Goal: Task Accomplishment & Management: Use online tool/utility

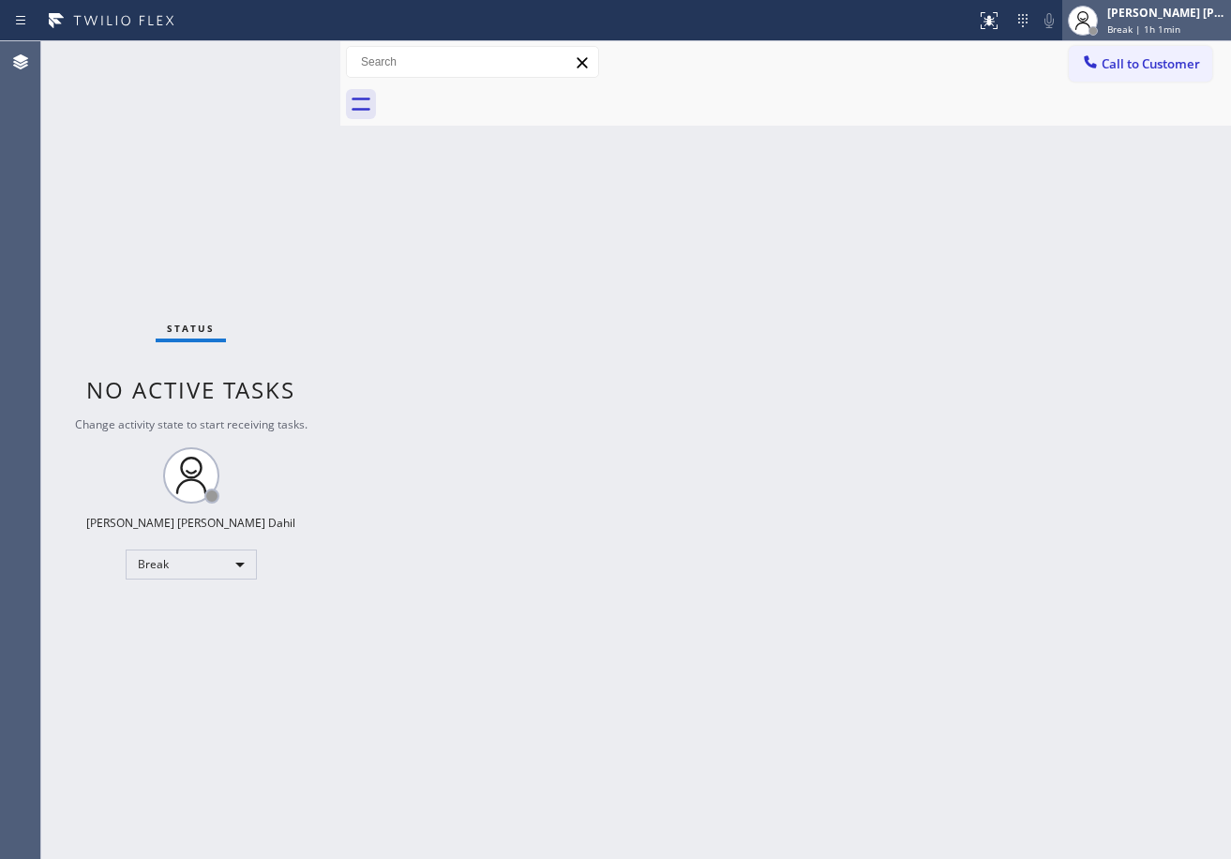
click at [1180, 32] on span "Break | 1h 1min" at bounding box center [1143, 28] width 73 height 13
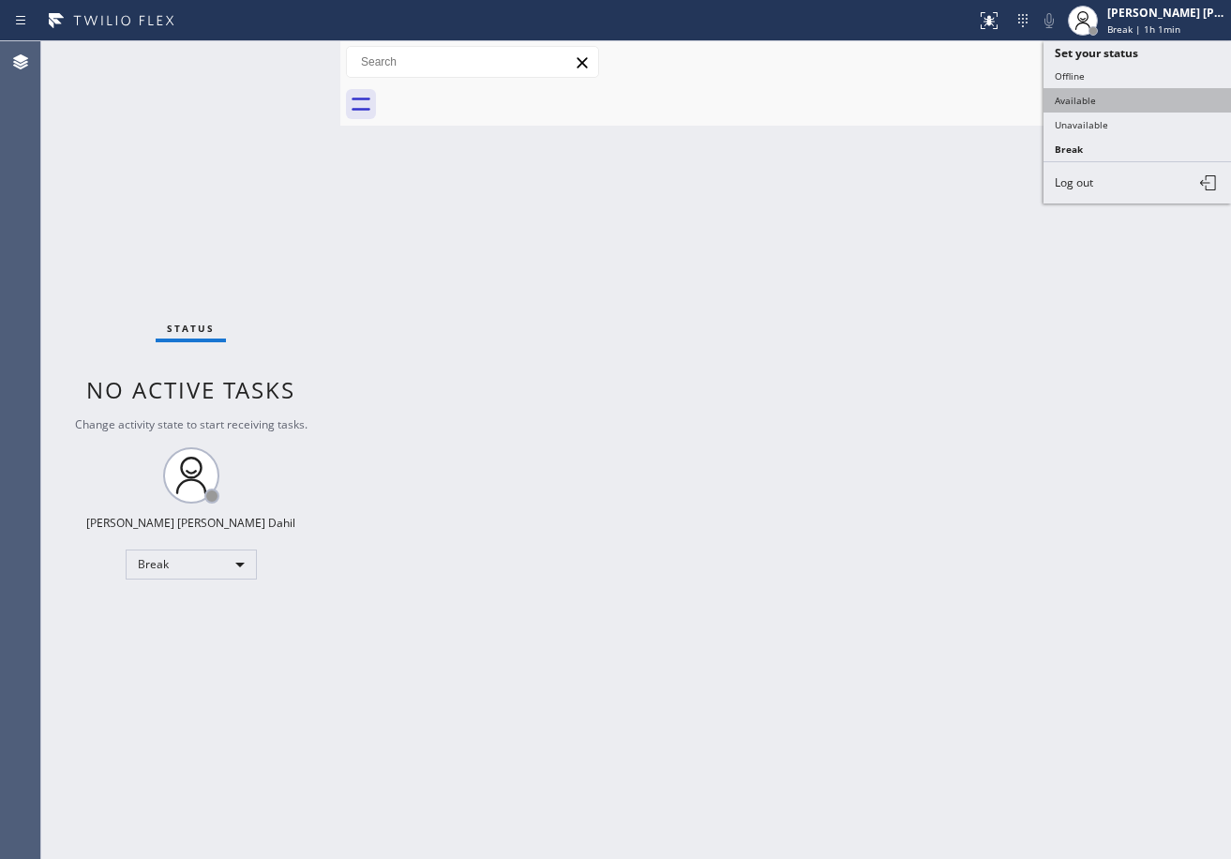
click at [1141, 90] on button "Available" at bounding box center [1136, 100] width 187 height 24
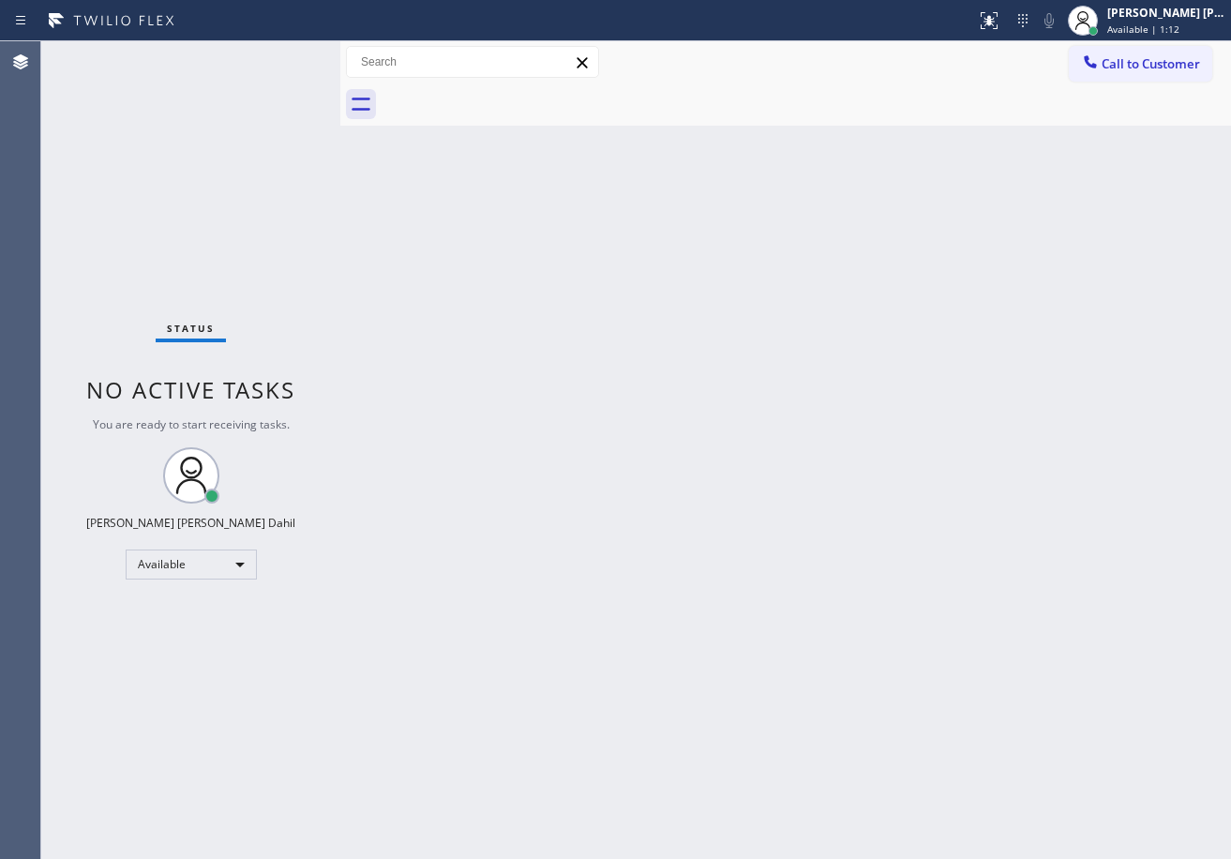
click at [234, 82] on div "Status No active tasks You are ready to start receiving tasks. [PERSON_NAME] [P…" at bounding box center [190, 449] width 299 height 817
click at [274, 61] on div "Status No active tasks You are ready to start receiving tasks. [PERSON_NAME] [P…" at bounding box center [190, 449] width 299 height 817
click at [871, 615] on div "Back to Dashboard Change Sender ID Customers Technicians Select a contact Outbo…" at bounding box center [785, 449] width 891 height 817
click at [854, 448] on div "Back to Dashboard Change Sender ID Customers Technicians Select a contact Outbo…" at bounding box center [785, 449] width 891 height 817
drag, startPoint x: 614, startPoint y: 549, endPoint x: 609, endPoint y: 568, distance: 19.3
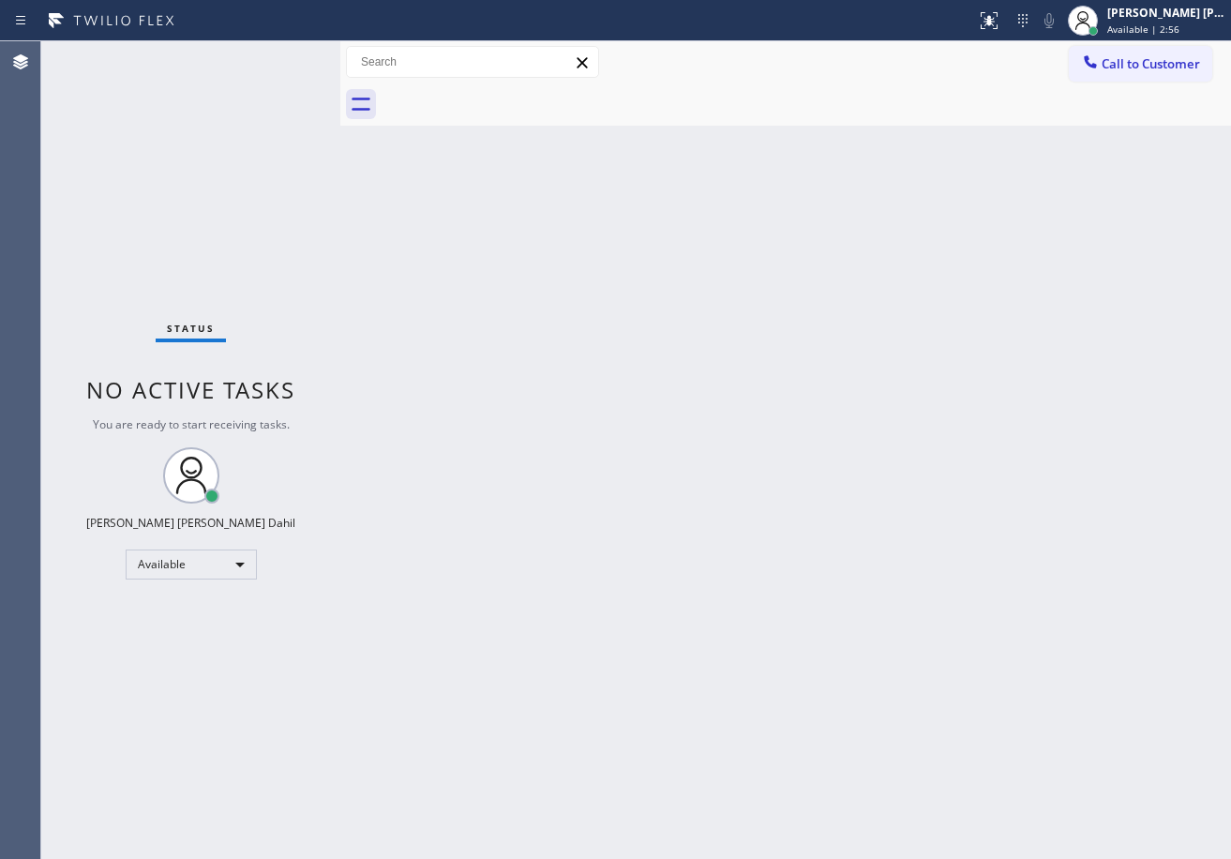
click at [606, 570] on div "Back to Dashboard Change Sender ID Customers Technicians Select a contact Outbo…" at bounding box center [785, 449] width 891 height 817
drag, startPoint x: 1061, startPoint y: 710, endPoint x: 1111, endPoint y: 737, distance: 56.6
click at [1069, 713] on div "Back to Dashboard Change Sender ID Customers Technicians Select a contact Outbo…" at bounding box center [785, 449] width 891 height 817
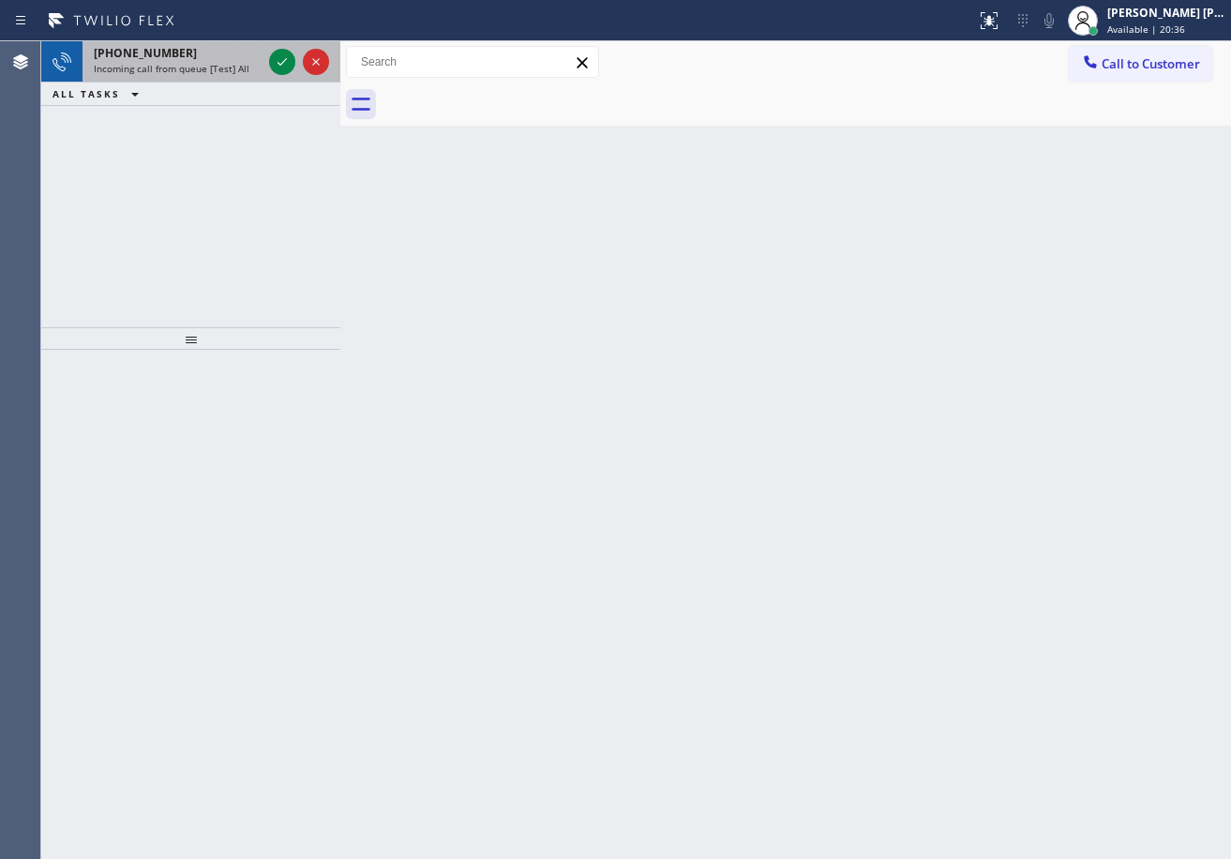
click at [239, 63] on span "Incoming call from queue [Test] All" at bounding box center [172, 68] width 156 height 13
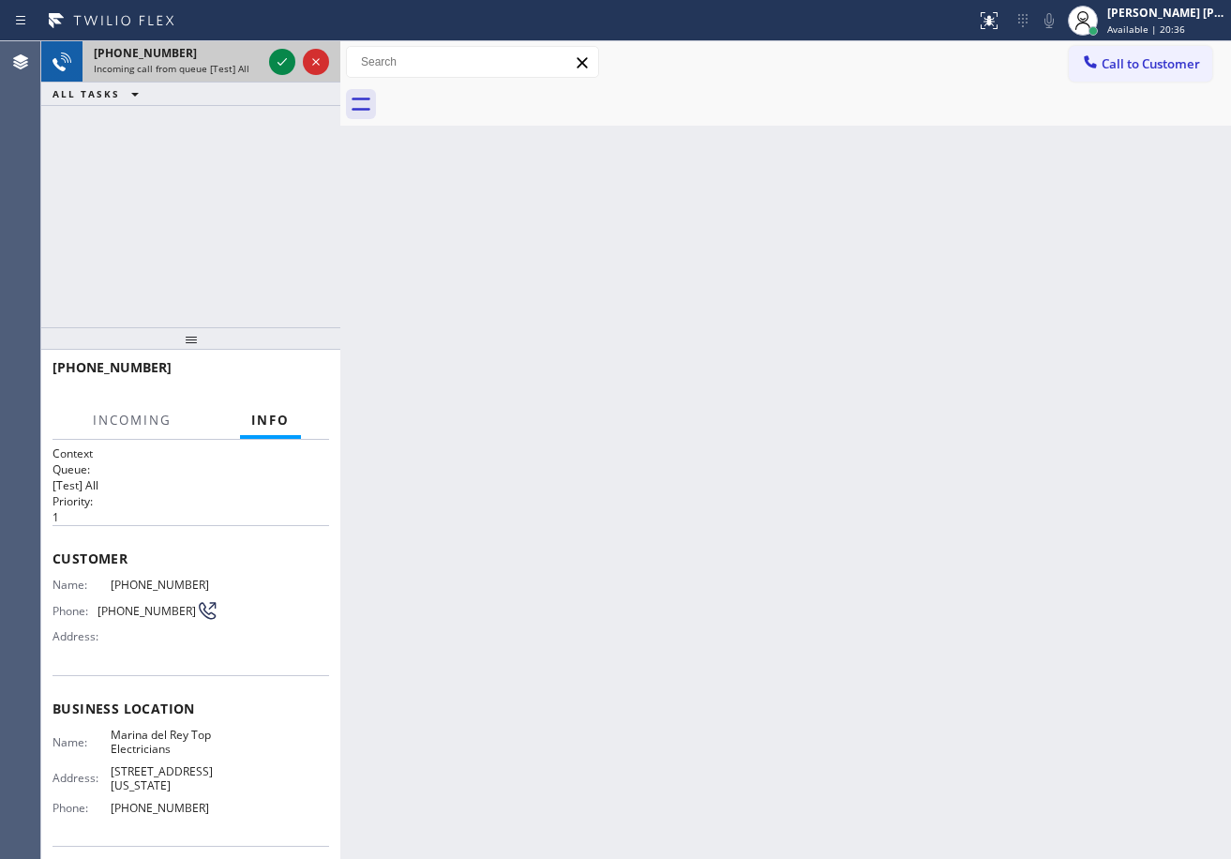
click at [239, 63] on span "Incoming call from queue [Test] All" at bounding box center [172, 68] width 156 height 13
click at [274, 61] on icon at bounding box center [282, 62] width 22 height 22
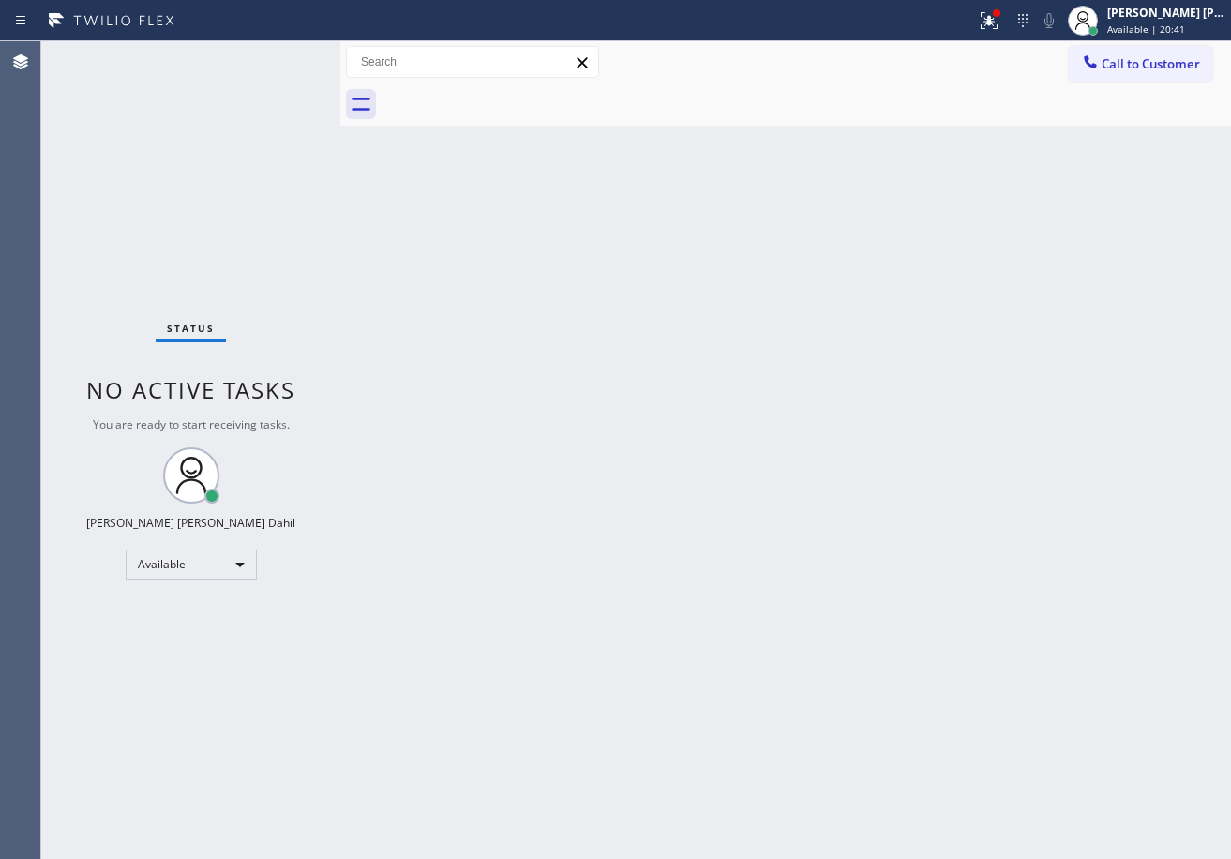
drag, startPoint x: 1014, startPoint y: 22, endPoint x: 1010, endPoint y: 69, distance: 48.0
click at [1000, 22] on icon at bounding box center [989, 20] width 22 height 22
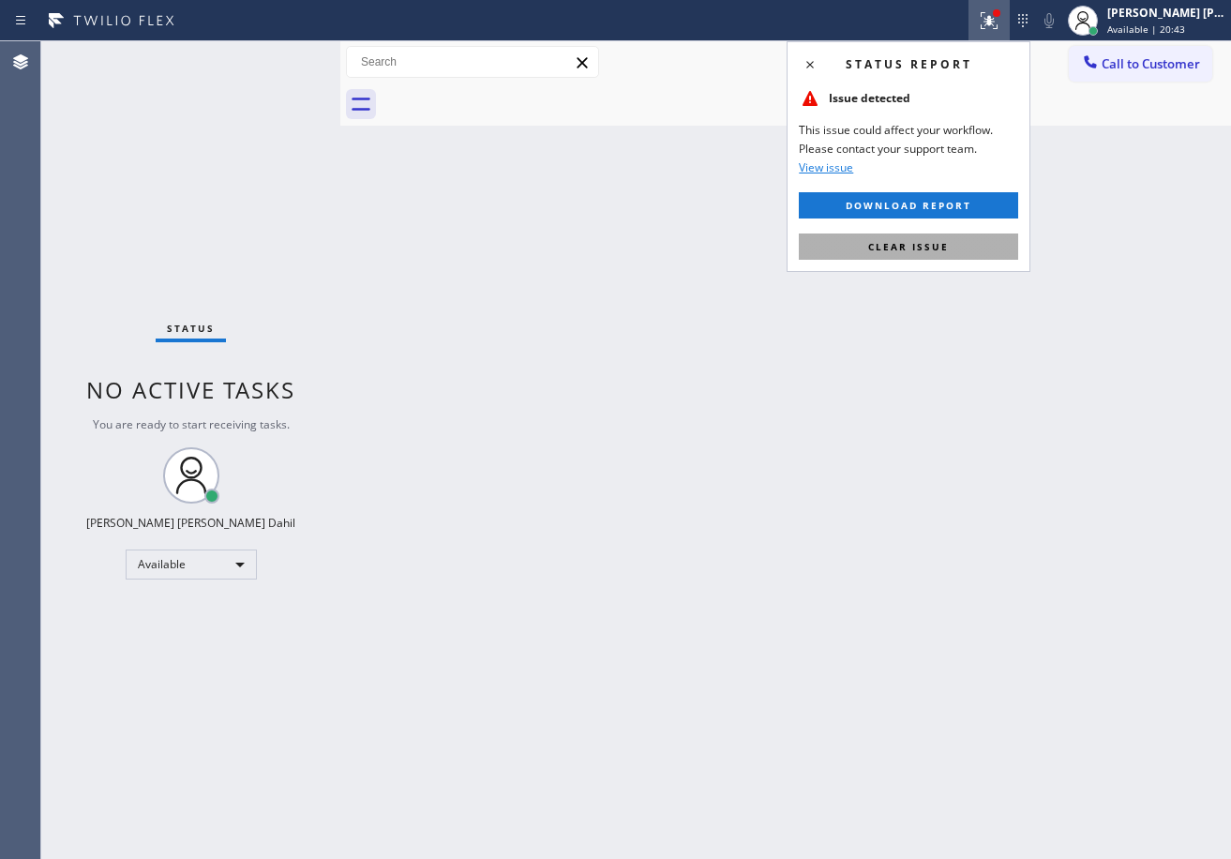
click at [982, 250] on button "Clear issue" at bounding box center [908, 246] width 219 height 26
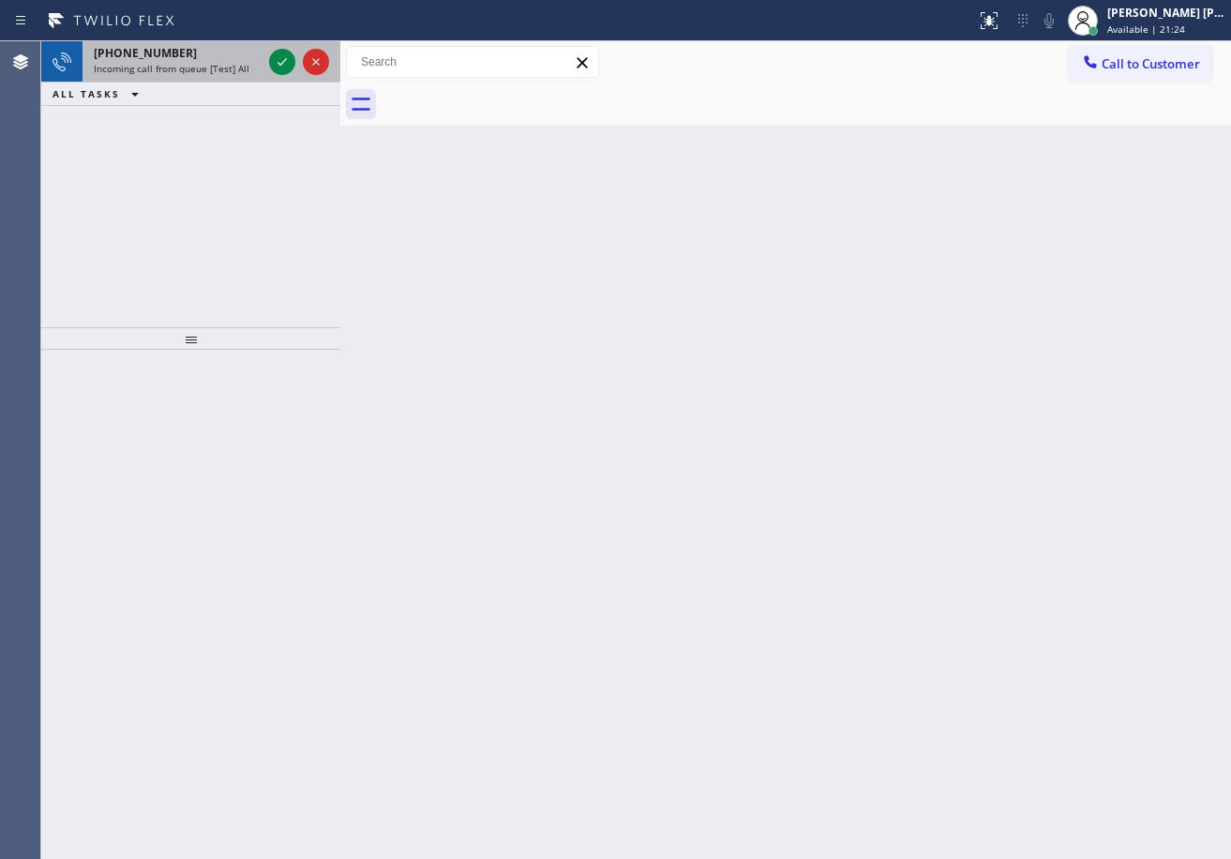
click at [165, 52] on span "+18184383503" at bounding box center [145, 53] width 103 height 16
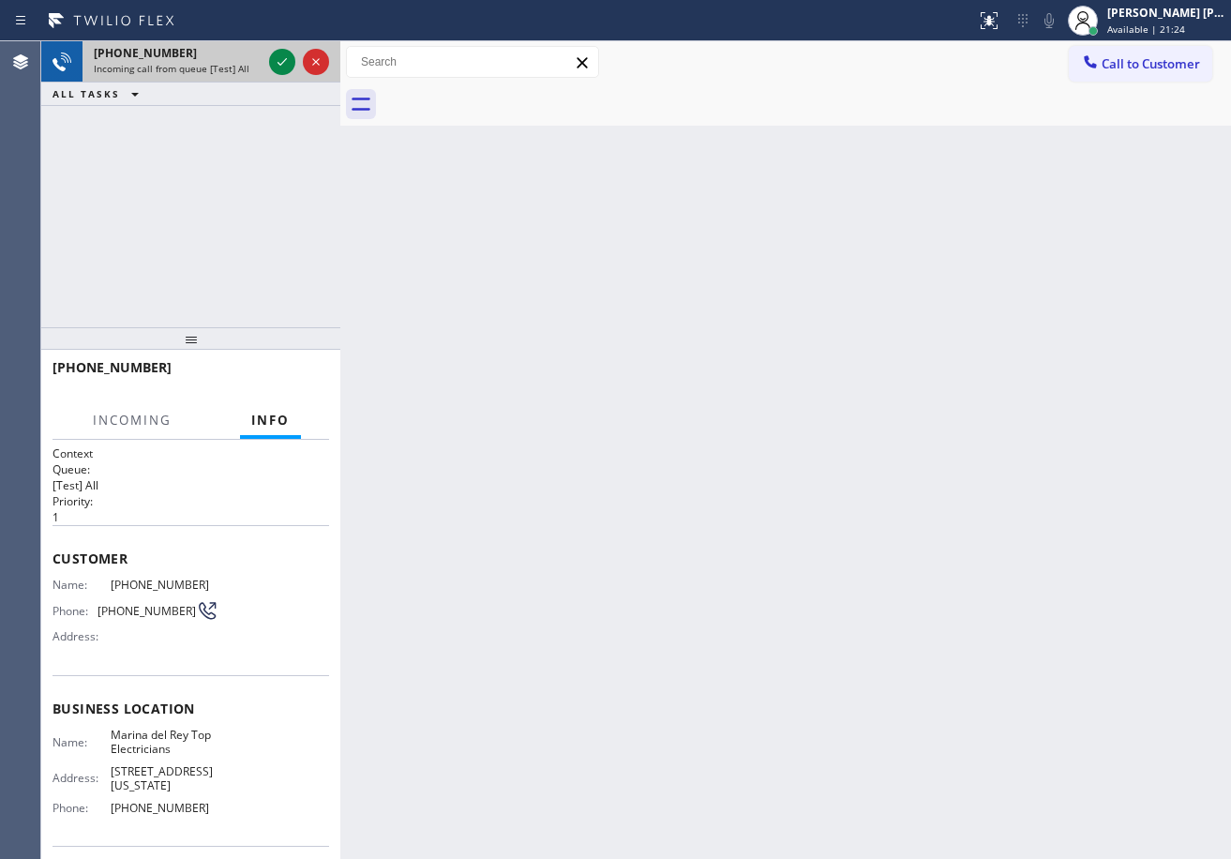
click at [165, 52] on span "+18184383503" at bounding box center [145, 53] width 103 height 16
drag, startPoint x: 165, startPoint y: 52, endPoint x: 179, endPoint y: 56, distance: 14.6
click at [168, 52] on span "+18184383503" at bounding box center [145, 53] width 103 height 16
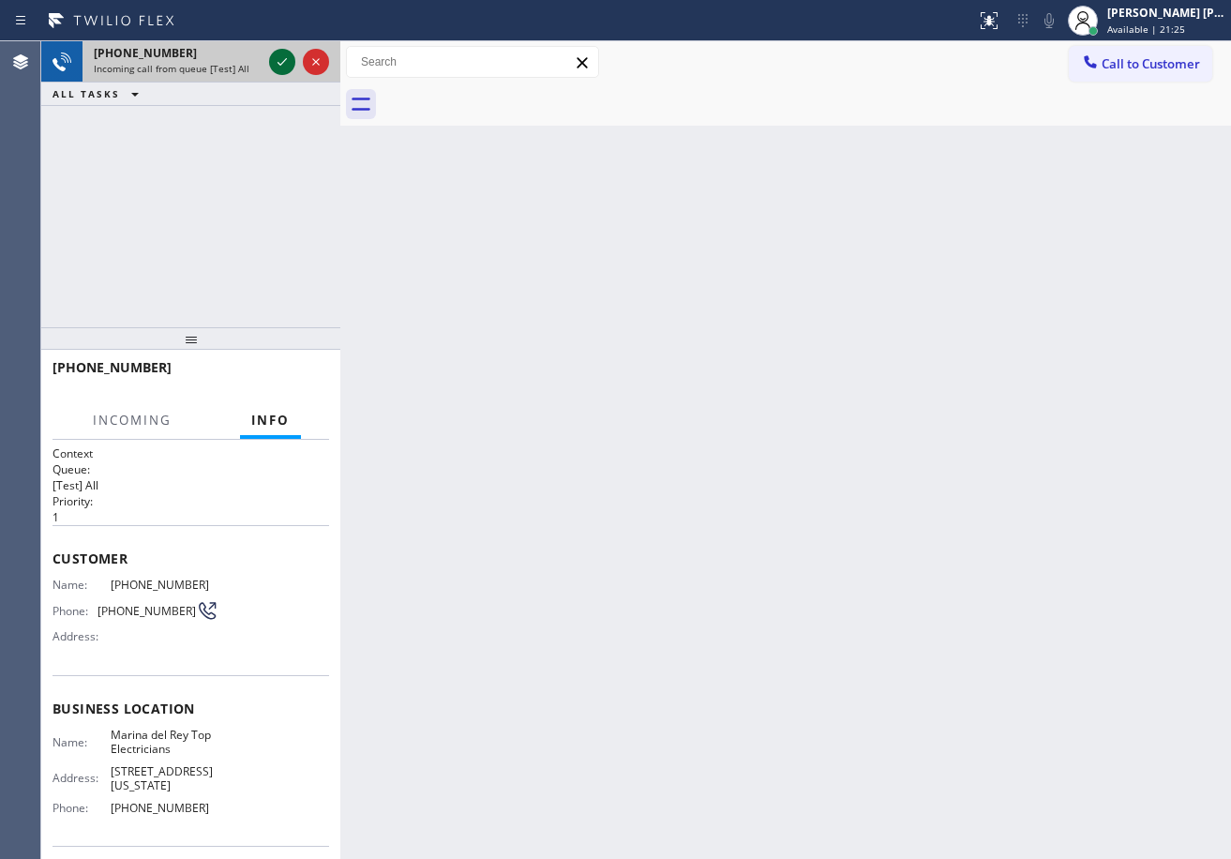
click at [271, 62] on div at bounding box center [282, 62] width 26 height 22
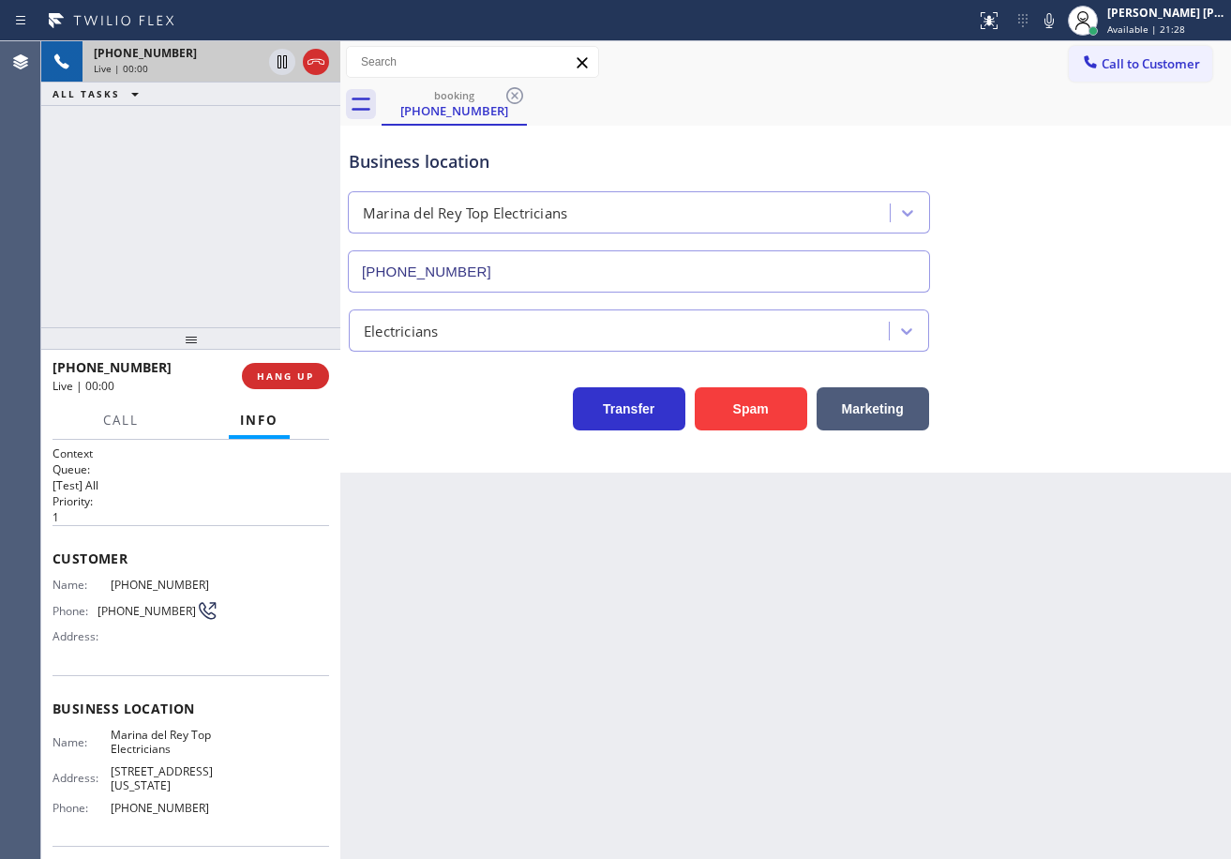
type input "(424) 365-8015"
drag, startPoint x: 821, startPoint y: 509, endPoint x: 872, endPoint y: 612, distance: 114.9
click at [869, 611] on div "Back to Dashboard Change Sender ID Customers Technicians Select a contact Outbo…" at bounding box center [785, 449] width 891 height 817
click at [1090, 667] on div "Back to Dashboard Change Sender ID Customers Technicians Select a contact Outbo…" at bounding box center [785, 449] width 891 height 817
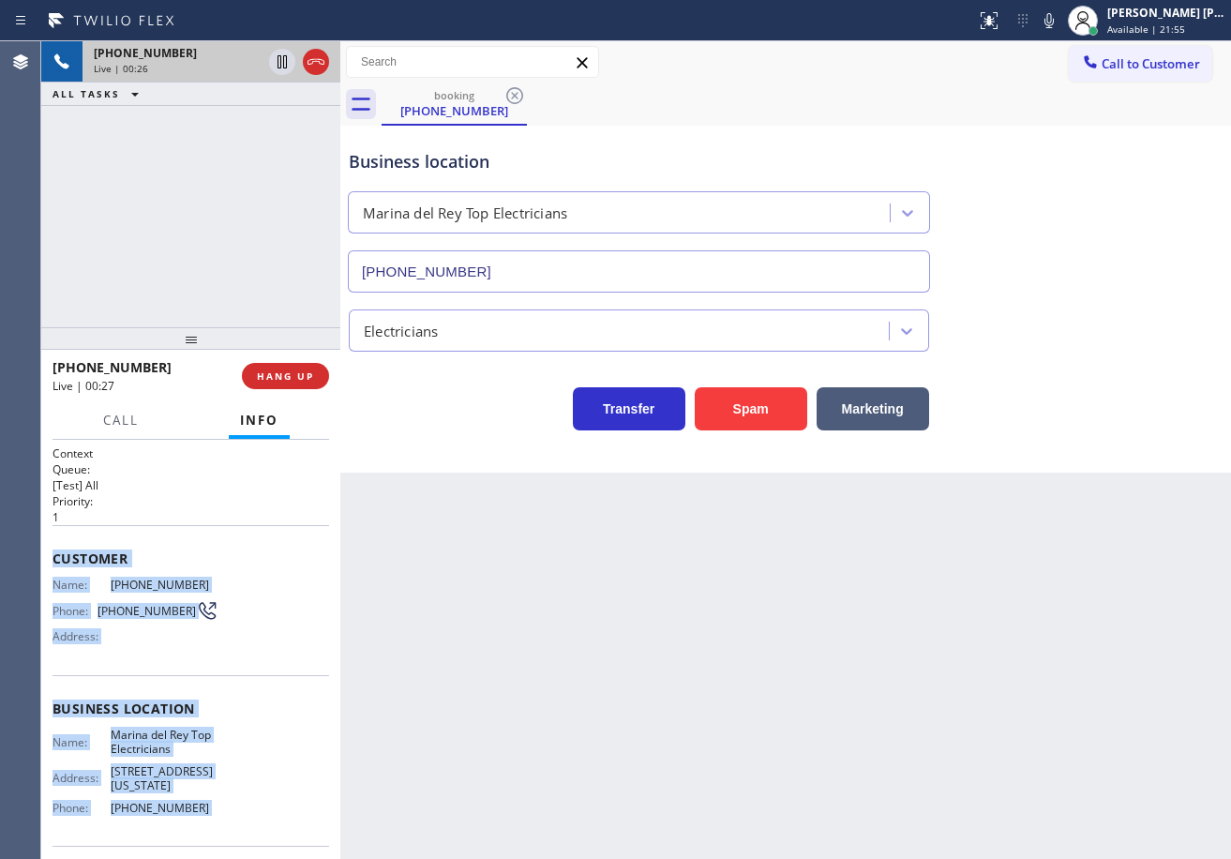
scroll to position [135, 0]
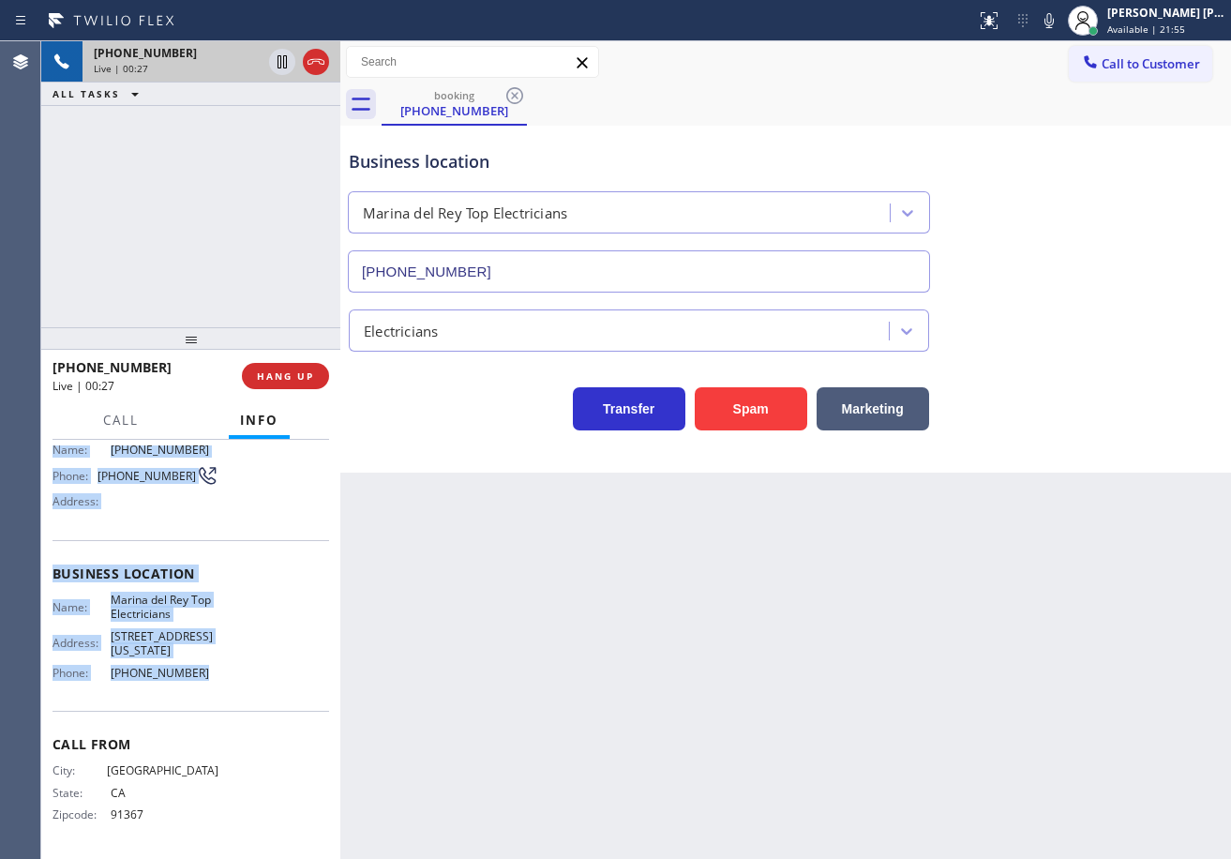
drag, startPoint x: 45, startPoint y: 547, endPoint x: 210, endPoint y: 681, distance: 212.0
click at [210, 681] on div "Context Queue: [Test] All Priority: 1 Customer Name: (818) 438-3503 Phone: (818…" at bounding box center [190, 649] width 299 height 419
copy div "Customer Name: (818) 438-3503 Phone: (818) 438-3503 Address: Business location …"
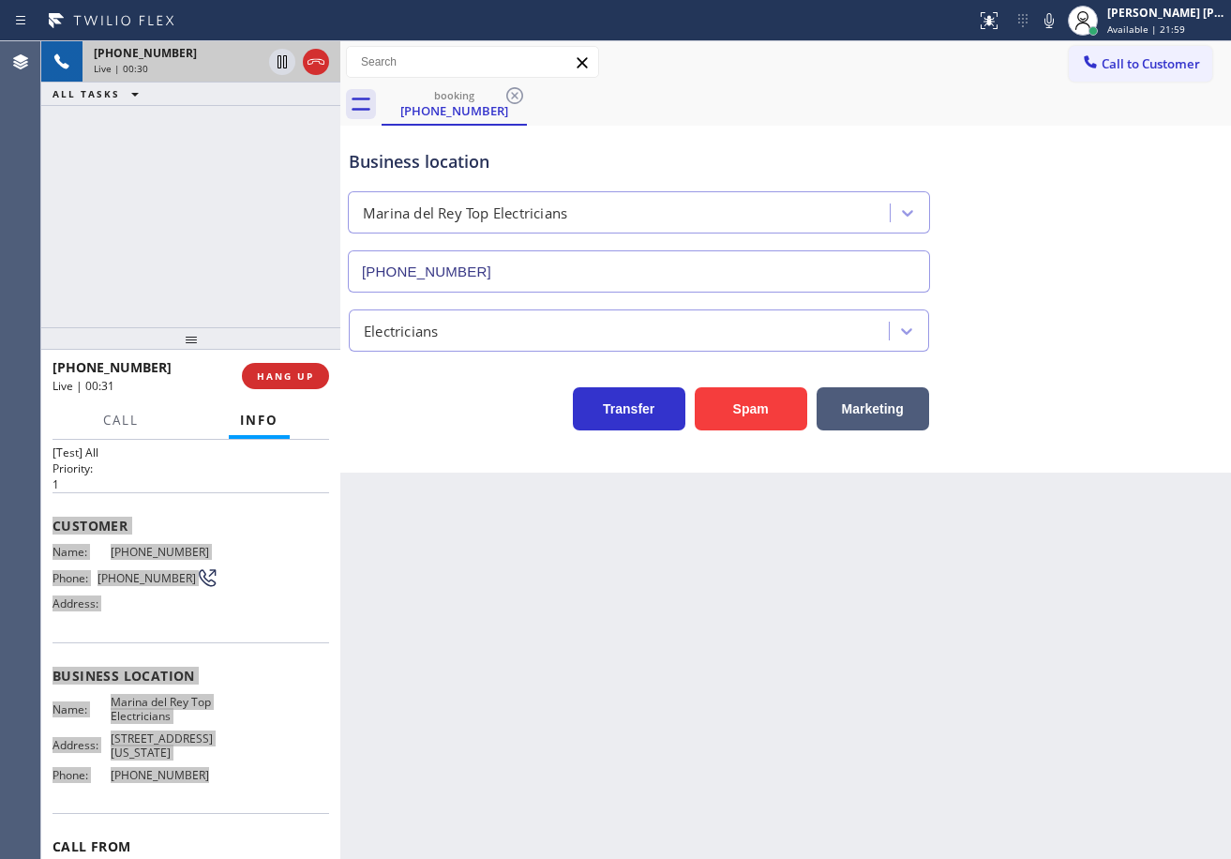
scroll to position [0, 0]
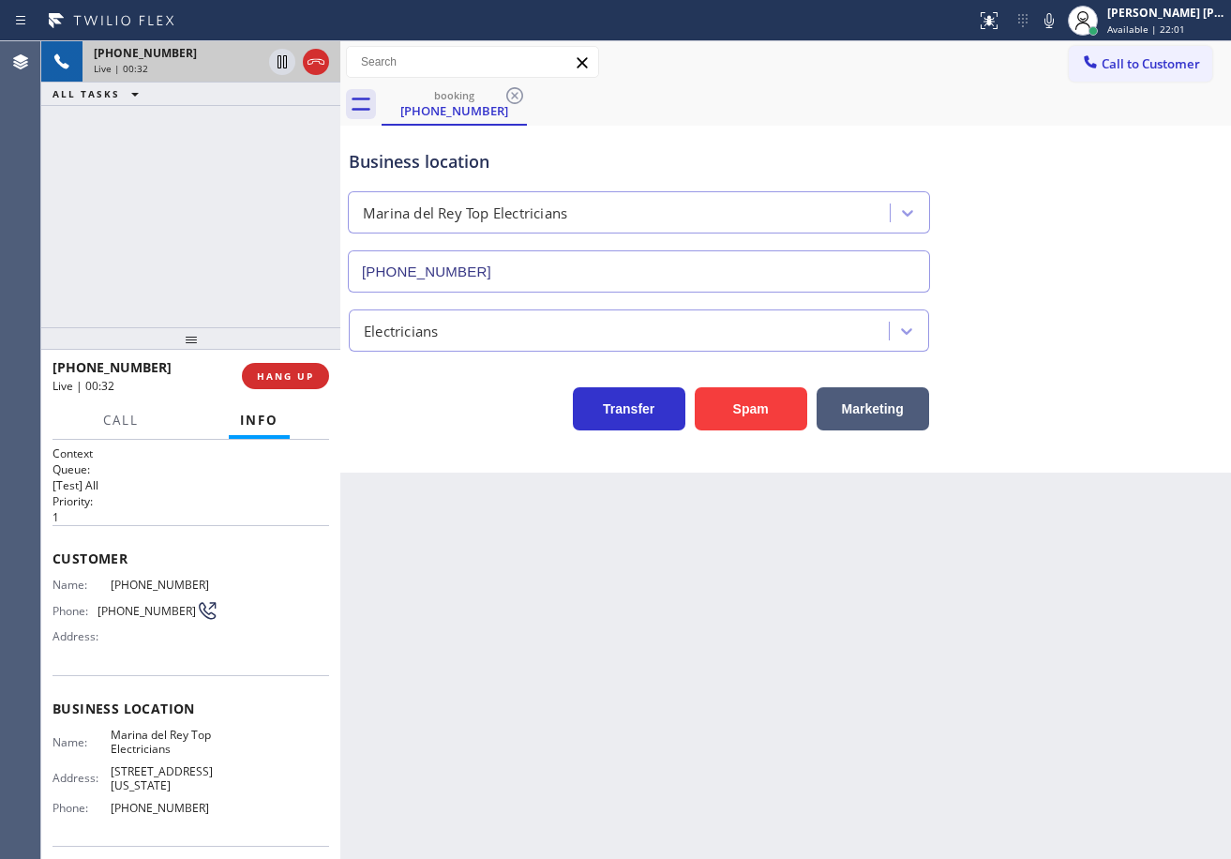
click at [254, 198] on div "+18184383503 Live | 00:32 ALL TASKS ALL TASKS ACTIVE TASKS TASKS IN WRAP UP" at bounding box center [190, 184] width 299 height 286
click at [247, 186] on div "+18184383503 Live | 00:32 ALL TASKS ALL TASKS ACTIVE TASKS TASKS IN WRAP UP" at bounding box center [190, 184] width 299 height 286
click at [295, 261] on div "+18184383503 Live | 00:33 ALL TASKS ALL TASKS ACTIVE TASKS TASKS IN WRAP UP" at bounding box center [190, 184] width 299 height 286
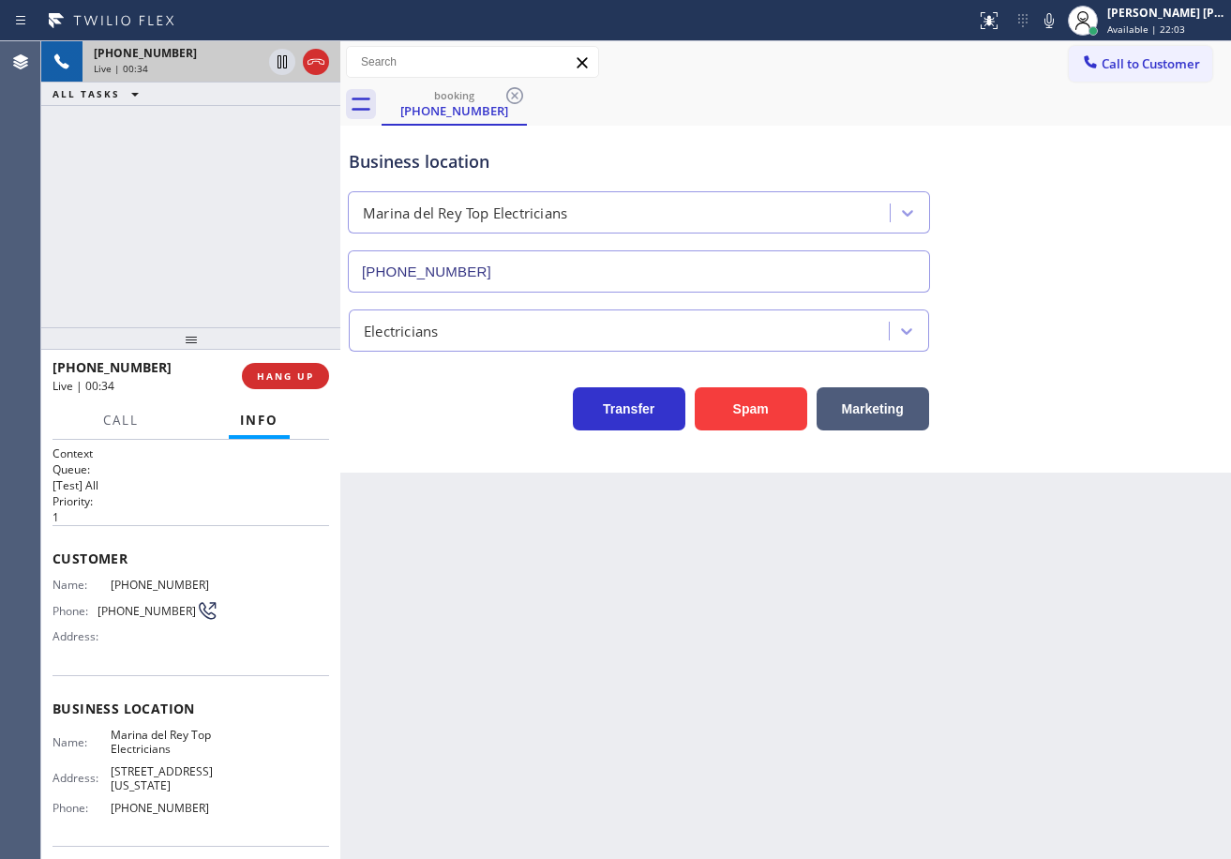
click at [493, 608] on div "Back to Dashboard Change Sender ID Customers Technicians Select a contact Outbo…" at bounding box center [785, 449] width 891 height 817
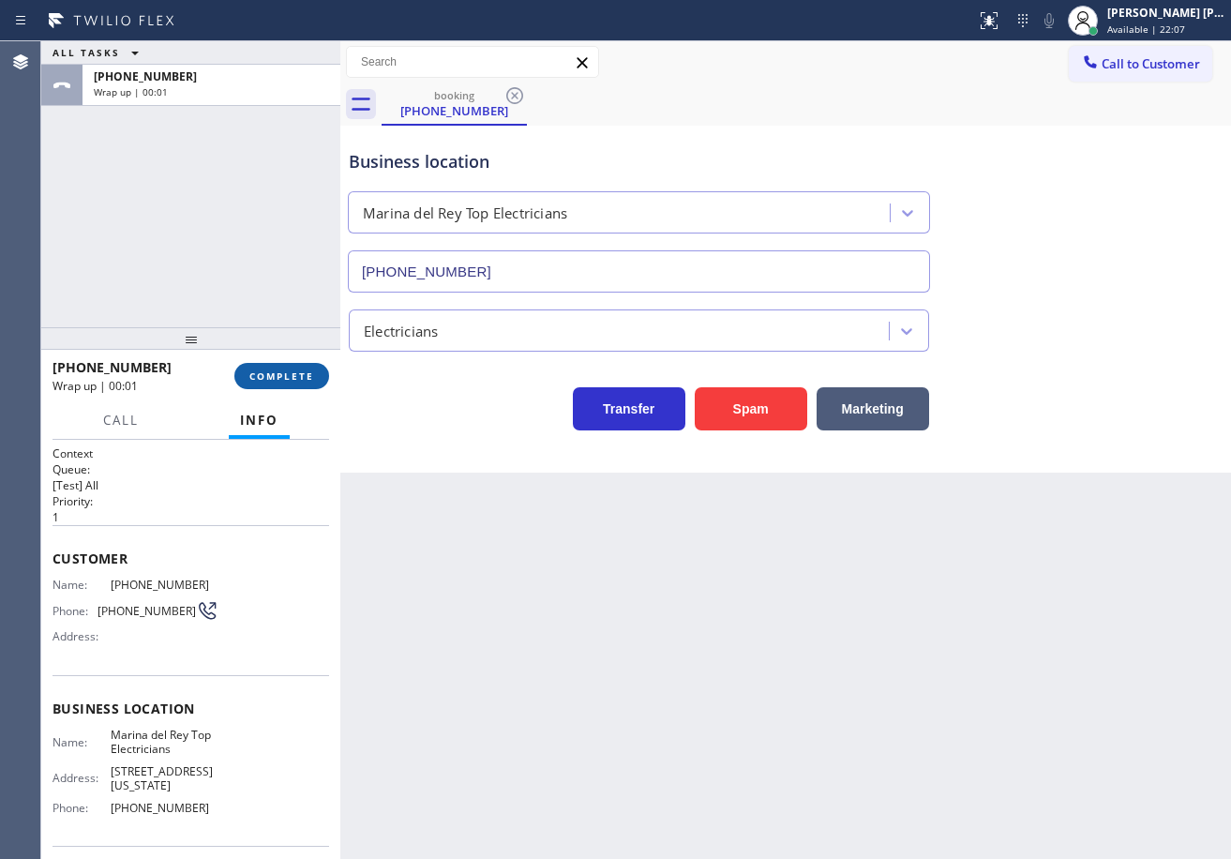
click at [255, 380] on span "COMPLETE" at bounding box center [281, 375] width 65 height 13
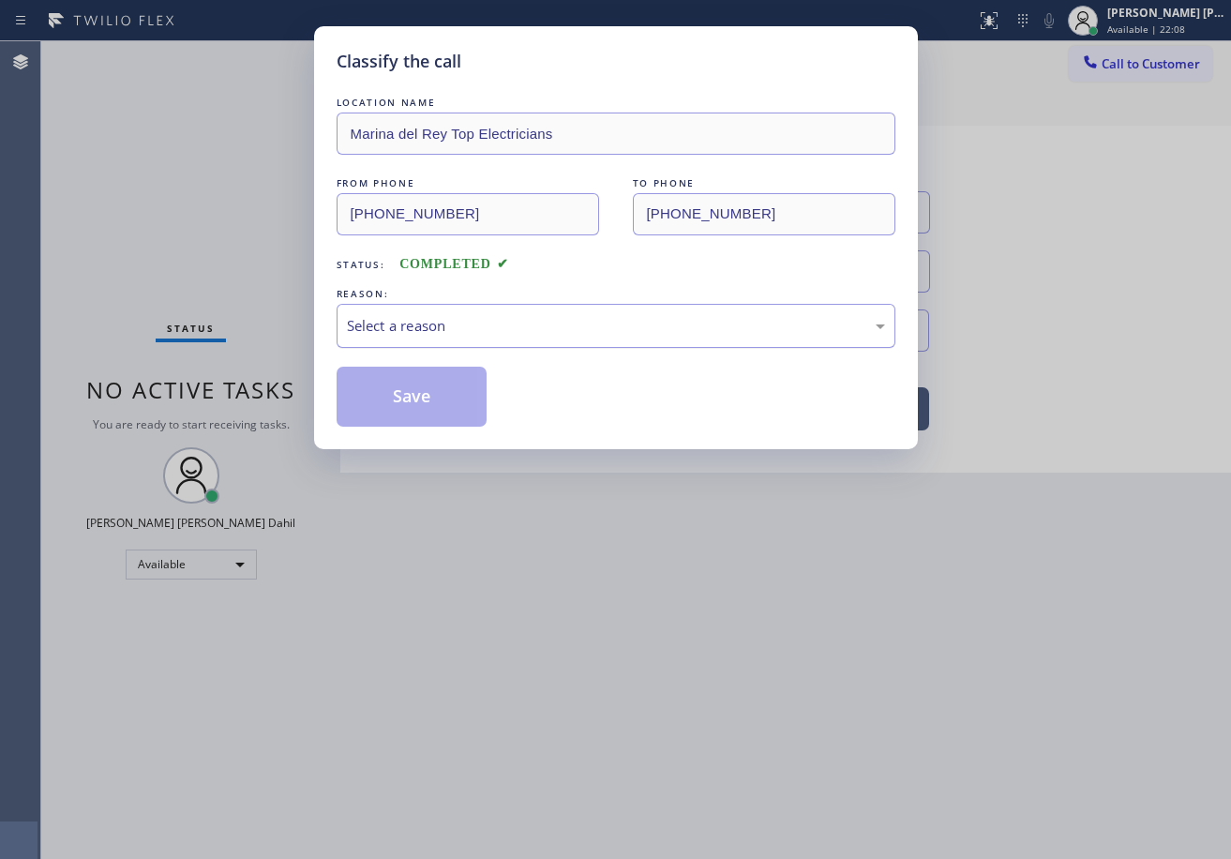
click at [374, 319] on div "Select a reason" at bounding box center [616, 326] width 538 height 22
click at [407, 398] on button "Save" at bounding box center [412, 397] width 151 height 60
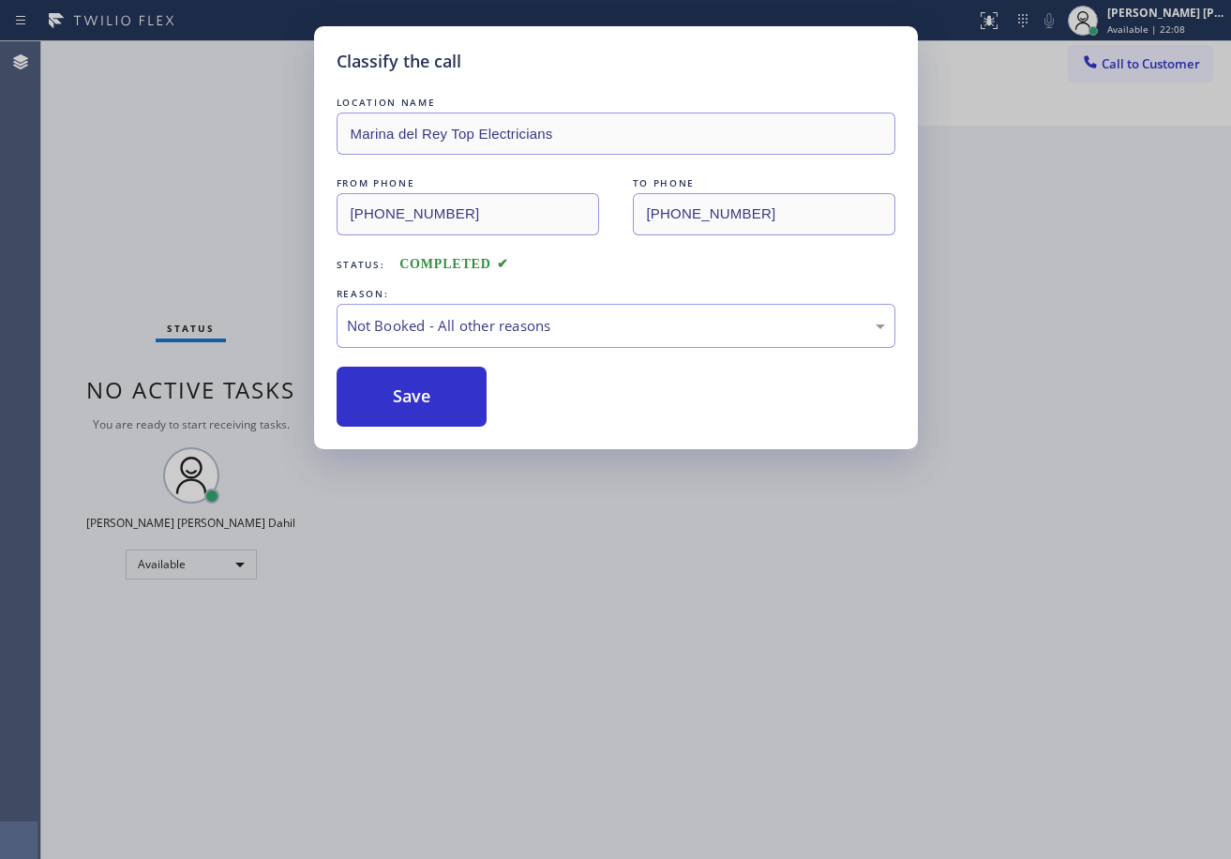
click at [407, 398] on button "Save" at bounding box center [412, 397] width 151 height 60
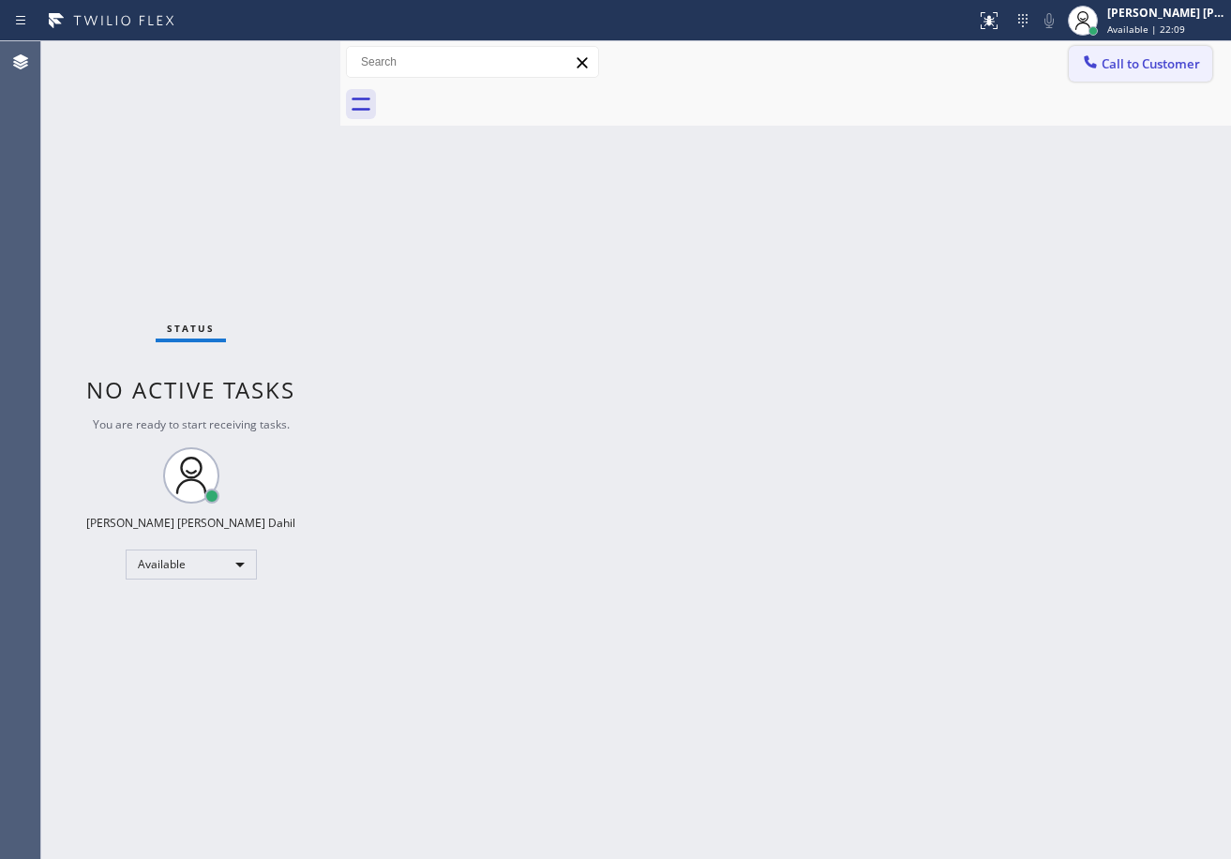
click at [1141, 58] on span "Call to Customer" at bounding box center [1151, 63] width 98 height 17
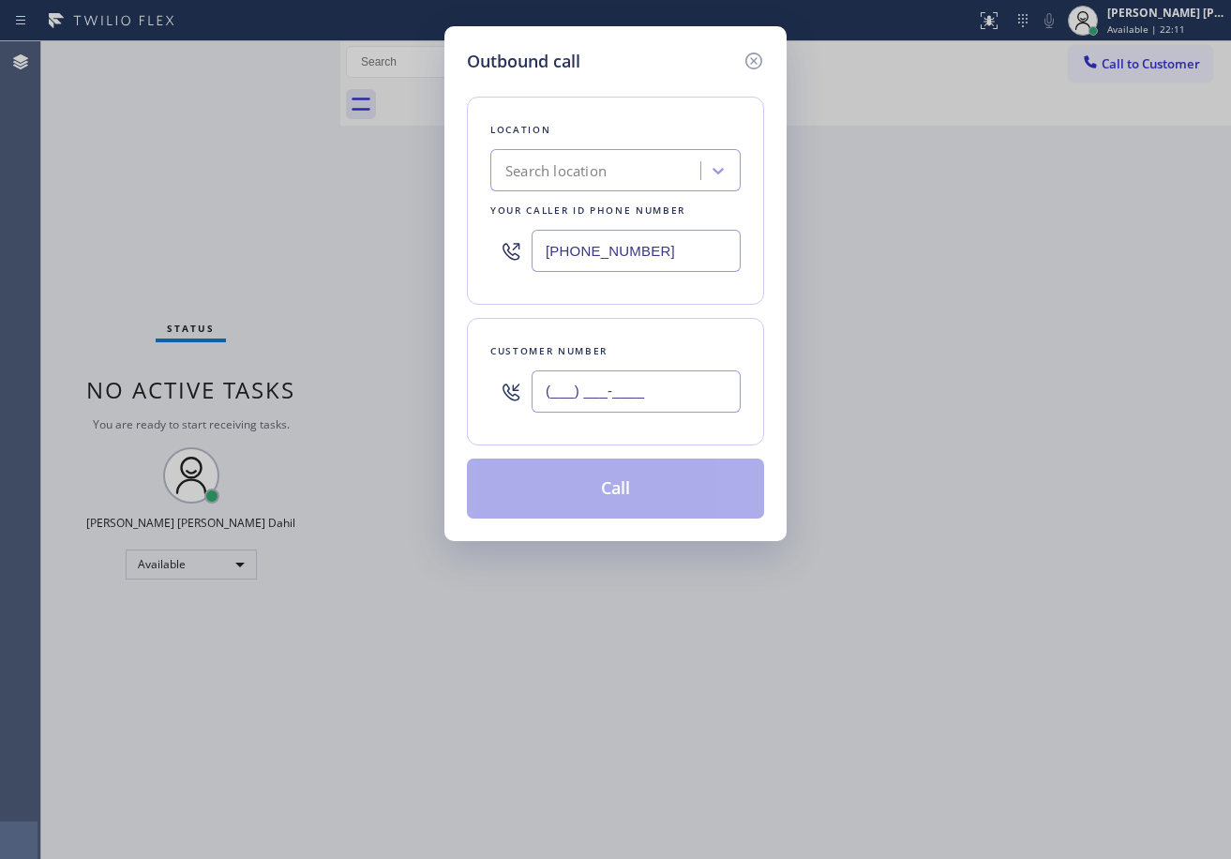
click at [698, 384] on input "(___) ___-____" at bounding box center [636, 391] width 209 height 42
paste input "818) 438-3503"
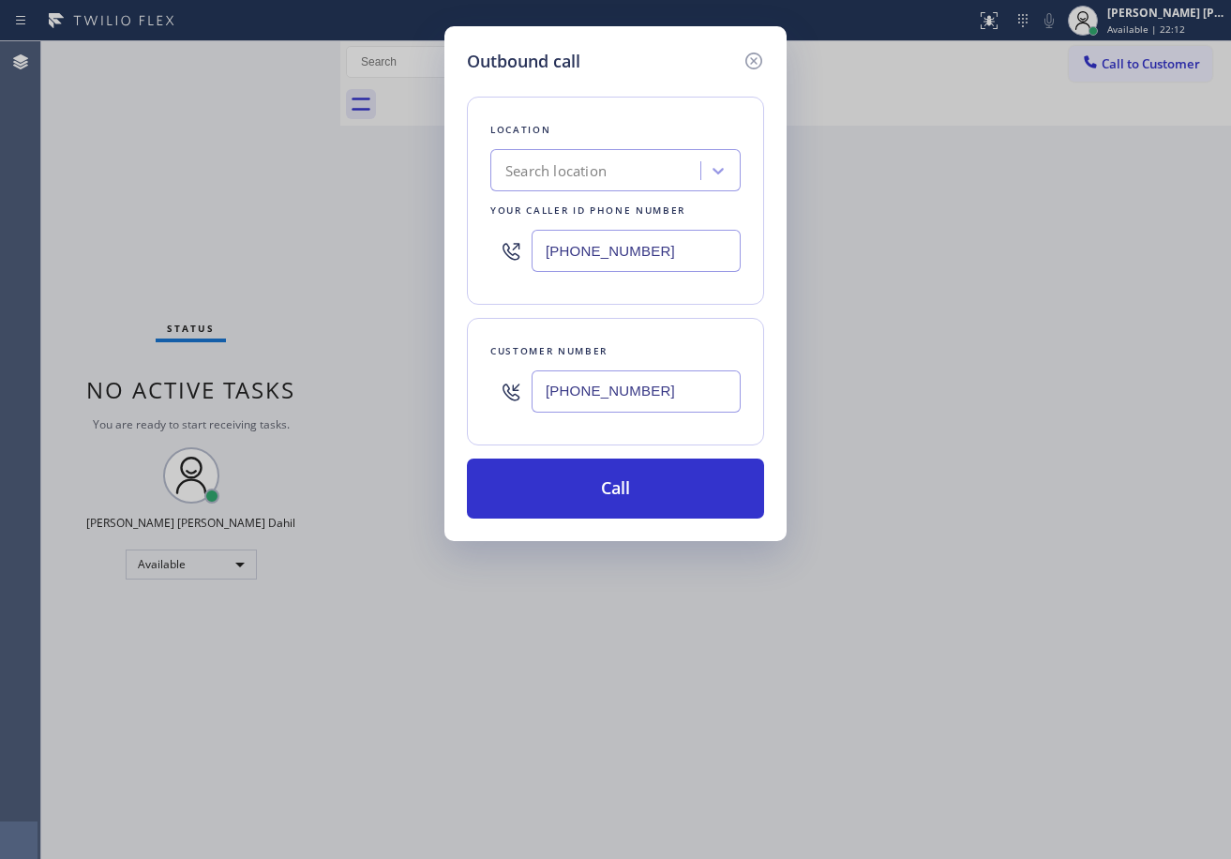
type input "(818) 438-3503"
drag, startPoint x: 630, startPoint y: 248, endPoint x: 628, endPoint y: 264, distance: 16.0
click at [630, 248] on input "(818) 210-4169" at bounding box center [636, 251] width 209 height 42
paste input "42"
paste input "424) 365-8015"
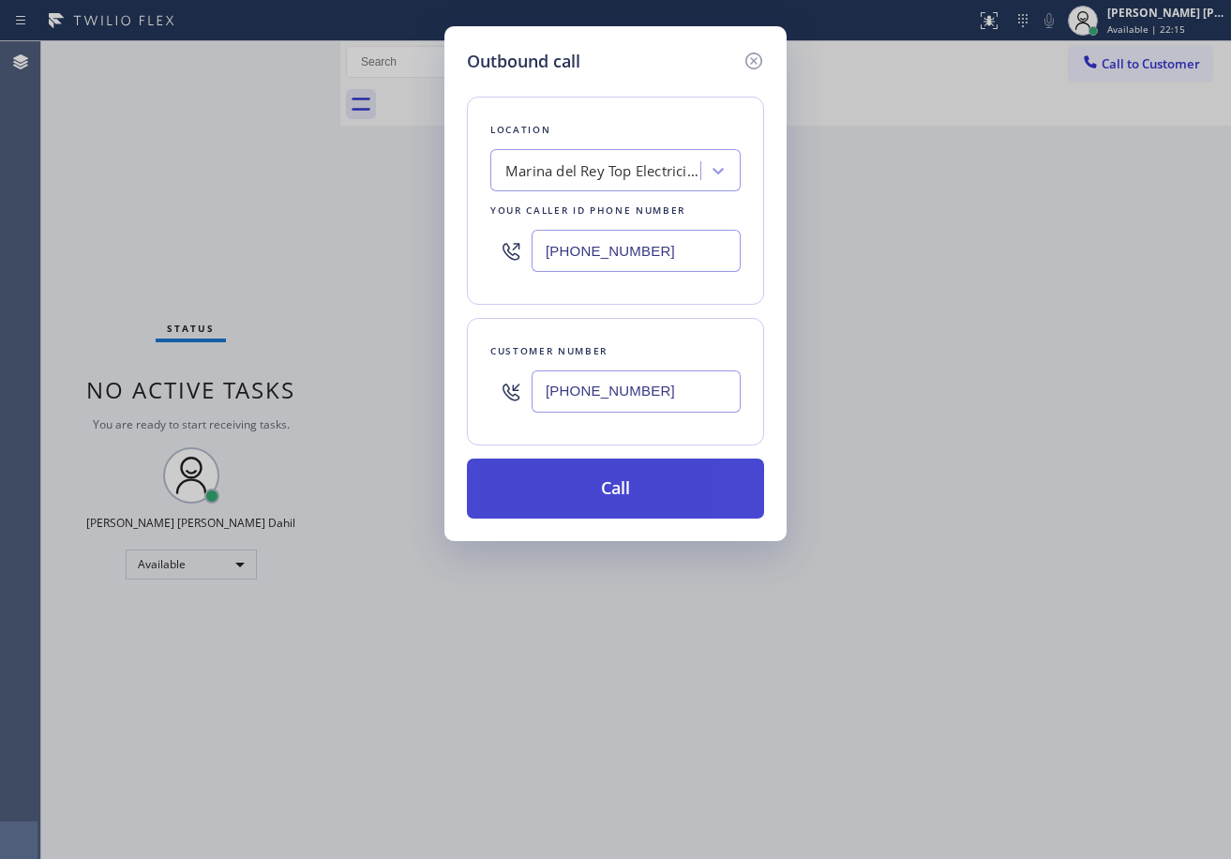
type input "(424) 365-8015"
click at [623, 495] on button "Call" at bounding box center [615, 488] width 297 height 60
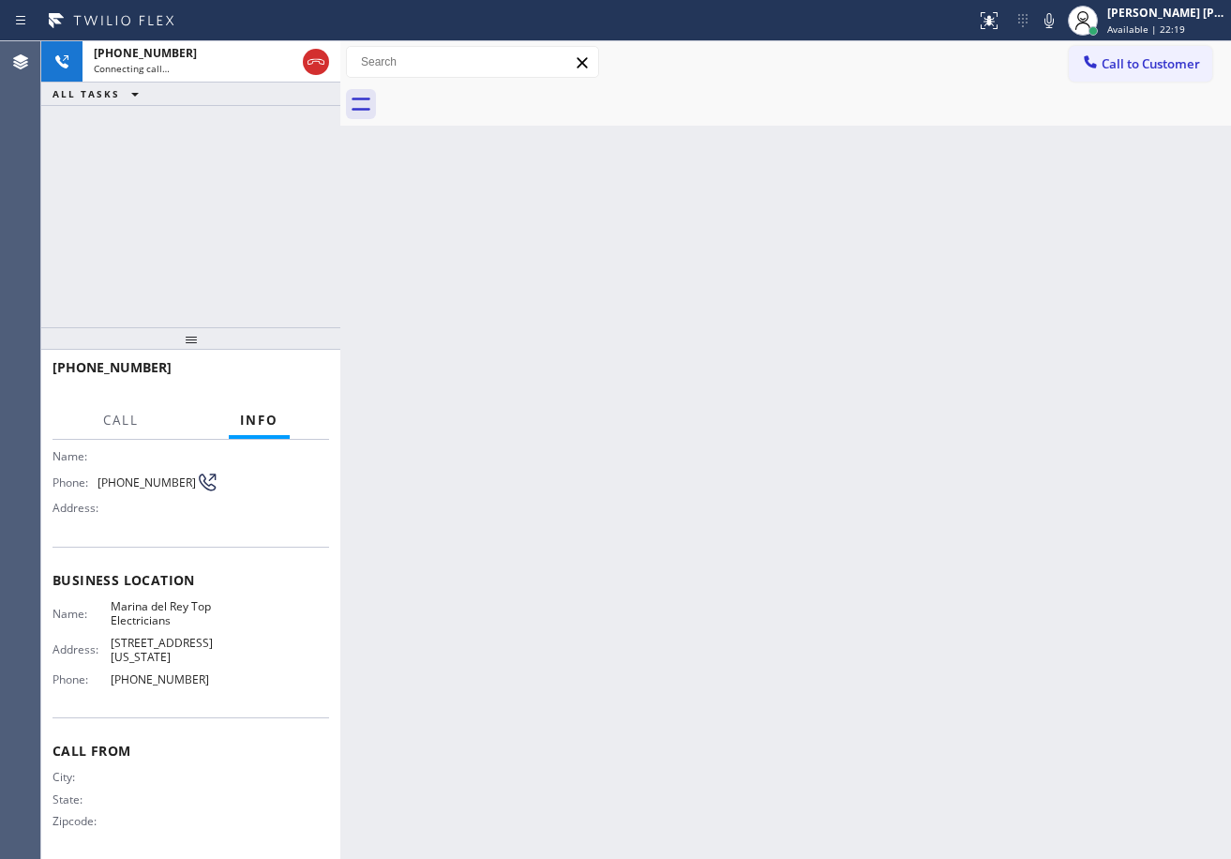
scroll to position [135, 0]
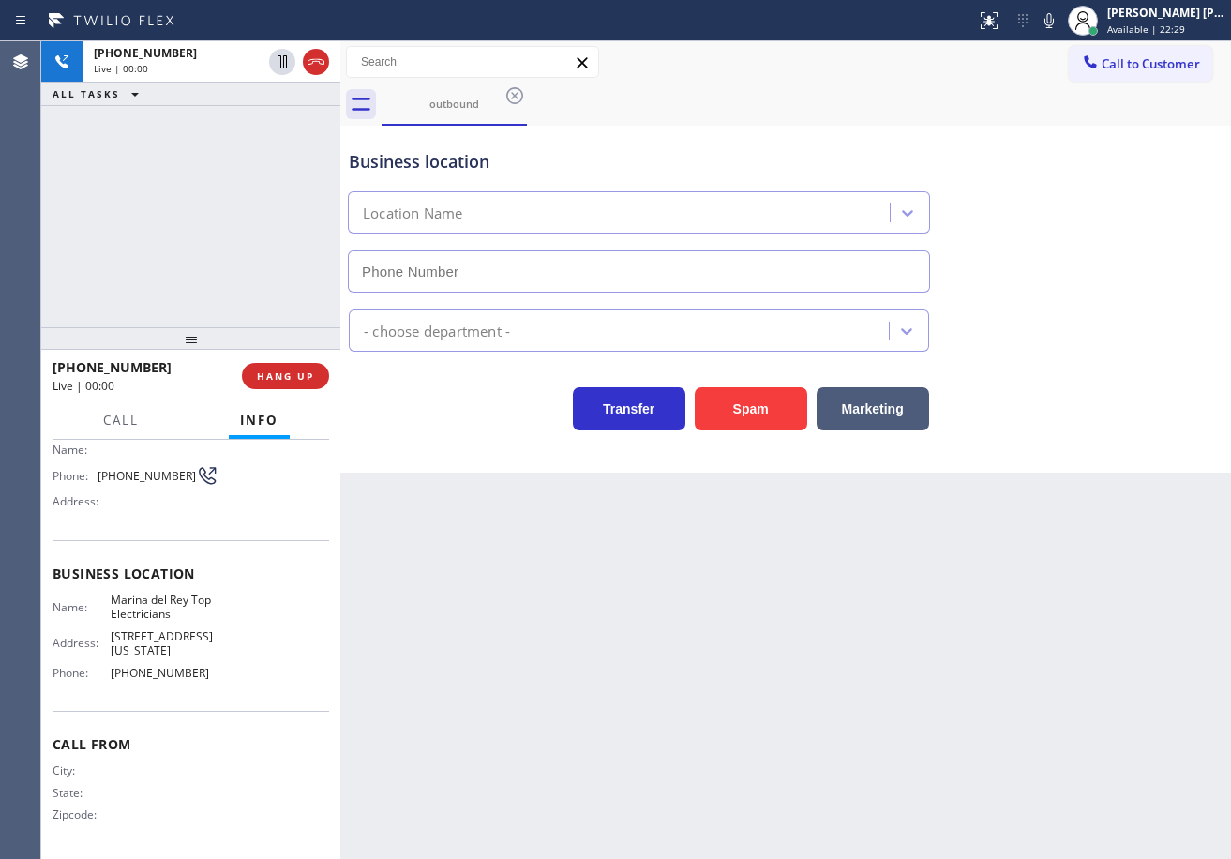
type input "(424) 365-8015"
click at [181, 243] on div "+18184383503 Live | 00:35 ALL TASKS ALL TASKS ACTIVE TASKS TASKS IN WRAP UP" at bounding box center [190, 184] width 299 height 286
click at [120, 223] on div "+18184383503 Live | 00:36 ALL TASKS ALL TASKS ACTIVE TASKS TASKS IN WRAP UP" at bounding box center [190, 184] width 299 height 286
click at [291, 379] on span "HANG UP" at bounding box center [285, 375] width 57 height 13
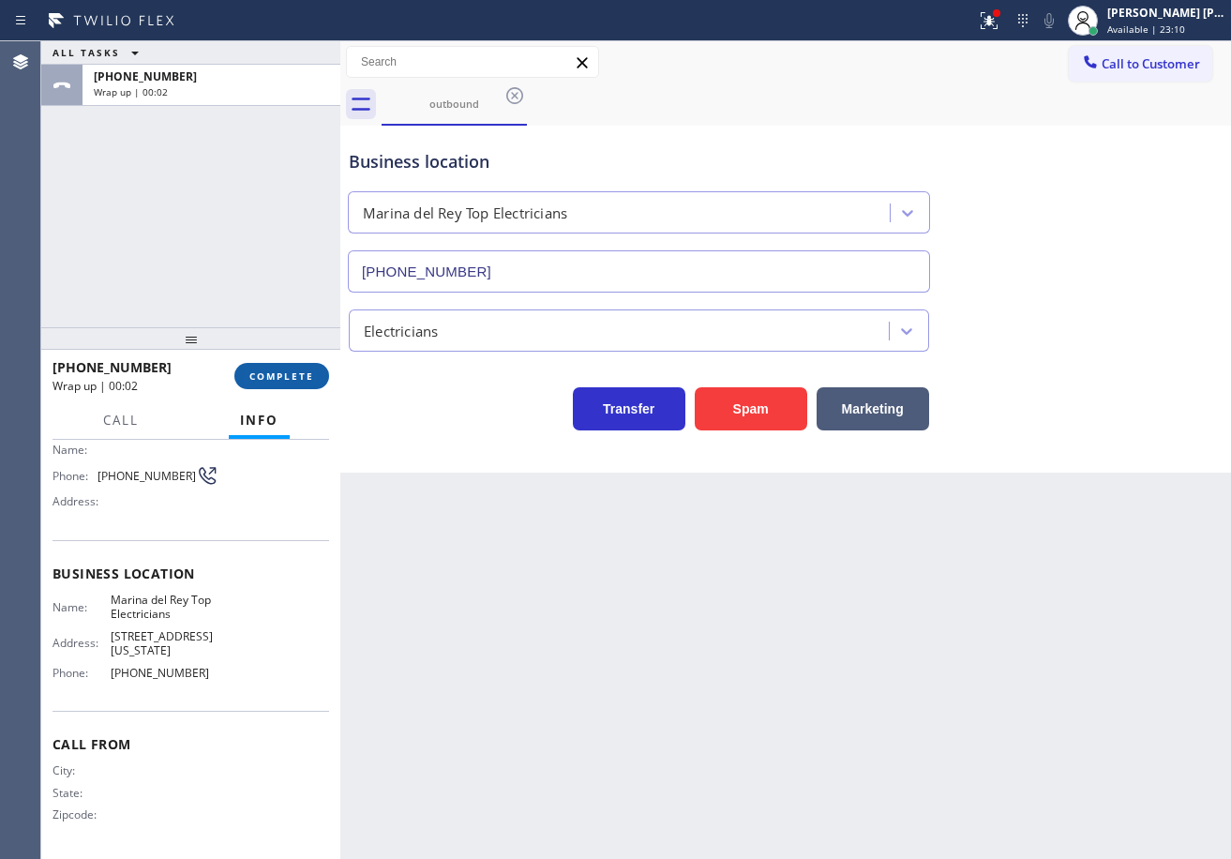
click at [235, 382] on button "COMPLETE" at bounding box center [281, 376] width 95 height 26
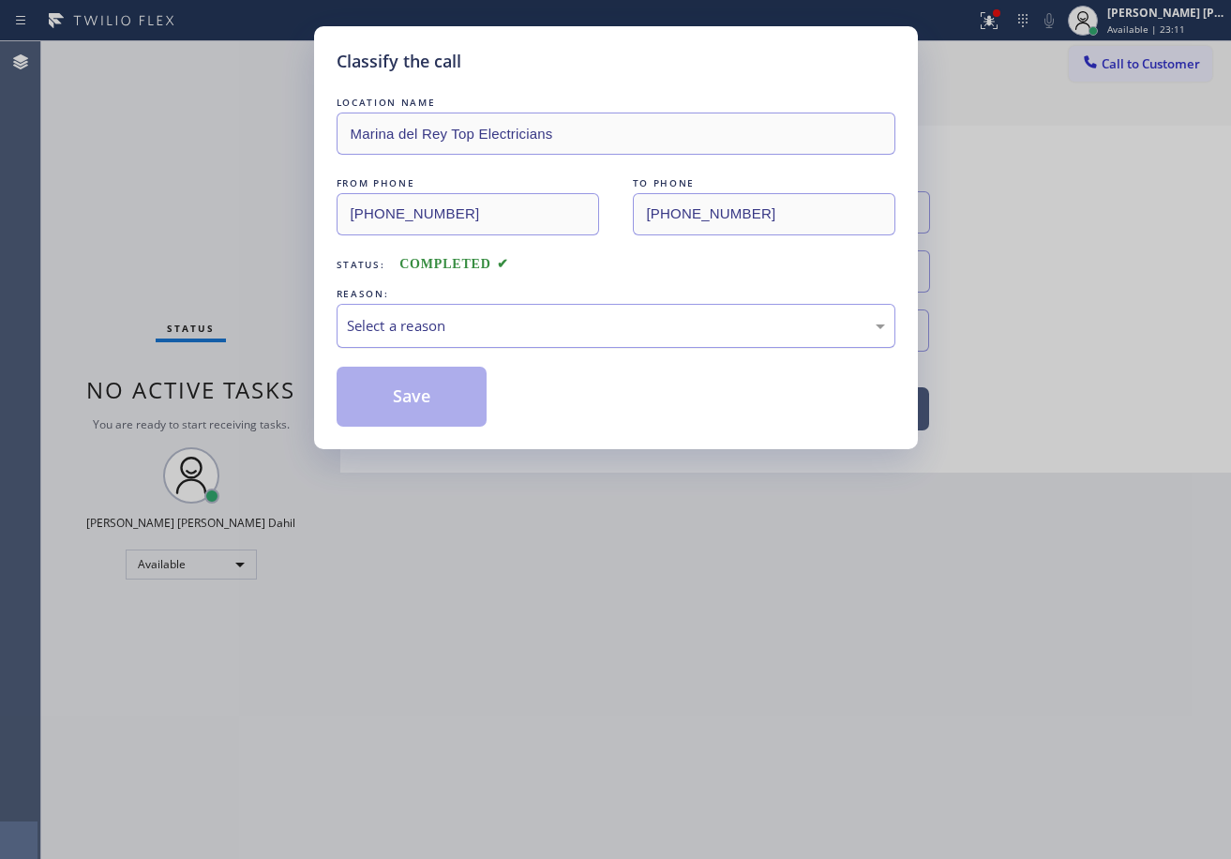
click at [437, 339] on div "Select a reason" at bounding box center [616, 326] width 559 height 44
drag, startPoint x: 435, startPoint y: 400, endPoint x: 437, endPoint y: 379, distance: 21.6
click at [436, 400] on button "Save" at bounding box center [412, 397] width 151 height 60
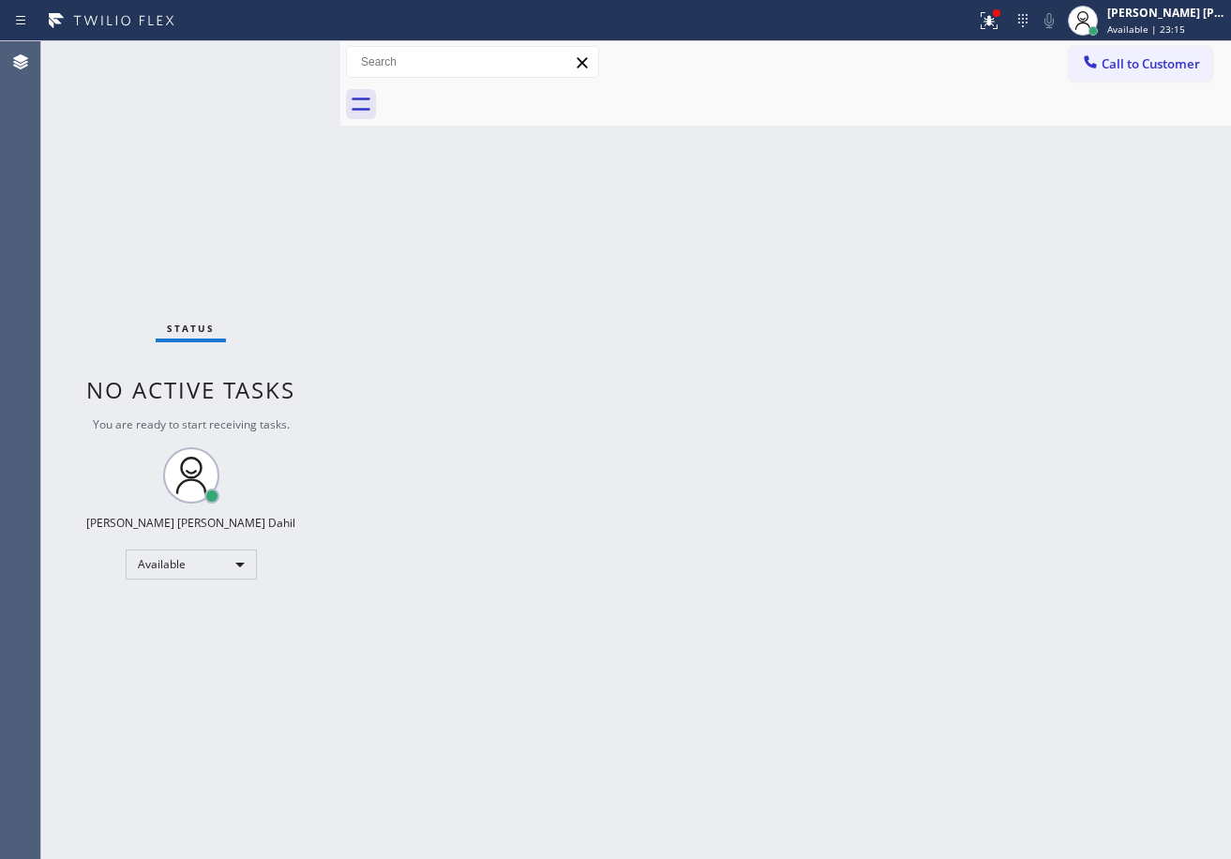
click at [778, 503] on div "Back to Dashboard Change Sender ID Customers Technicians Select a contact Outbo…" at bounding box center [785, 449] width 891 height 817
drag, startPoint x: 1011, startPoint y: 5, endPoint x: 1011, endPoint y: 28, distance: 23.4
click at [1010, 6] on button at bounding box center [988, 20] width 41 height 41
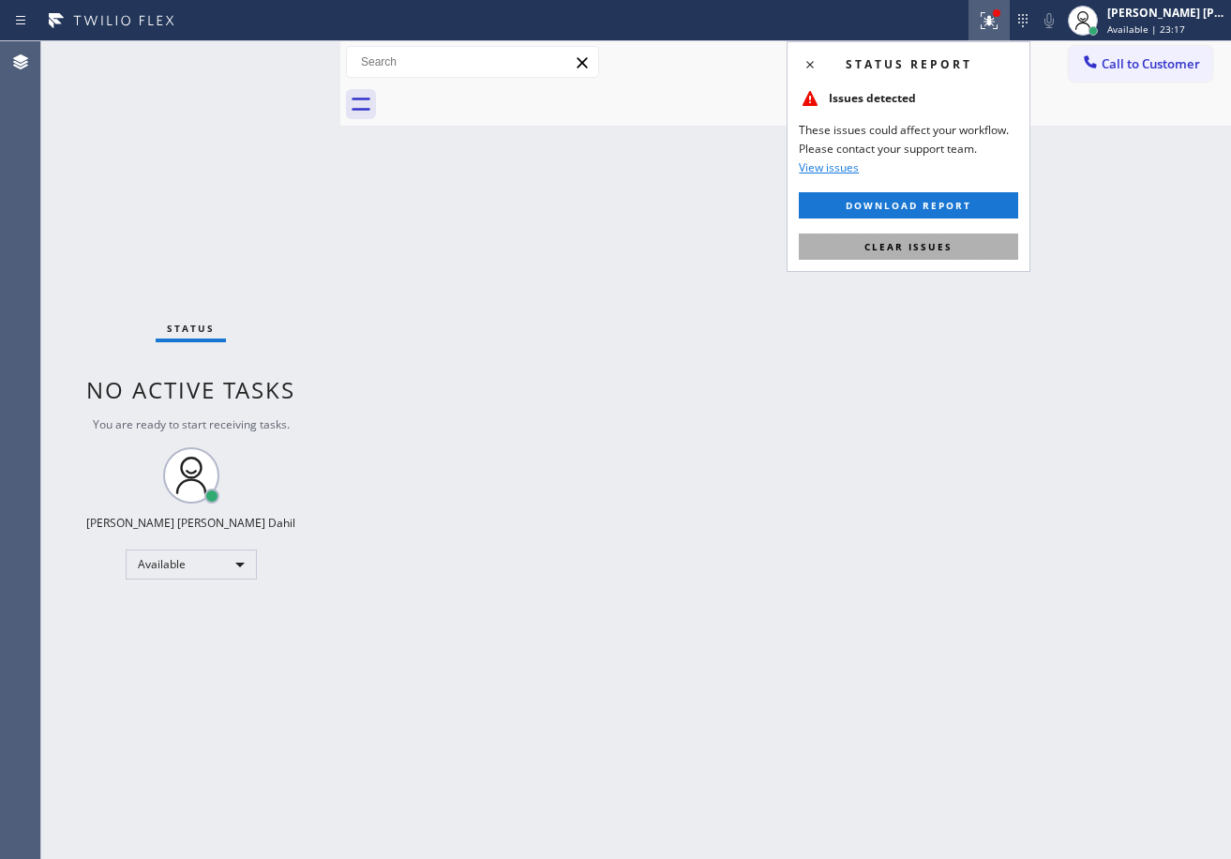
click at [942, 235] on button "Clear issues" at bounding box center [908, 246] width 219 height 26
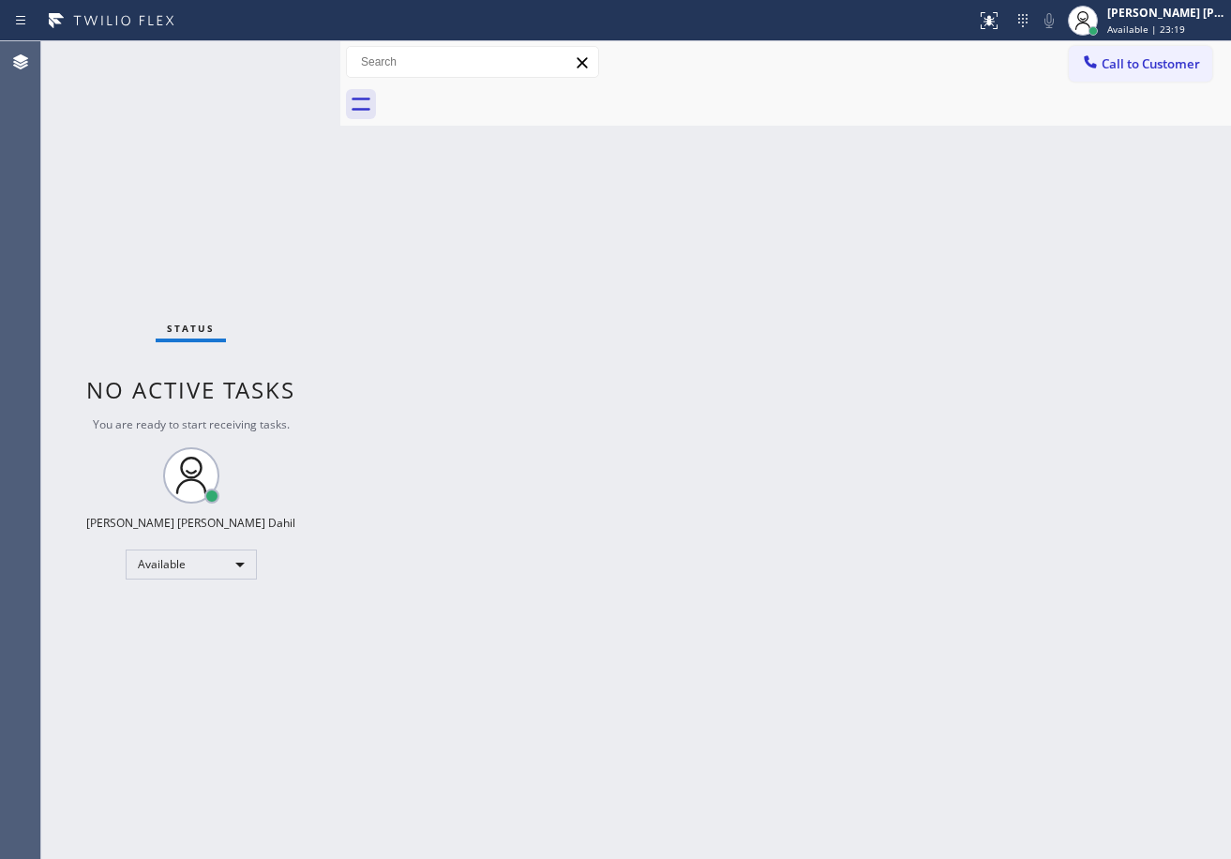
click at [667, 616] on div "Back to Dashboard Change Sender ID Customers Technicians Select a contact Outbo…" at bounding box center [785, 449] width 891 height 817
click at [888, 500] on div "Back to Dashboard Change Sender ID Customers Technicians Select a contact Outbo…" at bounding box center [785, 449] width 891 height 817
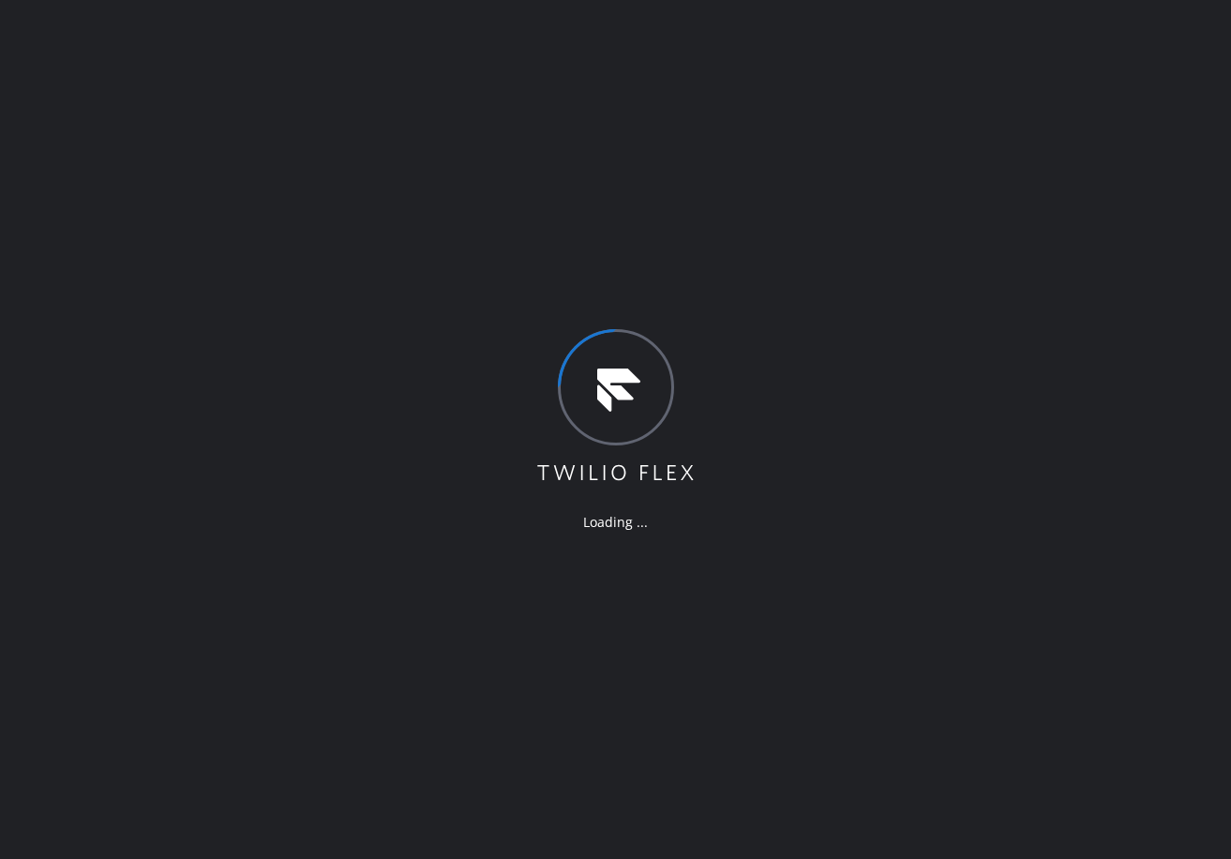
click at [886, 591] on div "Loading ..." at bounding box center [615, 429] width 1231 height 859
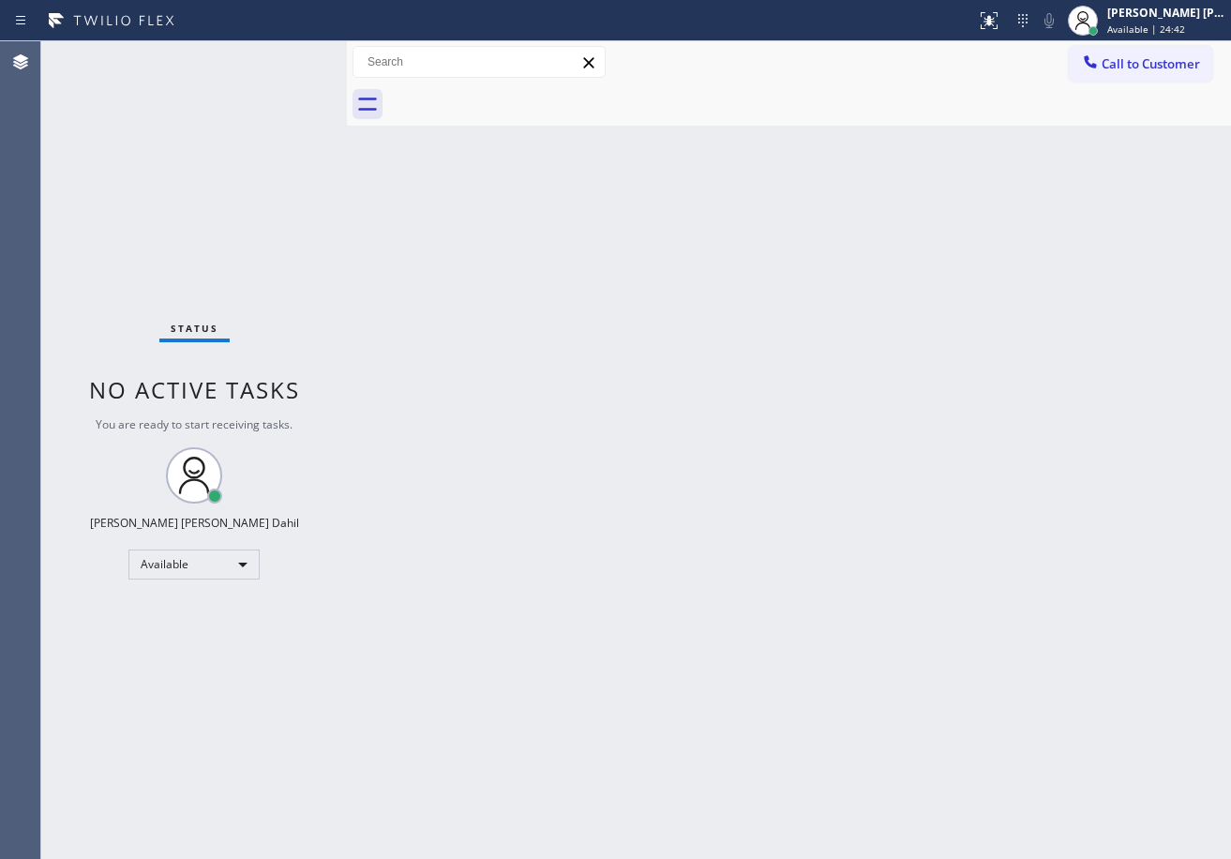
drag, startPoint x: 307, startPoint y: 62, endPoint x: 337, endPoint y: 64, distance: 31.0
click at [347, 64] on div at bounding box center [347, 449] width 0 height 817
click at [693, 448] on div "Back to Dashboard Change Sender ID Customers Technicians Select a contact Outbo…" at bounding box center [789, 449] width 884 height 817
click at [283, 53] on div "Status No active tasks You are ready to start receiving tasks. [PERSON_NAME] [P…" at bounding box center [194, 449] width 306 height 817
click at [283, 54] on div "Status No active tasks You are ready to start receiving tasks. [PERSON_NAME] [P…" at bounding box center [194, 449] width 306 height 817
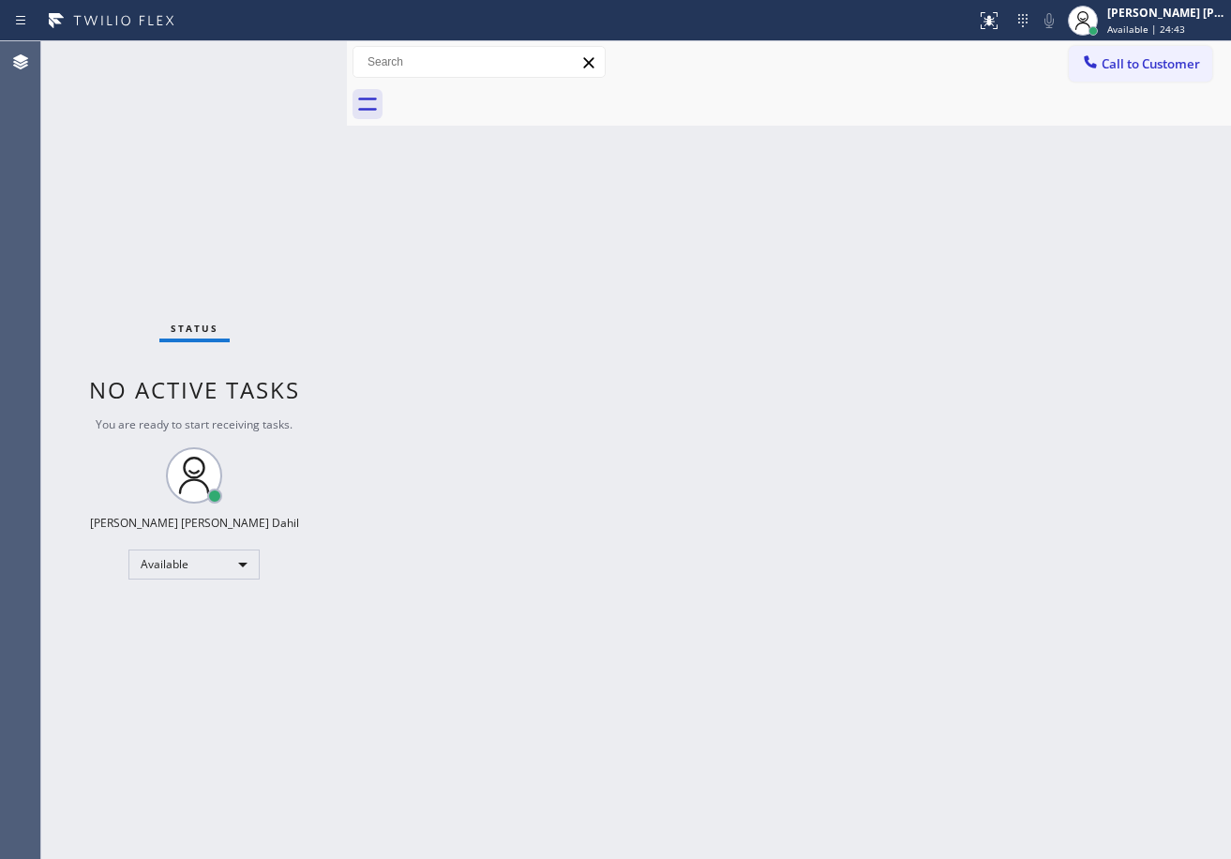
click at [283, 54] on div "Status No active tasks You are ready to start receiving tasks. [PERSON_NAME] [P…" at bounding box center [194, 449] width 306 height 817
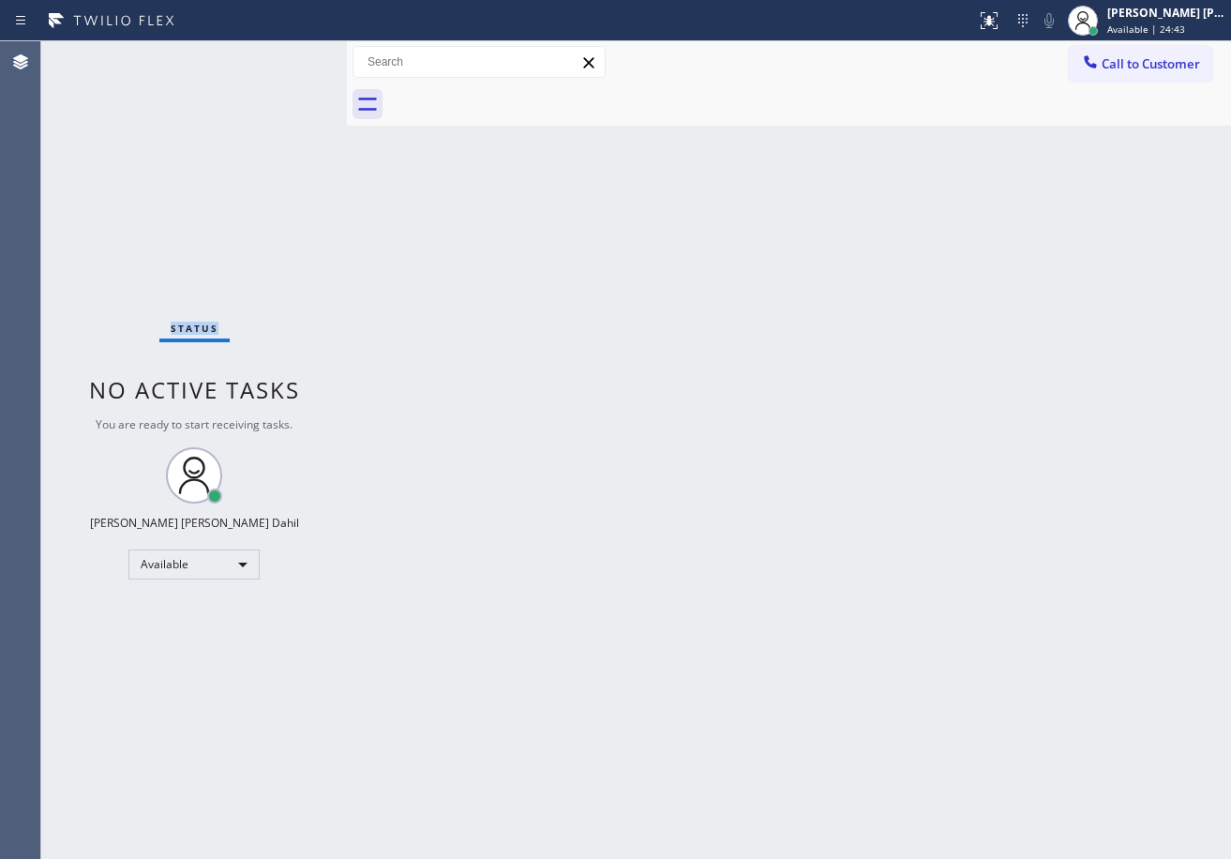
click at [283, 54] on div "Status No active tasks You are ready to start receiving tasks. [PERSON_NAME] [P…" at bounding box center [194, 449] width 306 height 817
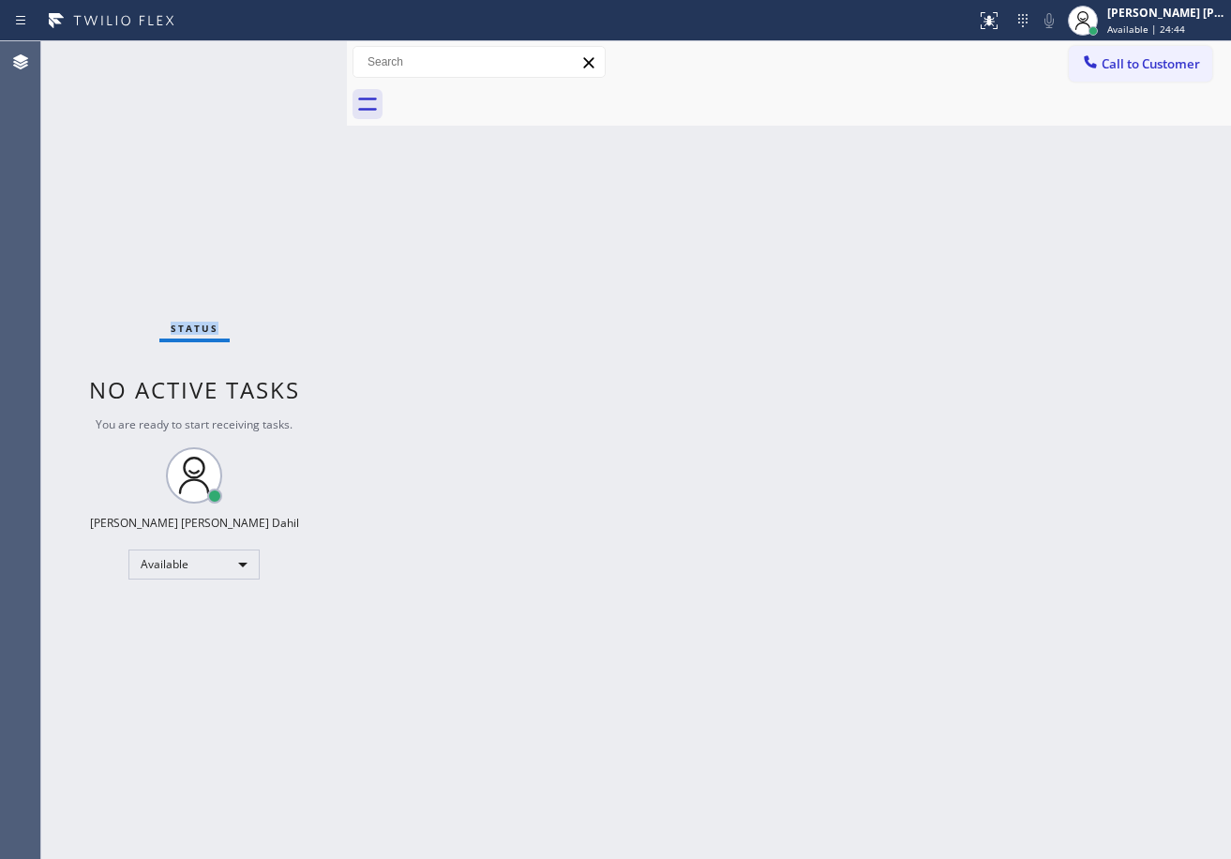
click at [283, 53] on div "Status No active tasks You are ready to start receiving tasks. [PERSON_NAME] [P…" at bounding box center [194, 449] width 306 height 817
click at [283, 54] on div "Status No active tasks You are ready to start receiving tasks. [PERSON_NAME] [P…" at bounding box center [194, 449] width 306 height 817
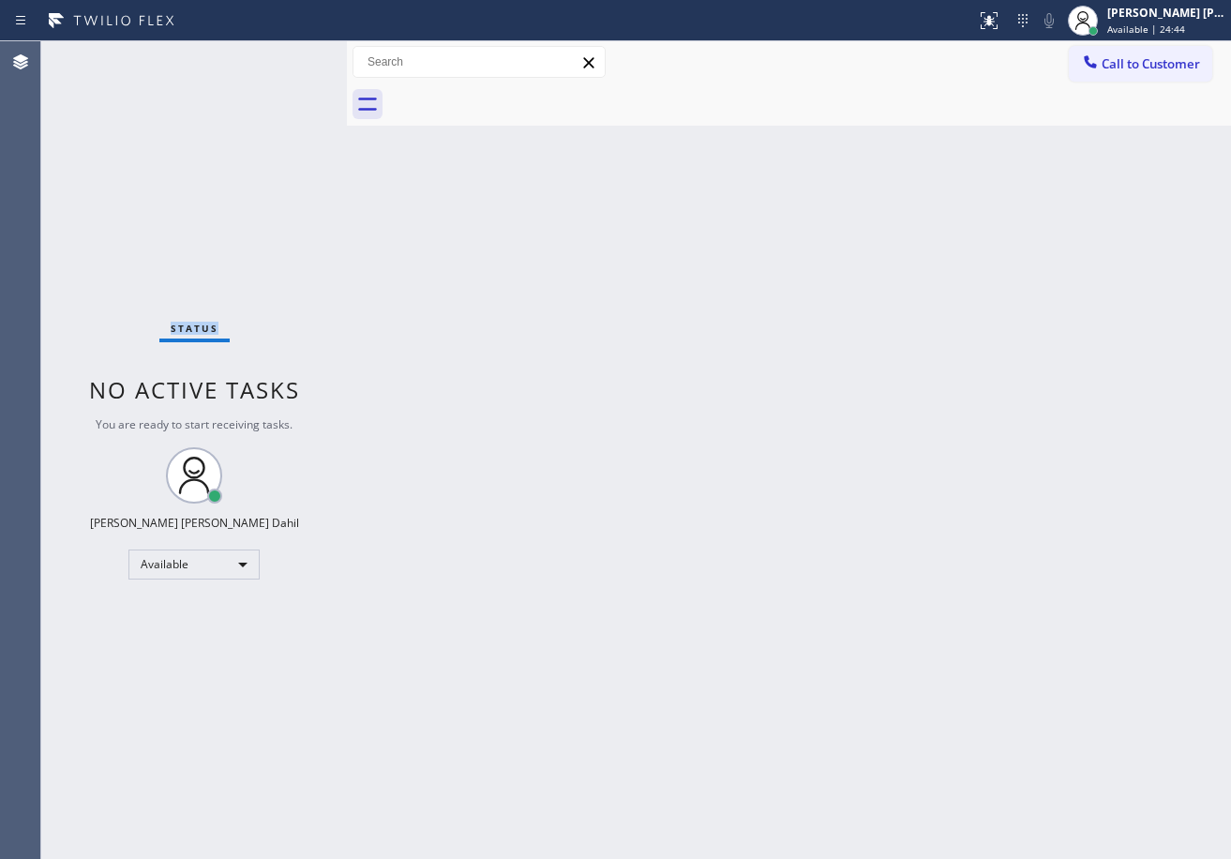
click at [283, 54] on div "Status No active tasks You are ready to start receiving tasks. [PERSON_NAME] [P…" at bounding box center [194, 449] width 306 height 817
click at [742, 412] on div "Back to Dashboard Change Sender ID Customers Technicians Select a contact Outbo…" at bounding box center [789, 449] width 884 height 817
click at [262, 98] on div "Status No active tasks You are ready to start receiving tasks. [PERSON_NAME] [P…" at bounding box center [194, 449] width 306 height 817
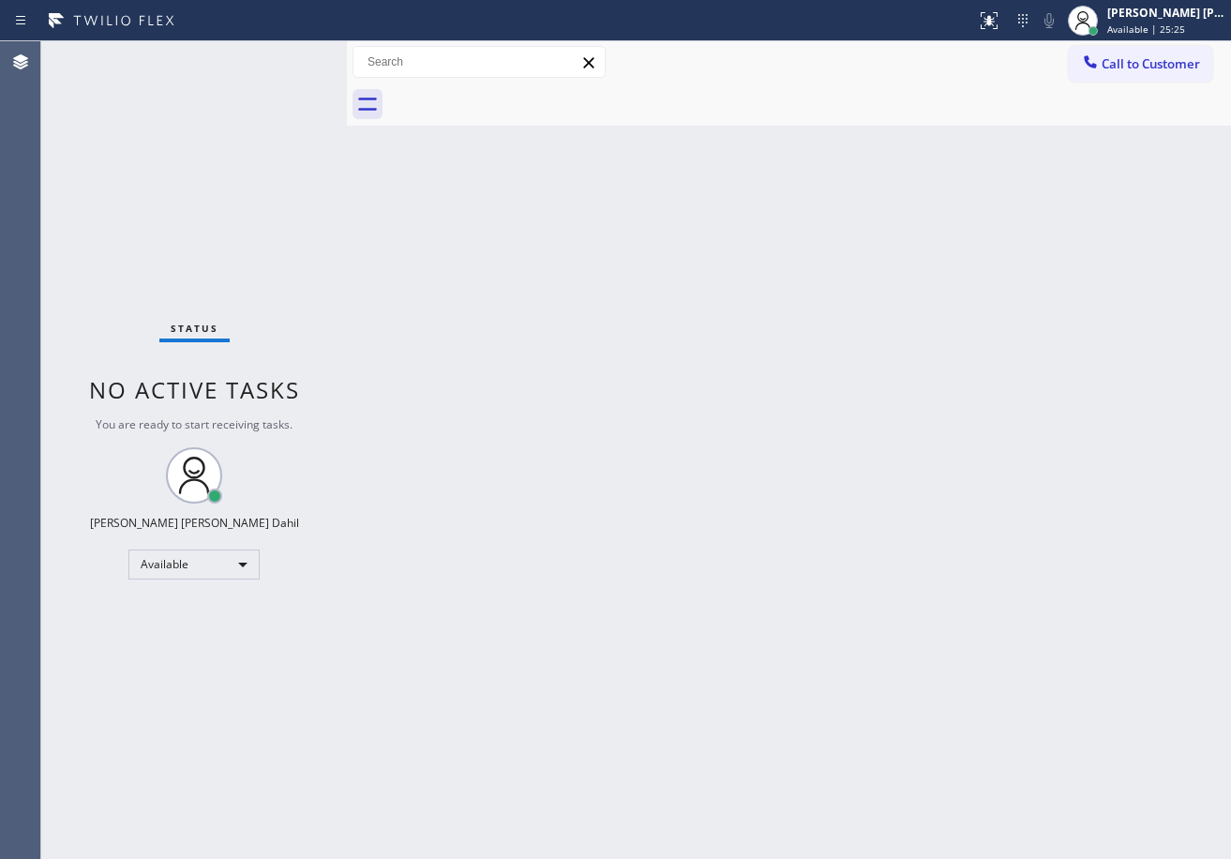
drag, startPoint x: 748, startPoint y: 641, endPoint x: 755, endPoint y: 658, distance: 18.1
click at [758, 651] on div "Back to Dashboard Change Sender ID Customers Technicians Select a contact Outbo…" at bounding box center [789, 449] width 884 height 817
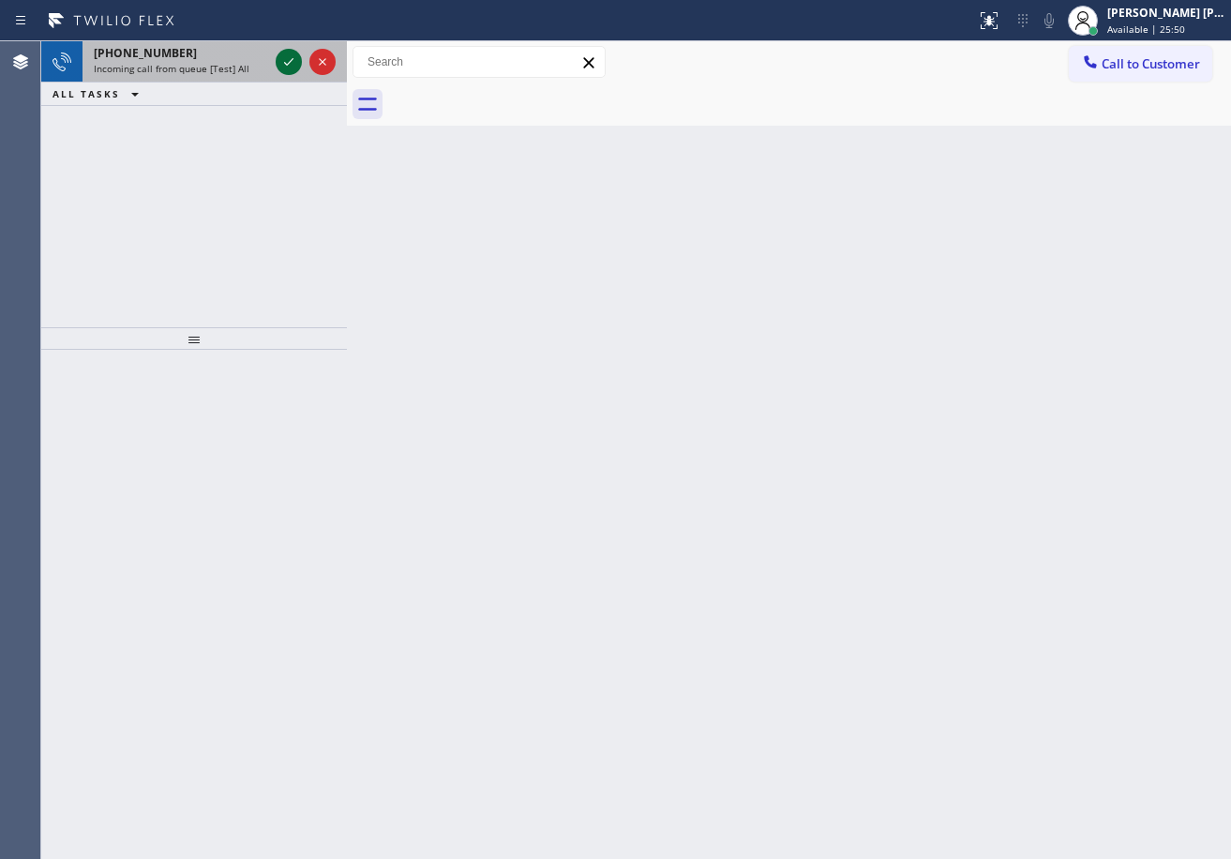
click at [283, 54] on icon at bounding box center [288, 62] width 22 height 22
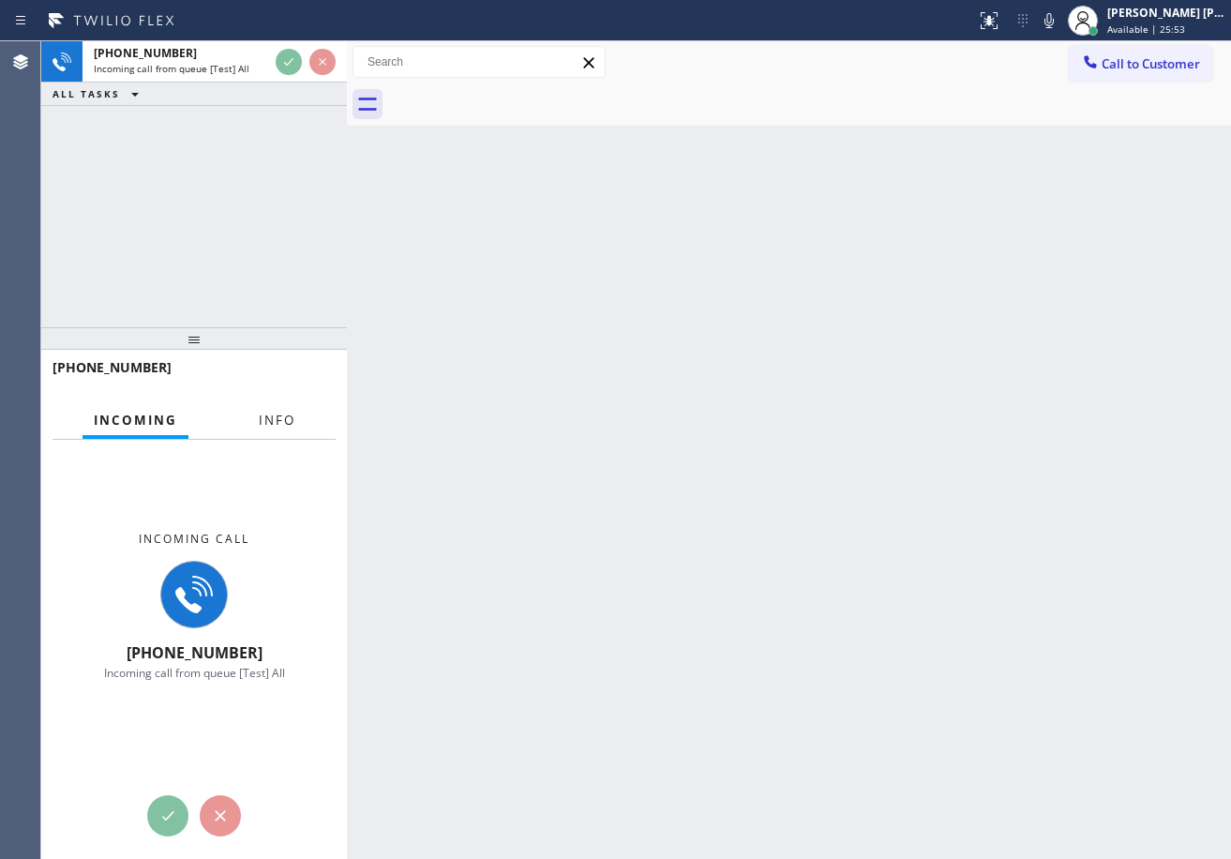
click at [285, 422] on span "Info" at bounding box center [277, 420] width 37 height 17
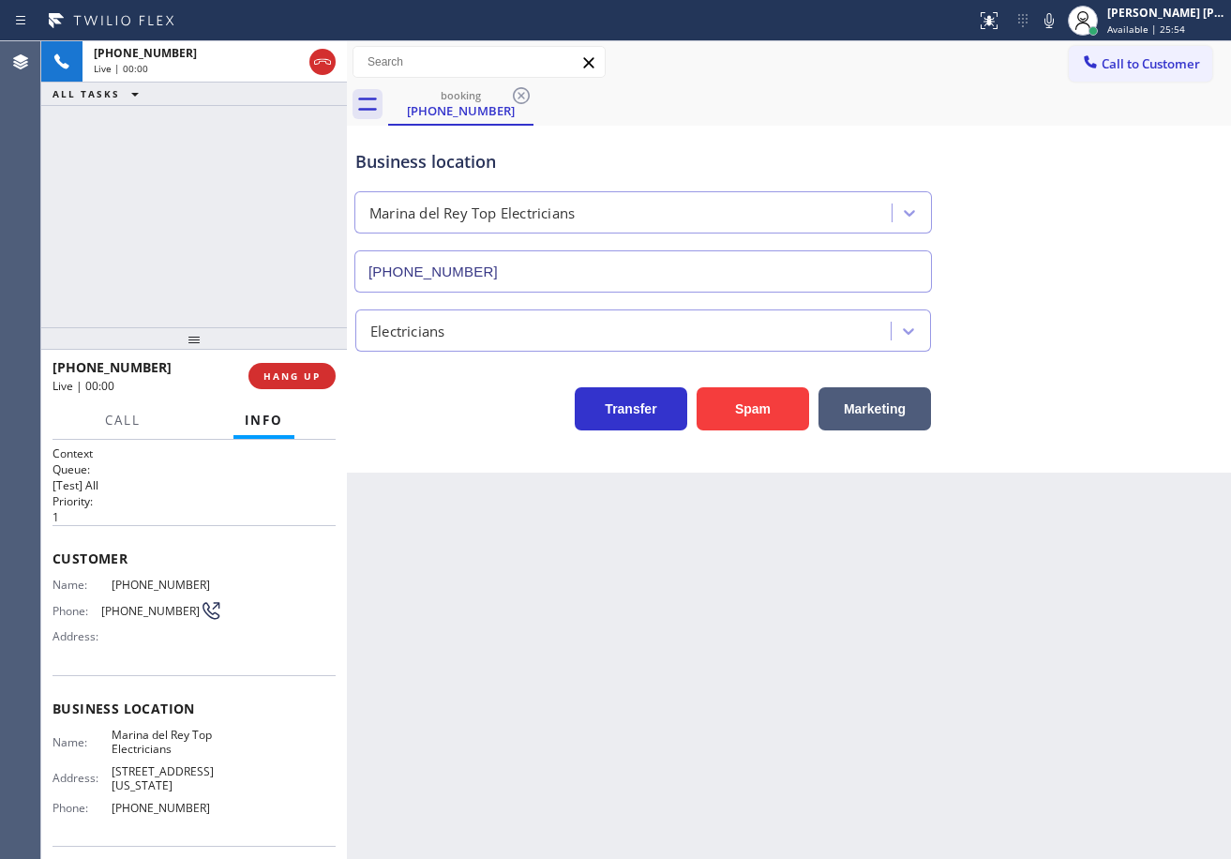
type input "(424) 365-8015"
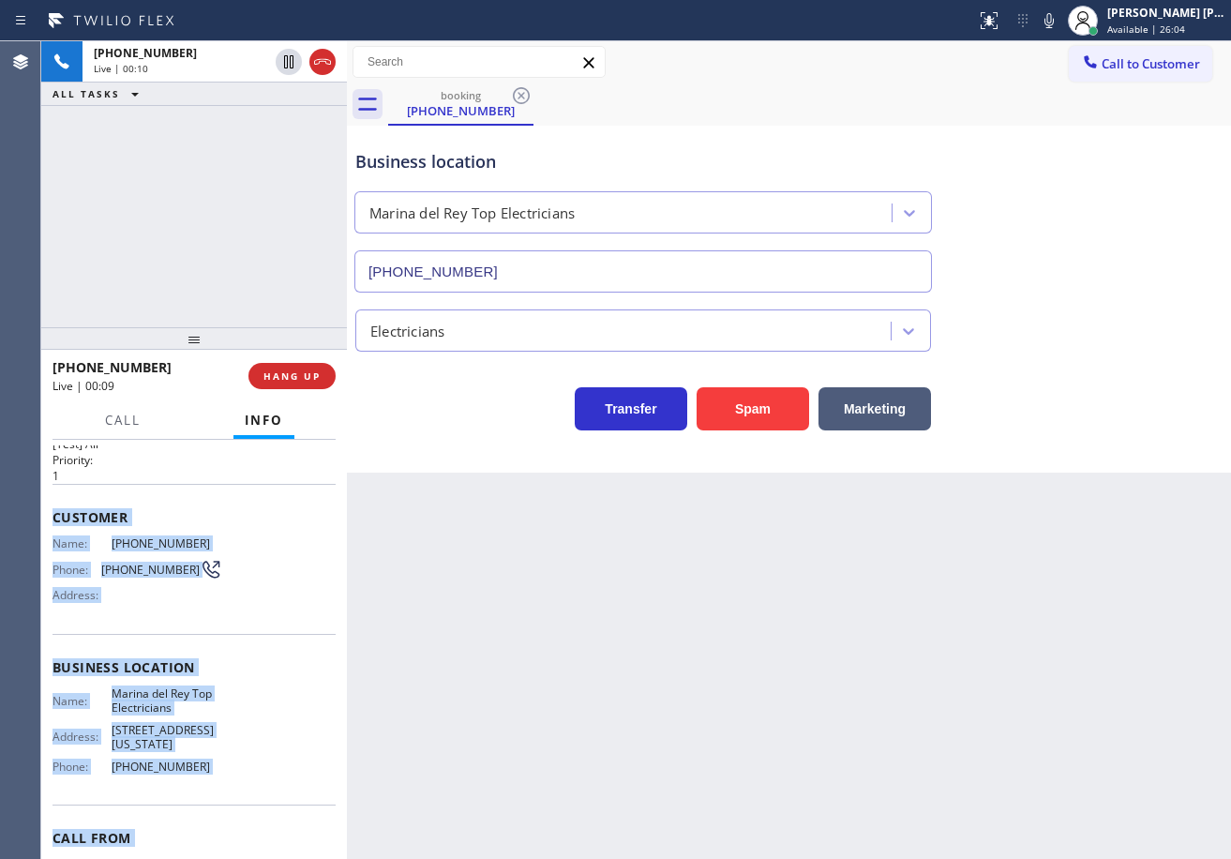
scroll to position [135, 0]
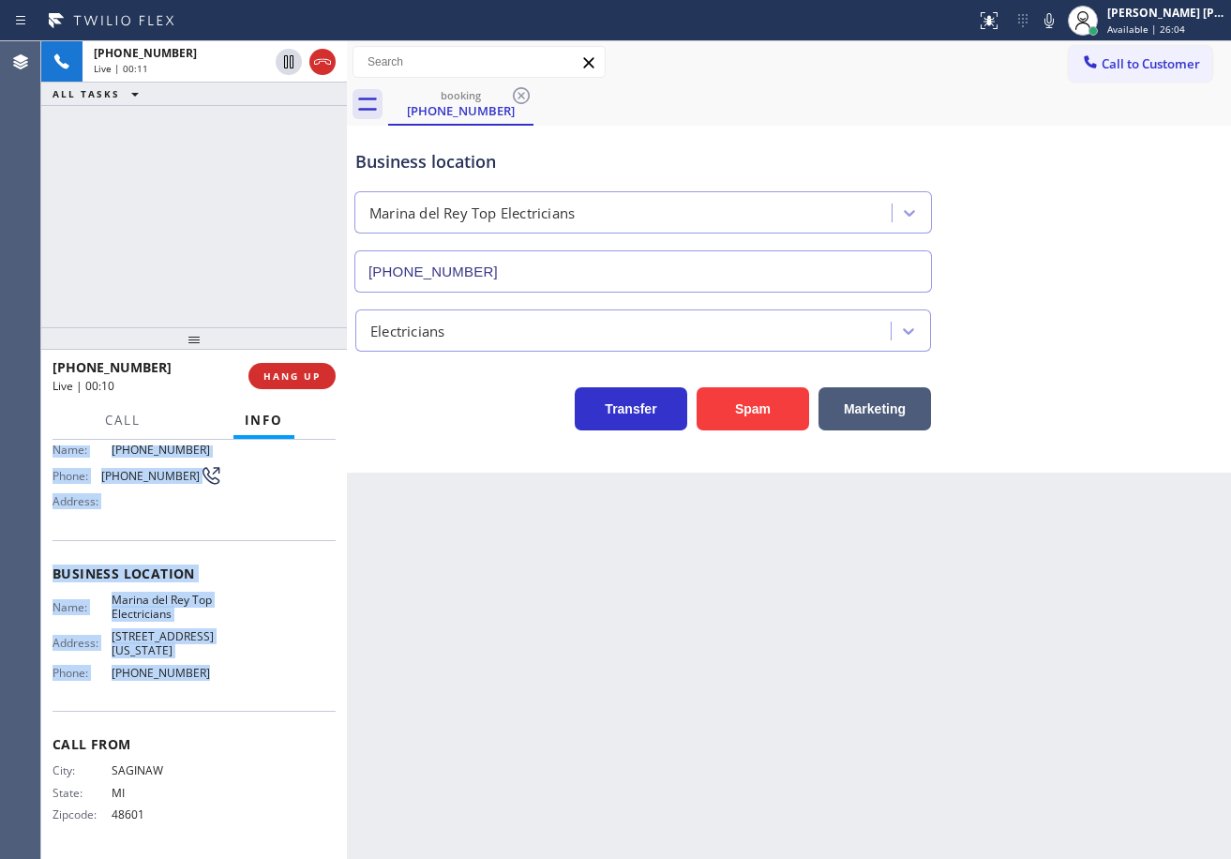
drag, startPoint x: 51, startPoint y: 508, endPoint x: 861, endPoint y: 599, distance: 815.1
click at [220, 697] on div "Context Queue: [Test] All Priority: 1 Customer Name: (989) 598-6300 Phone: (989…" at bounding box center [194, 649] width 306 height 419
copy div "Customer Name: (989) 598-6300 Phone: (989) 598-6300 Address: Business location …"
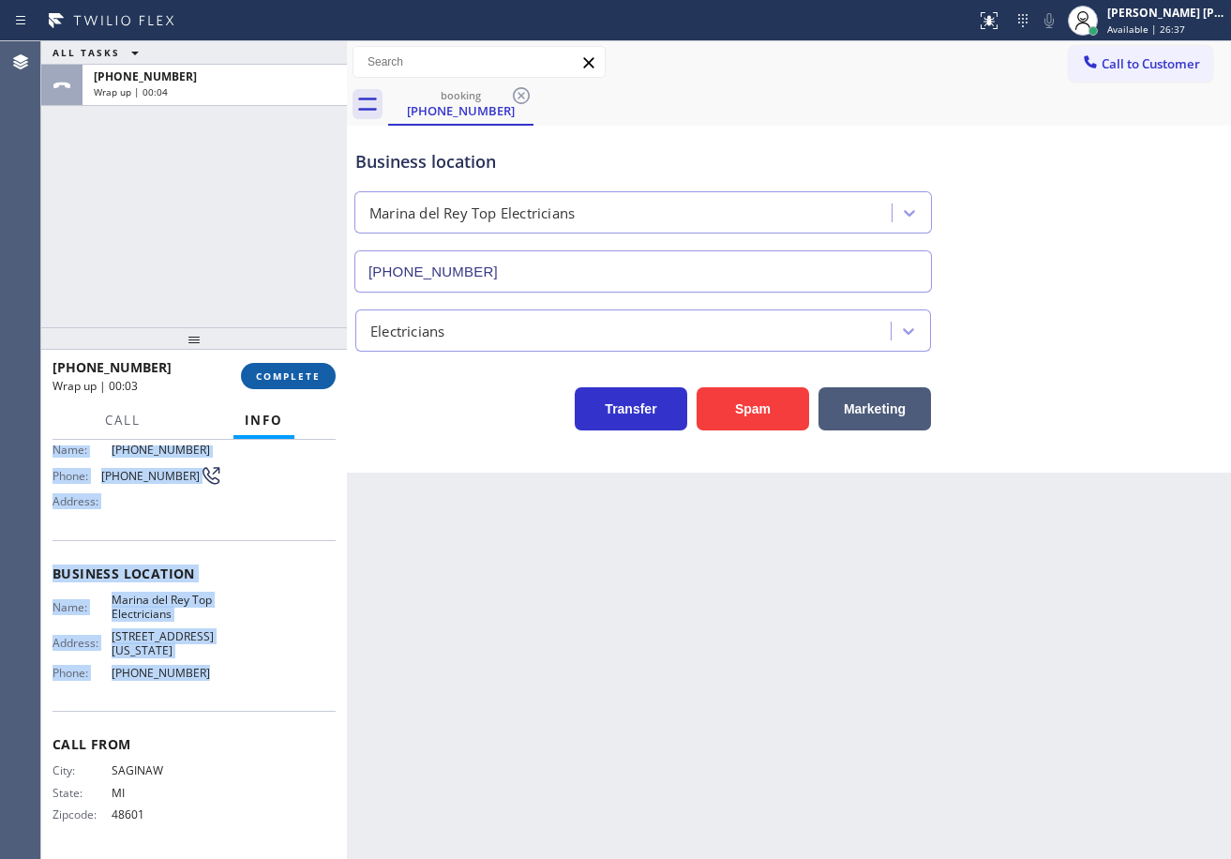
click at [325, 366] on button "COMPLETE" at bounding box center [288, 376] width 95 height 26
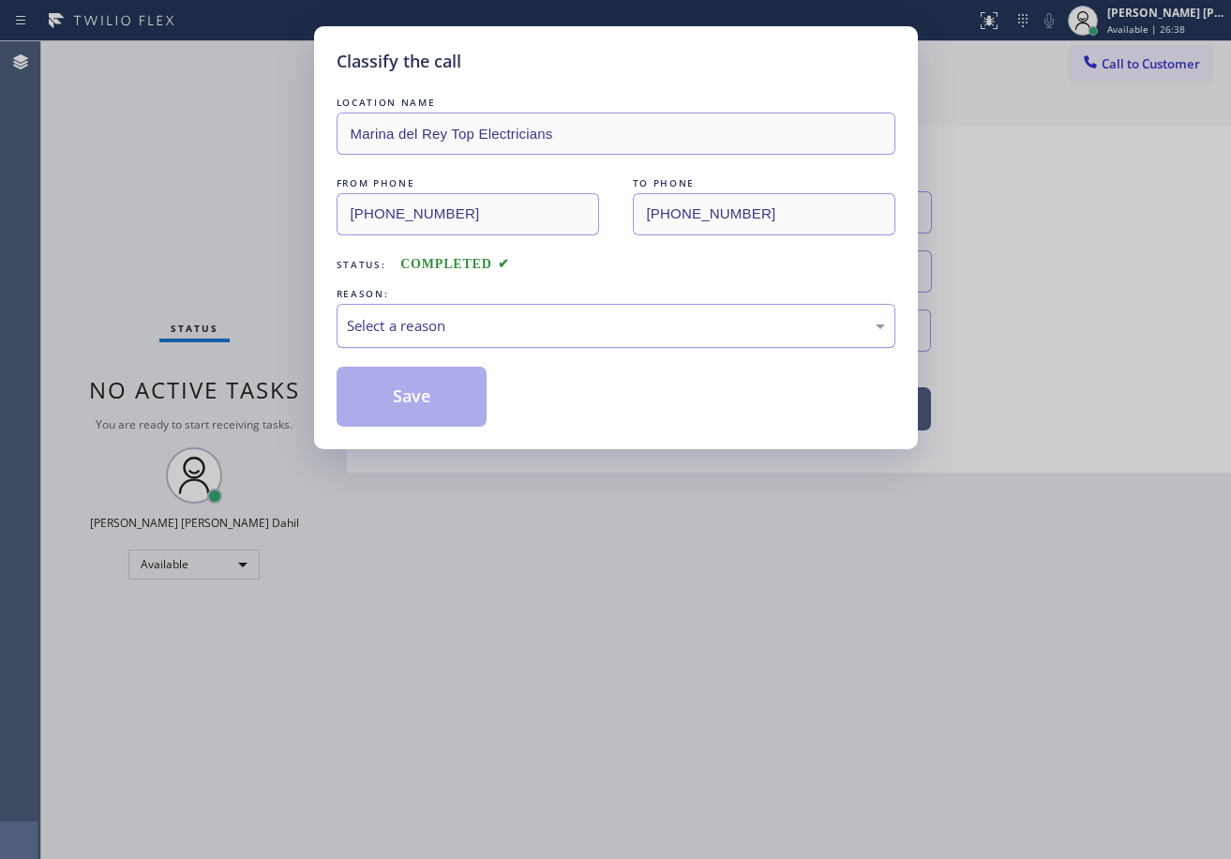
click at [431, 315] on div "Select a reason" at bounding box center [616, 326] width 538 height 22
click at [422, 408] on button "Save" at bounding box center [412, 397] width 151 height 60
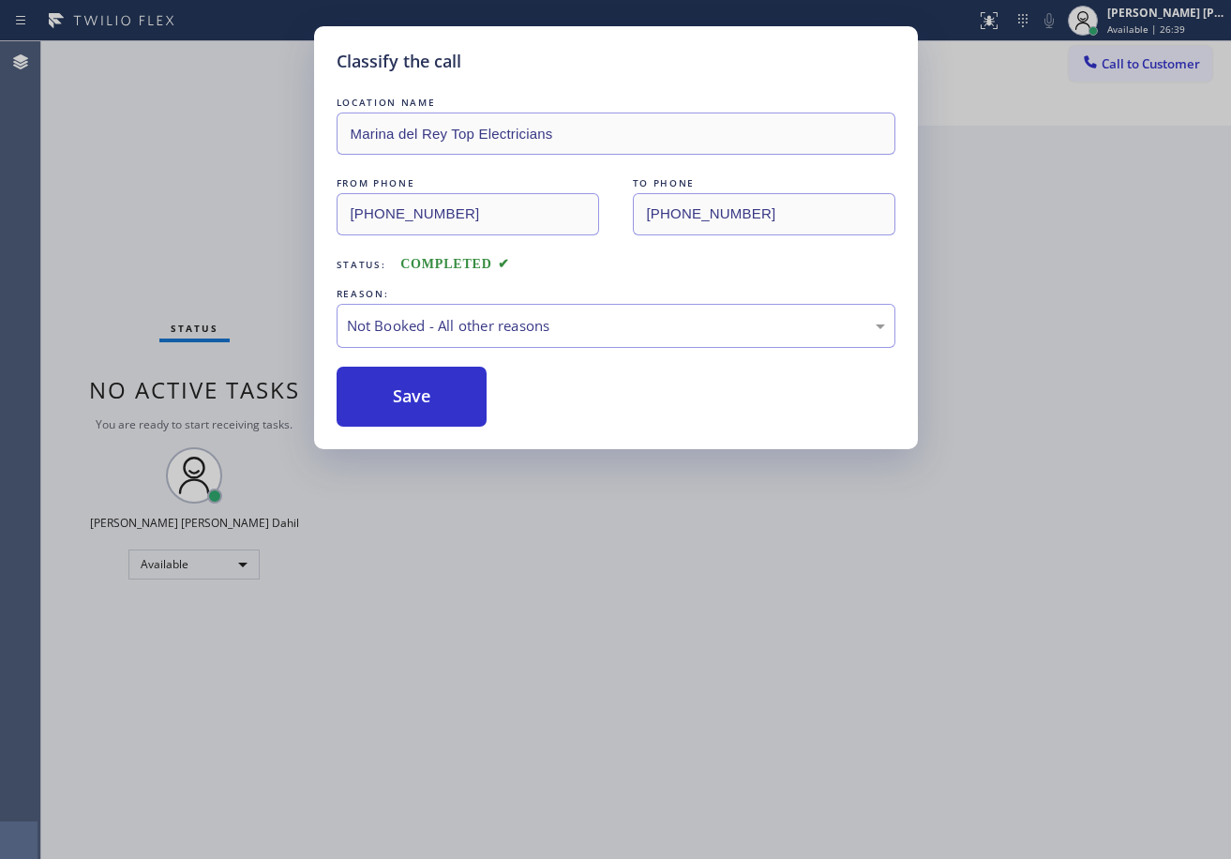
click at [422, 408] on button "Save" at bounding box center [412, 397] width 151 height 60
click at [892, 694] on div "Classify the call LOCATION NAME Marina del Rey Top Electricians FROM PHONE (989…" at bounding box center [615, 429] width 1231 height 859
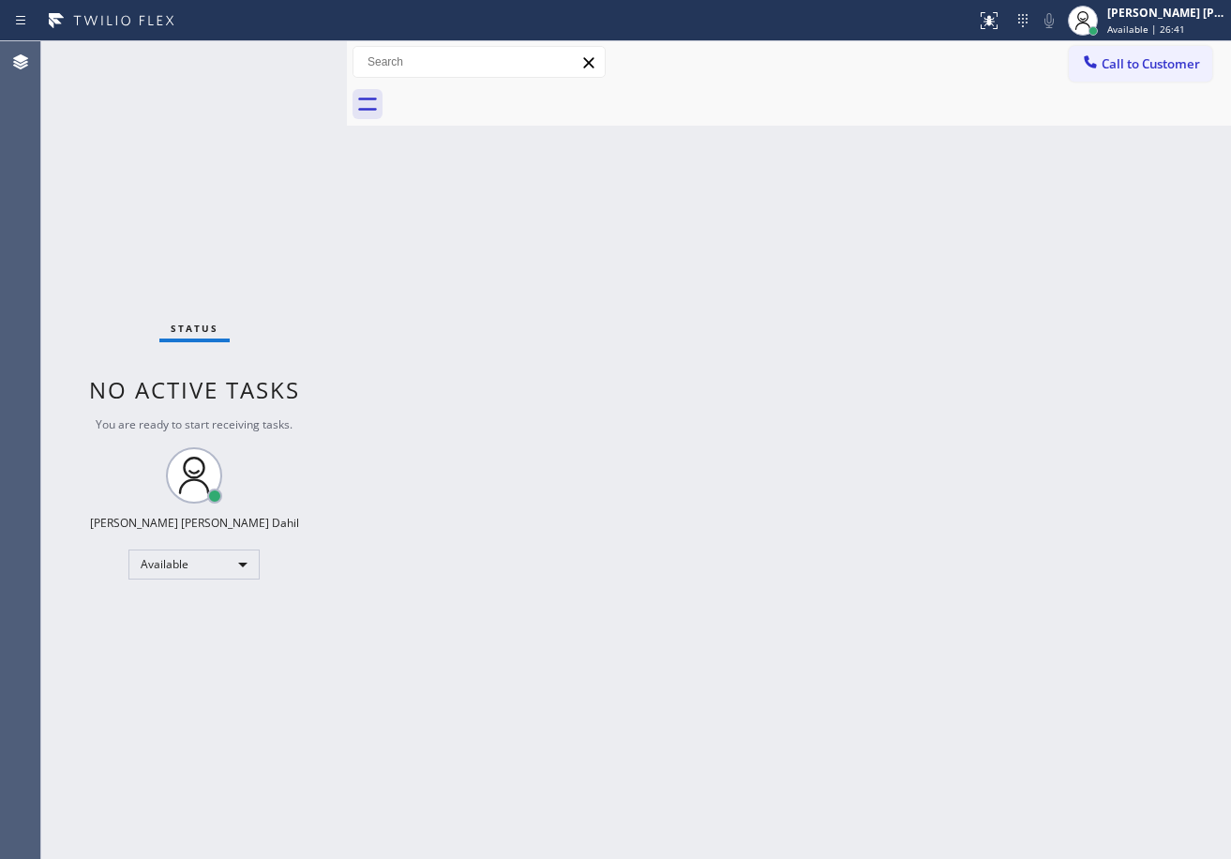
click at [945, 634] on div "Back to Dashboard Change Sender ID Customers Technicians Select a contact Outbo…" at bounding box center [789, 449] width 884 height 817
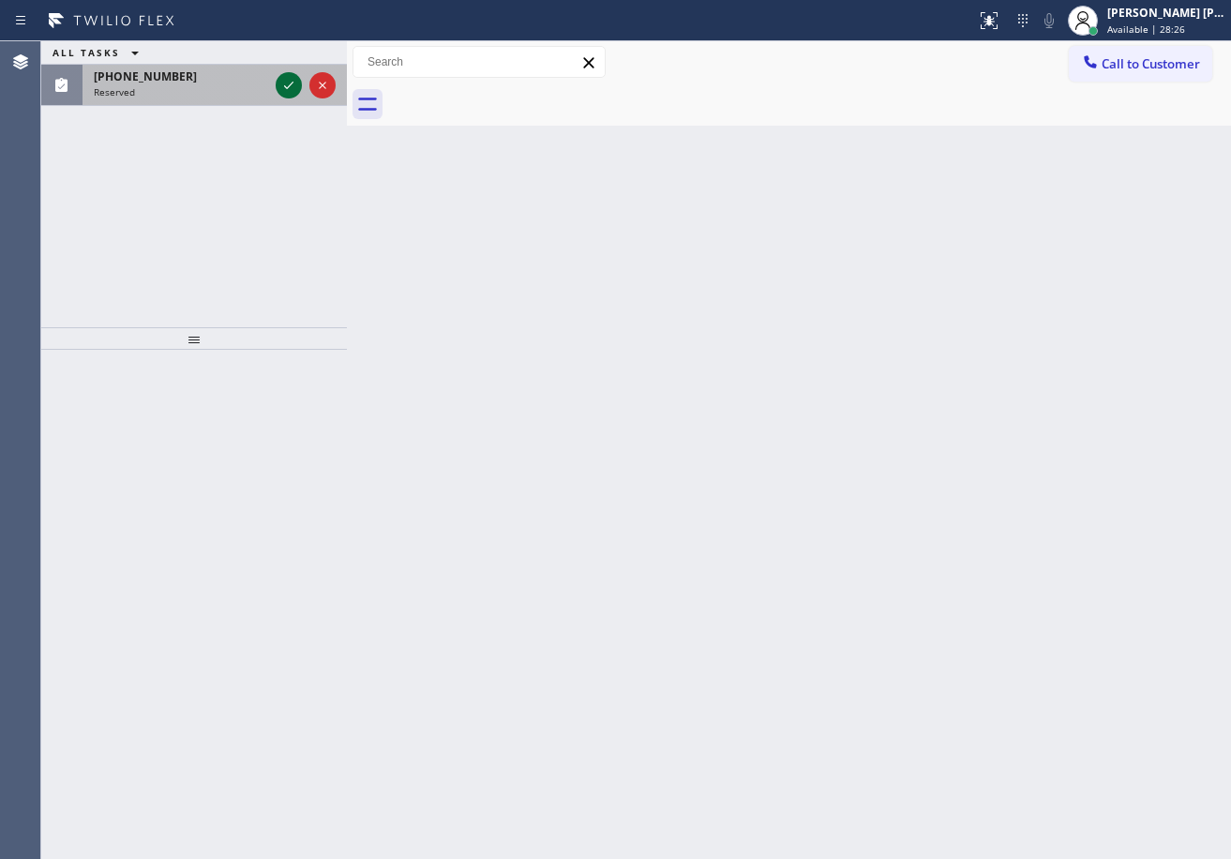
click at [286, 80] on icon at bounding box center [288, 85] width 22 height 22
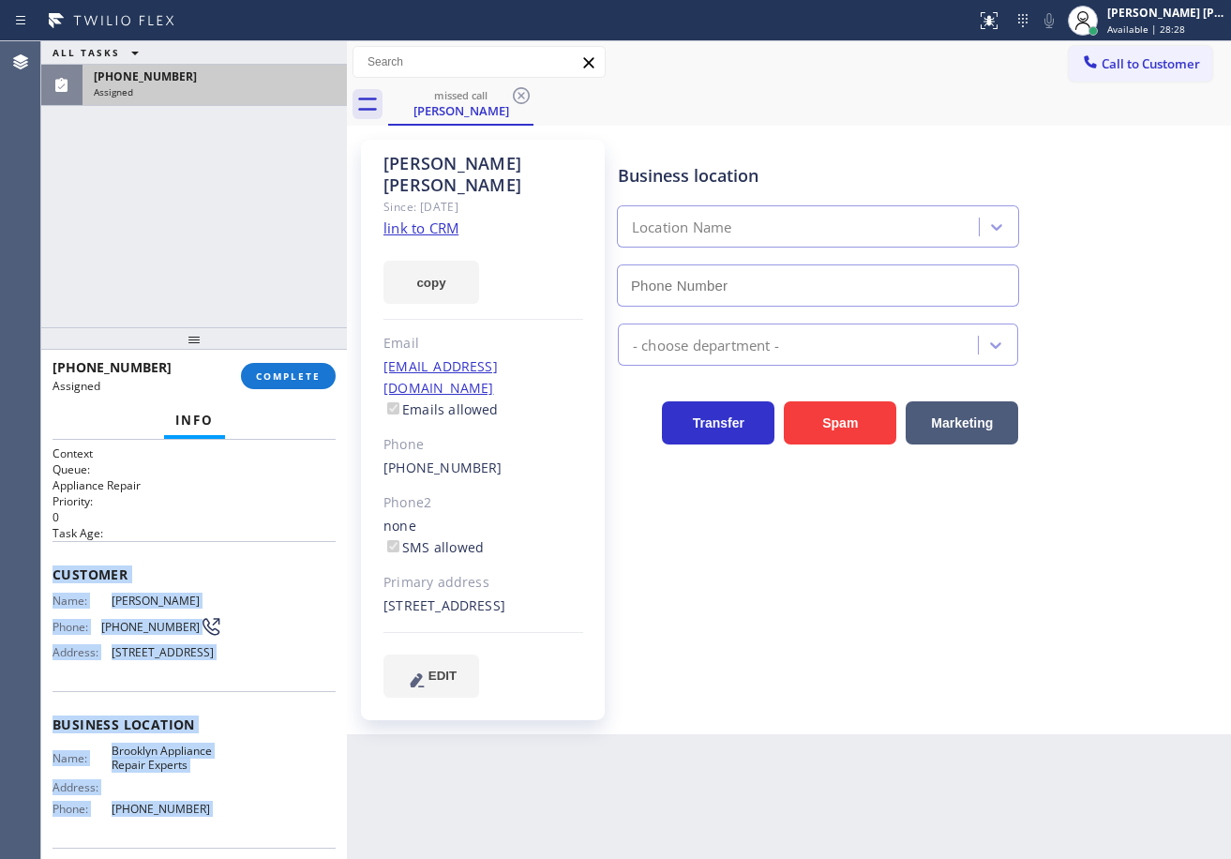
scroll to position [151, 0]
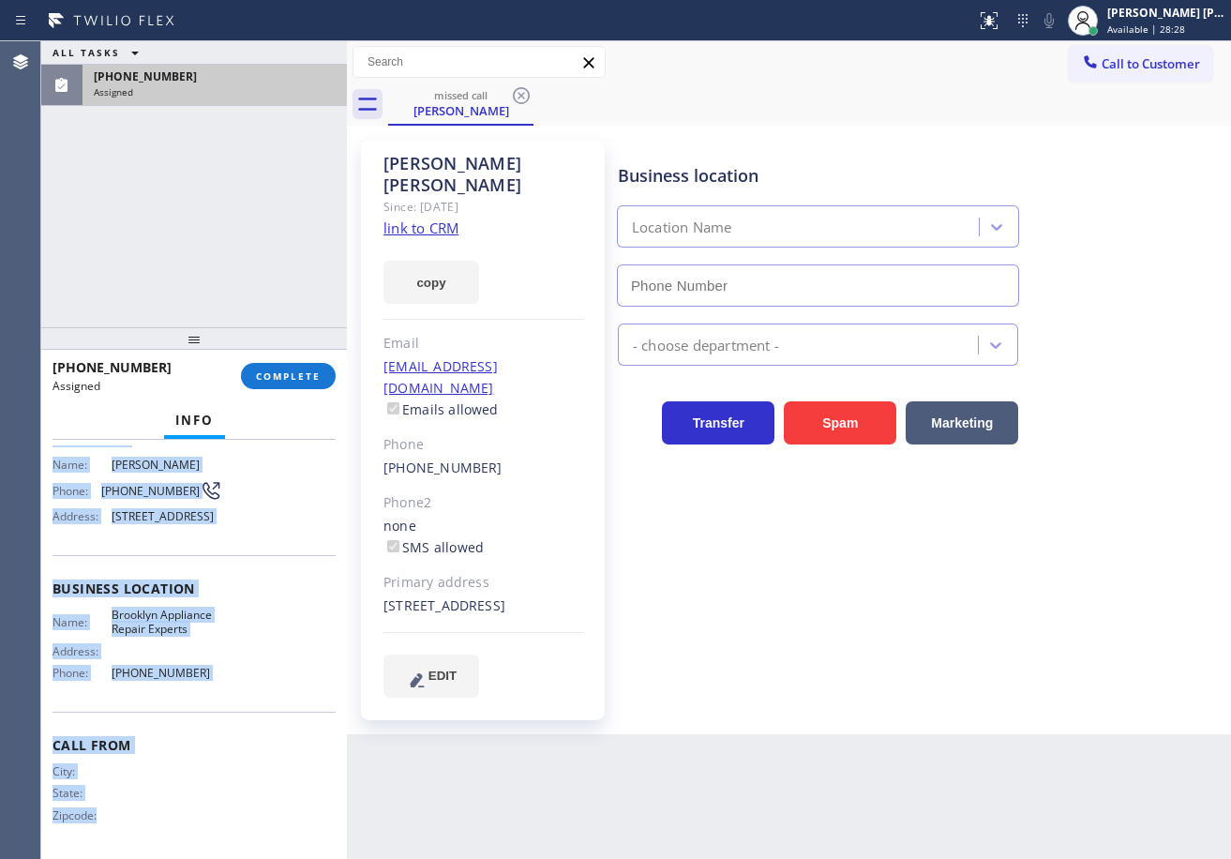
type input "(347) 757-4373"
drag, startPoint x: 50, startPoint y: 566, endPoint x: 207, endPoint y: 696, distance: 203.8
click at [206, 697] on div "Context Queue: Appliance Repair Priority: 0 Task Age: Customer Name: Josh Clark…" at bounding box center [194, 649] width 306 height 419
copy div "Customer Name: Josh Clark Phone: (201) 259-7852 Address: 135 N 3rd St, Brooklyn…"
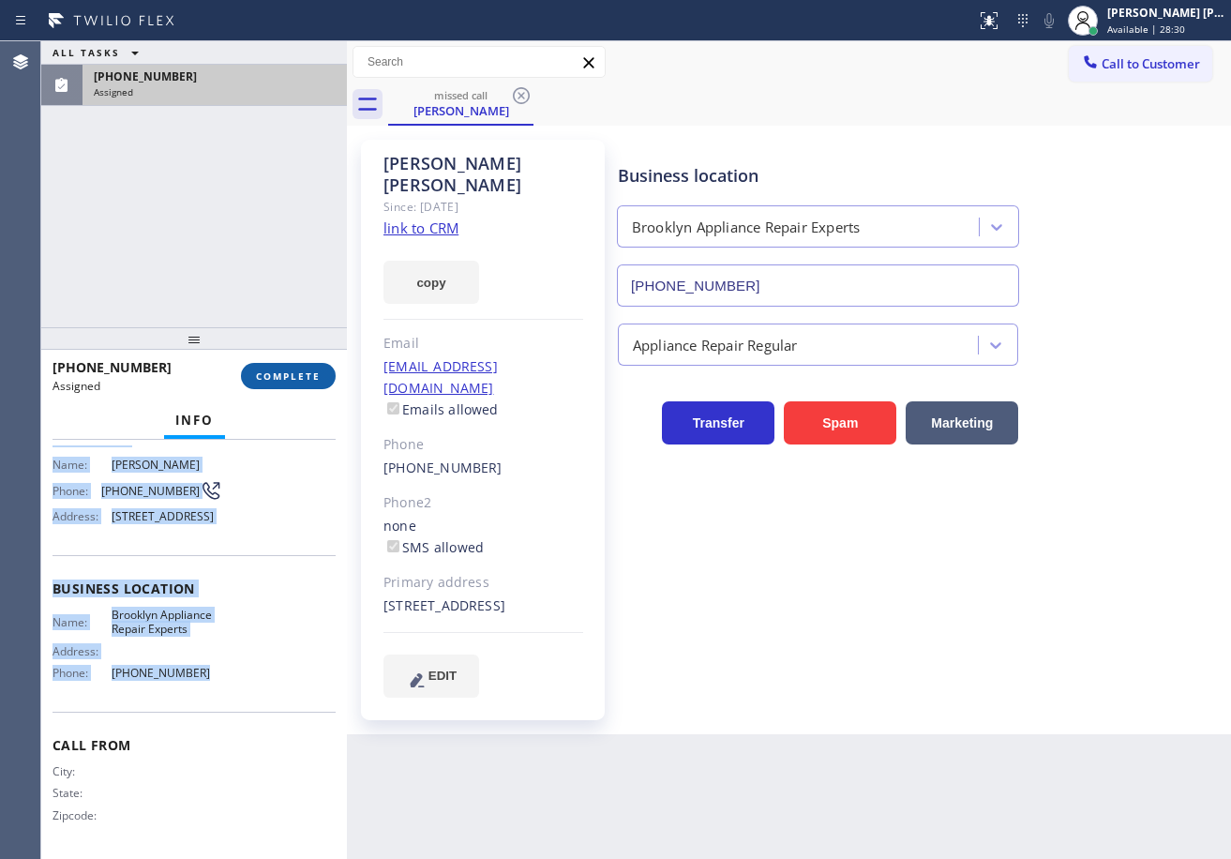
click at [278, 376] on span "COMPLETE" at bounding box center [288, 375] width 65 height 13
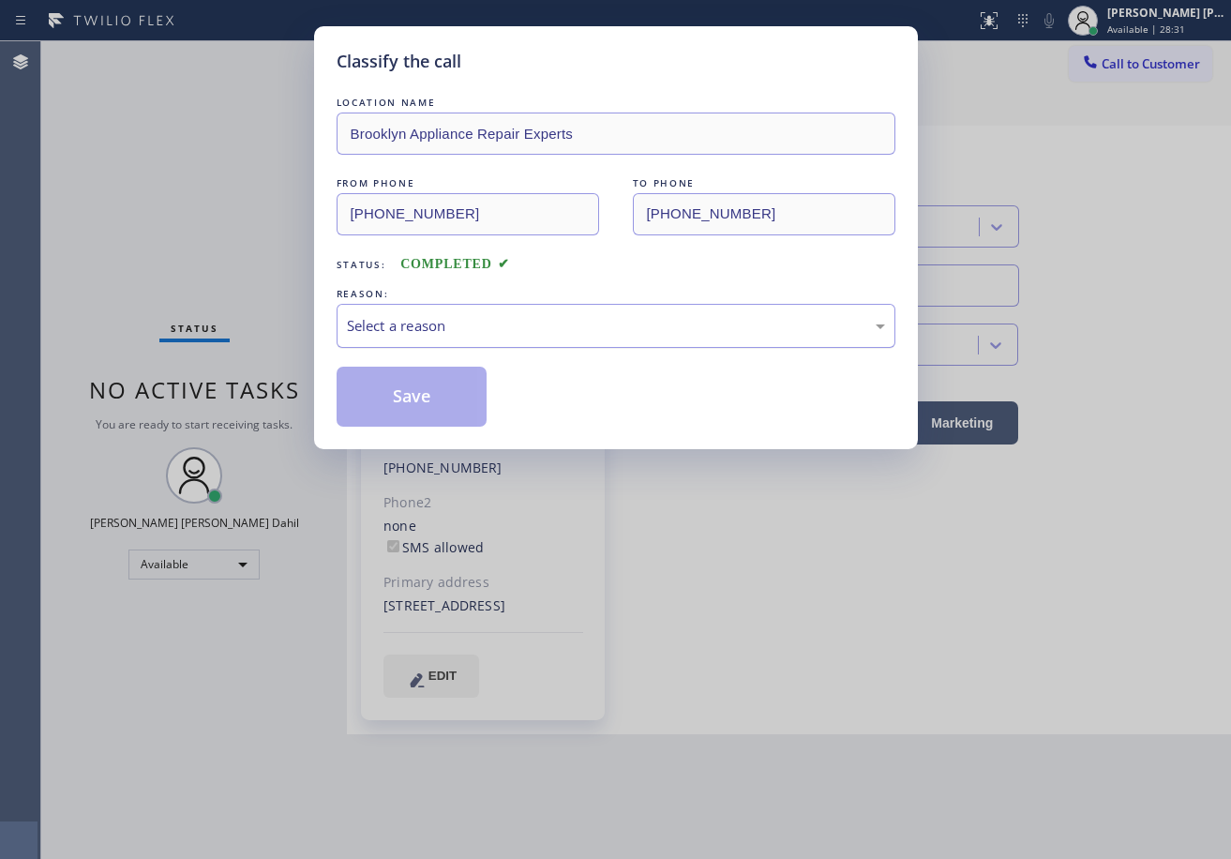
drag, startPoint x: 443, startPoint y: 318, endPoint x: 447, endPoint y: 345, distance: 27.4
click at [447, 322] on div "Select a reason" at bounding box center [616, 326] width 538 height 22
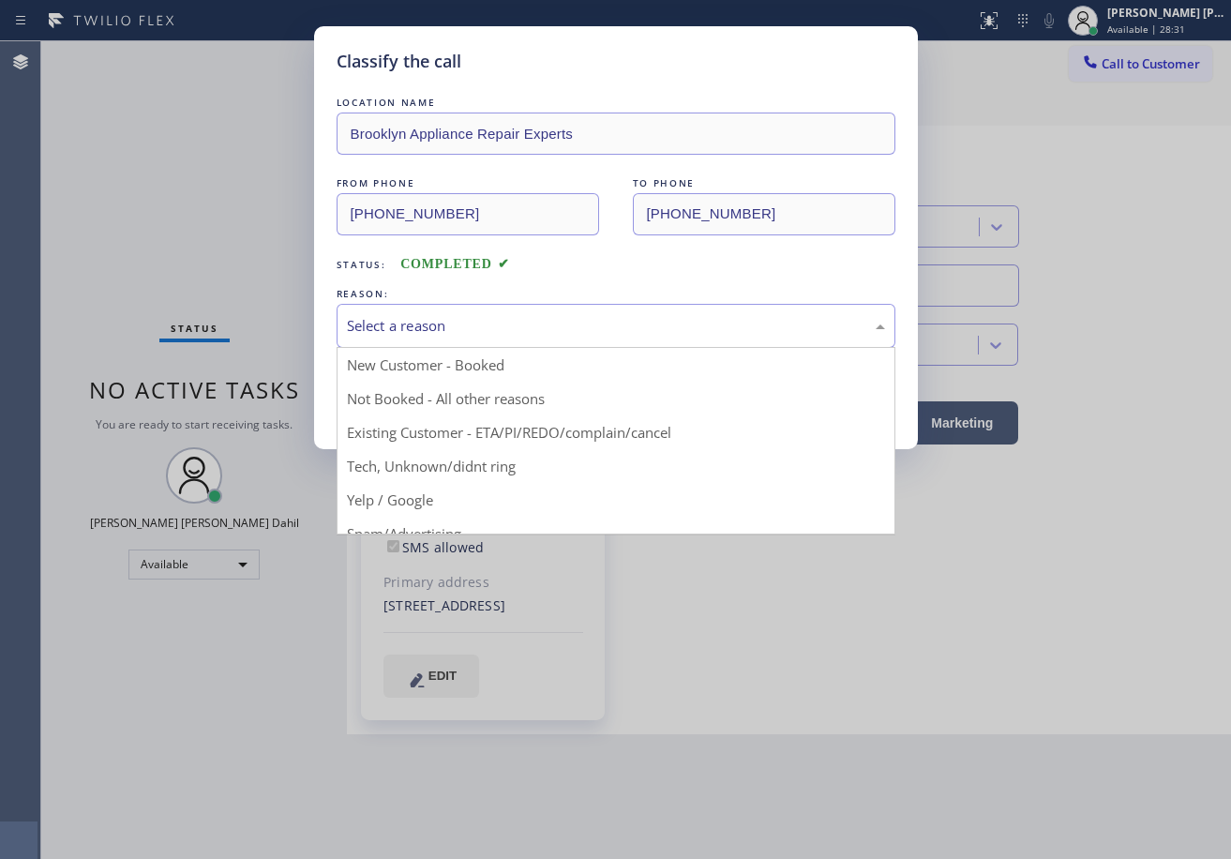
drag, startPoint x: 427, startPoint y: 437, endPoint x: 406, endPoint y: 413, distance: 31.8
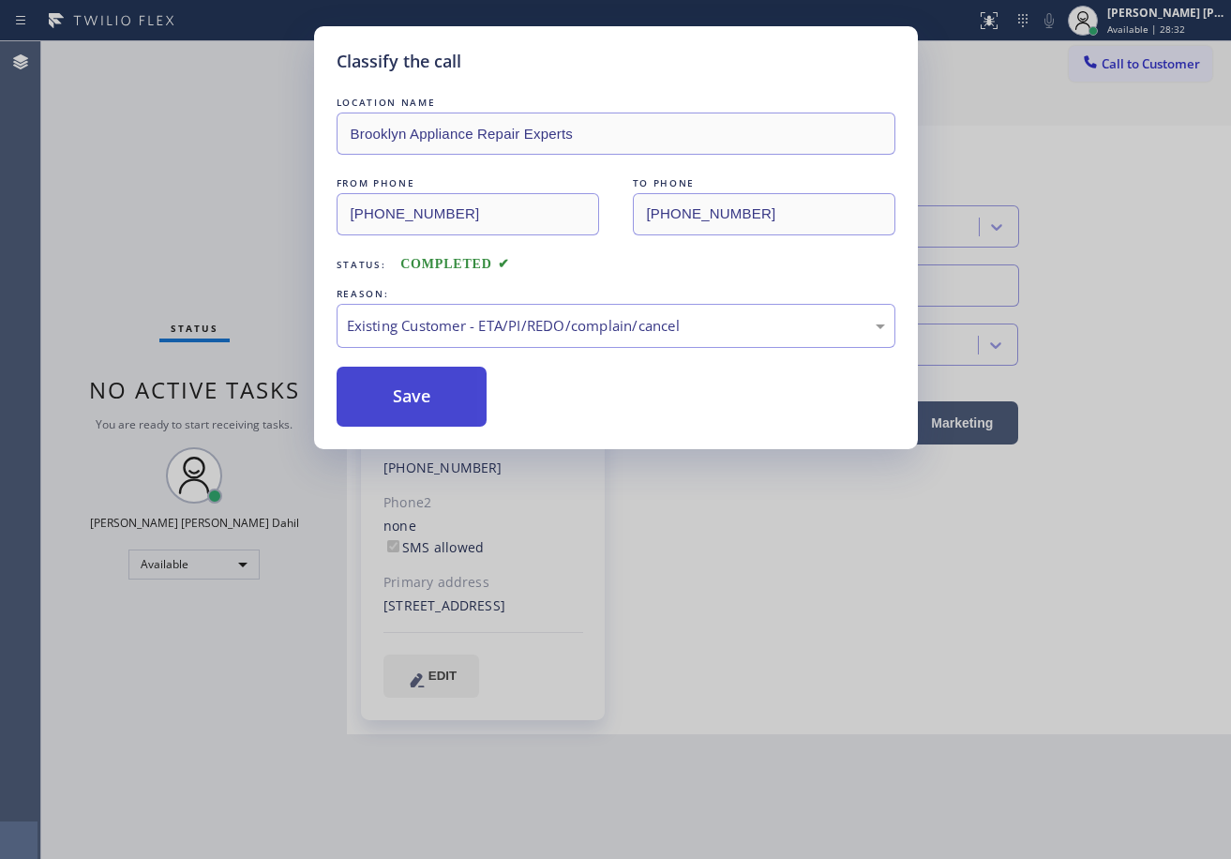
click at [404, 412] on button "Save" at bounding box center [412, 397] width 151 height 60
click at [403, 412] on button "Save" at bounding box center [412, 397] width 151 height 60
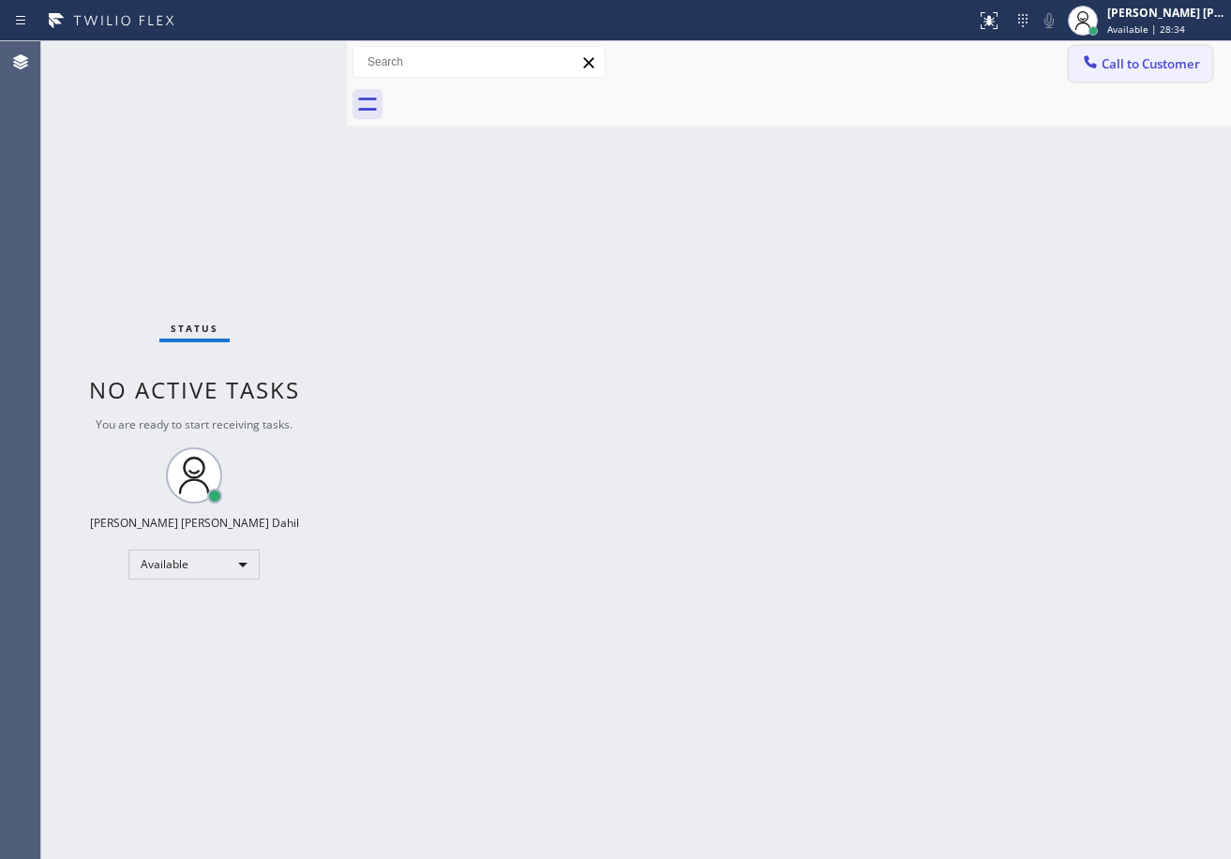
click at [1123, 57] on button "Call to Customer" at bounding box center [1140, 64] width 143 height 36
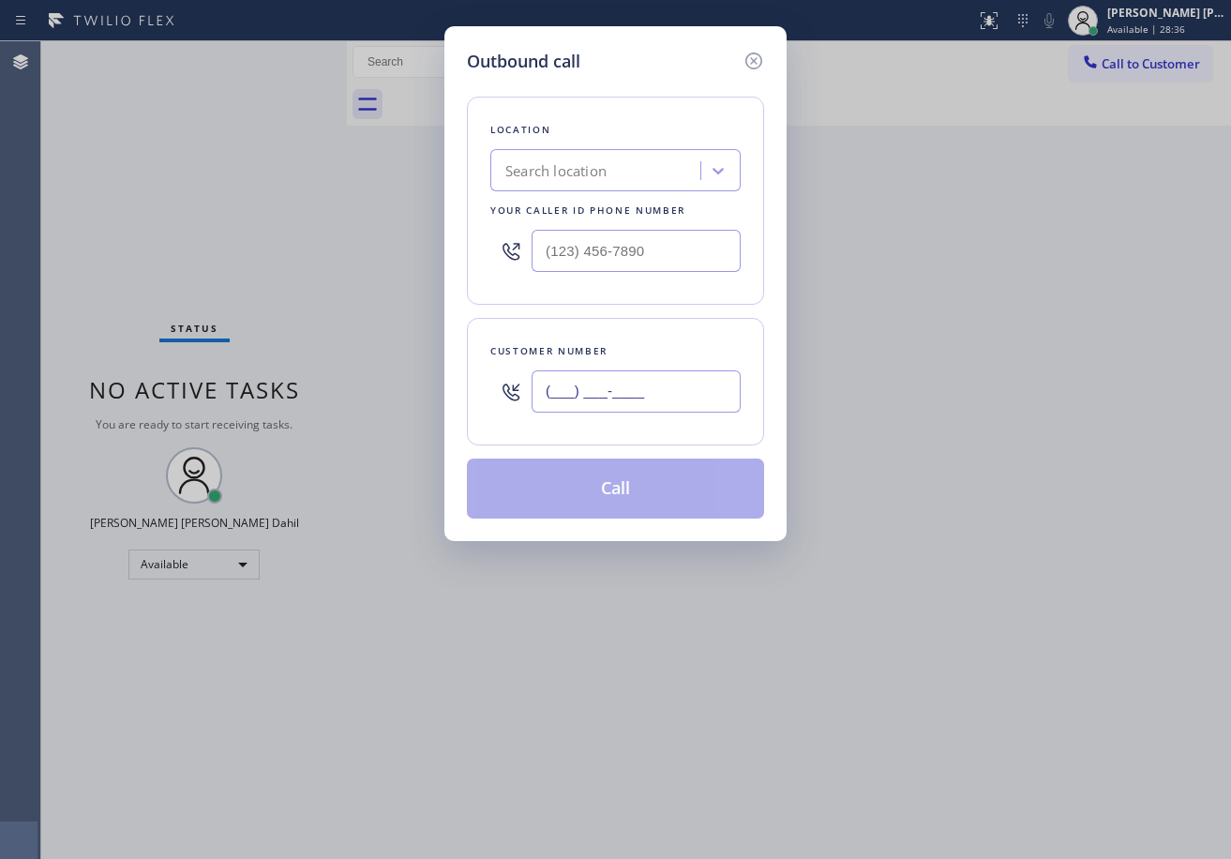
click at [638, 398] on input "(___) ___-____" at bounding box center [636, 391] width 209 height 42
paste input "201) 259-7852"
type input "(201) 259-7852"
click at [667, 243] on input "(___) ___-____" at bounding box center [636, 251] width 209 height 42
paste input "347) 757-4373"
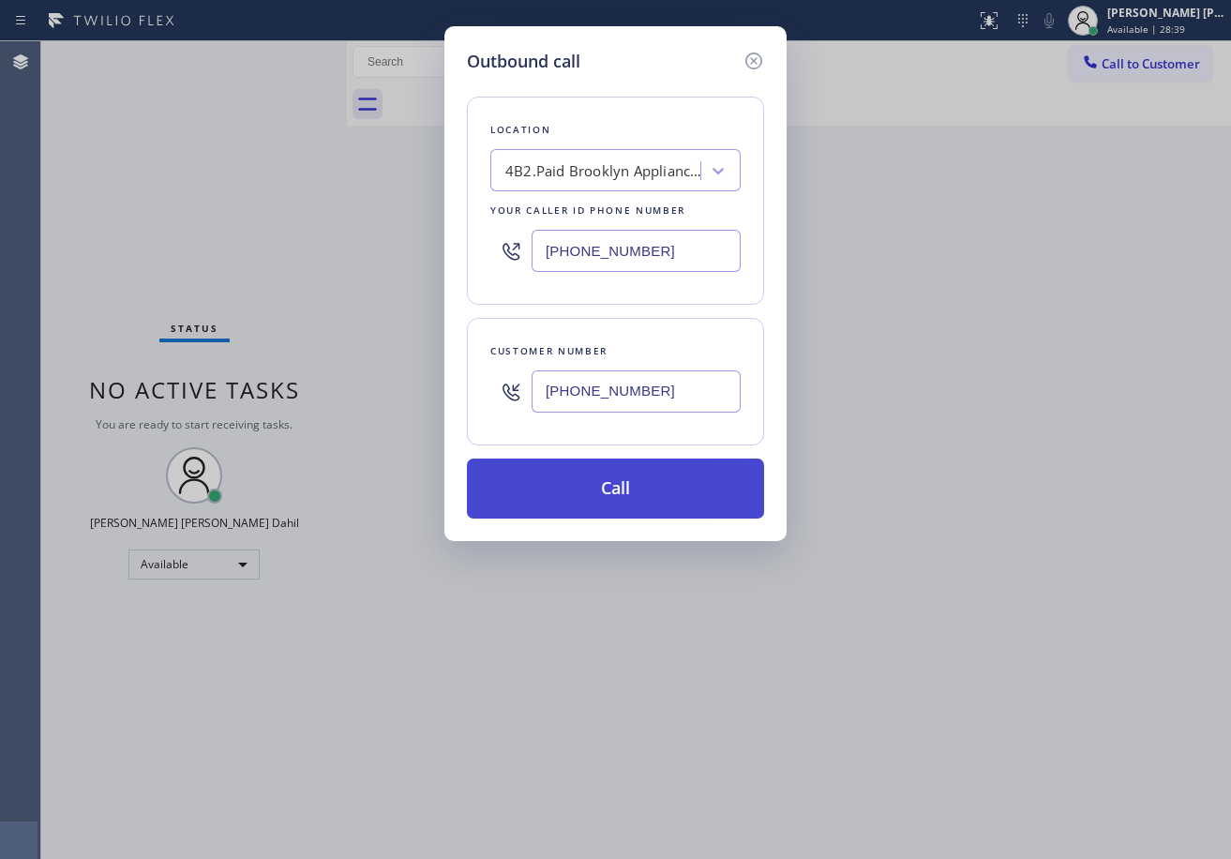
type input "(347) 757-4373"
click at [631, 506] on button "Call" at bounding box center [615, 488] width 297 height 60
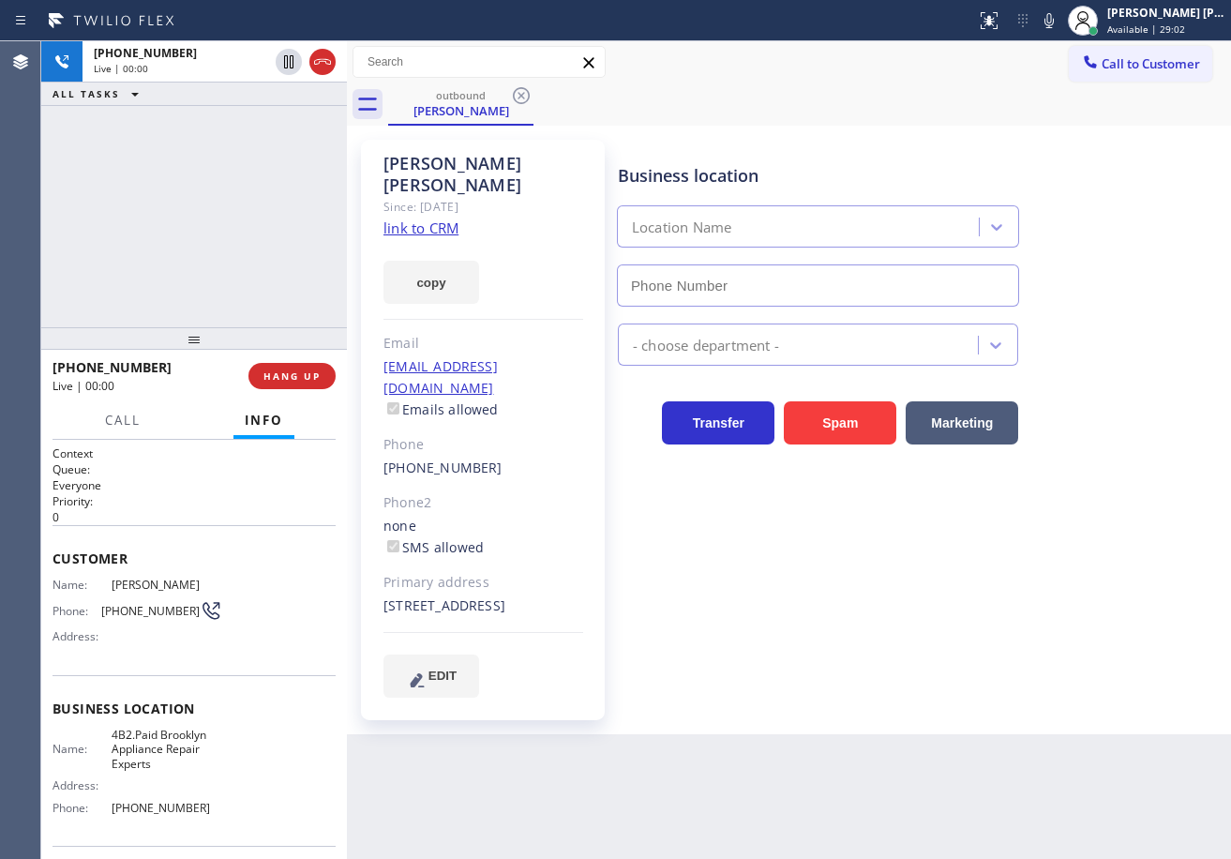
type input "(347) 757-4373"
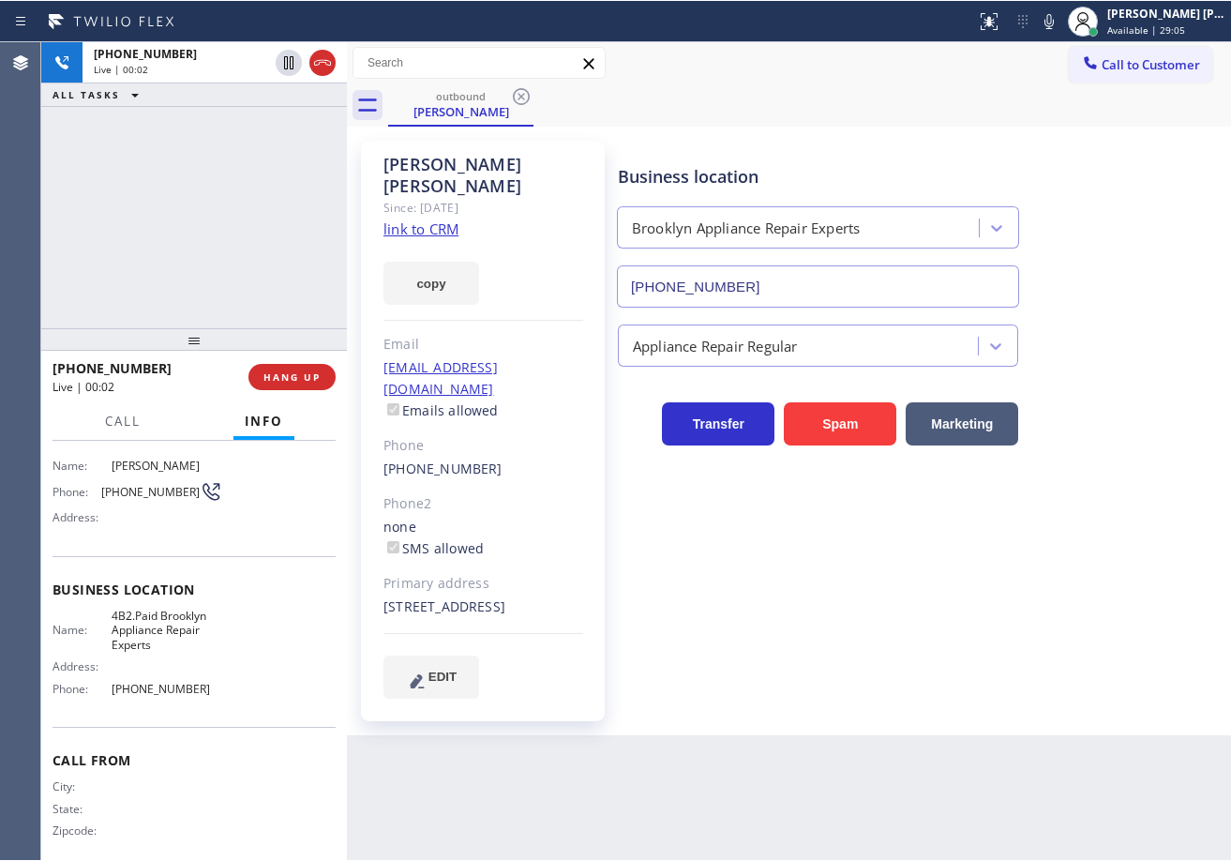
scroll to position [41, 0]
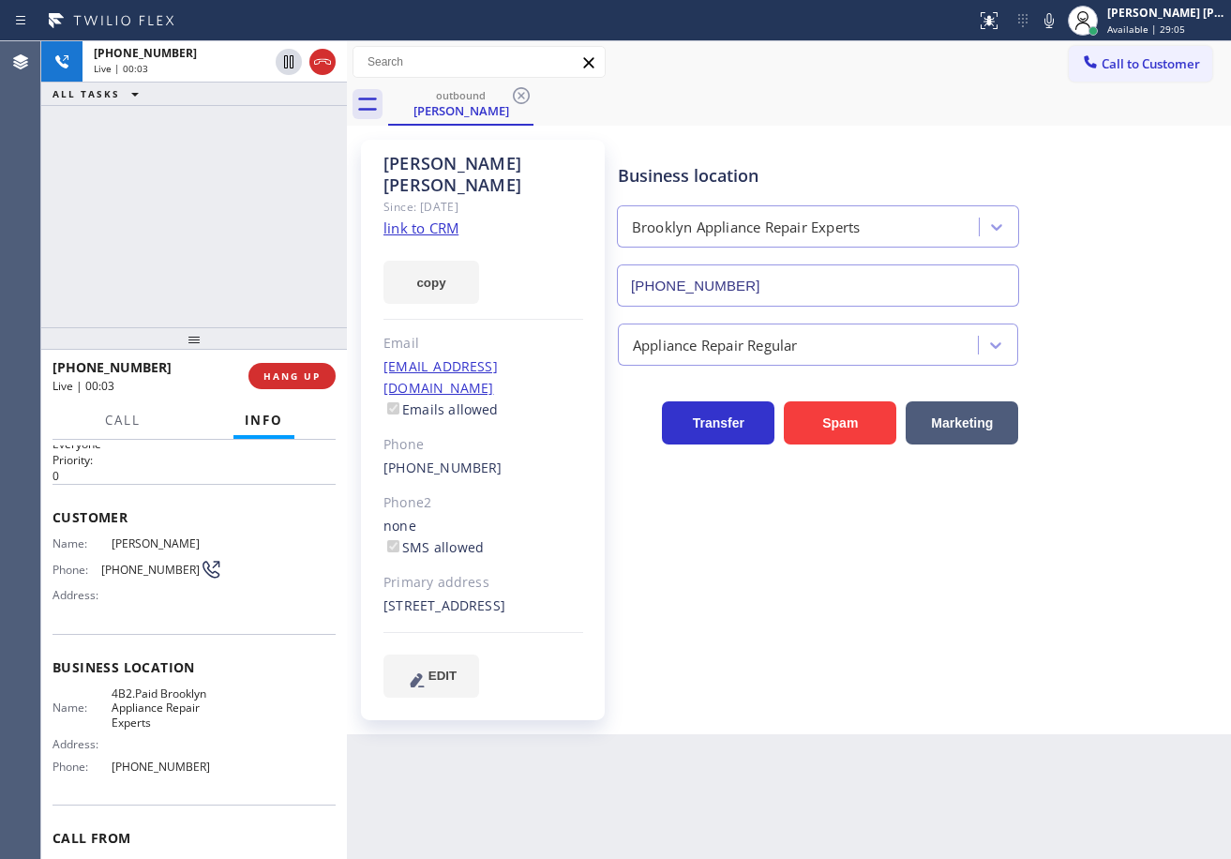
click at [405, 218] on link "link to CRM" at bounding box center [420, 227] width 75 height 19
click at [325, 376] on button "HANG UP" at bounding box center [291, 376] width 87 height 26
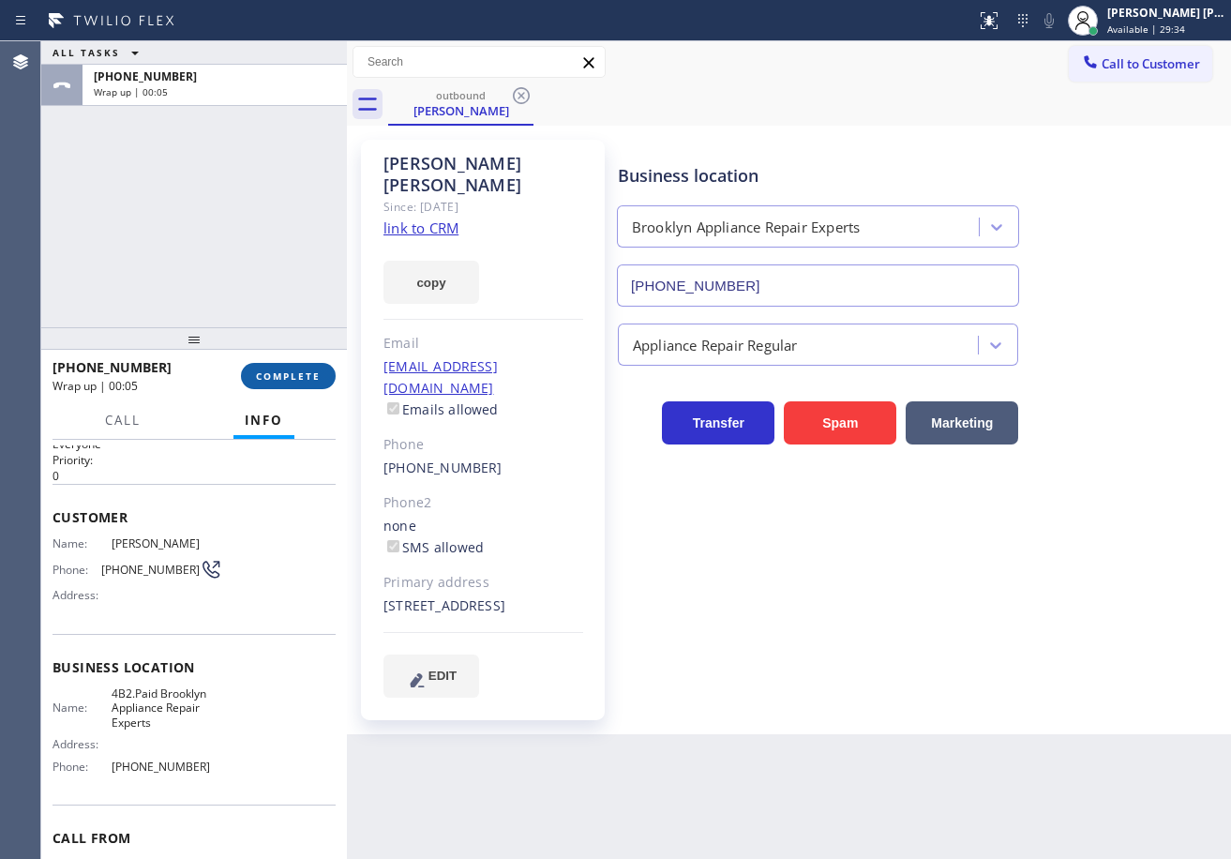
drag, startPoint x: 293, startPoint y: 371, endPoint x: 301, endPoint y: 385, distance: 15.9
click at [300, 385] on button "COMPLETE" at bounding box center [288, 376] width 95 height 26
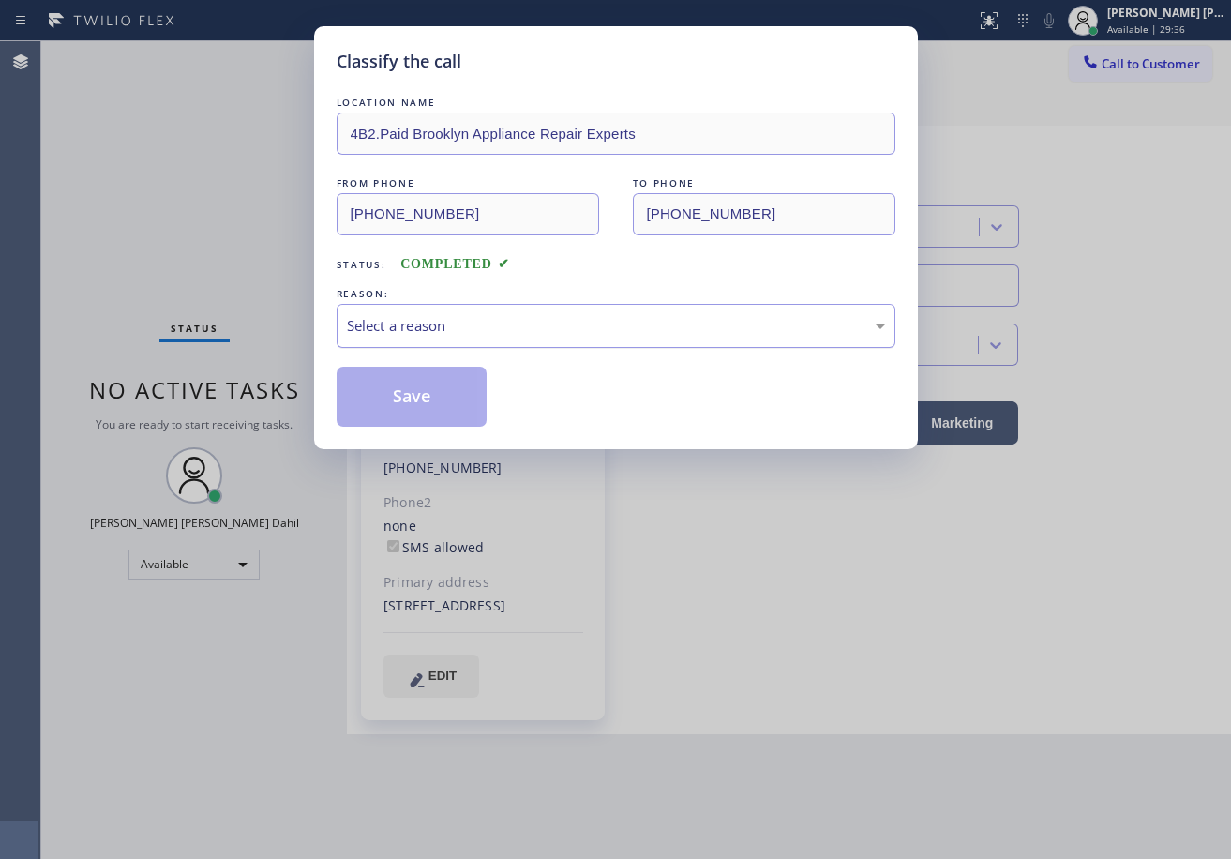
click at [388, 337] on div "Select a reason" at bounding box center [616, 326] width 559 height 44
click at [425, 388] on button "Save" at bounding box center [412, 397] width 151 height 60
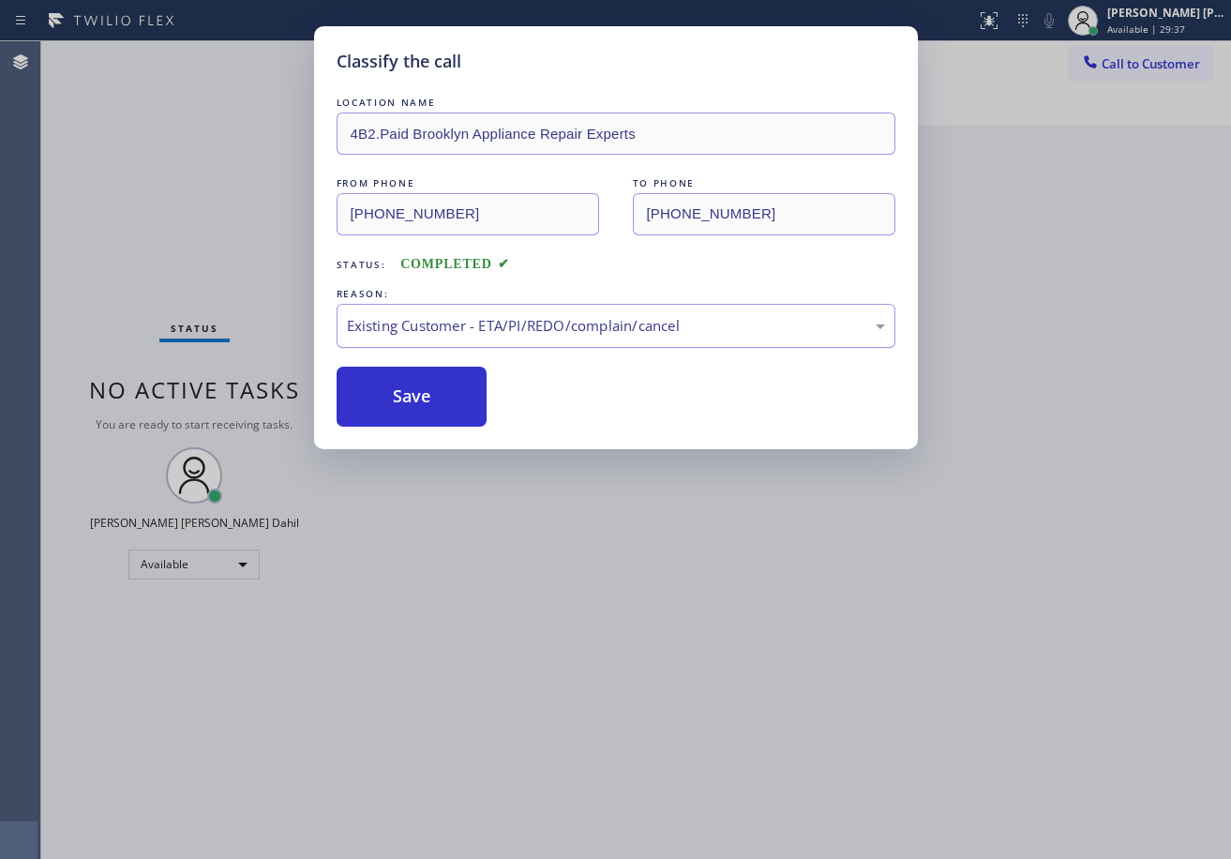
click at [482, 316] on div "Existing Customer - ETA/PI/REDO/complain/cancel" at bounding box center [616, 326] width 538 height 22
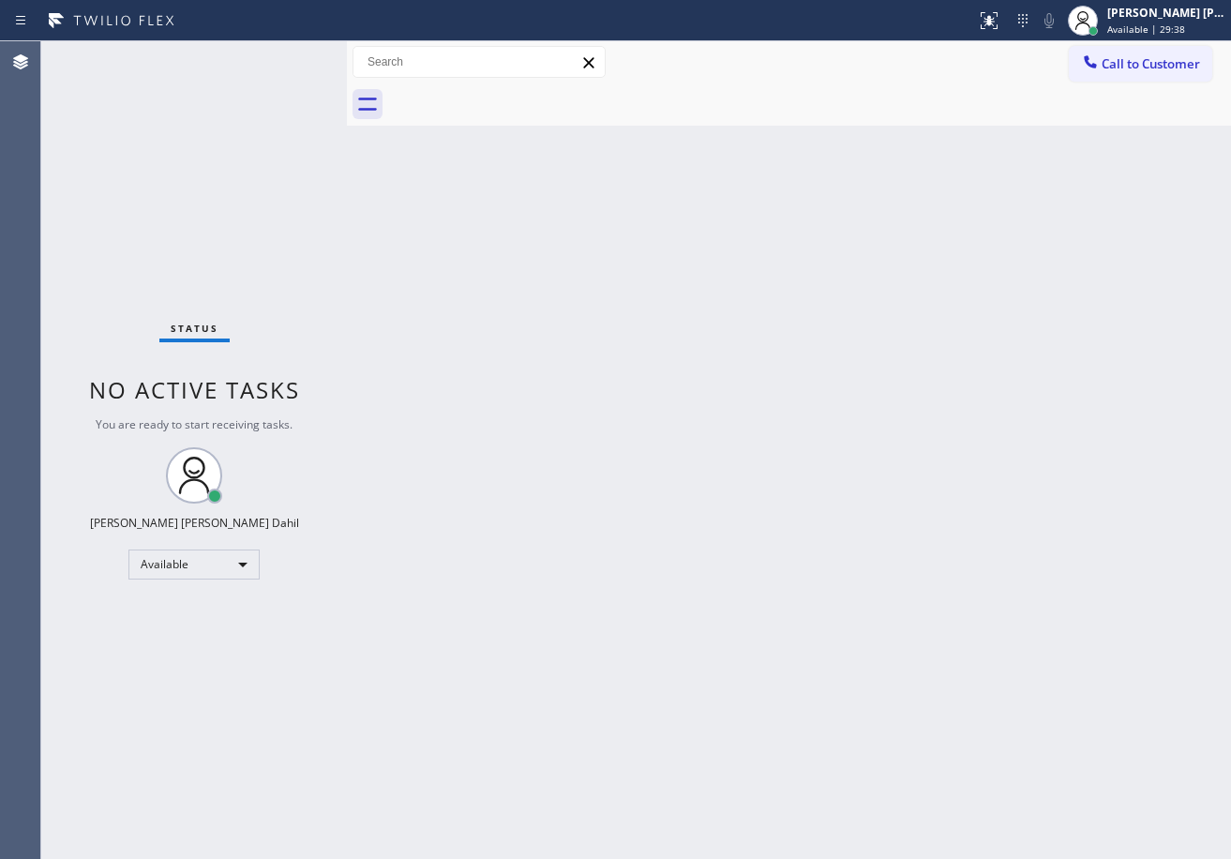
click at [430, 469] on div "Back to Dashboard Change Sender ID Customers Technicians Select a contact Outbo…" at bounding box center [789, 449] width 884 height 817
click at [650, 375] on div "Back to Dashboard Change Sender ID Customers Technicians Select a contact Outbo…" at bounding box center [789, 449] width 884 height 817
drag, startPoint x: 1055, startPoint y: 733, endPoint x: 1059, endPoint y: 768, distance: 35.0
click at [1063, 748] on div "Back to Dashboard Change Sender ID Customers Technicians Select a contact Outbo…" at bounding box center [789, 449] width 884 height 817
click at [819, 96] on div at bounding box center [809, 104] width 843 height 42
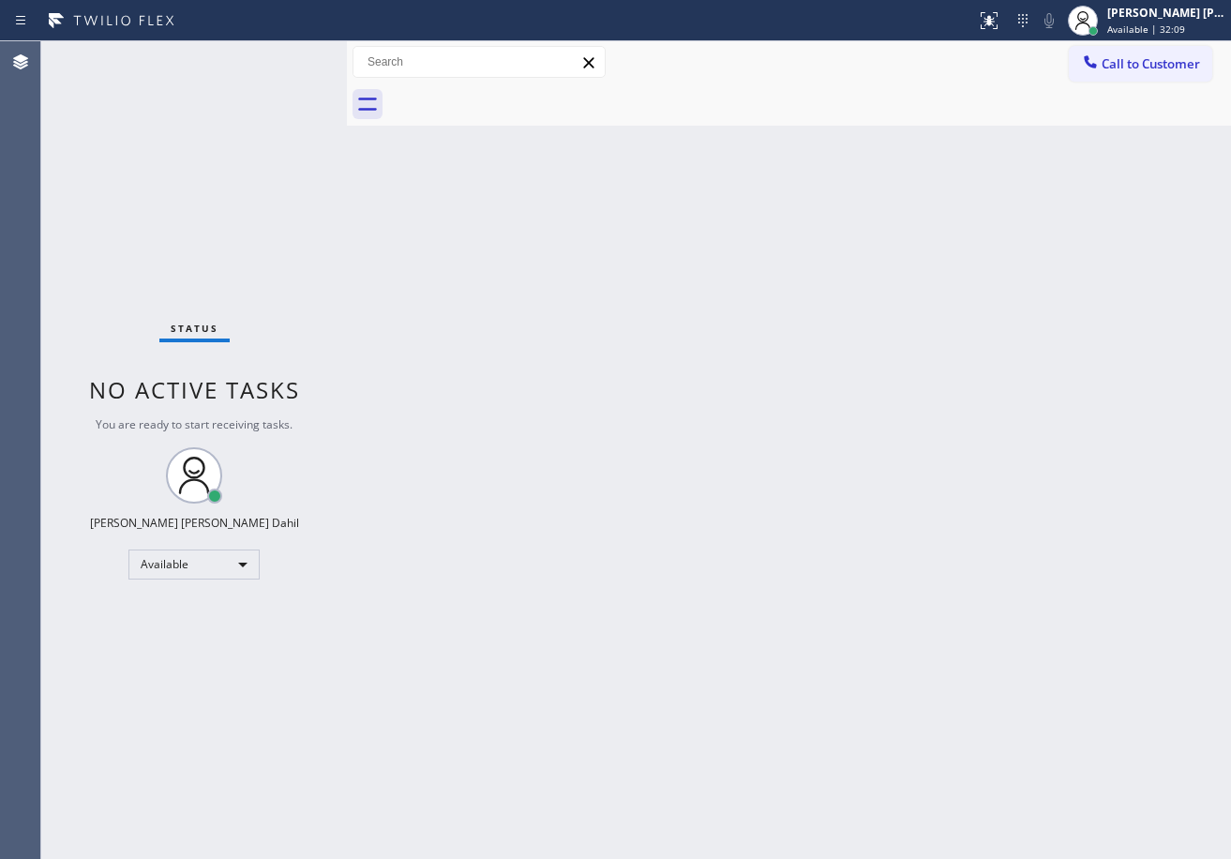
click at [1141, 32] on span "Available | 32:09" at bounding box center [1146, 28] width 78 height 13
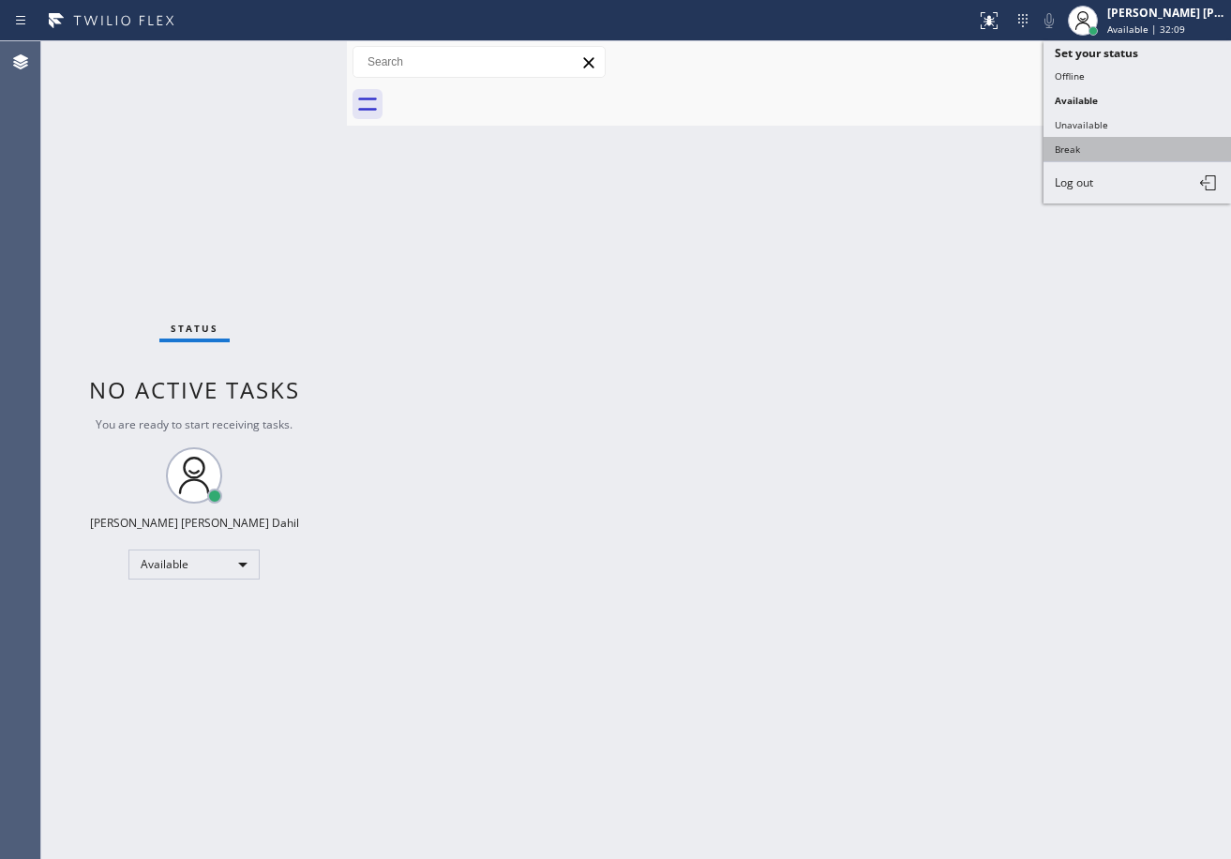
click at [1081, 145] on button "Break" at bounding box center [1136, 149] width 187 height 24
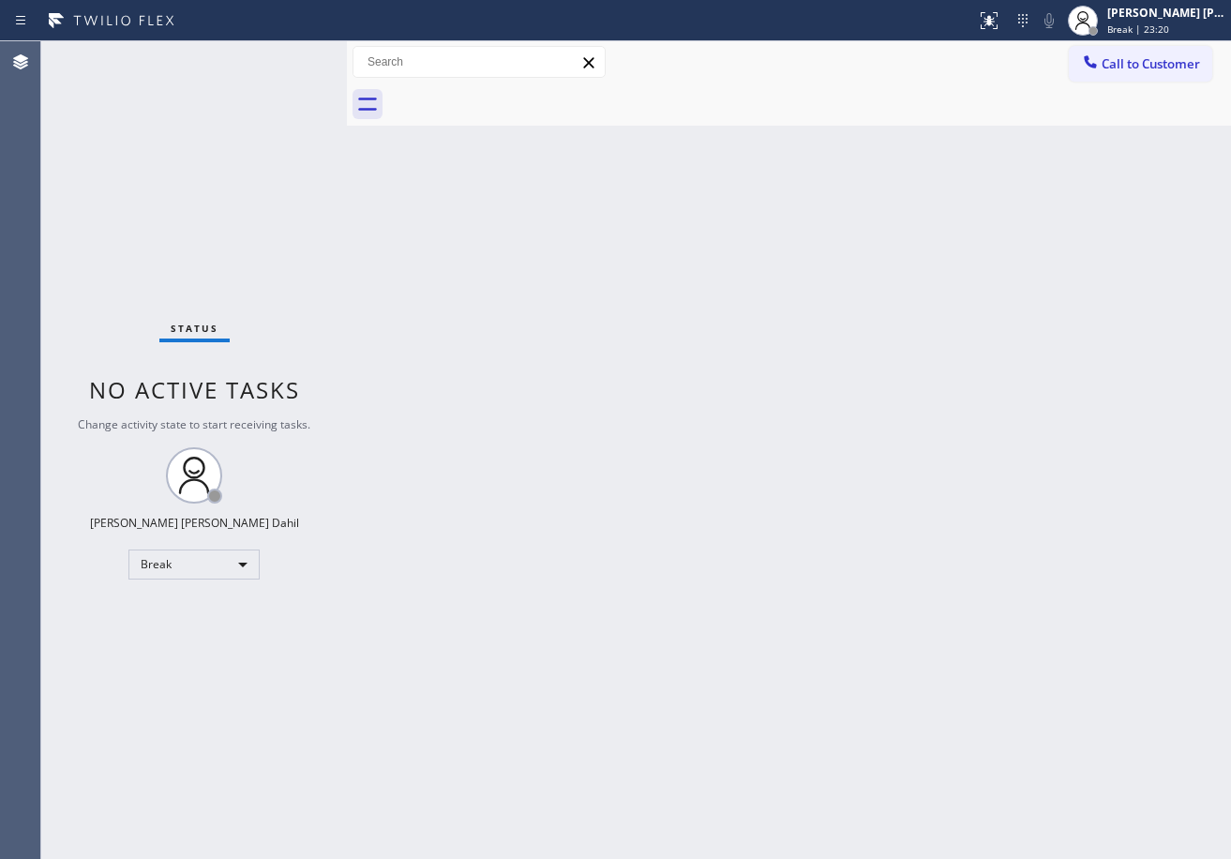
drag, startPoint x: 1180, startPoint y: 18, endPoint x: 1159, endPoint y: 58, distance: 45.7
click at [1180, 18] on div "[PERSON_NAME] [PERSON_NAME] Dahil" at bounding box center [1166, 13] width 118 height 16
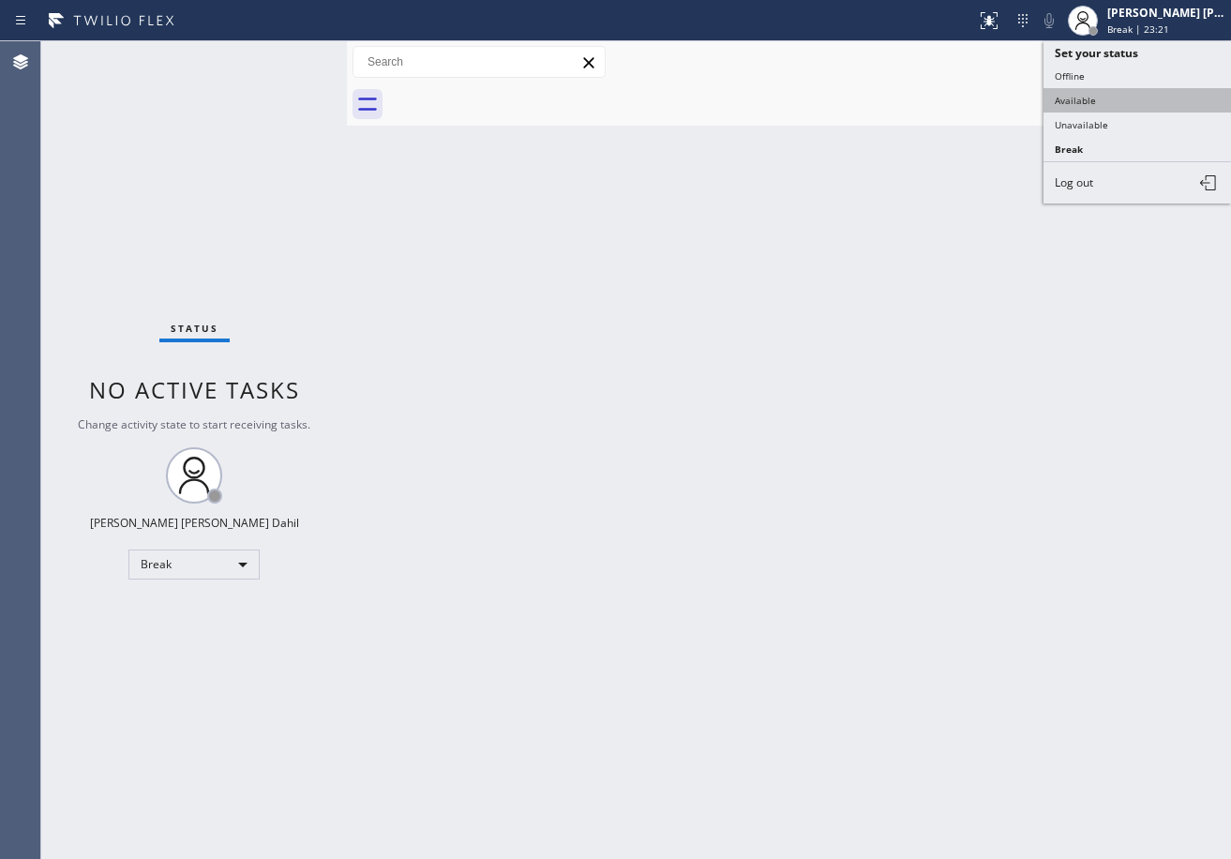
click at [1120, 98] on button "Available" at bounding box center [1136, 100] width 187 height 24
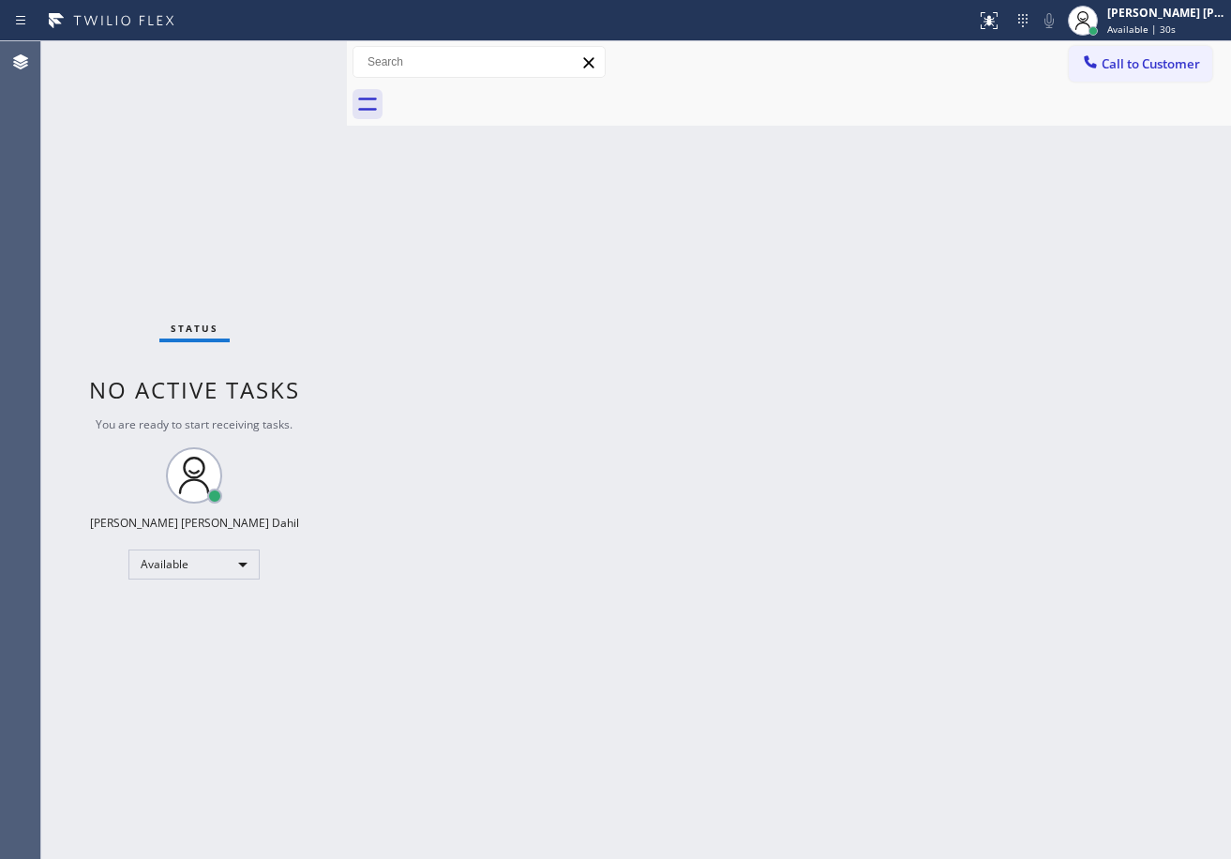
click at [822, 107] on div at bounding box center [809, 104] width 843 height 42
click at [858, 611] on div "Back to Dashboard Change Sender ID Customers Technicians Select a contact Outbo…" at bounding box center [789, 449] width 884 height 817
click at [875, 323] on div "Back to Dashboard Change Sender ID Customers Technicians Select a contact Outbo…" at bounding box center [789, 451] width 884 height 820
click at [844, 664] on div "Back to Dashboard Change Sender ID Customers Technicians Select a contact Outbo…" at bounding box center [789, 451] width 884 height 820
click at [494, 461] on div "Back to Dashboard Change Sender ID Customers Technicians Select a contact Outbo…" at bounding box center [789, 451] width 884 height 820
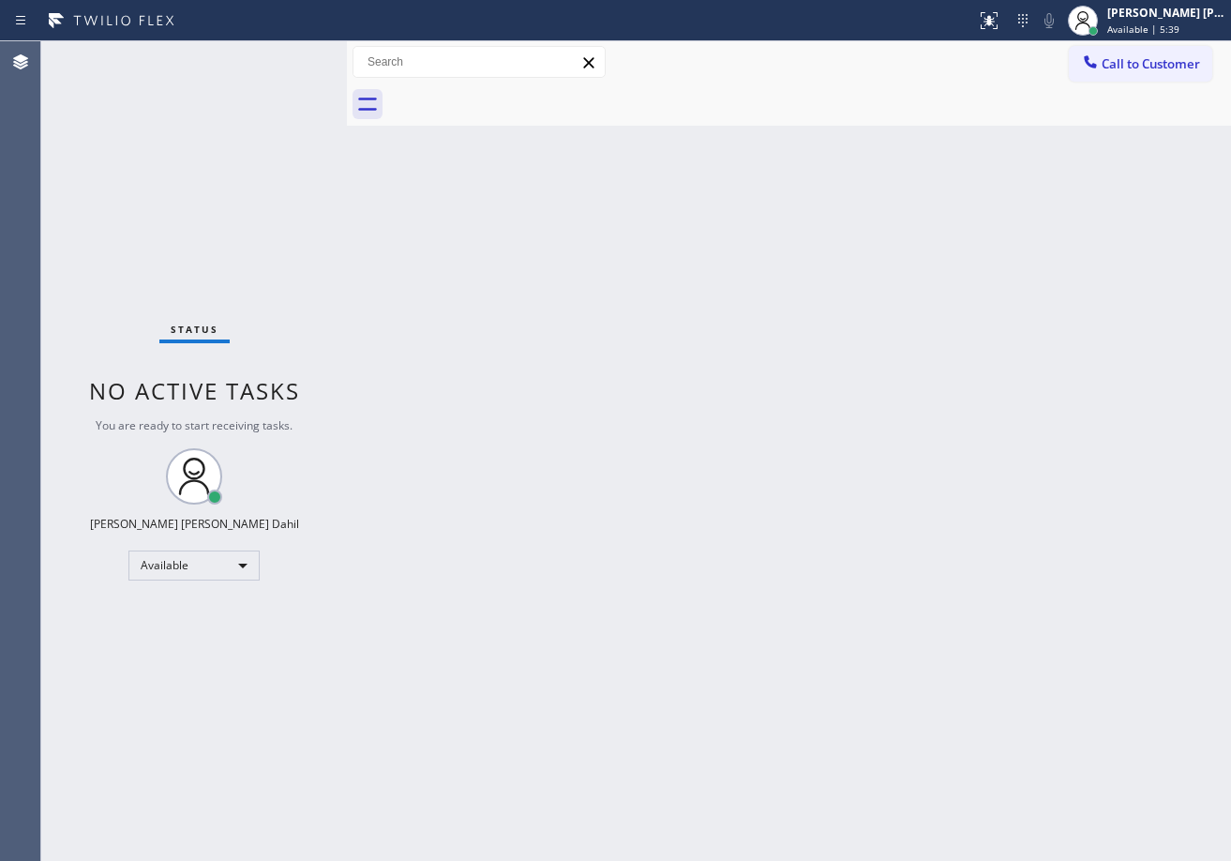
click at [626, 518] on div "Back to Dashboard Change Sender ID Customers Technicians Select a contact Outbo…" at bounding box center [789, 450] width 884 height 819
drag, startPoint x: 837, startPoint y: 561, endPoint x: 849, endPoint y: 773, distance: 213.2
click at [849, 606] on div "Back to Dashboard Change Sender ID Customers Technicians Select a contact Outbo…" at bounding box center [789, 450] width 884 height 819
click at [239, 63] on div "Status No active tasks You are ready to start receiving tasks. [PERSON_NAME] [P…" at bounding box center [194, 450] width 306 height 819
click at [632, 562] on div "Back to Dashboard Change Sender ID Customers Technicians Select a contact Outbo…" at bounding box center [789, 450] width 884 height 819
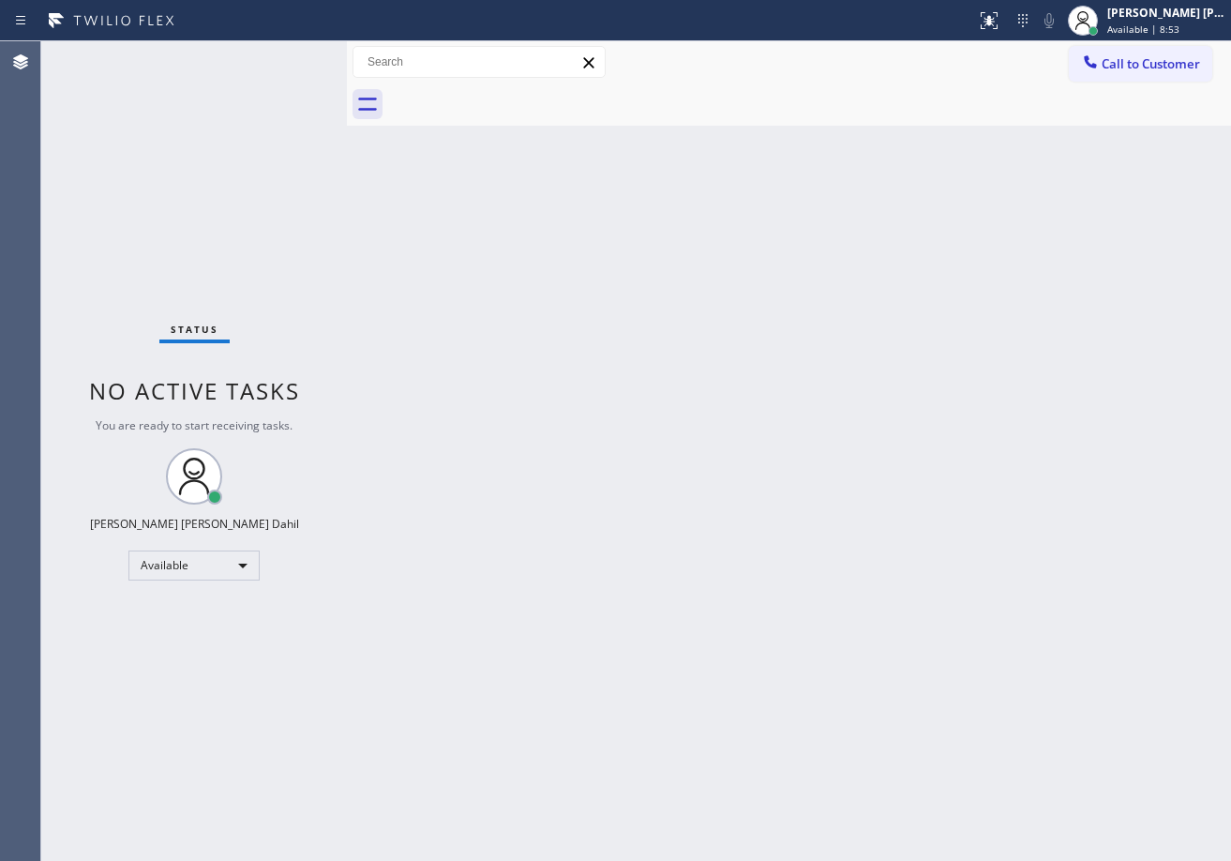
click at [1010, 714] on div "Back to Dashboard Change Sender ID Customers Technicians Select a contact Outbo…" at bounding box center [789, 450] width 884 height 819
click at [297, 45] on div "Status No active tasks You are ready to start receiving tasks. [PERSON_NAME] [P…" at bounding box center [194, 450] width 306 height 819
click at [278, 56] on div "Status No active tasks You are ready to start receiving tasks. [PERSON_NAME] [P…" at bounding box center [194, 450] width 306 height 819
drag, startPoint x: 641, startPoint y: 338, endPoint x: 632, endPoint y: 342, distance: 10.1
click at [632, 342] on div "Back to Dashboard Change Sender ID Customers Technicians Select a contact Outbo…" at bounding box center [789, 450] width 884 height 819
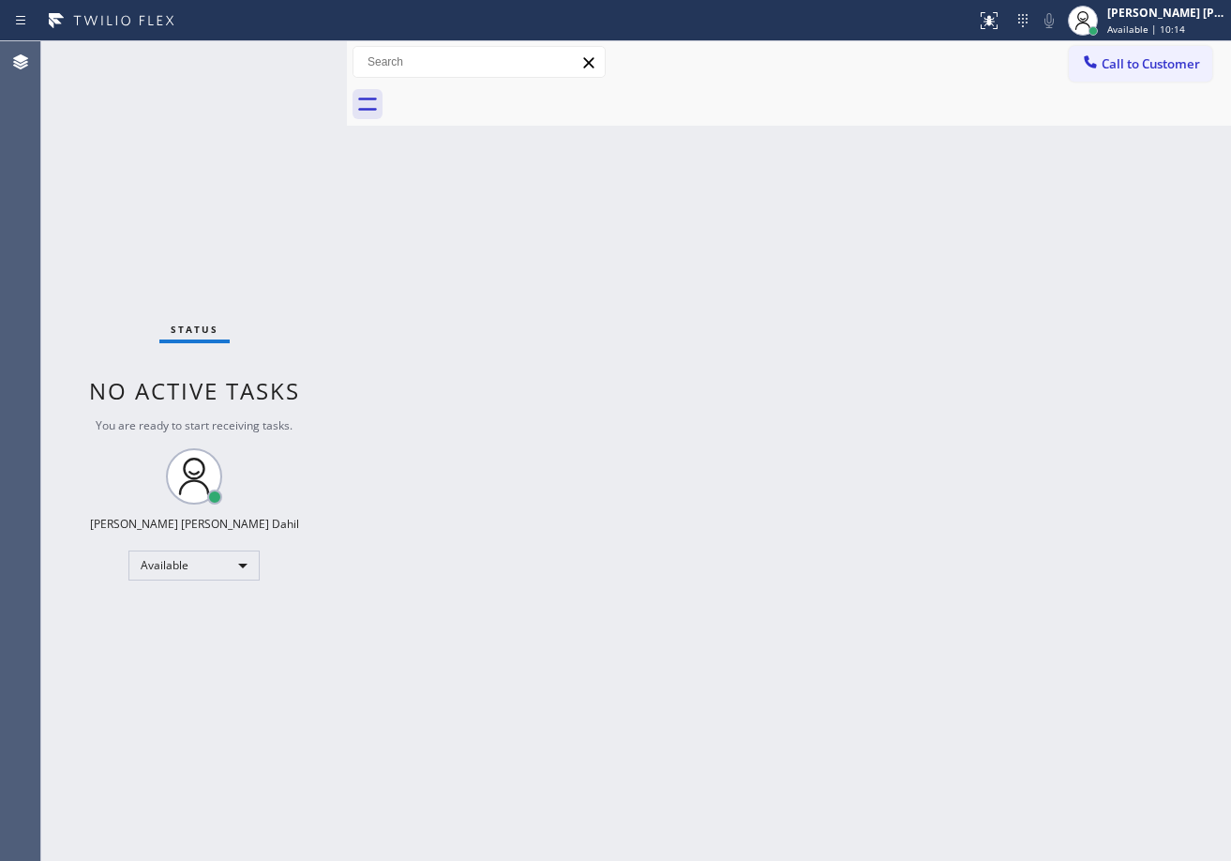
click at [513, 284] on div "Back to Dashboard Change Sender ID Customers Technicians Select a contact Outbo…" at bounding box center [789, 450] width 884 height 819
click at [742, 128] on div "Back to Dashboard Change Sender ID Customers Technicians Select a contact Outbo…" at bounding box center [789, 450] width 884 height 819
click at [1068, 681] on div "Back to Dashboard Change Sender ID Customers Technicians Select a contact Outbo…" at bounding box center [789, 450] width 884 height 819
click at [499, 263] on div "Back to Dashboard Change Sender ID Customers Technicians Select a contact Outbo…" at bounding box center [789, 450] width 884 height 819
click at [301, 64] on div "Status No active tasks You are ready to start receiving tasks. [PERSON_NAME] [P…" at bounding box center [194, 450] width 306 height 819
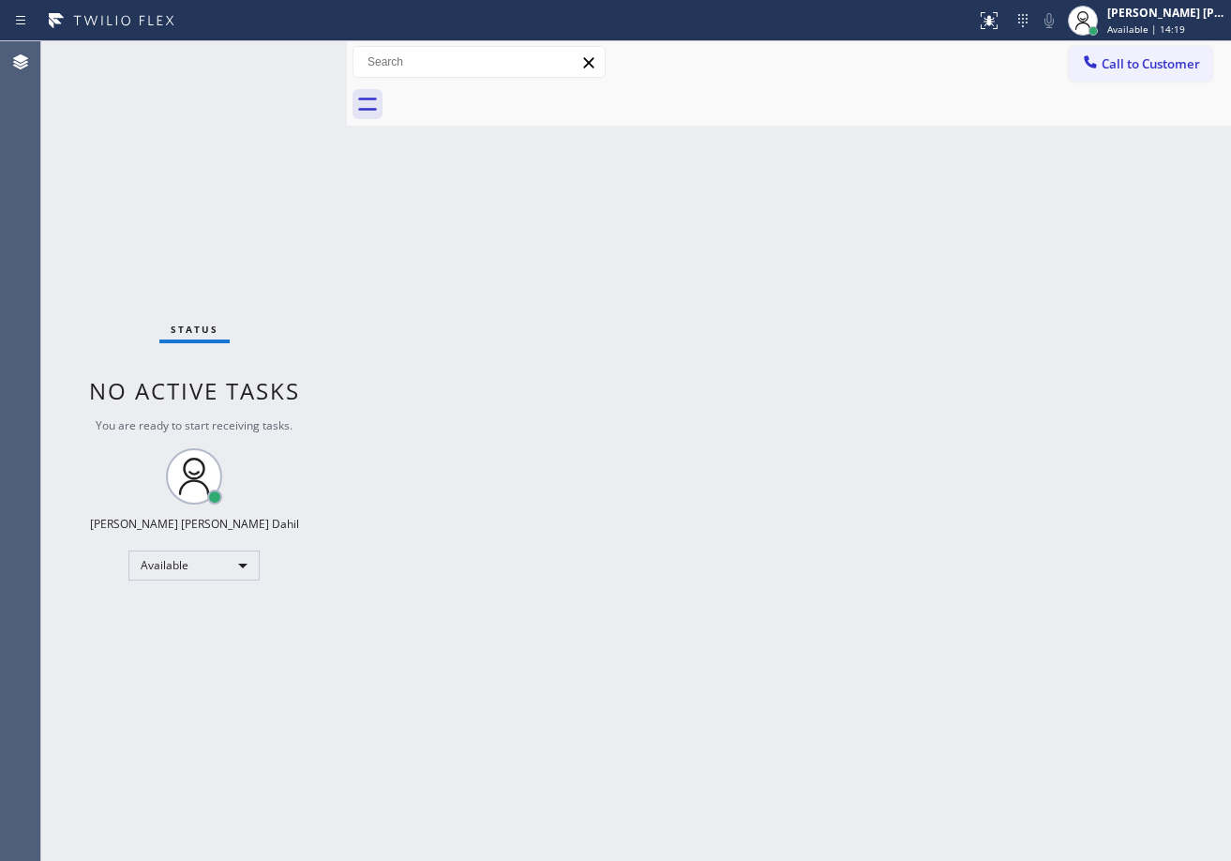
click at [584, 466] on div "Back to Dashboard Change Sender ID Customers Technicians Select a contact Outbo…" at bounding box center [789, 450] width 884 height 819
drag, startPoint x: 934, startPoint y: 588, endPoint x: 975, endPoint y: 602, distance: 43.6
click at [937, 586] on div "Back to Dashboard Change Sender ID Customers Technicians Select a contact Outbo…" at bounding box center [789, 450] width 884 height 819
click at [847, 125] on div at bounding box center [809, 104] width 843 height 42
click at [694, 526] on div "Back to Dashboard Change Sender ID Customers Technicians Select a contact Outbo…" at bounding box center [789, 450] width 884 height 819
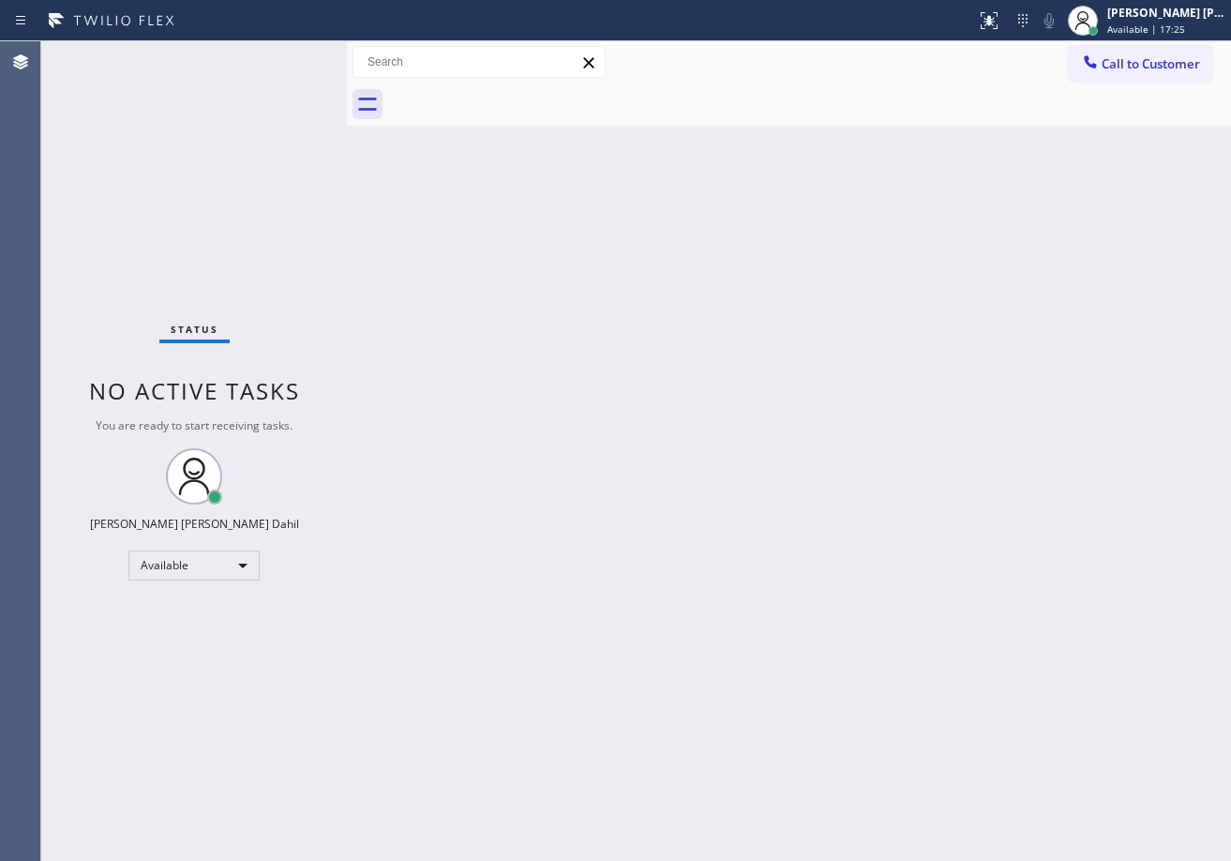
click at [252, 84] on div "Status No active tasks You are ready to start receiving tasks. [PERSON_NAME] [P…" at bounding box center [194, 450] width 306 height 819
click at [271, 64] on div "Status No active tasks You are ready to start receiving tasks. [PERSON_NAME] [P…" at bounding box center [194, 450] width 306 height 819
click at [282, 59] on div "Status No active tasks You are ready to start receiving tasks. [PERSON_NAME] [P…" at bounding box center [194, 450] width 306 height 819
click at [291, 58] on div "Status No active tasks You are ready to start receiving tasks. [PERSON_NAME] [P…" at bounding box center [194, 450] width 306 height 819
drag, startPoint x: 895, startPoint y: 637, endPoint x: 922, endPoint y: 663, distance: 37.1
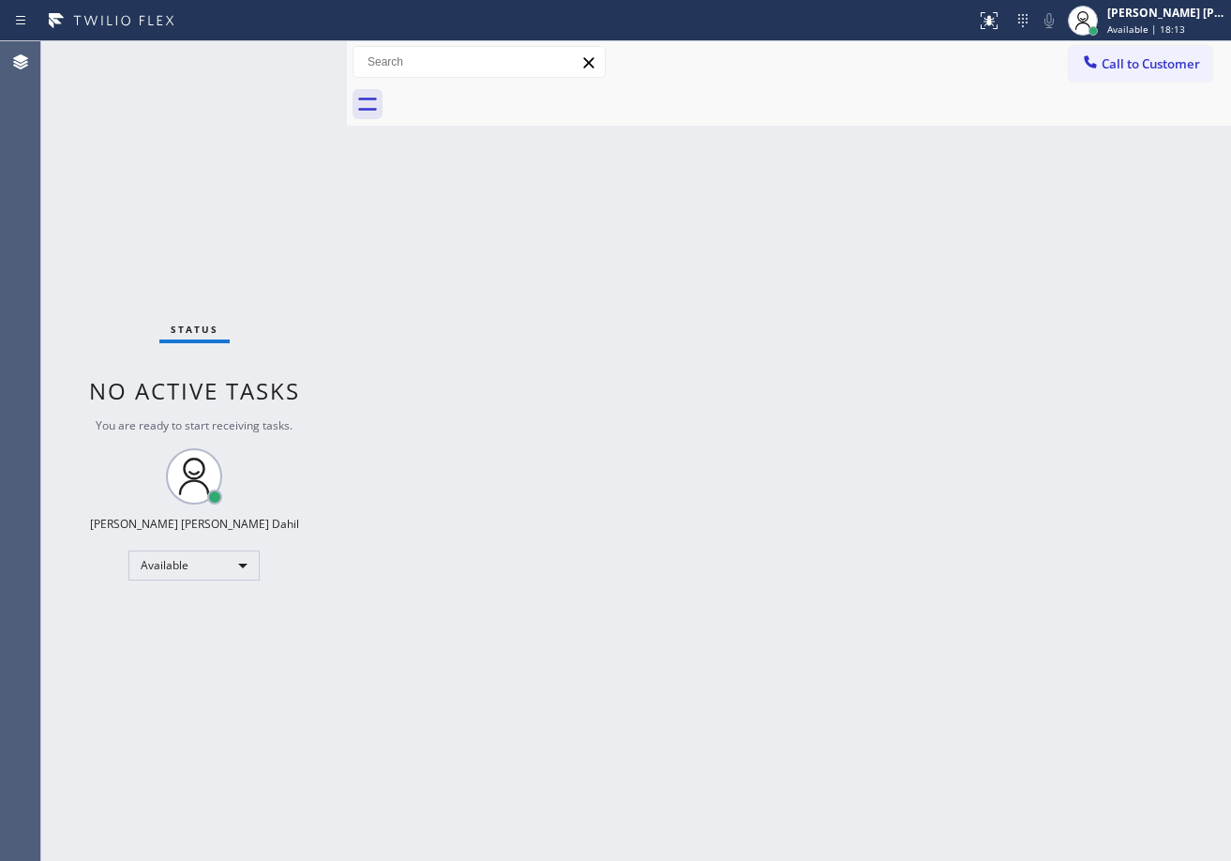
click at [905, 646] on div "Back to Dashboard Change Sender ID Customers Technicians Select a contact Outbo…" at bounding box center [789, 450] width 884 height 819
click at [251, 68] on div "Status No active tasks You are ready to start receiving tasks. [PERSON_NAME] [P…" at bounding box center [194, 450] width 306 height 819
click at [942, 337] on div "Back to Dashboard Change Sender ID Customers Technicians Select a contact Outbo…" at bounding box center [789, 450] width 884 height 819
click at [878, 601] on div "Back to Dashboard Change Sender ID Customers Technicians Select a contact Outbo…" at bounding box center [789, 450] width 884 height 819
click at [905, 457] on div "Back to Dashboard Change Sender ID Customers Technicians Select a contact Outbo…" at bounding box center [789, 450] width 884 height 819
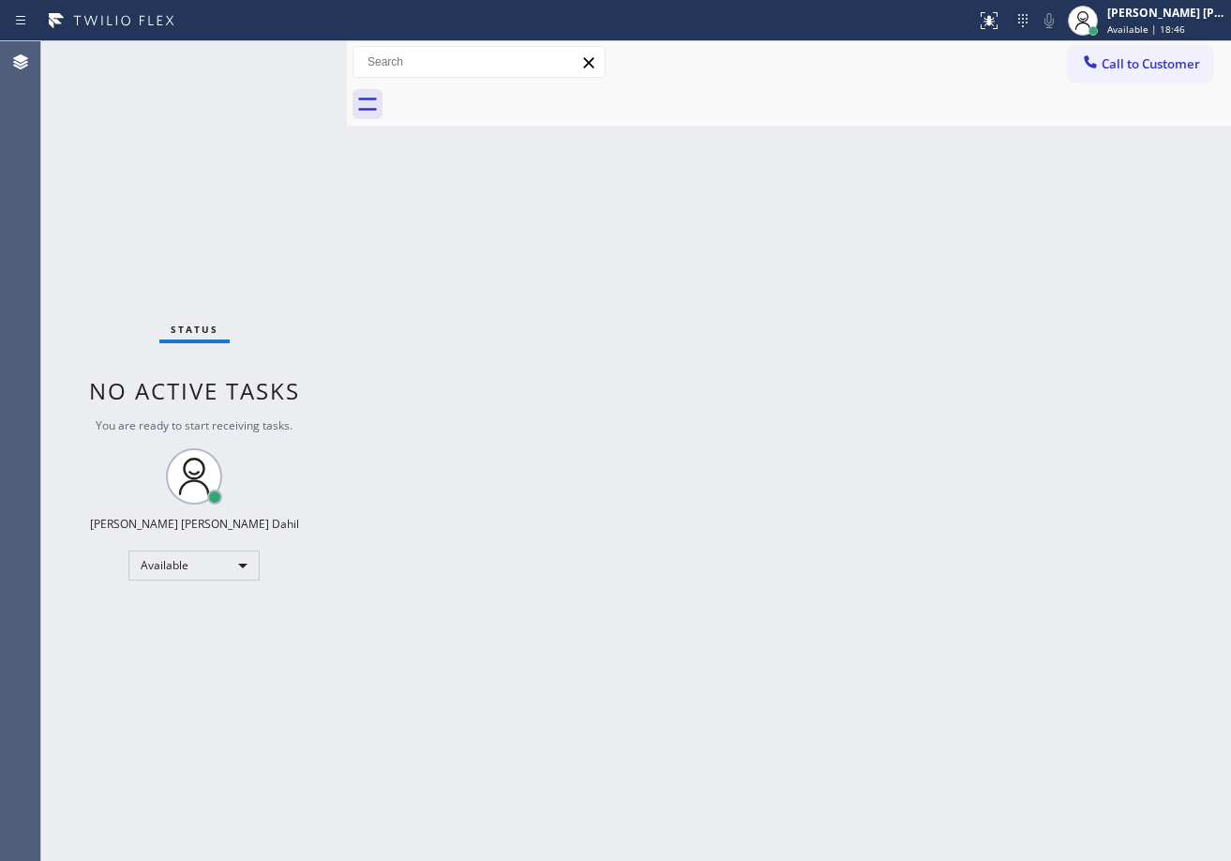
click at [945, 385] on div "Back to Dashboard Change Sender ID Customers Technicians Select a contact Outbo…" at bounding box center [789, 450] width 884 height 819
drag, startPoint x: 284, startPoint y: 73, endPoint x: 286, endPoint y: 64, distance: 9.6
click at [284, 73] on div "Status No active tasks You are ready to start receiving tasks. [PERSON_NAME] [P…" at bounding box center [194, 450] width 306 height 819
drag, startPoint x: 492, startPoint y: 430, endPoint x: 739, endPoint y: 501, distance: 256.4
click at [503, 426] on div "Back to Dashboard Change Sender ID Customers Technicians Select a contact Outbo…" at bounding box center [789, 450] width 884 height 819
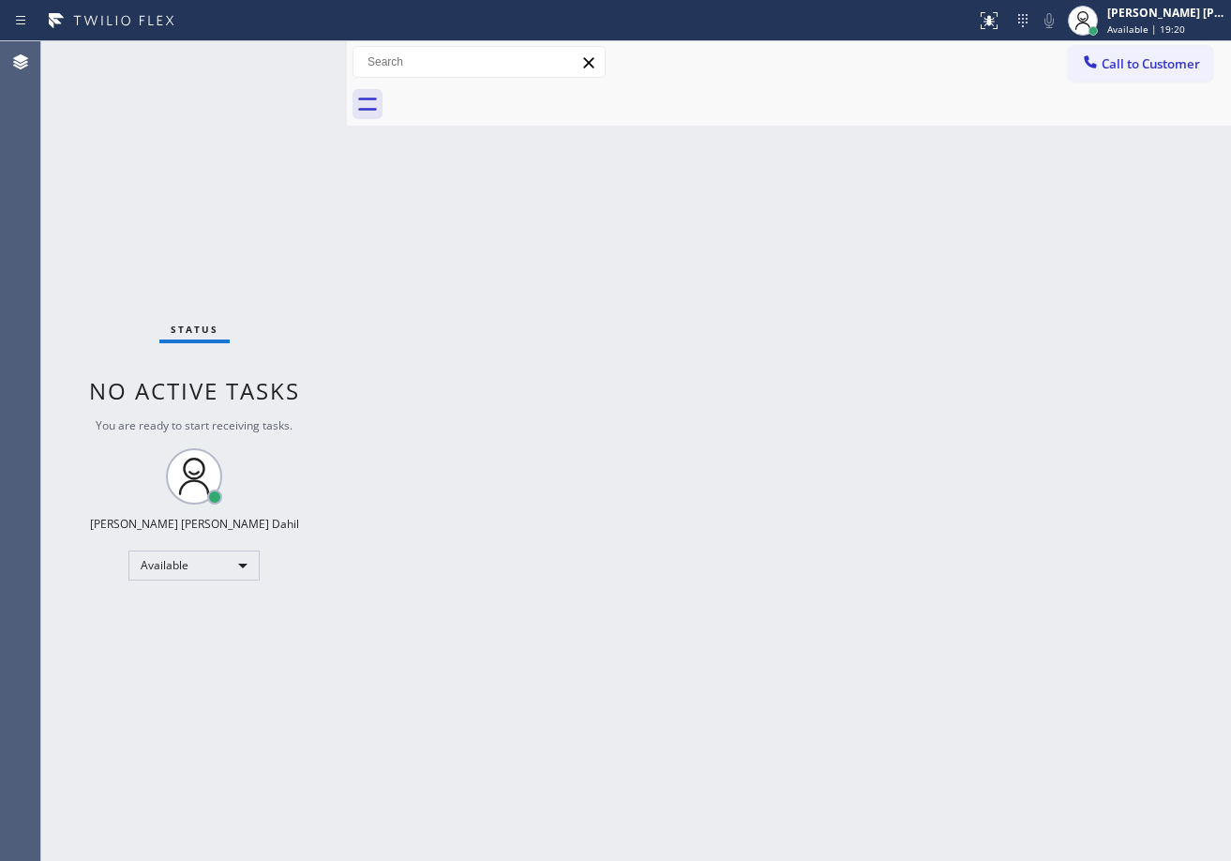
click at [1047, 531] on div "Back to Dashboard Change Sender ID Customers Technicians Select a contact Outbo…" at bounding box center [789, 450] width 884 height 819
drag, startPoint x: 720, startPoint y: 547, endPoint x: 701, endPoint y: 535, distance: 21.9
click at [707, 541] on div "Back to Dashboard Change Sender ID Customers Technicians Select a contact Outbo…" at bounding box center [789, 450] width 884 height 819
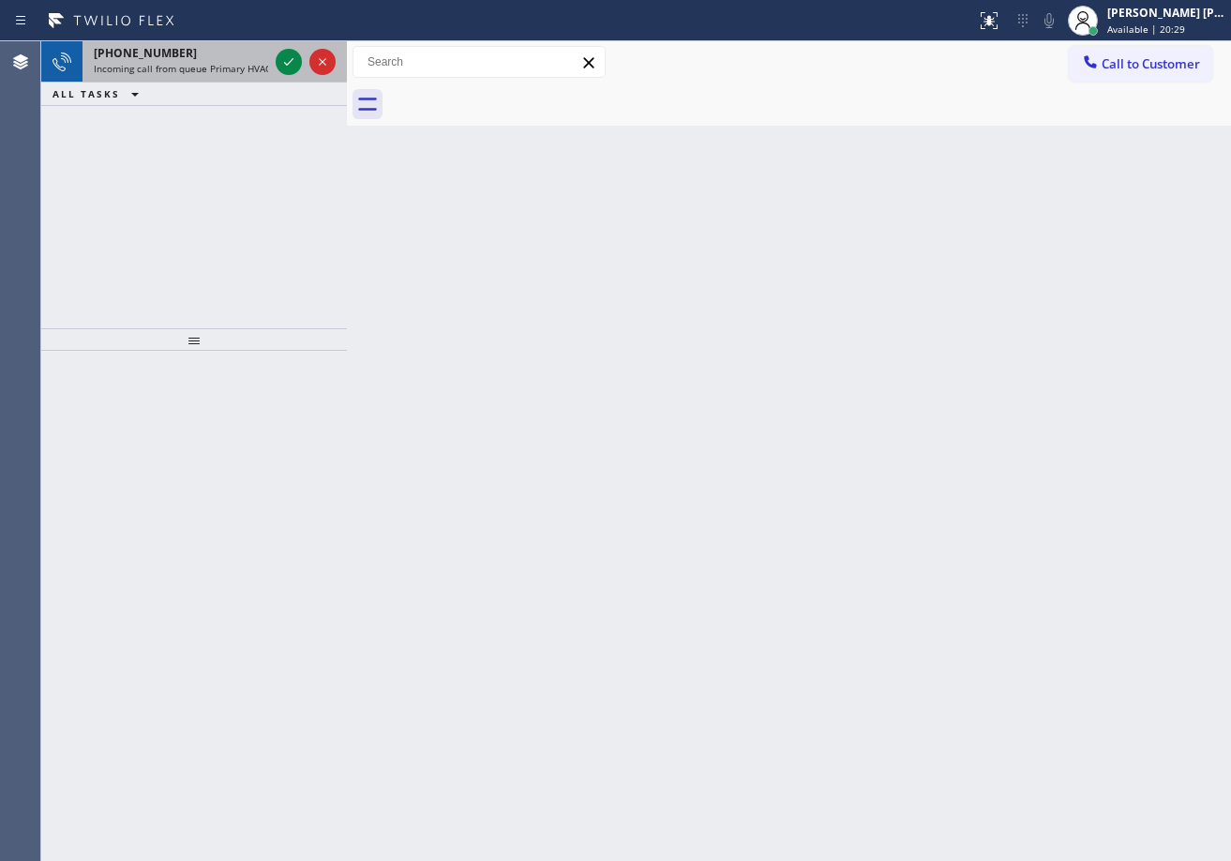
click at [203, 47] on div "[PHONE_NUMBER]" at bounding box center [181, 53] width 174 height 16
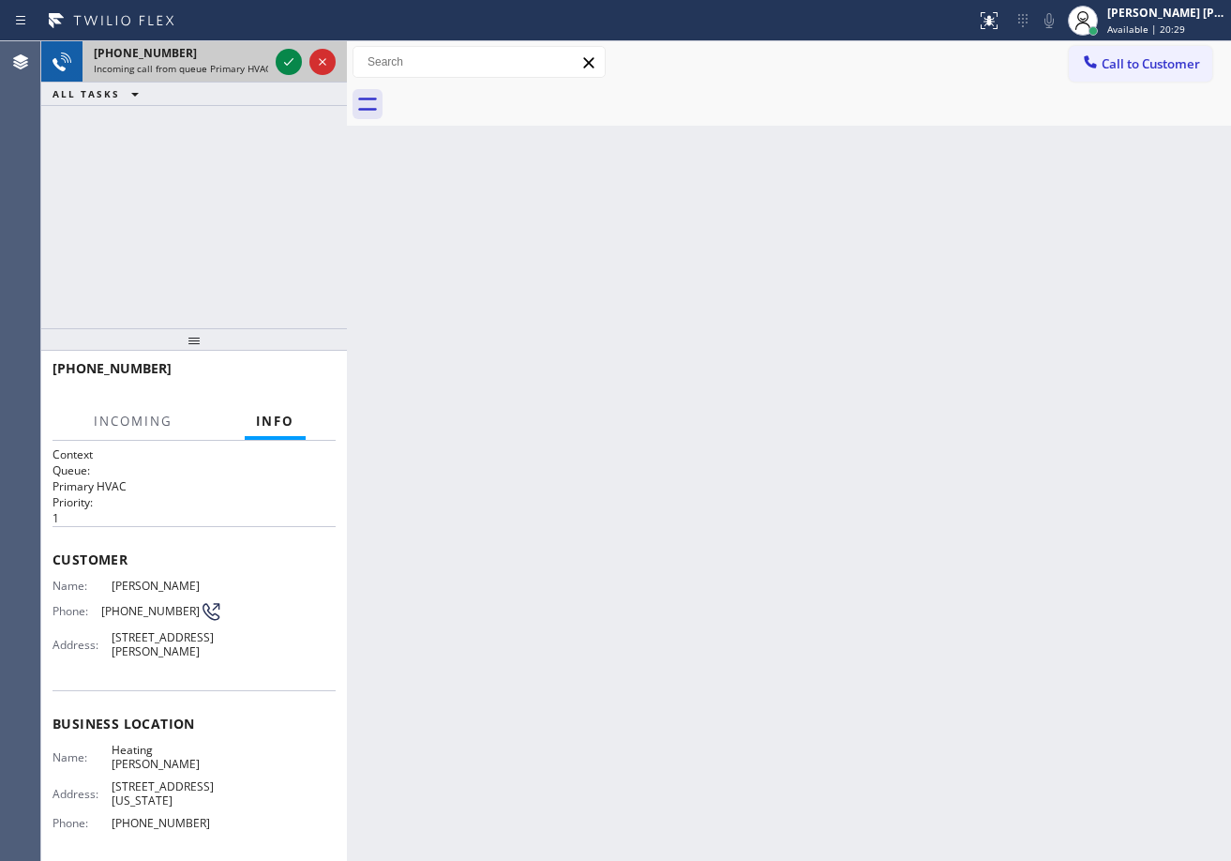
click at [204, 47] on div "[PHONE_NUMBER]" at bounding box center [181, 53] width 174 height 16
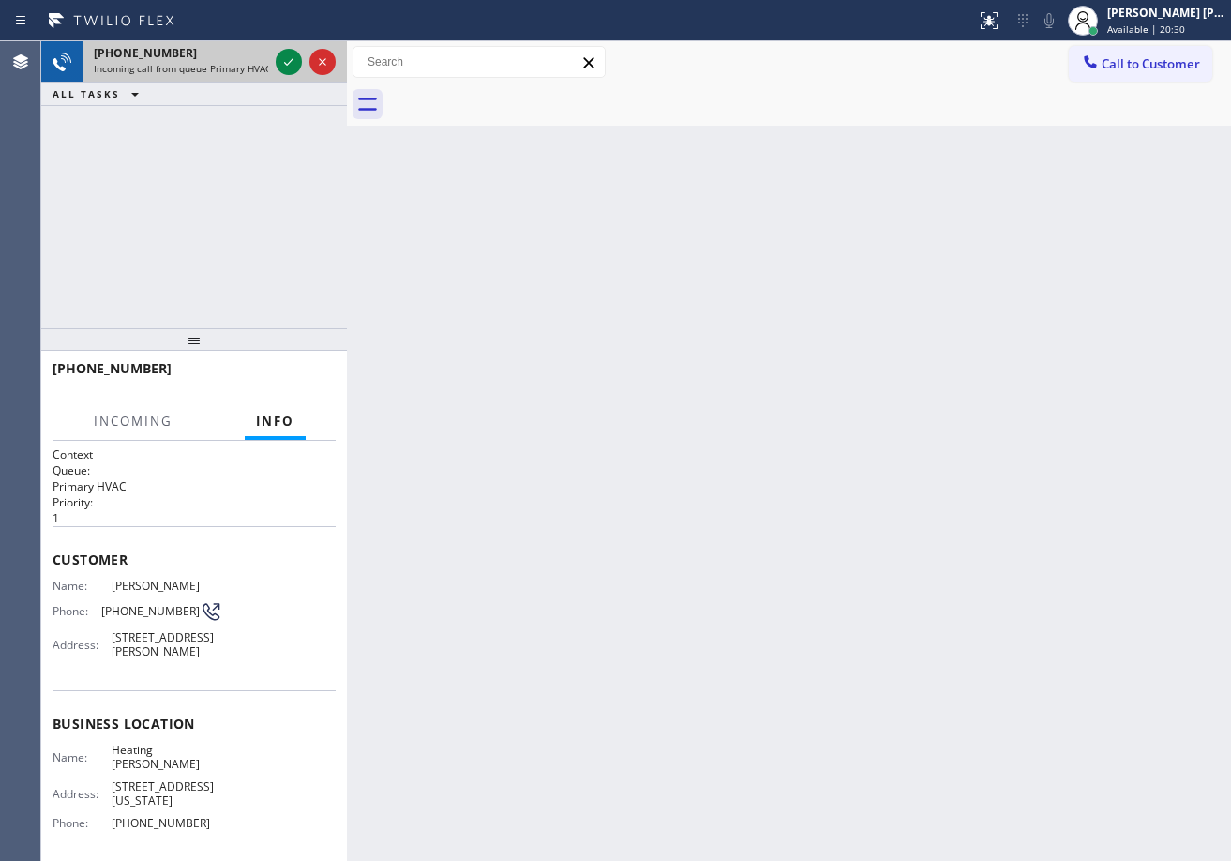
click at [204, 47] on div "[PHONE_NUMBER]" at bounding box center [181, 53] width 174 height 16
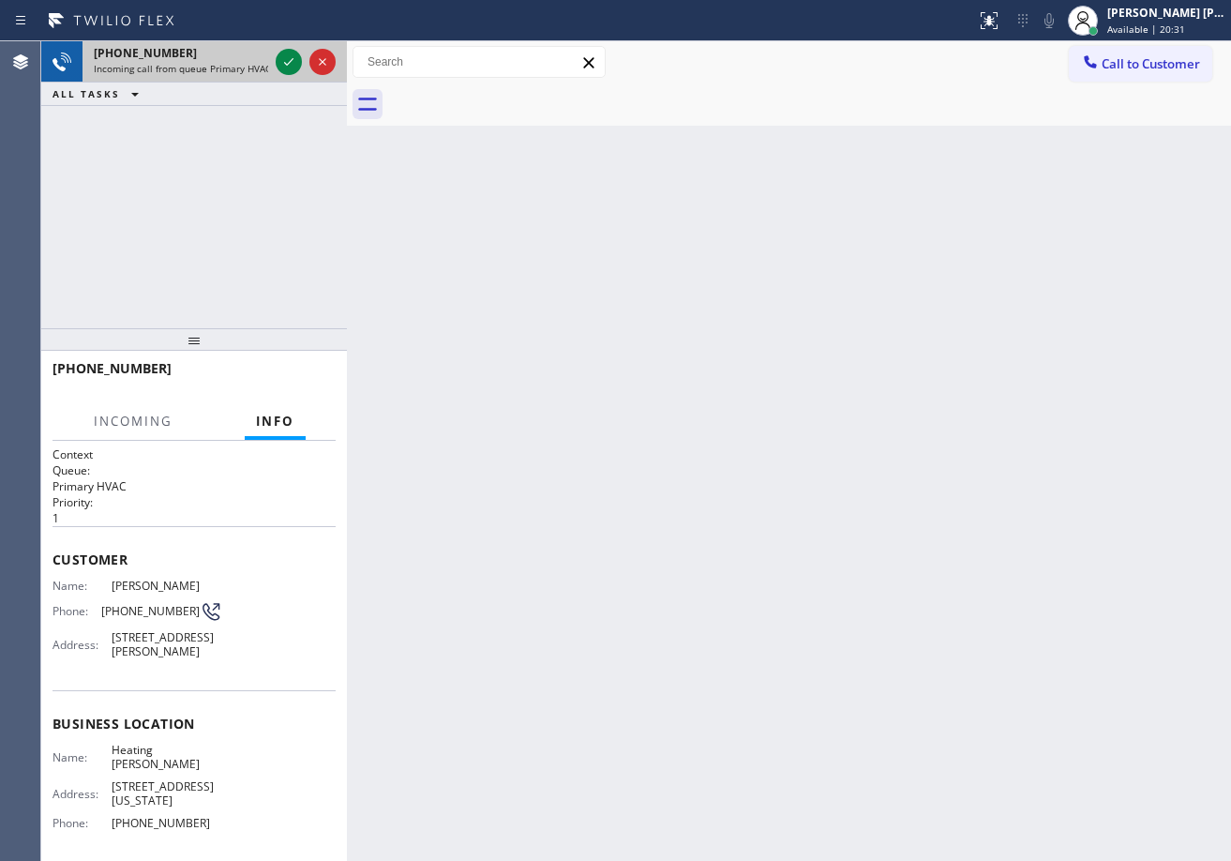
click at [204, 47] on div "[PHONE_NUMBER]" at bounding box center [181, 53] width 174 height 16
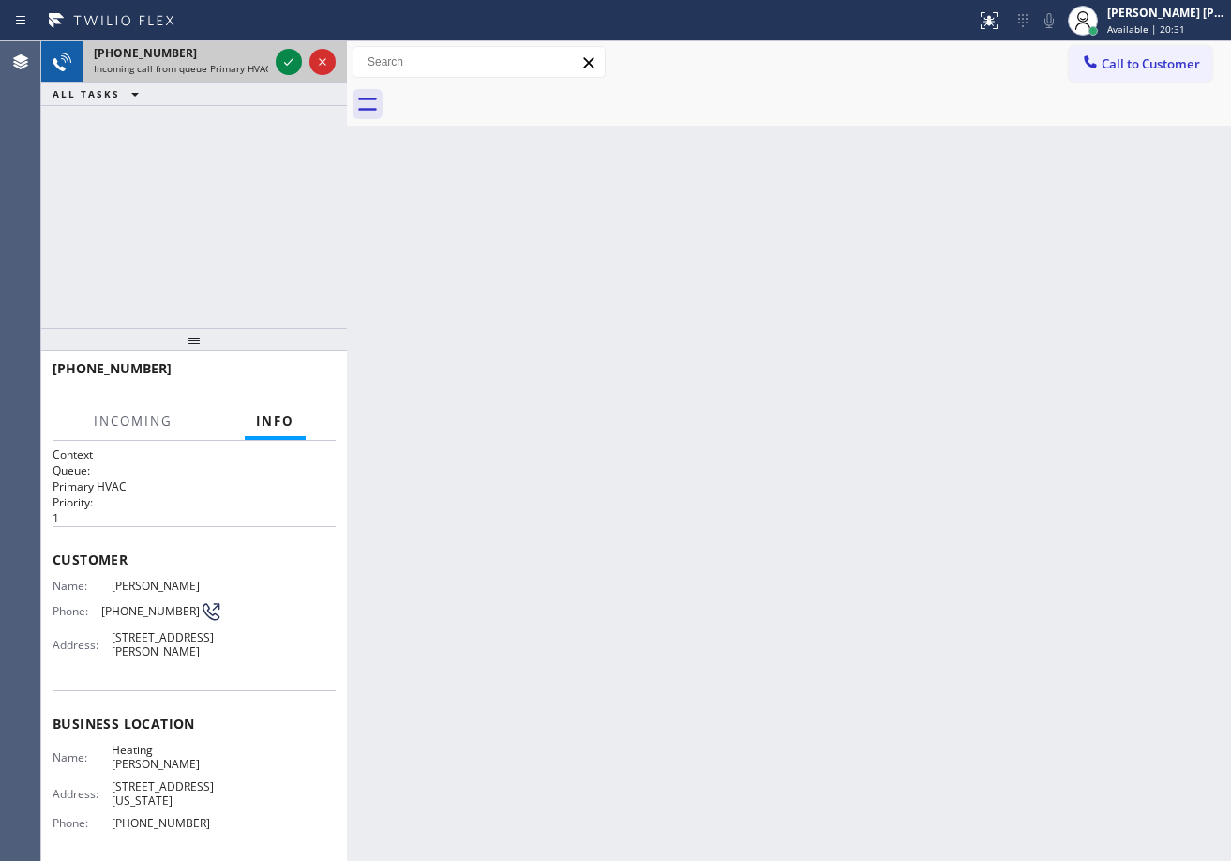
click at [204, 47] on div "[PHONE_NUMBER]" at bounding box center [181, 53] width 174 height 16
click at [289, 56] on icon at bounding box center [288, 62] width 22 height 22
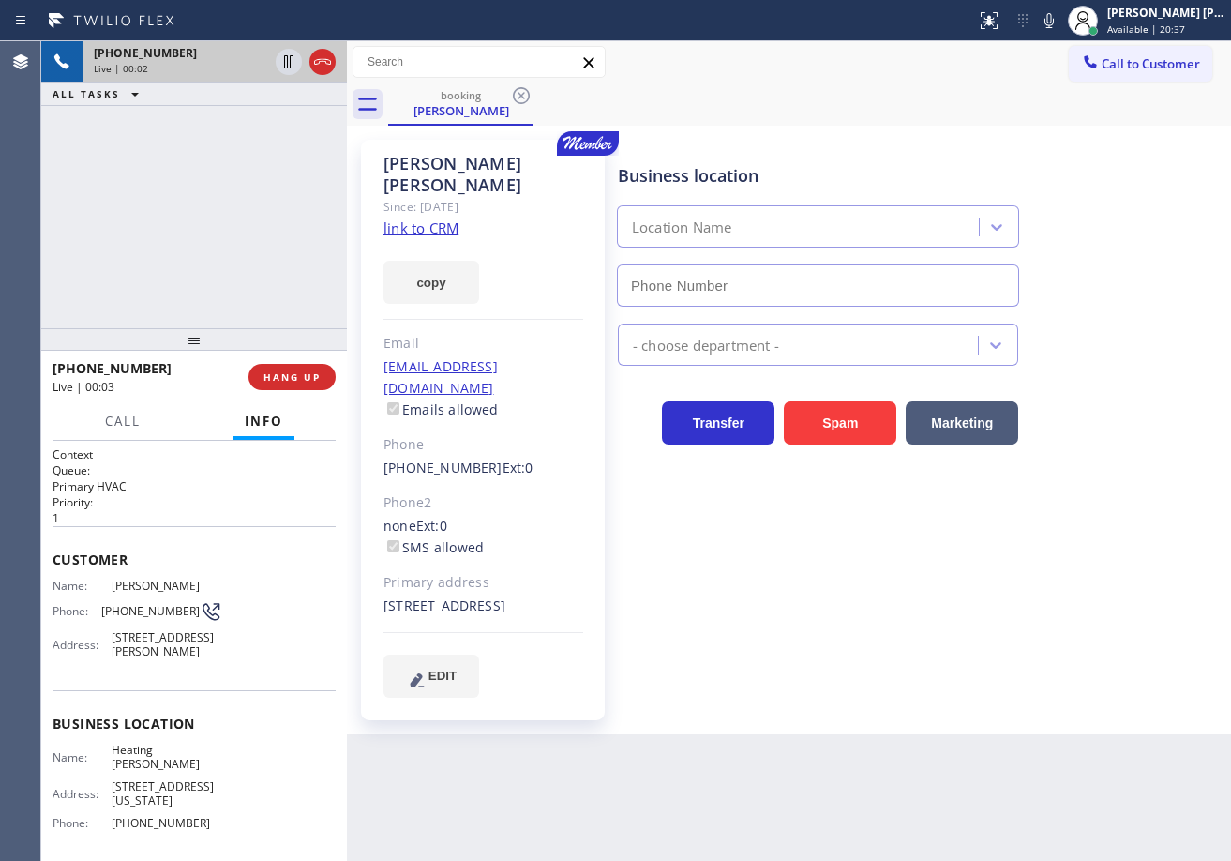
type input "[PHONE_NUMBER]"
click at [396, 218] on link "link to CRM" at bounding box center [420, 227] width 75 height 19
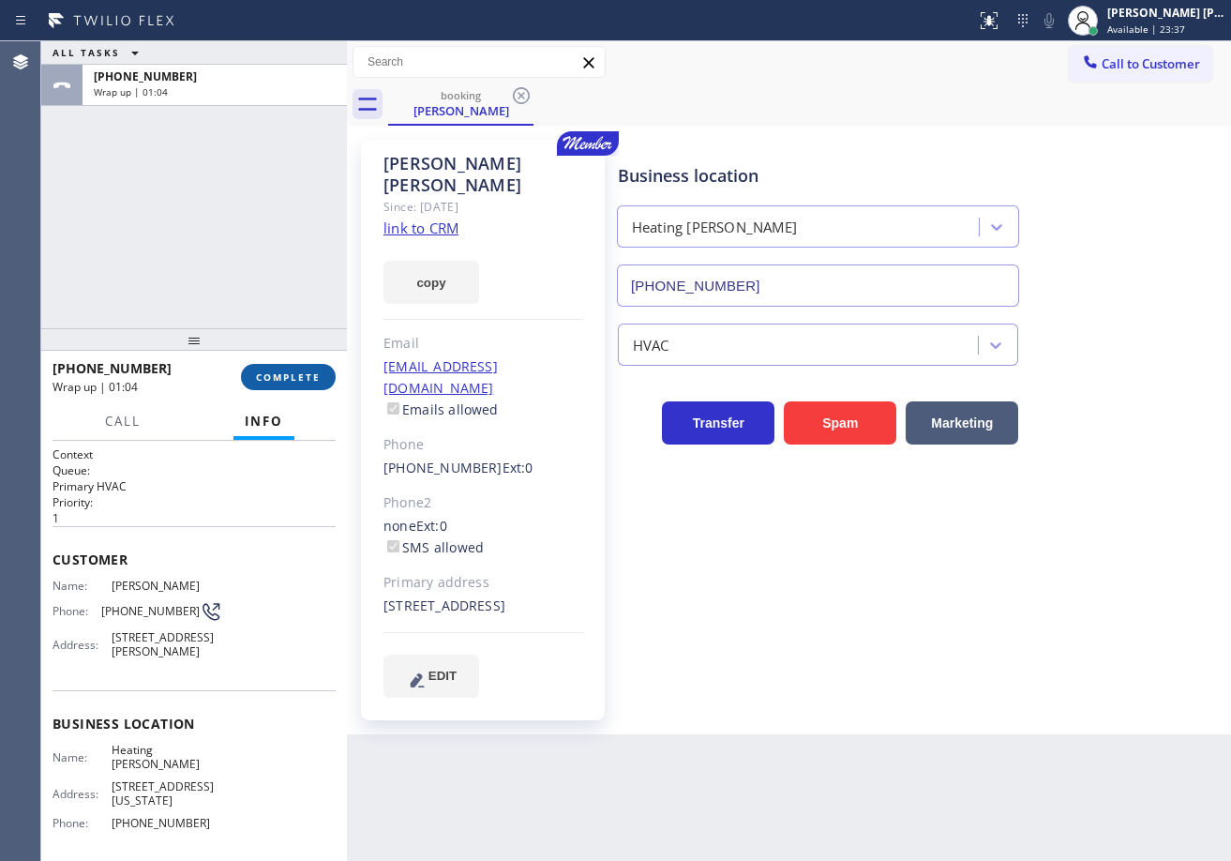
click at [281, 371] on span "COMPLETE" at bounding box center [288, 376] width 65 height 13
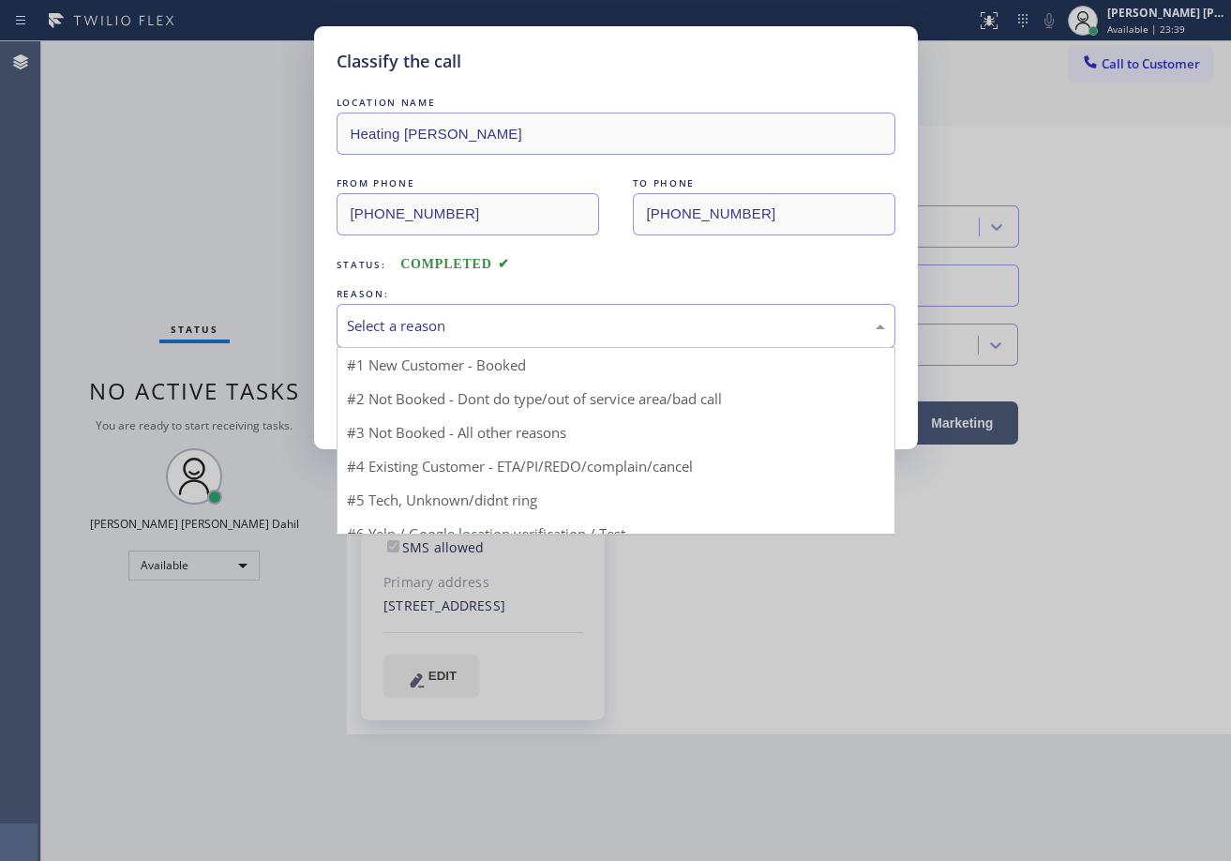
click at [402, 317] on div "Select a reason" at bounding box center [616, 326] width 538 height 22
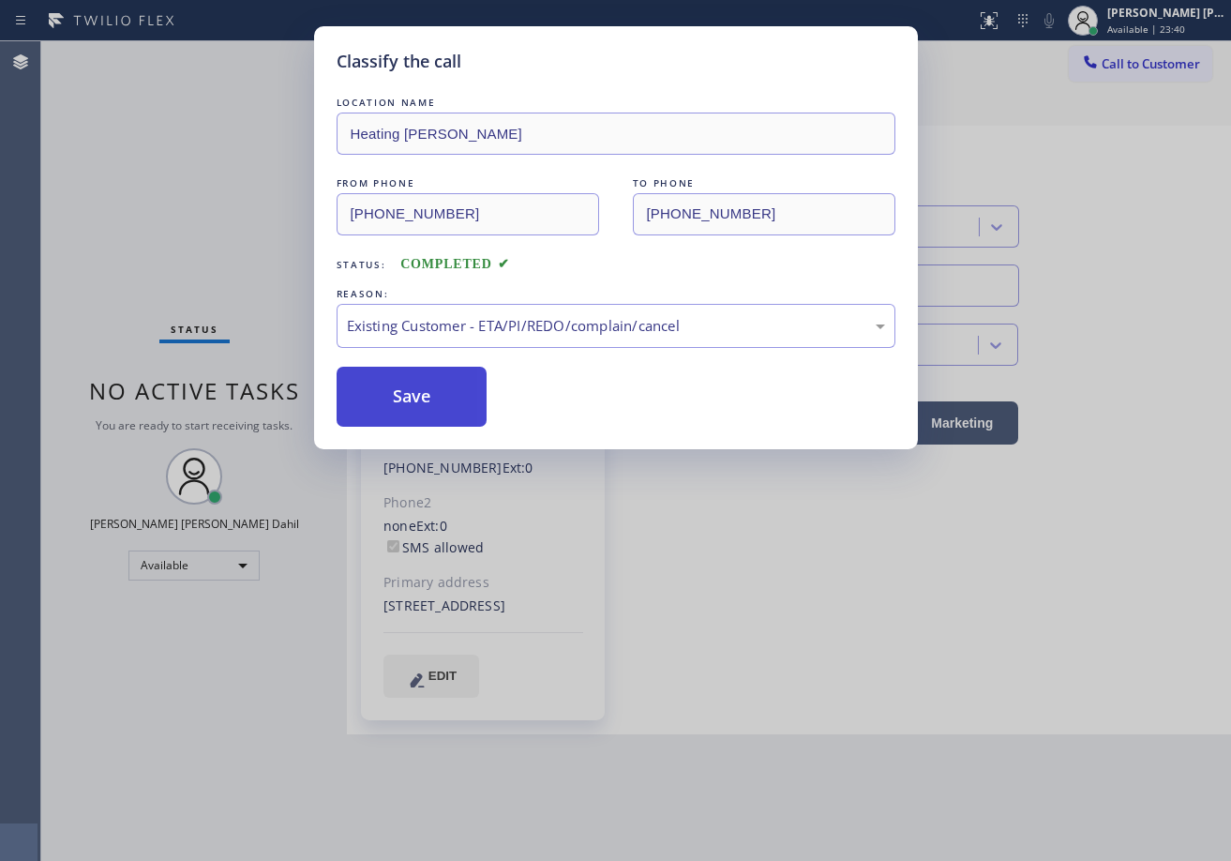
click at [417, 389] on button "Save" at bounding box center [412, 397] width 151 height 60
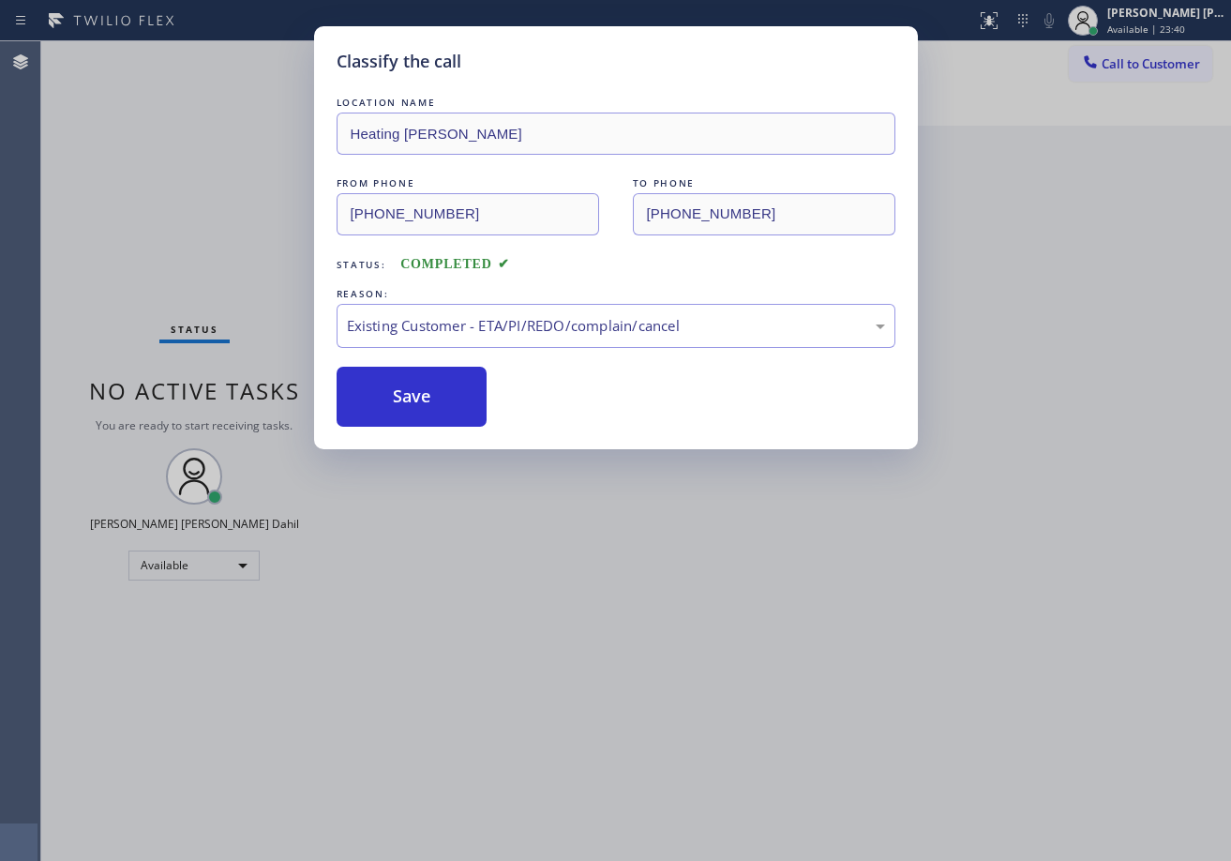
drag, startPoint x: 960, startPoint y: 692, endPoint x: 1158, endPoint y: 753, distance: 207.0
click at [986, 710] on div "Classify the call LOCATION NAME Heating Masters Marina Del Rey FROM PHONE (323)…" at bounding box center [615, 430] width 1231 height 861
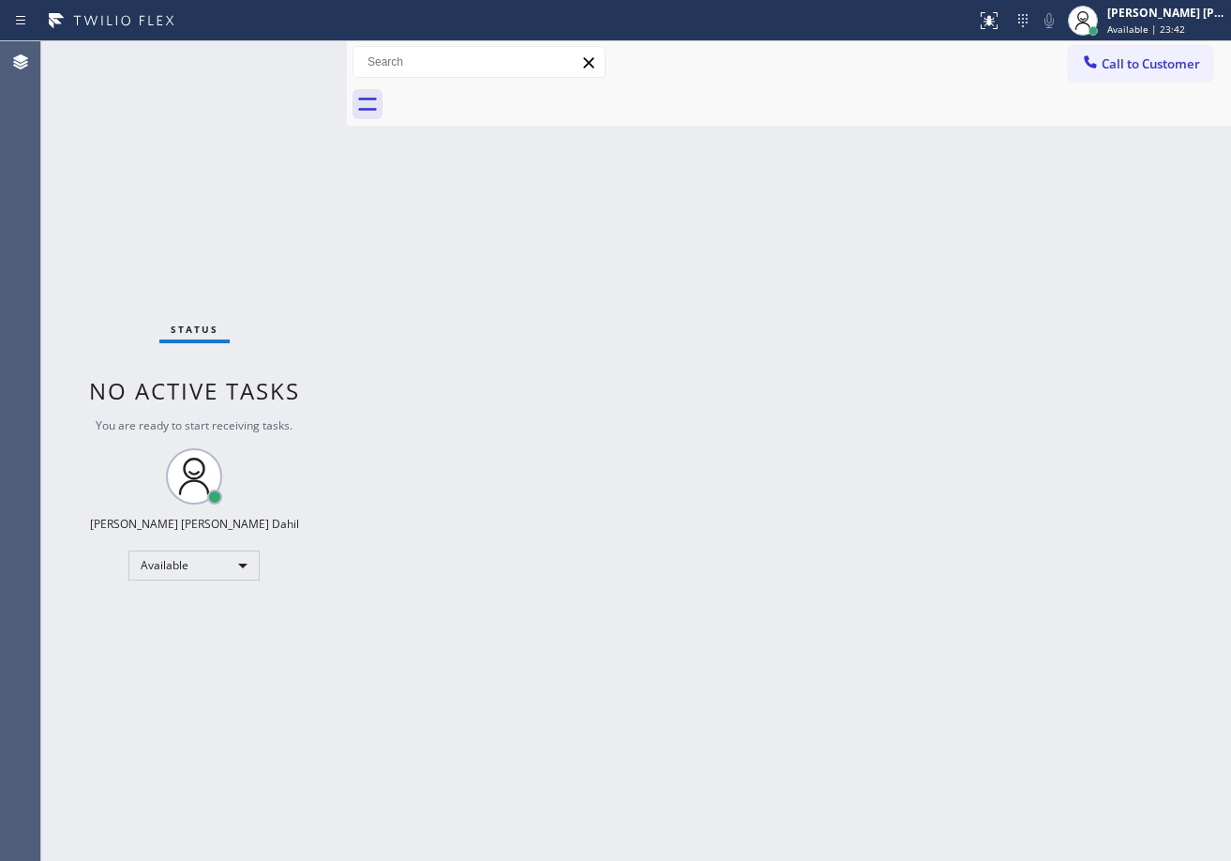
click at [933, 518] on div "Back to Dashboard Change Sender ID Customers Technicians Select a contact Outbo…" at bounding box center [789, 450] width 884 height 819
drag, startPoint x: 719, startPoint y: 686, endPoint x: 784, endPoint y: 712, distance: 69.8
click at [727, 686] on div "Back to Dashboard Change Sender ID Customers Technicians Select a contact Outbo…" at bounding box center [789, 450] width 884 height 819
drag, startPoint x: 534, startPoint y: 559, endPoint x: 724, endPoint y: 708, distance: 241.0
click at [549, 563] on div "Back to Dashboard Change Sender ID Customers Technicians Select a contact Outbo…" at bounding box center [789, 450] width 884 height 819
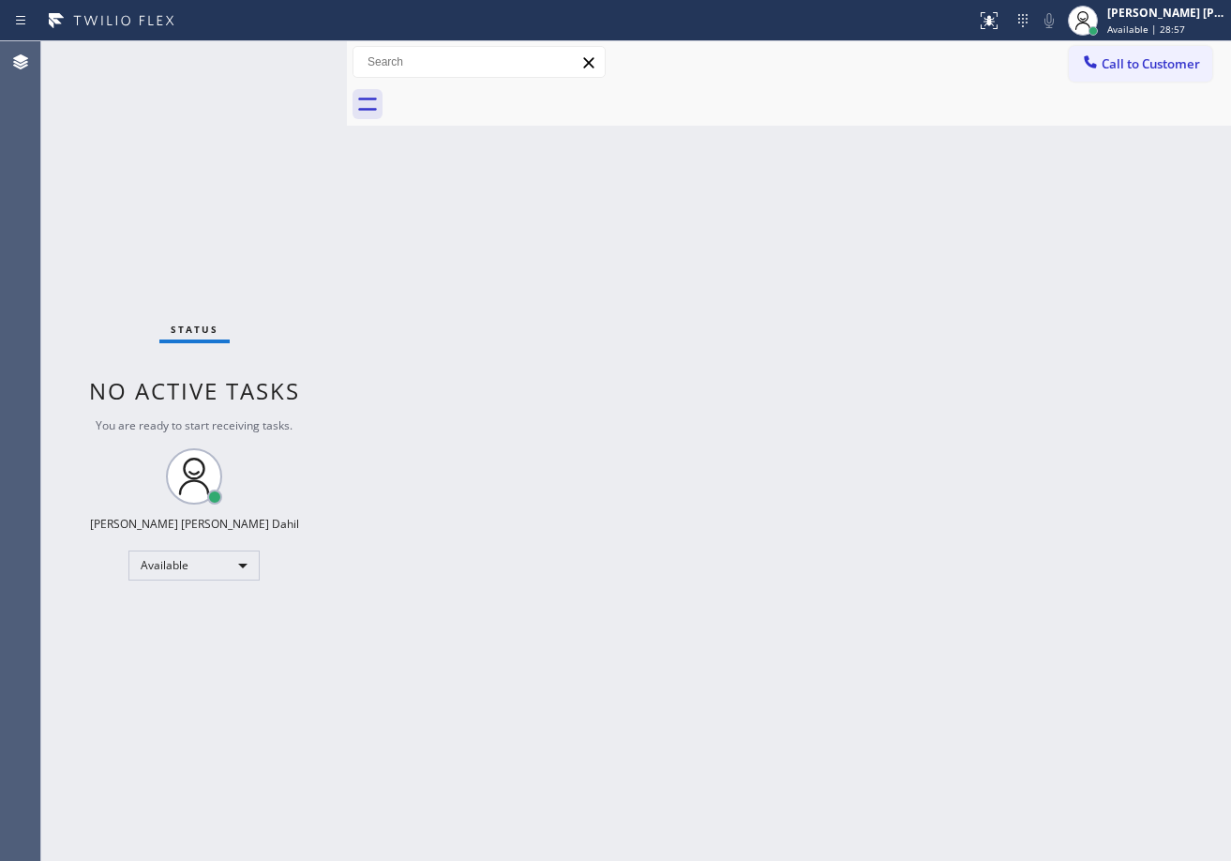
drag, startPoint x: 809, startPoint y: 729, endPoint x: 870, endPoint y: 751, distance: 64.6
click at [870, 751] on div "Back to Dashboard Change Sender ID Customers Technicians Select a contact Outbo…" at bounding box center [789, 450] width 884 height 819
click at [791, 122] on div at bounding box center [809, 104] width 843 height 42
click at [853, 292] on div "Back to Dashboard Change Sender ID Customers Technicians Select a contact Outbo…" at bounding box center [789, 450] width 884 height 819
drag, startPoint x: 383, startPoint y: 542, endPoint x: 432, endPoint y: 569, distance: 55.8
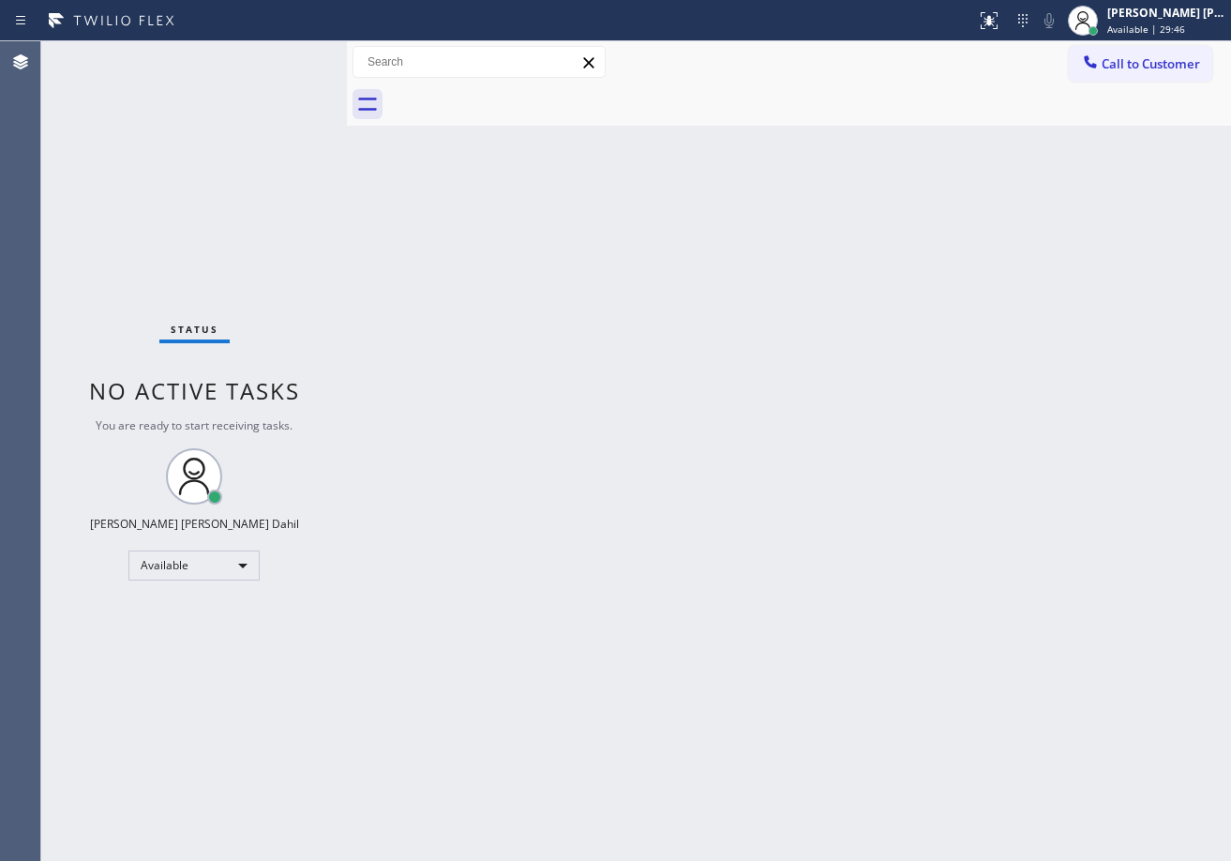
click at [387, 542] on div "Back to Dashboard Change Sender ID Customers Technicians Select a contact Outbo…" at bounding box center [789, 450] width 884 height 819
click at [292, 55] on div "Status No active tasks You are ready to start receiving tasks. [PERSON_NAME] [P…" at bounding box center [194, 450] width 306 height 819
click at [1059, 696] on div "Back to Dashboard Change Sender ID Customers Technicians Select a contact Outbo…" at bounding box center [789, 450] width 884 height 819
click at [309, 108] on div "Status No active tasks You are ready to start receiving tasks. [PERSON_NAME] [P…" at bounding box center [194, 450] width 306 height 819
click at [284, 61] on div "Status No active tasks You are ready to start receiving tasks. [PERSON_NAME] [P…" at bounding box center [194, 450] width 306 height 819
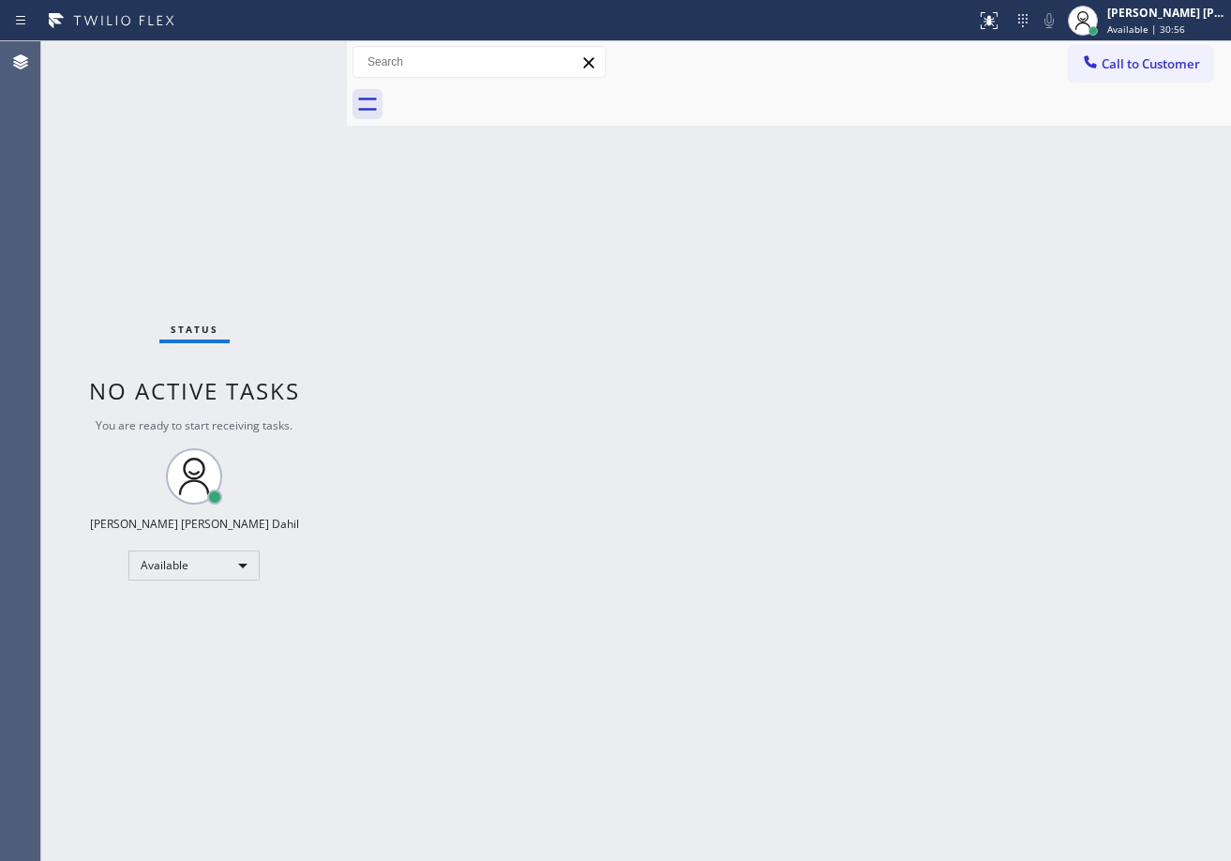
click at [1008, 92] on div at bounding box center [809, 104] width 843 height 42
click at [280, 58] on div "Status No active tasks You are ready to start receiving tasks. [PERSON_NAME] [P…" at bounding box center [194, 450] width 306 height 819
click at [290, 57] on div "Status No active tasks You are ready to start receiving tasks. [PERSON_NAME] [P…" at bounding box center [194, 450] width 306 height 819
click at [288, 51] on div "Status No active tasks You are ready to start receiving tasks. [PERSON_NAME] [P…" at bounding box center [194, 450] width 306 height 819
click at [284, 58] on div "Status No active tasks You are ready to start receiving tasks. [PERSON_NAME] [P…" at bounding box center [194, 450] width 306 height 819
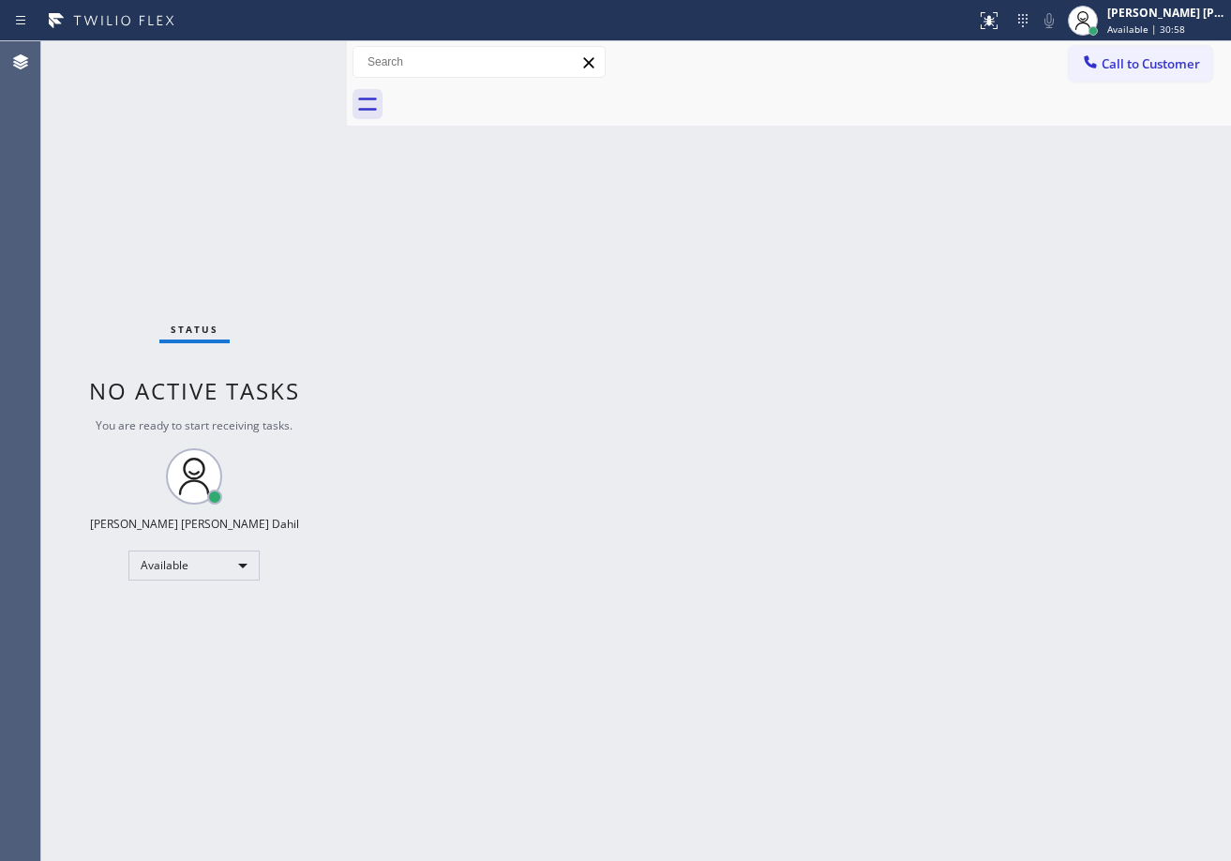
click at [284, 58] on div "Status No active tasks You are ready to start receiving tasks. [PERSON_NAME] [P…" at bounding box center [194, 450] width 306 height 819
drag, startPoint x: 892, startPoint y: 581, endPoint x: 910, endPoint y: 590, distance: 19.7
click at [892, 581] on div "Back to Dashboard Change Sender ID Customers Technicians Select a contact Outbo…" at bounding box center [789, 450] width 884 height 819
click at [303, 70] on div "Status No active tasks You are ready to start receiving tasks. [PERSON_NAME] [P…" at bounding box center [194, 450] width 306 height 819
click at [292, 57] on div "Status No active tasks You are ready to start receiving tasks. [PERSON_NAME] [P…" at bounding box center [194, 450] width 306 height 819
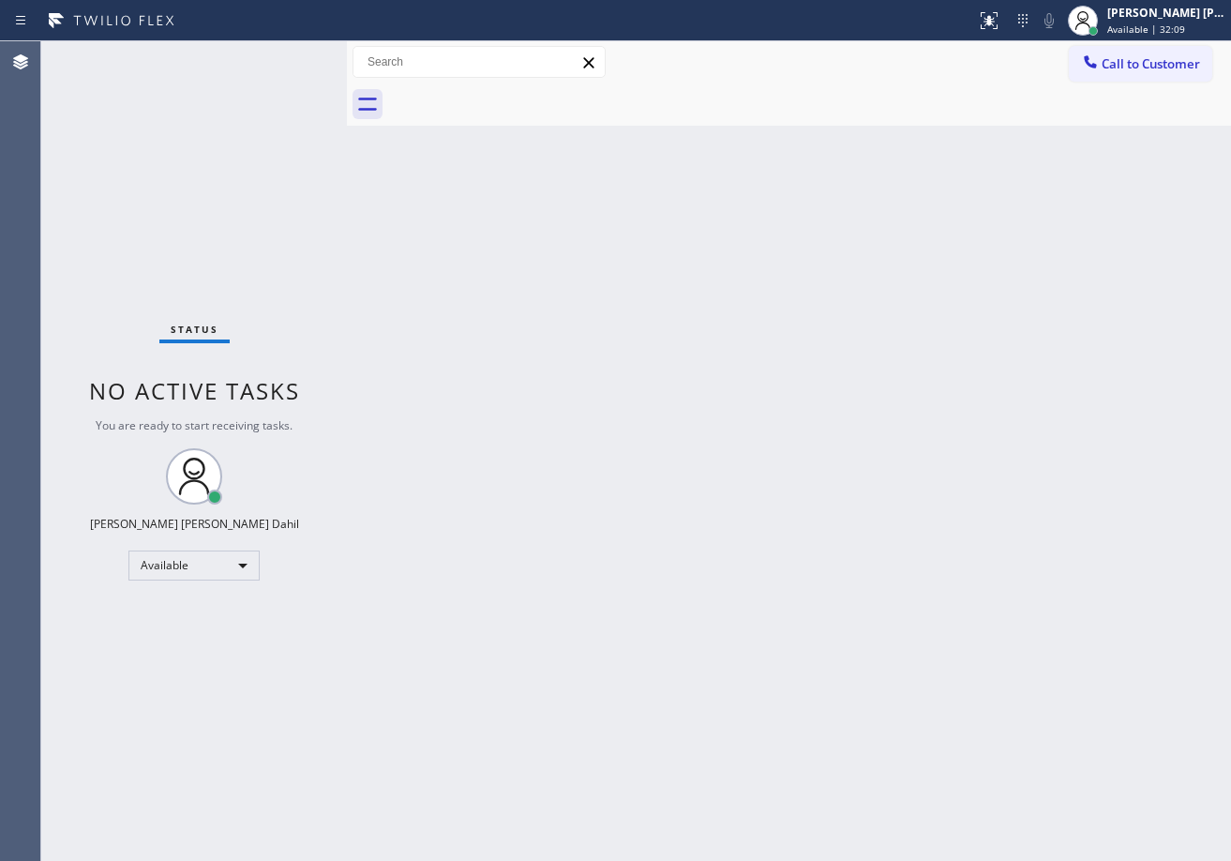
click at [292, 57] on div "Status No active tasks You are ready to start receiving tasks. [PERSON_NAME] [P…" at bounding box center [194, 450] width 306 height 819
click at [285, 56] on div "Status No active tasks You are ready to start receiving tasks. [PERSON_NAME] [P…" at bounding box center [194, 450] width 306 height 819
click at [289, 54] on div "Status No active tasks You are ready to start receiving tasks. [PERSON_NAME] [P…" at bounding box center [194, 450] width 306 height 819
click at [1034, 88] on div at bounding box center [809, 104] width 843 height 42
click at [812, 87] on div at bounding box center [809, 104] width 843 height 42
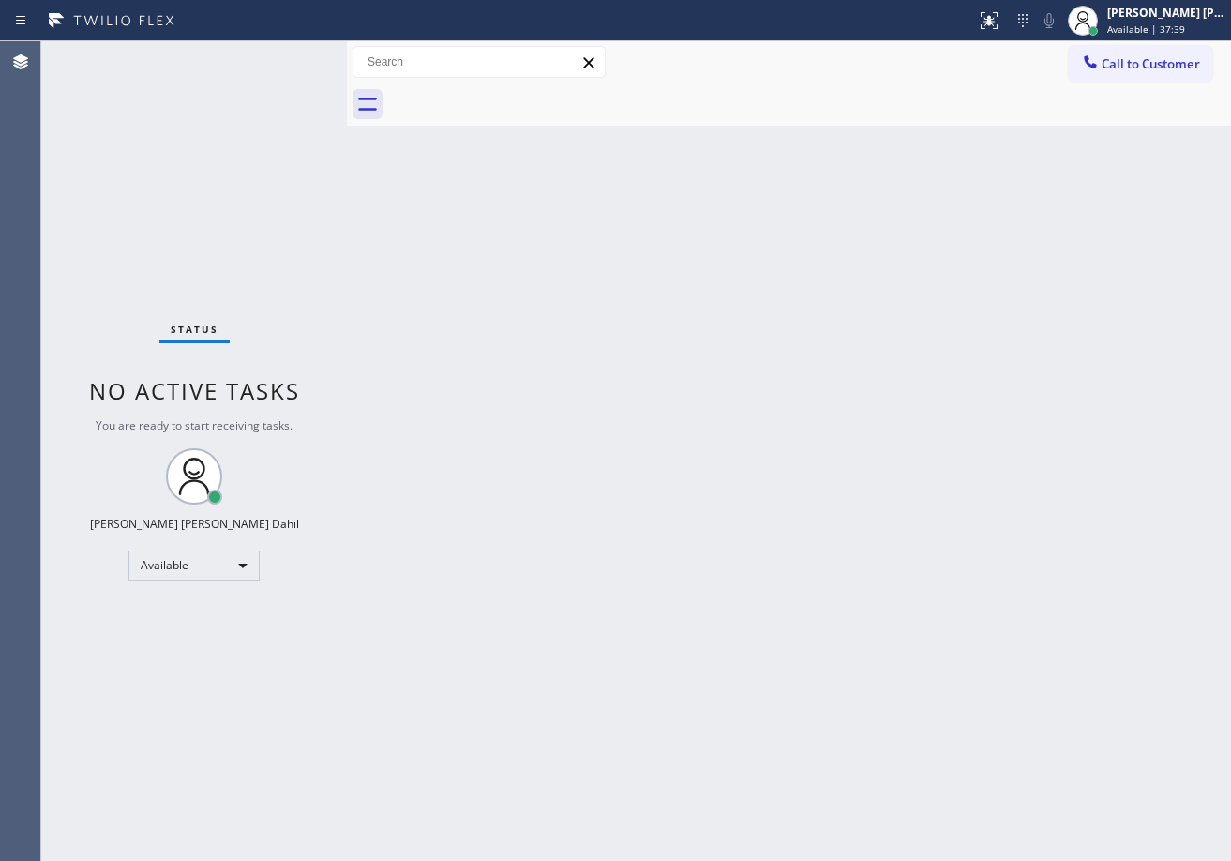
drag, startPoint x: 1014, startPoint y: 599, endPoint x: 1011, endPoint y: 563, distance: 35.8
click at [1015, 596] on div "Back to Dashboard Change Sender ID Customers Technicians Select a contact Outbo…" at bounding box center [789, 450] width 884 height 819
click at [752, 367] on div "Back to Dashboard Change Sender ID Customers Technicians Select a contact Outbo…" at bounding box center [789, 450] width 884 height 819
drag, startPoint x: 526, startPoint y: 254, endPoint x: 506, endPoint y: 217, distance: 42.4
click at [518, 238] on div "Back to Dashboard Change Sender ID Customers Technicians Select a contact Outbo…" at bounding box center [789, 450] width 884 height 819
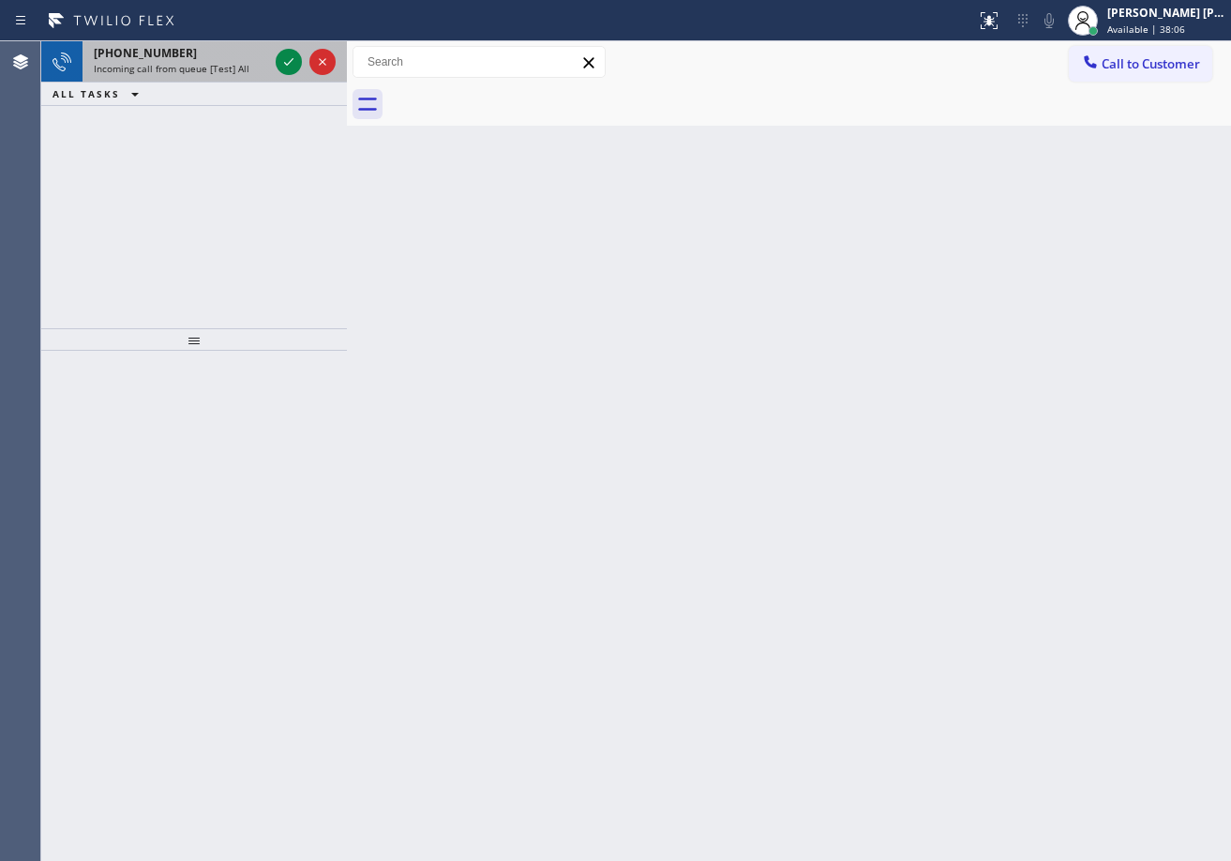
click at [231, 42] on div "+18183919214 Incoming call from queue [Test] All" at bounding box center [176, 61] width 189 height 41
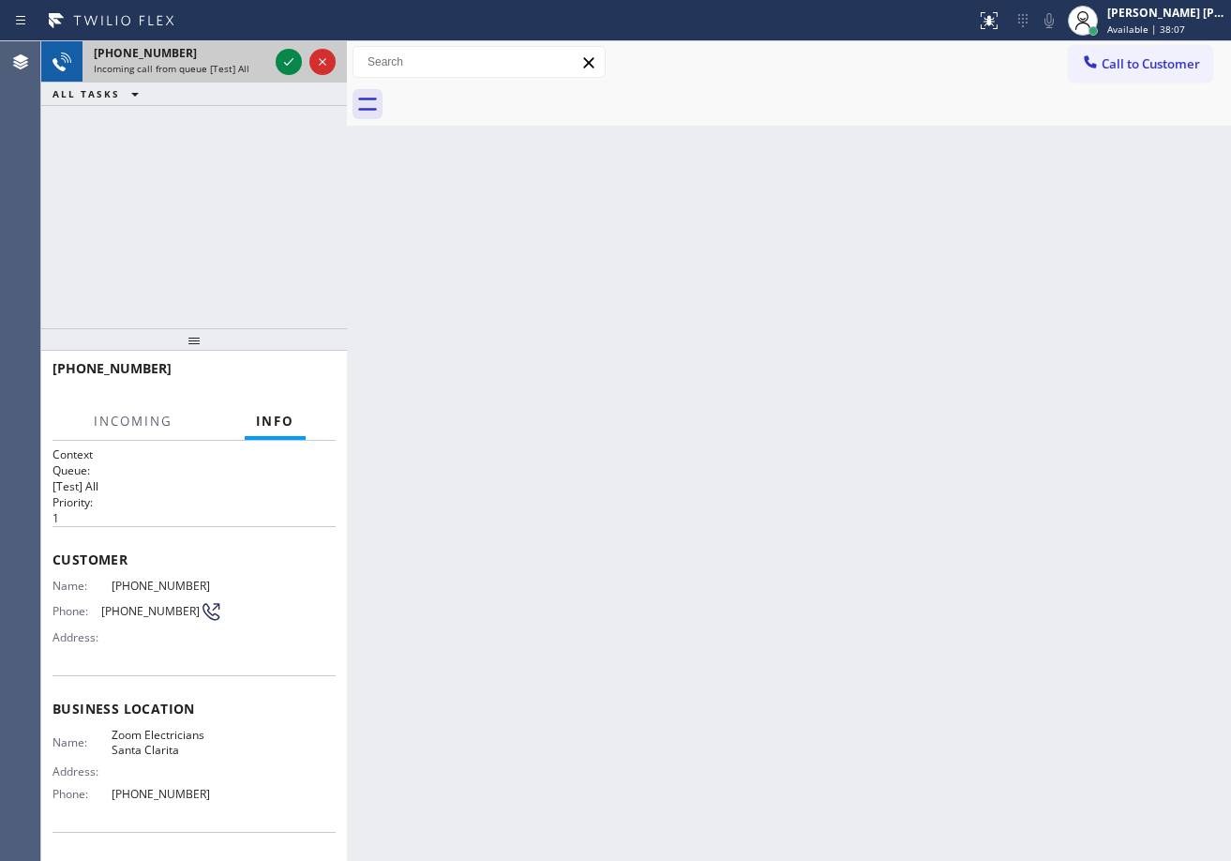
click at [231, 42] on div "+18183919214 Incoming call from queue [Test] All" at bounding box center [176, 61] width 189 height 41
click at [231, 43] on div "+18183919214 Incoming call from queue [Test] All" at bounding box center [176, 61] width 189 height 41
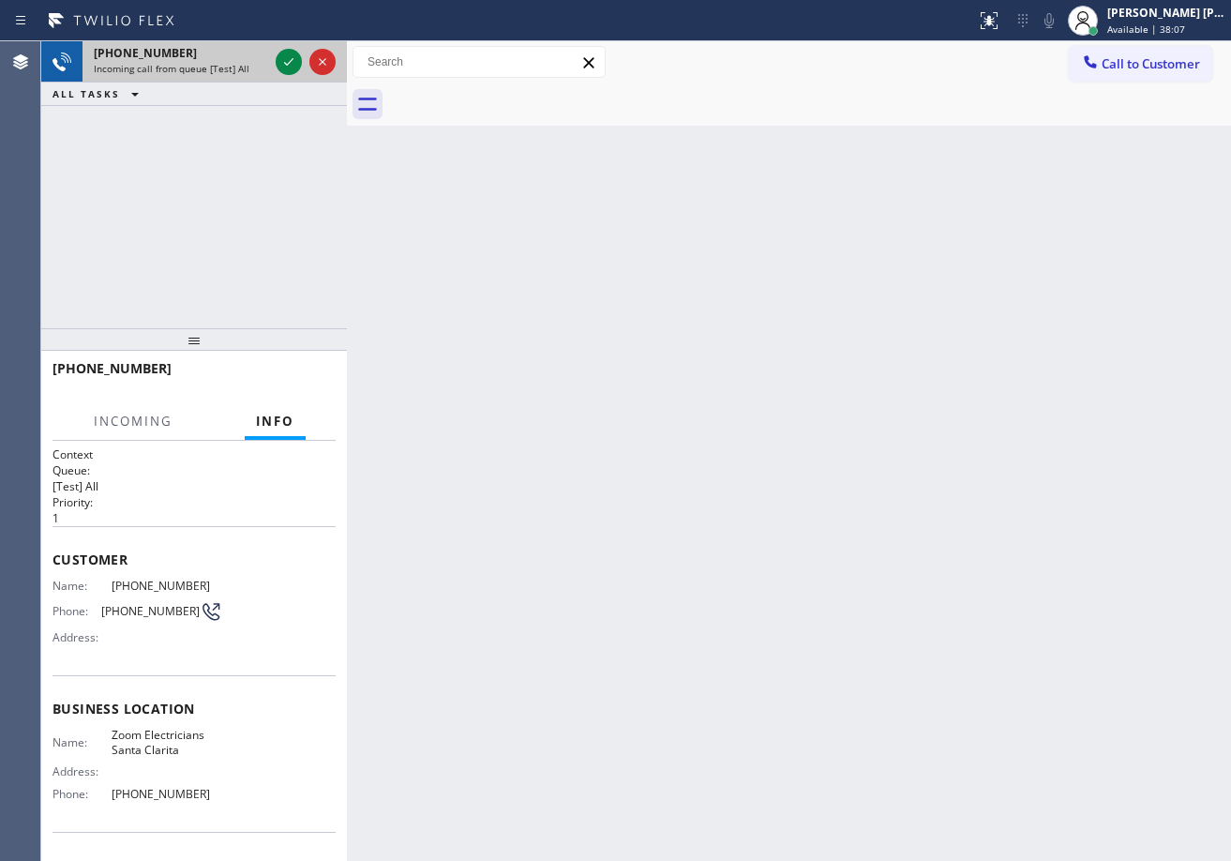
click at [231, 43] on div "+18183919214 Incoming call from queue [Test] All" at bounding box center [176, 61] width 189 height 41
click at [243, 50] on div "+18183919214" at bounding box center [181, 53] width 174 height 16
drag, startPoint x: 243, startPoint y: 50, endPoint x: 259, endPoint y: 79, distance: 33.1
click at [244, 52] on div "+18183919214" at bounding box center [181, 53] width 174 height 16
click at [784, 494] on div "Back to Dashboard Change Sender ID Customers Technicians Select a contact Outbo…" at bounding box center [789, 450] width 884 height 819
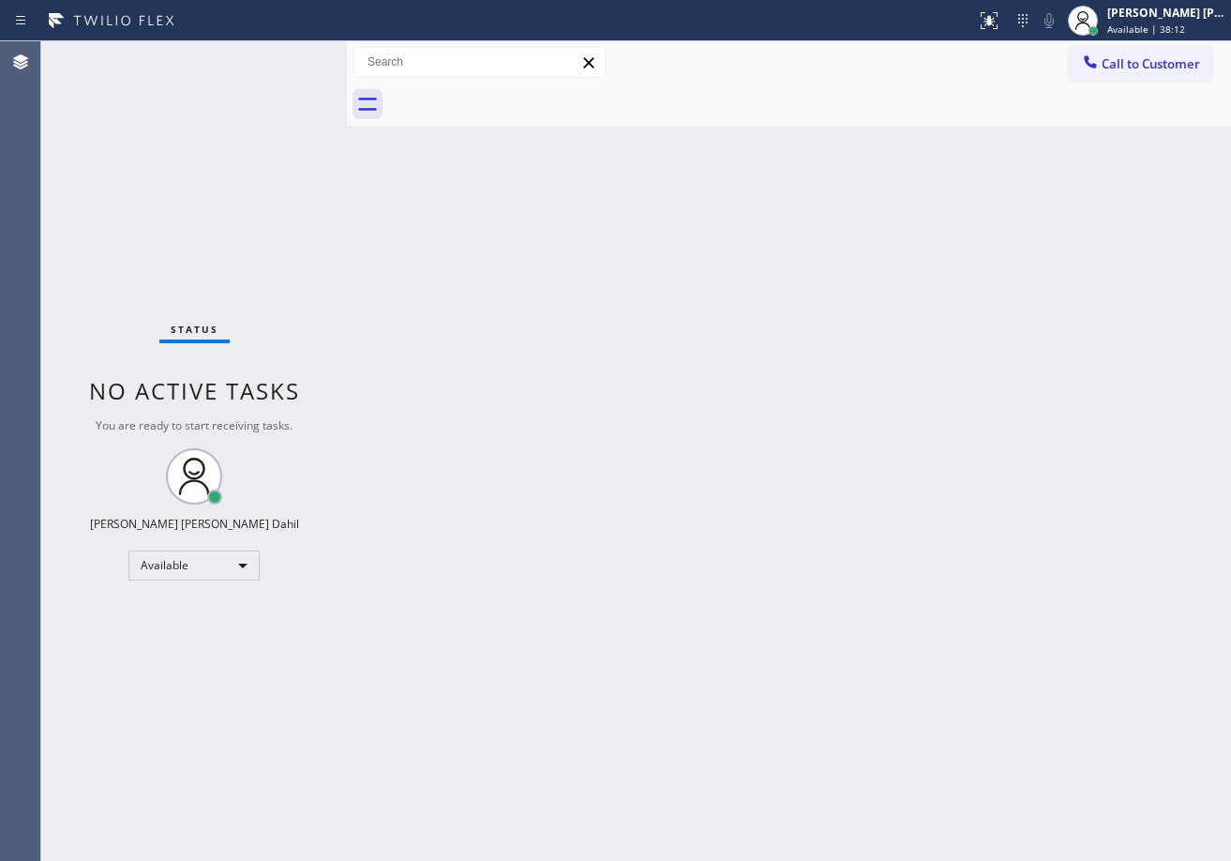
click at [663, 414] on div "Back to Dashboard Change Sender ID Customers Technicians Select a contact Outbo…" at bounding box center [789, 450] width 884 height 819
drag, startPoint x: 781, startPoint y: 366, endPoint x: 1009, endPoint y: 591, distance: 320.2
click at [781, 367] on div "Back to Dashboard Change Sender ID Customers Technicians Select a contact Outbo…" at bounding box center [789, 450] width 884 height 819
click at [890, 775] on div "Back to Dashboard Change Sender ID Customers Technicians Select a contact Outbo…" at bounding box center [789, 450] width 884 height 819
drag, startPoint x: 939, startPoint y: 391, endPoint x: 980, endPoint y: 409, distance: 44.1
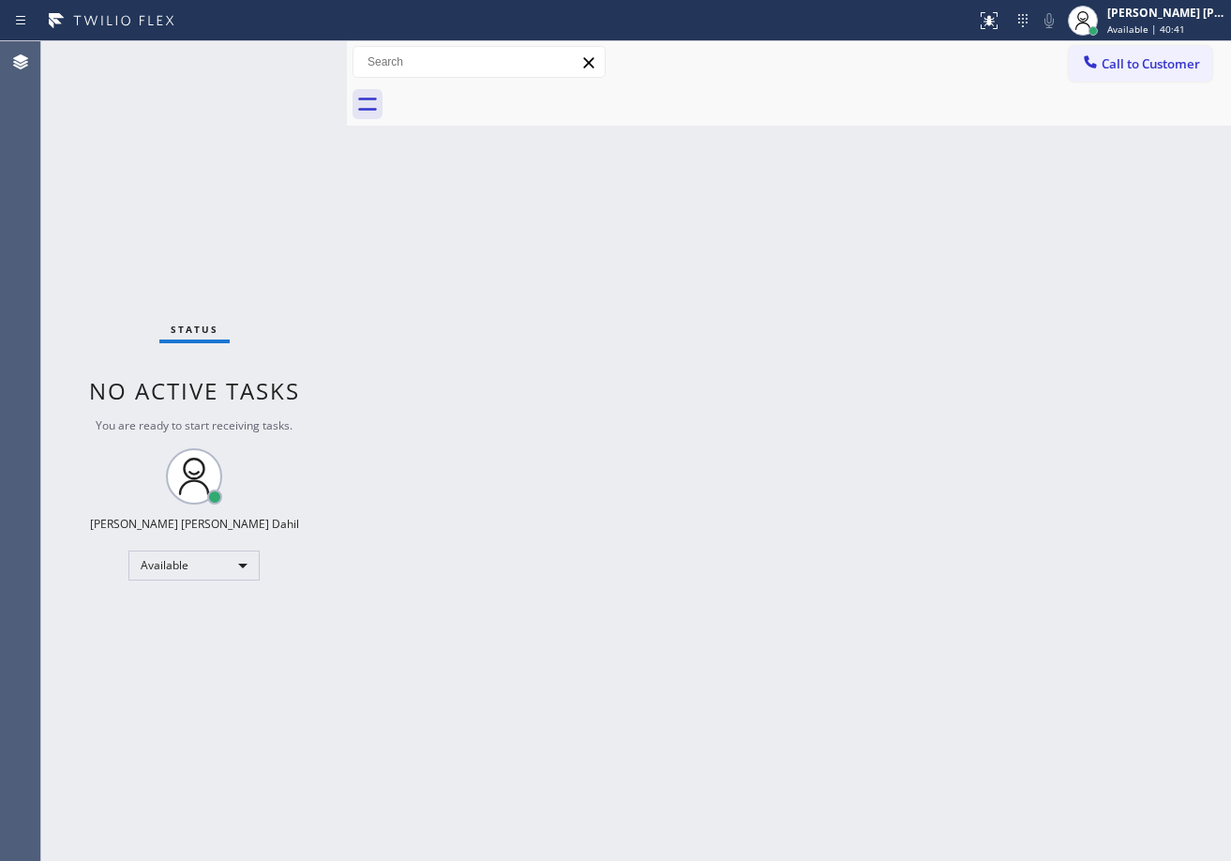
click at [940, 391] on div "Back to Dashboard Change Sender ID Customers Technicians Select a contact Outbo…" at bounding box center [789, 450] width 884 height 819
drag, startPoint x: 866, startPoint y: 633, endPoint x: 1024, endPoint y: 815, distance: 240.6
click at [893, 651] on div "Back to Dashboard Change Sender ID Customers Technicians Select a contact Outbo…" at bounding box center [789, 450] width 884 height 819
click at [484, 365] on div "Back to Dashboard Change Sender ID Customers Technicians Select a contact Outbo…" at bounding box center [789, 450] width 884 height 819
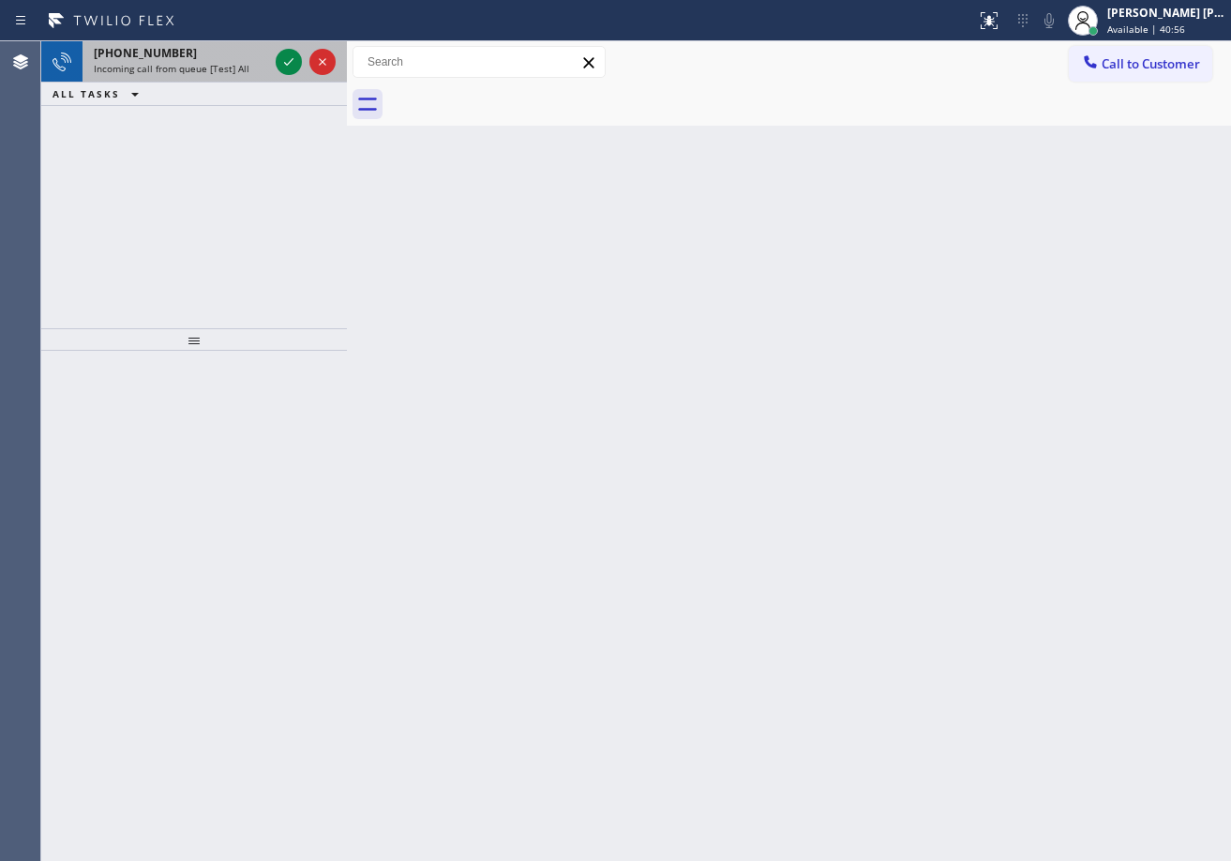
click at [254, 67] on div "Incoming call from queue [Test] All" at bounding box center [181, 68] width 174 height 13
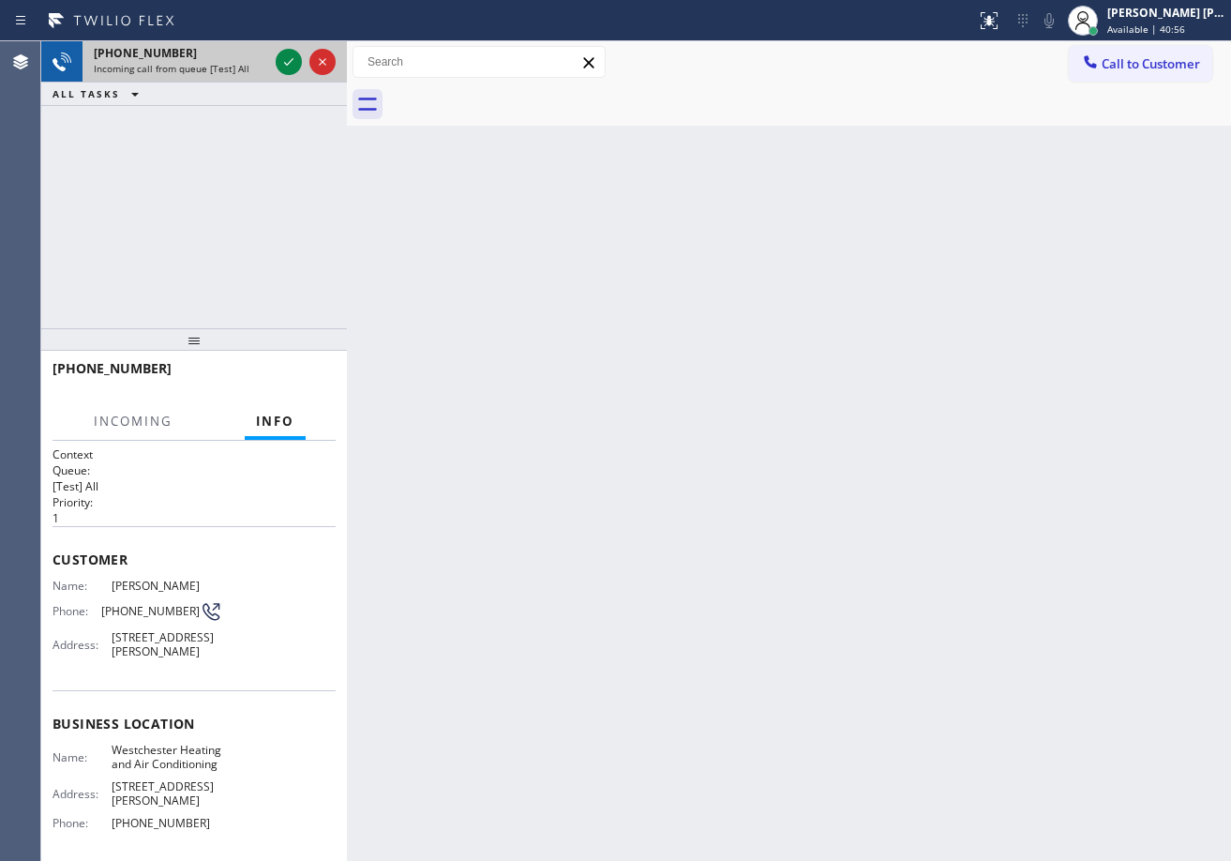
click at [254, 67] on div "Incoming call from queue [Test] All" at bounding box center [181, 68] width 174 height 13
click at [277, 66] on icon at bounding box center [288, 62] width 22 height 22
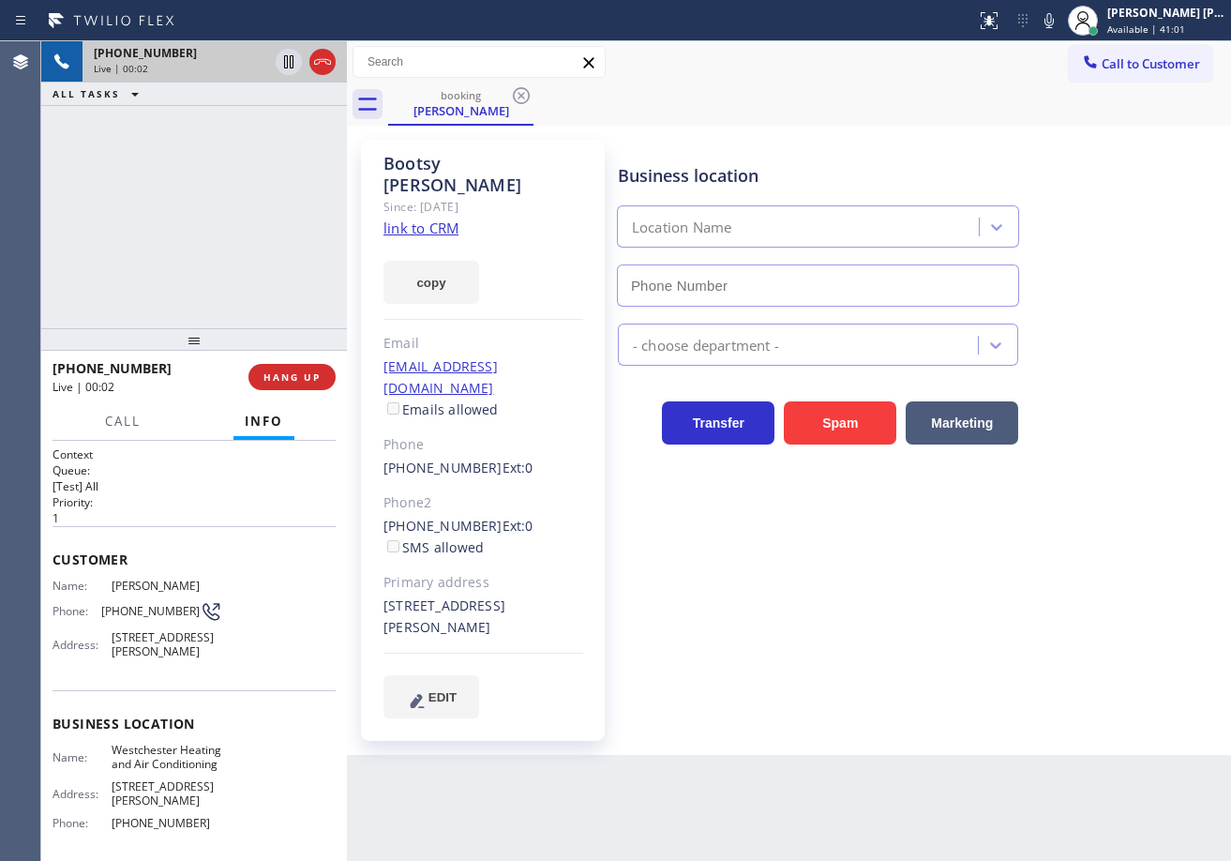
type input "(310) 340-1482"
click at [442, 218] on link "link to CRM" at bounding box center [420, 227] width 75 height 19
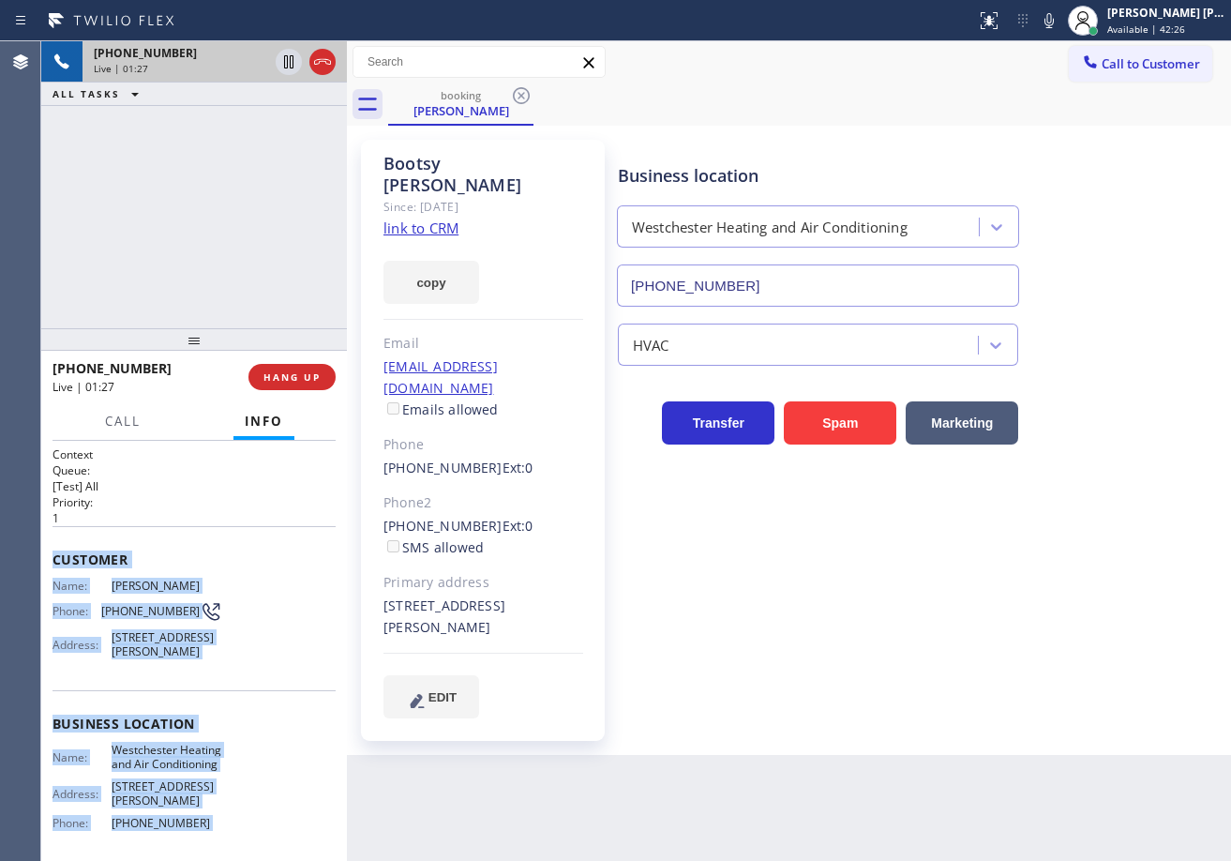
scroll to position [177, 0]
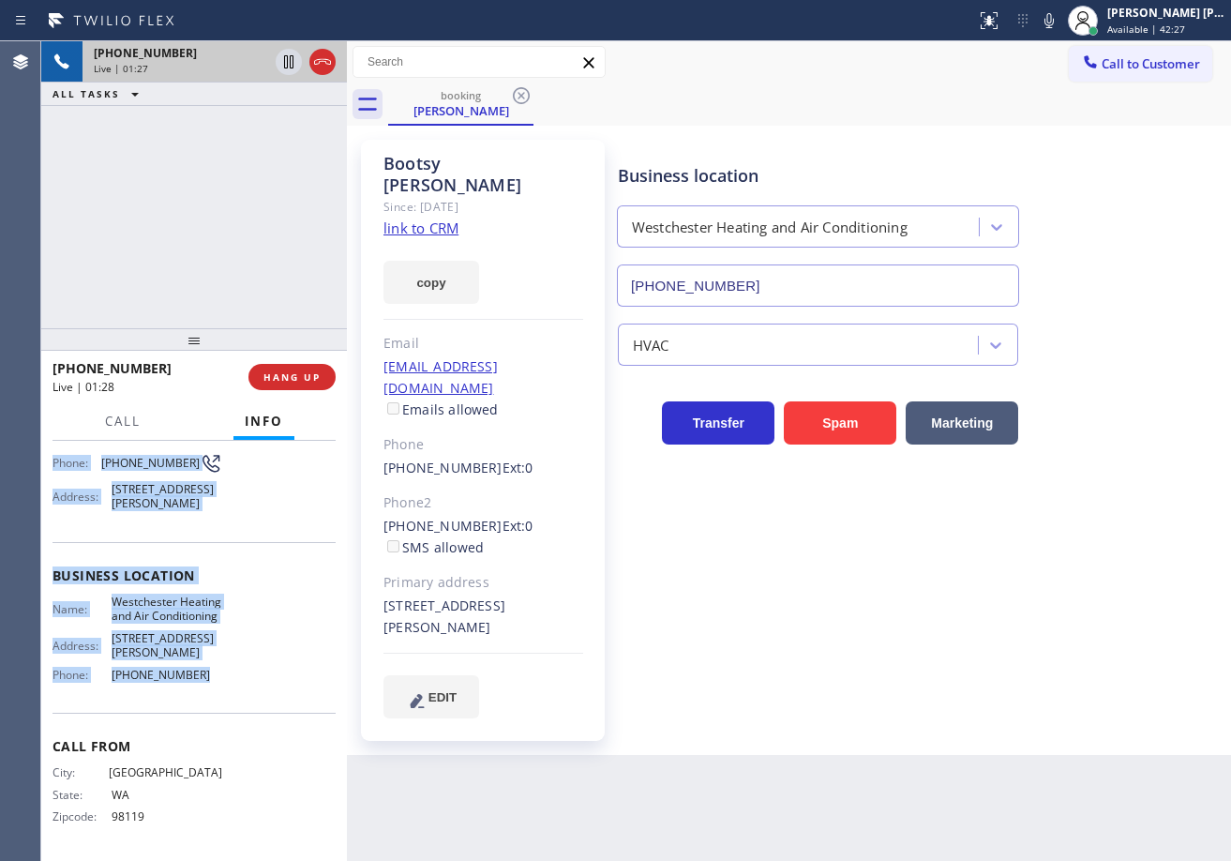
drag, startPoint x: 50, startPoint y: 551, endPoint x: 206, endPoint y: 698, distance: 214.9
click at [206, 698] on div "Context Queue: [Test] All Priority: 1 Customer Name: Bootsy Hollar Phone: (206)…" at bounding box center [194, 651] width 306 height 420
drag, startPoint x: 236, startPoint y: 146, endPoint x: 257, endPoint y: 146, distance: 20.6
click at [236, 146] on div "(626) 827-5306 Reserved" at bounding box center [194, 126] width 306 height 41
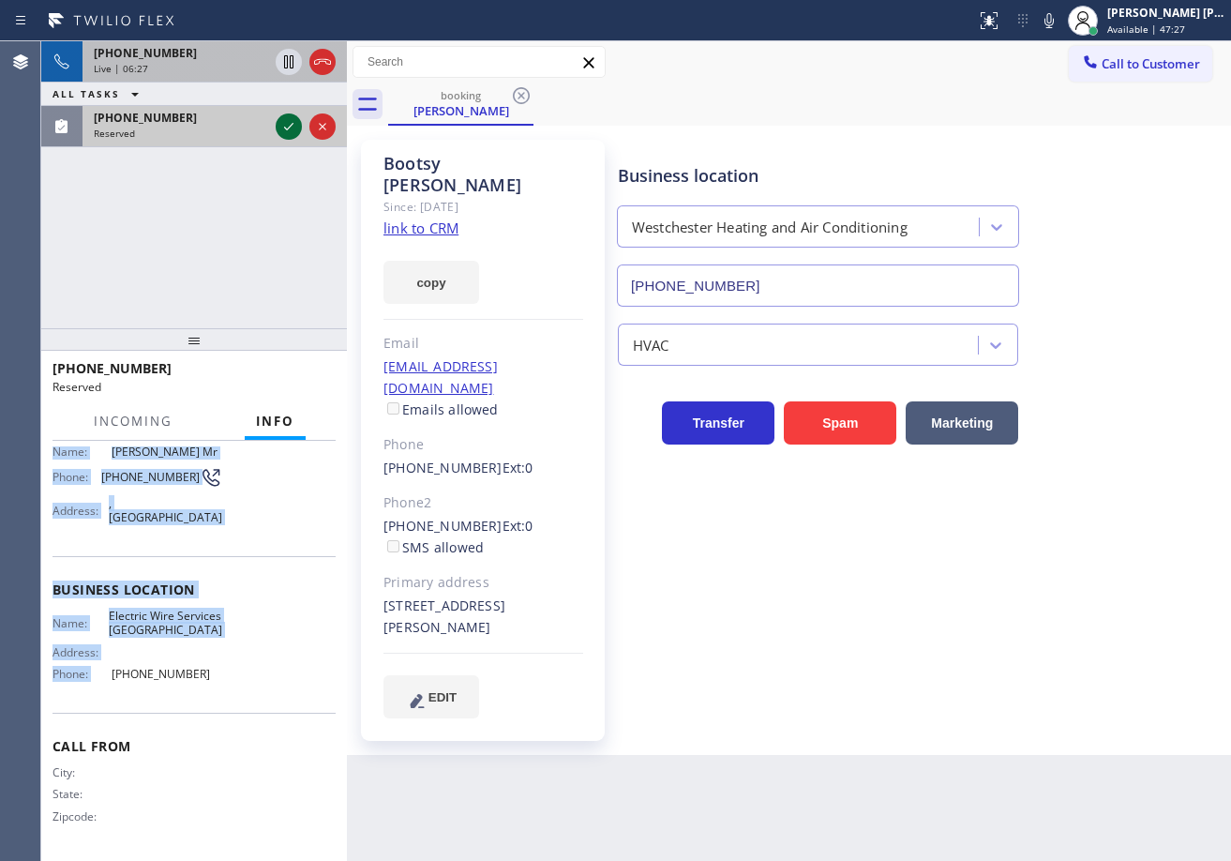
scroll to position [150, 0]
click at [285, 128] on icon at bounding box center [288, 126] width 22 height 22
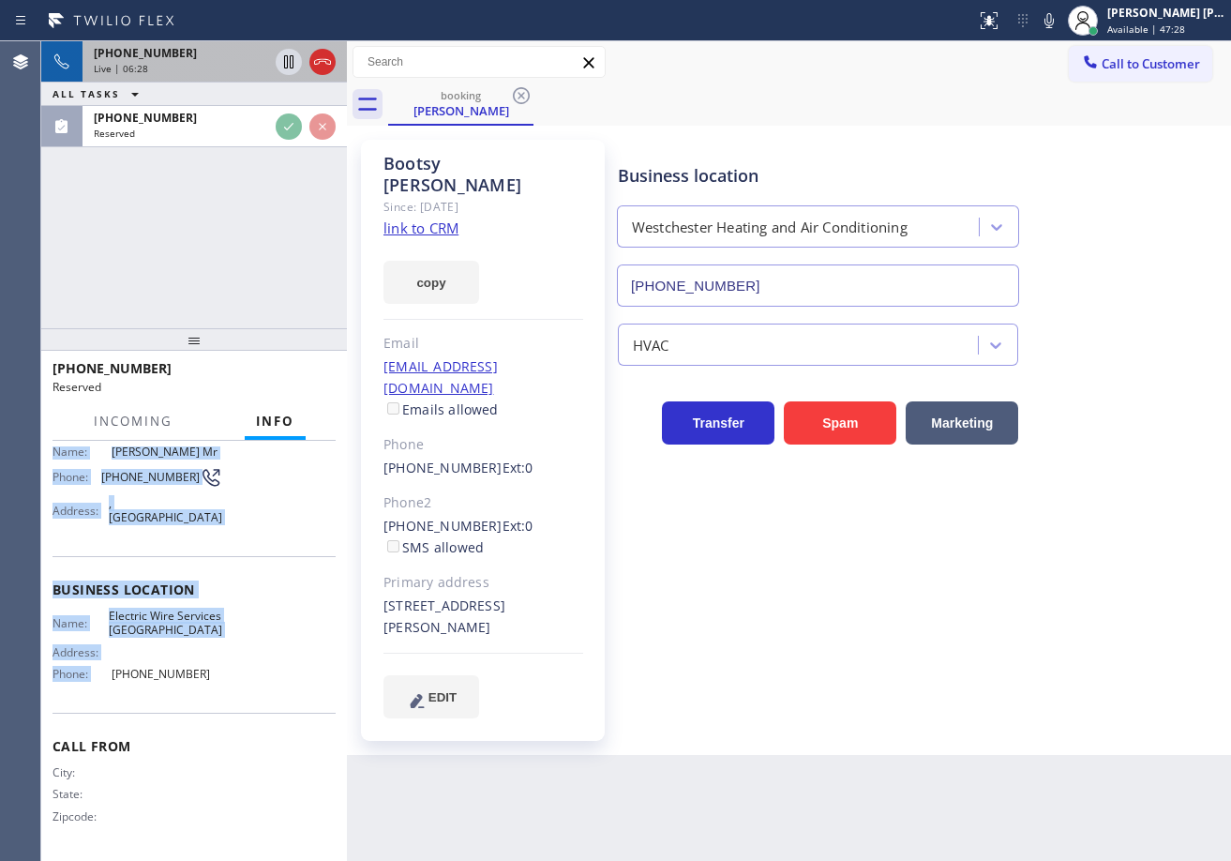
scroll to position [0, 0]
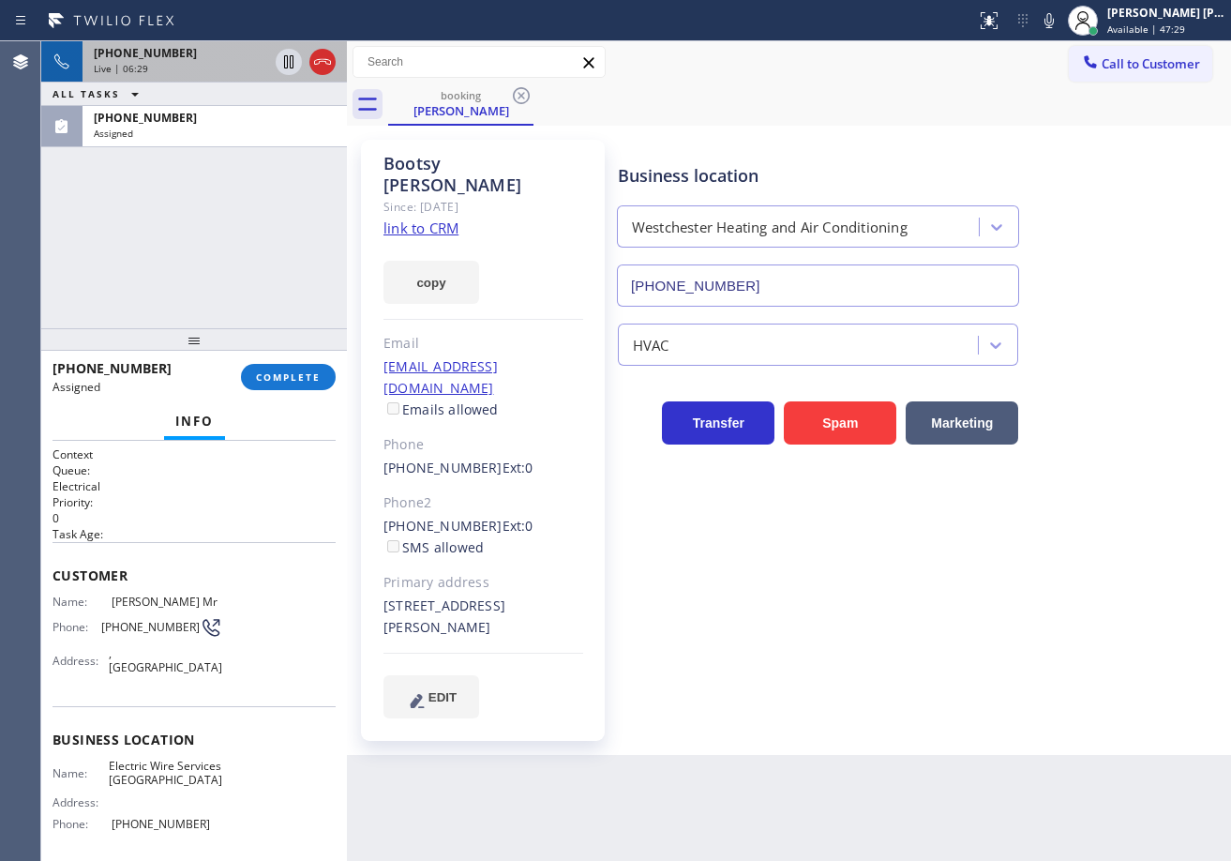
click at [847, 702] on div "Business location Westchester Heating and Air Conditioning (310) 340-1482 HVAC …" at bounding box center [920, 447] width 612 height 606
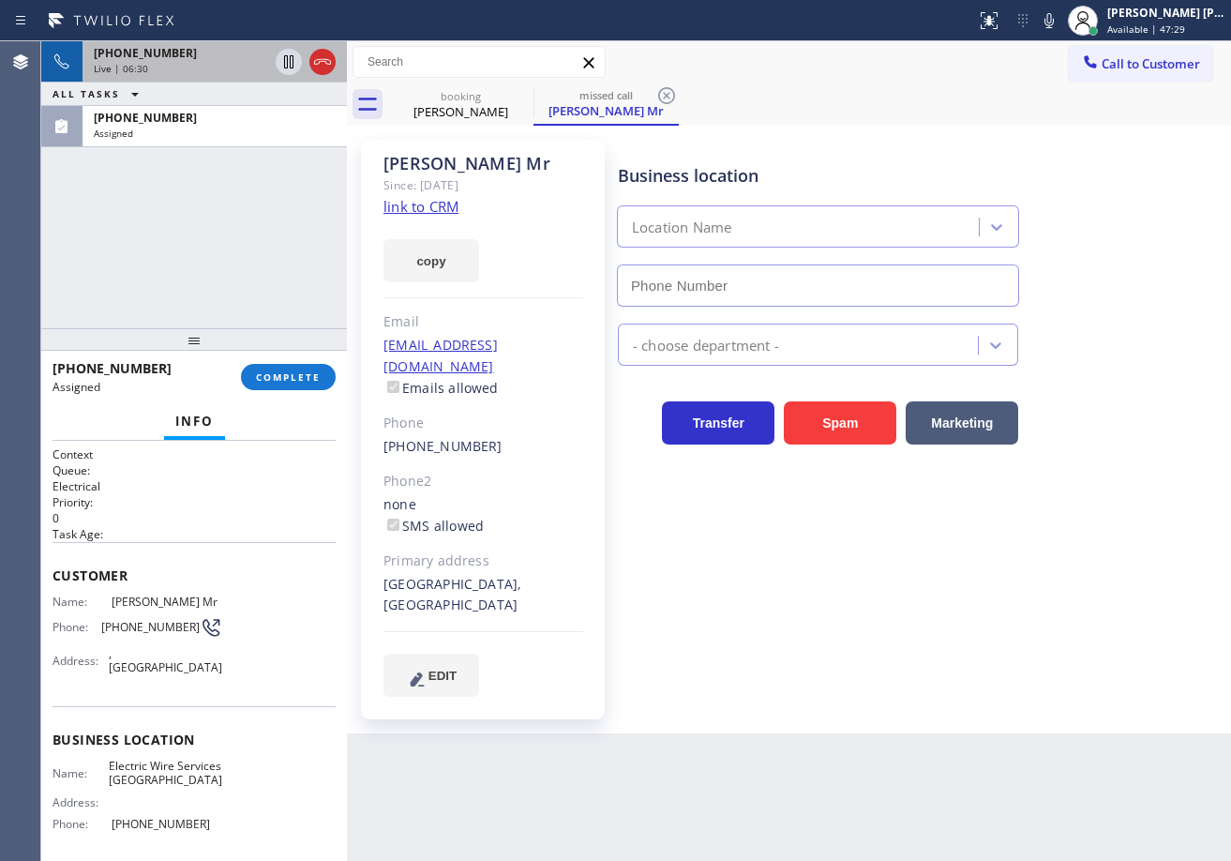
type input "(626) 774-8048"
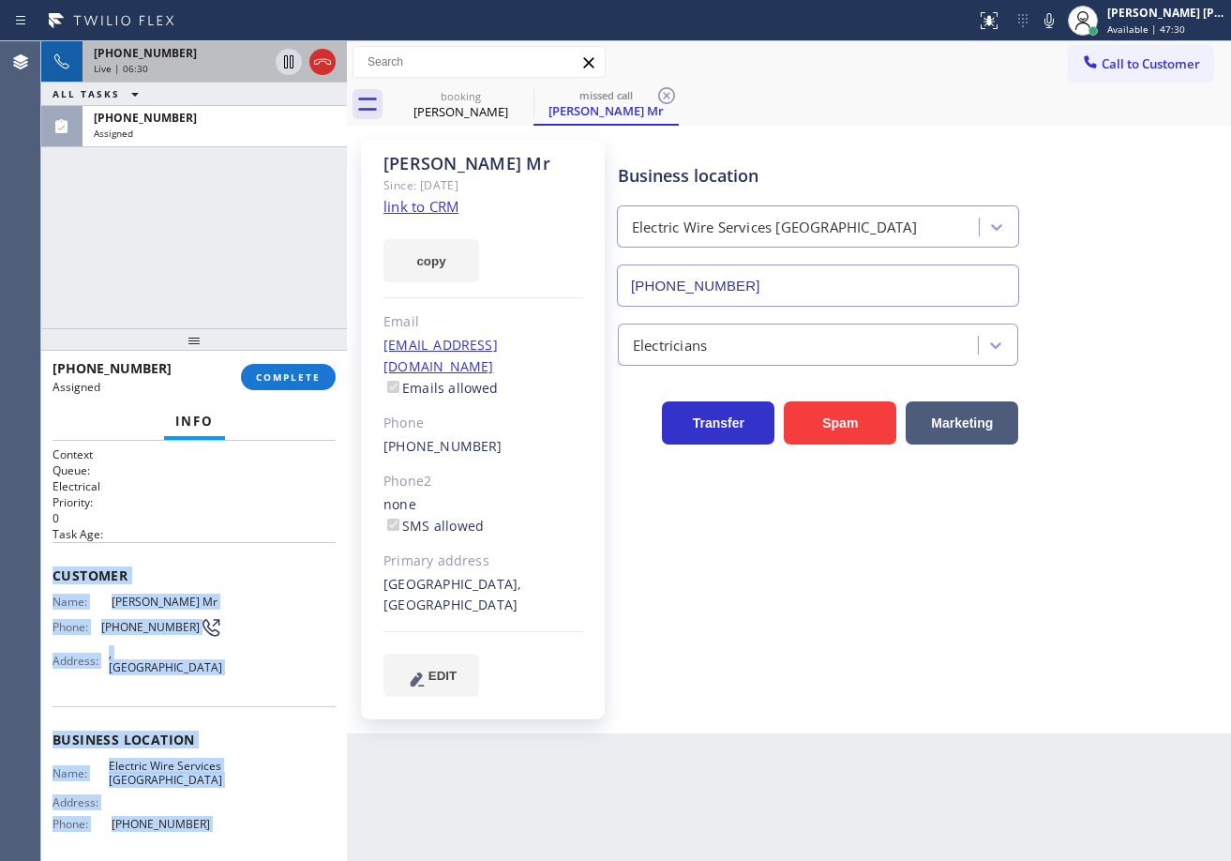
scroll to position [150, 0]
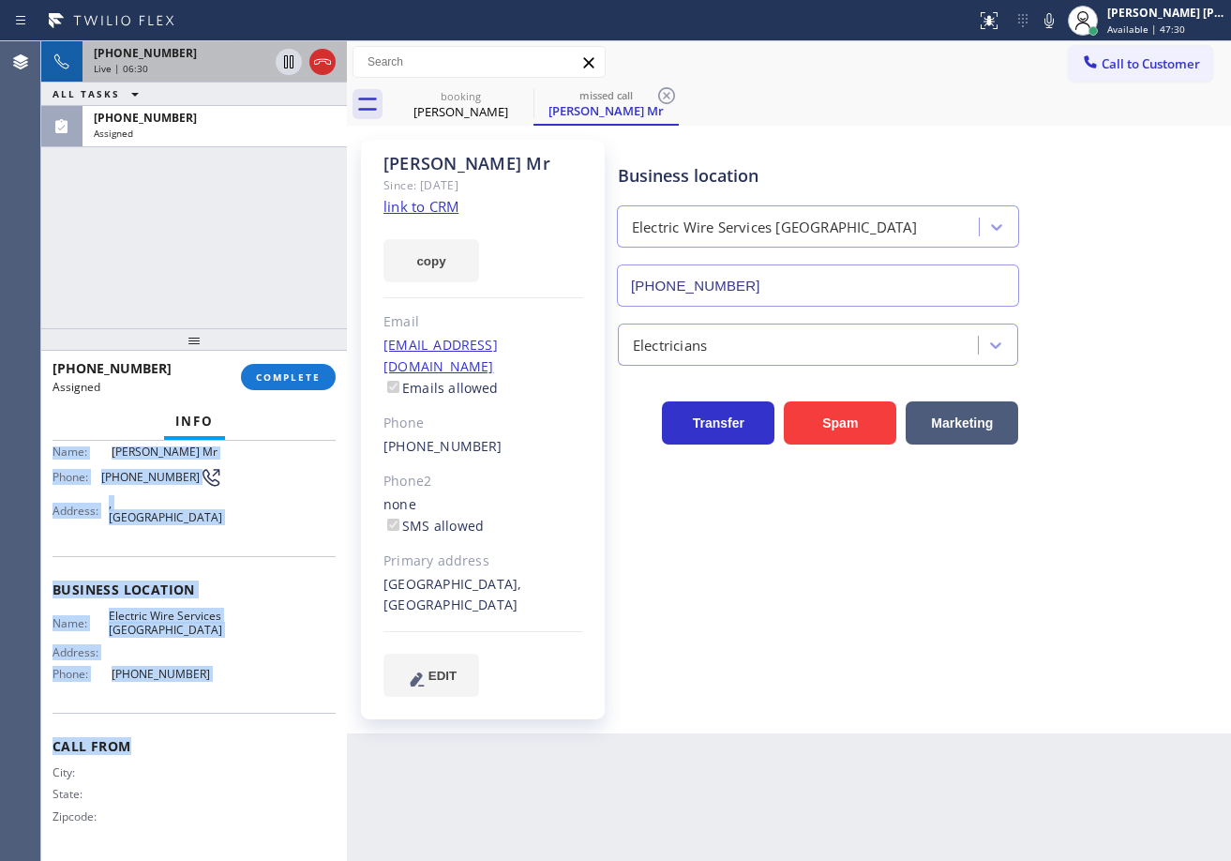
drag, startPoint x: 51, startPoint y: 570, endPoint x: 251, endPoint y: 683, distance: 230.5
click at [240, 698] on div "Context Queue: Electrical Priority: 0 Task Age: Customer Name: Michael Mr Phone…" at bounding box center [194, 651] width 306 height 420
copy div "Customer Name: Michael Mr Phone: (626) 827-5306 Address: , Pasadena, CA 91104 B…"
click at [261, 381] on span "COMPLETE" at bounding box center [288, 376] width 65 height 13
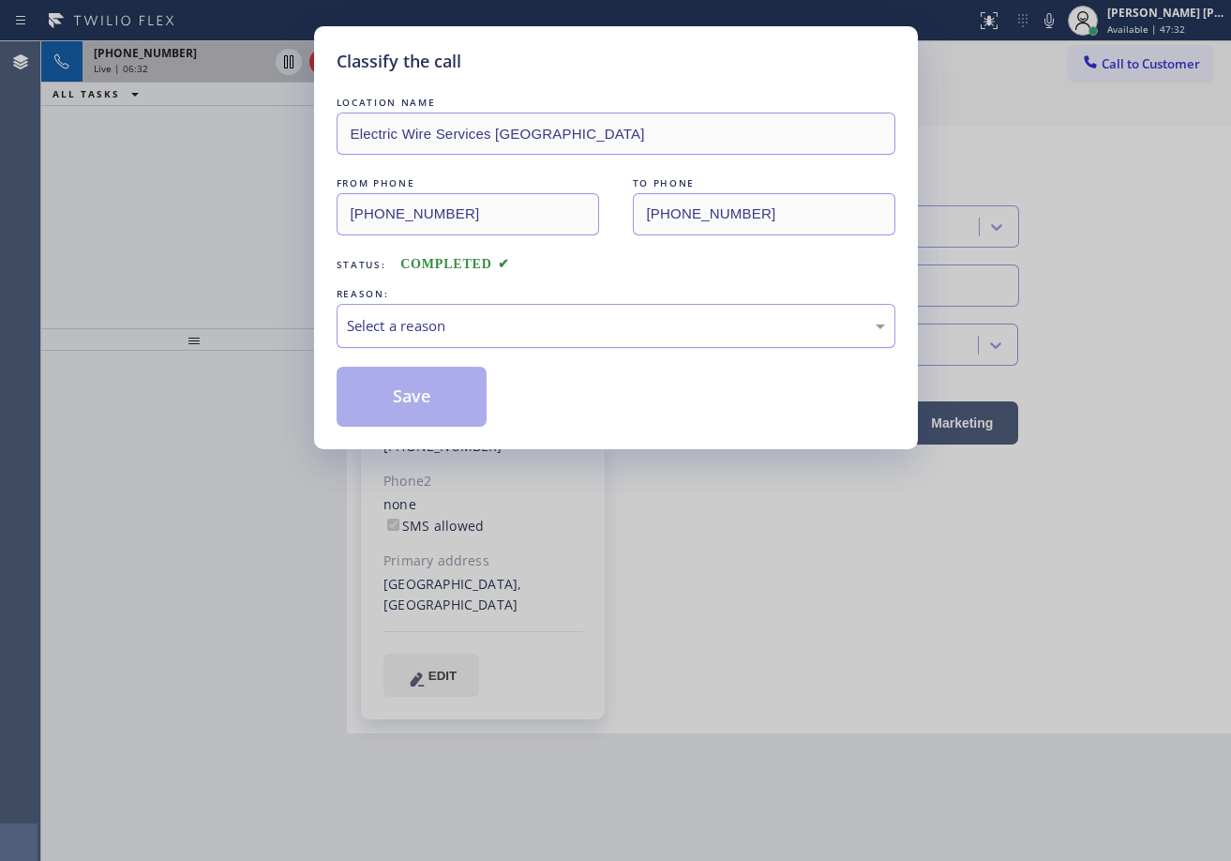
click at [429, 321] on div "Select a reason" at bounding box center [616, 326] width 538 height 22
click at [426, 412] on button "Save" at bounding box center [412, 397] width 151 height 60
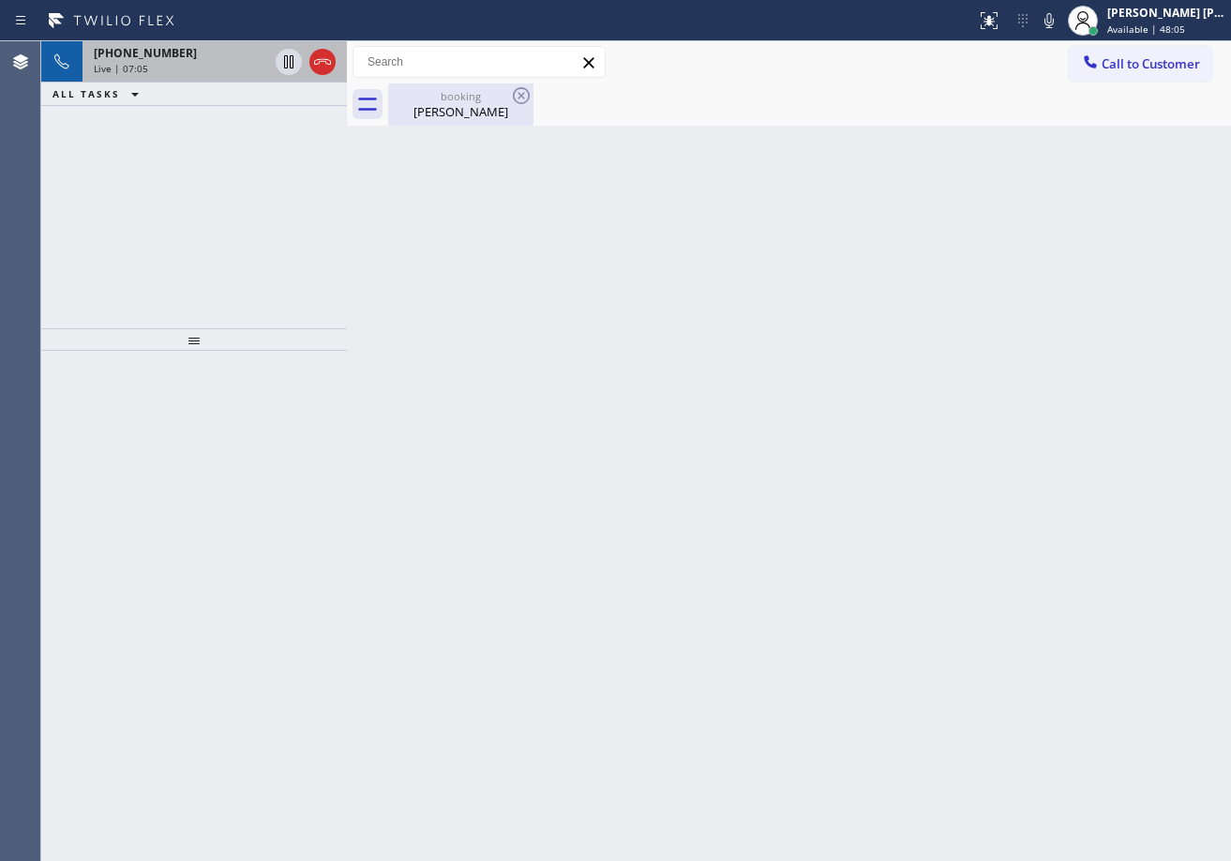
click at [427, 98] on div "booking" at bounding box center [461, 96] width 142 height 14
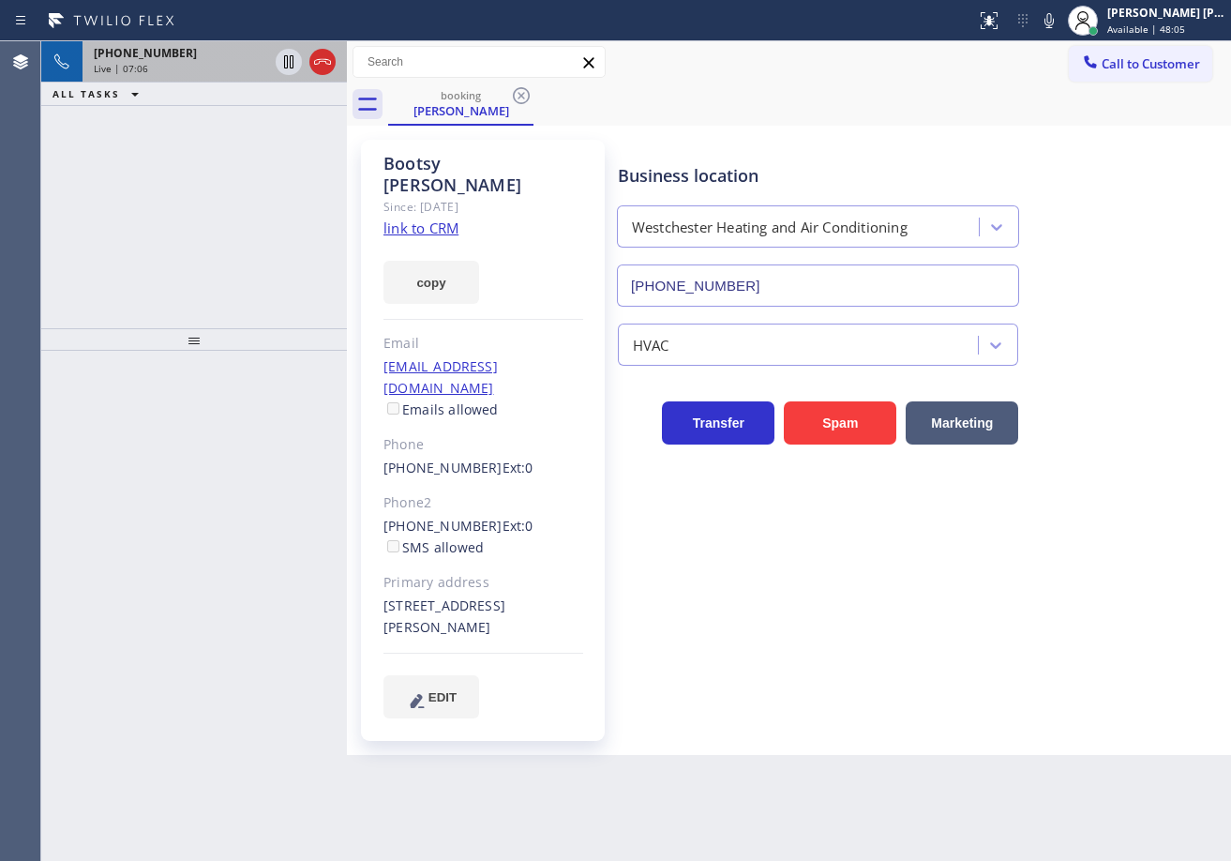
click at [244, 71] on div "Live | 07:06" at bounding box center [181, 68] width 174 height 13
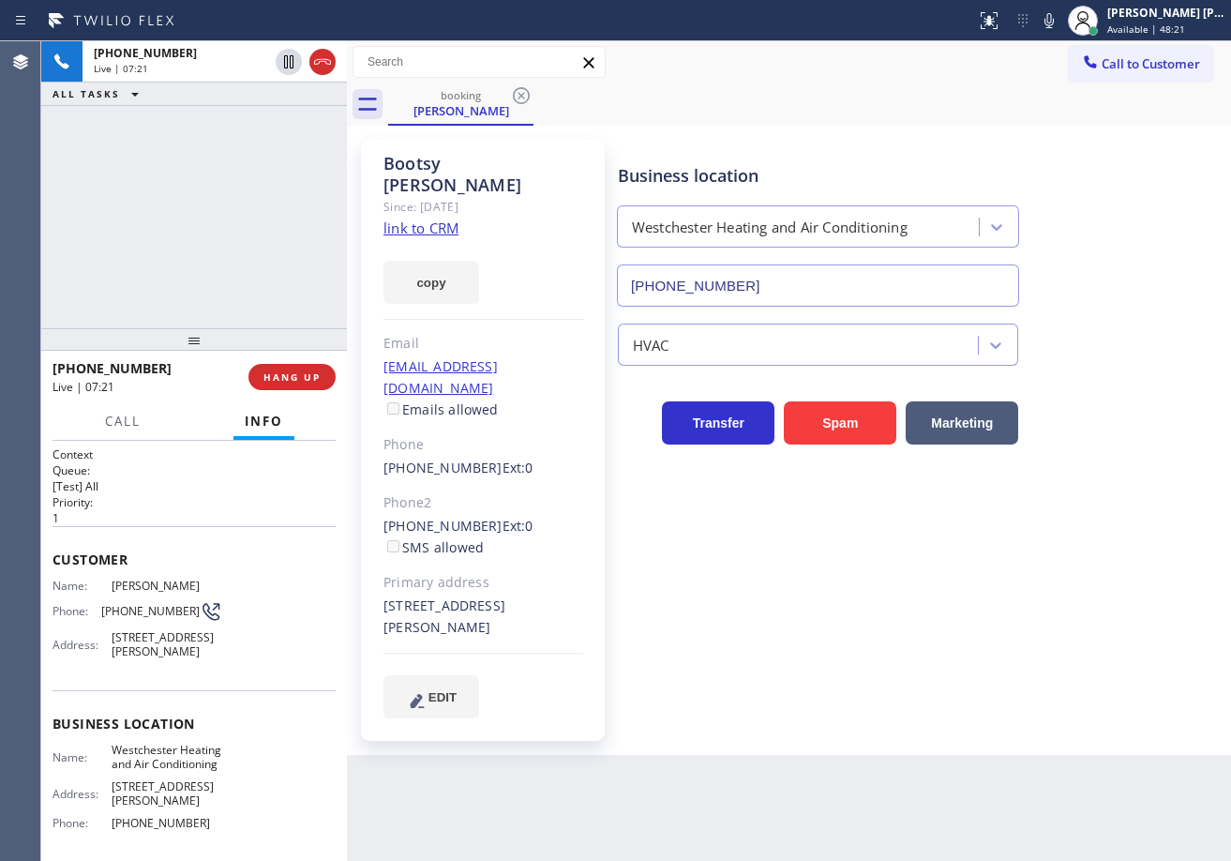
drag, startPoint x: 1063, startPoint y: 20, endPoint x: 1038, endPoint y: 61, distance: 48.4
click at [1060, 20] on icon at bounding box center [1049, 20] width 22 height 22
drag, startPoint x: 1037, startPoint y: 65, endPoint x: 1016, endPoint y: 68, distance: 21.0
click at [1037, 66] on div "Call to Customer Outbound call Location Brooklyn Appliance Repair Experts Your …" at bounding box center [789, 62] width 884 height 33
click at [260, 150] on div "+12069104840 Live | 07:22 ALL TASKS ALL TASKS ACTIVE TASKS TASKS IN WRAP UP" at bounding box center [194, 184] width 306 height 287
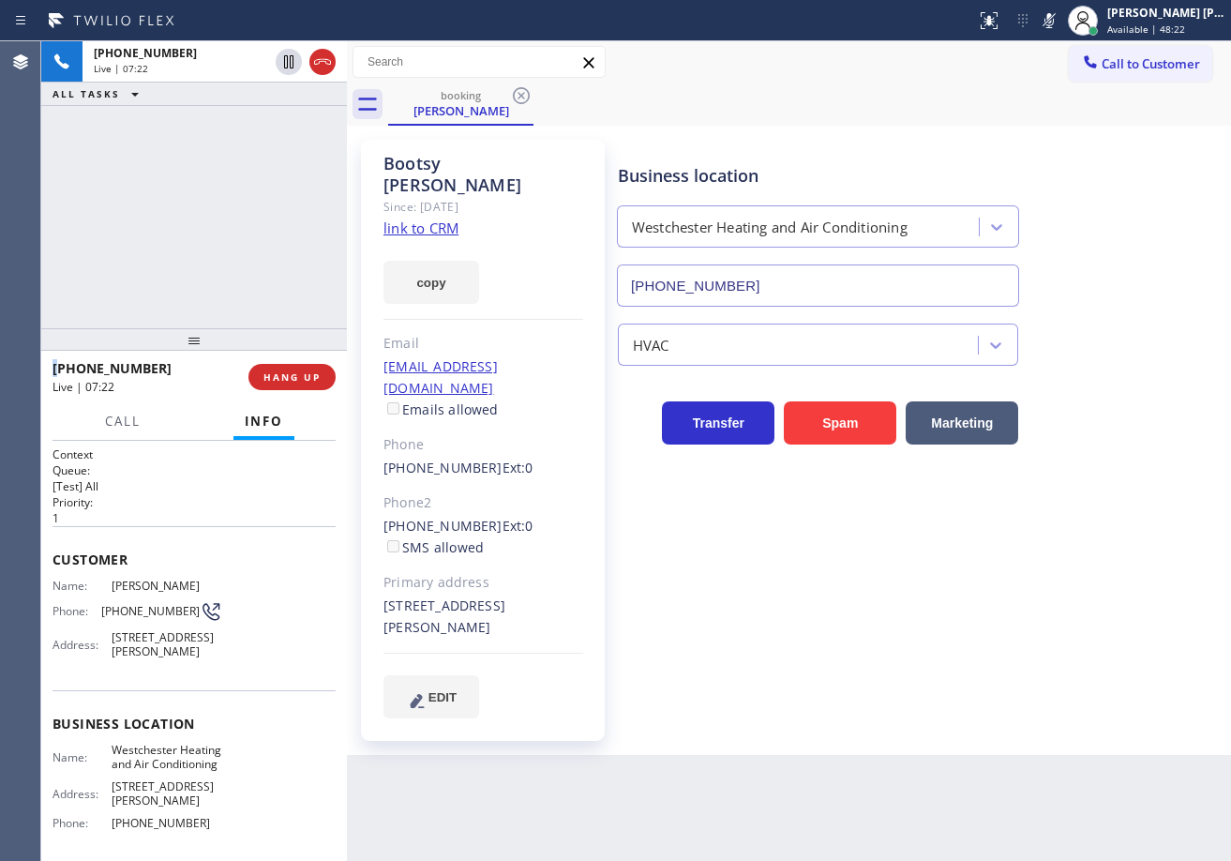
click at [260, 150] on div "+12069104840 Live | 07:22 ALL TASKS ALL TASKS ACTIVE TASKS TASKS IN WRAP UP" at bounding box center [194, 184] width 306 height 287
click at [260, 150] on div "+12069104840 Live | 07:23 ALL TASKS ALL TASKS ACTIVE TASKS TASKS IN WRAP UP" at bounding box center [194, 184] width 306 height 287
click at [285, 62] on icon at bounding box center [288, 61] width 9 height 13
drag, startPoint x: 257, startPoint y: 127, endPoint x: 1206, endPoint y: 386, distance: 983.6
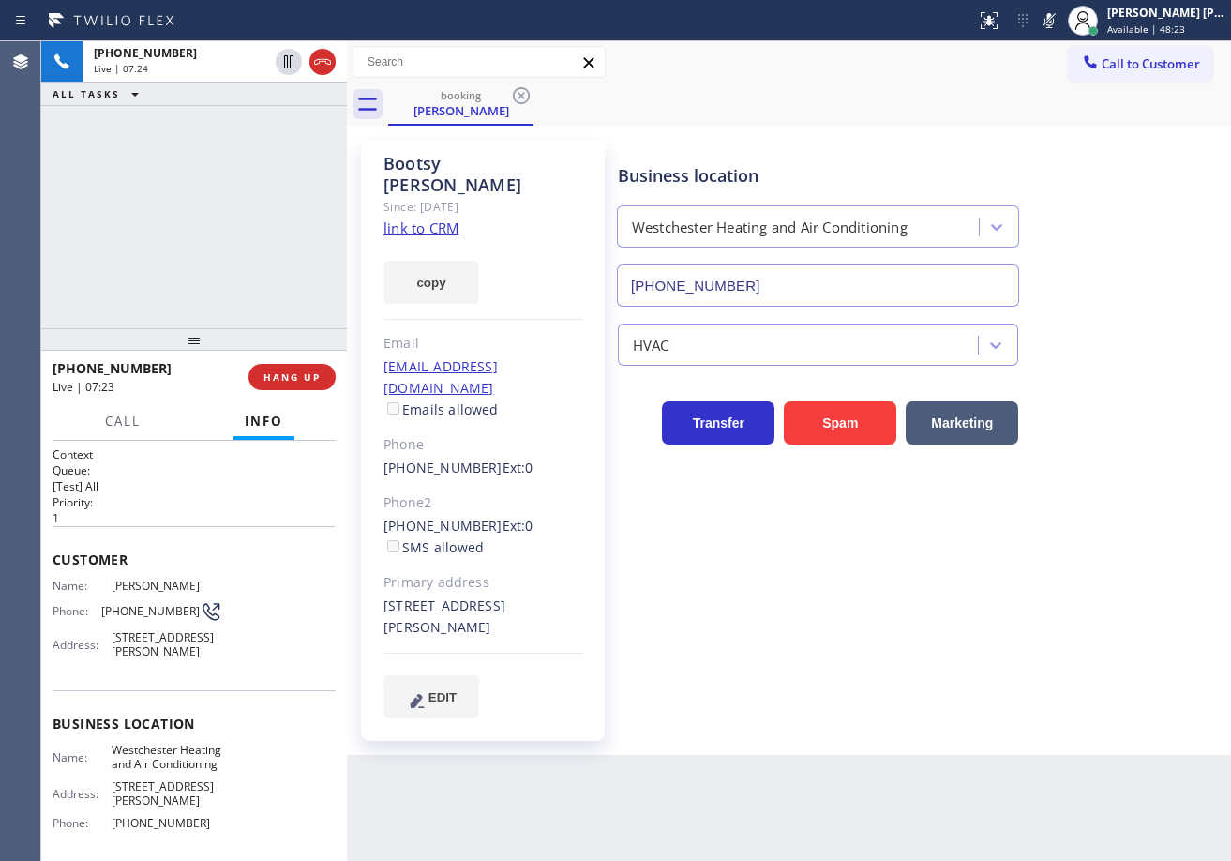
click at [260, 128] on div "+12069104840 Live | 07:24 ALL TASKS ALL TASKS ACTIVE TASKS TASKS IN WRAP UP" at bounding box center [194, 184] width 306 height 287
click at [1054, 25] on icon at bounding box center [1048, 20] width 9 height 15
click at [1093, 141] on div "Business location Westchester Heating and Air Conditioning (310) 340-1482" at bounding box center [920, 222] width 612 height 170
drag, startPoint x: 286, startPoint y: 52, endPoint x: 302, endPoint y: 82, distance: 34.0
click at [291, 58] on icon at bounding box center [288, 62] width 22 height 22
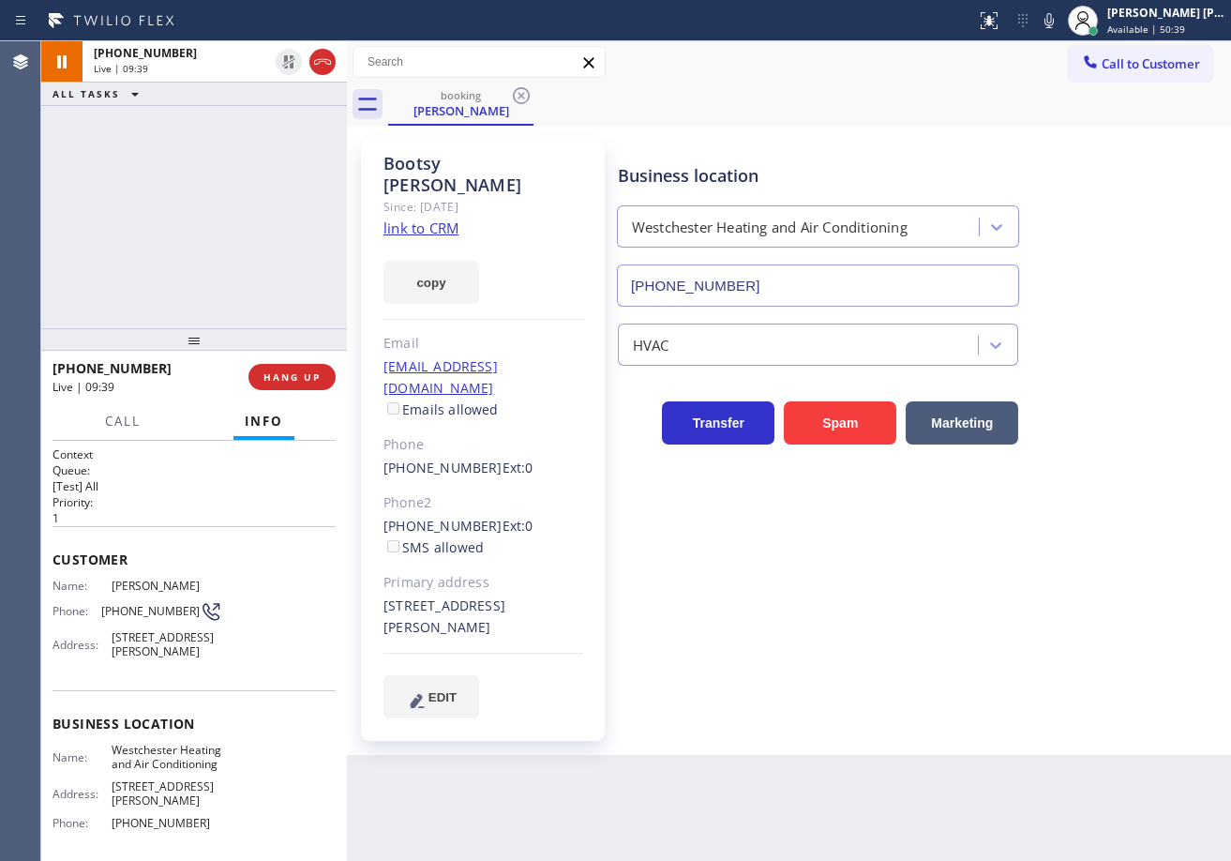
click at [274, 155] on div "+12069104840 Live | 09:39 ALL TASKS ALL TASKS ACTIVE TASKS TASKS IN WRAP UP" at bounding box center [194, 184] width 306 height 287
click at [1054, 27] on icon at bounding box center [1048, 20] width 9 height 15
click at [1060, 22] on icon at bounding box center [1049, 20] width 22 height 22
click at [1054, 22] on icon at bounding box center [1048, 20] width 9 height 15
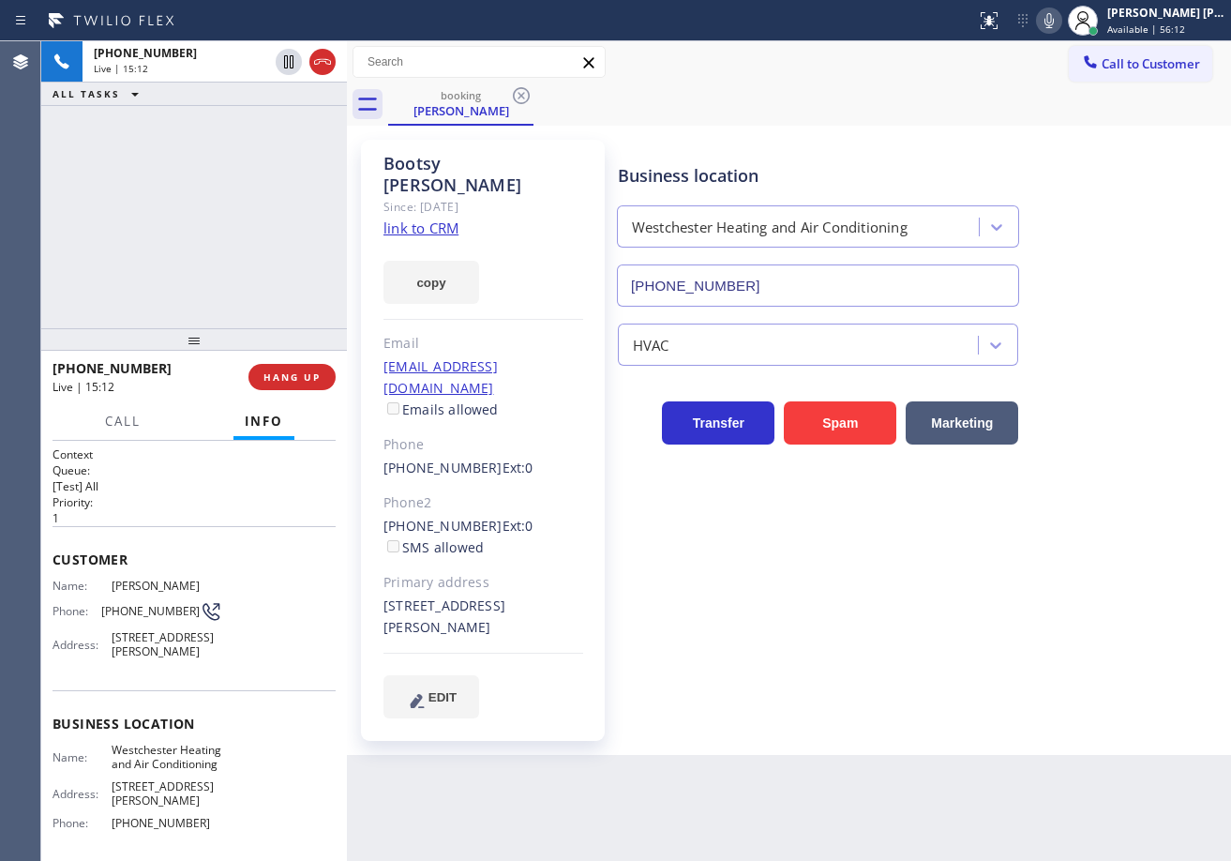
click at [1060, 29] on icon at bounding box center [1049, 20] width 22 height 22
click at [1054, 22] on icon at bounding box center [1048, 20] width 9 height 15
click at [1060, 18] on icon at bounding box center [1049, 20] width 22 height 22
click at [1060, 25] on icon at bounding box center [1049, 20] width 22 height 22
click at [1054, 22] on icon at bounding box center [1048, 20] width 9 height 15
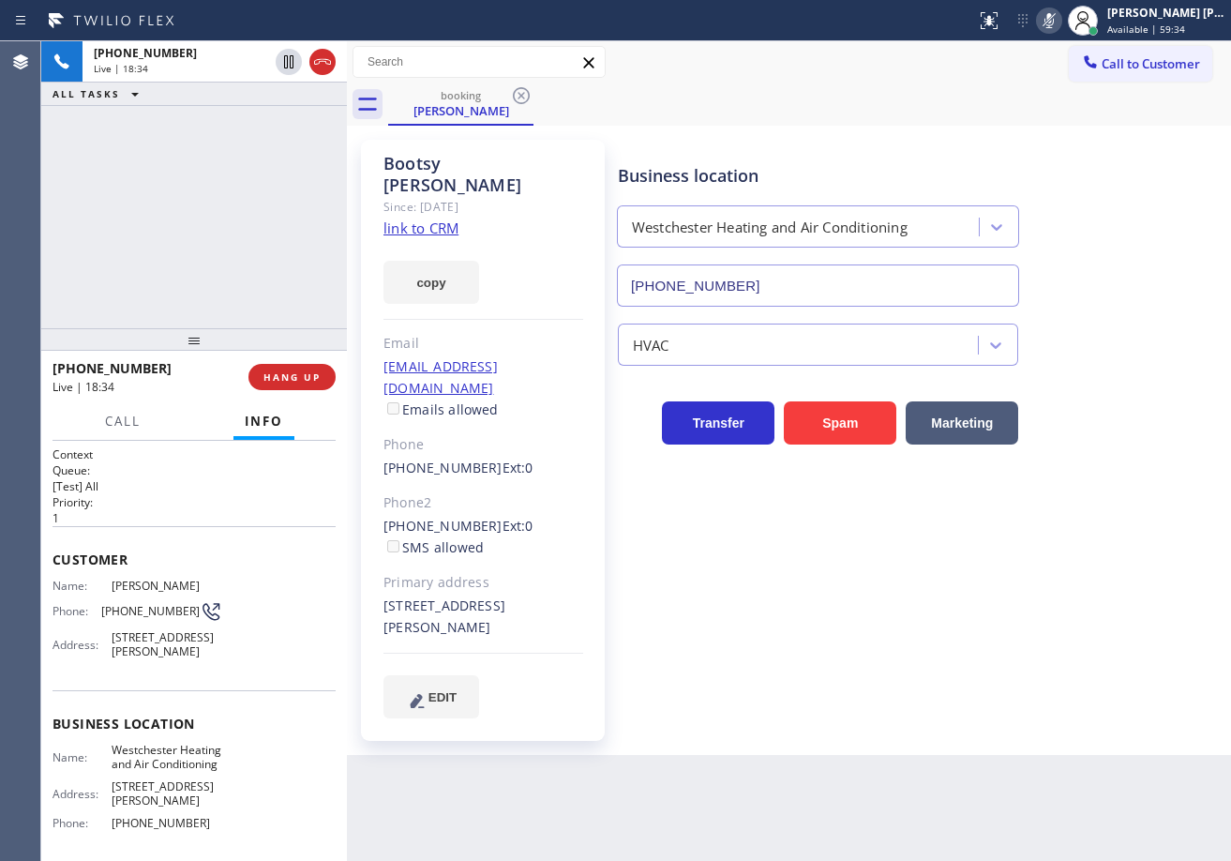
click at [1060, 22] on icon at bounding box center [1049, 20] width 22 height 22
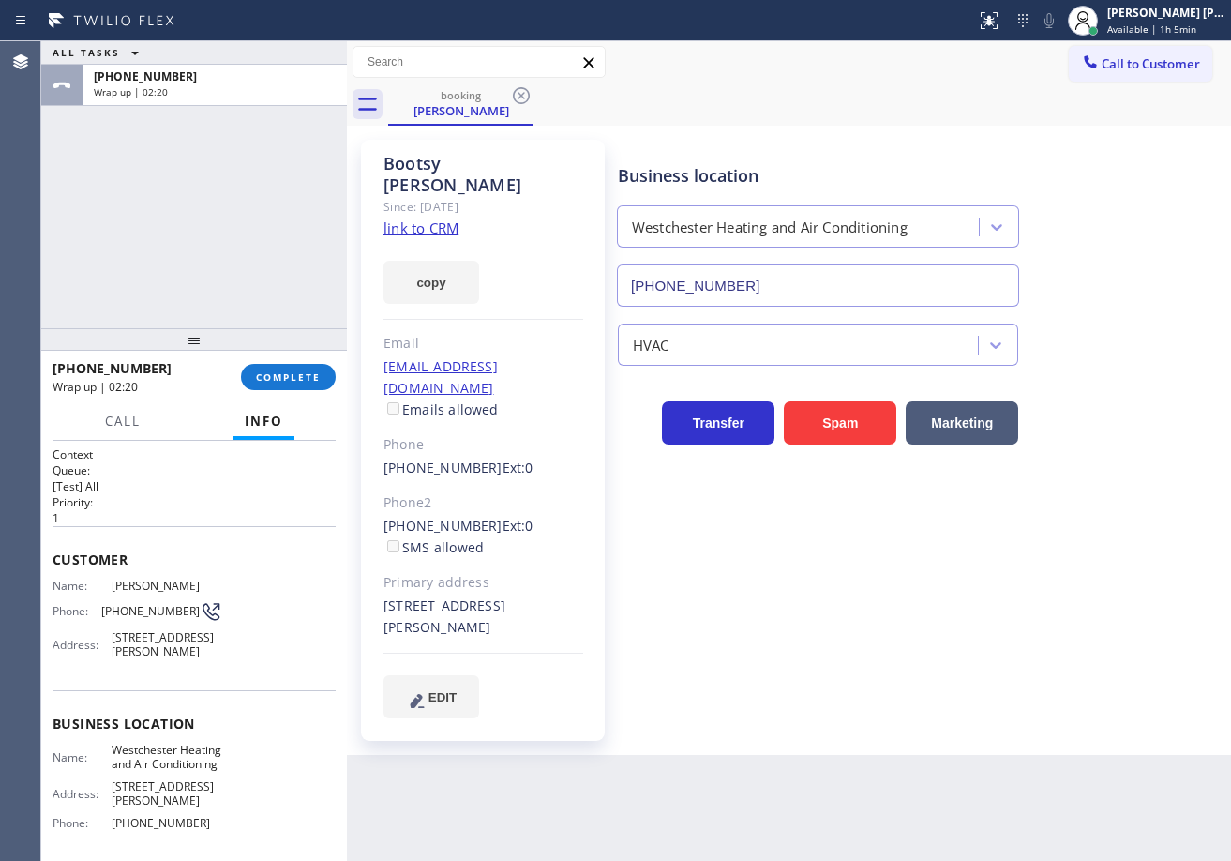
drag, startPoint x: 1189, startPoint y: 28, endPoint x: 1182, endPoint y: 41, distance: 14.7
click at [1189, 27] on span "Available | 1h 5min" at bounding box center [1151, 28] width 89 height 13
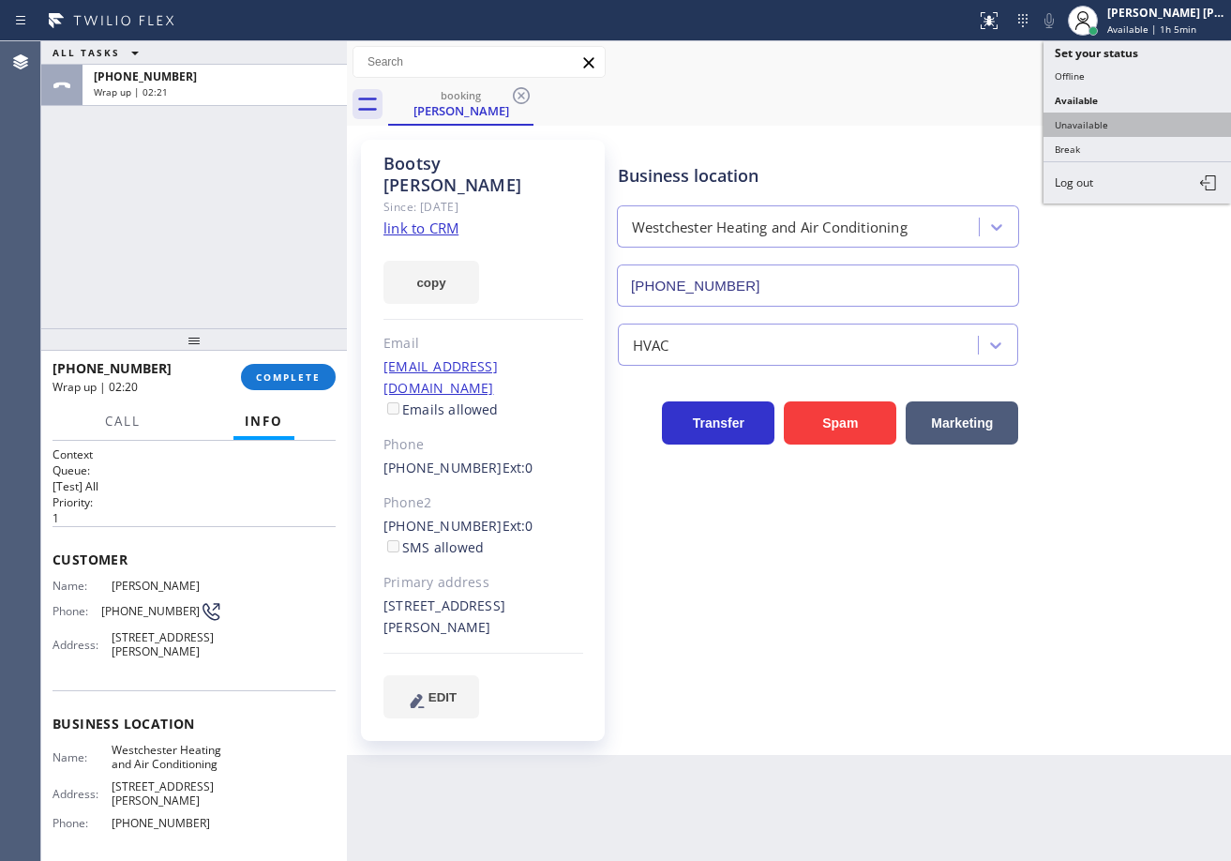
click at [1162, 129] on button "Unavailable" at bounding box center [1136, 124] width 187 height 24
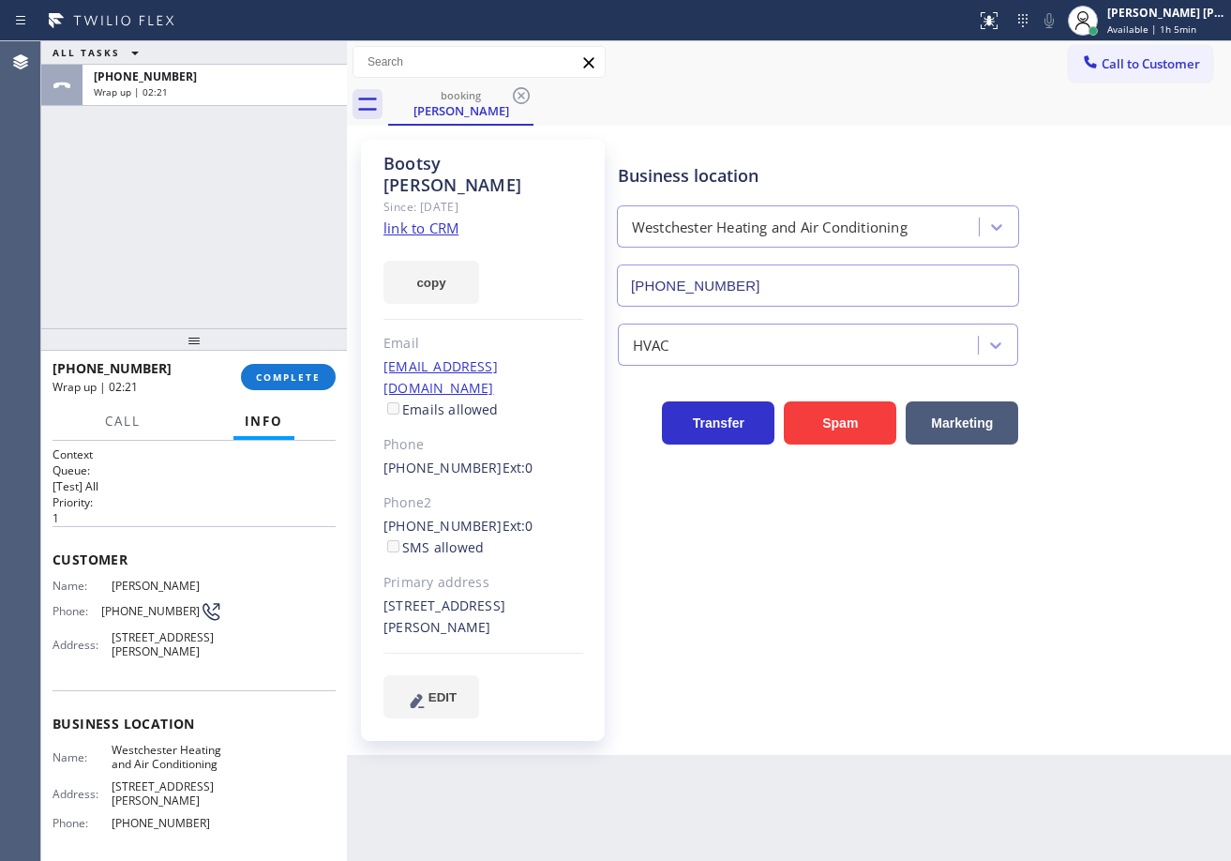
drag, startPoint x: 1162, startPoint y: 129, endPoint x: 809, endPoint y: 243, distance: 371.2
click at [1162, 130] on div "Bootsy Hollar Since: 20 may 2020 link to CRM copy Email ne@bootsyhollbr.com Ema…" at bounding box center [789, 440] width 884 height 629
click at [282, 370] on span "COMPLETE" at bounding box center [288, 376] width 65 height 13
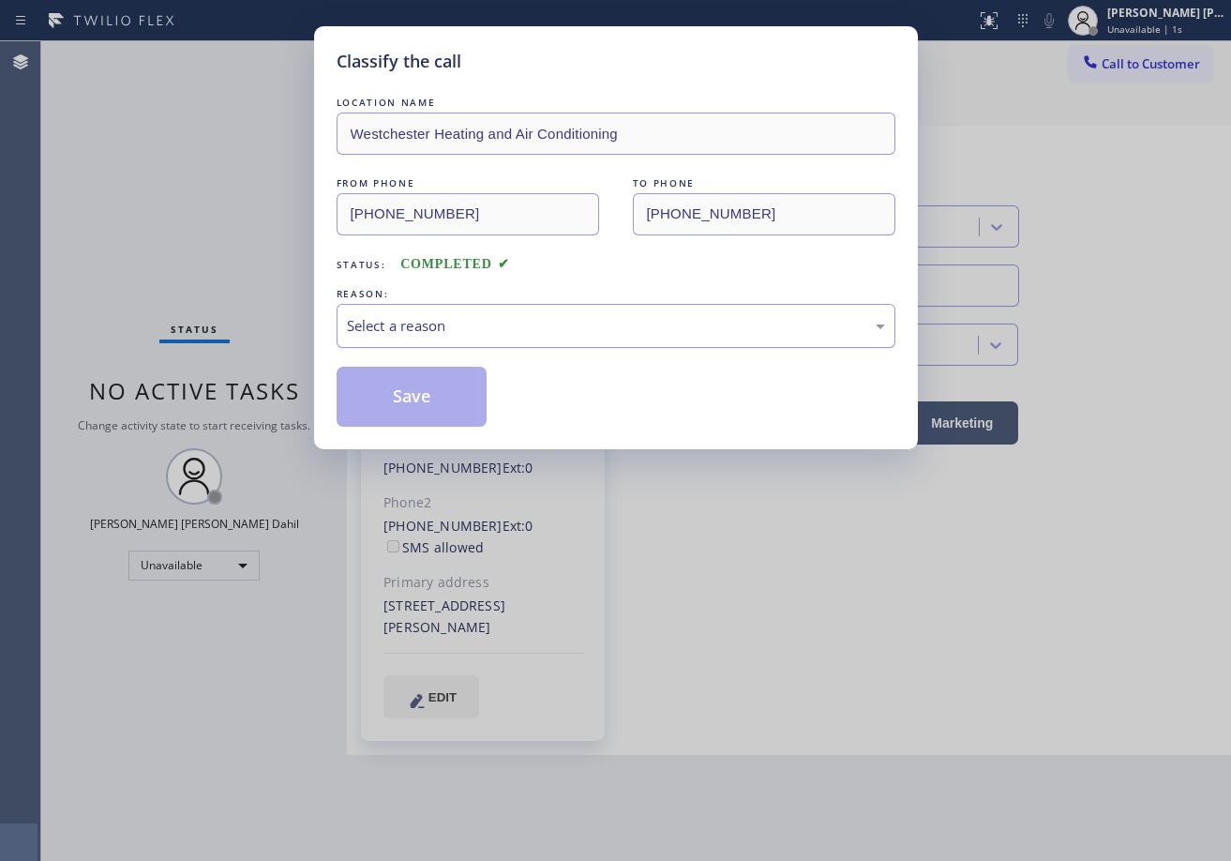
click at [410, 333] on div "Select a reason" at bounding box center [616, 326] width 538 height 22
click at [429, 400] on button "Save" at bounding box center [412, 397] width 151 height 60
click at [428, 401] on button "Save" at bounding box center [412, 397] width 151 height 60
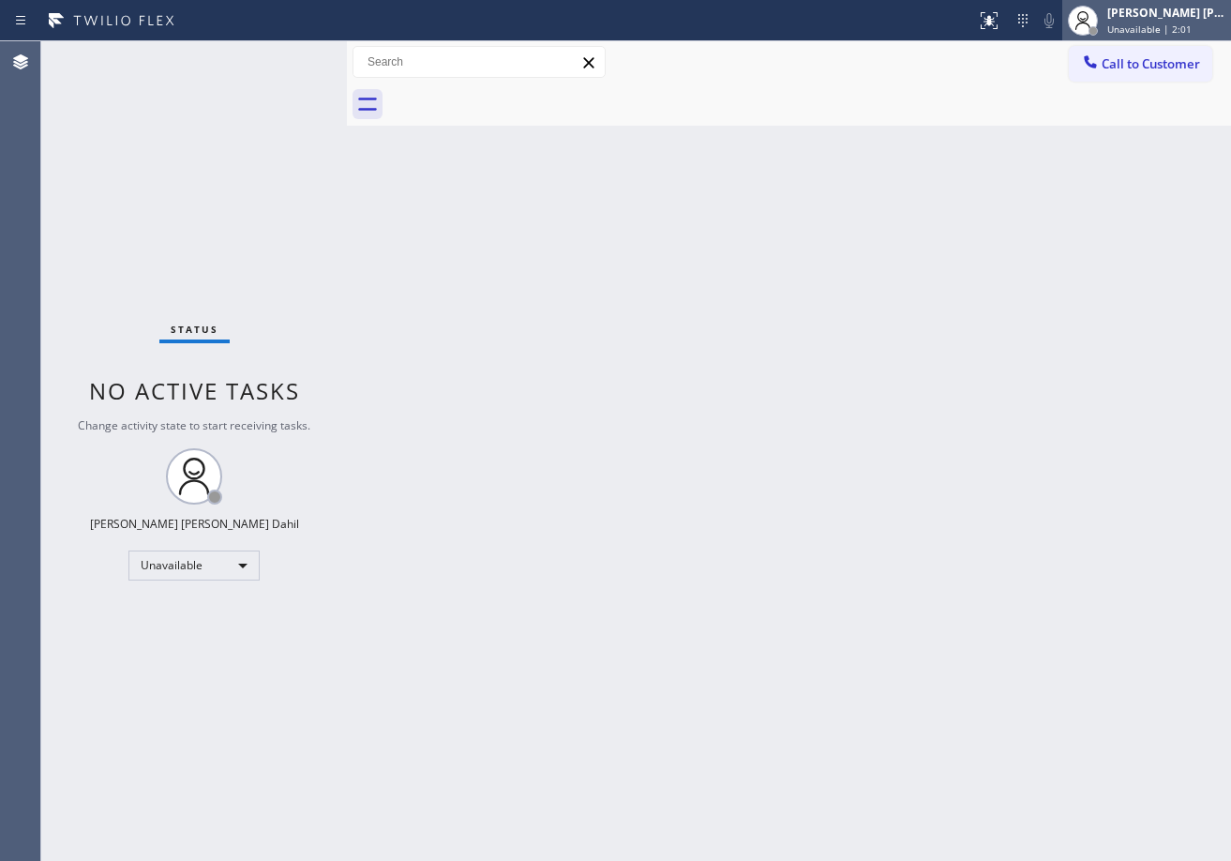
click at [1135, 18] on div "[PERSON_NAME] [PERSON_NAME] Dahil" at bounding box center [1166, 13] width 118 height 16
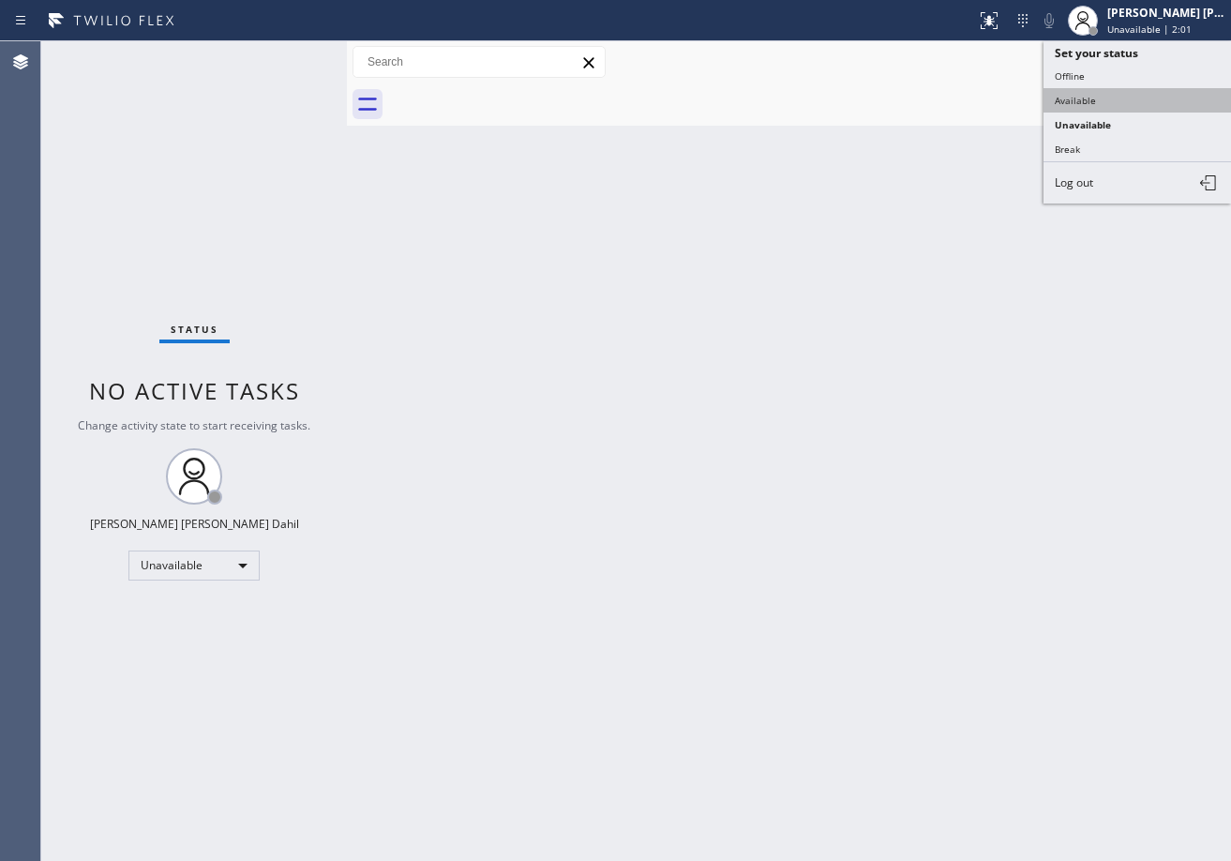
click at [1105, 95] on button "Available" at bounding box center [1136, 100] width 187 height 24
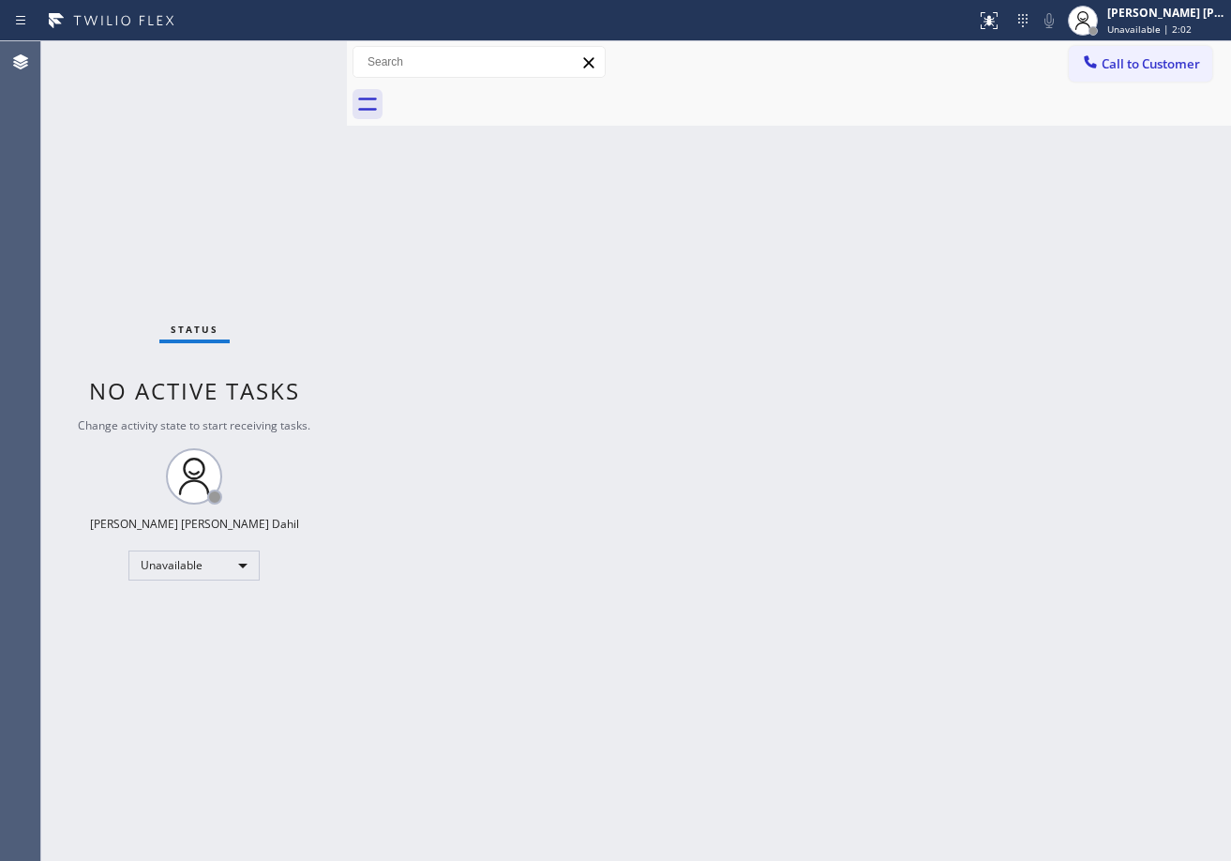
drag, startPoint x: 1079, startPoint y: 216, endPoint x: 1140, endPoint y: 610, distance: 399.4
click at [1079, 238] on div "Back to Dashboard Change Sender ID Customers Technicians Select a contact Outbo…" at bounding box center [789, 450] width 884 height 819
click at [953, 668] on div "Back to Dashboard Change Sender ID Customers Technicians Select a contact Outbo…" at bounding box center [789, 450] width 884 height 819
click at [1196, 22] on div "Joshua Jake Dahil Available | 15s" at bounding box center [1166, 20] width 127 height 33
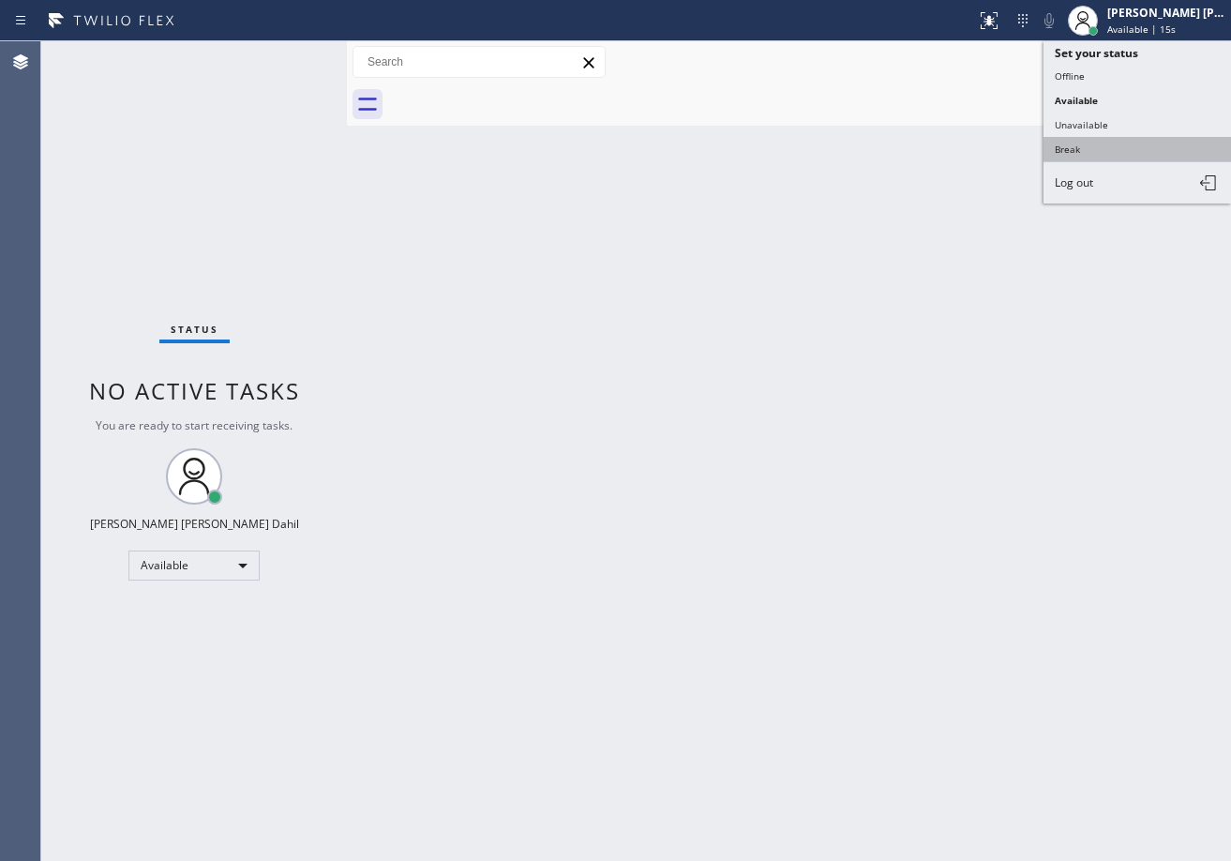
click at [1091, 141] on button "Break" at bounding box center [1136, 149] width 187 height 24
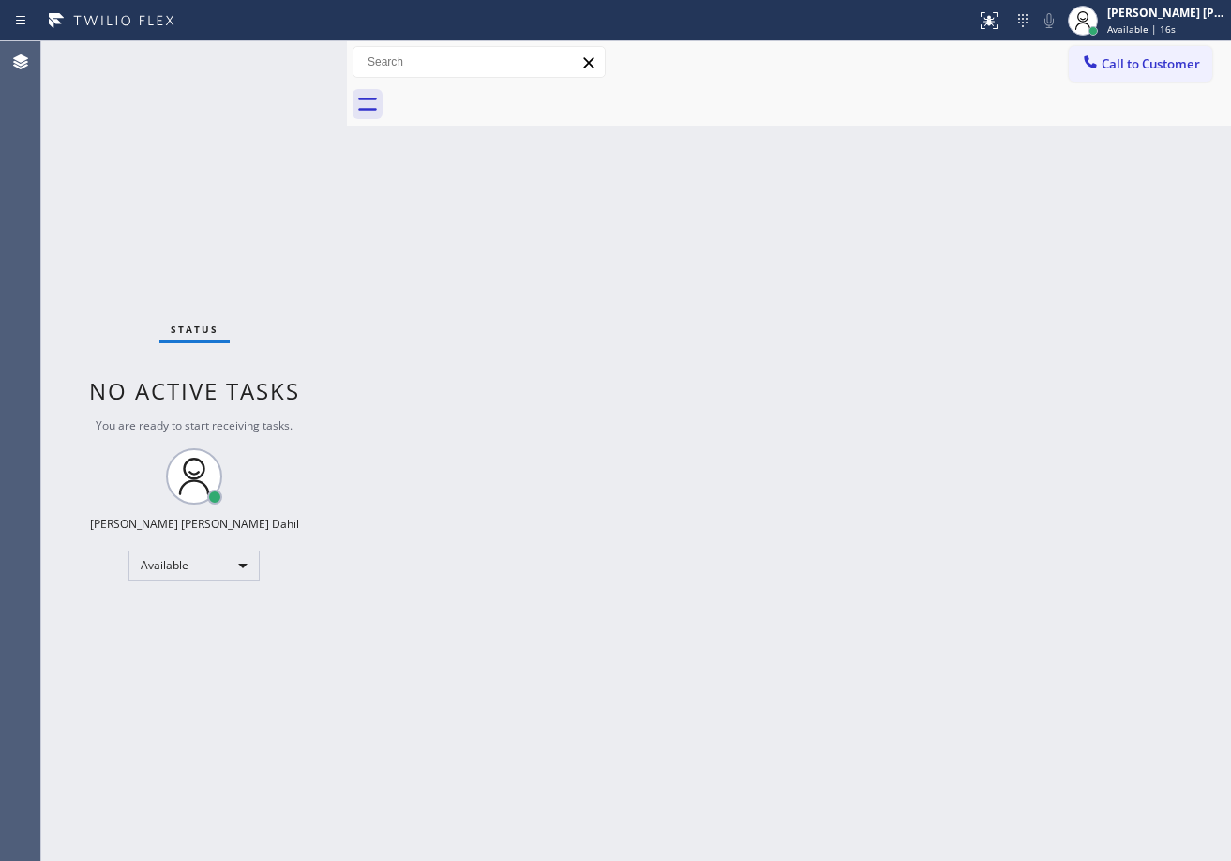
click at [1093, 172] on div "Back to Dashboard Change Sender ID Customers Technicians Select a contact Outbo…" at bounding box center [789, 450] width 884 height 819
click at [1103, 26] on div at bounding box center [1082, 20] width 41 height 41
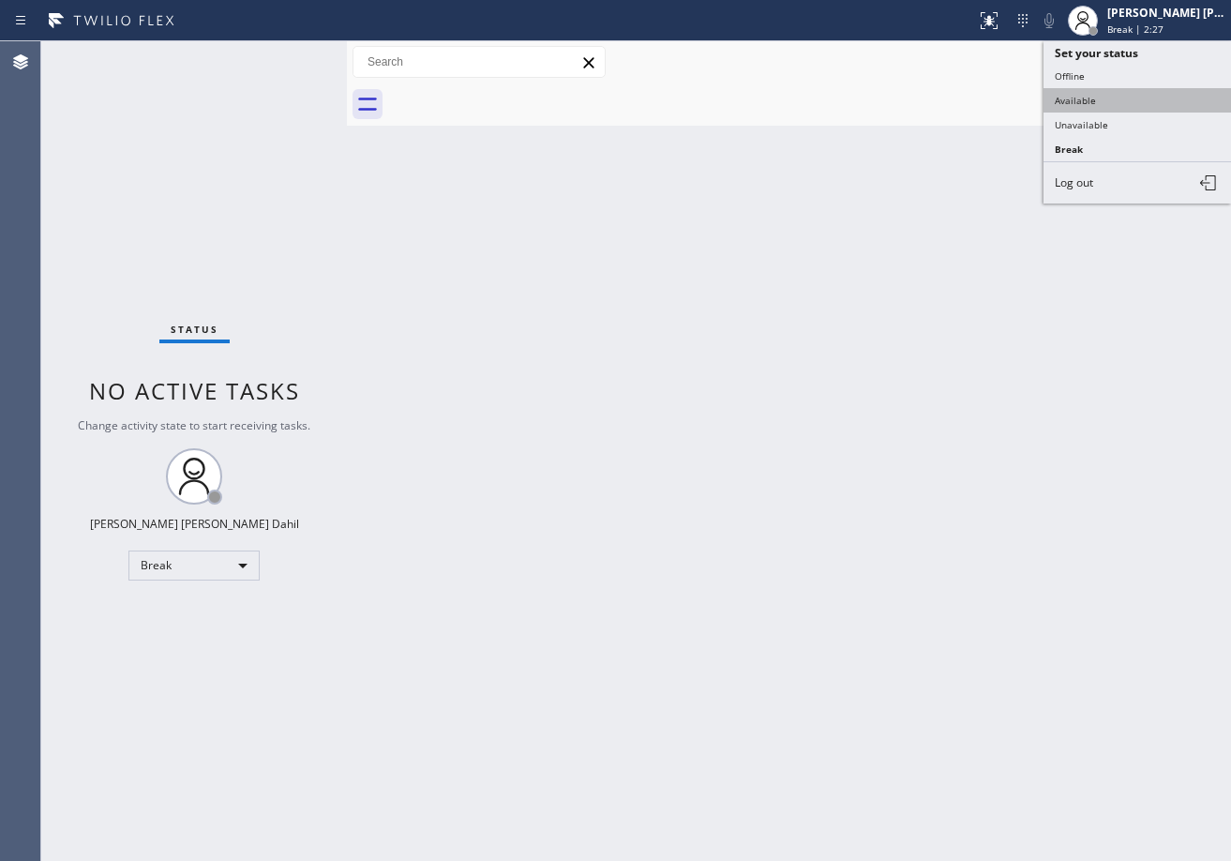
click at [1099, 104] on button "Available" at bounding box center [1136, 100] width 187 height 24
drag, startPoint x: 1045, startPoint y: 283, endPoint x: 1060, endPoint y: 458, distance: 175.9
click at [1051, 320] on div "Back to Dashboard Change Sender ID Customers Technicians Select a contact Outbo…" at bounding box center [789, 450] width 884 height 819
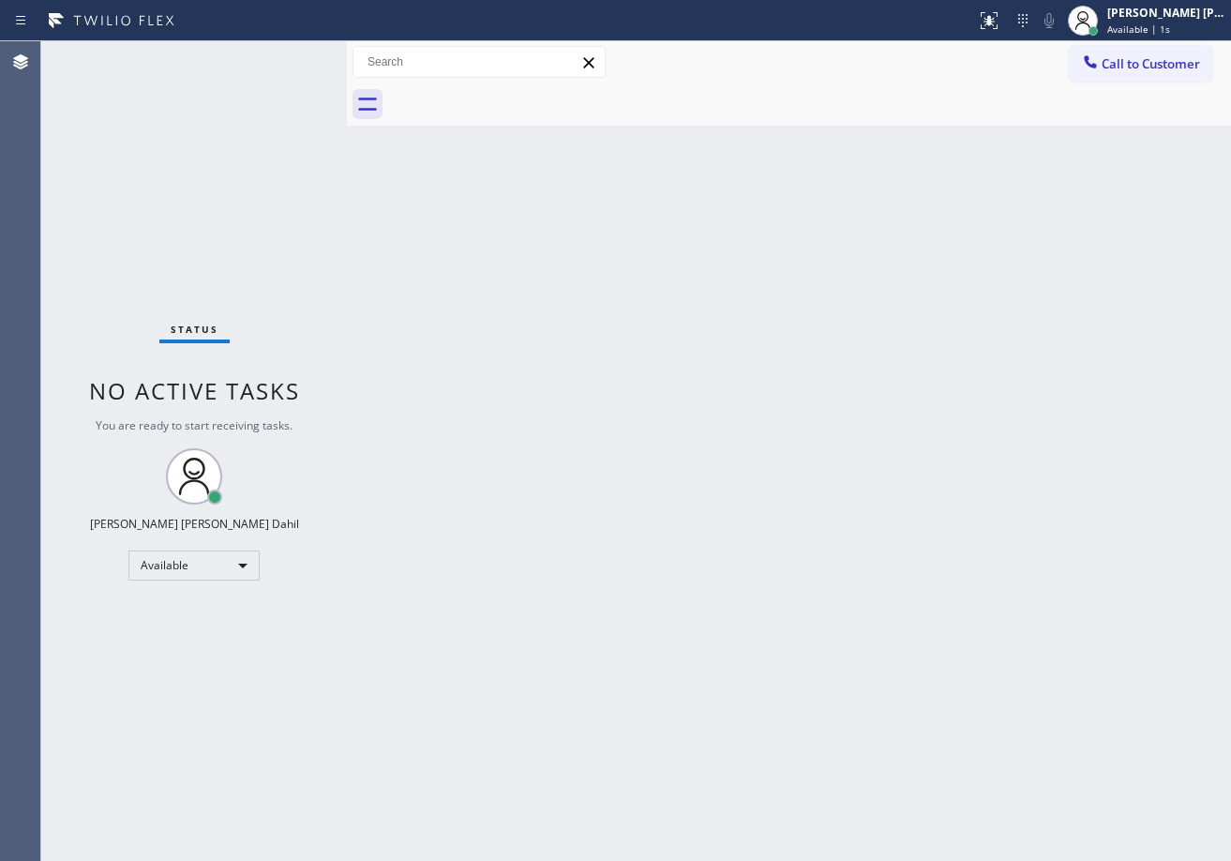
drag, startPoint x: 652, startPoint y: 301, endPoint x: 664, endPoint y: 290, distance: 16.6
click at [652, 301] on div "Back to Dashboard Change Sender ID Customers Technicians Select a contact Outbo…" at bounding box center [789, 450] width 884 height 819
drag, startPoint x: 672, startPoint y: 612, endPoint x: 808, endPoint y: 796, distance: 228.6
click at [693, 612] on div "Back to Dashboard Change Sender ID Customers Technicians Select a contact Outbo…" at bounding box center [789, 450] width 884 height 819
click at [262, 60] on div "Status No active tasks You are ready to start receiving tasks. [PERSON_NAME] [P…" at bounding box center [194, 450] width 306 height 819
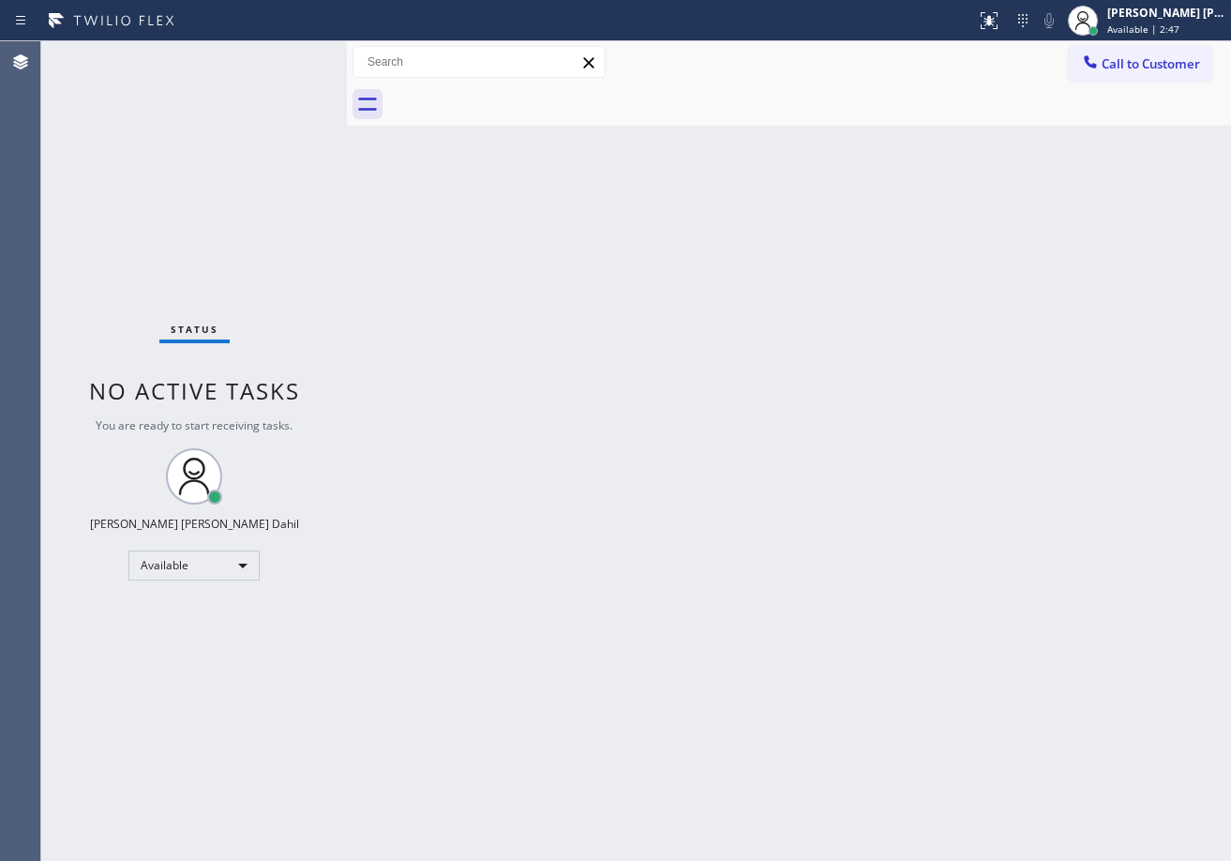
click at [288, 55] on div "Status No active tasks You are ready to start receiving tasks. [PERSON_NAME] [P…" at bounding box center [194, 450] width 306 height 819
click at [900, 504] on div "Back to Dashboard Change Sender ID Customers Technicians Select a contact Outbo…" at bounding box center [789, 450] width 884 height 819
click at [308, 67] on div "Status No active tasks You are ready to start receiving tasks. [PERSON_NAME] [P…" at bounding box center [194, 450] width 306 height 819
click at [288, 53] on div "Status No active tasks You are ready to start receiving tasks. [PERSON_NAME] [P…" at bounding box center [194, 450] width 306 height 819
click at [764, 663] on div "Back to Dashboard Change Sender ID Customers Technicians Select a contact Outbo…" at bounding box center [789, 450] width 884 height 819
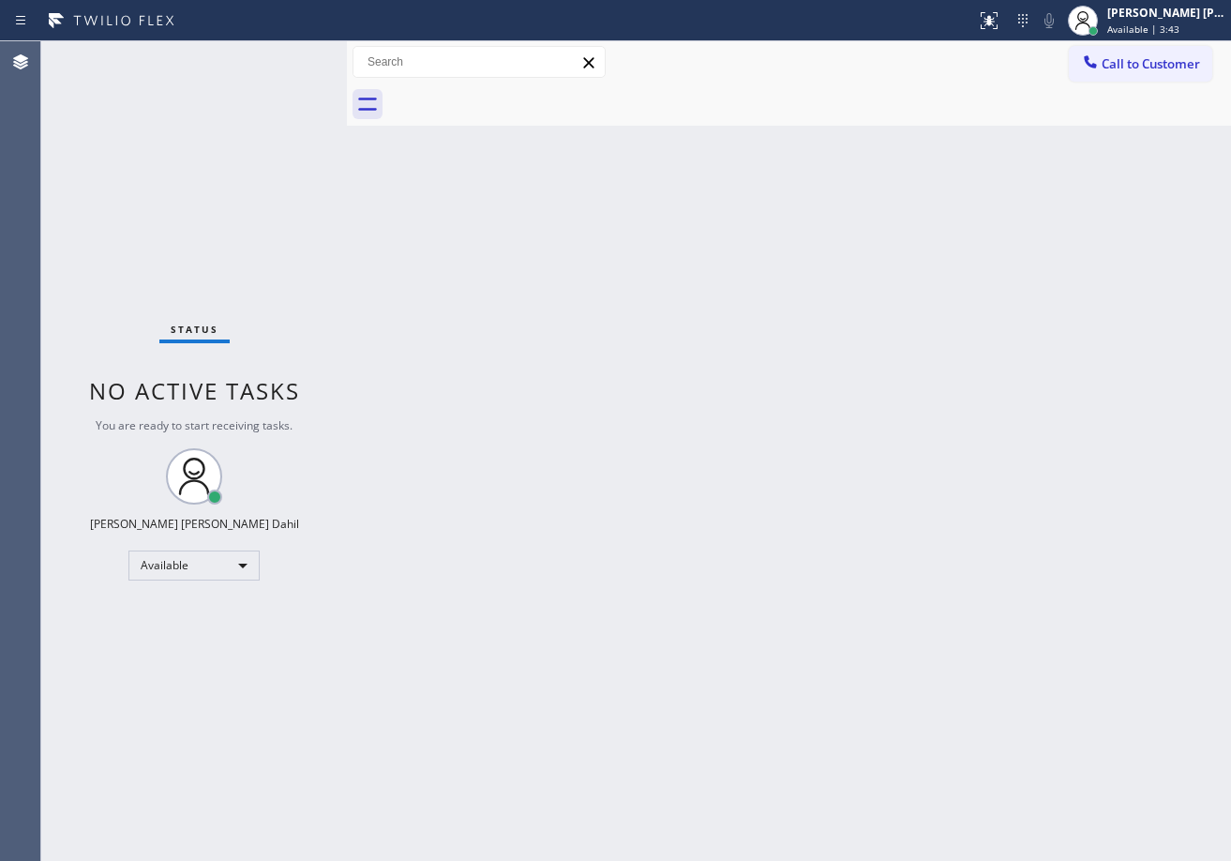
click at [915, 757] on div "Back to Dashboard Change Sender ID Customers Technicians Select a contact Outbo…" at bounding box center [789, 450] width 884 height 819
click at [255, 77] on div "Status No active tasks You are ready to start receiving tasks. [PERSON_NAME] [P…" at bounding box center [194, 450] width 306 height 819
click at [256, 79] on div "Status No active tasks You are ready to start receiving tasks. [PERSON_NAME] [P…" at bounding box center [194, 450] width 306 height 819
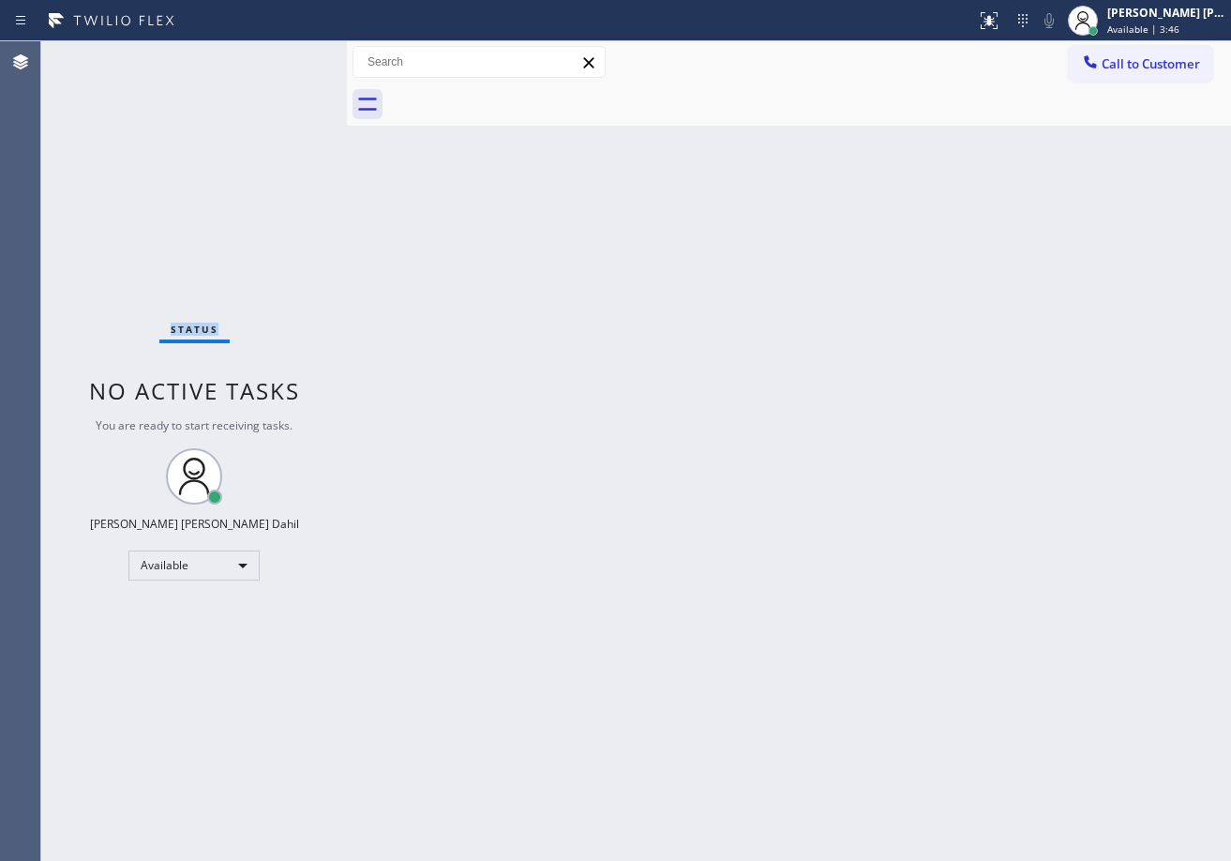
click at [256, 79] on div "Status No active tasks You are ready to start receiving tasks. [PERSON_NAME] [P…" at bounding box center [194, 450] width 306 height 819
click at [266, 80] on div "Status No active tasks You are ready to start receiving tasks. [PERSON_NAME] [P…" at bounding box center [194, 450] width 306 height 819
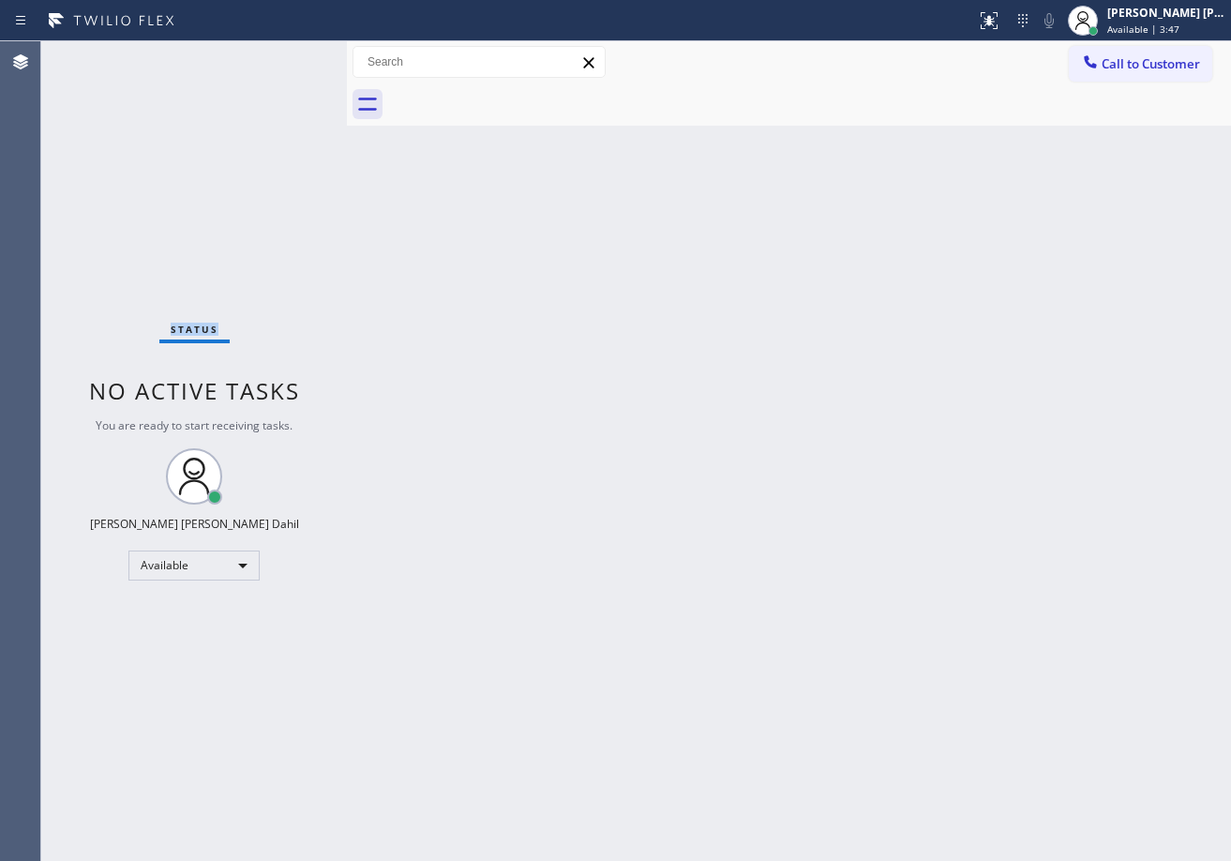
click at [266, 80] on div "Status No active tasks You are ready to start receiving tasks. [PERSON_NAME] [P…" at bounding box center [194, 450] width 306 height 819
click at [287, 62] on div "Status No active tasks You are ready to start receiving tasks. [PERSON_NAME] [P…" at bounding box center [194, 450] width 306 height 819
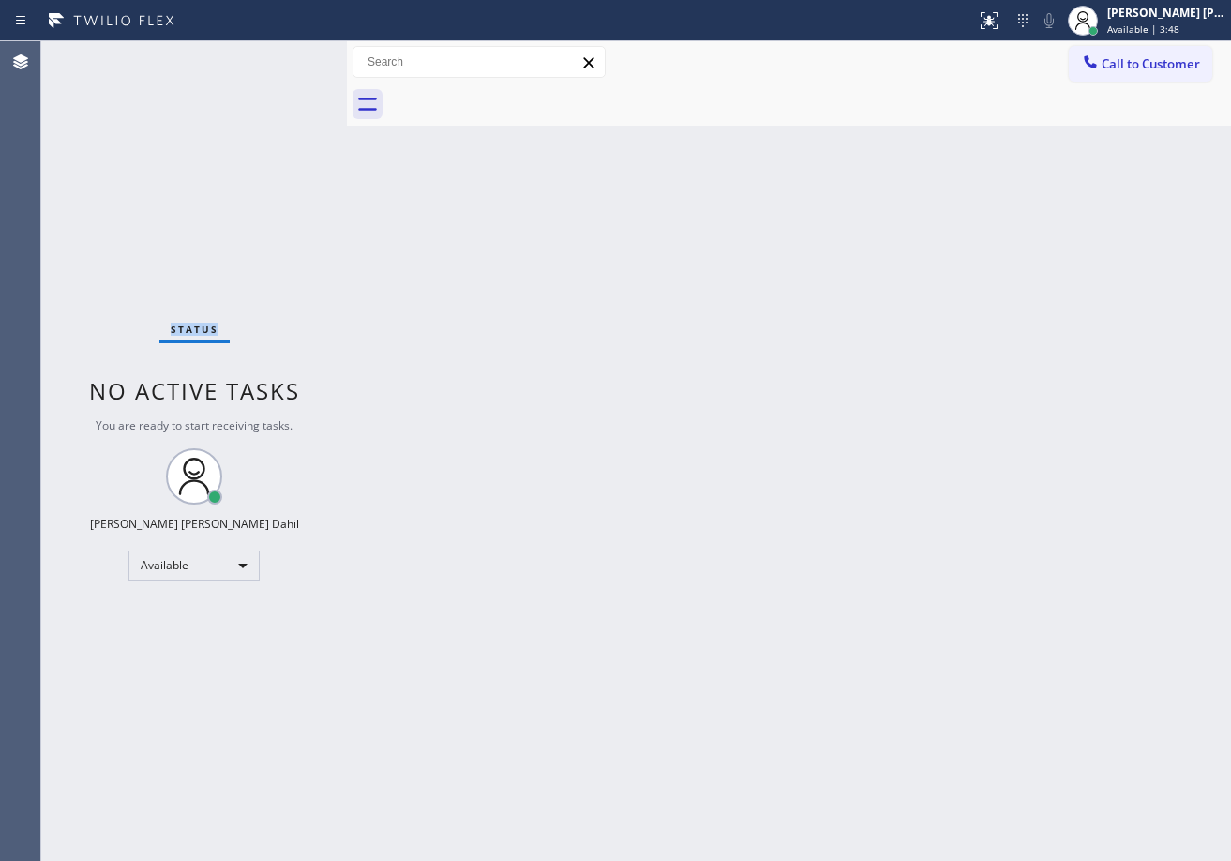
click at [287, 62] on div "Status No active tasks You are ready to start receiving tasks. [PERSON_NAME] [P…" at bounding box center [194, 450] width 306 height 819
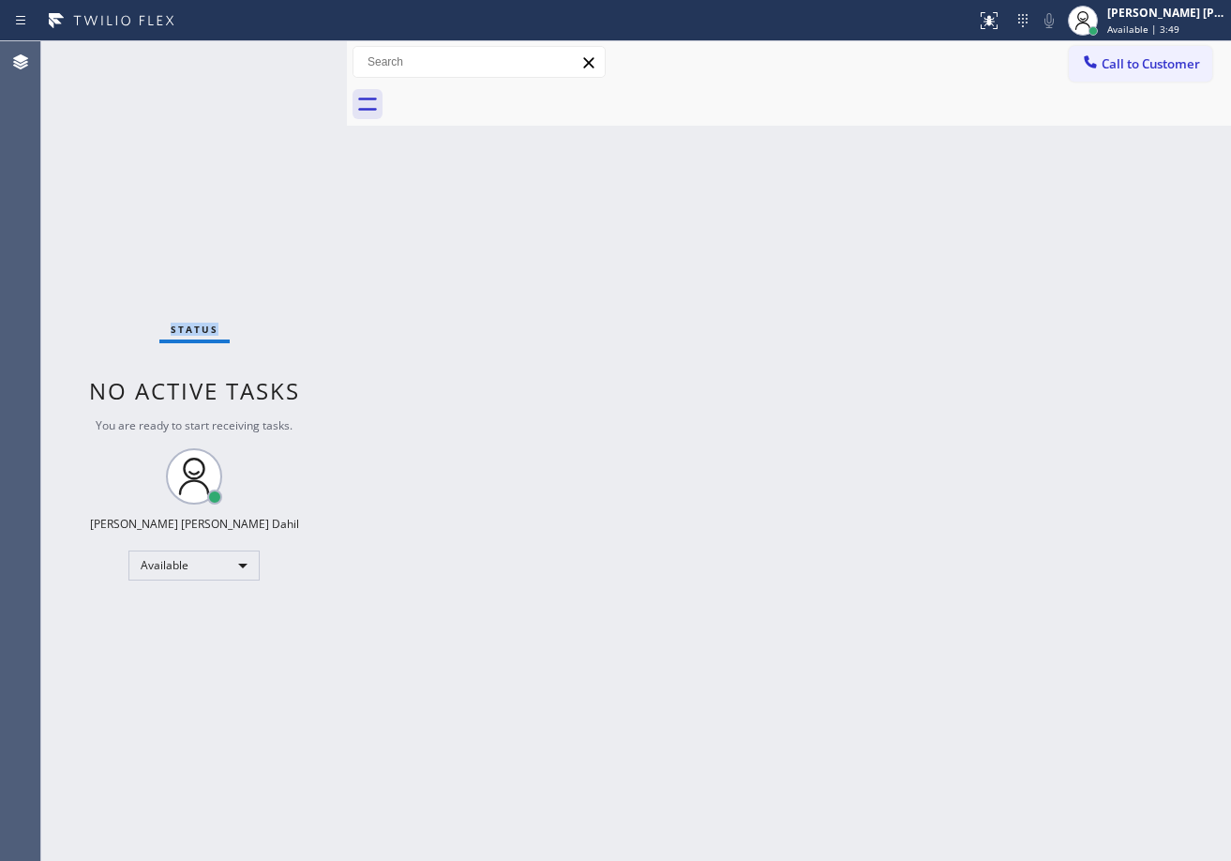
click at [287, 62] on div "Status No active tasks You are ready to start receiving tasks. [PERSON_NAME] [P…" at bounding box center [194, 450] width 306 height 819
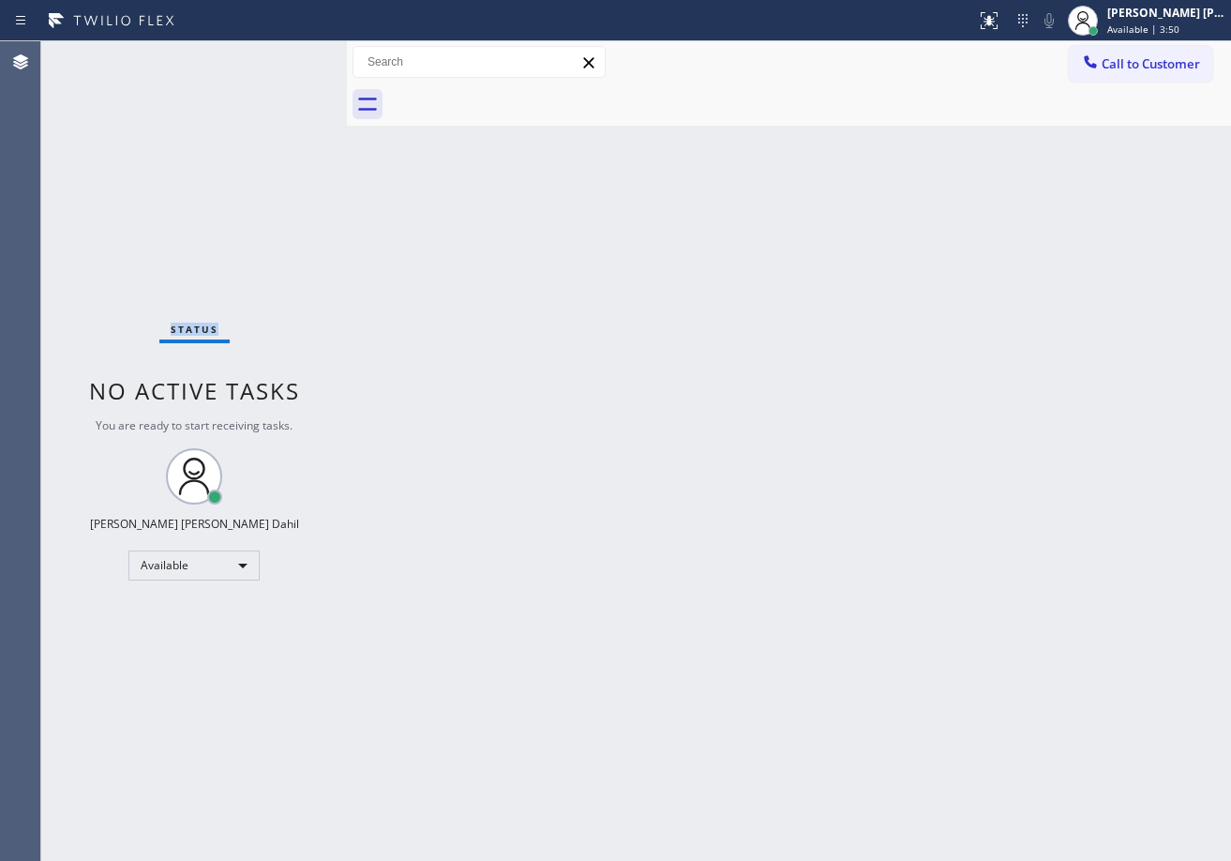
click at [287, 62] on div "Status No active tasks You are ready to start receiving tasks. [PERSON_NAME] [P…" at bounding box center [194, 450] width 306 height 819
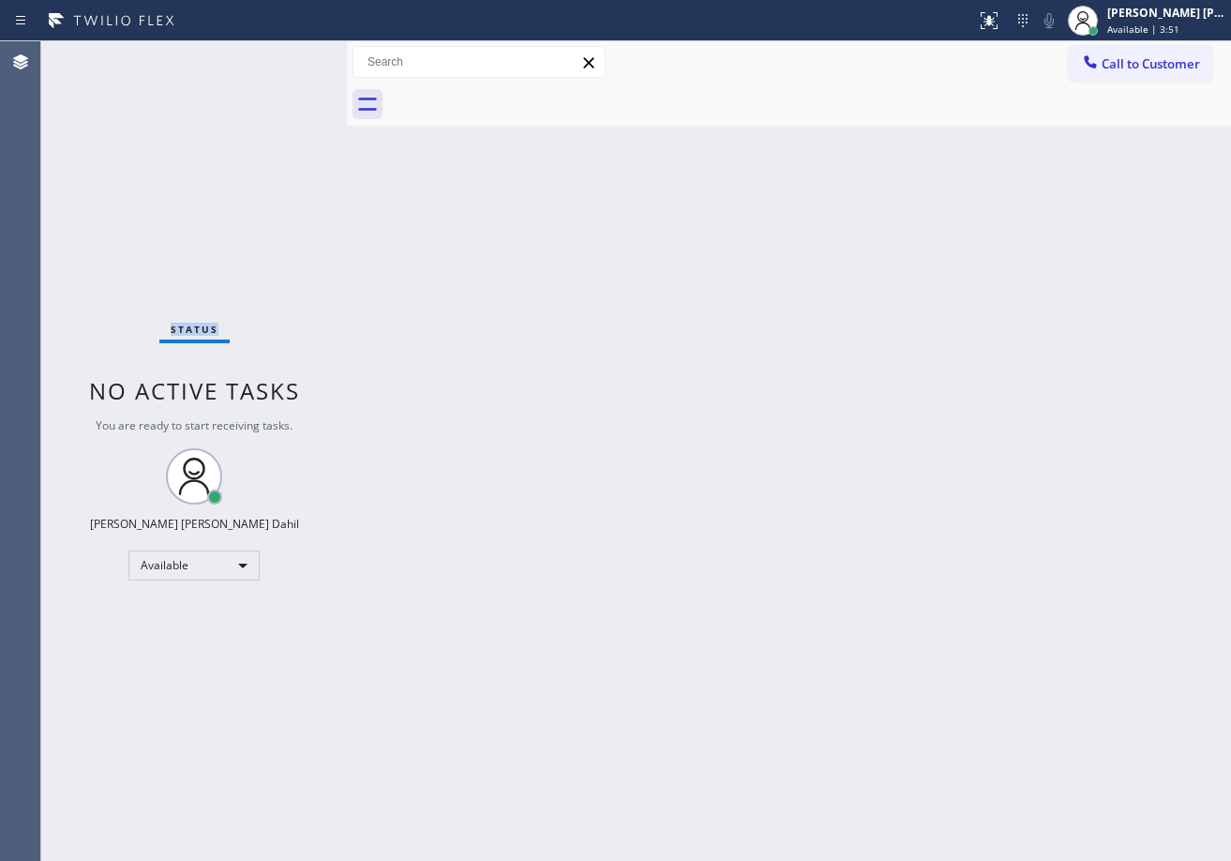
click at [287, 62] on div "Status No active tasks You are ready to start receiving tasks. [PERSON_NAME] [P…" at bounding box center [194, 450] width 306 height 819
drag, startPoint x: 287, startPoint y: 62, endPoint x: 773, endPoint y: 380, distance: 581.1
click at [426, 62] on div "Status No active tasks You are ready to start receiving tasks. Joshua Jake Dahi…" at bounding box center [636, 450] width 1190 height 819
click at [886, 429] on div "Back to Dashboard Change Sender ID Customers Technicians Select a contact Outbo…" at bounding box center [789, 450] width 884 height 819
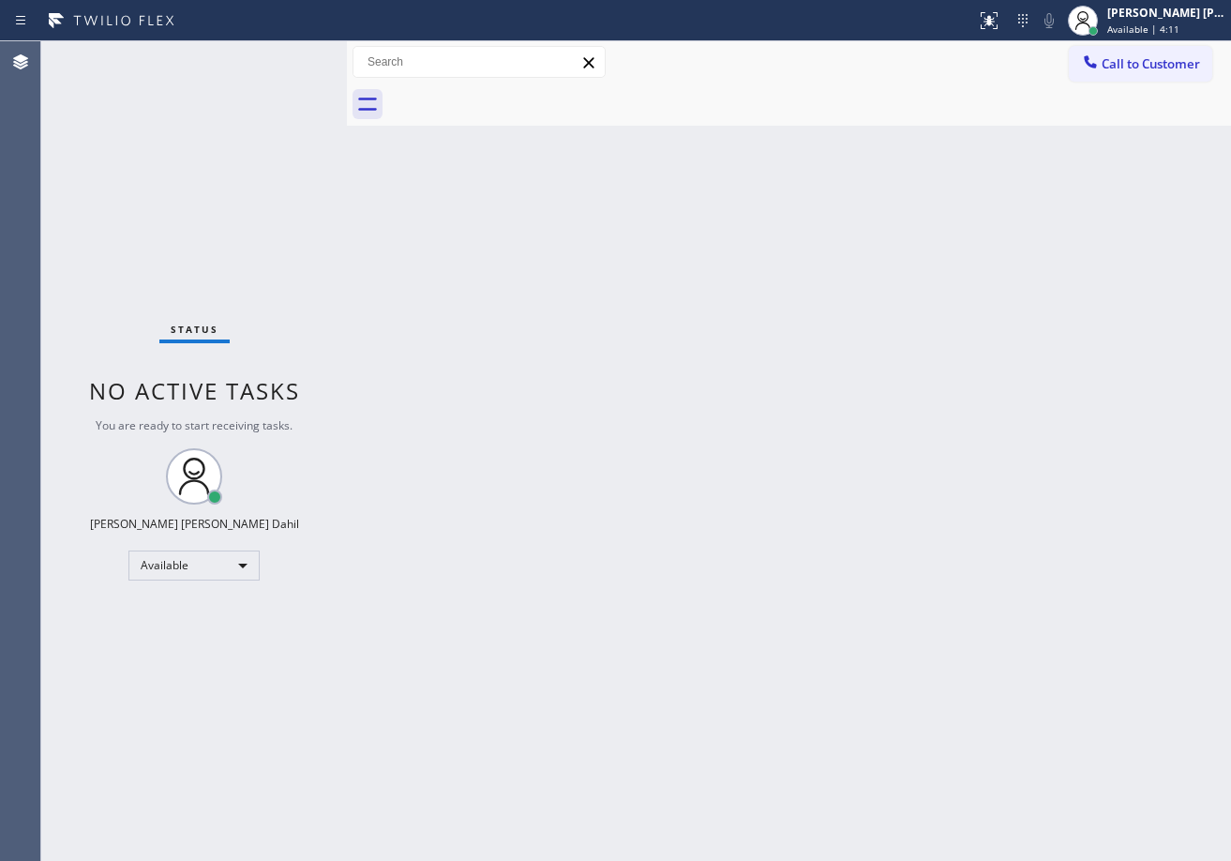
click at [893, 429] on div "Back to Dashboard Change Sender ID Customers Technicians Select a contact Outbo…" at bounding box center [789, 450] width 884 height 819
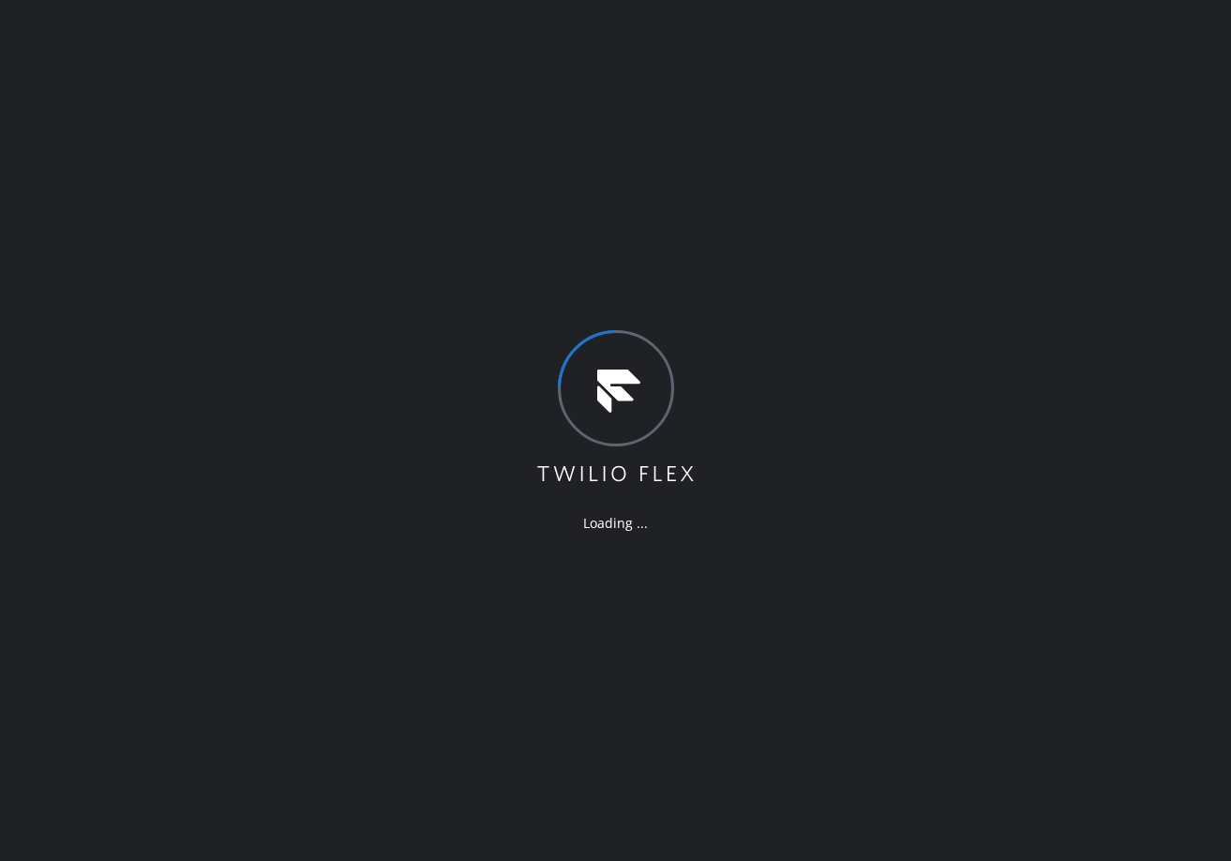
click at [311, 97] on div "Loading ..." at bounding box center [615, 430] width 1231 height 861
click at [440, 237] on div "Loading ..." at bounding box center [615, 430] width 1231 height 861
click at [1014, 437] on div "Loading ..." at bounding box center [615, 430] width 1231 height 861
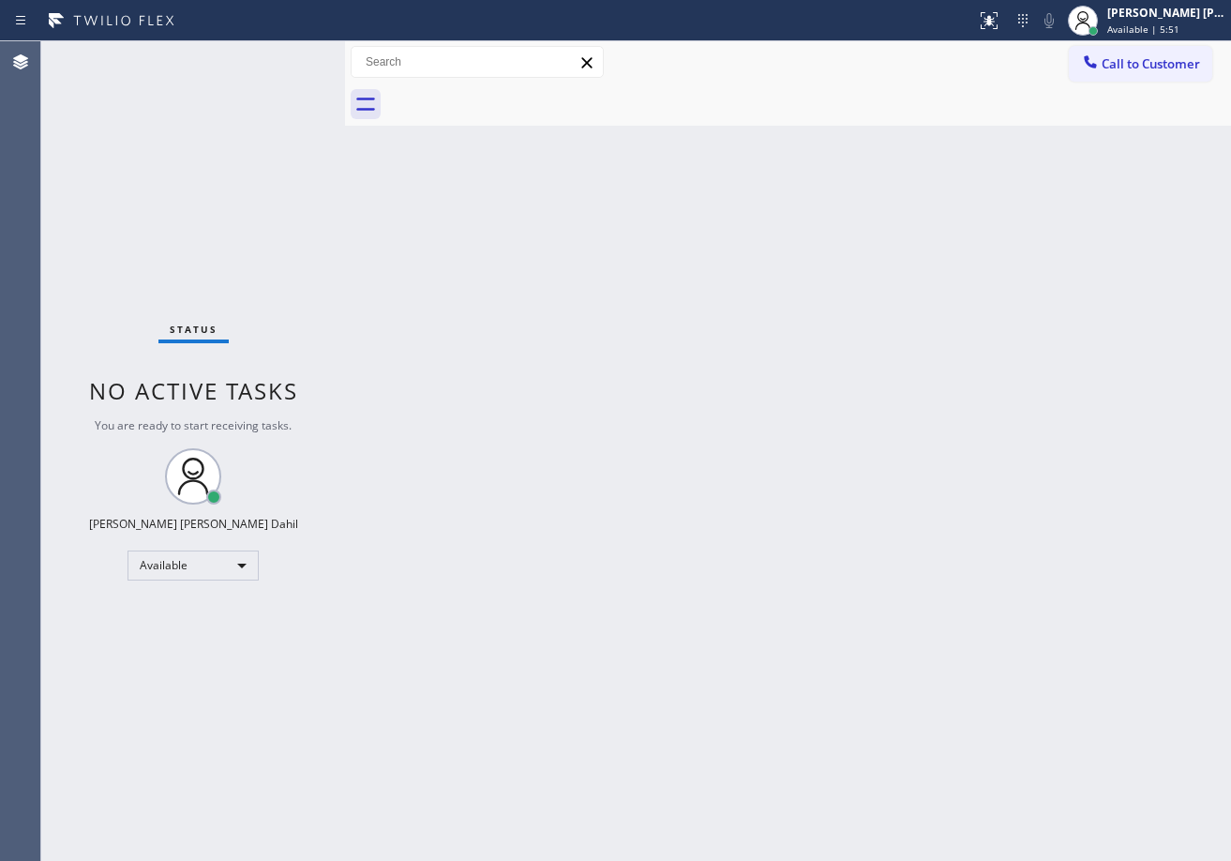
drag, startPoint x: 301, startPoint y: 53, endPoint x: 342, endPoint y: 75, distance: 46.5
click at [345, 75] on div at bounding box center [345, 450] width 0 height 819
click at [757, 639] on div "Back to Dashboard Change Sender ID Customers Technicians Select a contact Outbo…" at bounding box center [788, 450] width 886 height 819
click at [283, 55] on div "Status No active tasks You are ready to start receiving tasks. [PERSON_NAME] [P…" at bounding box center [193, 450] width 304 height 819
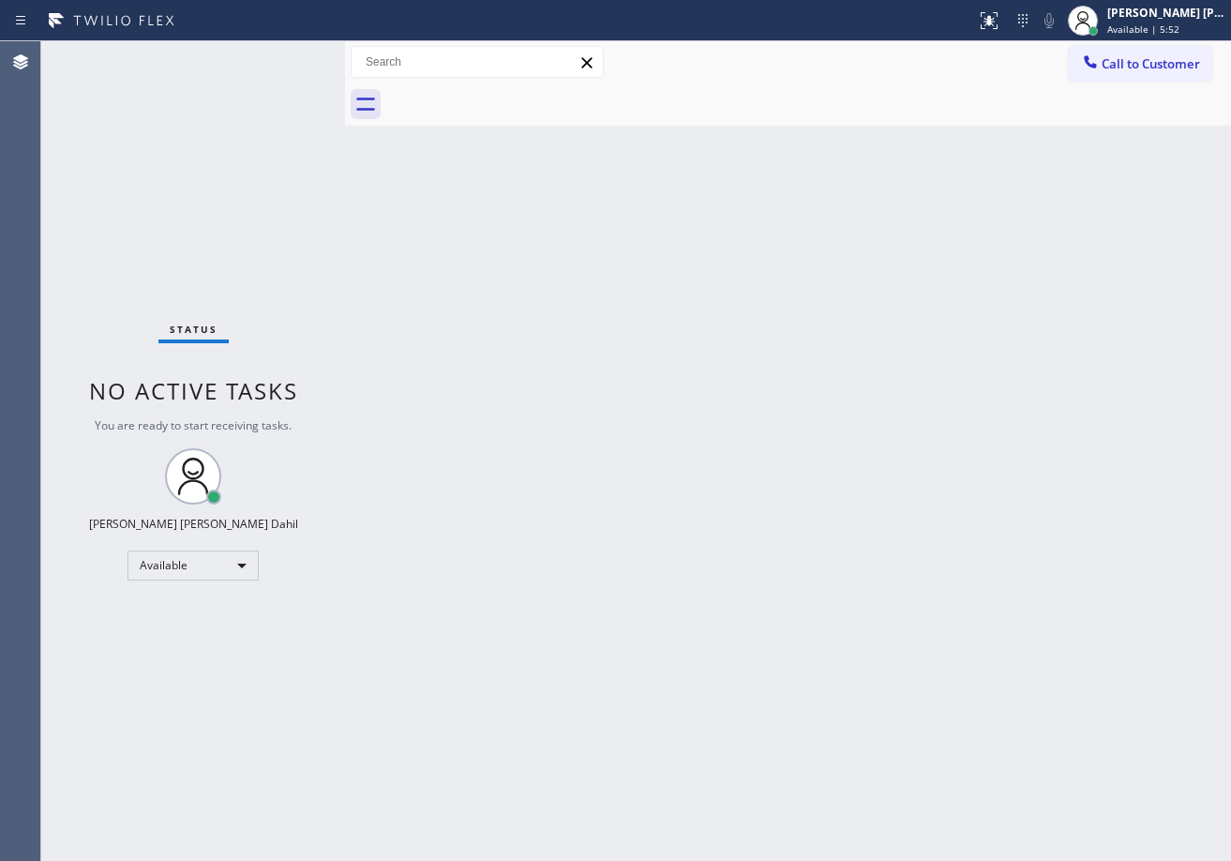
click at [283, 55] on div "Status No active tasks You are ready to start receiving tasks. [PERSON_NAME] [P…" at bounding box center [193, 450] width 304 height 819
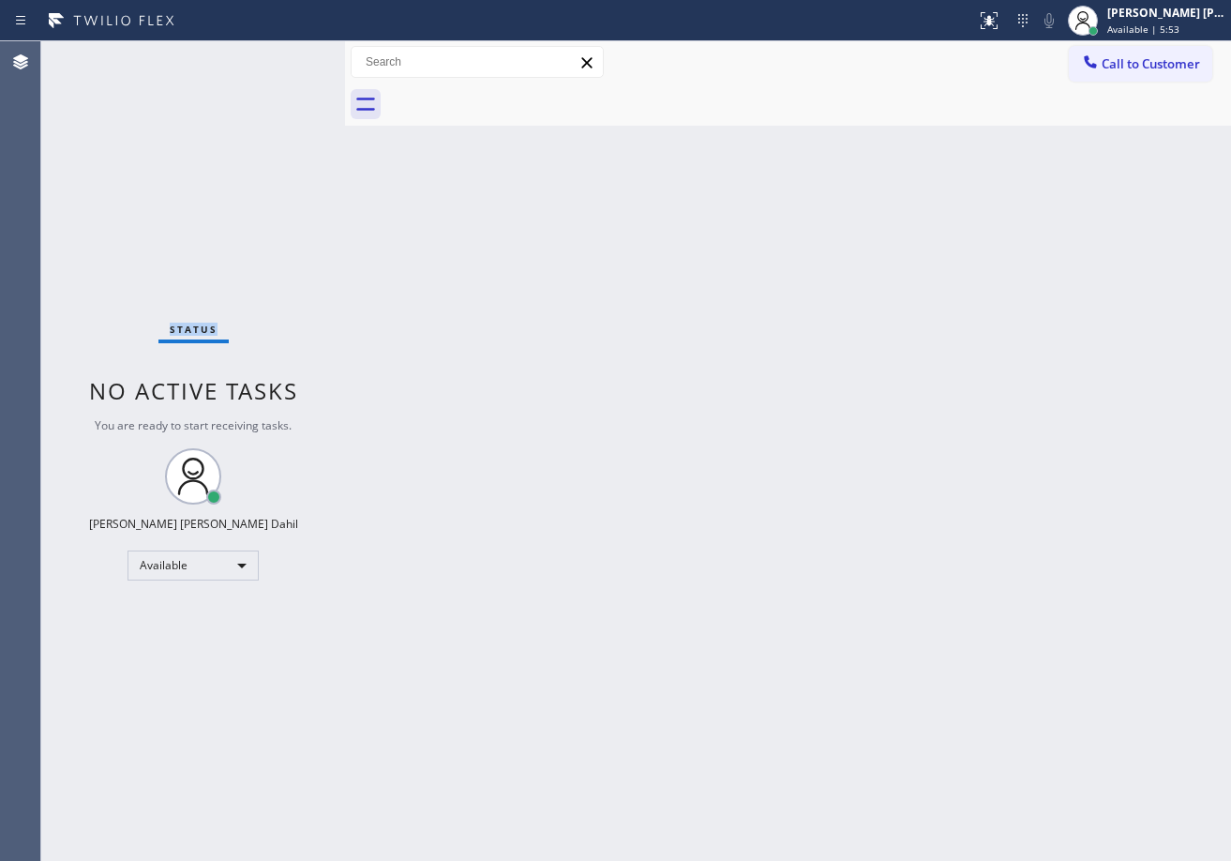
click at [283, 55] on div "Status No active tasks You are ready to start receiving tasks. [PERSON_NAME] [P…" at bounding box center [193, 450] width 304 height 819
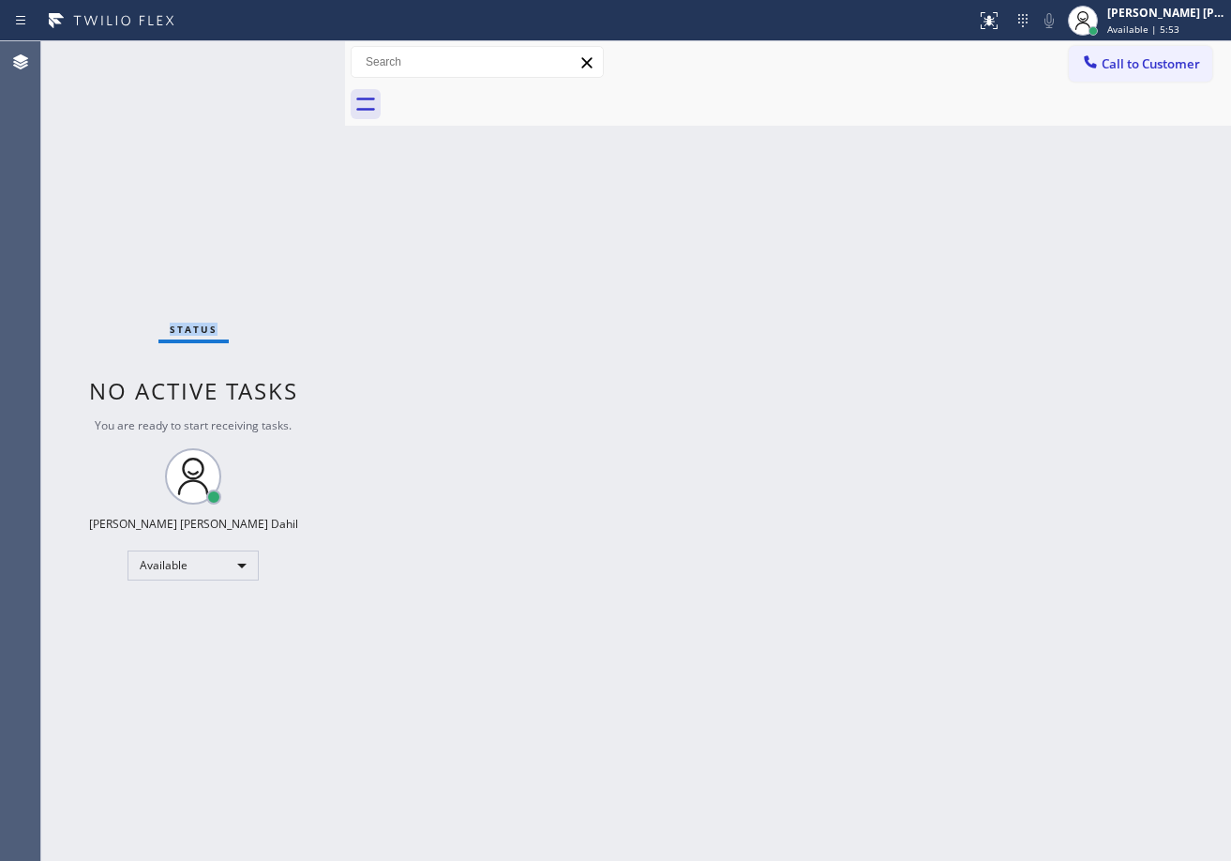
click at [283, 55] on div "Status No active tasks You are ready to start receiving tasks. [PERSON_NAME] [P…" at bounding box center [193, 450] width 304 height 819
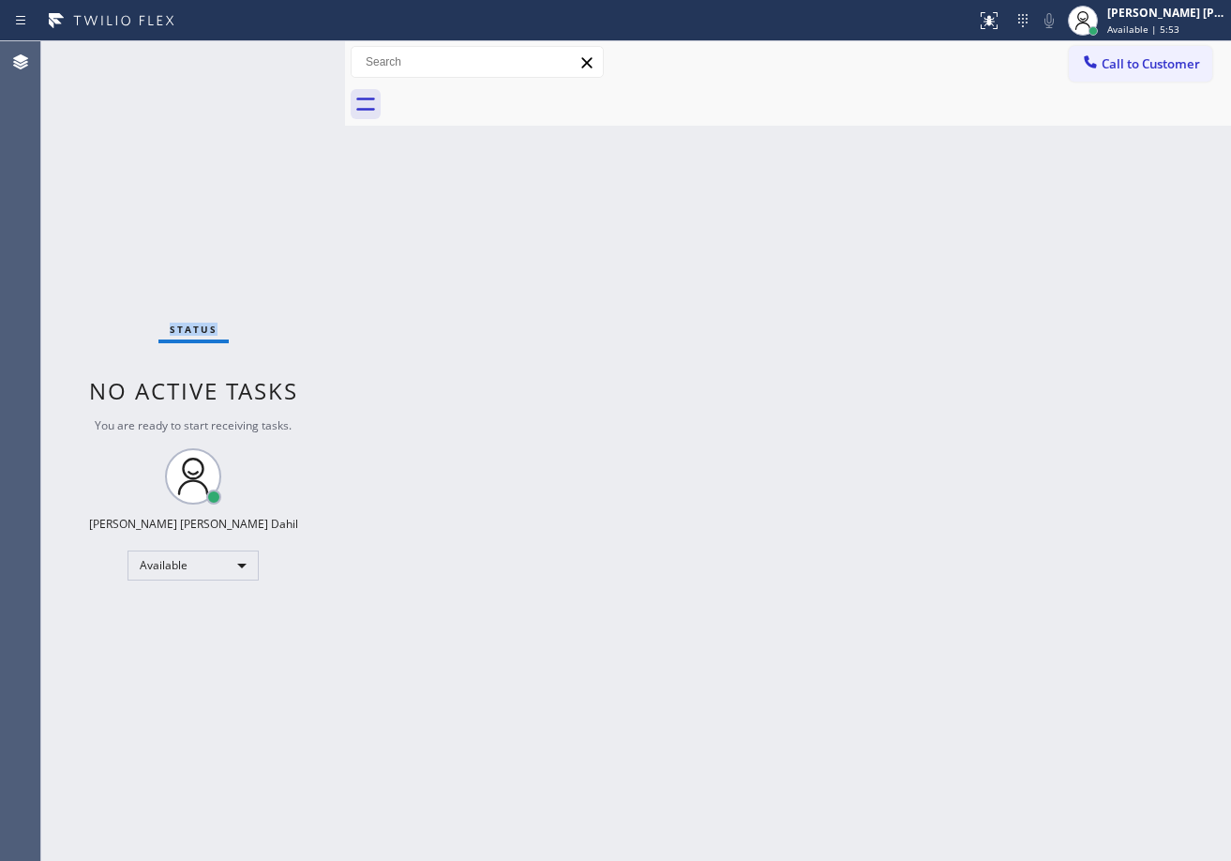
click at [283, 55] on div "Status No active tasks You are ready to start receiving tasks. [PERSON_NAME] [P…" at bounding box center [193, 450] width 304 height 819
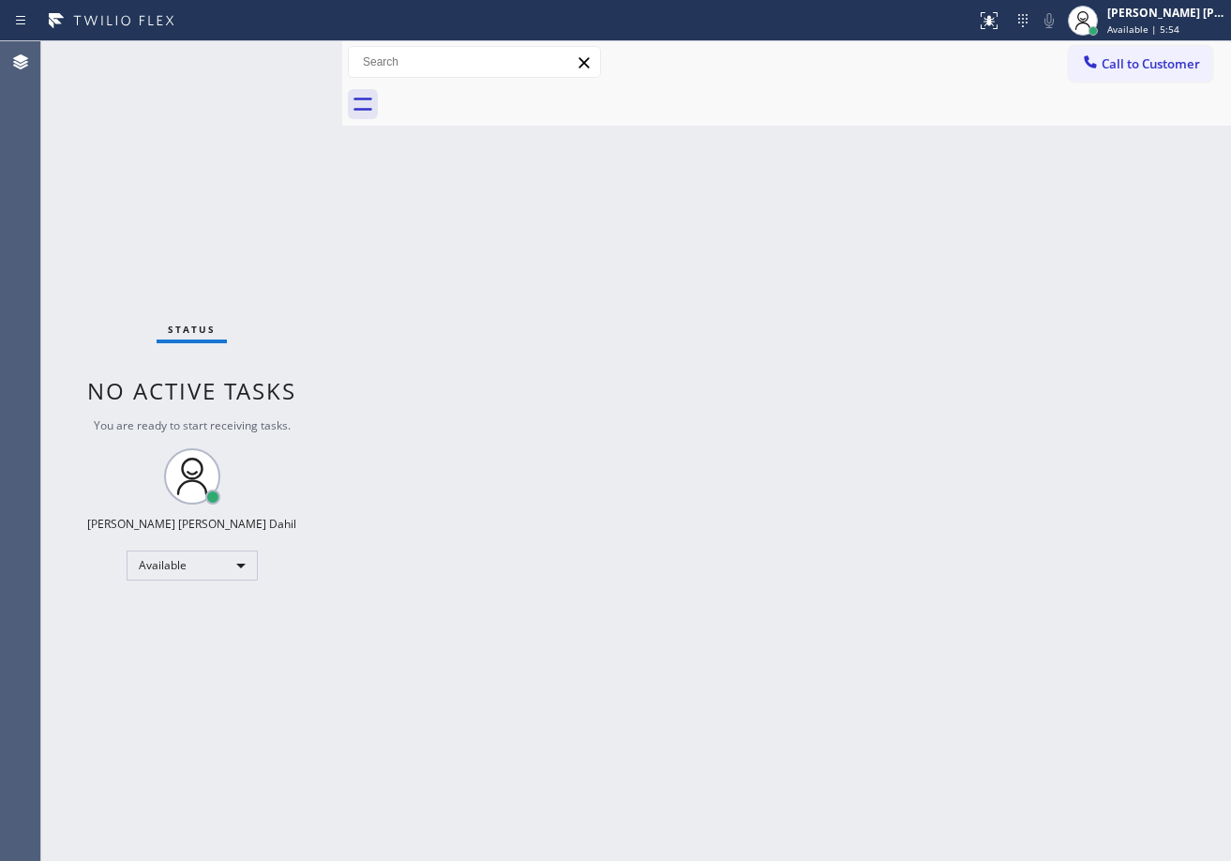
click at [342, 52] on div at bounding box center [342, 450] width 0 height 819
drag, startPoint x: 552, startPoint y: 356, endPoint x: 283, endPoint y: 55, distance: 403.7
click at [552, 361] on div "Back to Dashboard Change Sender ID Customers Technicians Select a contact Outbo…" at bounding box center [785, 450] width 891 height 819
click at [283, 55] on div "Status No active tasks You are ready to start receiving tasks. [PERSON_NAME] [P…" at bounding box center [190, 450] width 299 height 819
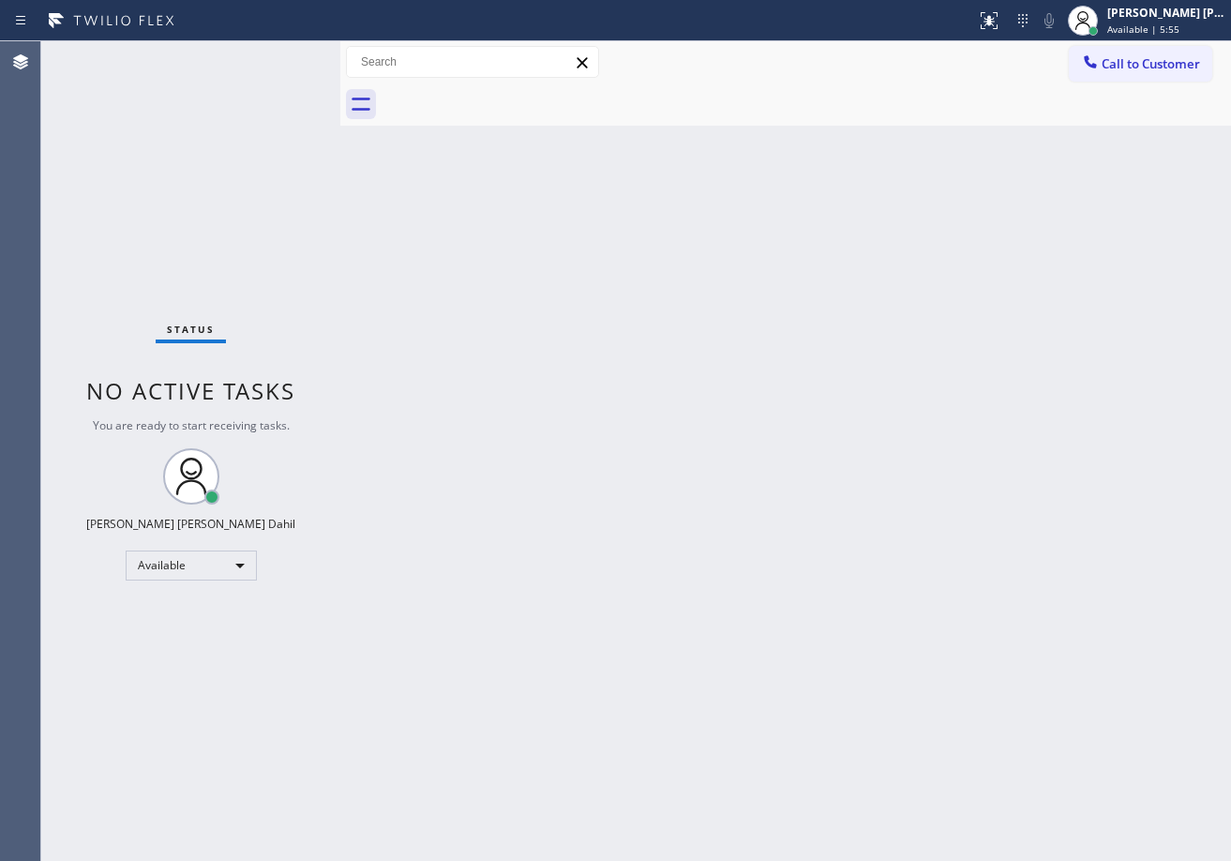
click at [283, 55] on div "Status No active tasks You are ready to start receiving tasks. [PERSON_NAME] [P…" at bounding box center [190, 450] width 299 height 819
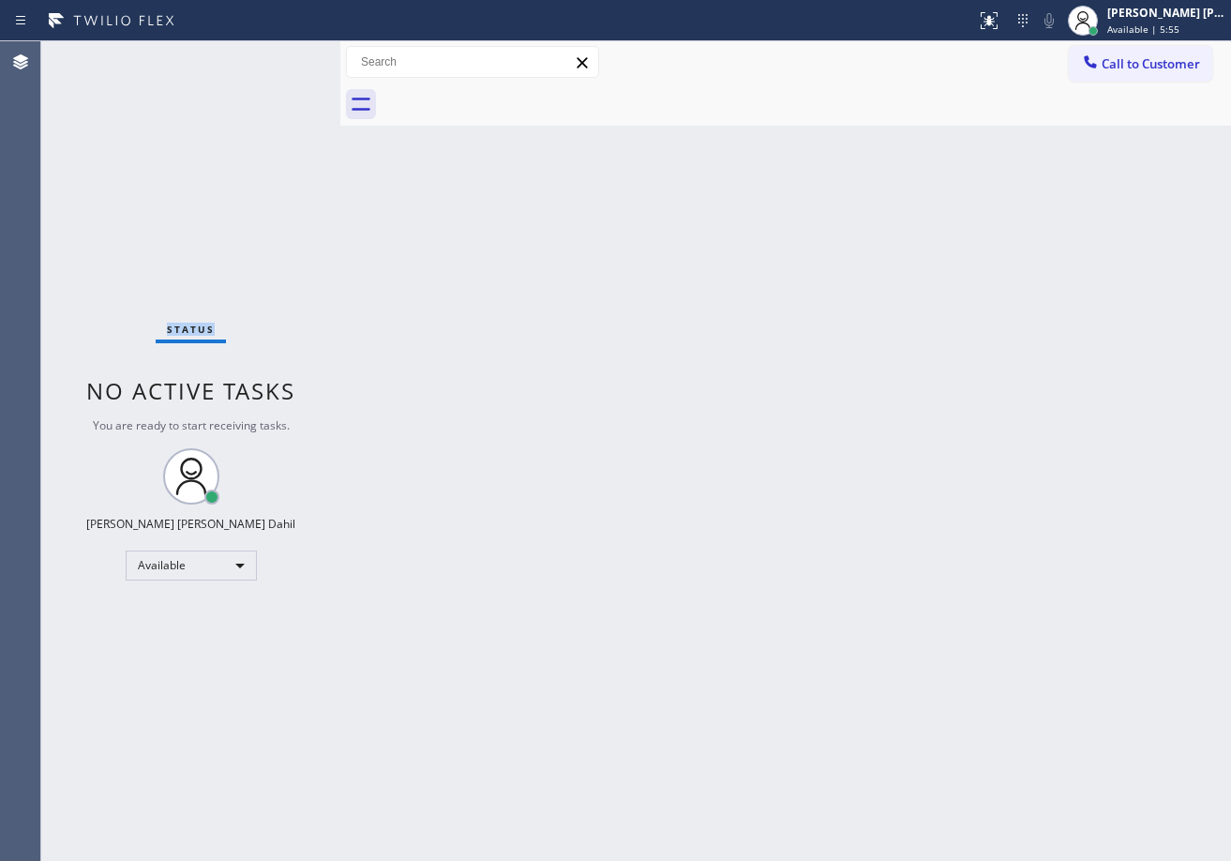
click at [283, 55] on div "Status No active tasks You are ready to start receiving tasks. [PERSON_NAME] [P…" at bounding box center [190, 450] width 299 height 819
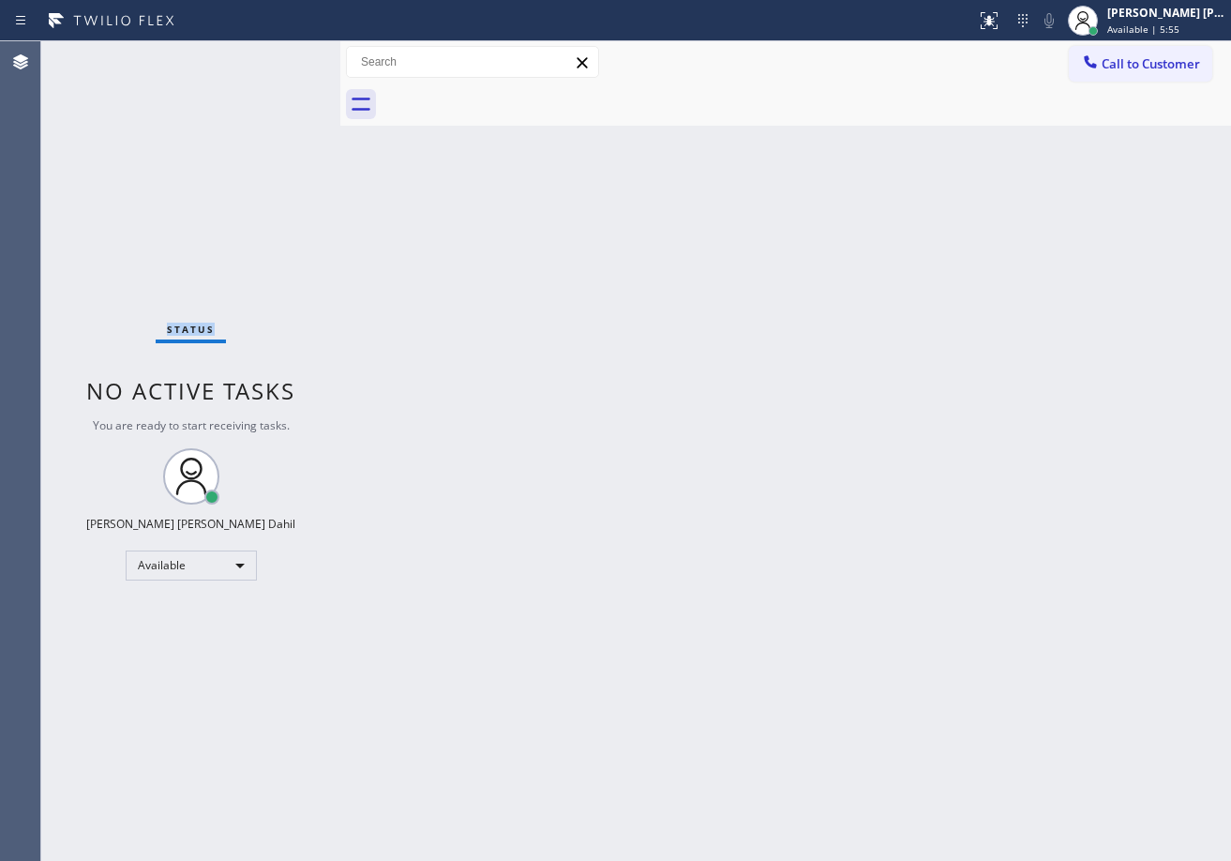
click at [283, 55] on div "Status No active tasks You are ready to start receiving tasks. [PERSON_NAME] [P…" at bounding box center [190, 450] width 299 height 819
click at [1009, 625] on div "Back to Dashboard Change Sender ID Customers Technicians Select a contact Outbo…" at bounding box center [785, 450] width 891 height 819
click at [555, 297] on div "Back to Dashboard Change Sender ID Customers Technicians Select a contact Outbo…" at bounding box center [785, 450] width 891 height 819
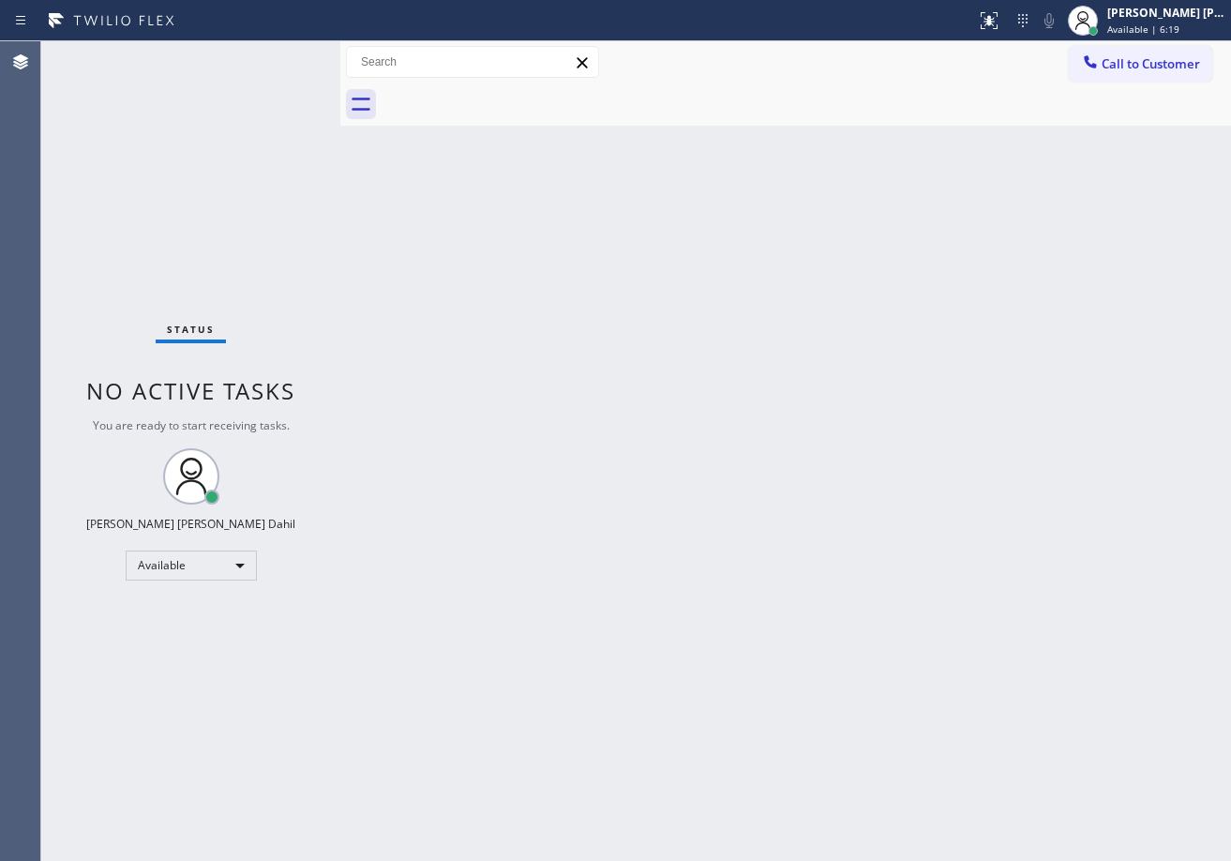
click at [552, 298] on div "Back to Dashboard Change Sender ID Customers Technicians Select a contact Outbo…" at bounding box center [785, 450] width 891 height 819
click at [259, 54] on div "Status No active tasks You are ready to start receiving tasks. [PERSON_NAME] [P…" at bounding box center [190, 450] width 299 height 819
click at [272, 57] on div "Status No active tasks You are ready to start receiving tasks. [PERSON_NAME] [P…" at bounding box center [190, 450] width 299 height 819
click at [277, 57] on div "Status No active tasks You are ready to start receiving tasks. [PERSON_NAME] [P…" at bounding box center [190, 450] width 299 height 819
click at [276, 55] on div "Status No active tasks You are ready to start receiving tasks. [PERSON_NAME] [P…" at bounding box center [190, 450] width 299 height 819
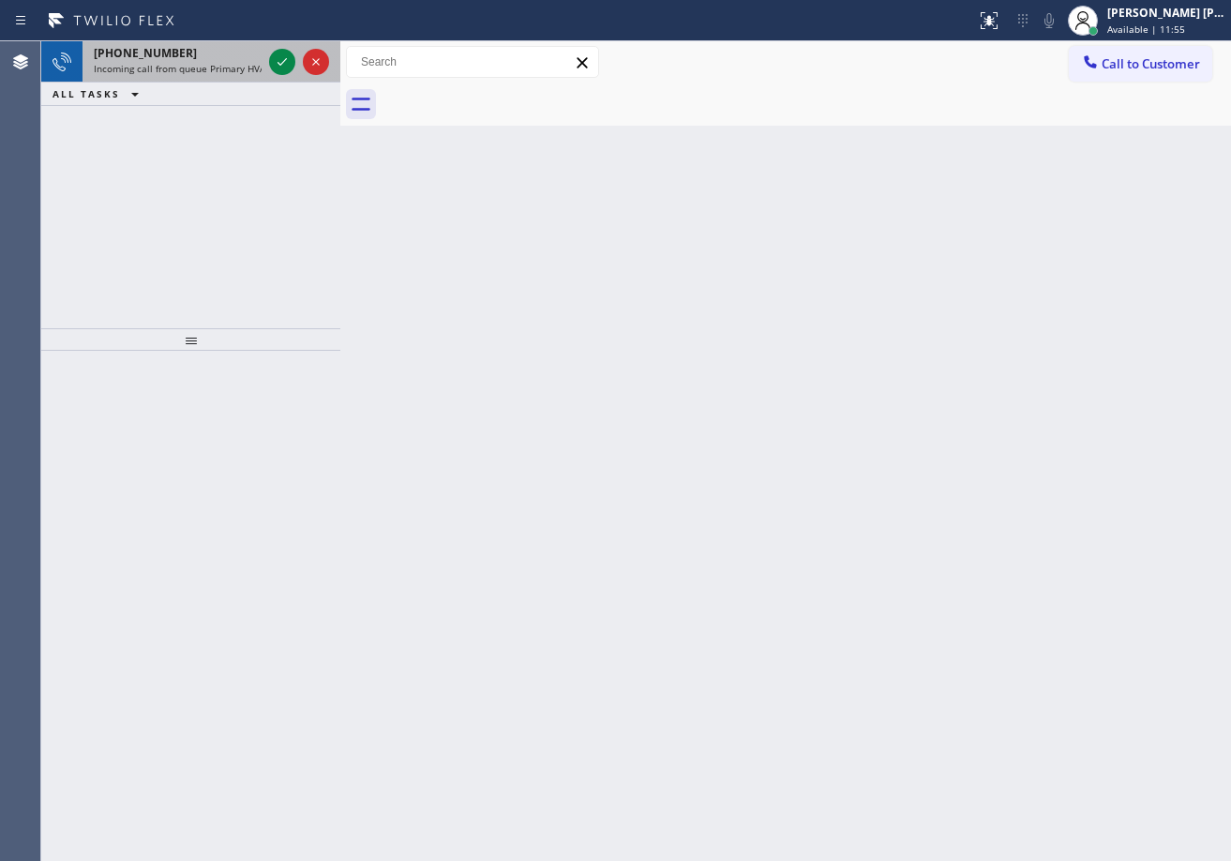
click at [242, 67] on span "Incoming call from queue Primary HVAC" at bounding box center [182, 68] width 177 height 13
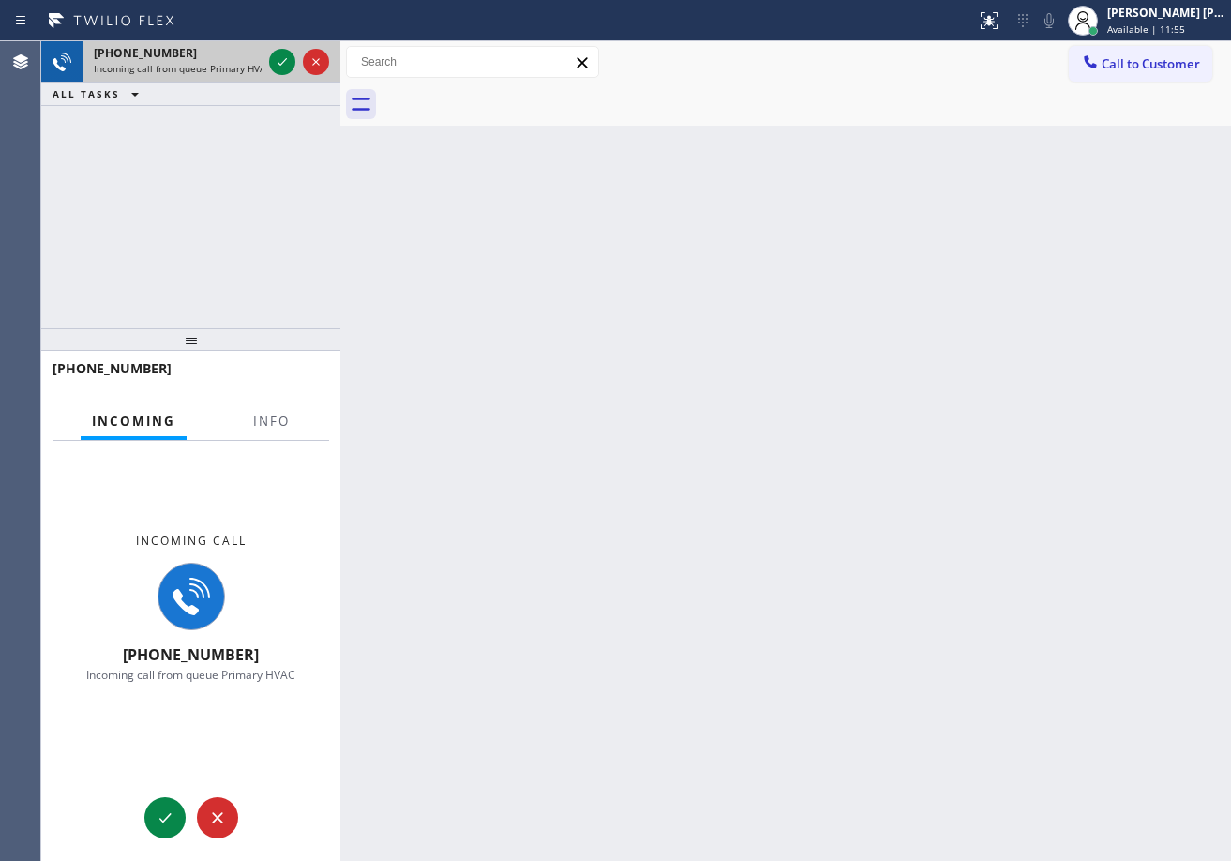
click at [242, 67] on span "Incoming call from queue Primary HVAC" at bounding box center [182, 68] width 177 height 13
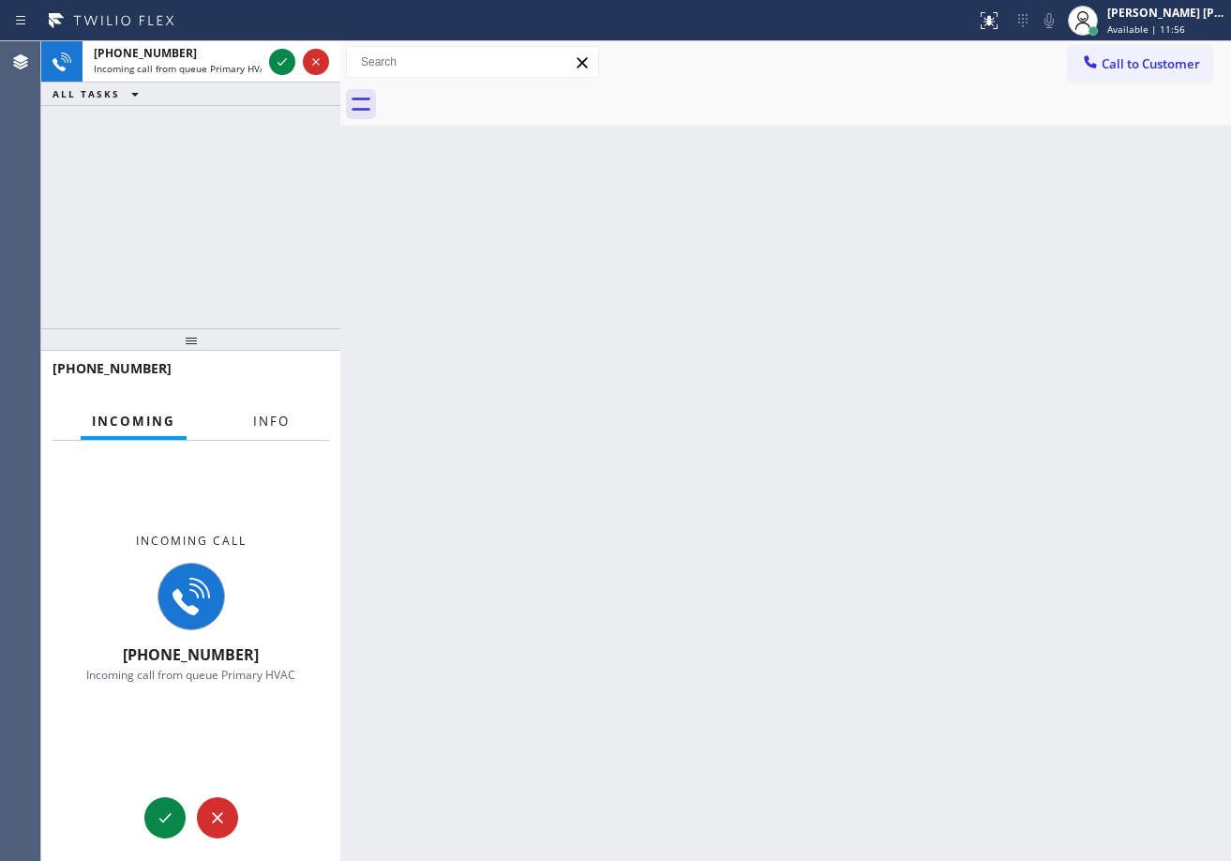
click at [298, 410] on button "Info" at bounding box center [271, 421] width 59 height 37
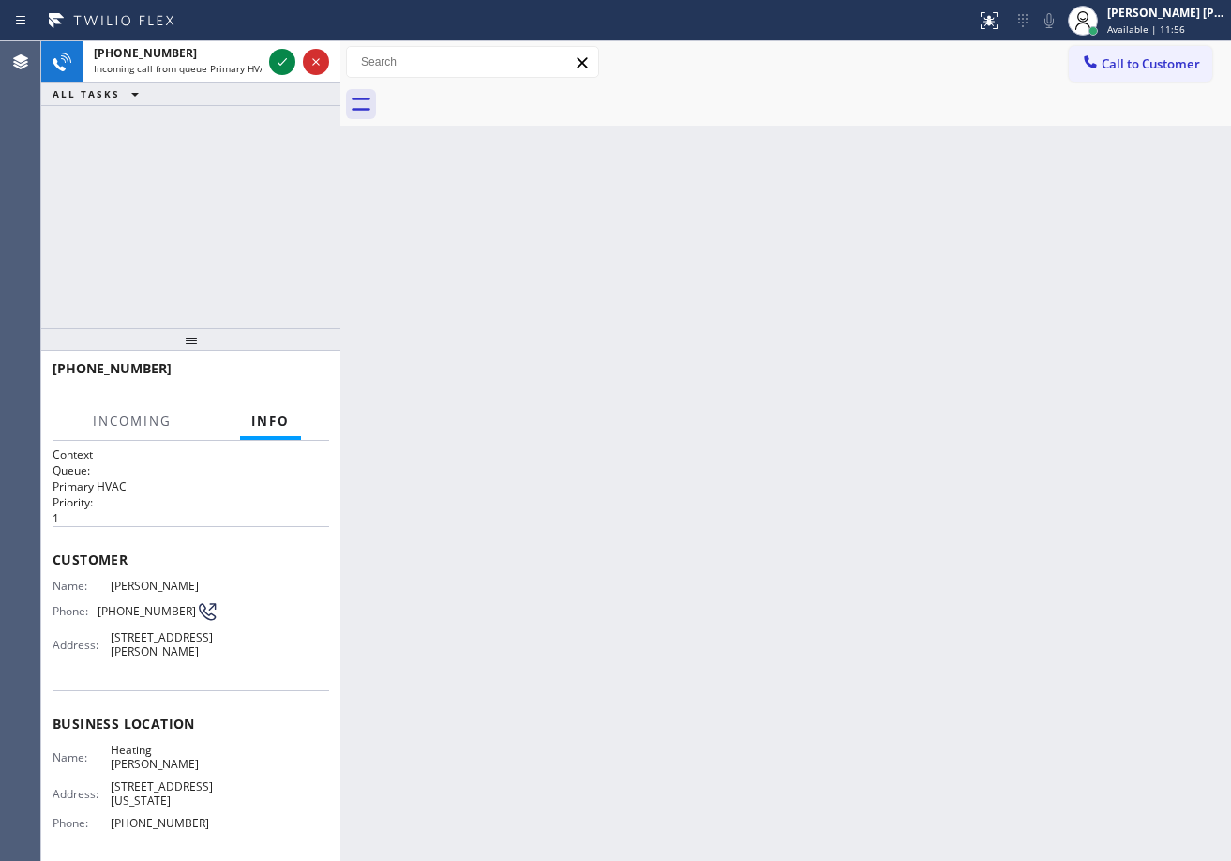
click at [295, 417] on button "Info" at bounding box center [270, 421] width 61 height 37
click at [281, 63] on icon at bounding box center [282, 62] width 22 height 22
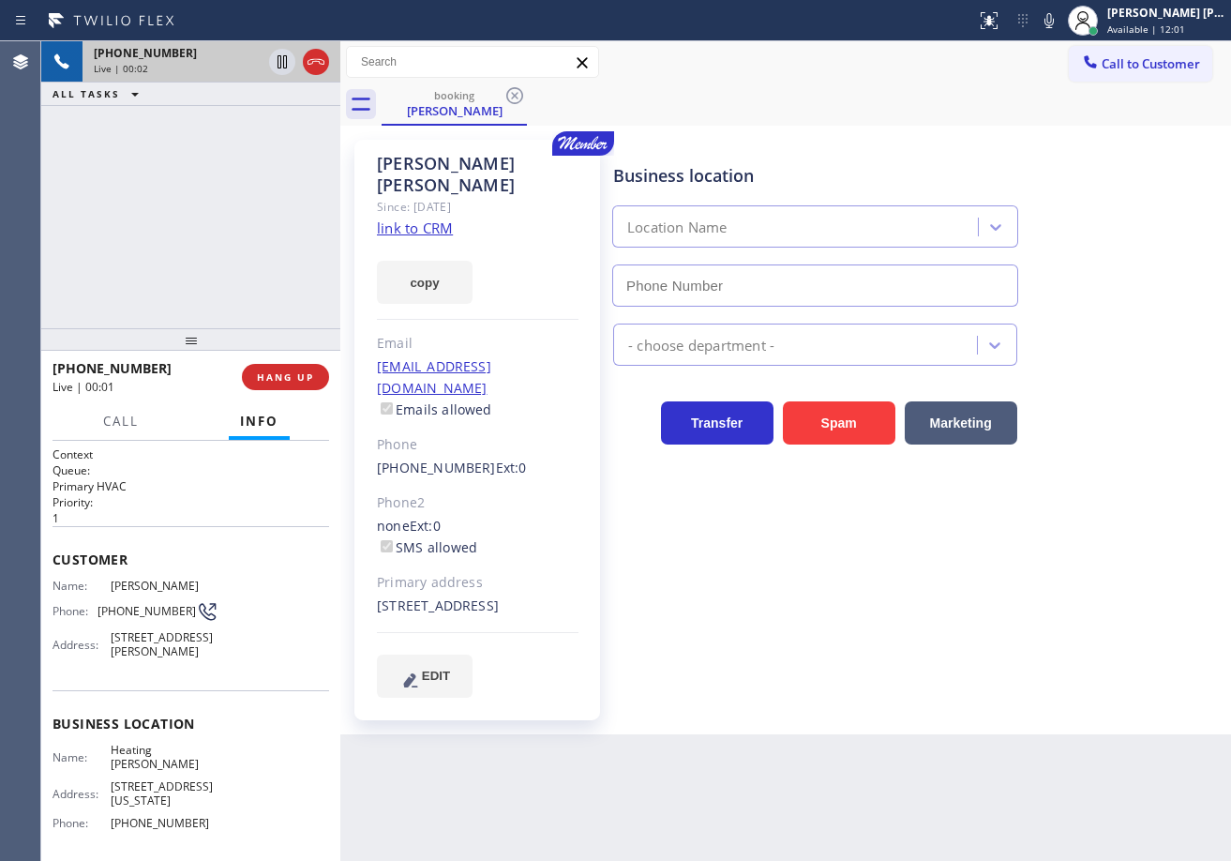
type input "[PHONE_NUMBER]"
click at [426, 218] on link "link to CRM" at bounding box center [415, 227] width 76 height 19
click at [1060, 22] on icon at bounding box center [1049, 20] width 22 height 22
click at [1060, 21] on icon at bounding box center [1049, 20] width 22 height 22
click at [234, 228] on div "[PHONE_NUMBER] Live | 02:00 ALL TASKS ALL TASKS ACTIVE TASKS TASKS IN WRAP UP" at bounding box center [190, 184] width 299 height 287
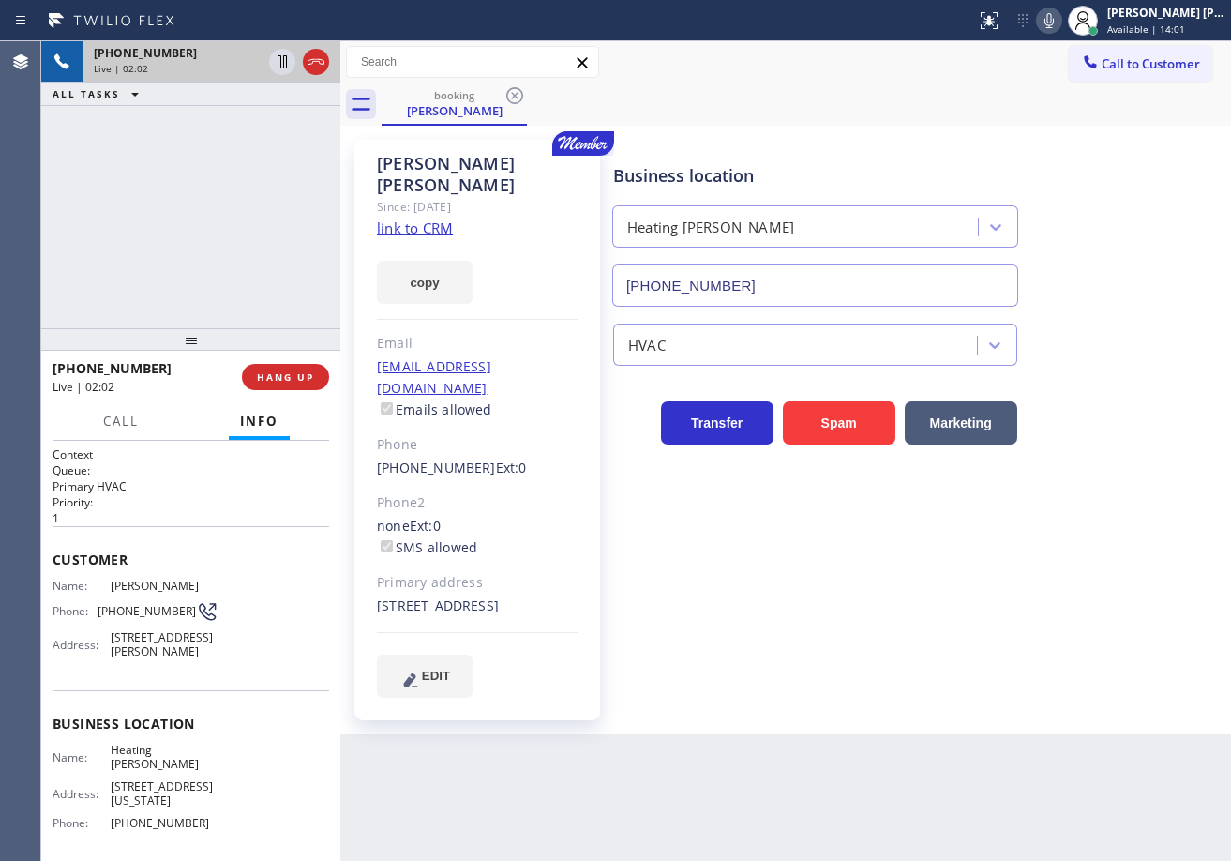
click at [1158, 336] on div "HVAC" at bounding box center [917, 341] width 617 height 50
click at [1094, 137] on div "Business location Heating [PERSON_NAME][GEOGRAPHIC_DATA] [PHONE_NUMBER]" at bounding box center [917, 222] width 617 height 170
click at [1094, 111] on div "booking [PERSON_NAME]" at bounding box center [806, 104] width 849 height 42
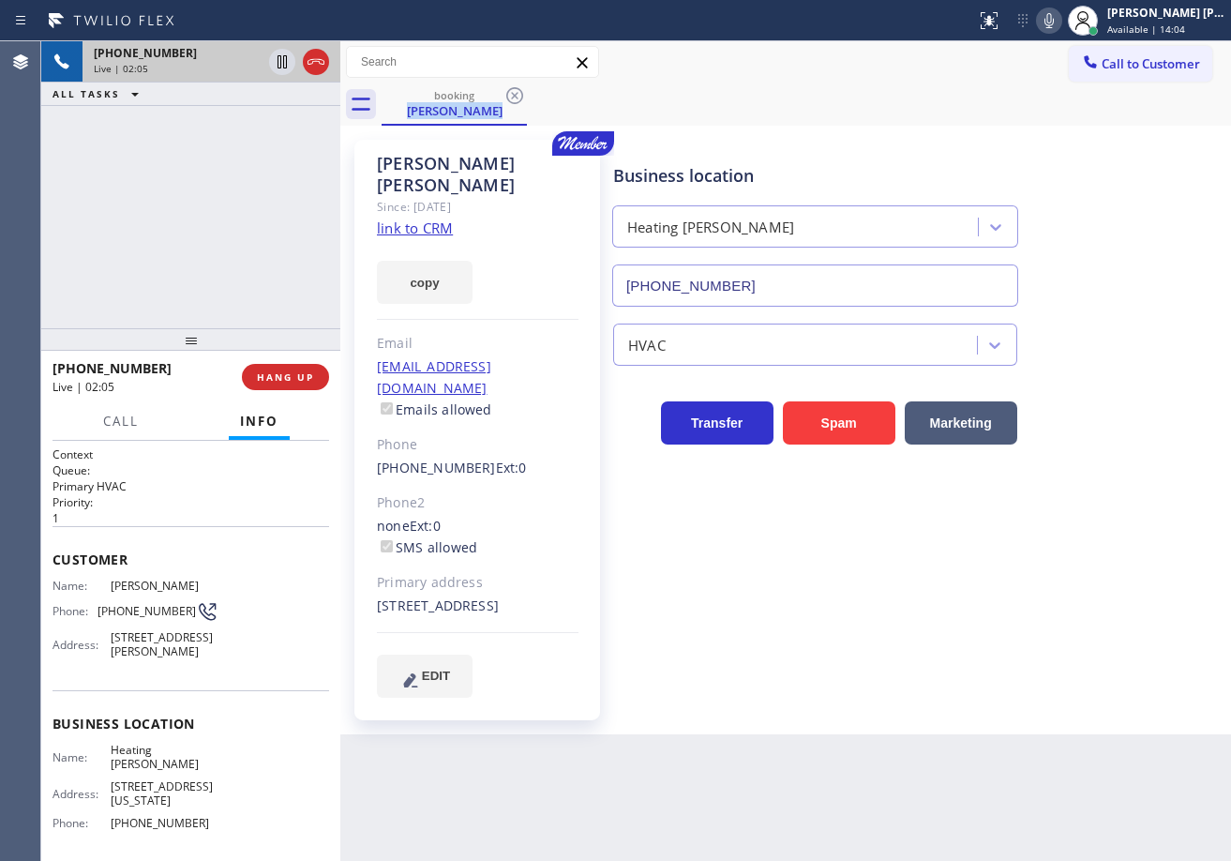
click at [1094, 111] on div "booking [PERSON_NAME]" at bounding box center [806, 104] width 849 height 42
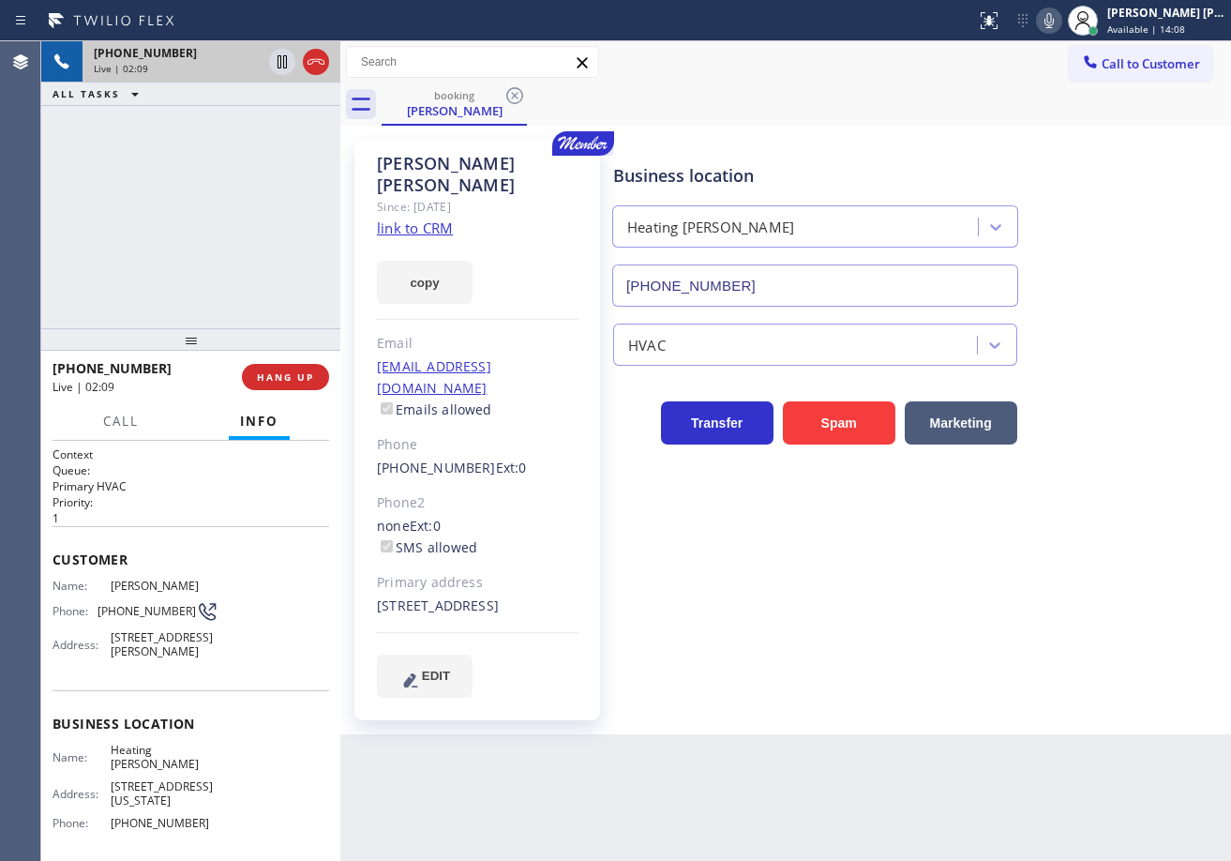
drag, startPoint x: 1005, startPoint y: 141, endPoint x: 993, endPoint y: 144, distance: 12.8
click at [1002, 142] on div "[PERSON_NAME] Since: [DATE] link to CRM copy Email [EMAIL_ADDRESS][DOMAIN_NAME]…" at bounding box center [785, 429] width 881 height 599
click at [1060, 22] on icon at bounding box center [1049, 20] width 22 height 22
click at [1051, 67] on div "Call to Customer Outbound call Location Search location Your caller id phone nu…" at bounding box center [785, 62] width 891 height 33
click at [284, 67] on icon at bounding box center [281, 61] width 9 height 13
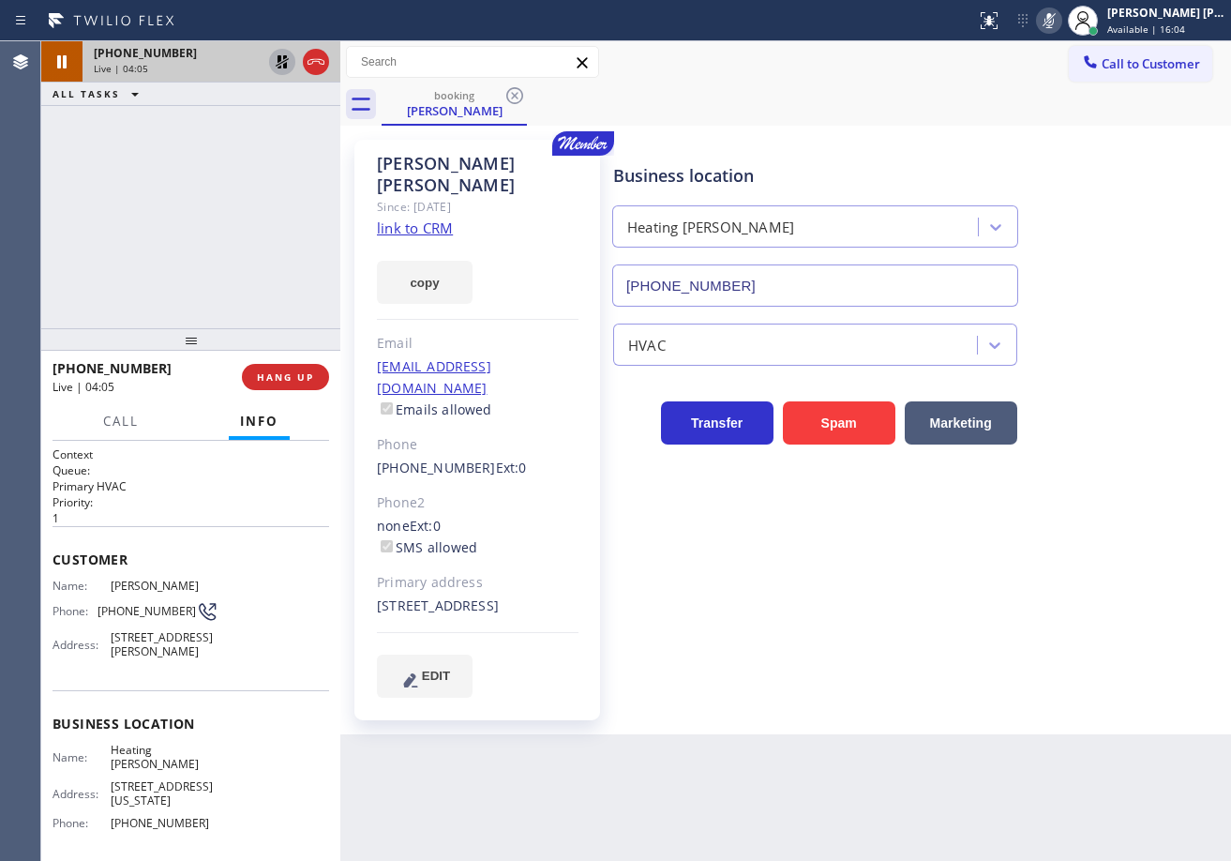
drag, startPoint x: 262, startPoint y: 152, endPoint x: 270, endPoint y: 114, distance: 38.2
click at [262, 152] on div "[PHONE_NUMBER] Live | 04:05 ALL TASKS ALL TASKS ACTIVE TASKS TASKS IN WRAP UP" at bounding box center [190, 184] width 299 height 287
click at [277, 57] on icon at bounding box center [282, 61] width 13 height 13
click at [1054, 22] on icon at bounding box center [1048, 20] width 9 height 15
drag, startPoint x: 558, startPoint y: 754, endPoint x: 777, endPoint y: 753, distance: 219.4
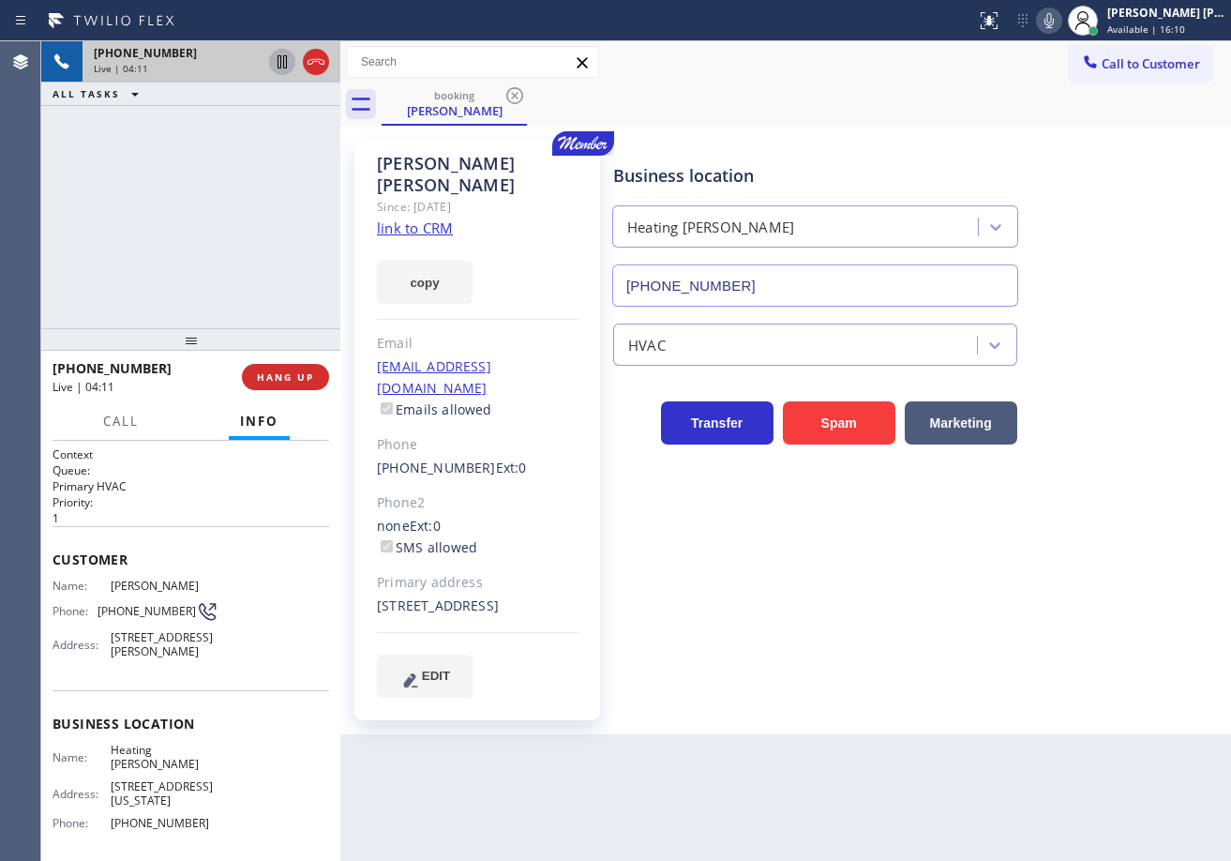
click at [558, 754] on div "Back to Dashboard Change Sender ID Customers Technicians Select a contact Outbo…" at bounding box center [785, 450] width 891 height 819
click at [317, 142] on div "[PHONE_NUMBER] Live | 04:24 ALL TASKS ALL TASKS ACTIVE TASKS TASKS IN WRAP UP" at bounding box center [190, 184] width 299 height 287
click at [1144, 308] on div "HVAC" at bounding box center [917, 336] width 617 height 59
click at [1147, 309] on div "HVAC" at bounding box center [917, 336] width 617 height 59
click at [1147, 310] on div "HVAC" at bounding box center [917, 336] width 617 height 59
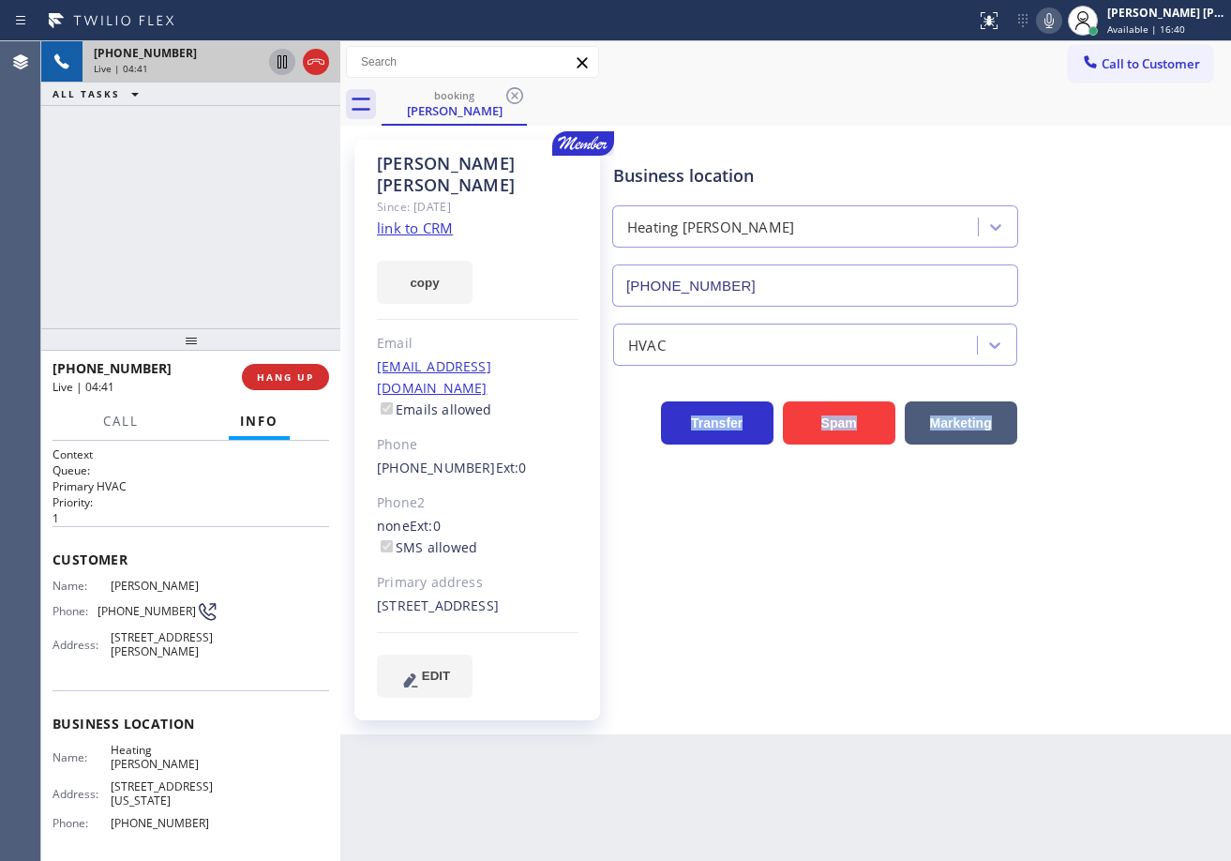
click at [1147, 307] on div "HVAC" at bounding box center [917, 336] width 617 height 59
click at [1139, 304] on div "Business location Heating [PERSON_NAME][GEOGRAPHIC_DATA] [PHONE_NUMBER]" at bounding box center [917, 222] width 617 height 170
click at [1137, 302] on div "Business location Heating [PERSON_NAME][GEOGRAPHIC_DATA] [PHONE_NUMBER]" at bounding box center [917, 222] width 617 height 170
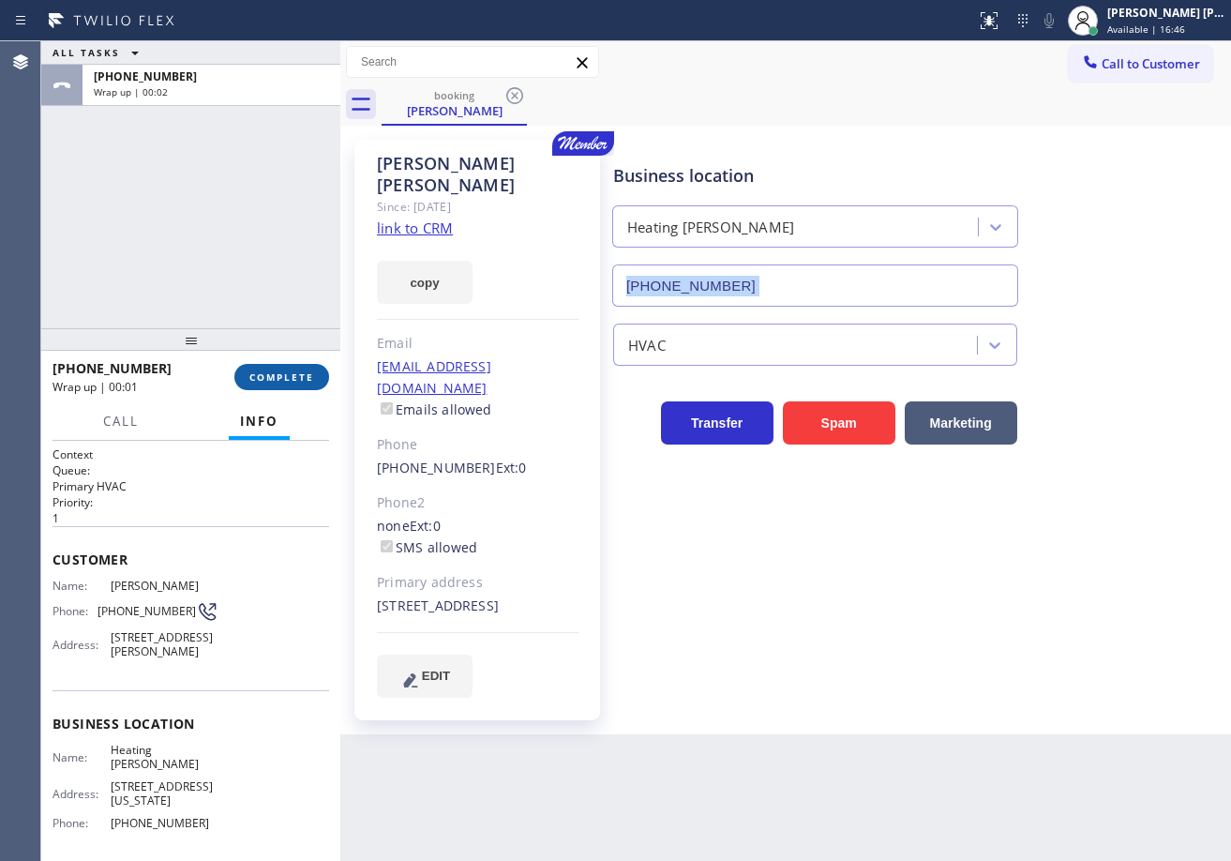
click at [298, 385] on button "COMPLETE" at bounding box center [281, 377] width 95 height 26
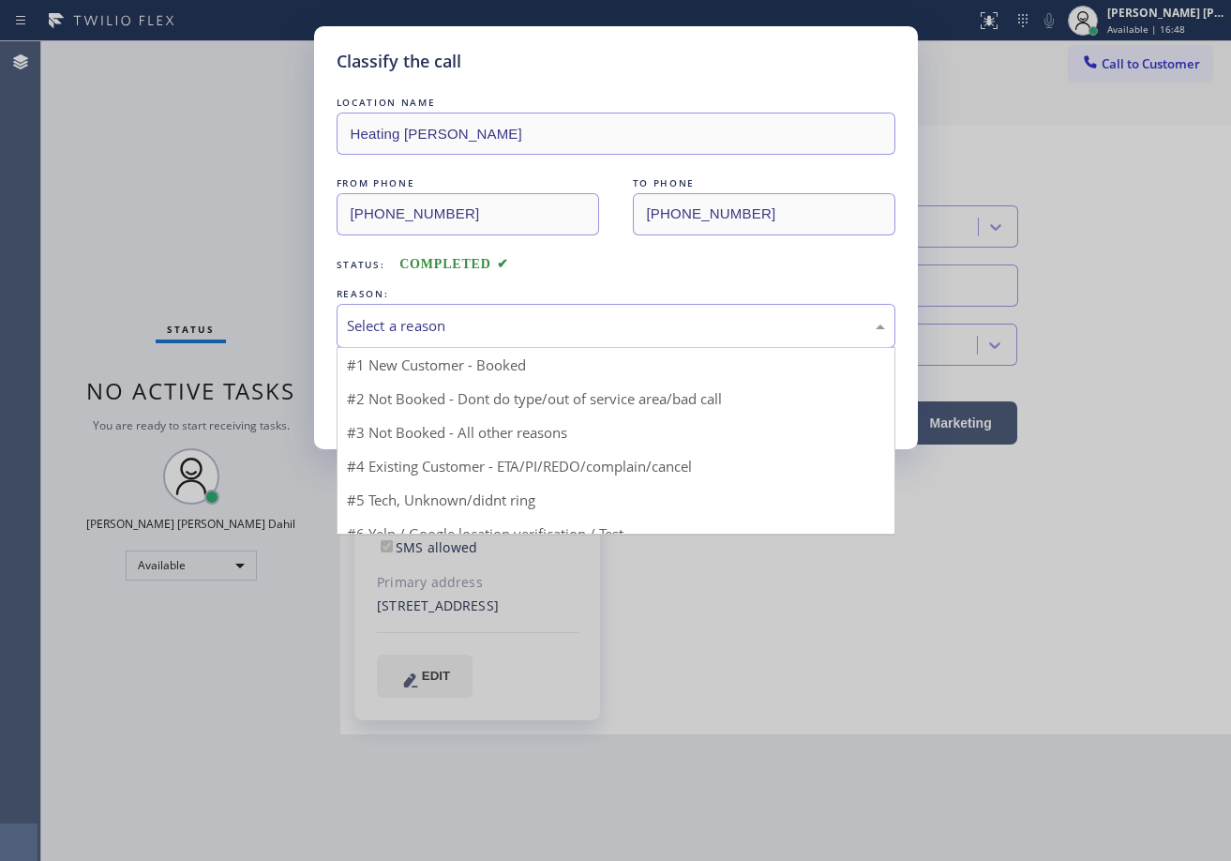
click at [436, 334] on div "Select a reason" at bounding box center [616, 326] width 538 height 22
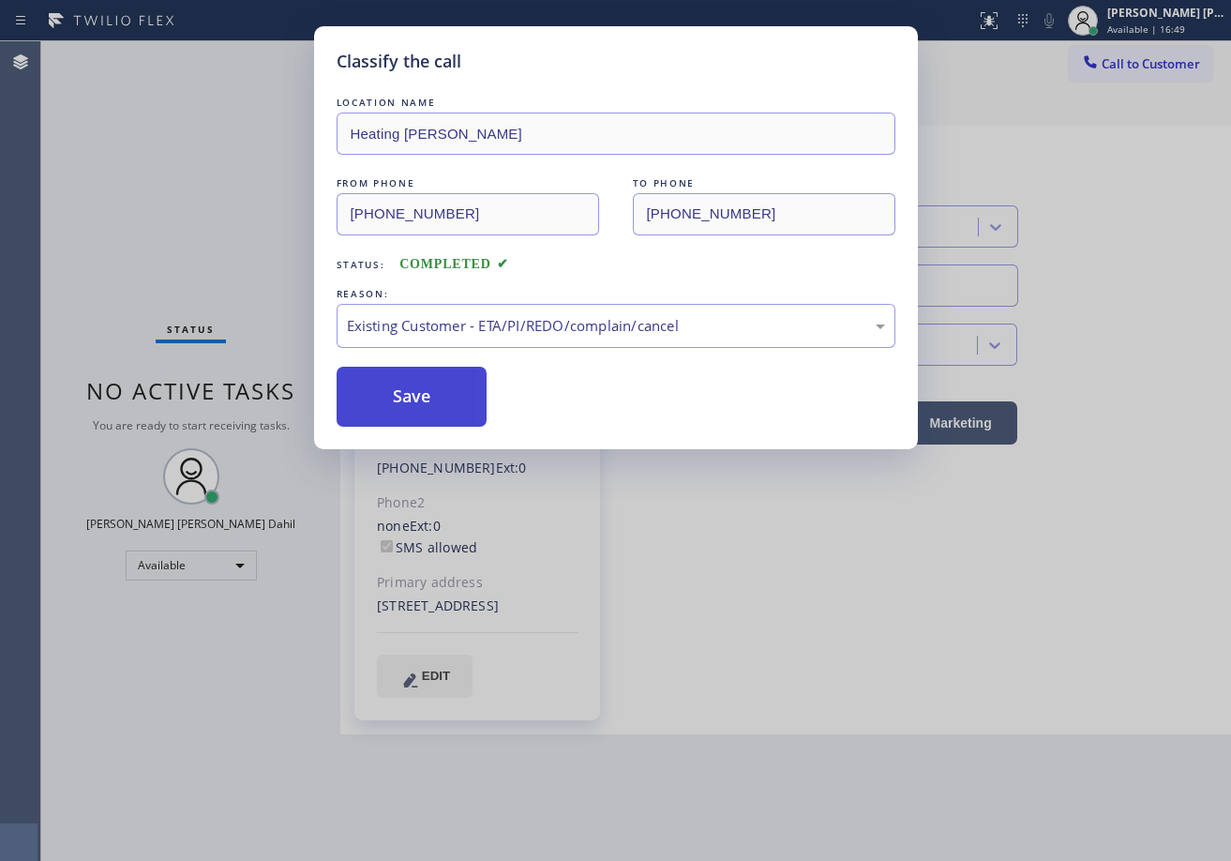
click at [424, 403] on button "Save" at bounding box center [412, 397] width 151 height 60
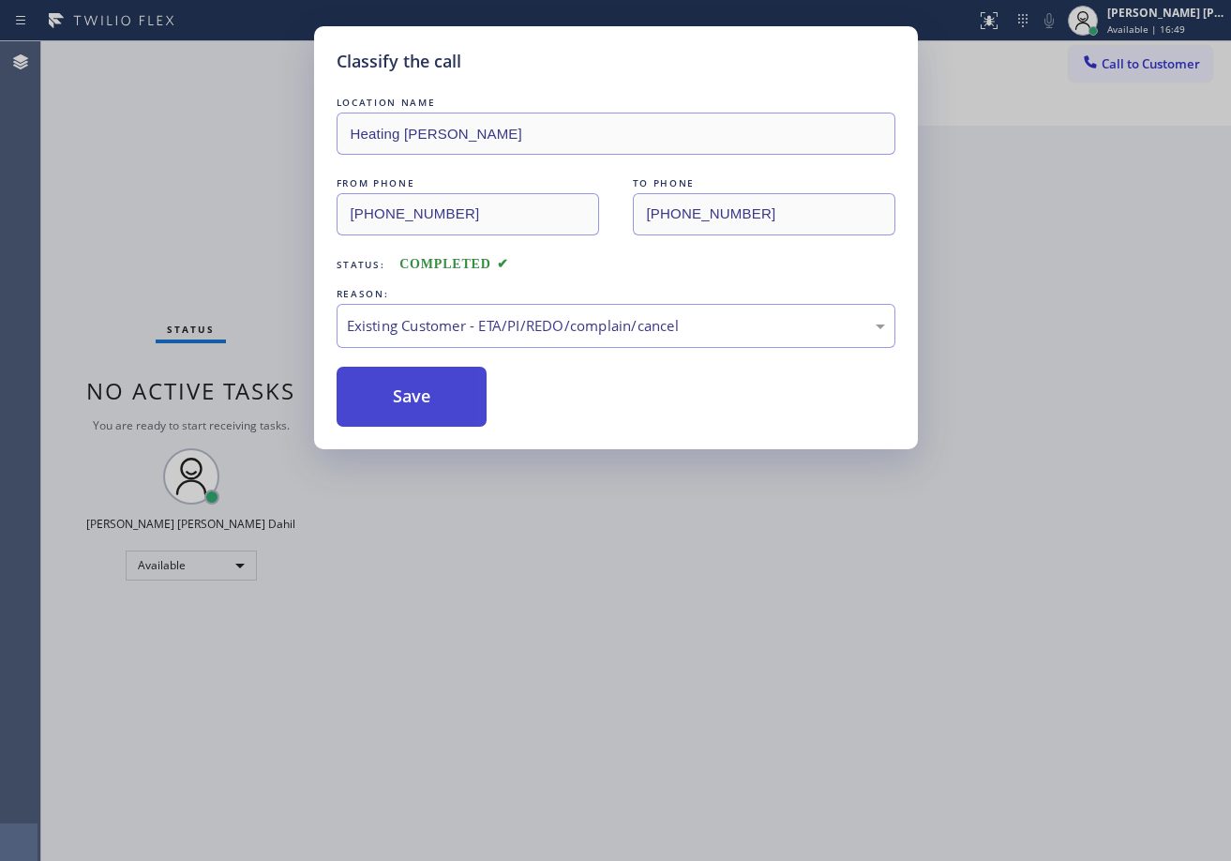
click at [424, 403] on button "Save" at bounding box center [412, 397] width 151 height 60
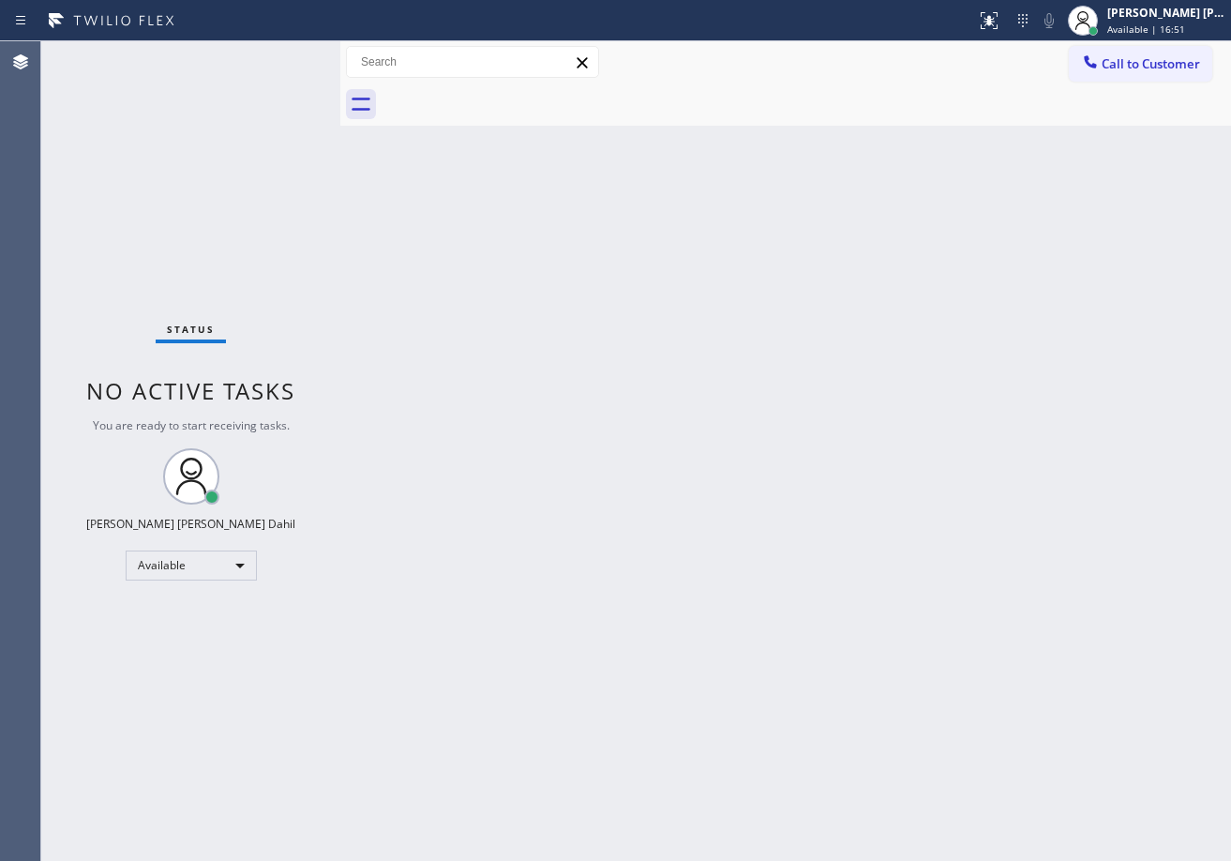
click at [966, 547] on div "Back to Dashboard Change Sender ID Customers Technicians Select a contact Outbo…" at bounding box center [785, 450] width 891 height 819
click at [248, 65] on div "Status No active tasks You are ready to start receiving tasks. [PERSON_NAME] [P…" at bounding box center [190, 450] width 299 height 819
click at [275, 58] on div "Status No active tasks You are ready to start receiving tasks. [PERSON_NAME] [P…" at bounding box center [190, 450] width 299 height 819
click at [277, 57] on div "Status No active tasks You are ready to start receiving tasks. [PERSON_NAME] [P…" at bounding box center [190, 450] width 299 height 819
click at [280, 57] on div "Status No active tasks You are ready to start receiving tasks. [PERSON_NAME] [P…" at bounding box center [190, 450] width 299 height 819
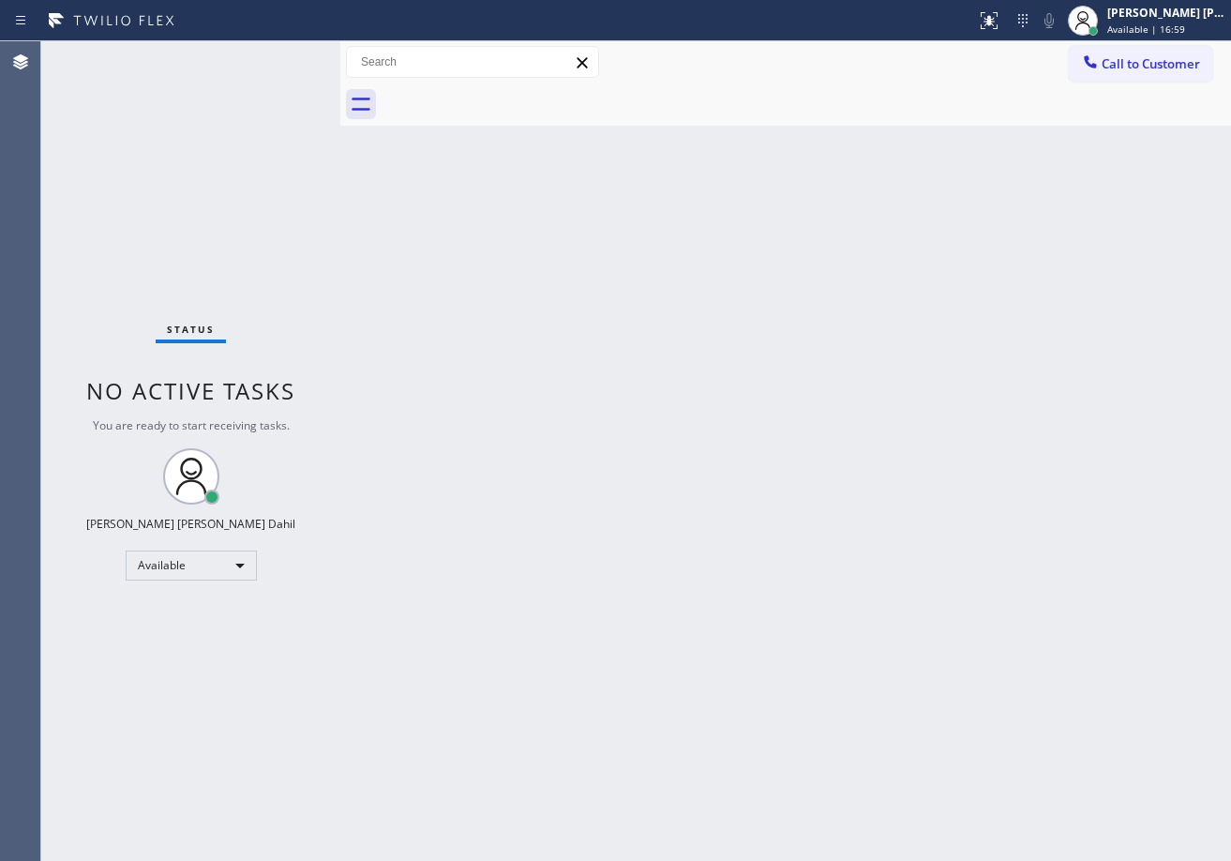
drag, startPoint x: 889, startPoint y: 472, endPoint x: 842, endPoint y: 433, distance: 61.2
click at [903, 482] on div "Back to Dashboard Change Sender ID Customers Technicians Select a contact Outbo…" at bounding box center [785, 450] width 891 height 819
click at [278, 70] on div "Status No active tasks You are ready to start receiving tasks. [PERSON_NAME] [P…" at bounding box center [190, 450] width 299 height 819
click at [280, 63] on div "Status No active tasks You are ready to start receiving tasks. [PERSON_NAME] [P…" at bounding box center [190, 450] width 299 height 819
click at [279, 60] on div "Status No active tasks You are ready to start receiving tasks. [PERSON_NAME] [P…" at bounding box center [190, 450] width 299 height 819
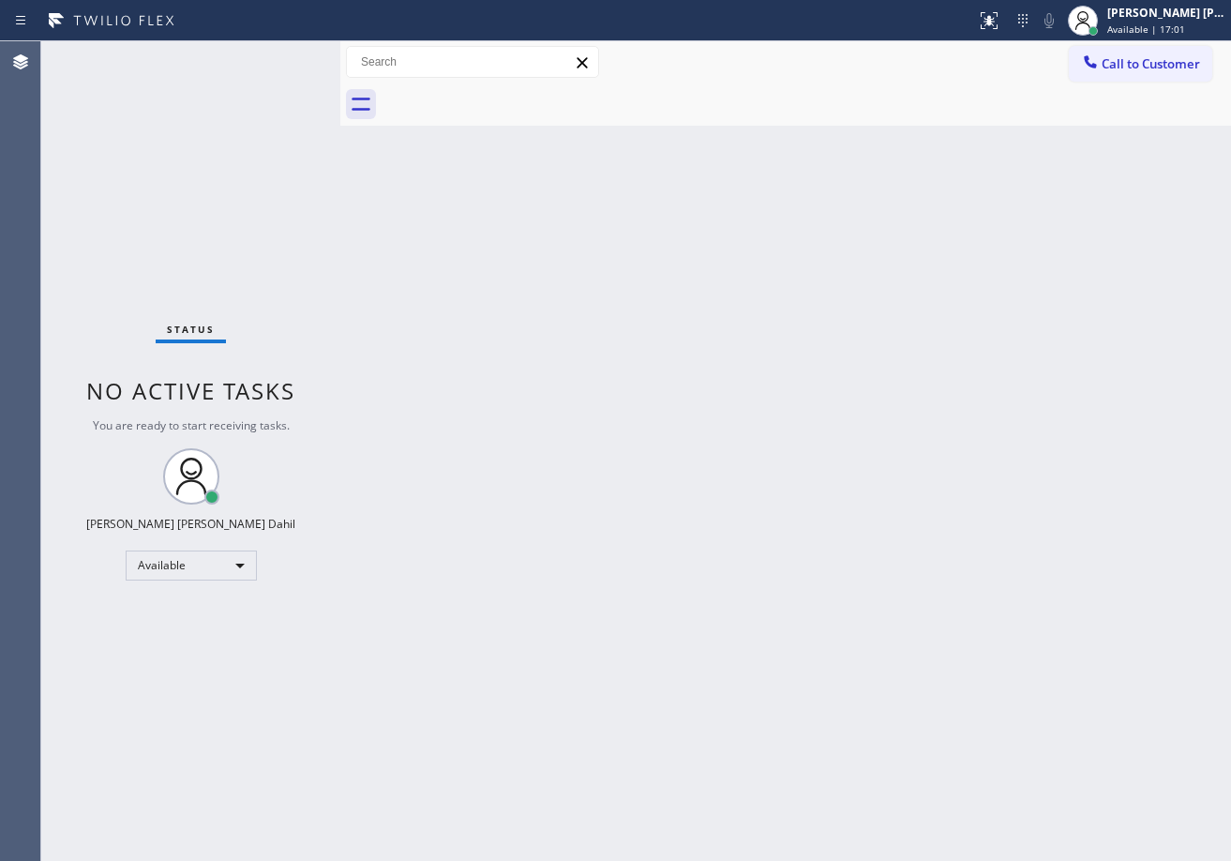
click at [287, 61] on div "Status No active tasks You are ready to start receiving tasks. [PERSON_NAME] [P…" at bounding box center [190, 450] width 299 height 819
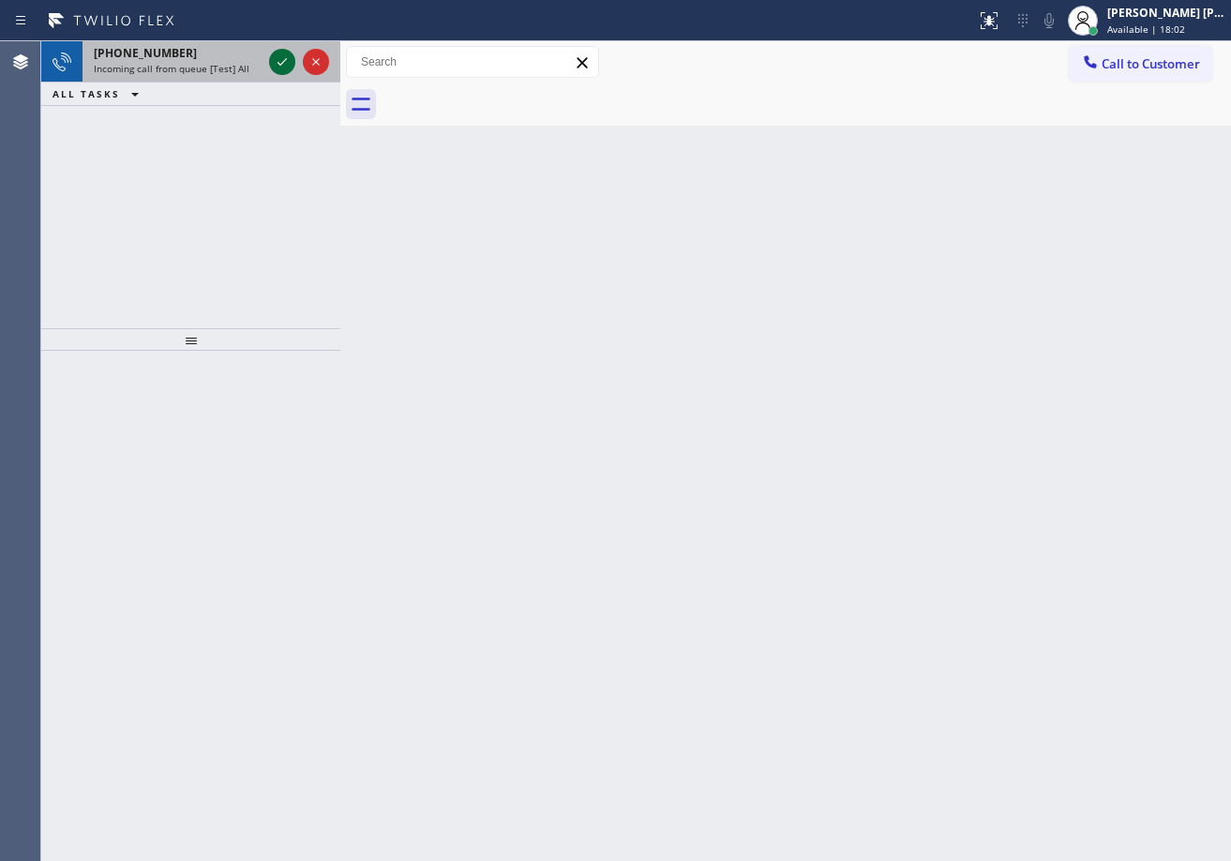
click at [283, 55] on icon at bounding box center [282, 62] width 22 height 22
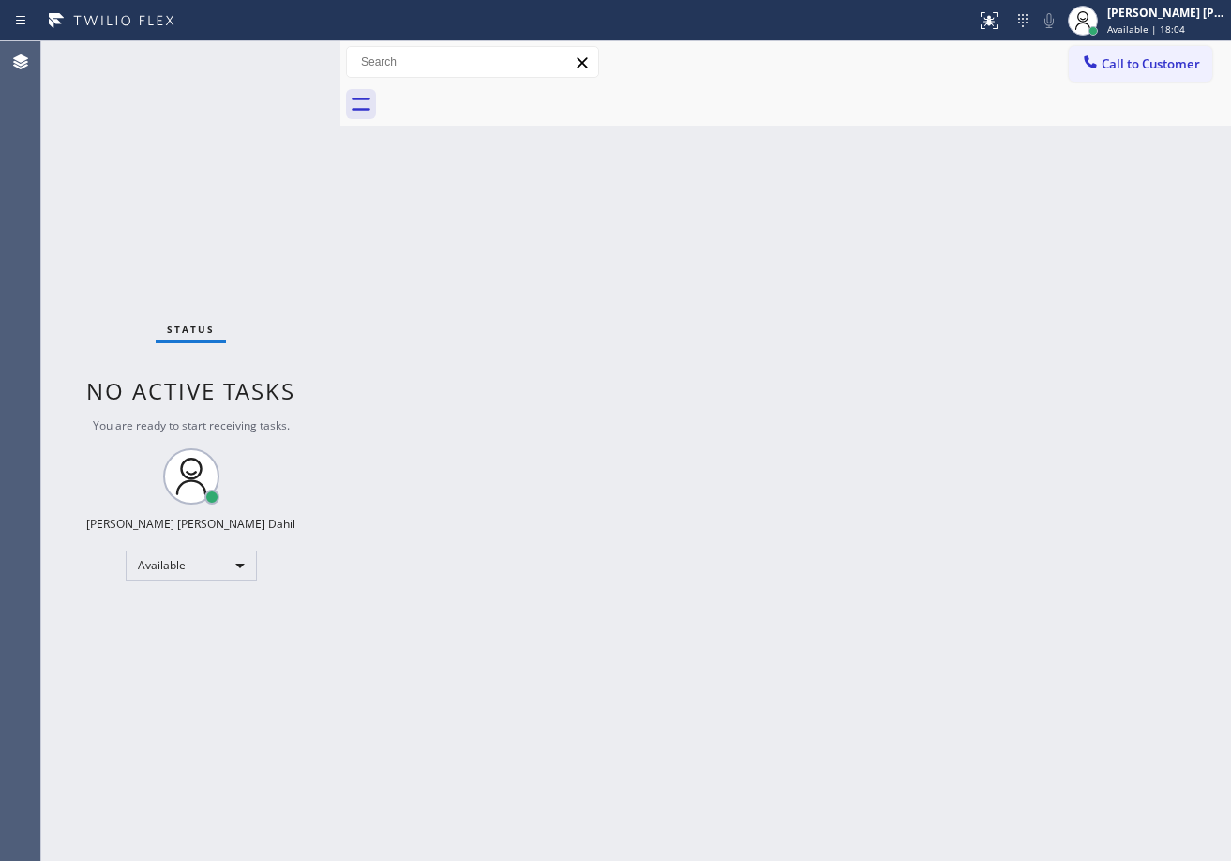
click at [283, 55] on div "Status No active tasks You are ready to start receiving tasks. [PERSON_NAME] [P…" at bounding box center [190, 450] width 299 height 819
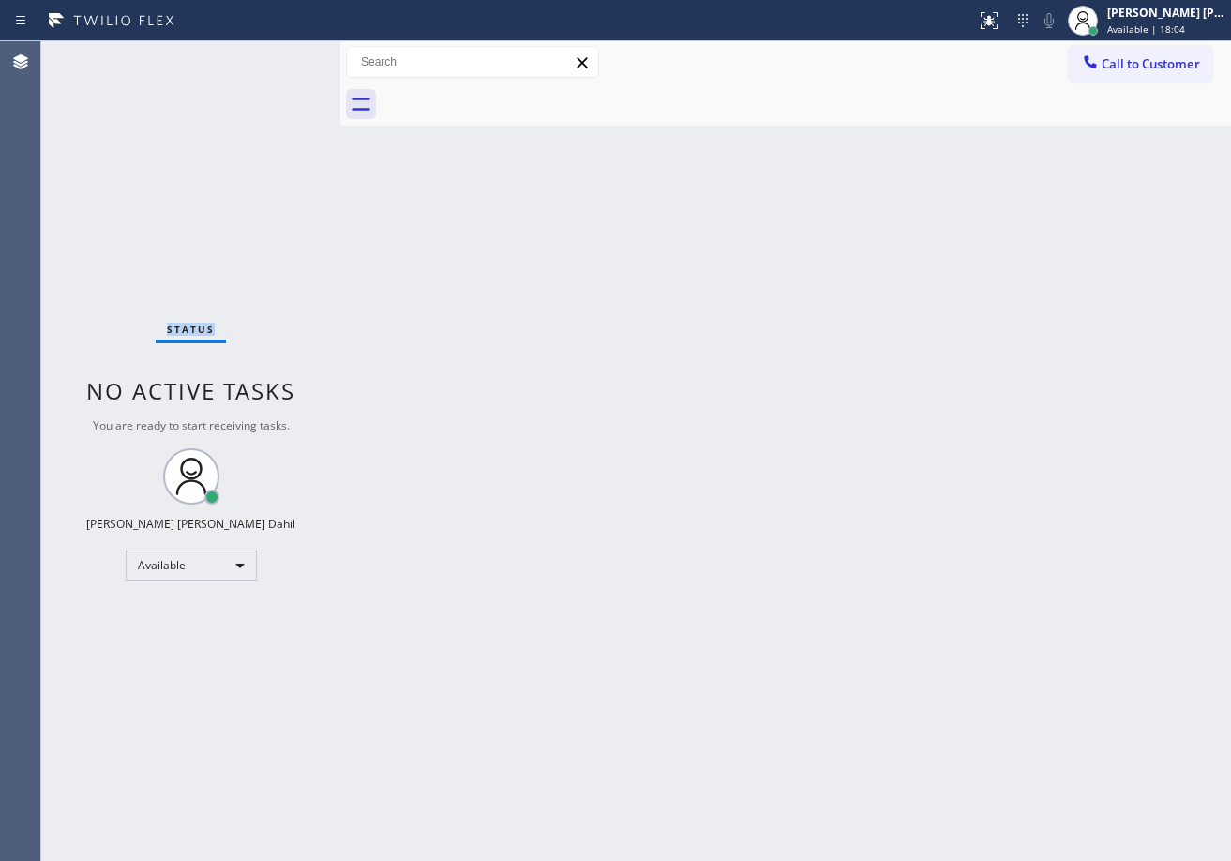
click at [283, 55] on div "Status No active tasks You are ready to start receiving tasks. [PERSON_NAME] [P…" at bounding box center [190, 450] width 299 height 819
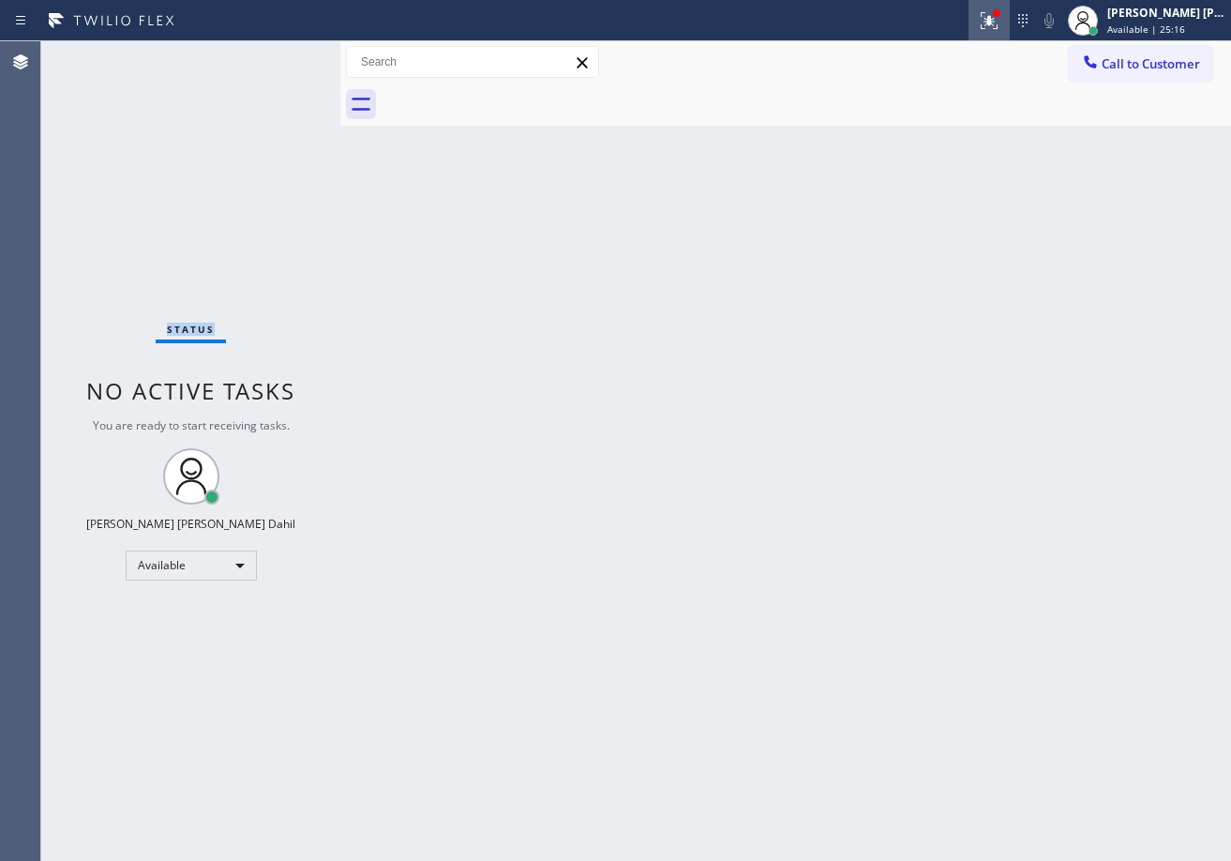
click at [999, 27] on icon at bounding box center [989, 20] width 22 height 22
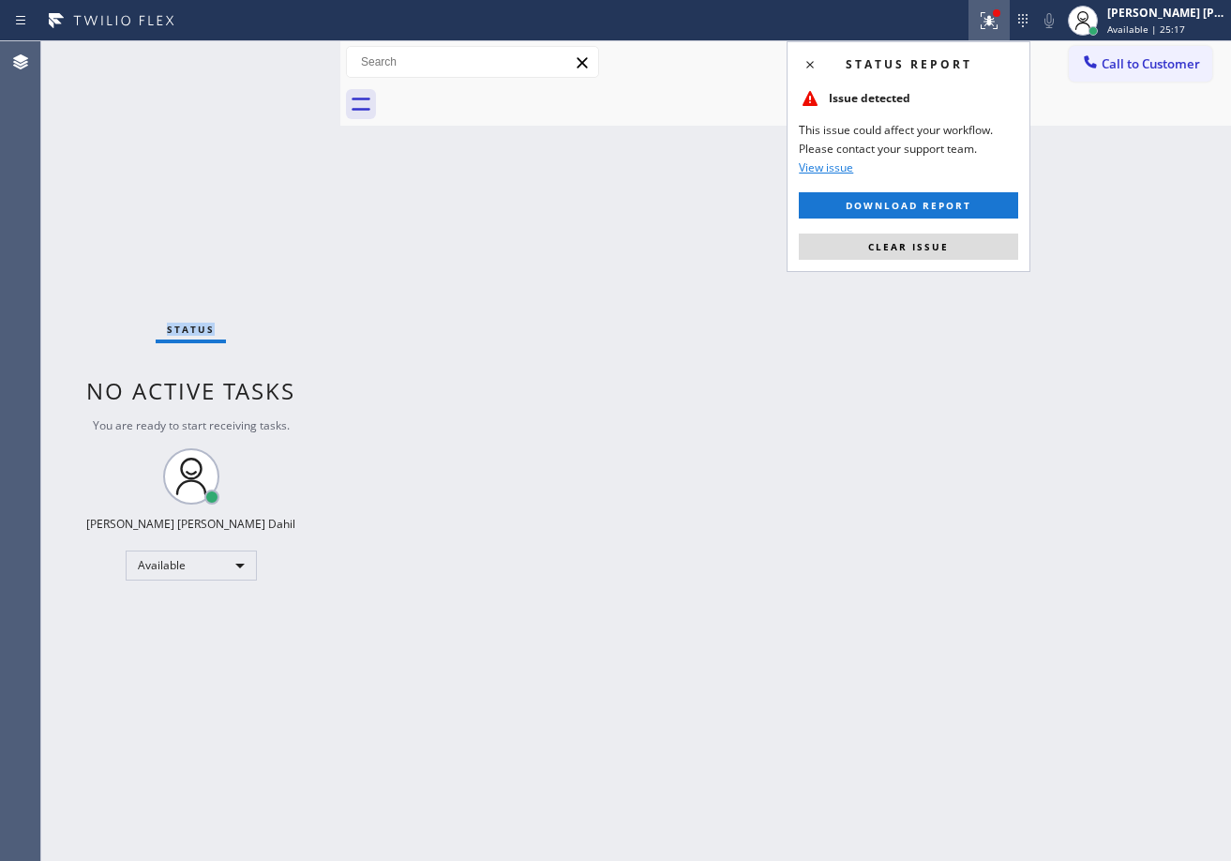
click at [933, 246] on span "Clear issue" at bounding box center [908, 246] width 81 height 13
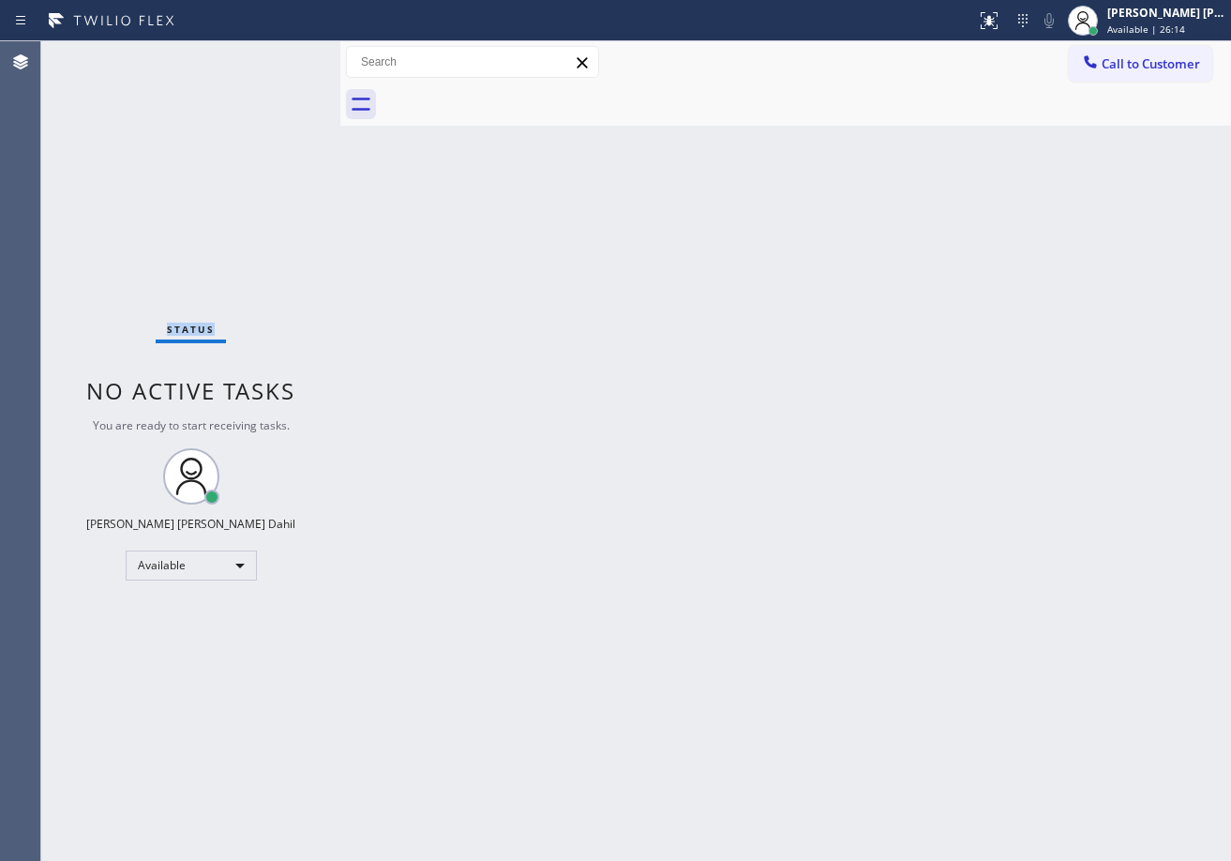
click at [280, 55] on div "Status No active tasks You are ready to start receiving tasks. [PERSON_NAME] [P…" at bounding box center [190, 450] width 299 height 819
drag, startPoint x: 955, startPoint y: 619, endPoint x: 1176, endPoint y: 857, distance: 324.4
click at [954, 622] on div "Back to Dashboard Change Sender ID Customers Technicians Select a contact Outbo…" at bounding box center [785, 450] width 891 height 819
click at [846, 532] on div "Back to Dashboard Change Sender ID Customers Technicians Select a contact Outbo…" at bounding box center [785, 450] width 891 height 819
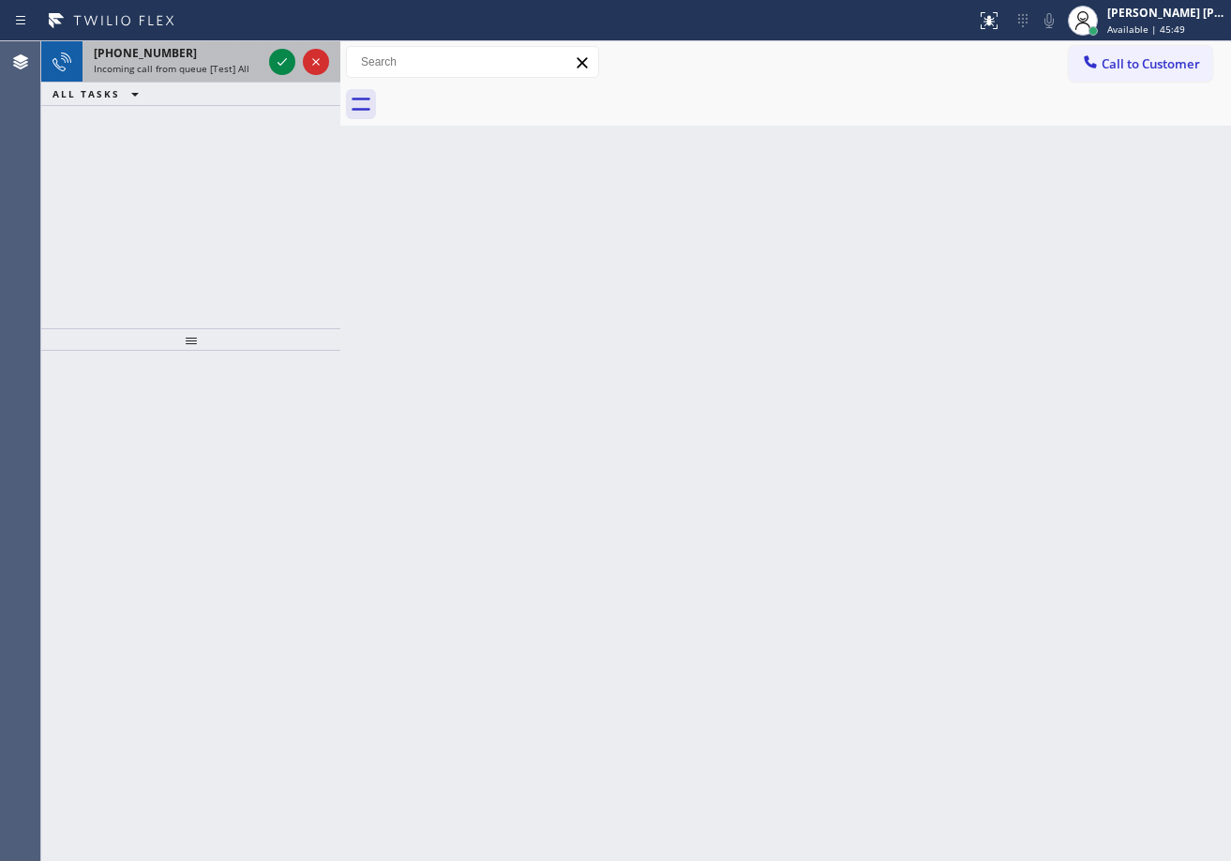
click at [202, 54] on div "[PHONE_NUMBER]" at bounding box center [178, 53] width 168 height 16
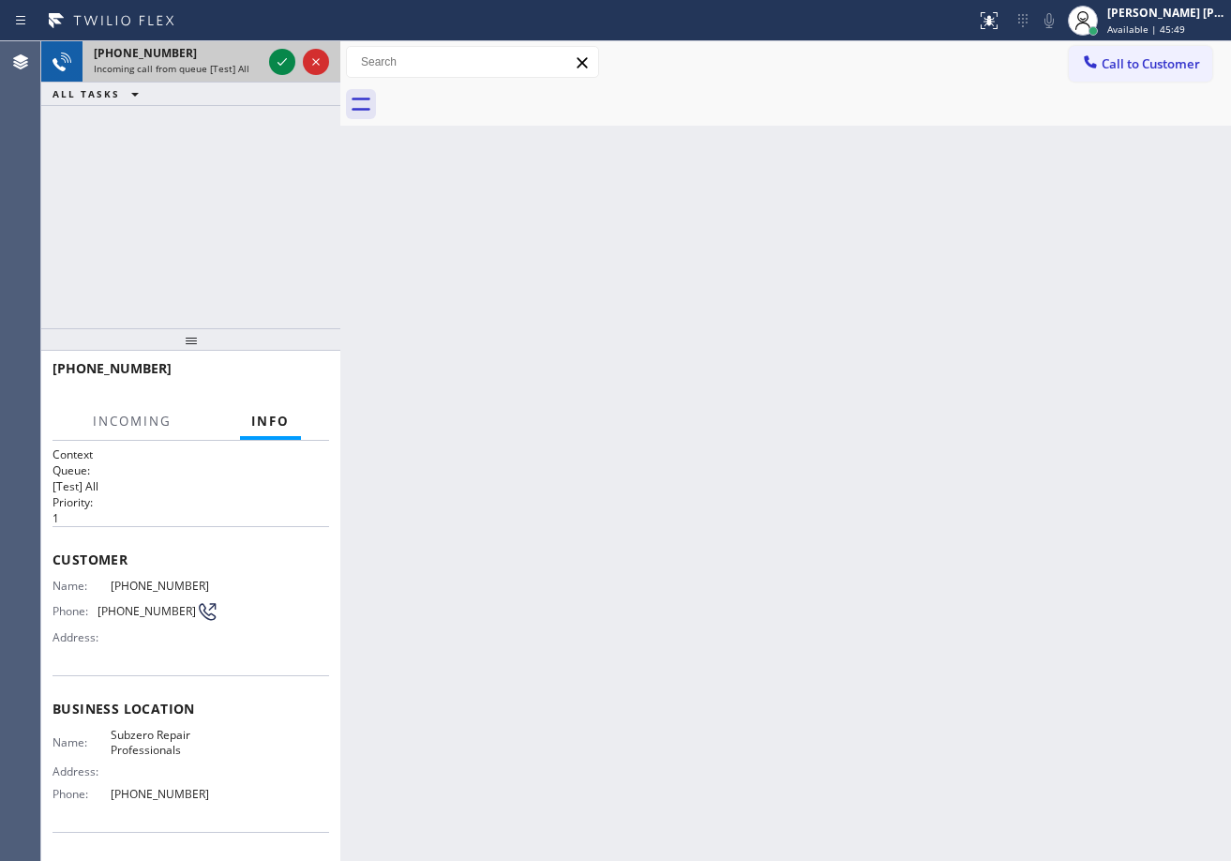
click at [202, 54] on div "[PHONE_NUMBER]" at bounding box center [178, 53] width 168 height 16
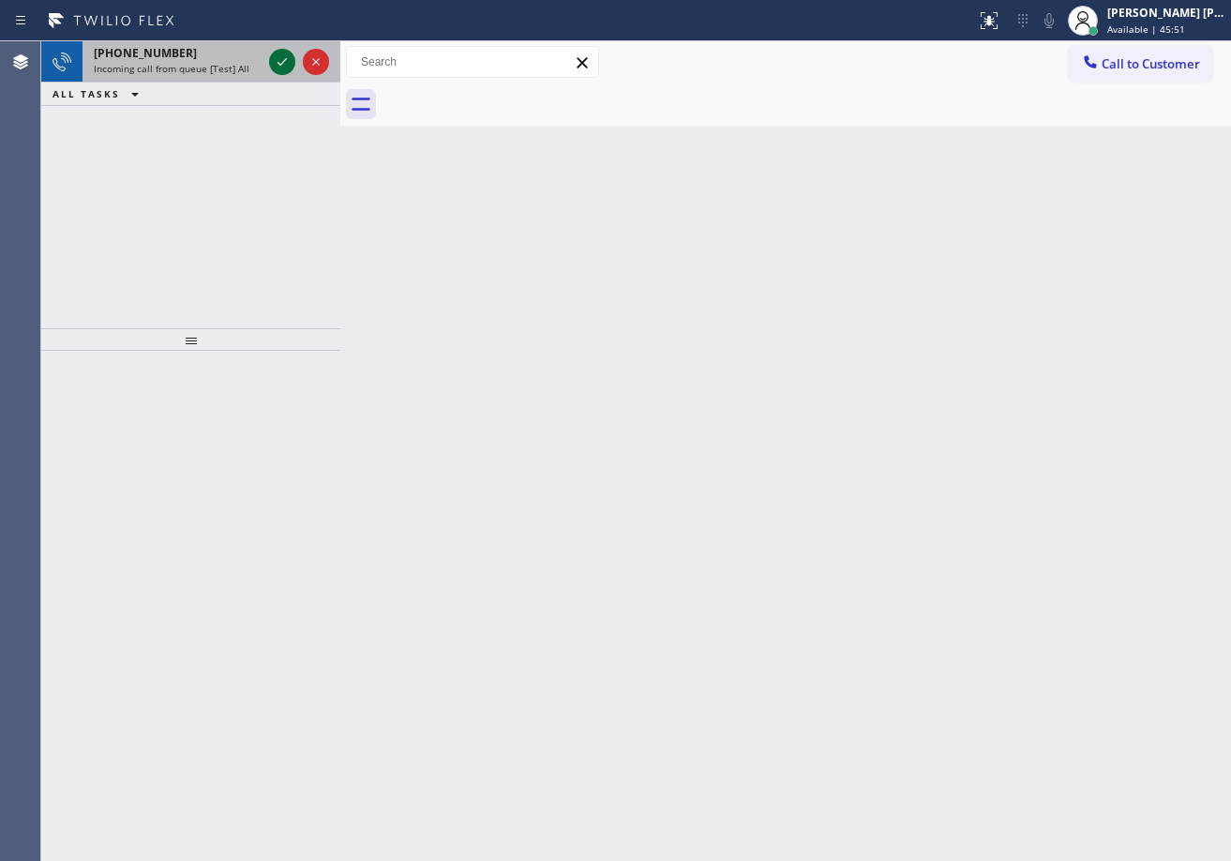
click at [285, 54] on icon at bounding box center [282, 62] width 22 height 22
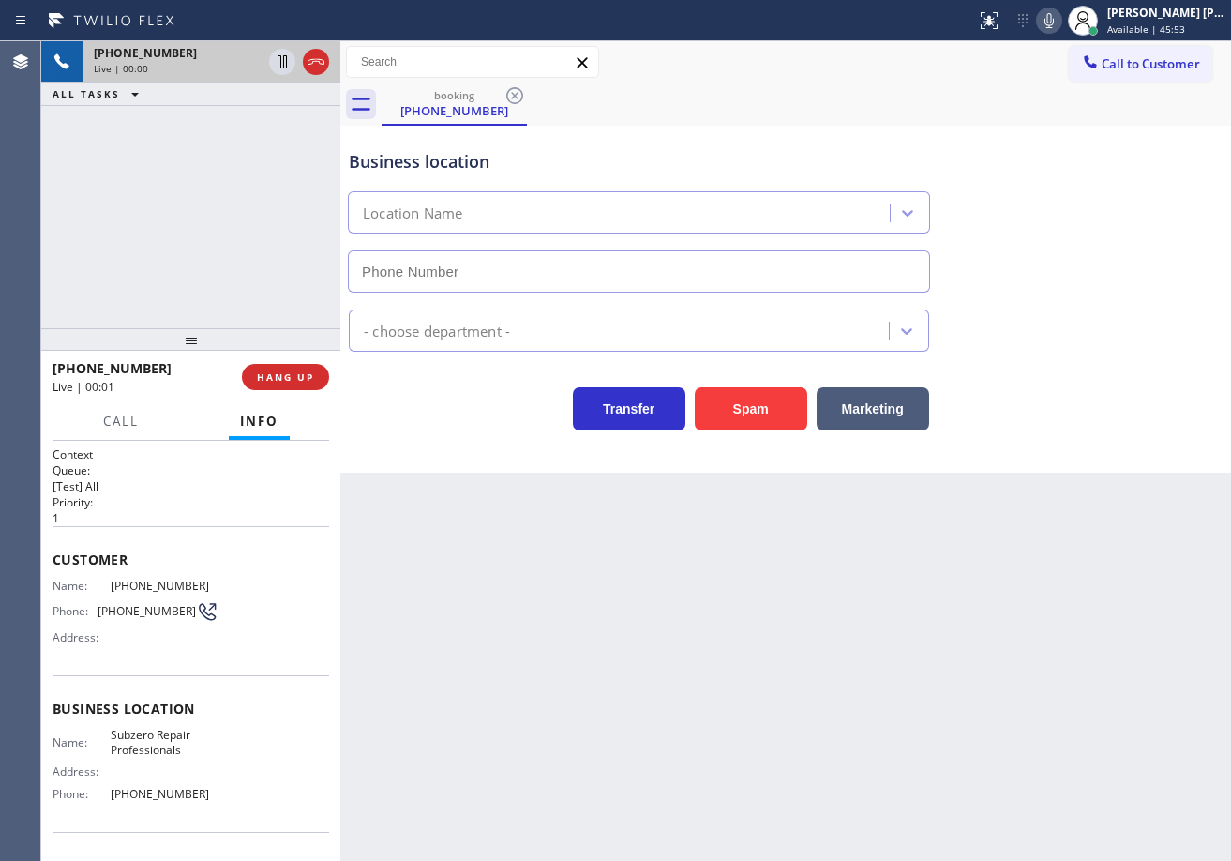
type input "[PHONE_NUMBER]"
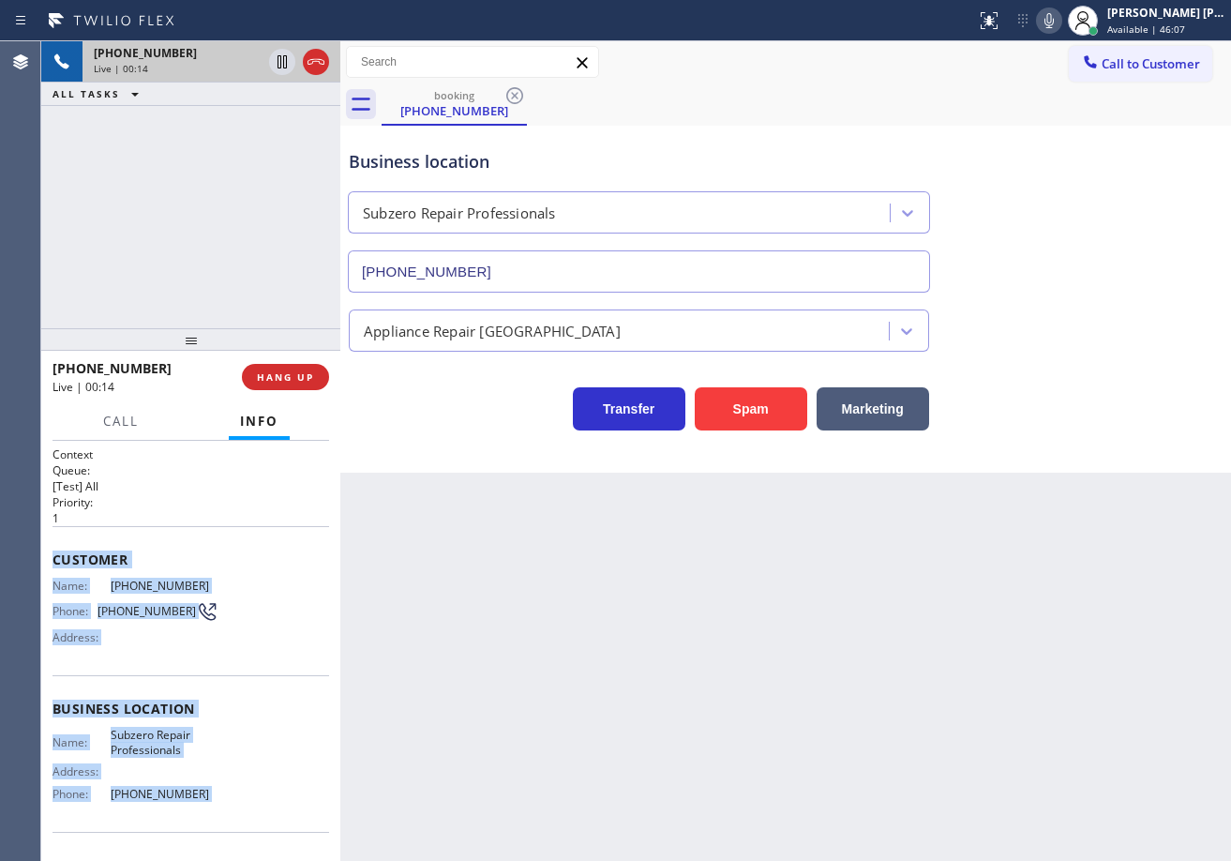
scroll to position [119, 0]
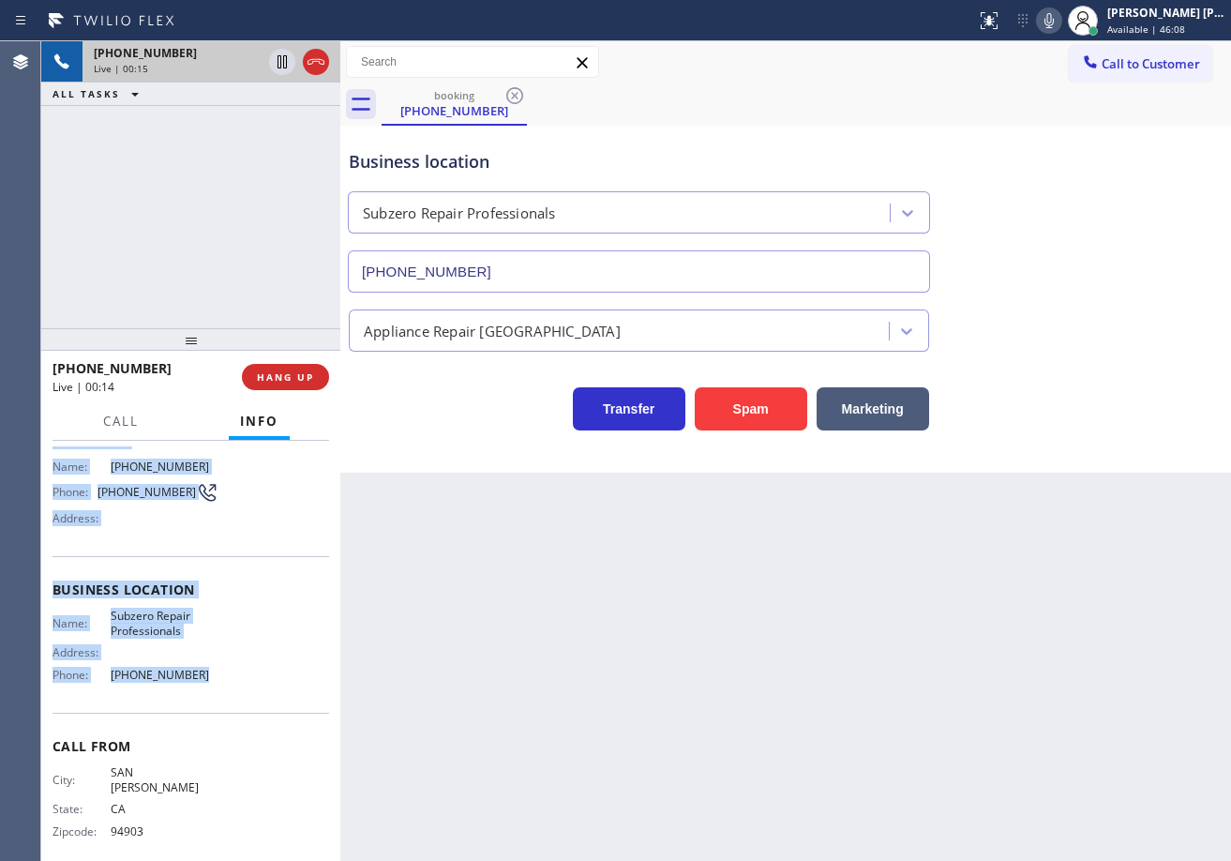
drag, startPoint x: 47, startPoint y: 550, endPoint x: 199, endPoint y: 689, distance: 205.7
click at [199, 689] on div "Context Queue: [Test] All Priority: 1 Customer Name: [PHONE_NUMBER] Phone: [PHO…" at bounding box center [190, 651] width 299 height 420
copy div "Customer Name: [PHONE_NUMBER] Phone: [PHONE_NUMBER] Address: Business location …"
click at [239, 667] on div "Name: Subzero Repair Professionals Address: Phone: [PHONE_NUMBER]" at bounding box center [190, 648] width 277 height 81
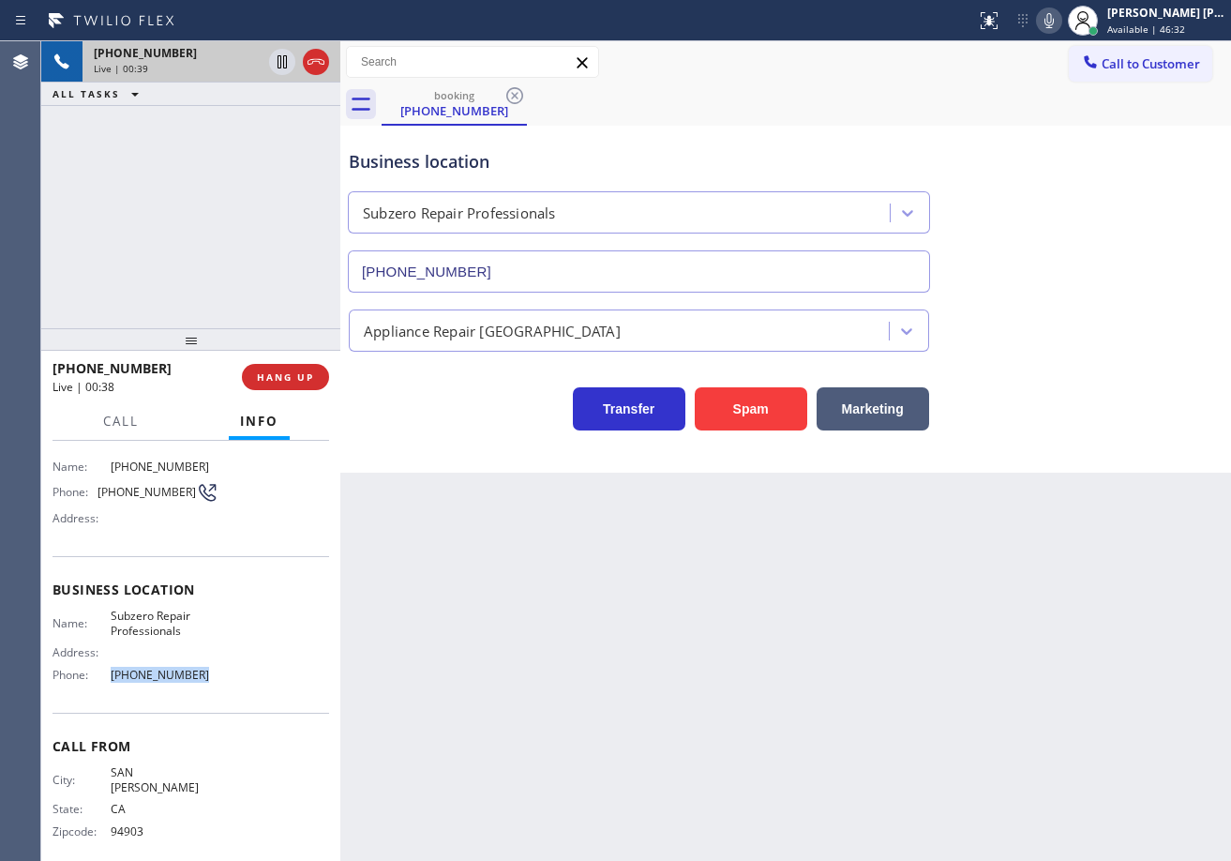
drag, startPoint x: 224, startPoint y: 672, endPoint x: 281, endPoint y: 158, distance: 516.9
click at [103, 682] on div "Name: Subzero Repair Professionals Address: Phone: [PHONE_NUMBER]" at bounding box center [190, 648] width 277 height 81
copy div "[PHONE_NUMBER]"
drag, startPoint x: 1070, startPoint y: 27, endPoint x: 1059, endPoint y: 54, distance: 29.1
click at [1054, 27] on icon at bounding box center [1048, 20] width 9 height 15
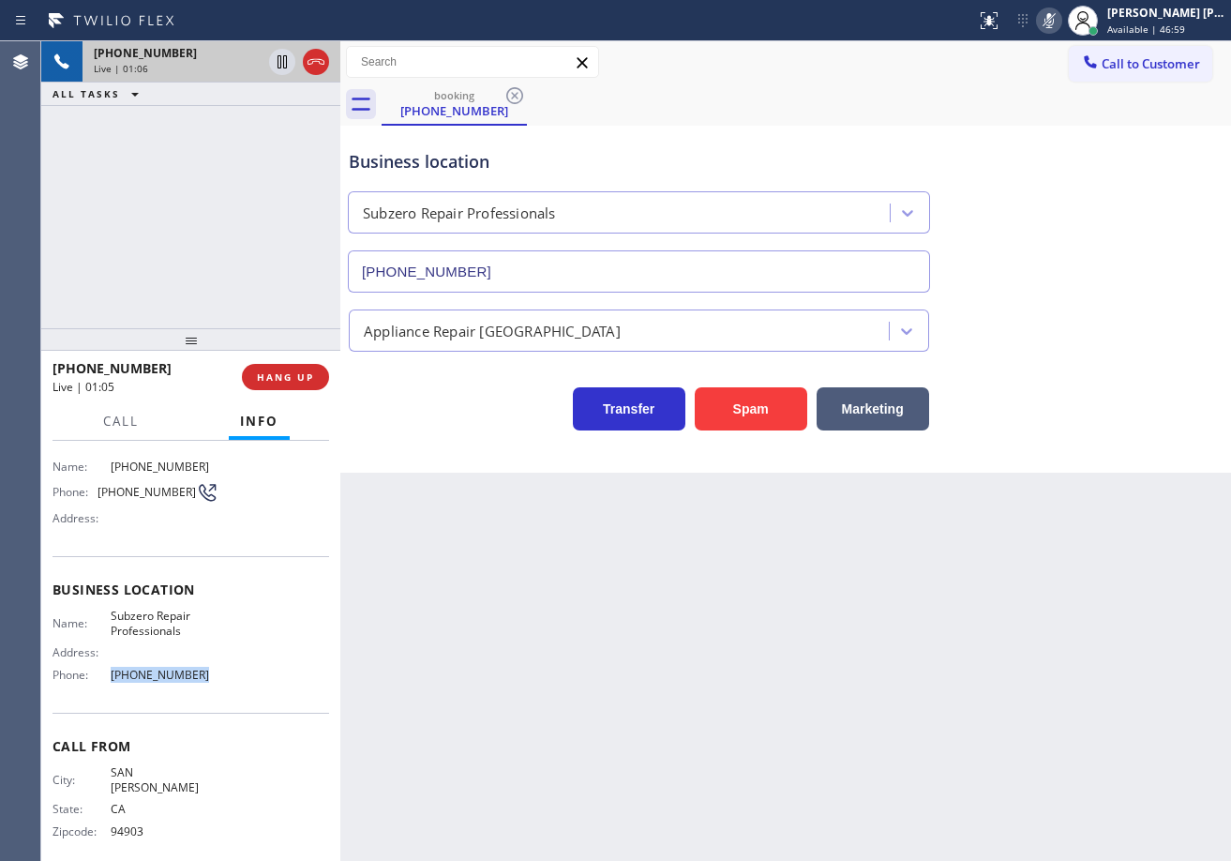
click at [1054, 24] on icon at bounding box center [1048, 20] width 9 height 15
click at [1079, 346] on div "Appliance Repair [GEOGRAPHIC_DATA]" at bounding box center [785, 327] width 881 height 50
click at [1062, 349] on div "Appliance Repair [GEOGRAPHIC_DATA]" at bounding box center [785, 327] width 881 height 50
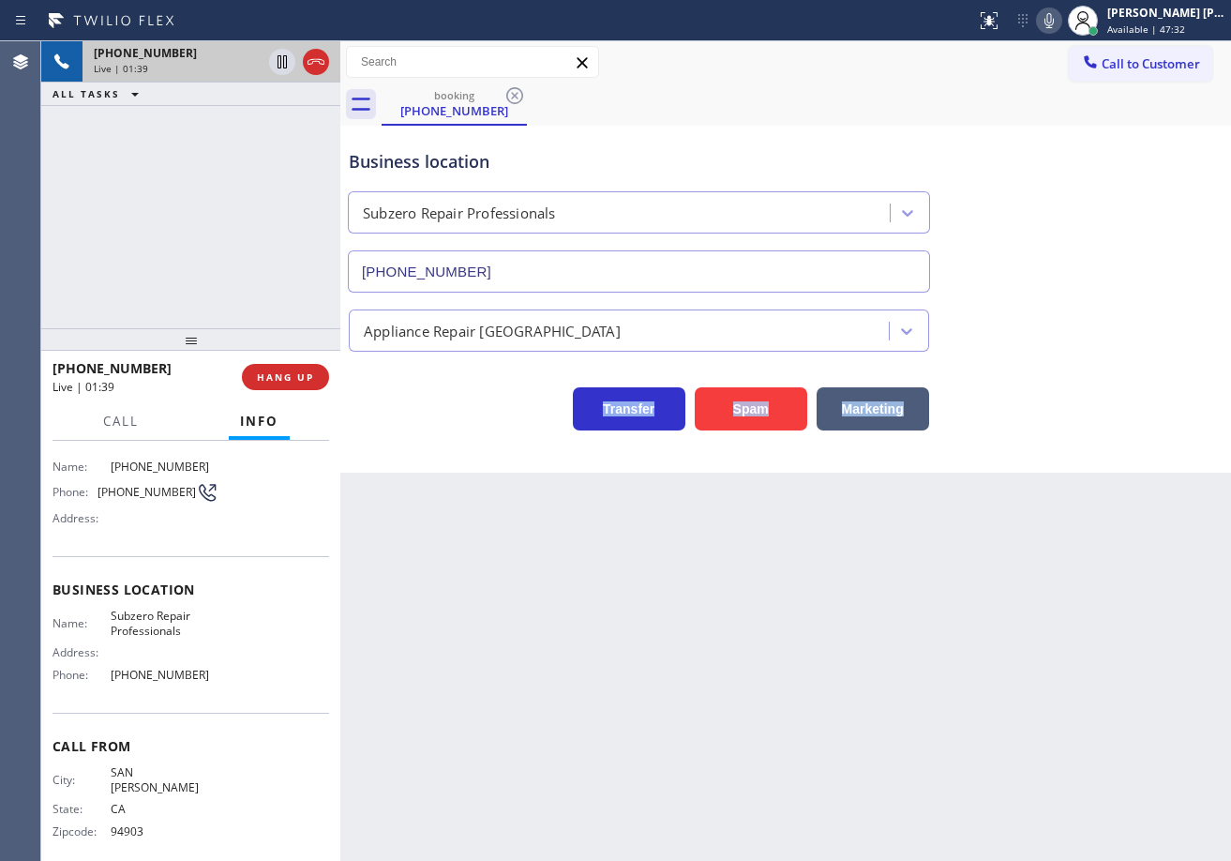
click at [1062, 349] on div "Appliance Repair [GEOGRAPHIC_DATA]" at bounding box center [785, 327] width 881 height 50
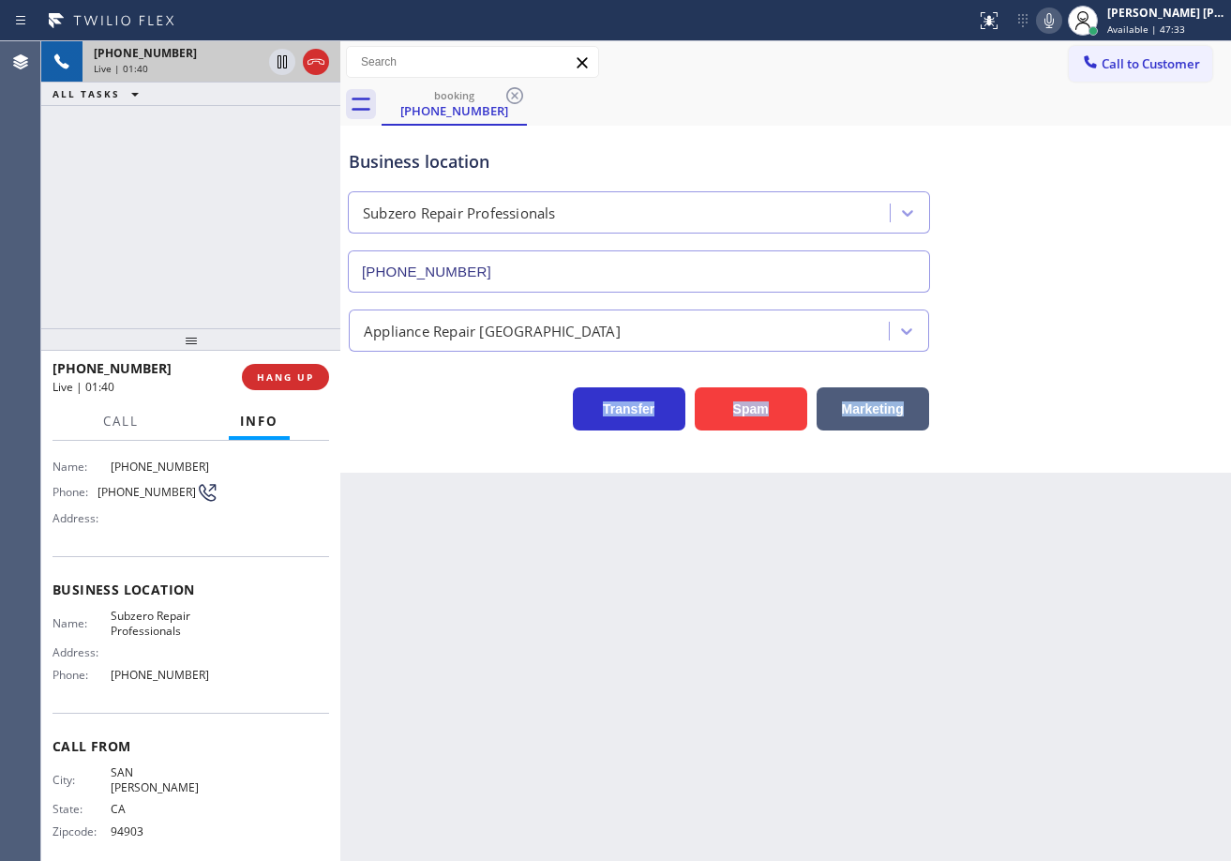
click at [1062, 349] on div "Appliance Repair [GEOGRAPHIC_DATA]" at bounding box center [785, 327] width 881 height 50
click at [1077, 385] on div "Transfer Spam Marketing" at bounding box center [785, 400] width 881 height 60
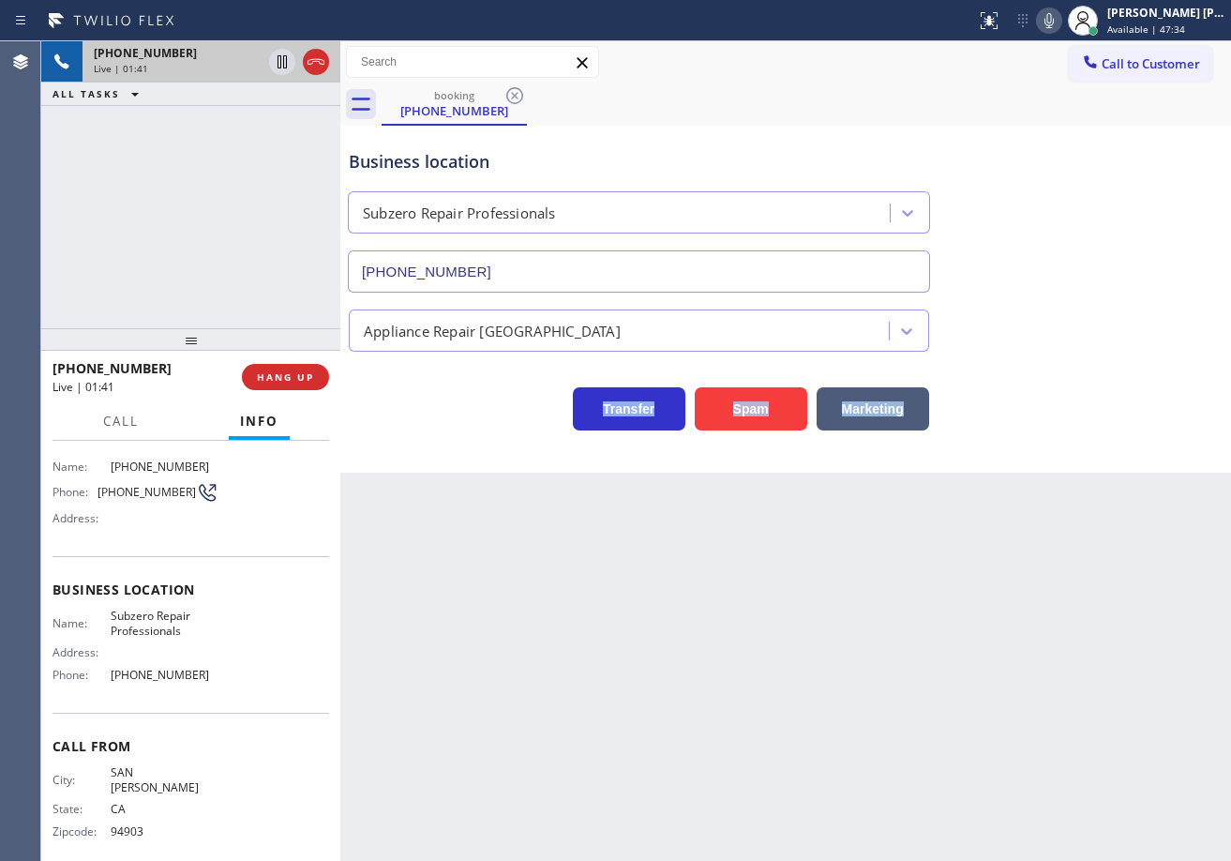
click at [1077, 385] on div "Transfer Spam Marketing" at bounding box center [785, 400] width 881 height 60
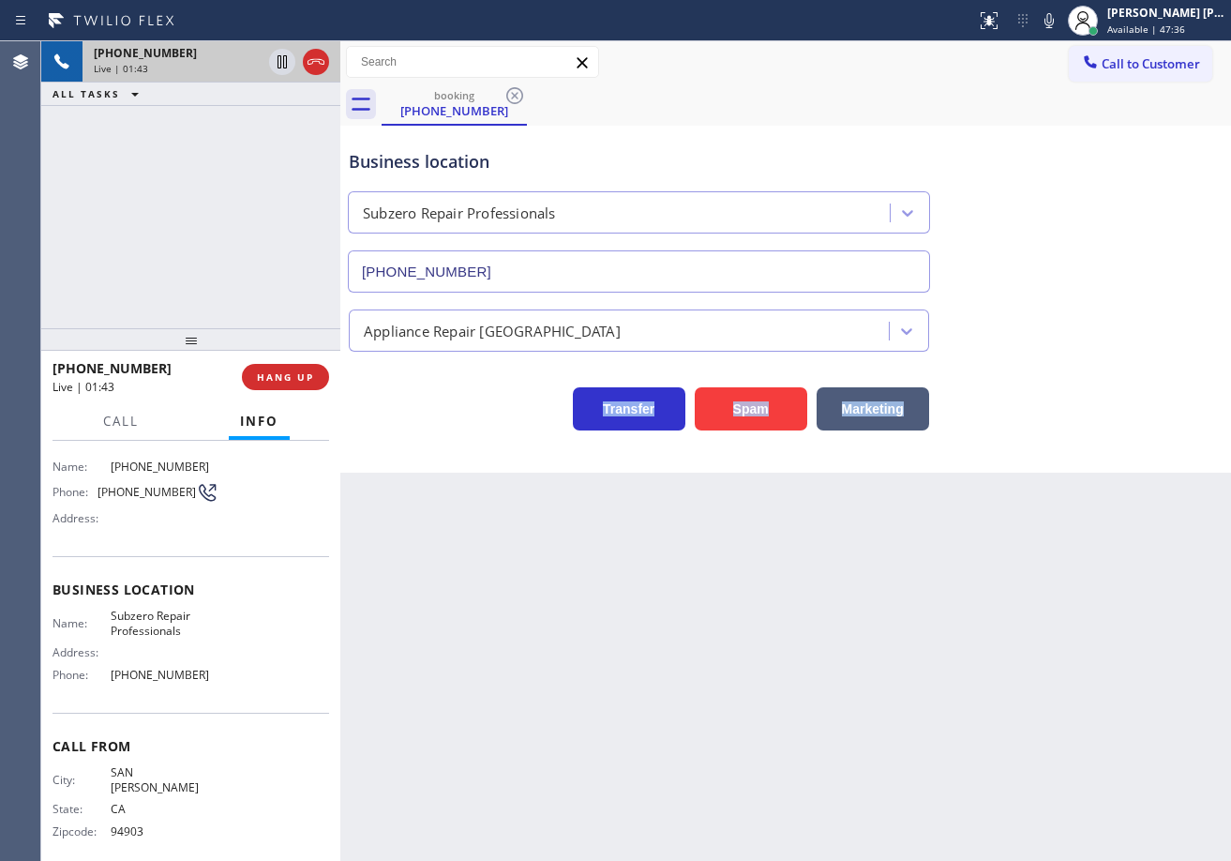
drag, startPoint x: 1069, startPoint y: 22, endPoint x: 1072, endPoint y: 85, distance: 62.9
click at [1060, 25] on icon at bounding box center [1049, 20] width 22 height 22
drag, startPoint x: 1078, startPoint y: 134, endPoint x: 971, endPoint y: 144, distance: 107.4
click at [1078, 138] on div "Business location Subzero Repair Professionals [PHONE_NUMBER]" at bounding box center [785, 208] width 881 height 170
click at [278, 62] on icon at bounding box center [281, 61] width 9 height 13
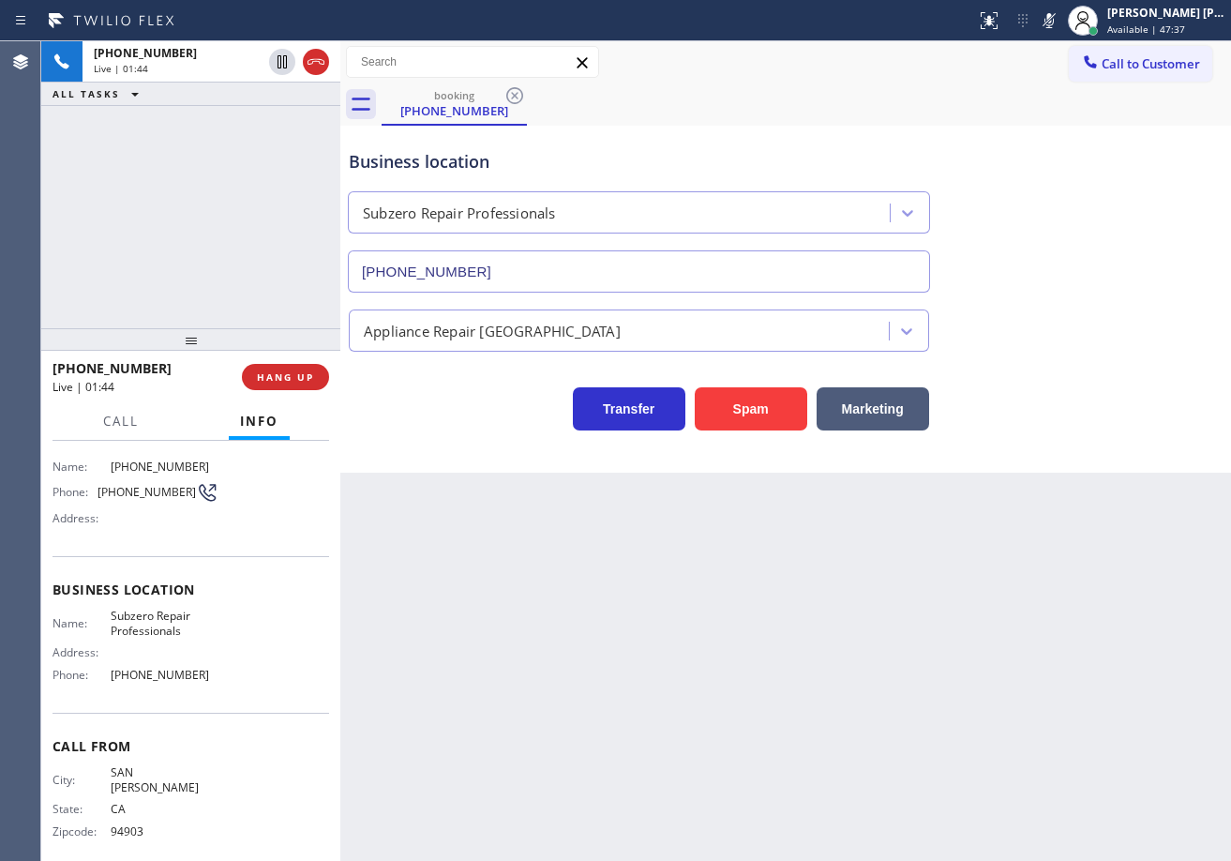
click at [243, 120] on div "[PHONE_NUMBER] Live | 01:44 ALL TASKS ALL TASKS ACTIVE TASKS TASKS IN WRAP UP" at bounding box center [190, 184] width 299 height 287
click at [285, 60] on icon at bounding box center [282, 62] width 22 height 22
click at [276, 115] on div "[PHONE_NUMBER] Live | 02:04 ALL TASKS ALL TASKS ACTIVE TASKS TASKS IN WRAP UP" at bounding box center [190, 184] width 299 height 287
click at [1060, 23] on icon at bounding box center [1049, 20] width 22 height 22
click at [1046, 139] on div "Business location Subzero Repair Professionals [PHONE_NUMBER]" at bounding box center [785, 208] width 881 height 170
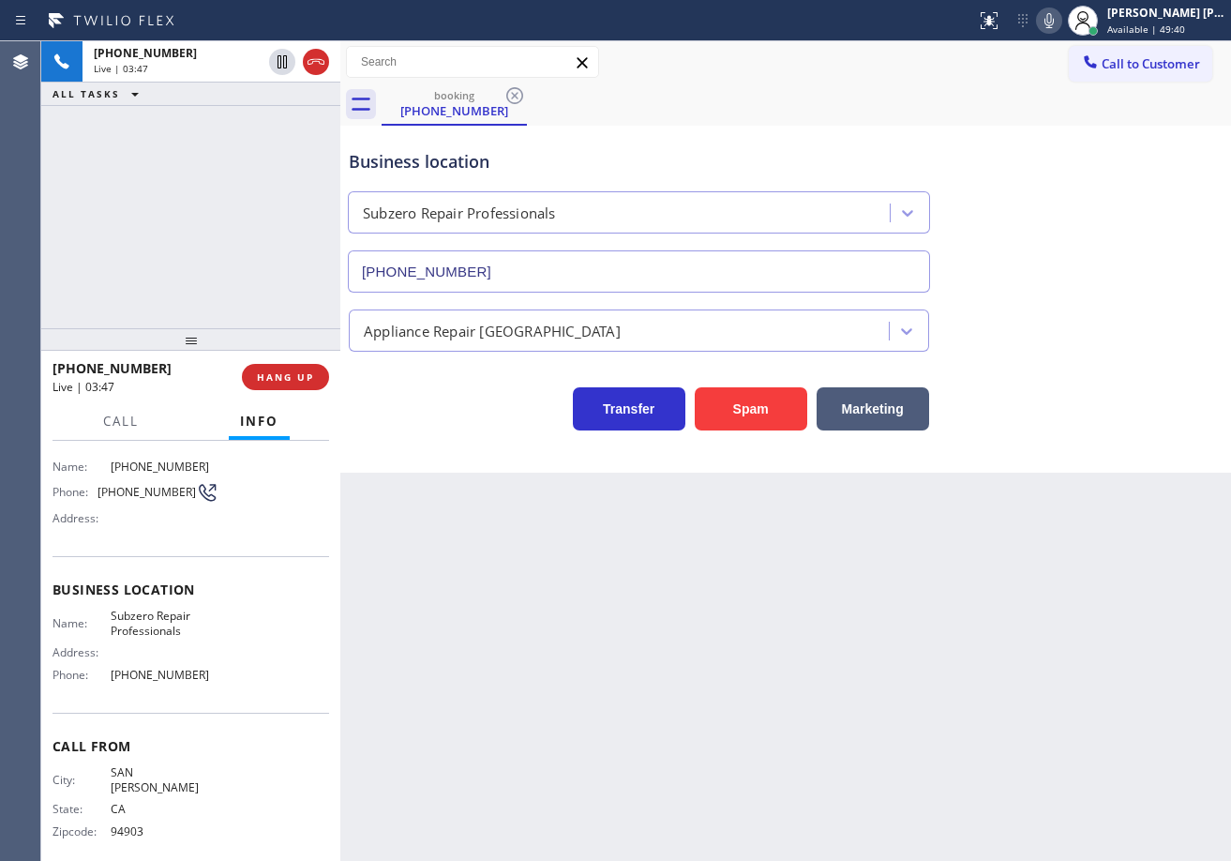
click at [198, 348] on div at bounding box center [190, 339] width 299 height 22
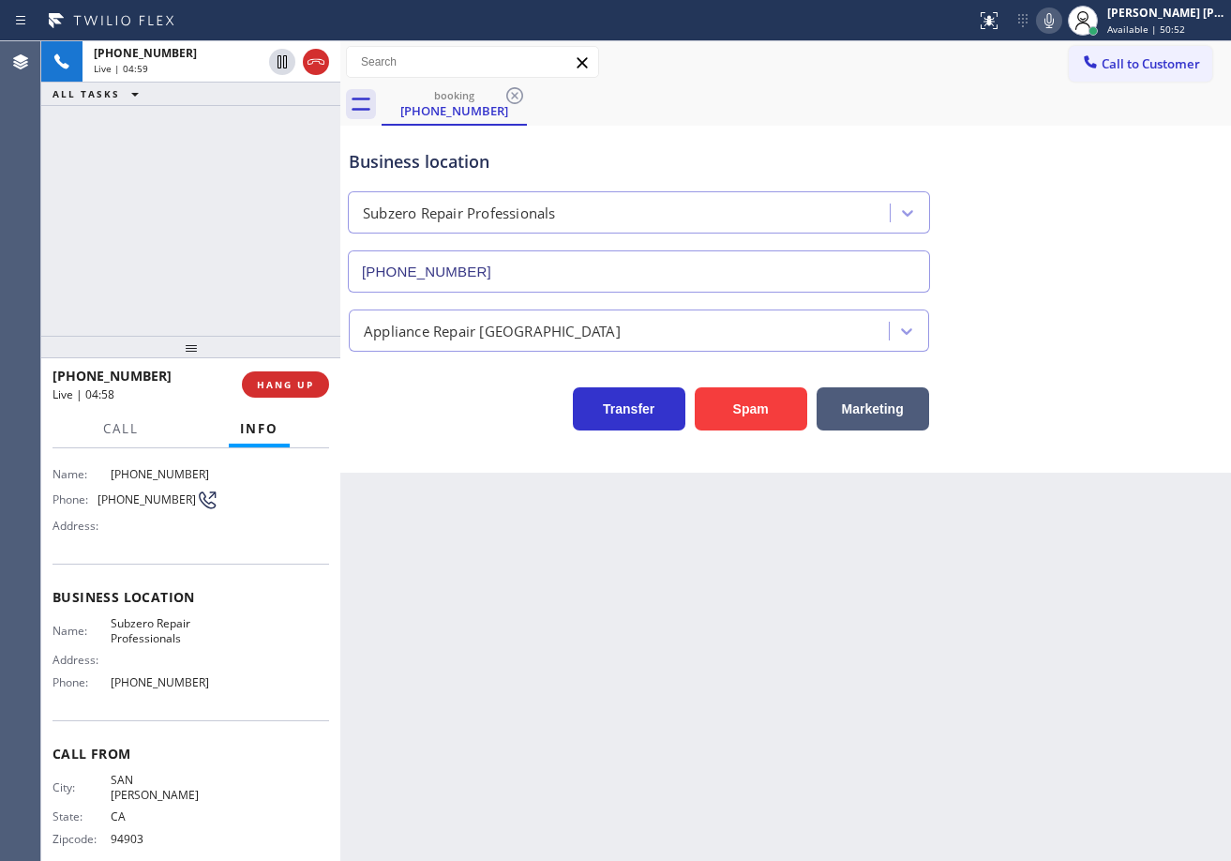
click at [1059, 22] on icon at bounding box center [1049, 20] width 22 height 22
click at [1063, 207] on div "Business location Subzero Repair Professionals [PHONE_NUMBER]" at bounding box center [785, 208] width 881 height 170
click at [1060, 21] on icon at bounding box center [1049, 20] width 22 height 22
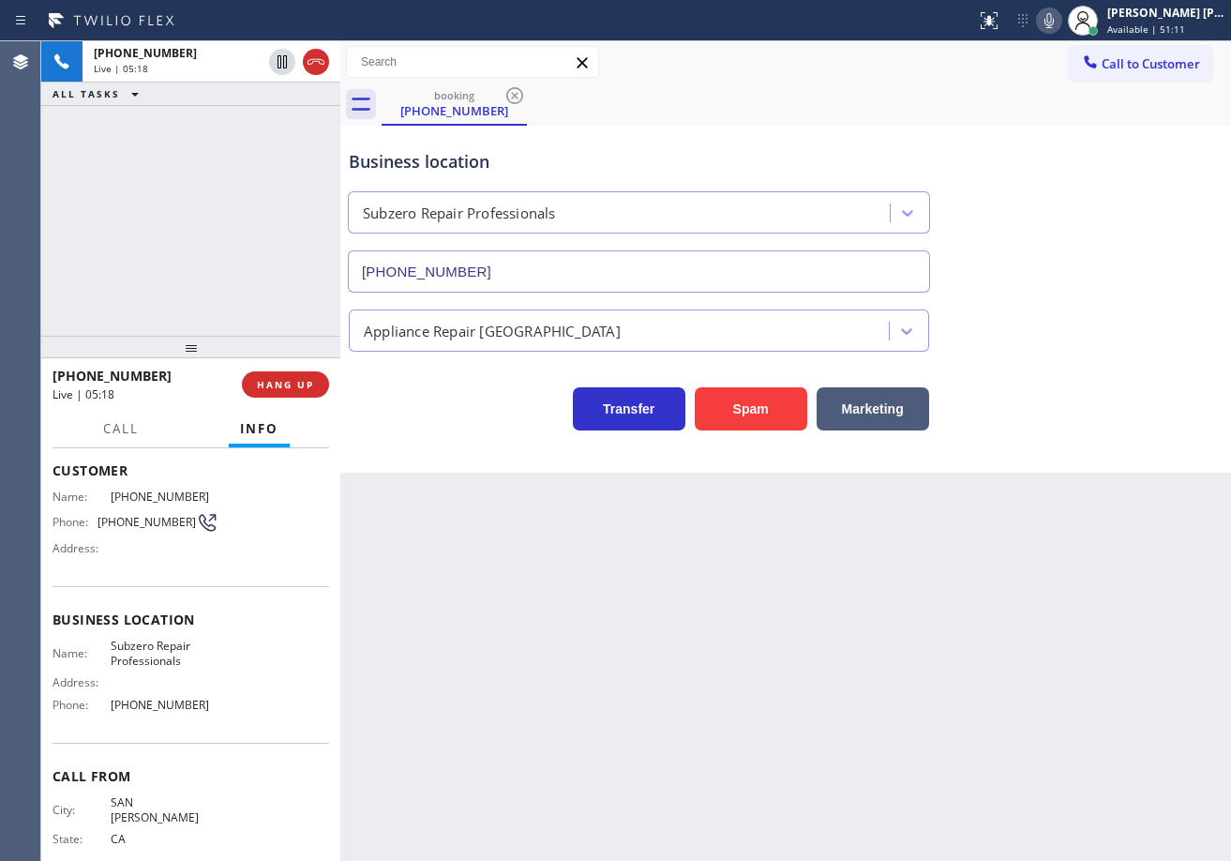
scroll to position [0, 0]
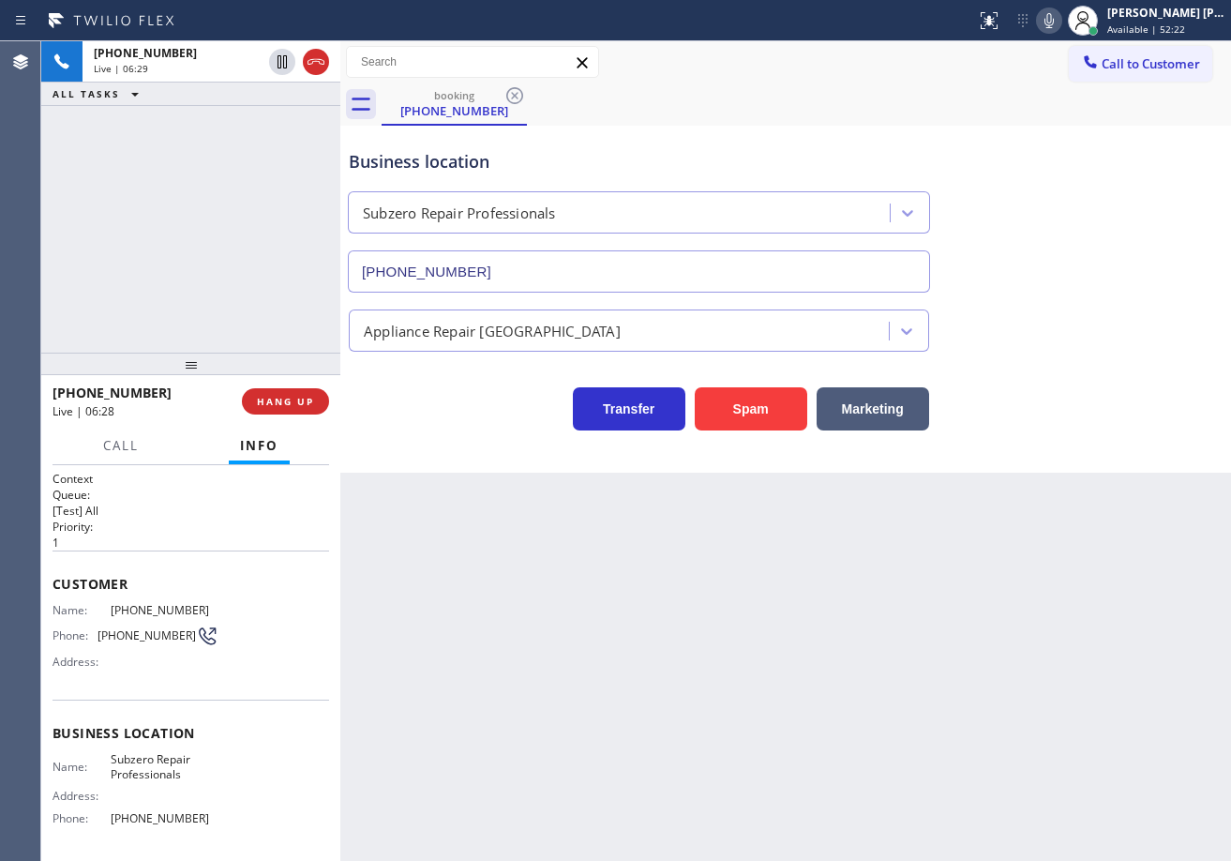
drag, startPoint x: 197, startPoint y: 369, endPoint x: 219, endPoint y: 321, distance: 53.7
click at [198, 369] on div at bounding box center [190, 363] width 299 height 22
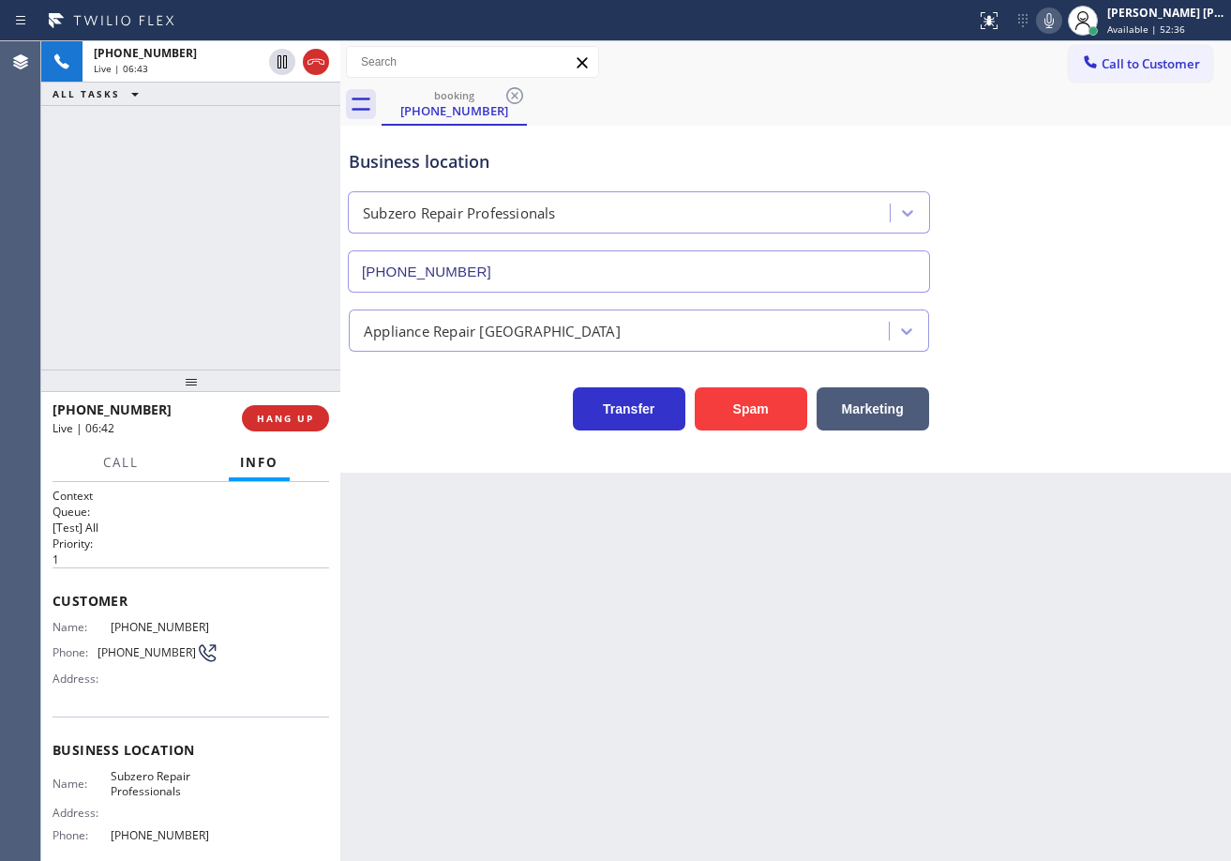
drag, startPoint x: 195, startPoint y: 365, endPoint x: 196, endPoint y: 382, distance: 16.9
click at [196, 382] on div at bounding box center [190, 380] width 299 height 22
click at [1060, 16] on icon at bounding box center [1049, 20] width 22 height 22
drag, startPoint x: 1101, startPoint y: 258, endPoint x: 1090, endPoint y: 173, distance: 85.0
click at [1102, 258] on div "Business location Subzero Repair Professionals [PHONE_NUMBER]" at bounding box center [785, 208] width 881 height 170
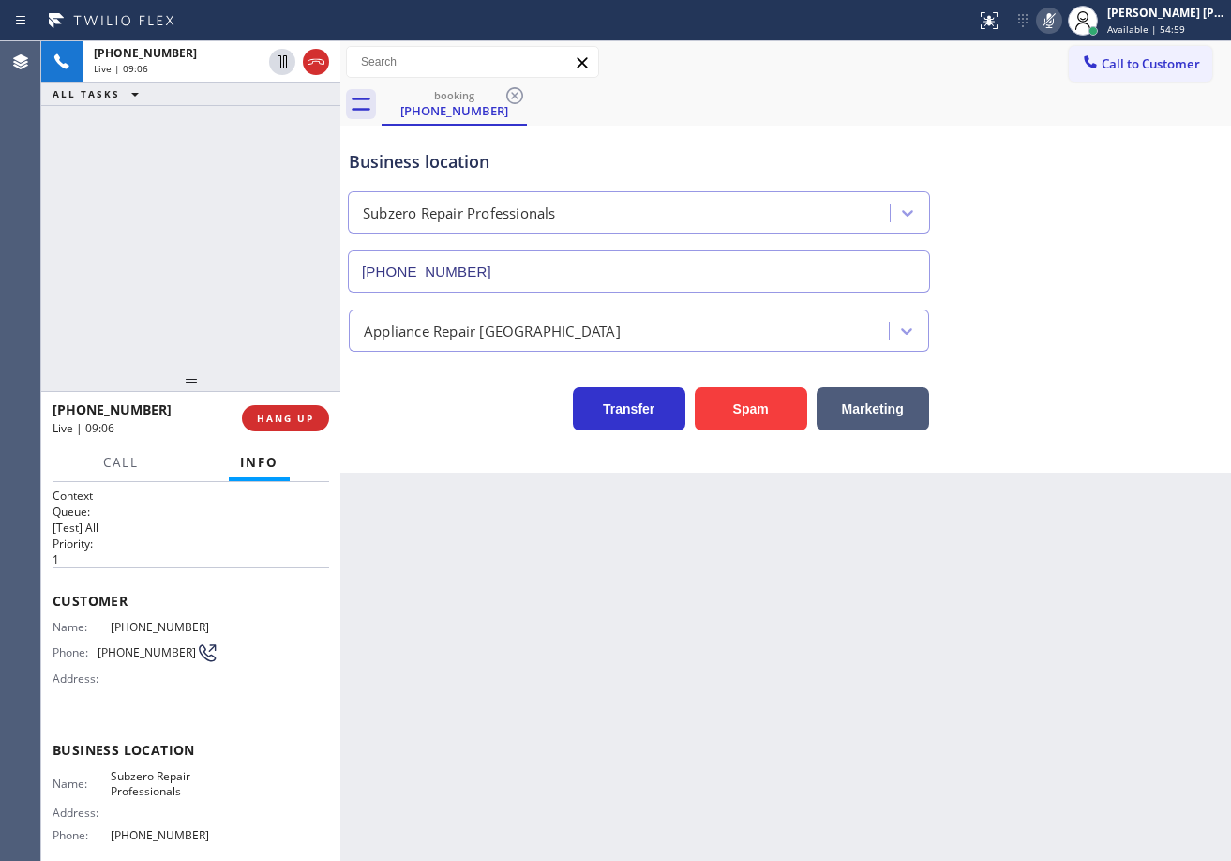
click at [1060, 25] on icon at bounding box center [1049, 20] width 22 height 22
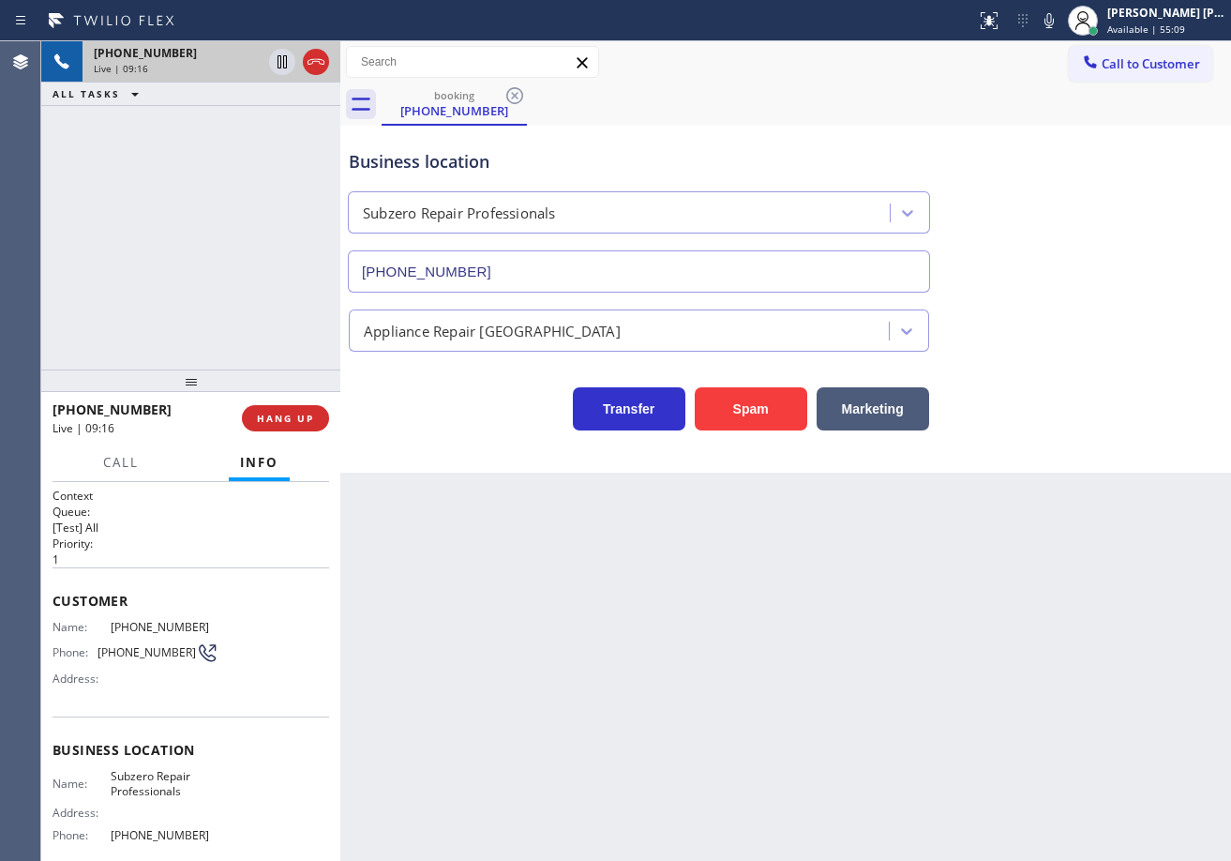
click at [202, 75] on div "[PHONE_NUMBER] Live | 09:16" at bounding box center [173, 61] width 183 height 41
click at [490, 661] on div "Back to Dashboard Change Sender ID Customers Technicians Select a contact Outbo…" at bounding box center [785, 450] width 891 height 819
click at [497, 665] on div "Back to Dashboard Change Sender ID Customers Technicians Select a contact Outbo…" at bounding box center [785, 450] width 891 height 819
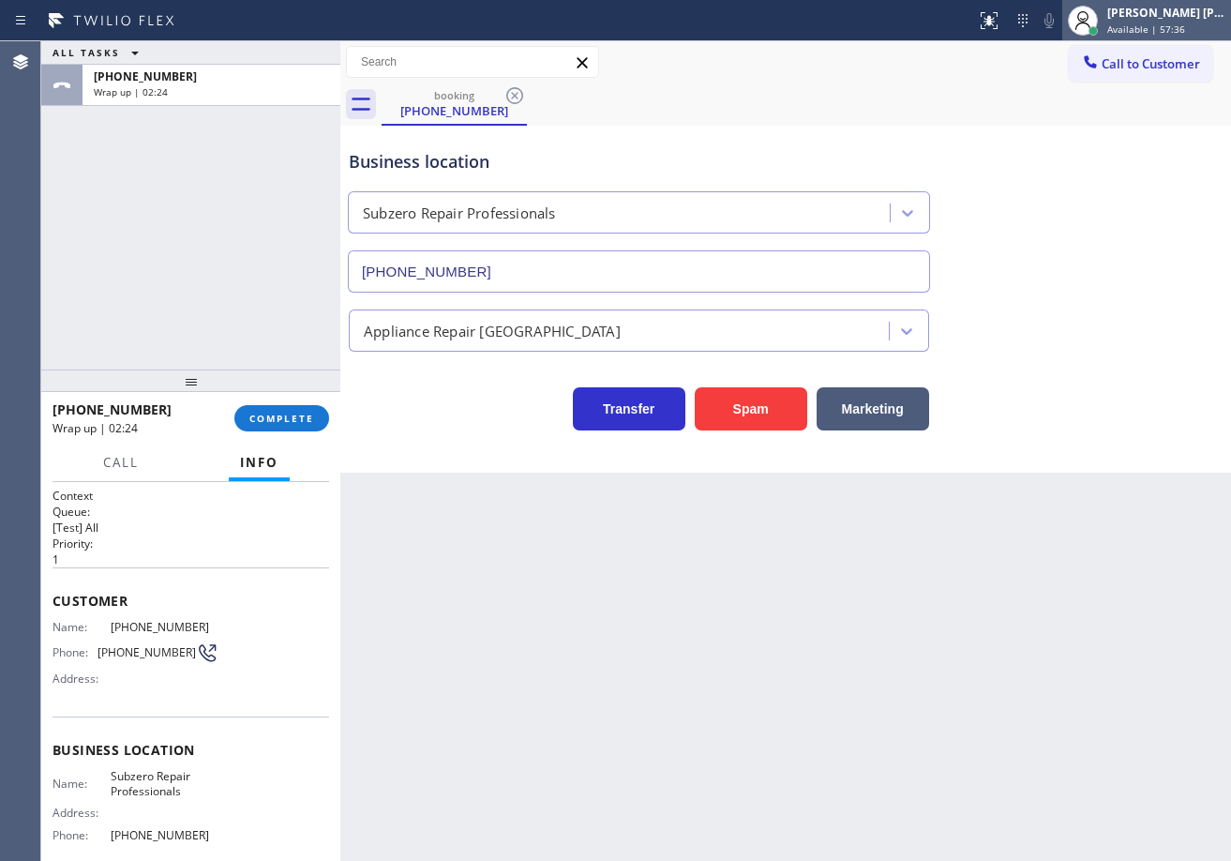
click at [1127, 21] on div "[PERSON_NAME] [PERSON_NAME] Dahil Available | 57:36" at bounding box center [1166, 20] width 127 height 33
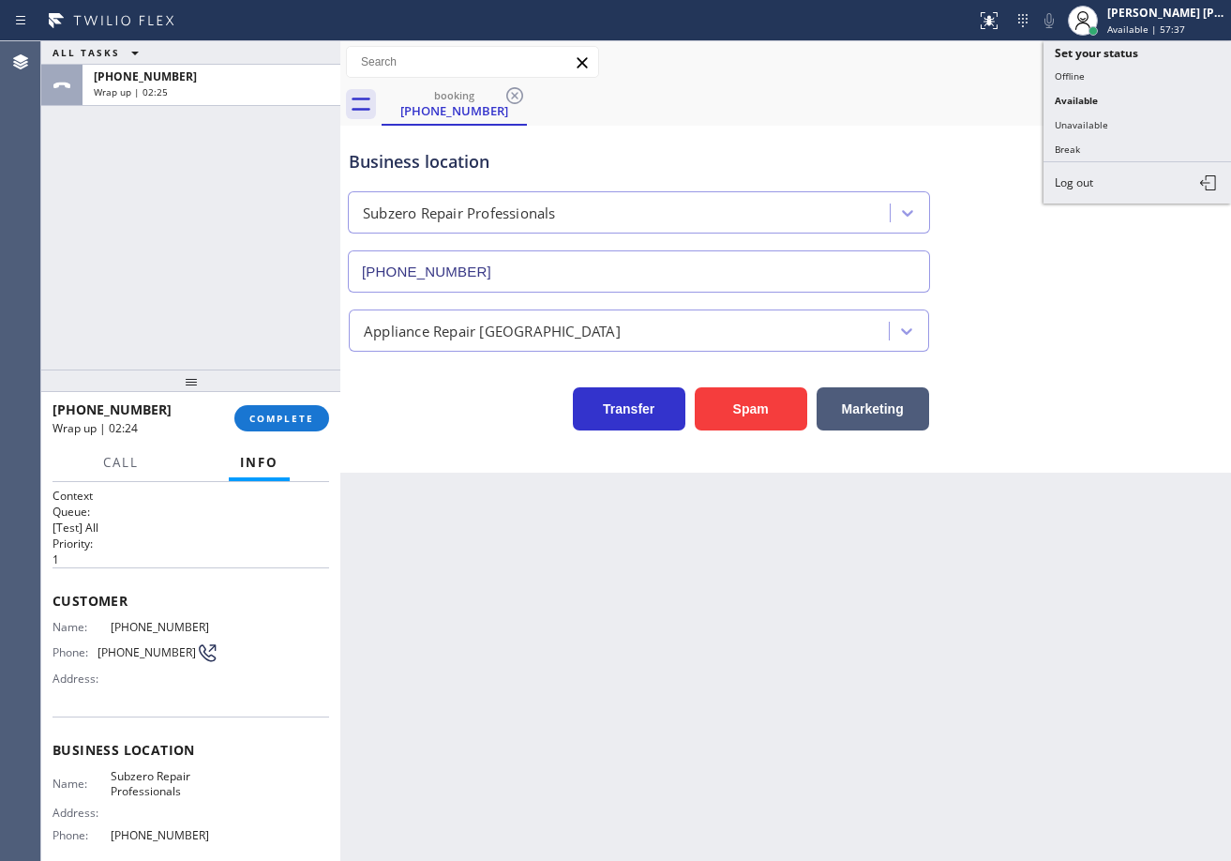
click at [1087, 122] on button "Unavailable" at bounding box center [1136, 124] width 187 height 24
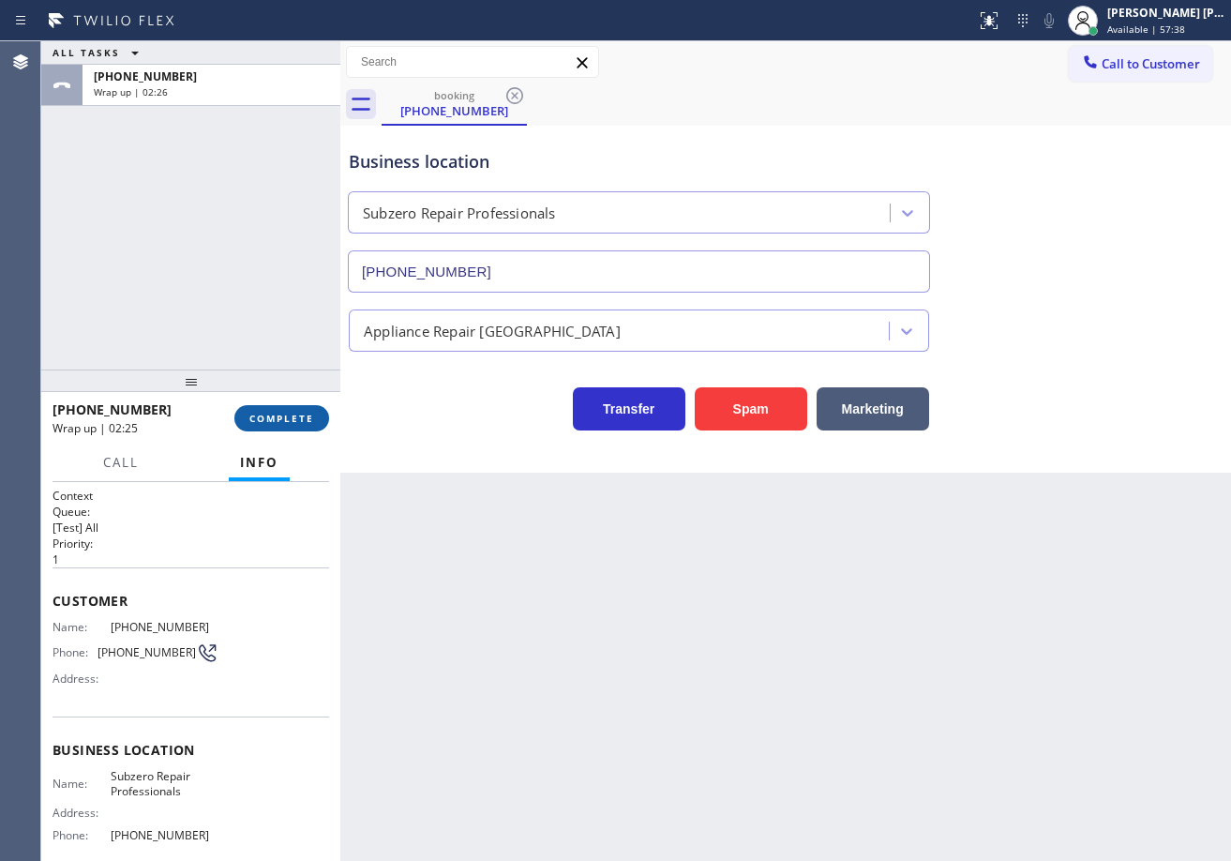
click at [283, 428] on button "COMPLETE" at bounding box center [281, 418] width 95 height 26
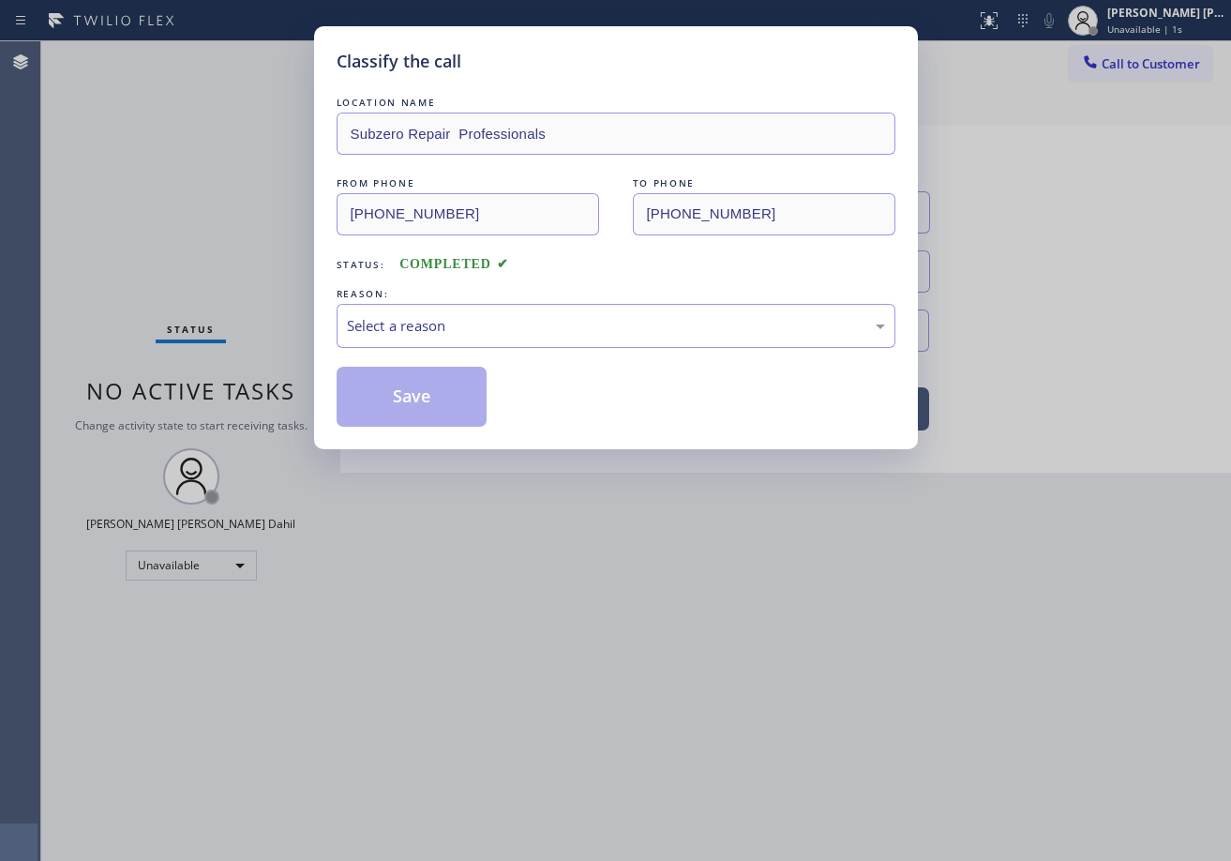
click at [464, 362] on div "LOCATION NAME Subzero Repair Professionals FROM PHONE [PHONE_NUMBER] TO PHONE […" at bounding box center [616, 260] width 559 height 334
click at [494, 331] on div "Select a reason" at bounding box center [616, 326] width 538 height 22
click at [424, 408] on button "Save" at bounding box center [412, 397] width 151 height 60
click at [425, 409] on button "Save" at bounding box center [412, 397] width 151 height 60
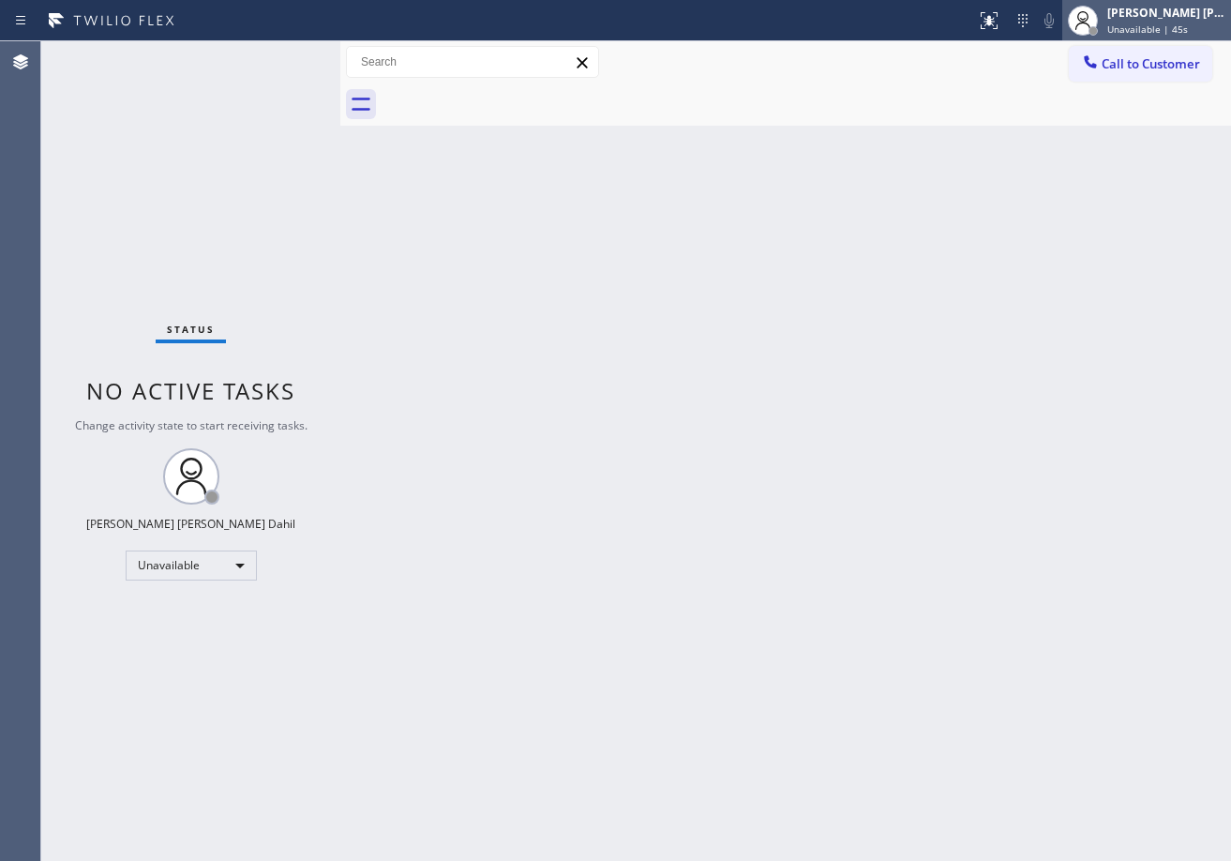
click at [1145, 24] on span "Unavailable | 45s" at bounding box center [1147, 28] width 81 height 13
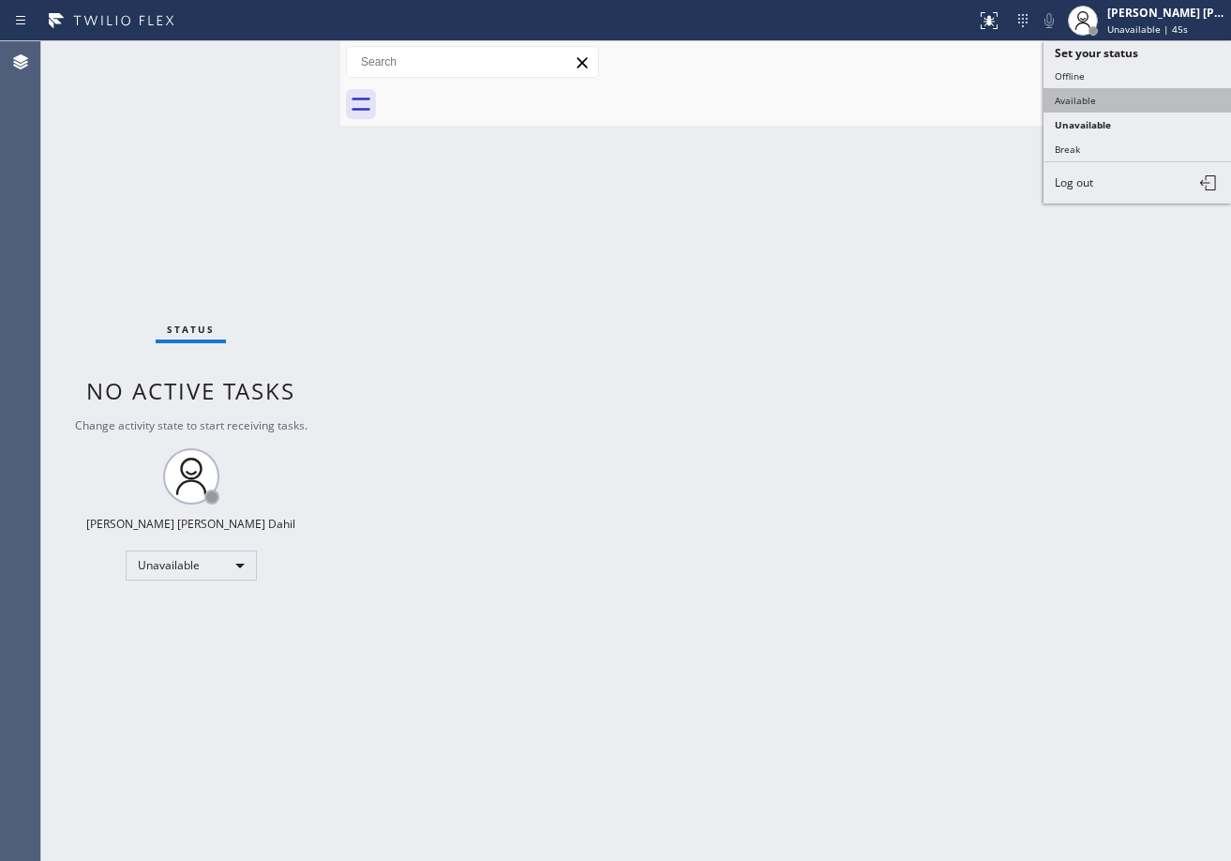
click at [1102, 99] on button "Available" at bounding box center [1136, 100] width 187 height 24
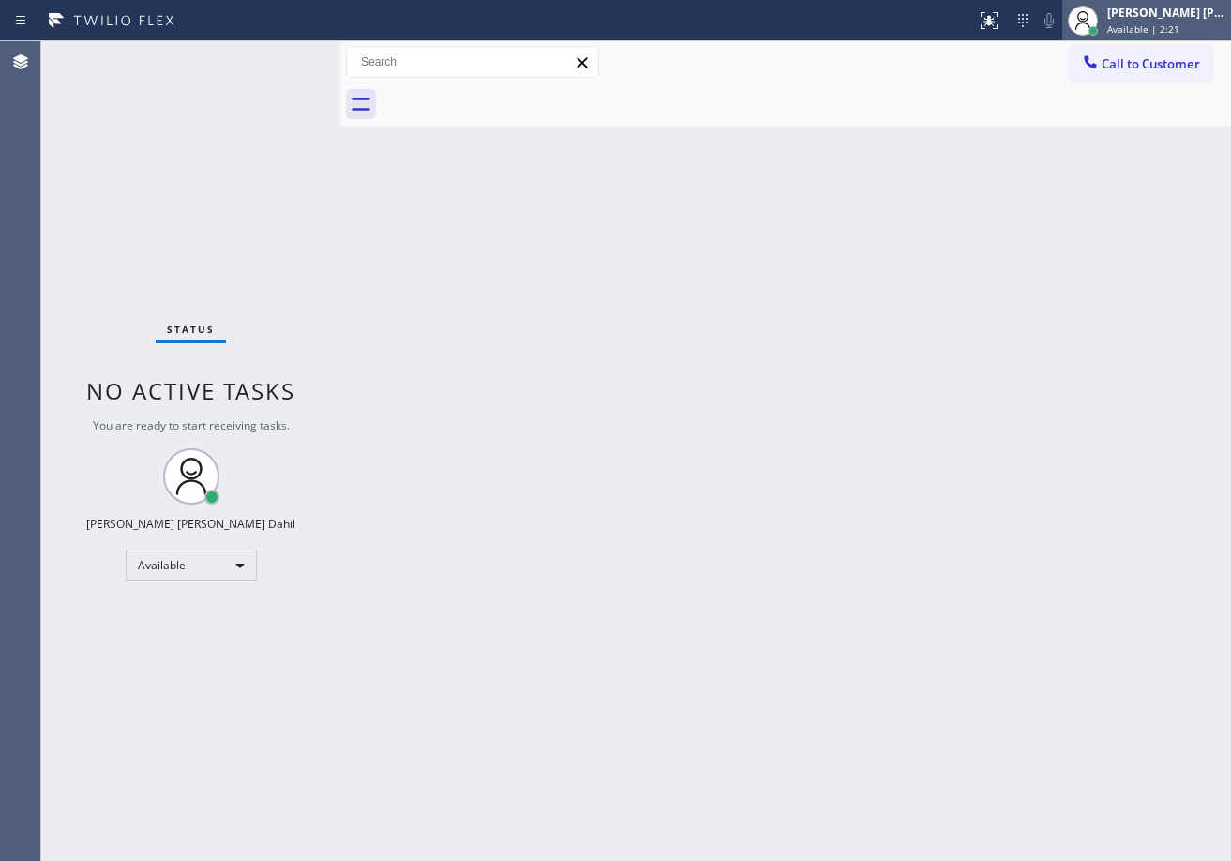
click at [1160, 21] on div "[PERSON_NAME] [PERSON_NAME] Dahil Available | 2:21" at bounding box center [1166, 20] width 127 height 33
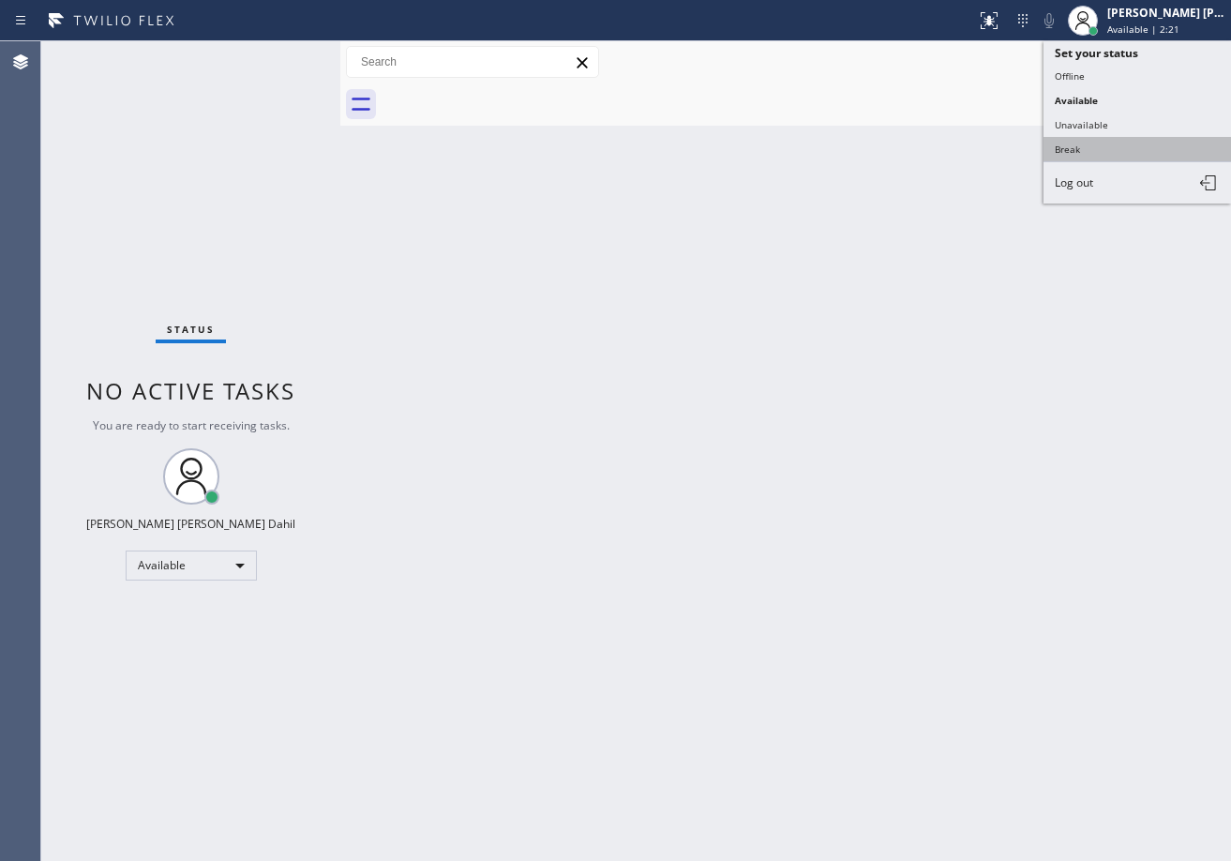
click at [1110, 157] on button "Break" at bounding box center [1136, 149] width 187 height 24
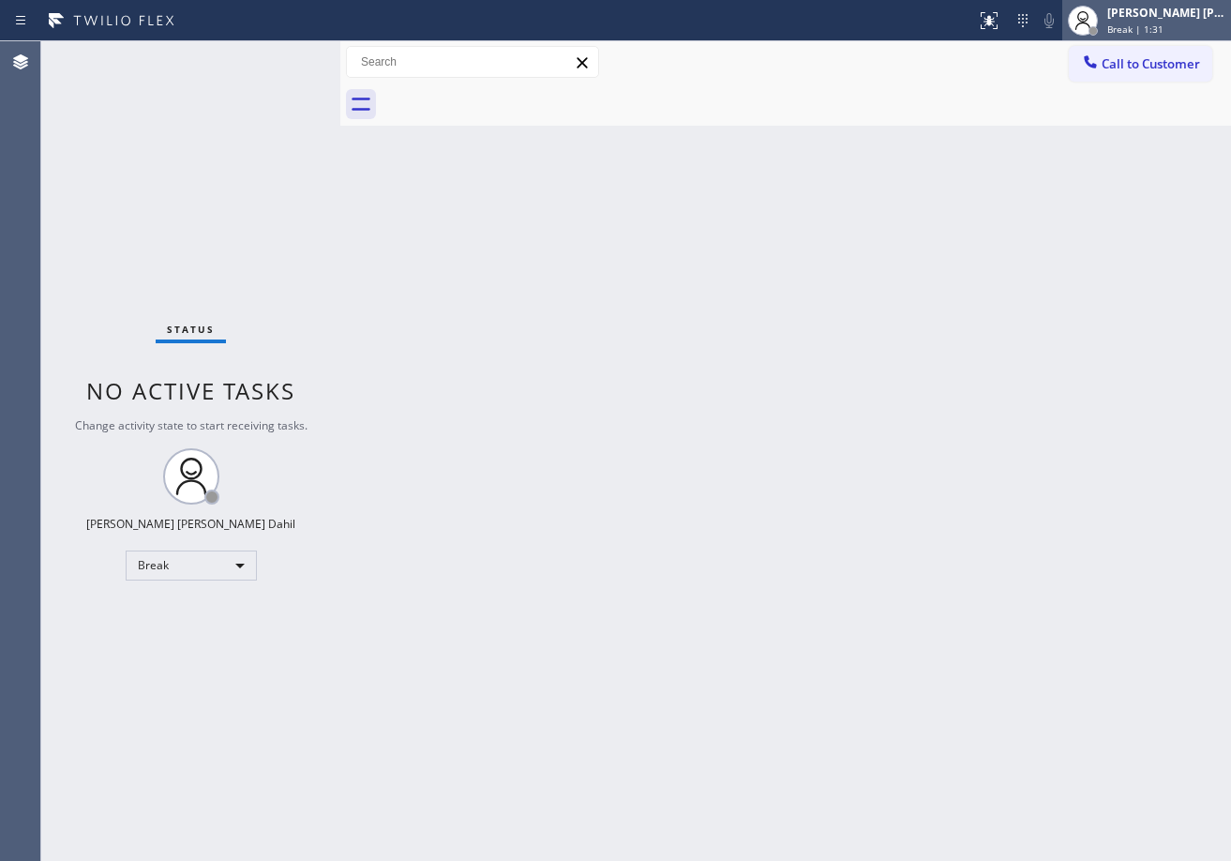
click at [1125, 26] on div "[PERSON_NAME] [PERSON_NAME] Dahil Break | 1:31" at bounding box center [1166, 20] width 127 height 33
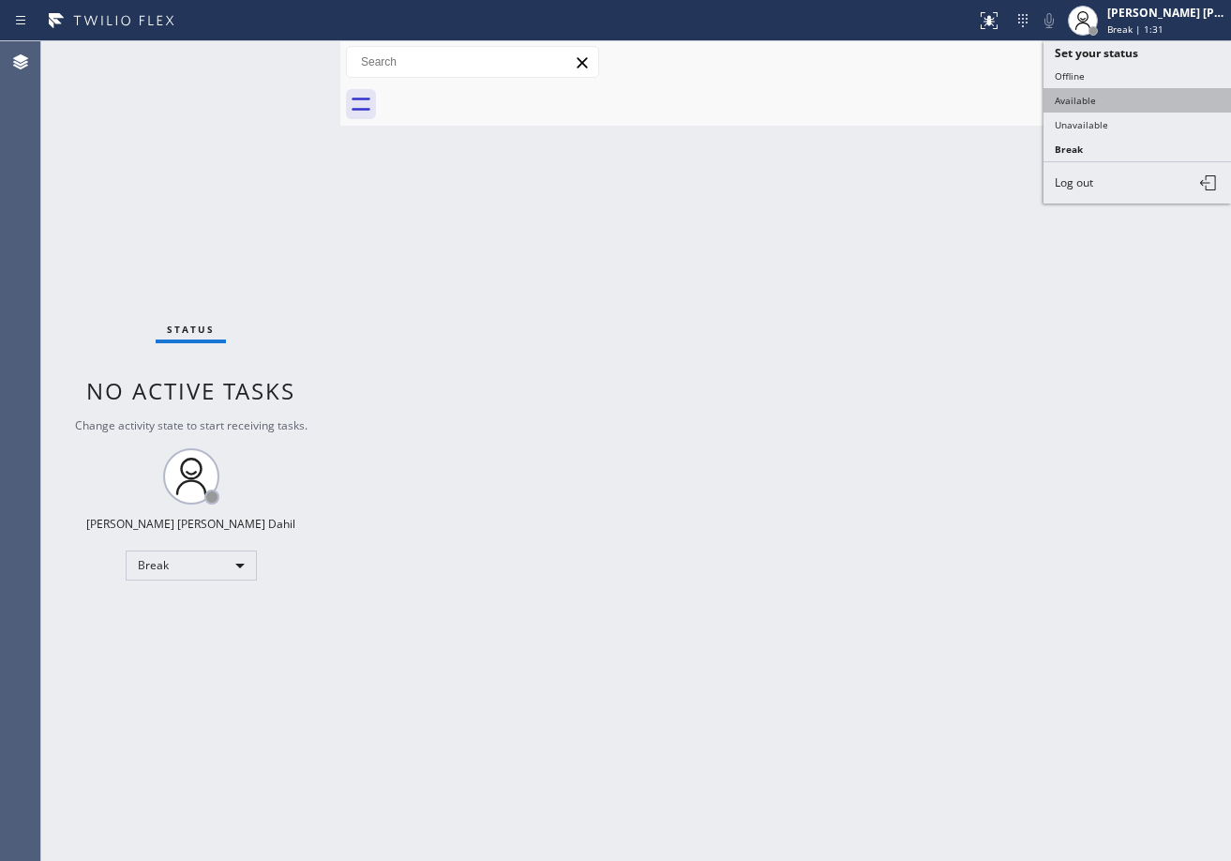
click at [1110, 98] on button "Available" at bounding box center [1136, 100] width 187 height 24
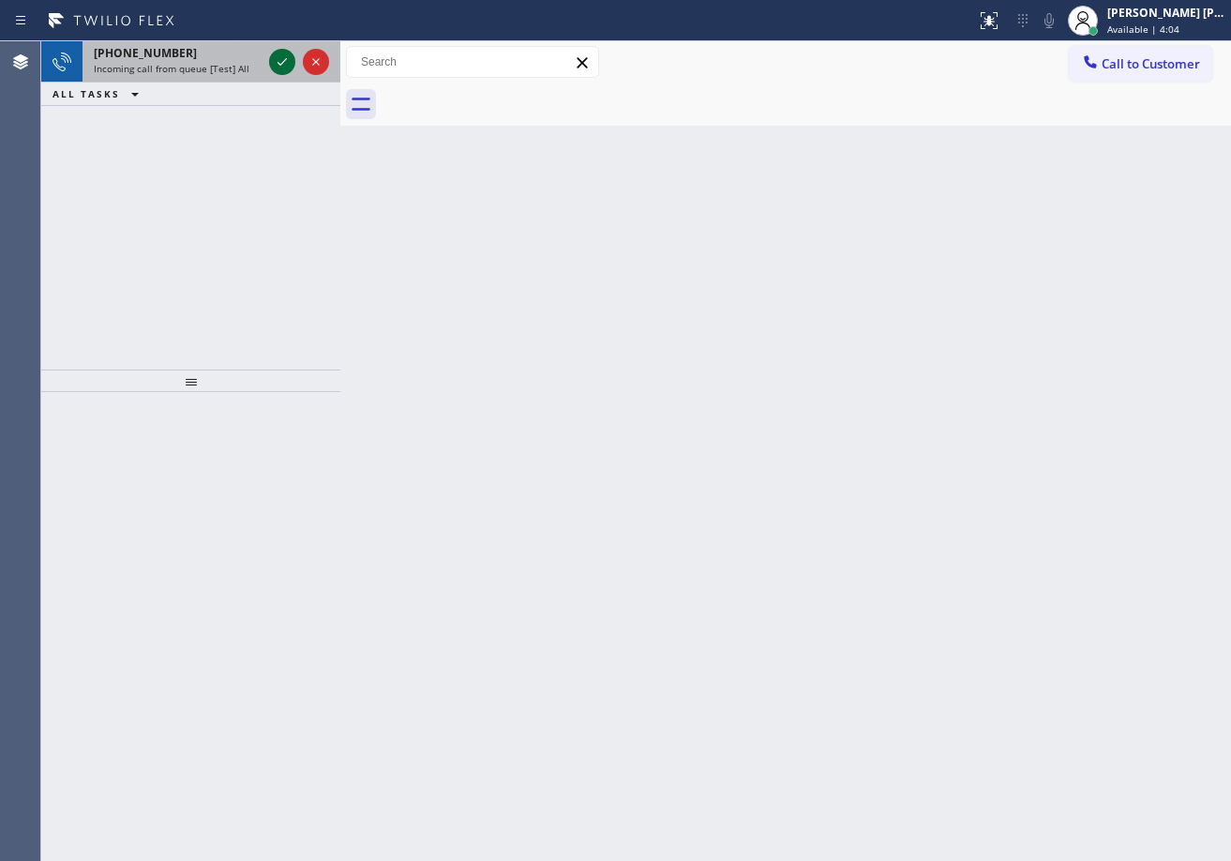
click at [283, 55] on icon at bounding box center [282, 62] width 22 height 22
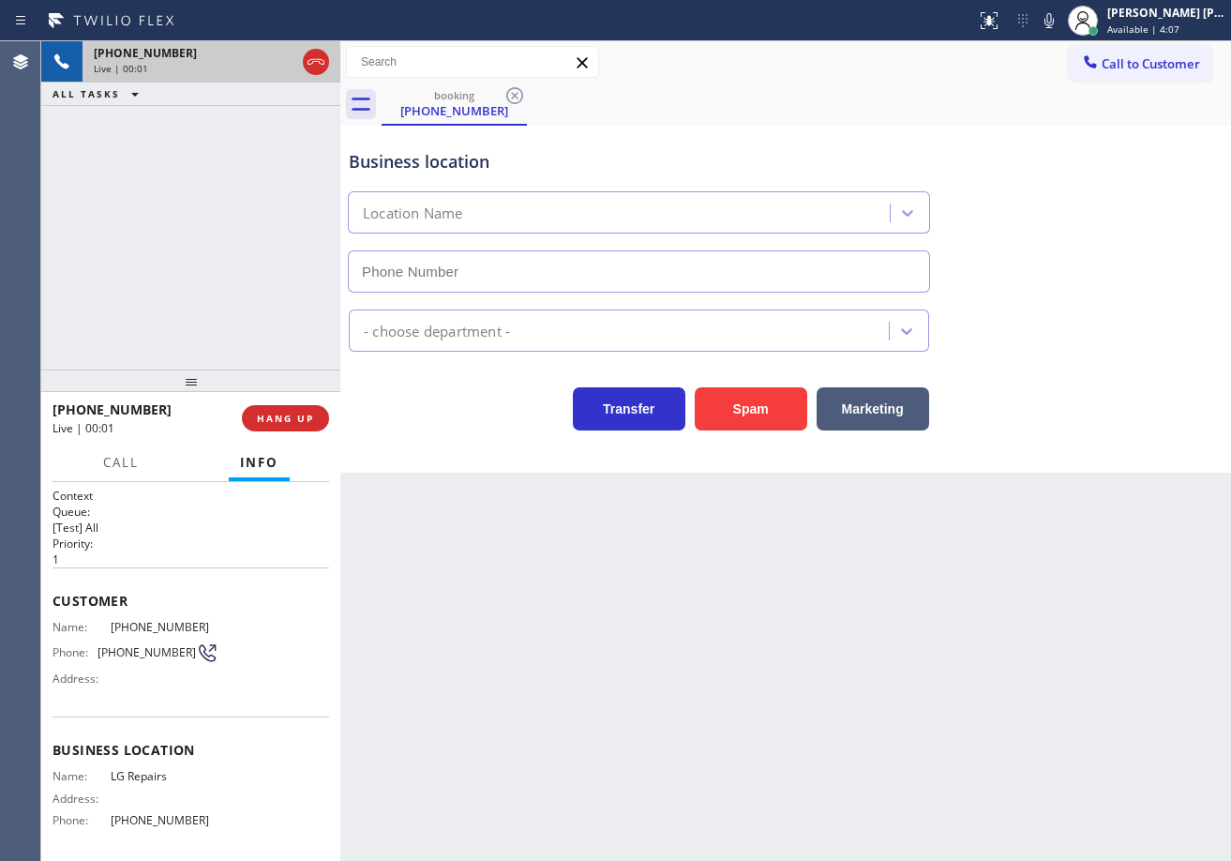
type input "[PHONE_NUMBER]"
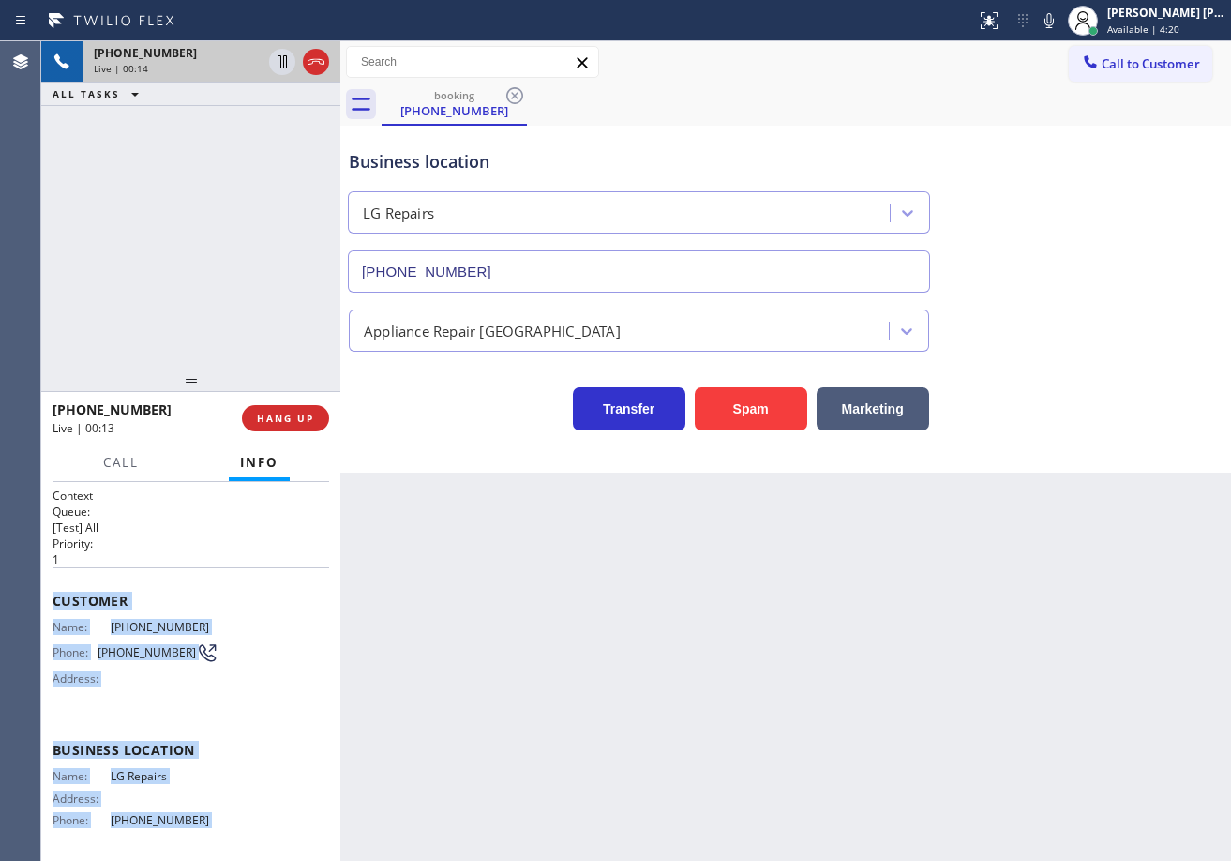
scroll to position [146, 0]
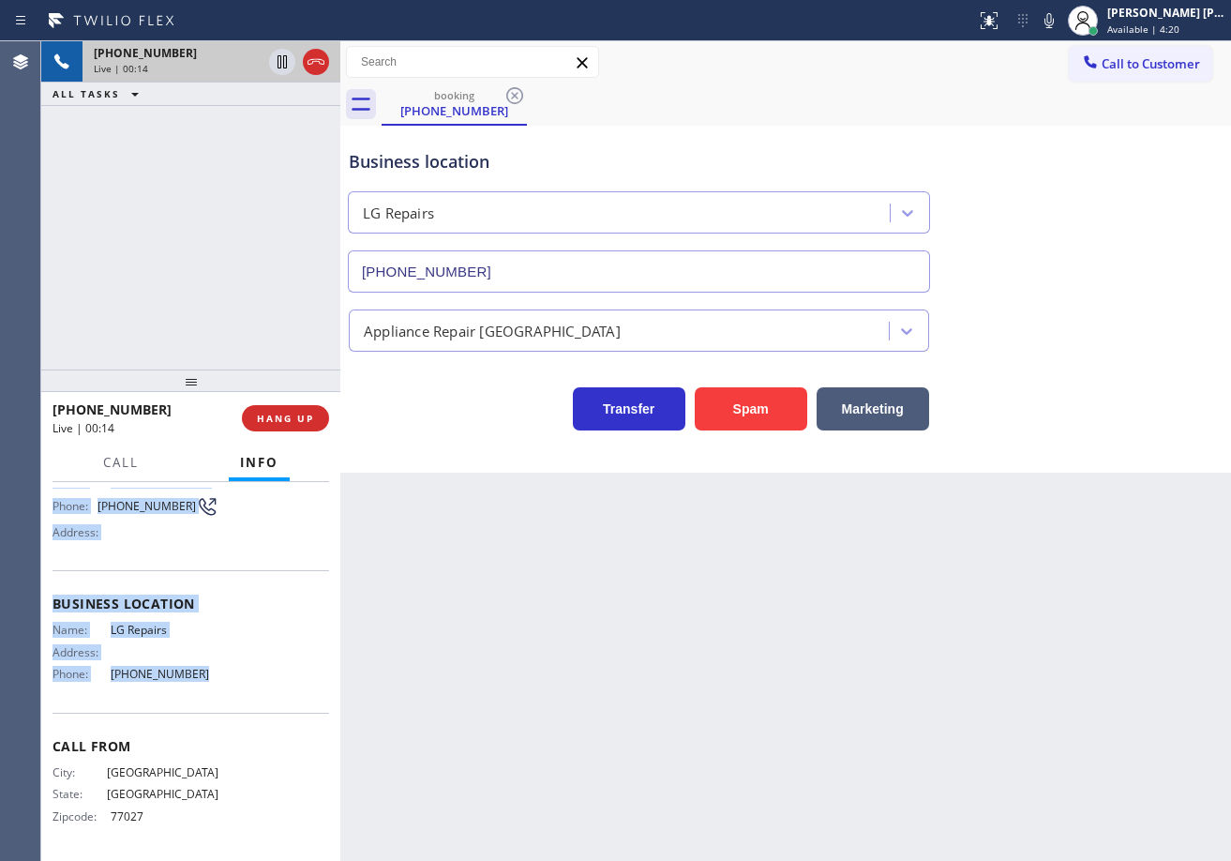
drag, startPoint x: 52, startPoint y: 595, endPoint x: 263, endPoint y: 682, distance: 228.2
click at [263, 682] on div "Context Queue: [Test] All Priority: 1 Customer Name: [PHONE_NUMBER] Phone: [PHO…" at bounding box center [190, 598] width 277 height 514
copy div "Customer Name: [PHONE_NUMBER] Phone: [PHONE_NUMBER] Address: Business location …"
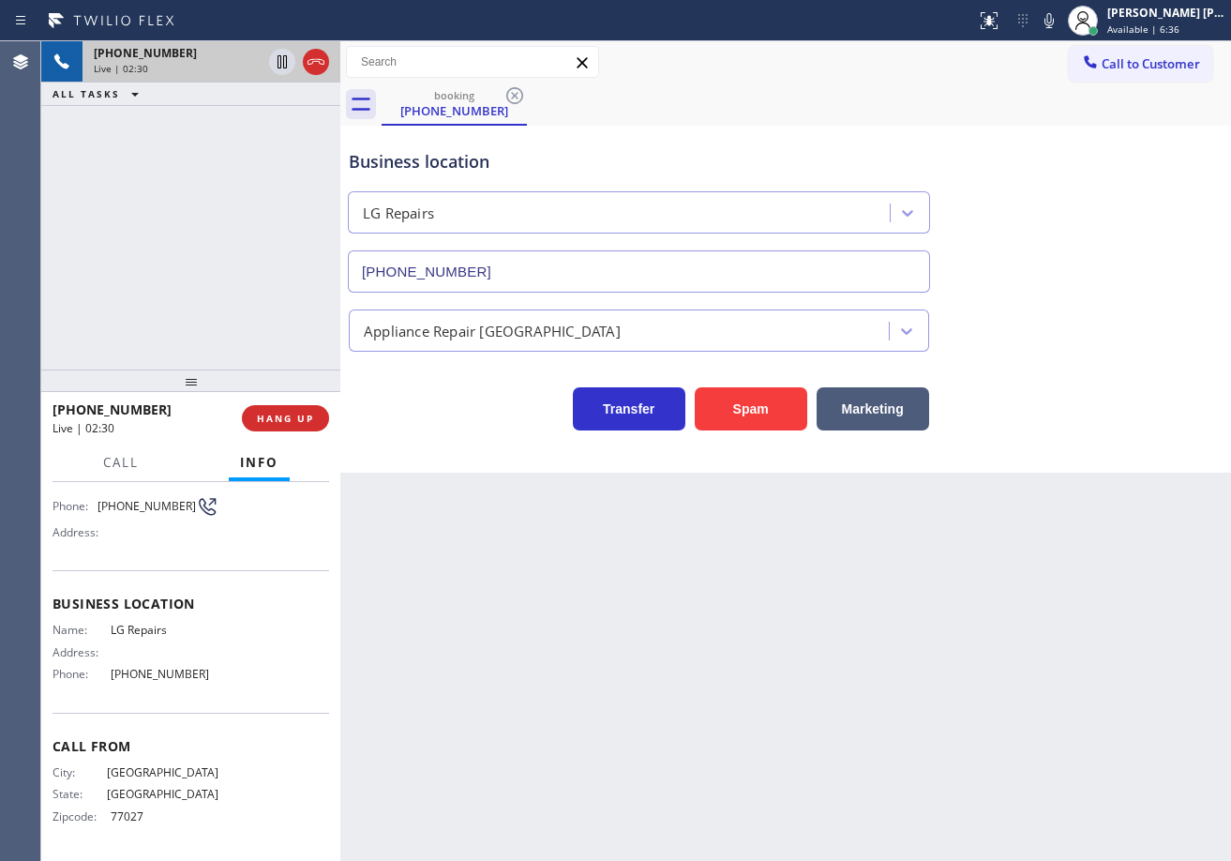
click at [1126, 290] on div "Business location LG Repairs [PHONE_NUMBER]" at bounding box center [785, 208] width 881 height 170
click at [1128, 290] on div "Business location LG Repairs [PHONE_NUMBER]" at bounding box center [785, 208] width 881 height 170
click at [1128, 289] on div "Business location LG Repairs [PHONE_NUMBER]" at bounding box center [785, 208] width 881 height 170
click at [1060, 26] on icon at bounding box center [1049, 20] width 22 height 22
click at [277, 61] on icon at bounding box center [282, 62] width 22 height 22
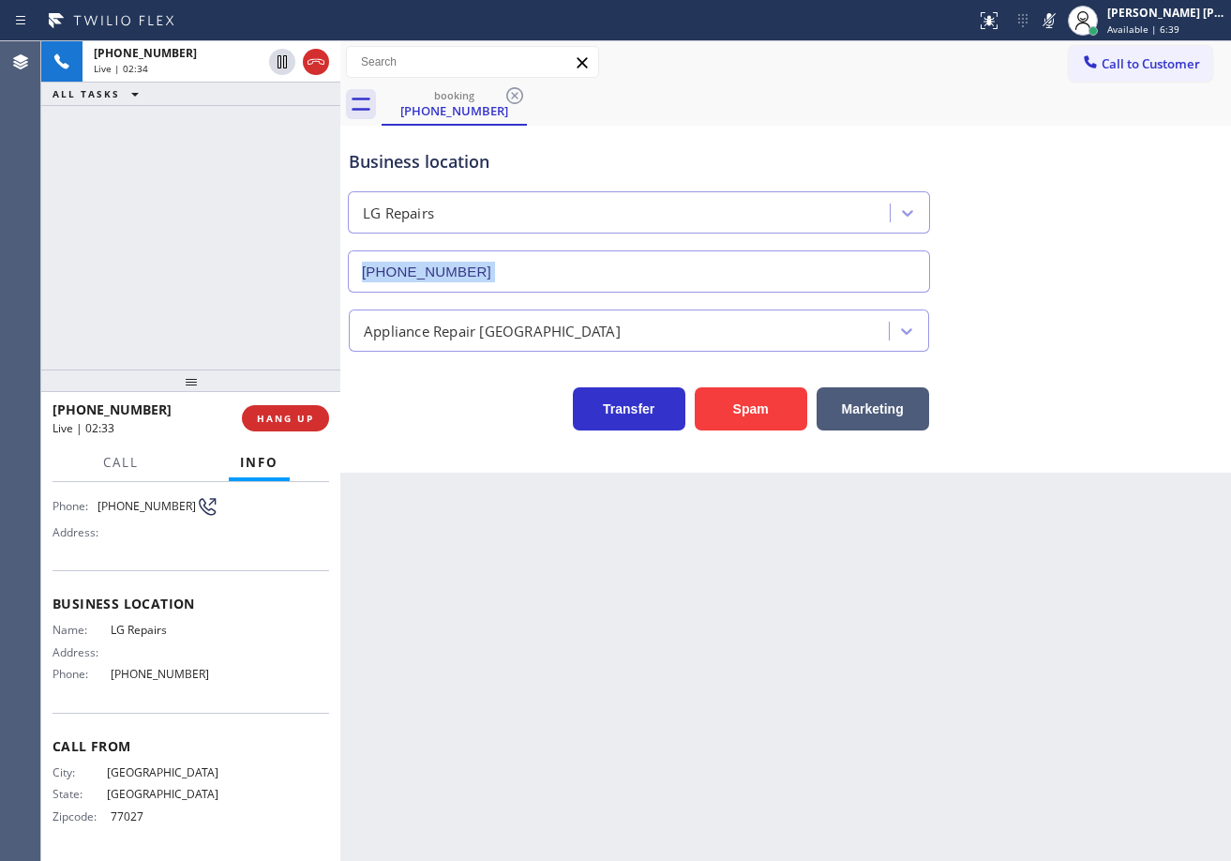
click at [272, 73] on div at bounding box center [298, 61] width 67 height 41
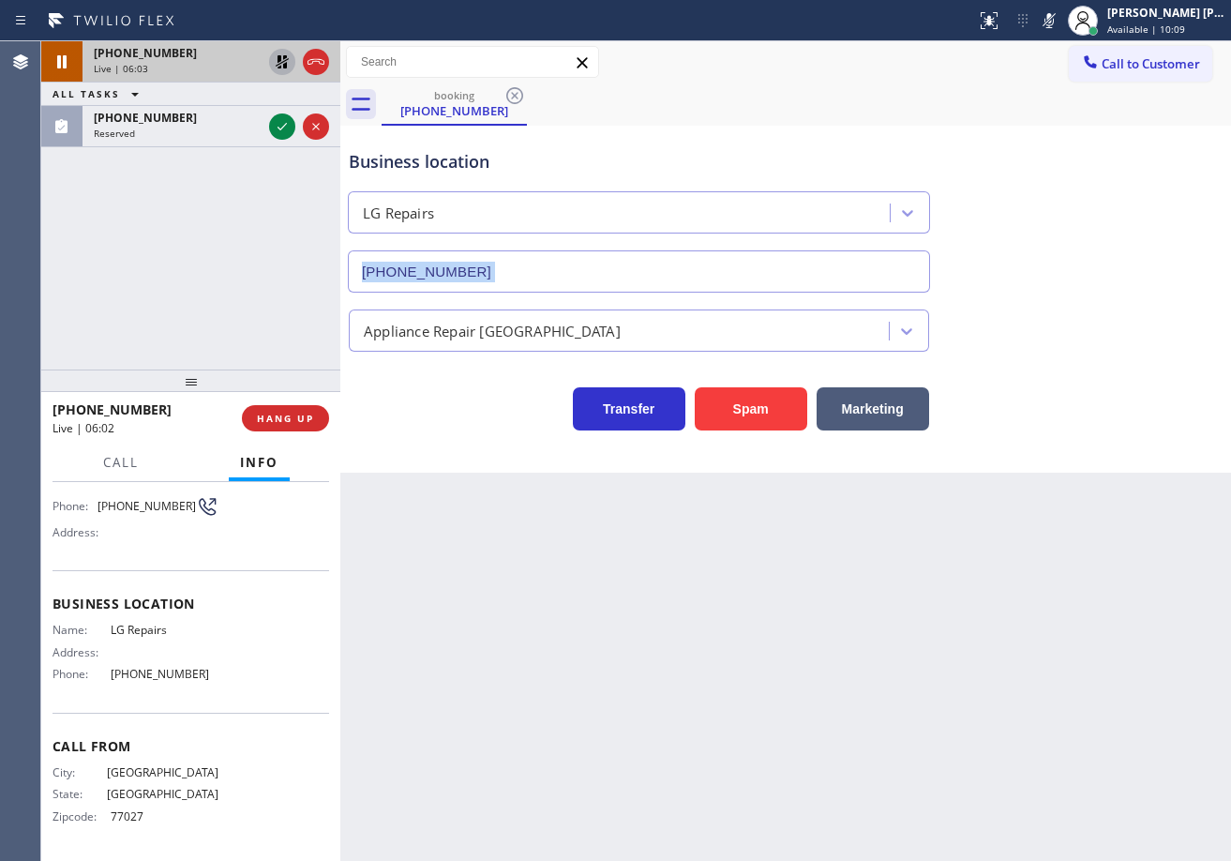
click at [277, 64] on icon at bounding box center [282, 62] width 22 height 22
click at [1060, 20] on icon at bounding box center [1049, 20] width 22 height 22
click at [1091, 268] on div "Business location LG Repairs [PHONE_NUMBER]" at bounding box center [785, 208] width 881 height 170
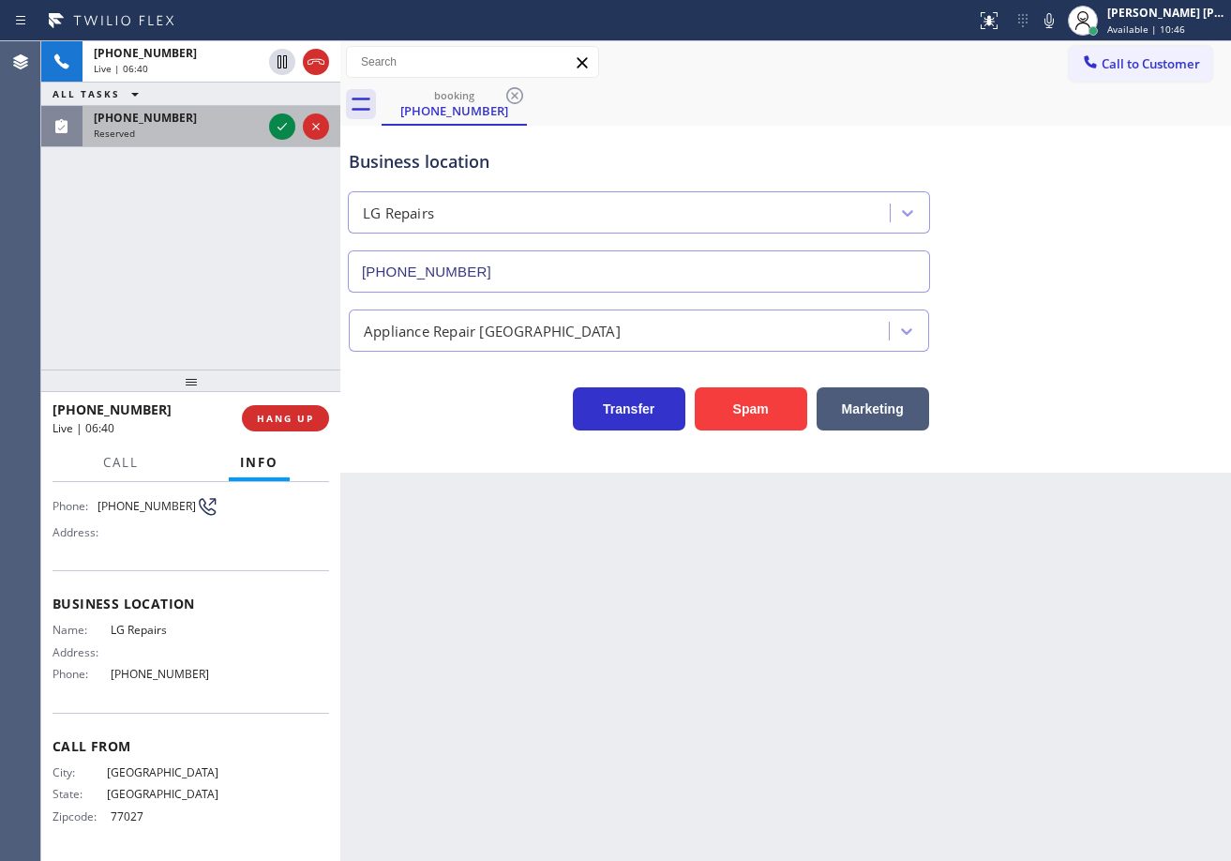
drag, startPoint x: 216, startPoint y: 130, endPoint x: 230, endPoint y: 131, distance: 14.1
click at [216, 129] on div "Reserved" at bounding box center [178, 133] width 168 height 13
click at [223, 130] on div "Reserved" at bounding box center [178, 133] width 168 height 13
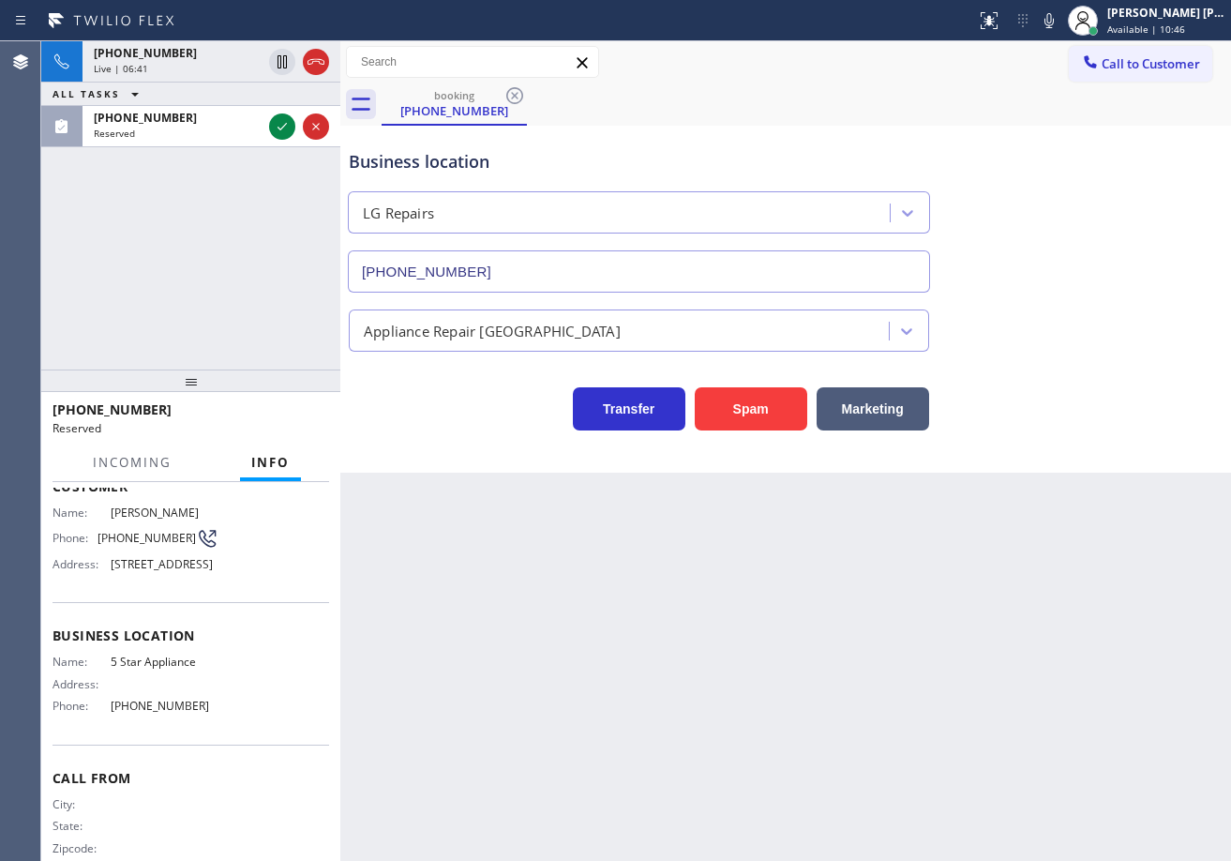
scroll to position [178, 0]
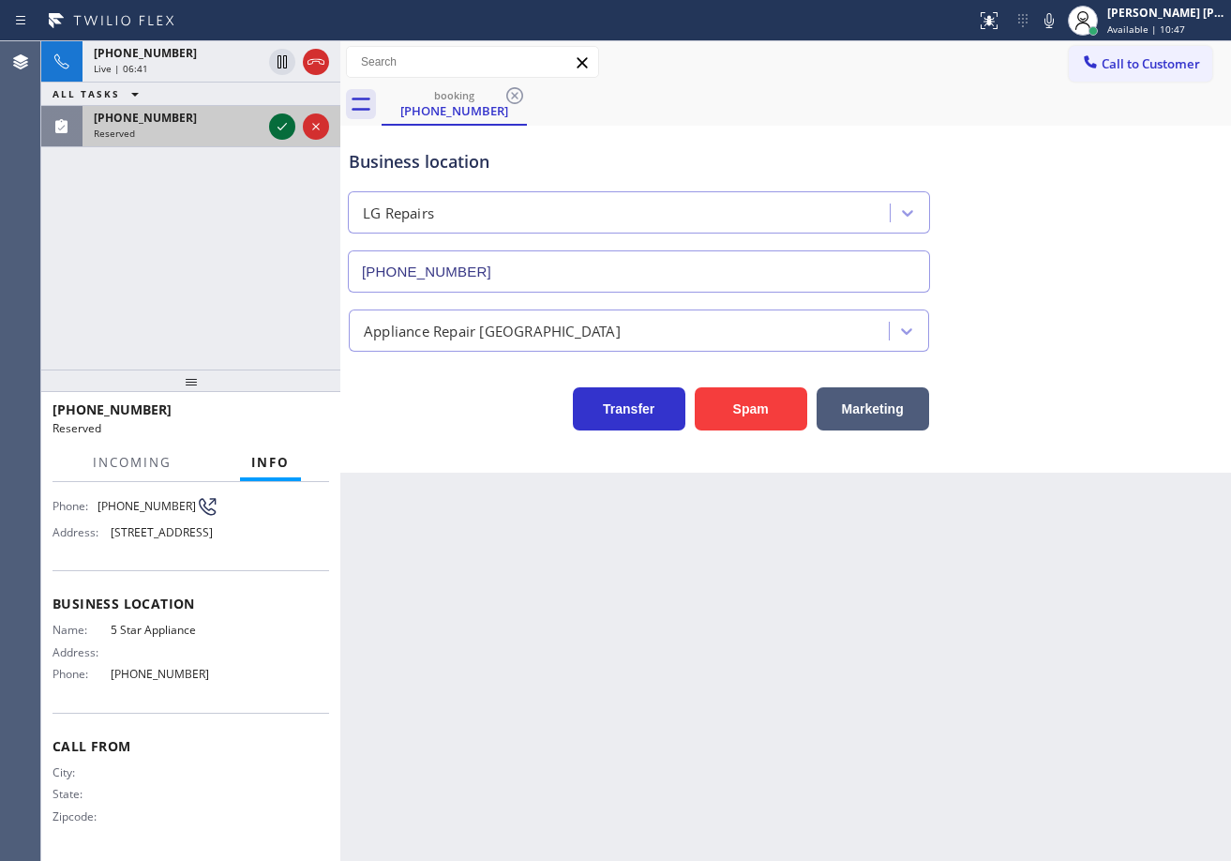
click at [266, 128] on div "[PHONE_NUMBER] Reserved" at bounding box center [190, 126] width 299 height 41
click at [272, 127] on icon at bounding box center [282, 126] width 22 height 22
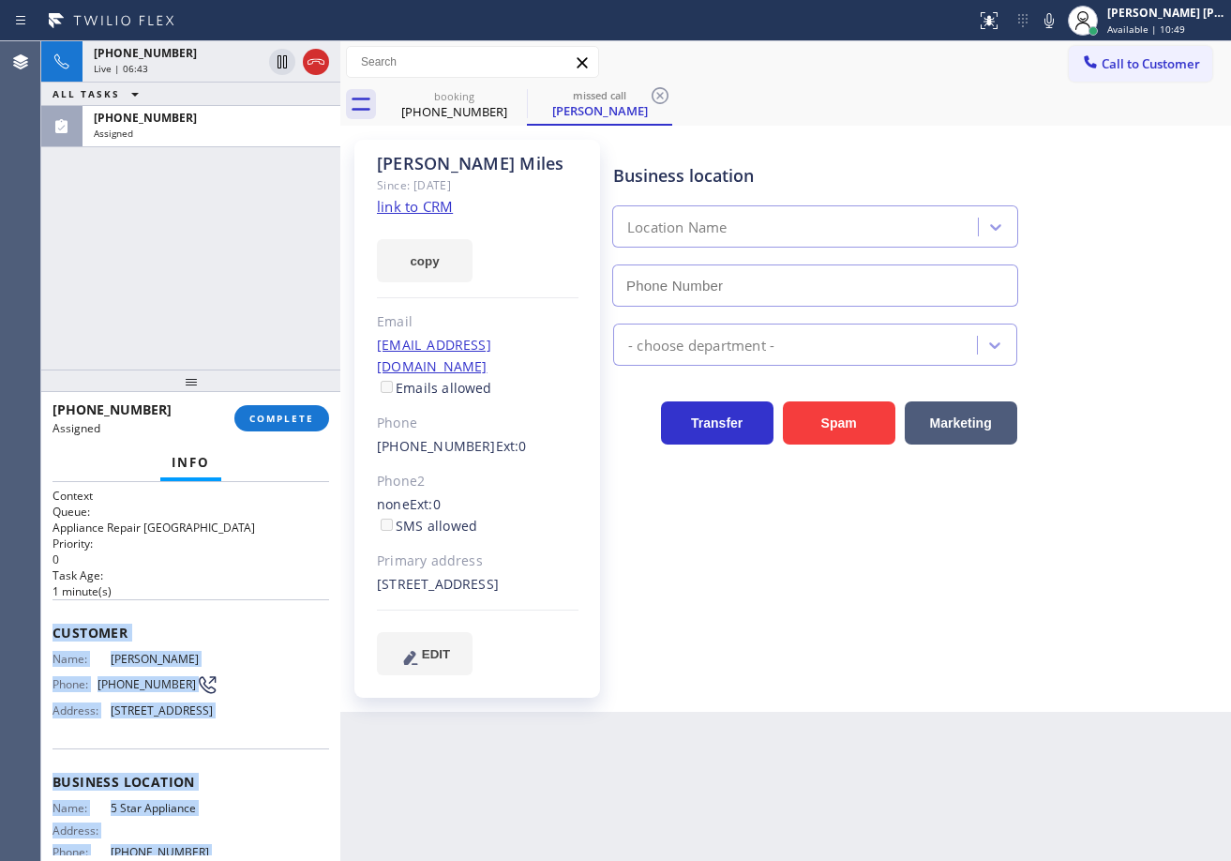
scroll to position [207, 0]
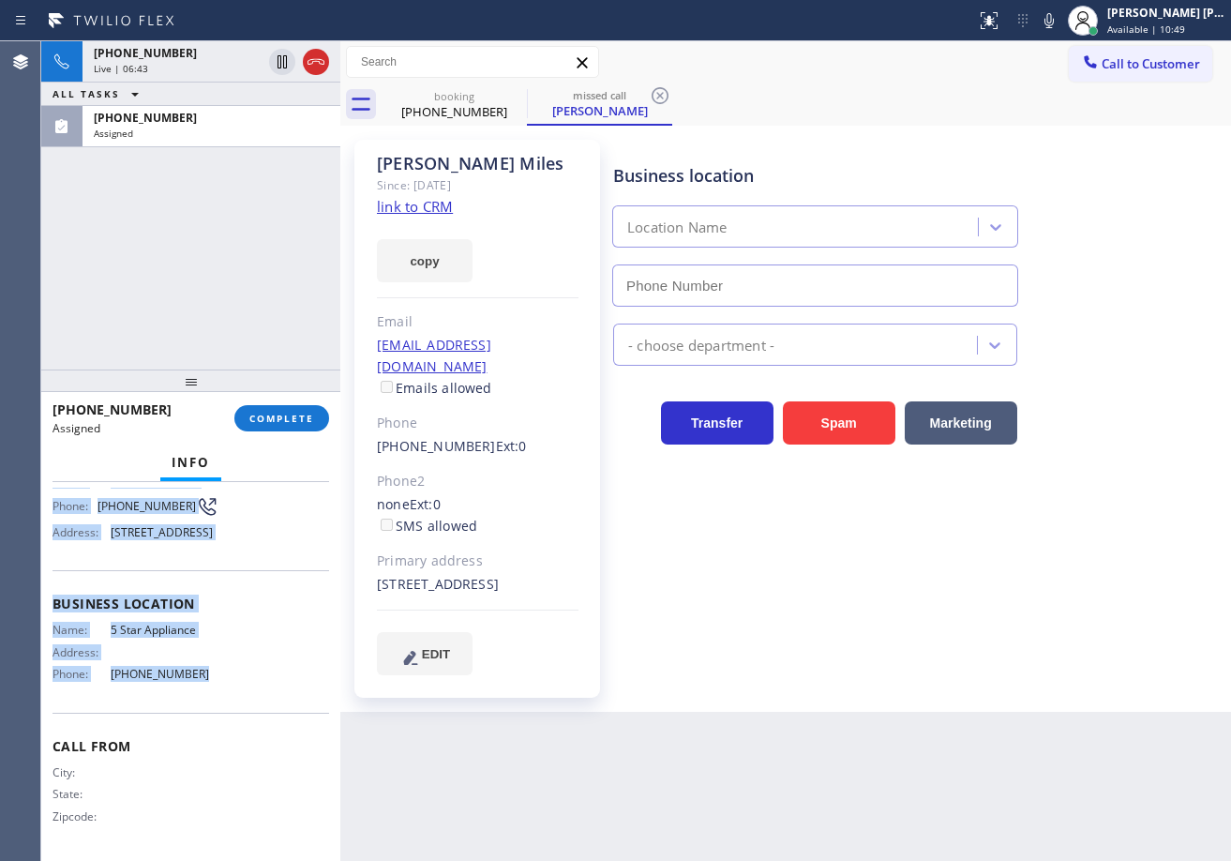
drag, startPoint x: 197, startPoint y: 901, endPoint x: 238, endPoint y: 679, distance: 226.0
click at [238, 679] on div "Context Queue: Appliance Repair High End Priority: 0 Task Age: [DEMOGRAPHIC_DAT…" at bounding box center [190, 671] width 299 height 379
type input "[PHONE_NUMBER]"
click at [283, 414] on span "COMPLETE" at bounding box center [281, 418] width 65 height 13
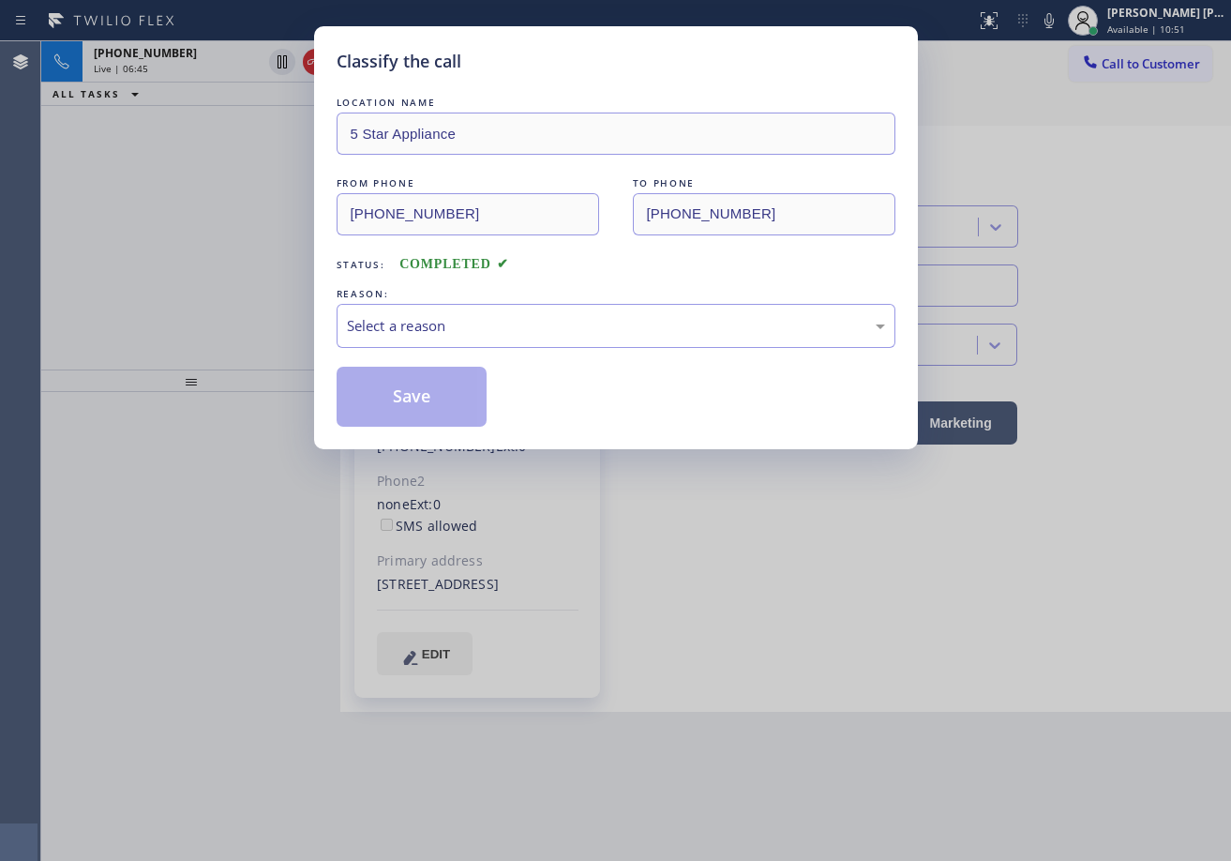
drag, startPoint x: 389, startPoint y: 366, endPoint x: 384, endPoint y: 355, distance: 11.3
click at [384, 355] on div "LOCATION NAME 5 Star Appliance FROM PHONE [PHONE_NUMBER] TO PHONE [PHONE_NUMBER…" at bounding box center [616, 260] width 559 height 334
click at [419, 332] on div "Select a reason" at bounding box center [616, 326] width 538 height 22
click at [407, 399] on button "Save" at bounding box center [412, 397] width 151 height 60
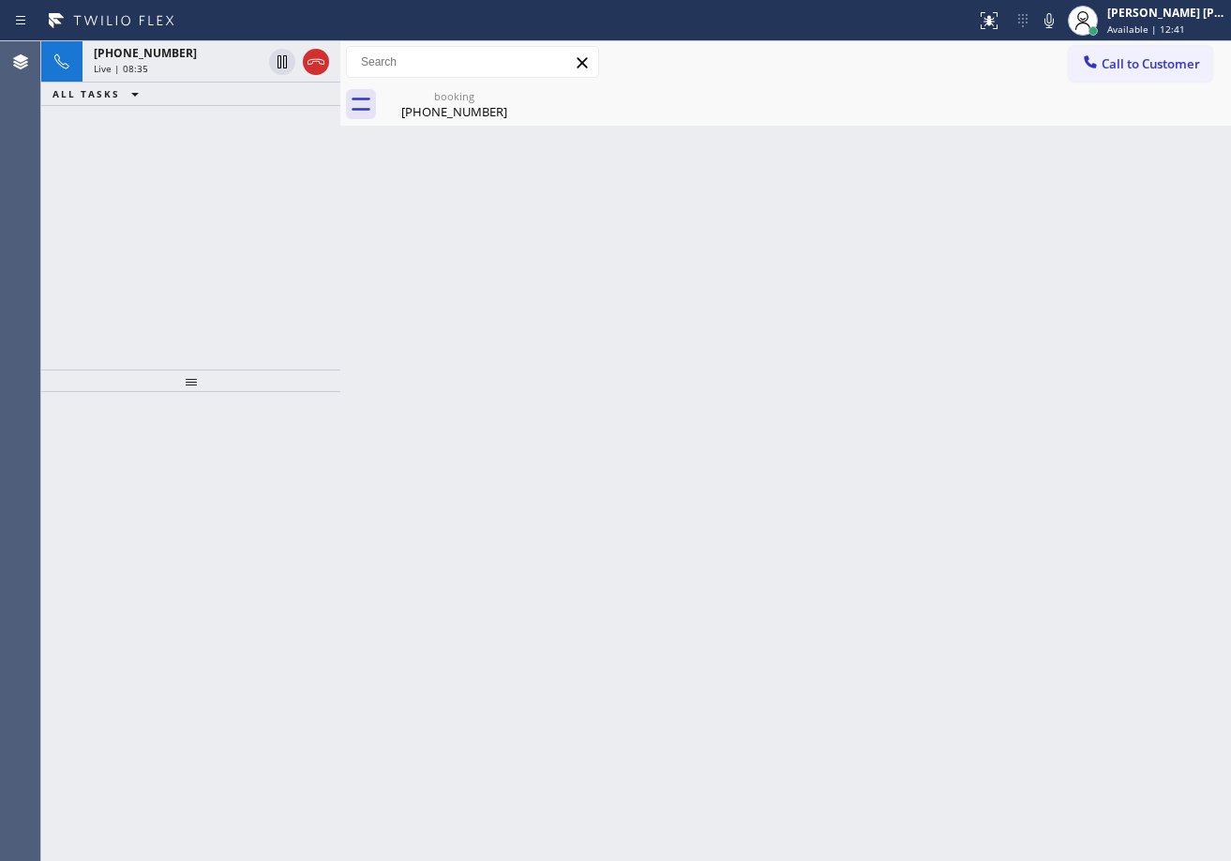
click at [1060, 9] on icon at bounding box center [1049, 20] width 22 height 22
click at [1054, 19] on icon at bounding box center [1048, 20] width 9 height 15
click at [1060, 25] on icon at bounding box center [1049, 20] width 22 height 22
click at [1056, 23] on rect at bounding box center [1048, 18] width 13 height 13
click at [1110, 268] on div "Back to Dashboard Change Sender ID Customers Technicians Select a contact Outbo…" at bounding box center [785, 450] width 891 height 819
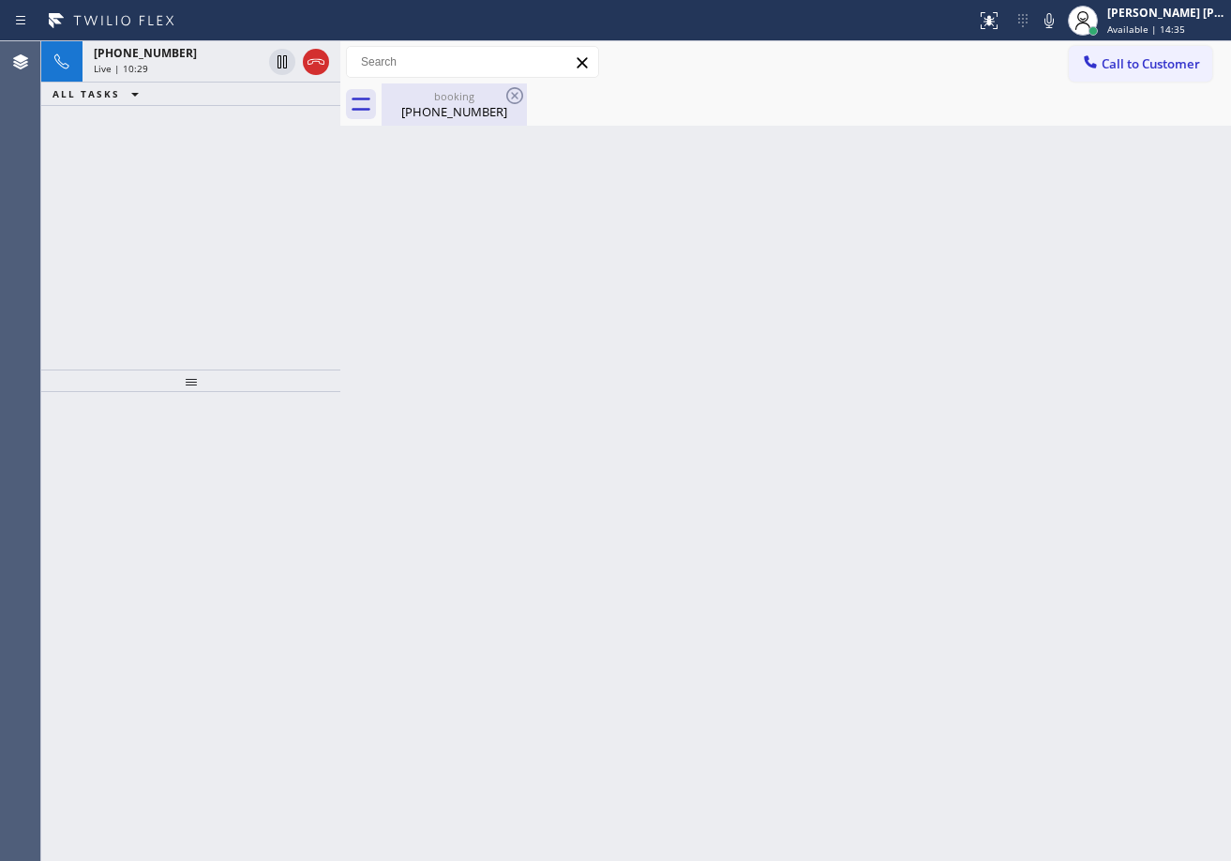
click at [415, 121] on div "booking [PHONE_NUMBER]" at bounding box center [454, 104] width 142 height 42
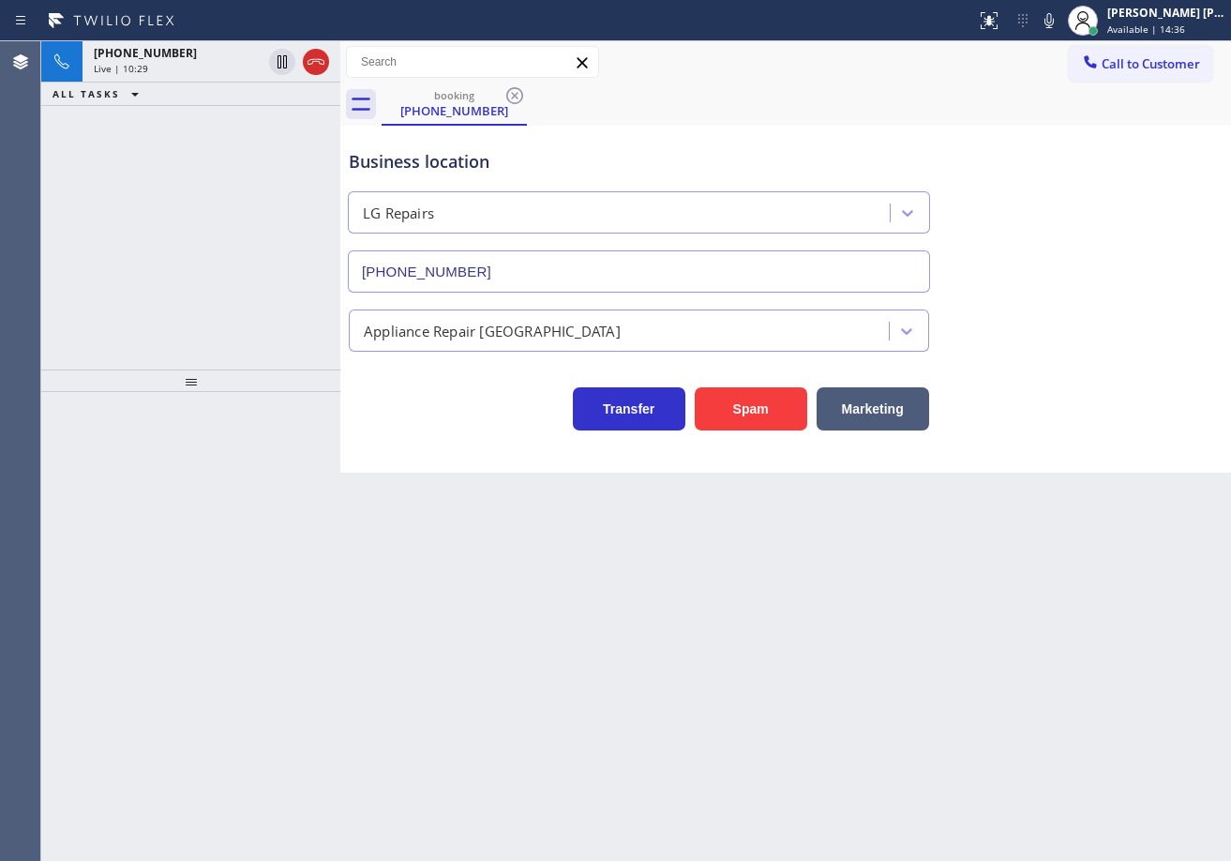
click at [228, 70] on div "Live | 10:29" at bounding box center [178, 68] width 168 height 13
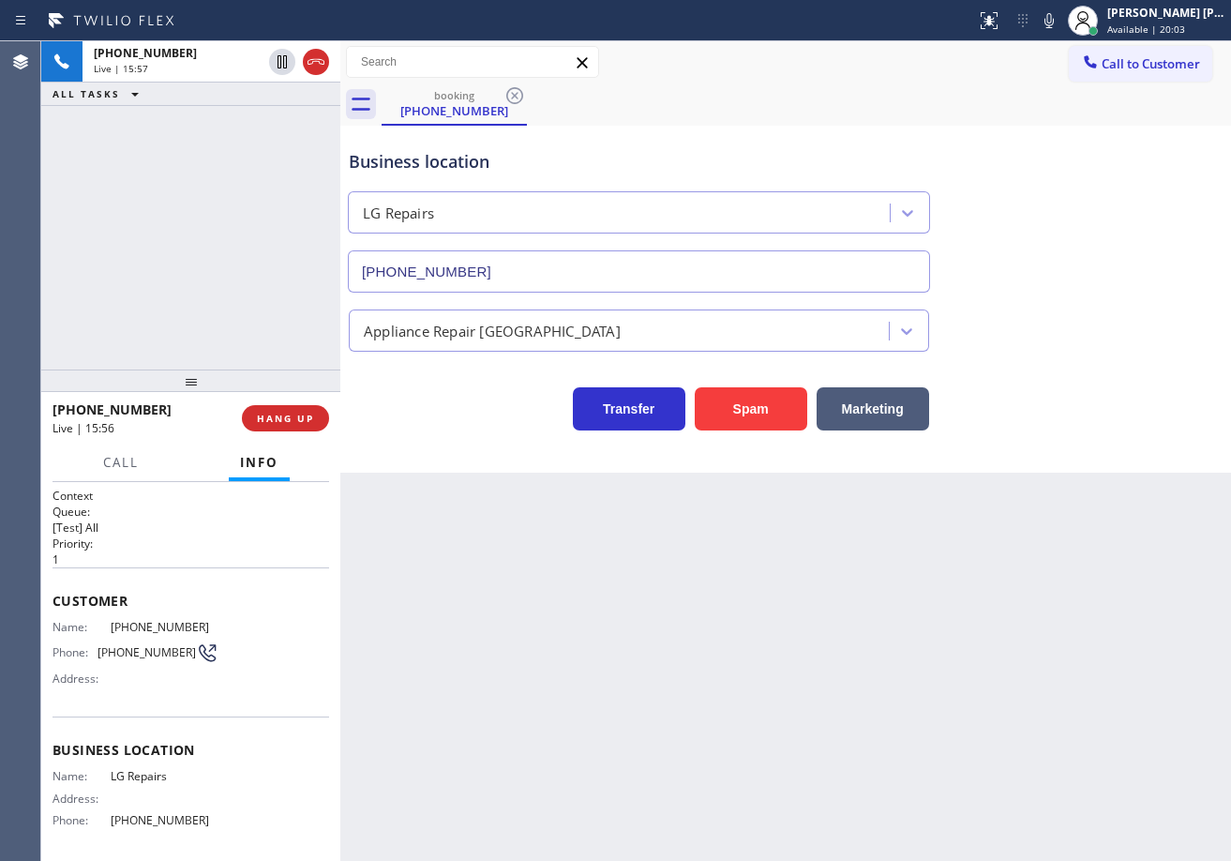
click at [1059, 572] on div "Back to Dashboard Change Sender ID Customers Technicians Select a contact Outbo…" at bounding box center [785, 450] width 891 height 819
click at [1064, 572] on div "Back to Dashboard Change Sender ID Customers Technicians Select a contact Outbo…" at bounding box center [785, 450] width 891 height 819
click at [1069, 572] on div "Back to Dashboard Change Sender ID Customers Technicians Select a contact Outbo…" at bounding box center [785, 450] width 891 height 819
click at [1071, 572] on div "Back to Dashboard Change Sender ID Customers Technicians Select a contact Outbo…" at bounding box center [785, 450] width 891 height 819
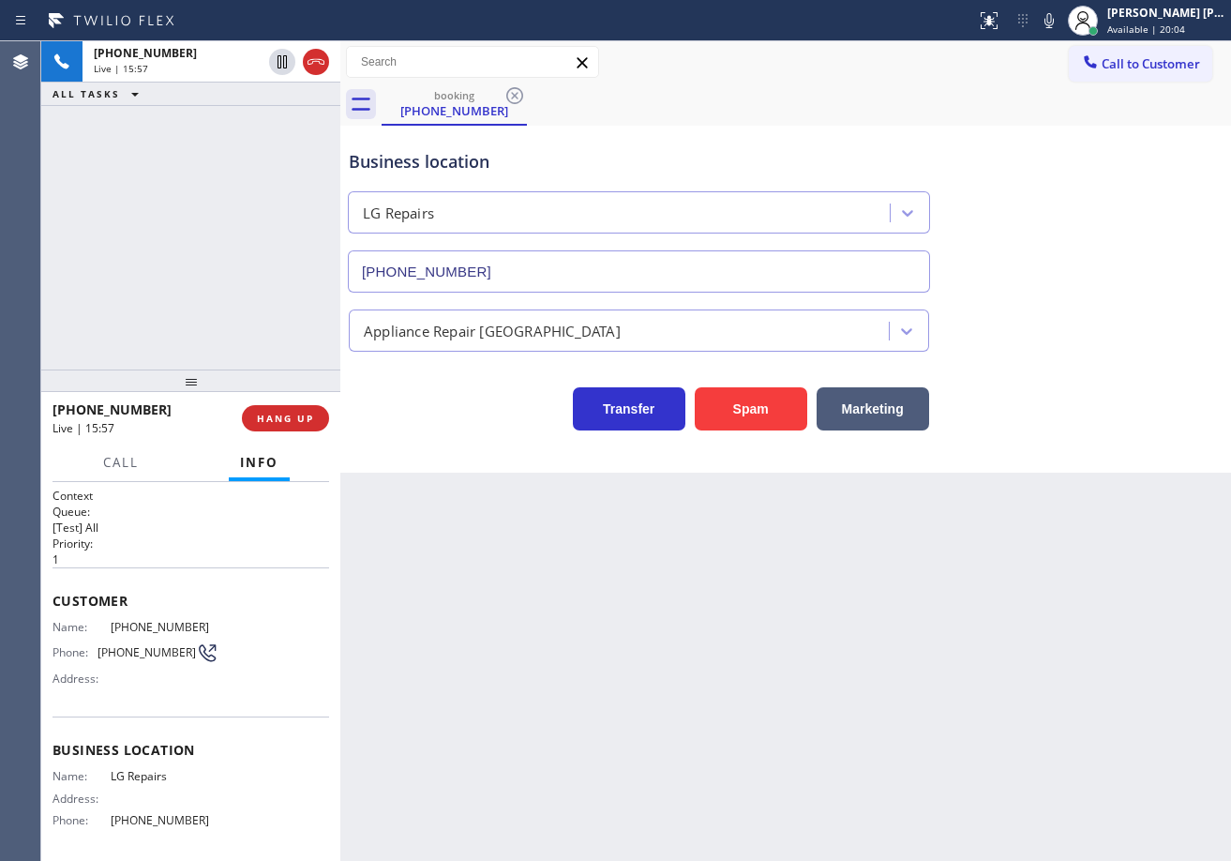
click at [1072, 572] on div "Back to Dashboard Change Sender ID Customers Technicians Select a contact Outbo…" at bounding box center [785, 450] width 891 height 819
click at [1069, 197] on div "Business location LG Repairs [PHONE_NUMBER]" at bounding box center [785, 208] width 881 height 170
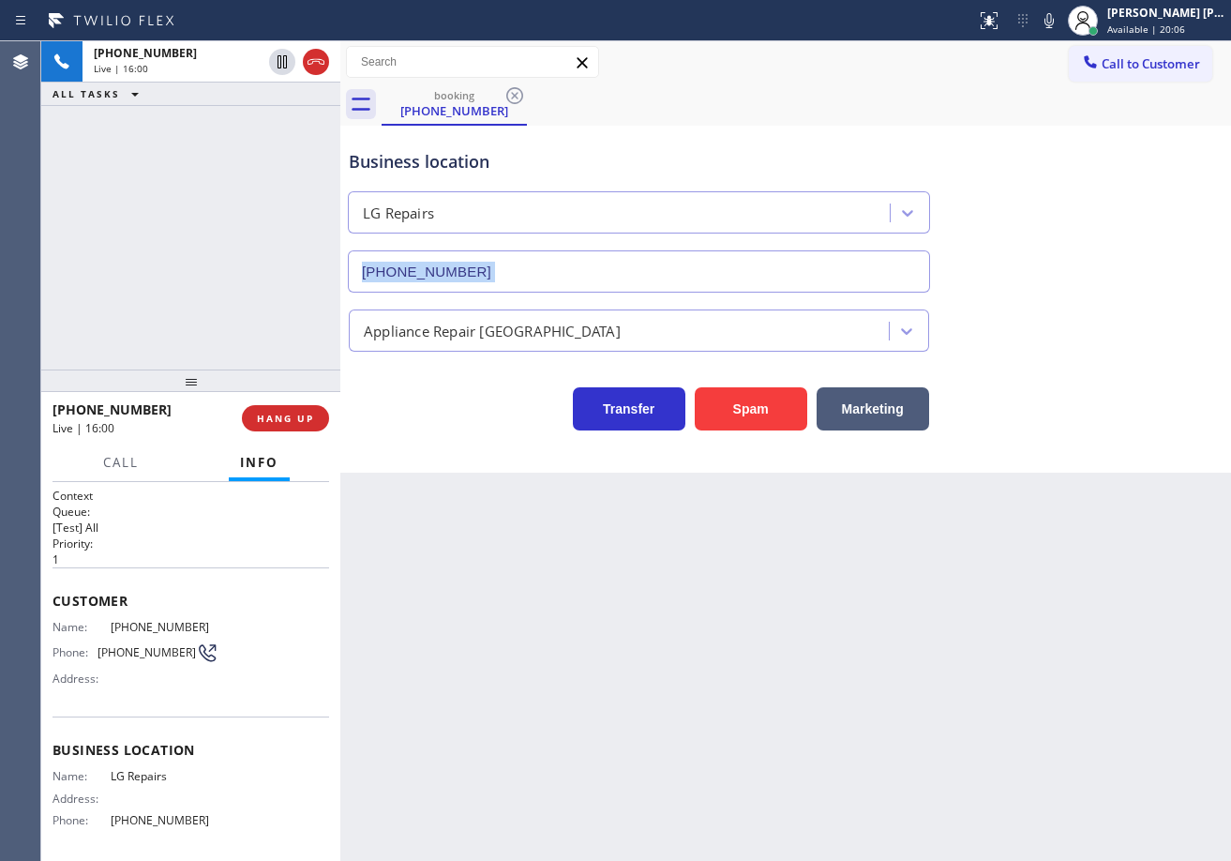
click at [1069, 197] on div "Business location LG Repairs [PHONE_NUMBER]" at bounding box center [785, 208] width 881 height 170
click at [1067, 198] on div "Business location LG Repairs [PHONE_NUMBER]" at bounding box center [785, 208] width 881 height 170
click at [1060, 27] on icon at bounding box center [1049, 20] width 22 height 22
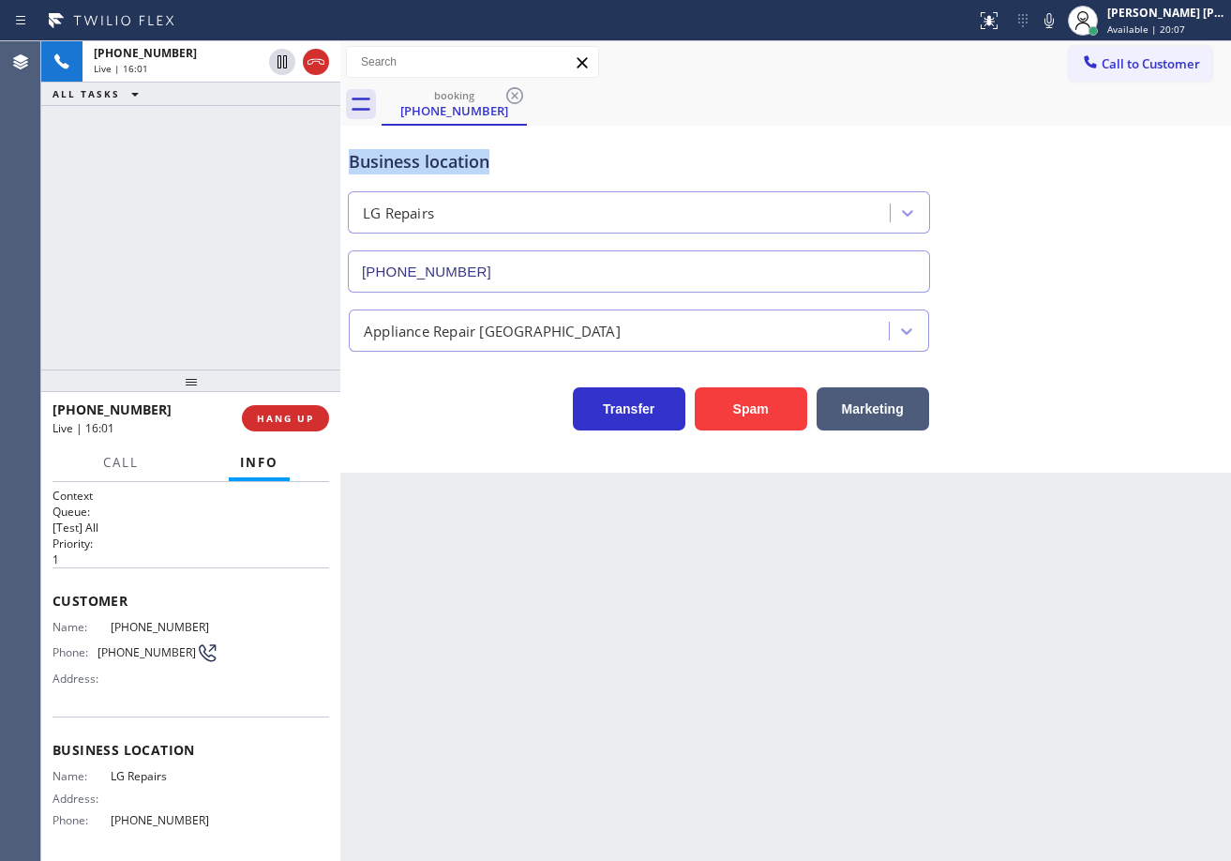
click at [1064, 127] on div "booking [PHONE_NUMBER] Call to Customer Outbound call Location Search location …" at bounding box center [785, 256] width 891 height 431
click at [281, 63] on icon at bounding box center [281, 61] width 9 height 13
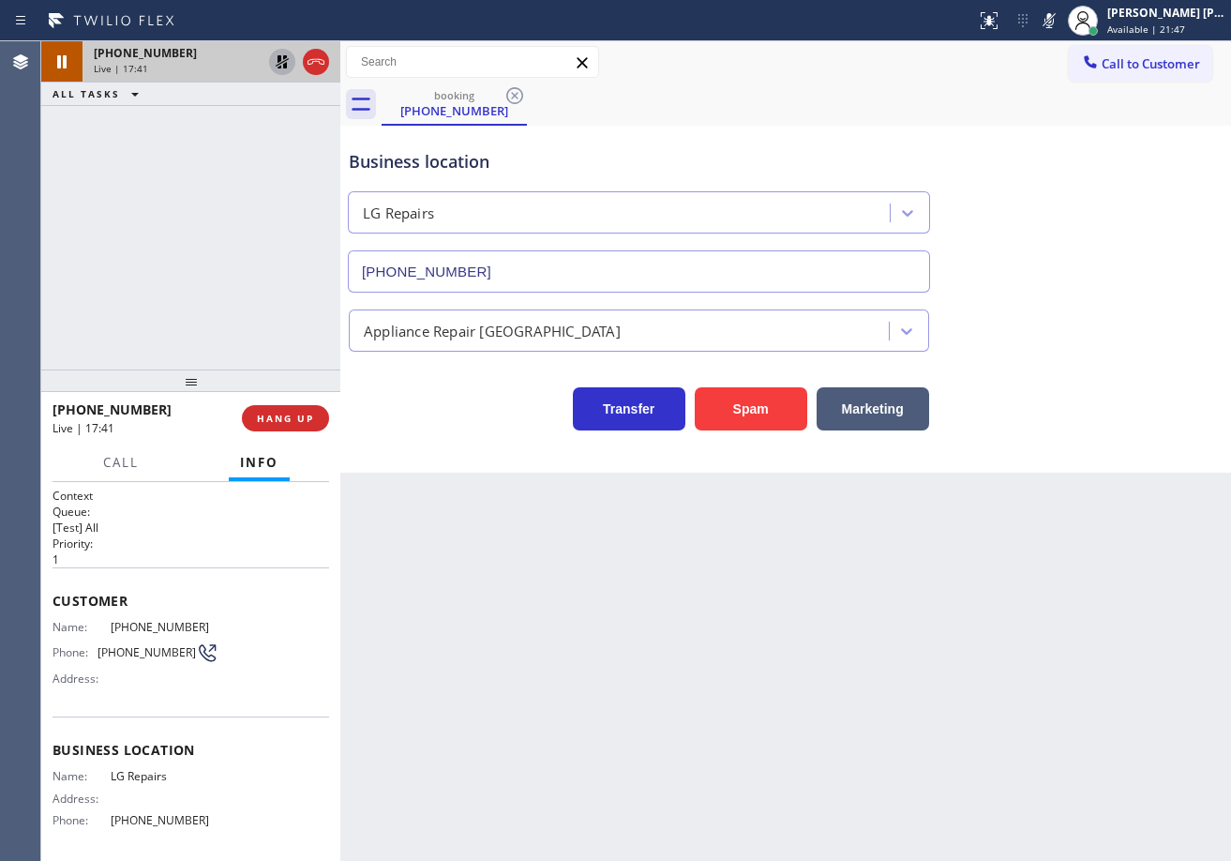
click at [282, 240] on div "[PHONE_NUMBER] Live | 17:41 ALL TASKS ALL TASKS ACTIVE TASKS TASKS IN WRAP UP" at bounding box center [190, 205] width 299 height 328
click at [1093, 250] on div "Business location LG Repairs [PHONE_NUMBER]" at bounding box center [785, 208] width 881 height 170
click at [1060, 17] on icon at bounding box center [1049, 20] width 22 height 22
drag, startPoint x: 1065, startPoint y: 157, endPoint x: 810, endPoint y: 179, distance: 255.9
click at [1063, 158] on div "Business location LG Repairs [PHONE_NUMBER]" at bounding box center [785, 208] width 881 height 170
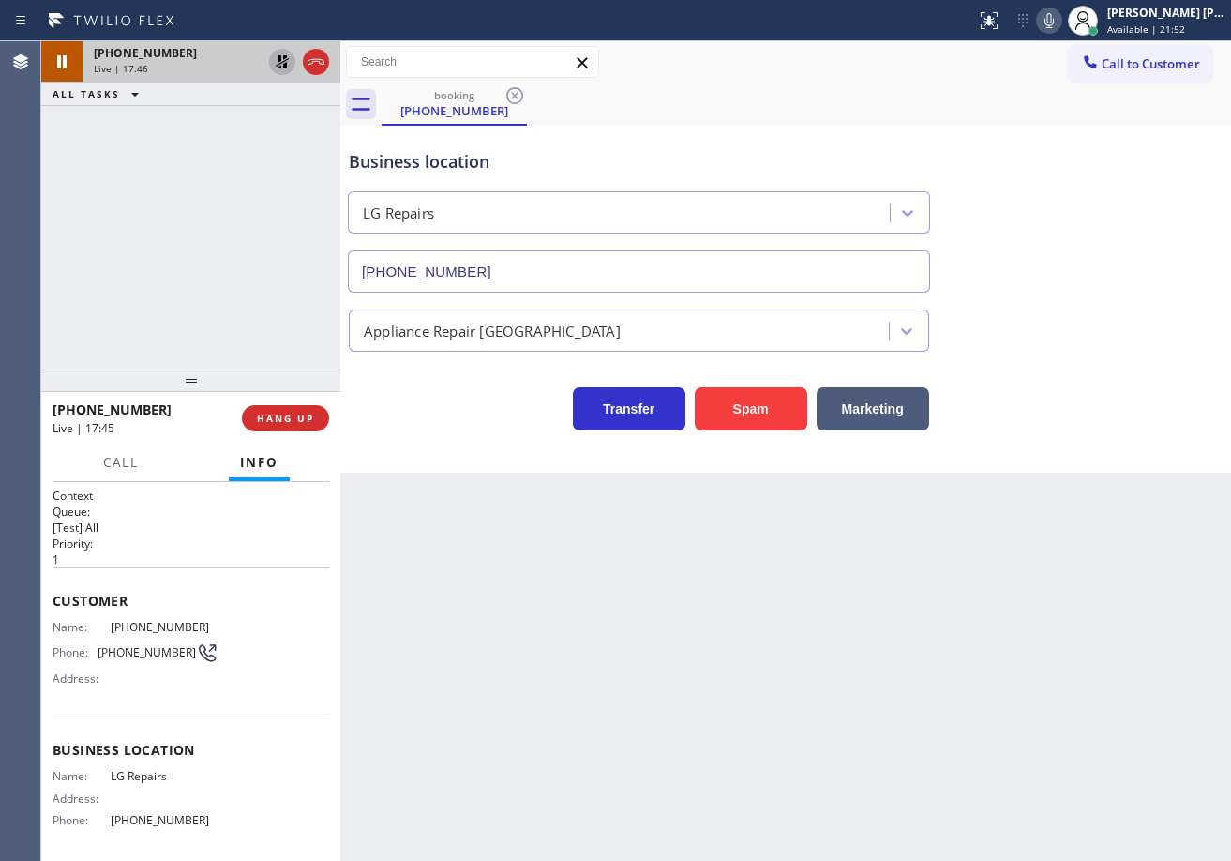
click at [277, 70] on icon at bounding box center [282, 62] width 22 height 22
click at [273, 120] on div "[PHONE_NUMBER] Live | 17:46 ALL TASKS ALL TASKS ACTIVE TASKS TASKS IN WRAP UP" at bounding box center [190, 205] width 299 height 328
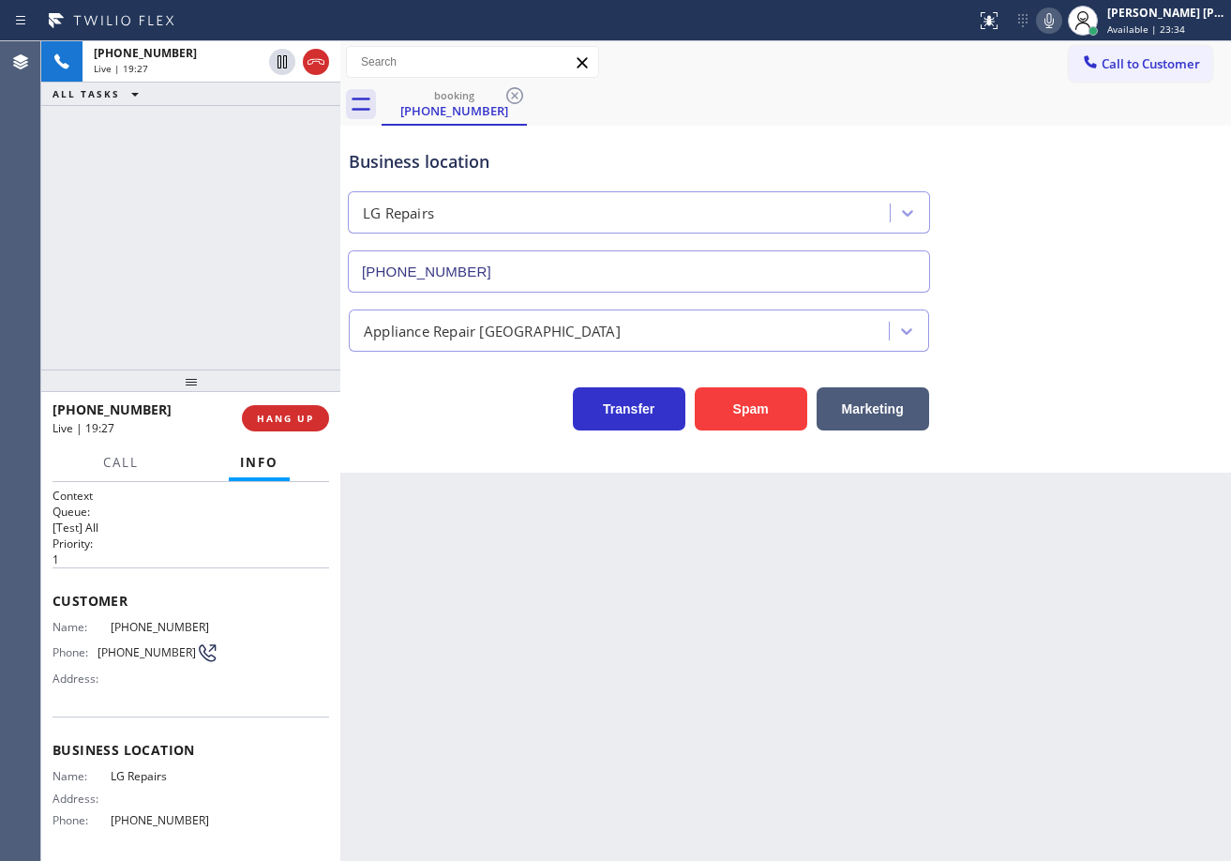
click at [562, 542] on div "Back to Dashboard Change Sender ID Customers Technicians Select a contact Outbo…" at bounding box center [785, 450] width 891 height 819
click at [915, 110] on div "booking [PHONE_NUMBER]" at bounding box center [806, 104] width 849 height 42
click at [319, 59] on icon at bounding box center [315, 62] width 17 height 6
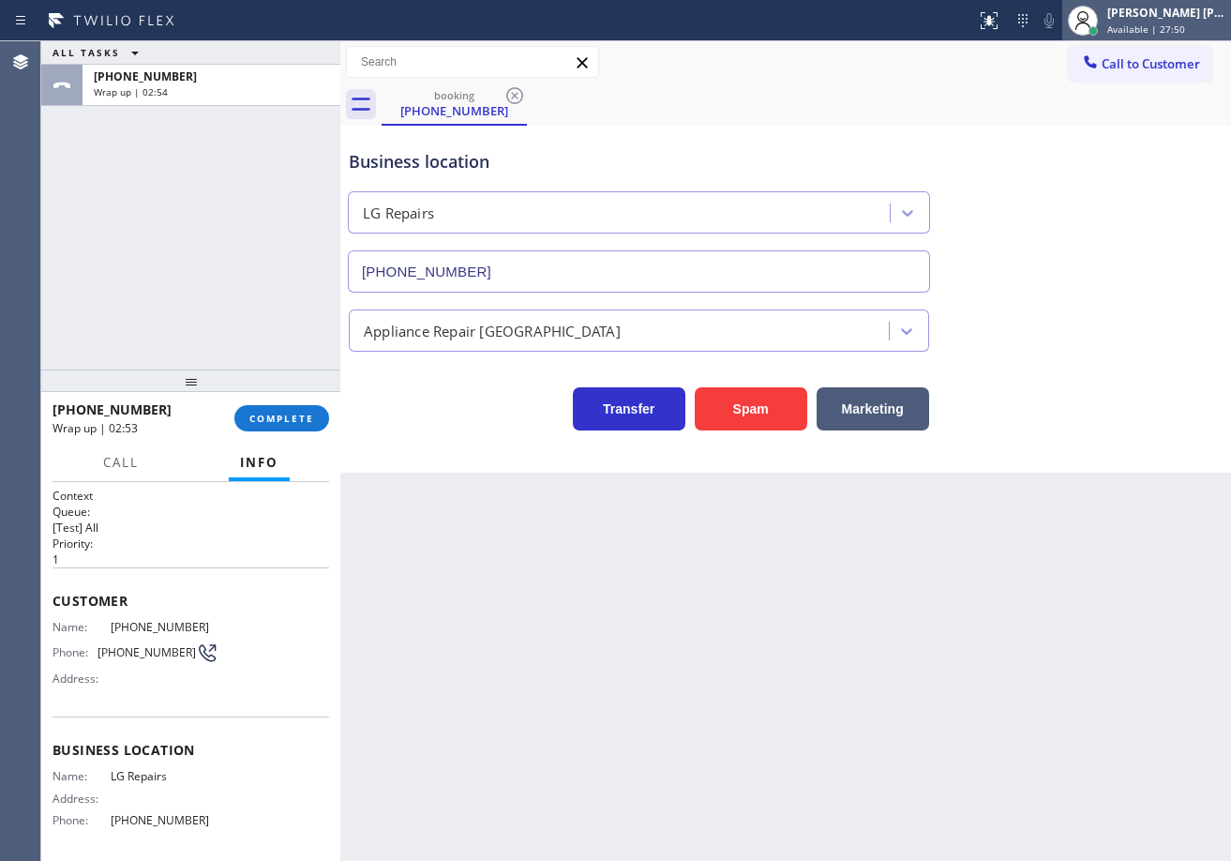
click at [1135, 26] on span "Available | 27:50" at bounding box center [1146, 28] width 78 height 13
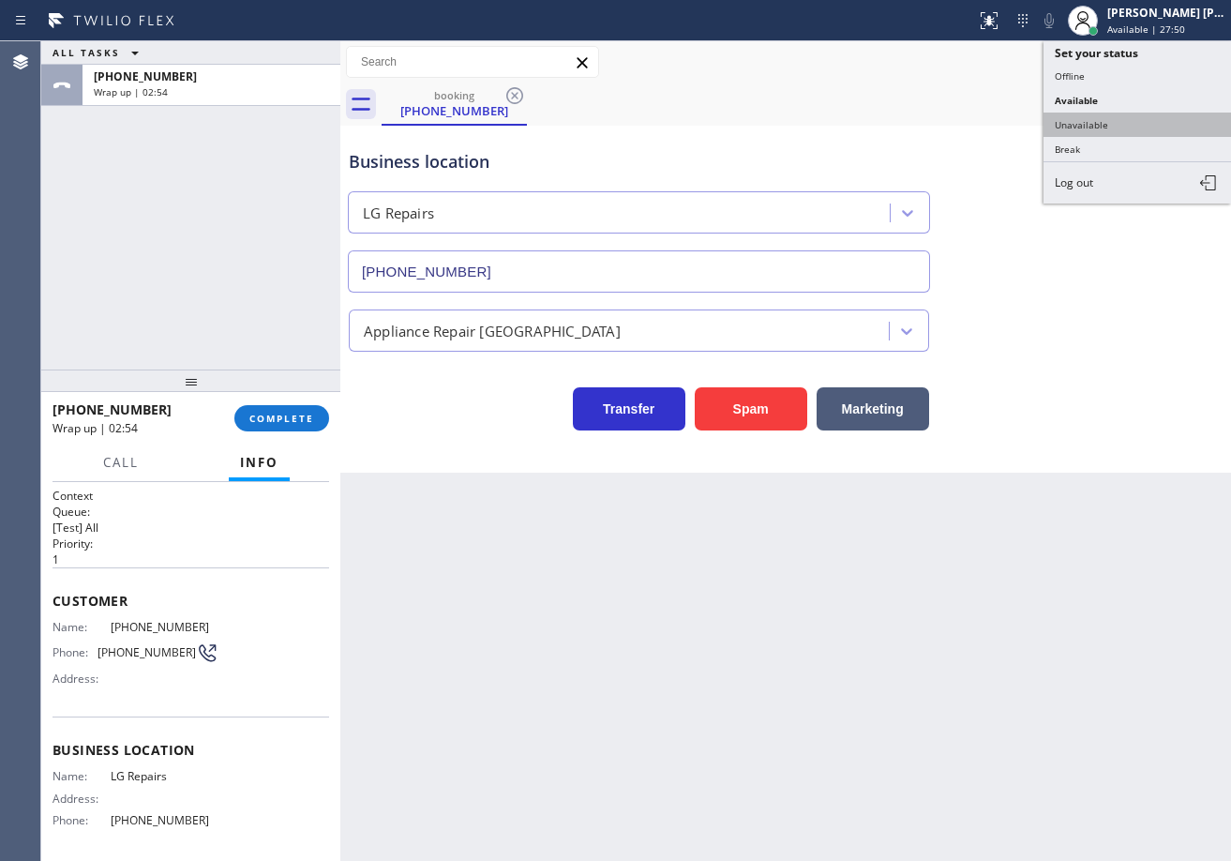
click at [1105, 122] on button "Unavailable" at bounding box center [1136, 124] width 187 height 24
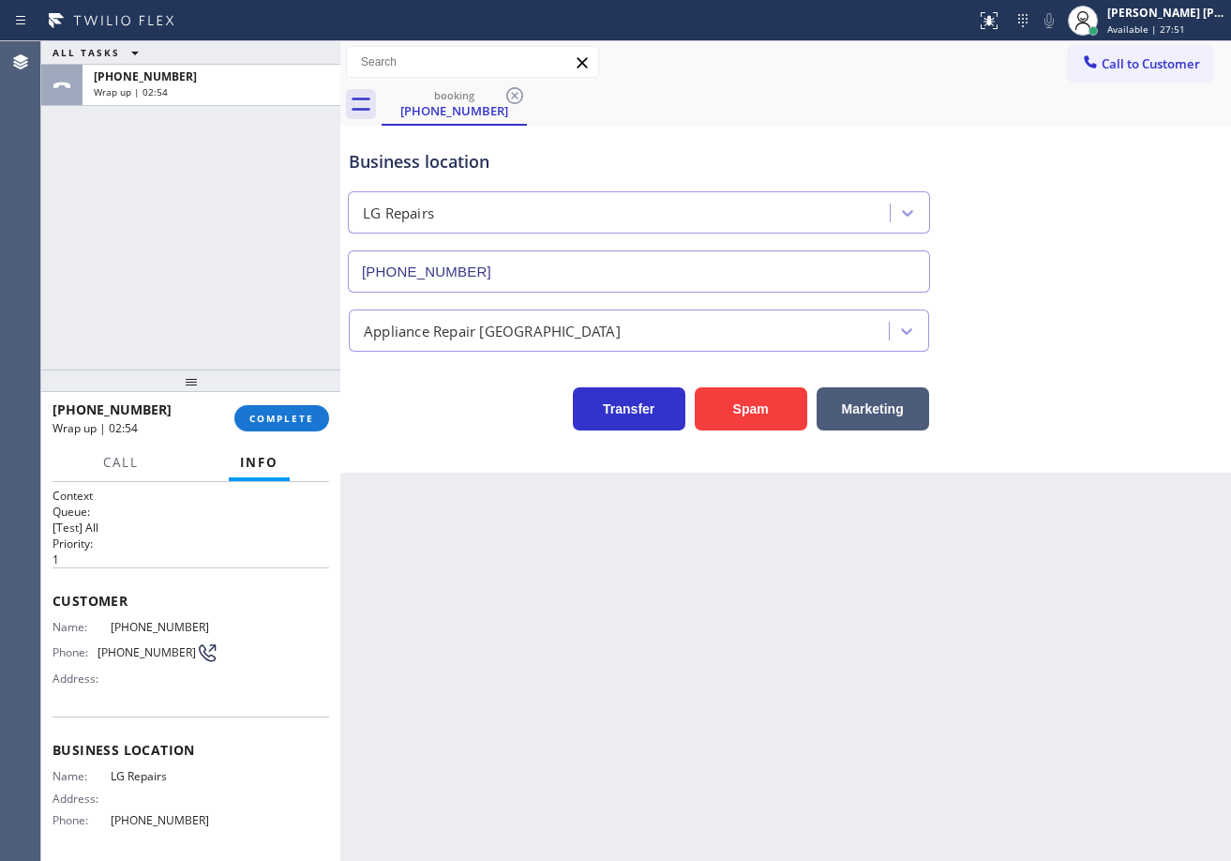
click at [1105, 122] on div "booking [PHONE_NUMBER]" at bounding box center [806, 104] width 849 height 42
click at [283, 416] on span "COMPLETE" at bounding box center [281, 418] width 65 height 13
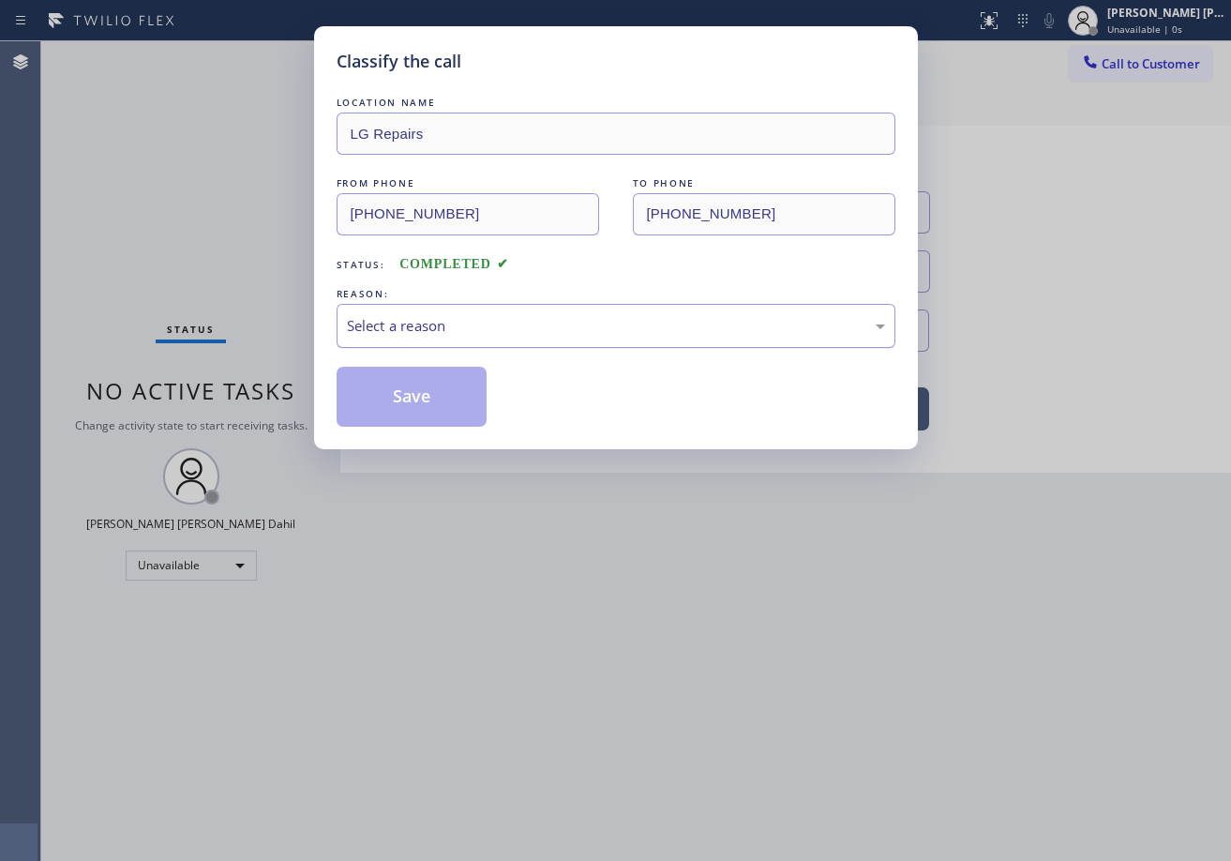
click at [430, 341] on div "Select a reason" at bounding box center [616, 326] width 559 height 44
click at [439, 398] on button "Save" at bounding box center [412, 397] width 151 height 60
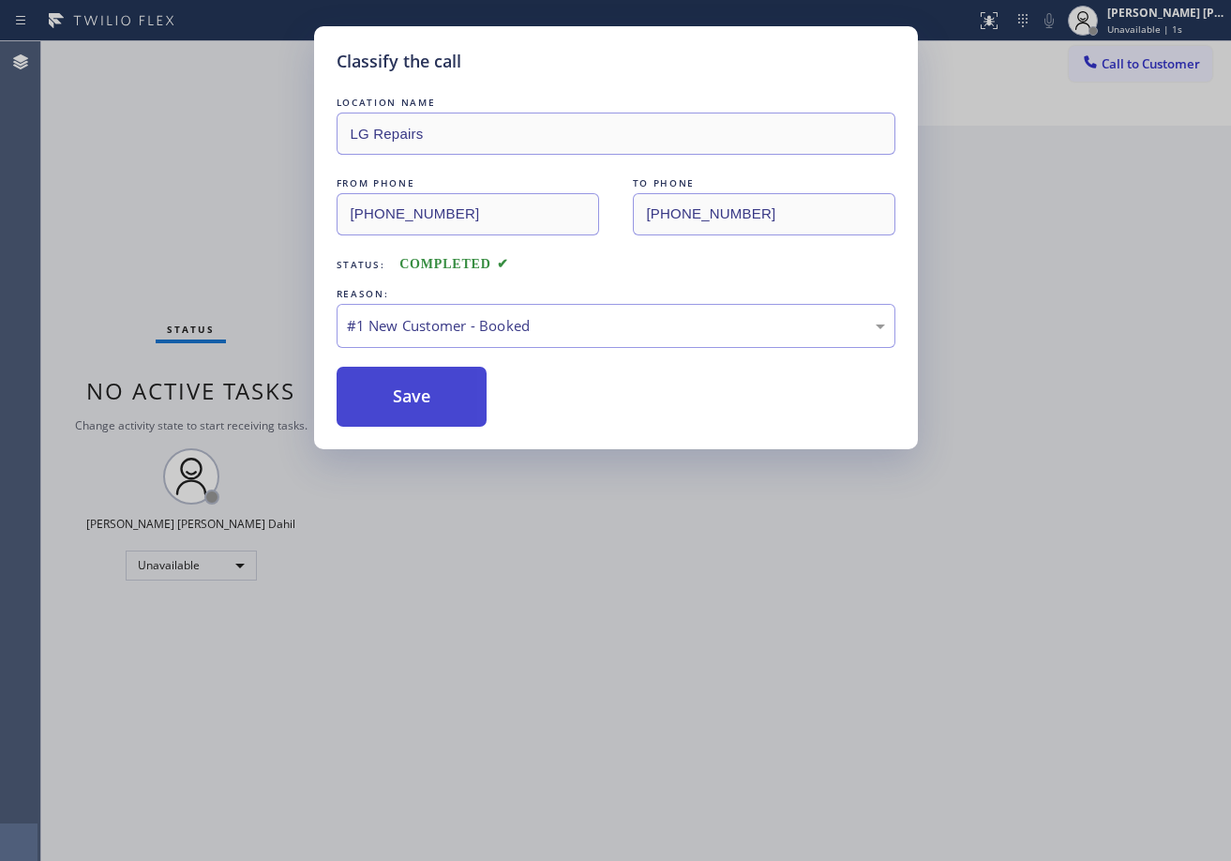
click at [439, 398] on button "Save" at bounding box center [412, 397] width 151 height 60
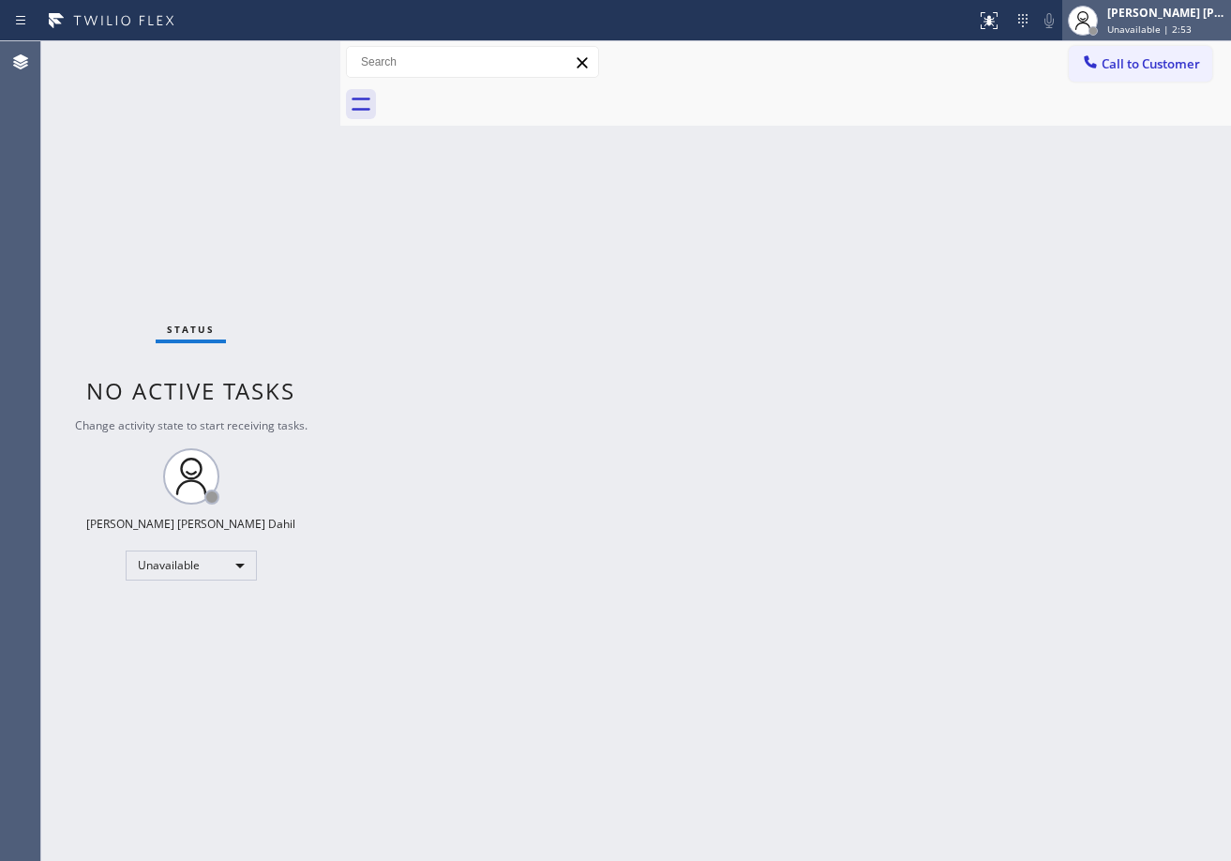
click at [1134, 18] on div "[PERSON_NAME] [PERSON_NAME] Dahil" at bounding box center [1166, 13] width 118 height 16
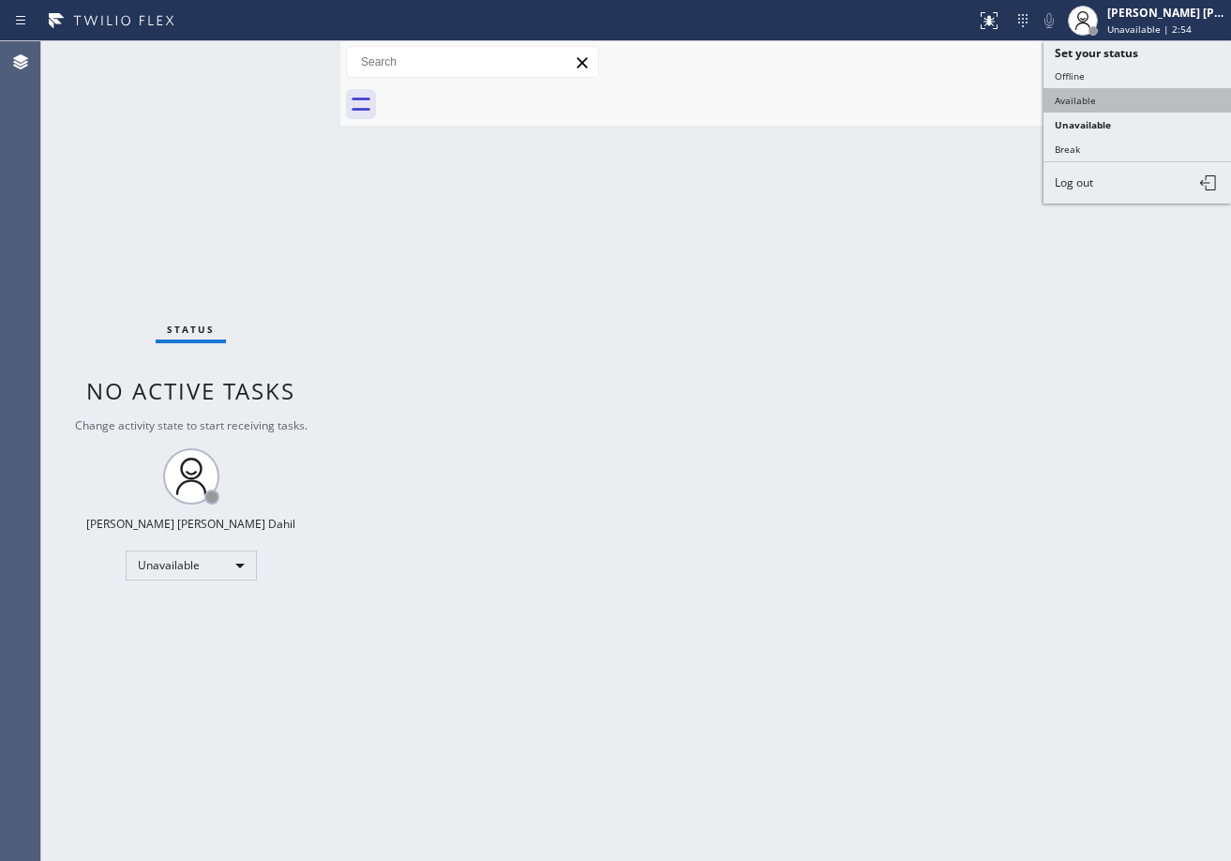
click at [1106, 103] on button "Available" at bounding box center [1136, 100] width 187 height 24
drag, startPoint x: 1073, startPoint y: 320, endPoint x: 1078, endPoint y: 377, distance: 57.4
click at [1073, 346] on div "Back to Dashboard Change Sender ID Customers Technicians Select a contact Outbo…" at bounding box center [785, 450] width 891 height 819
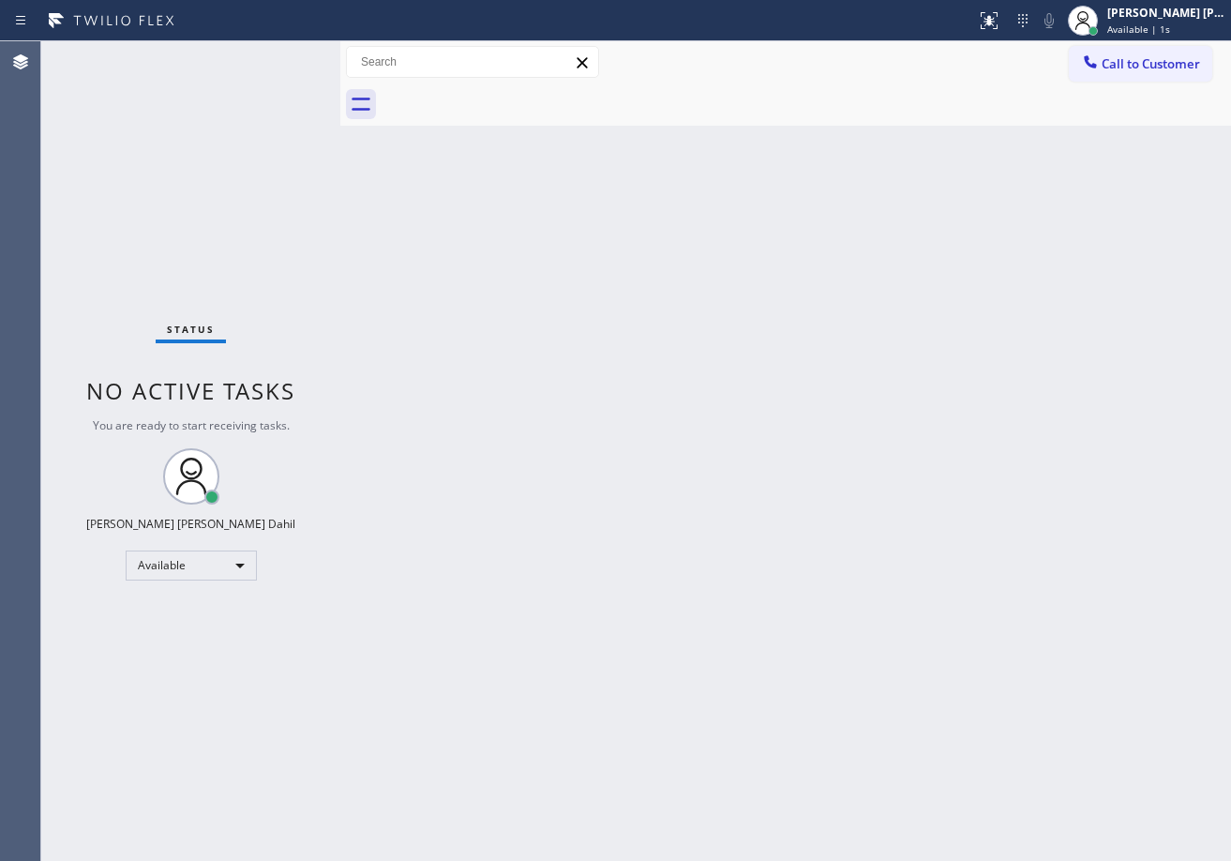
click at [817, 611] on div "Back to Dashboard Change Sender ID Customers Technicians Select a contact Outbo…" at bounding box center [785, 450] width 891 height 819
click at [805, 145] on div "Back to Dashboard Change Sender ID Customers Technicians Select a contact Outbo…" at bounding box center [785, 450] width 891 height 819
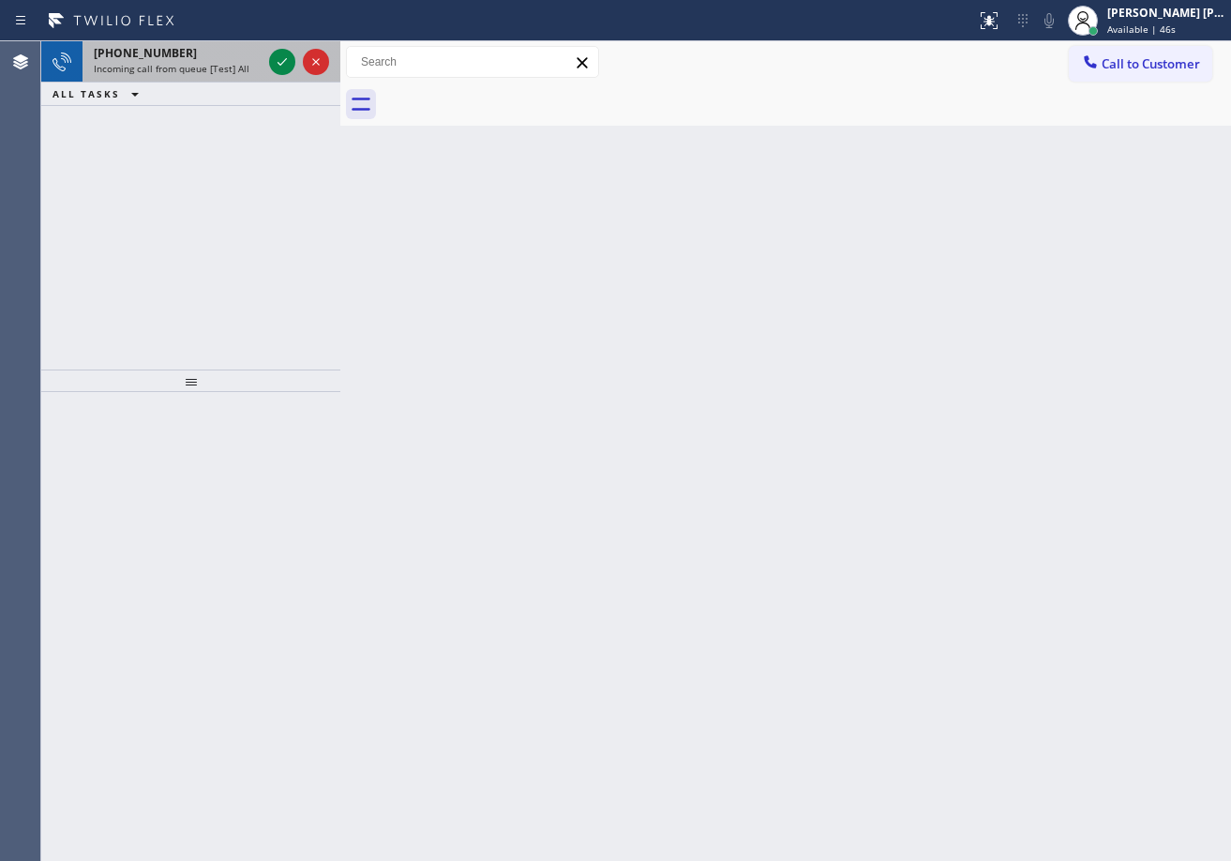
click at [211, 67] on span "Incoming call from queue [Test] All" at bounding box center [172, 68] width 156 height 13
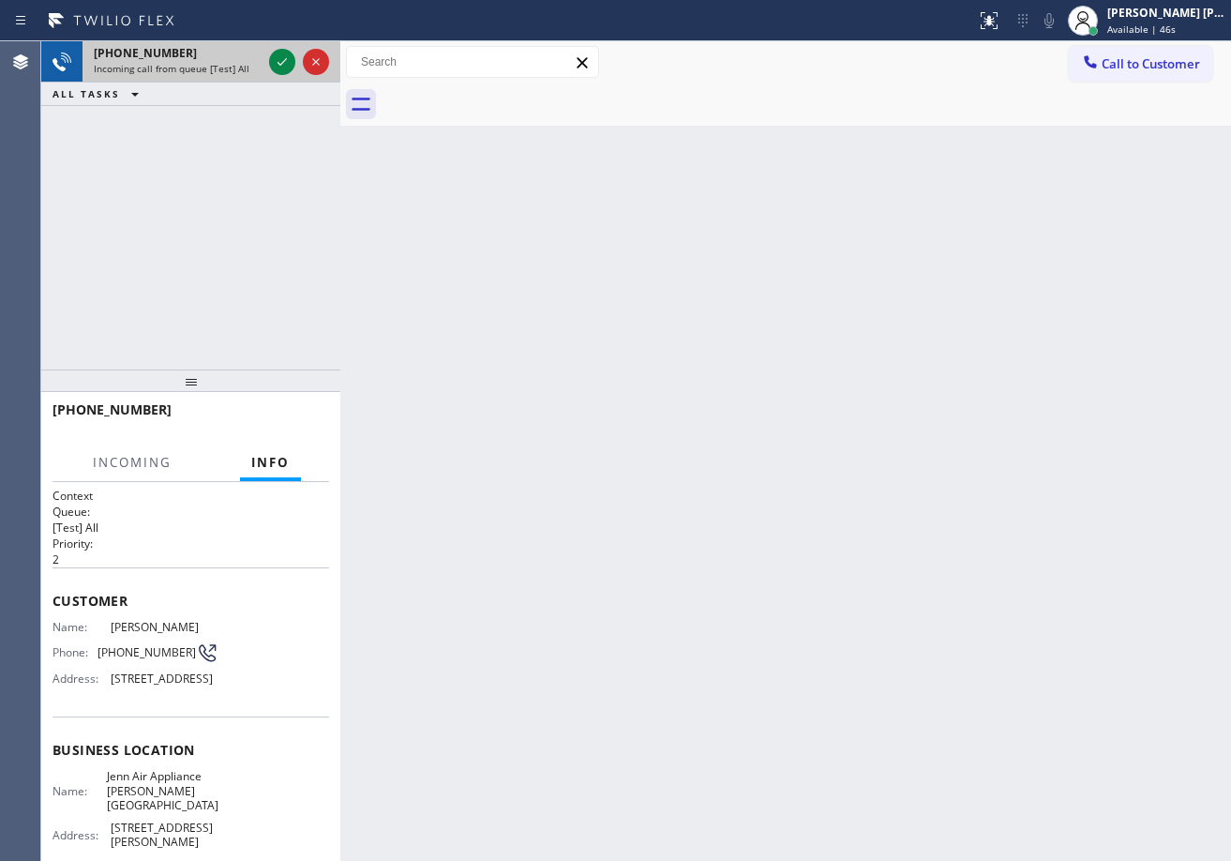
click at [211, 66] on span "Incoming call from queue [Test] All" at bounding box center [172, 68] width 156 height 13
click at [276, 60] on icon at bounding box center [282, 62] width 22 height 22
click at [805, 714] on div "Back to Dashboard Change Sender ID Customers Technicians Select a contact Outbo…" at bounding box center [785, 450] width 891 height 819
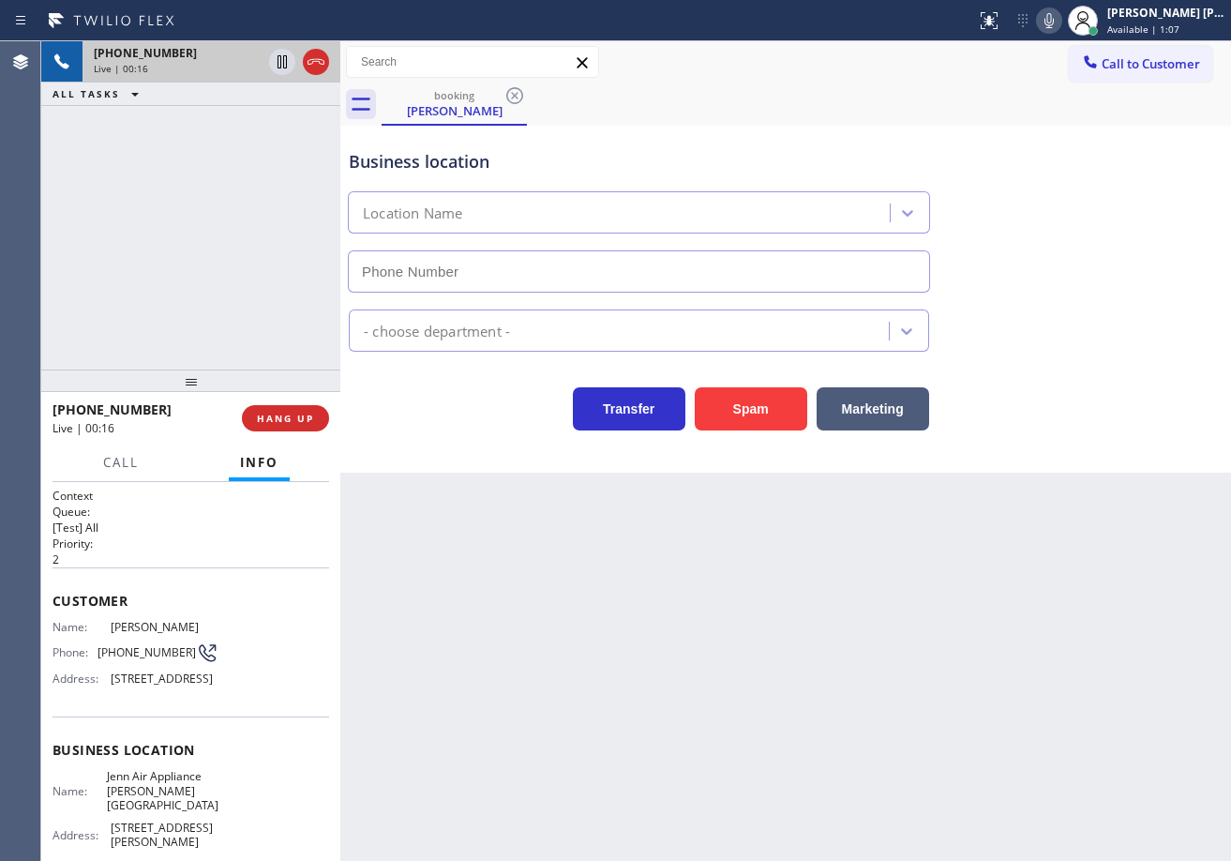
type input "[PHONE_NUMBER]"
click at [219, 260] on div "[PHONE_NUMBER] Live | 00:19 ALL TASKS ALL TASKS ACTIVE TASKS TASKS IN WRAP UP" at bounding box center [190, 205] width 299 height 328
click at [568, 703] on div "Back to Dashboard Change Sender ID Customers Technicians Select a contact Outbo…" at bounding box center [785, 450] width 891 height 819
drag, startPoint x: 172, startPoint y: 627, endPoint x: 104, endPoint y: 633, distance: 67.7
click at [104, 633] on div "Name: [PERSON_NAME] Phone: [PHONE_NUMBER] Address: [STREET_ADDRESS]" at bounding box center [190, 657] width 277 height 74
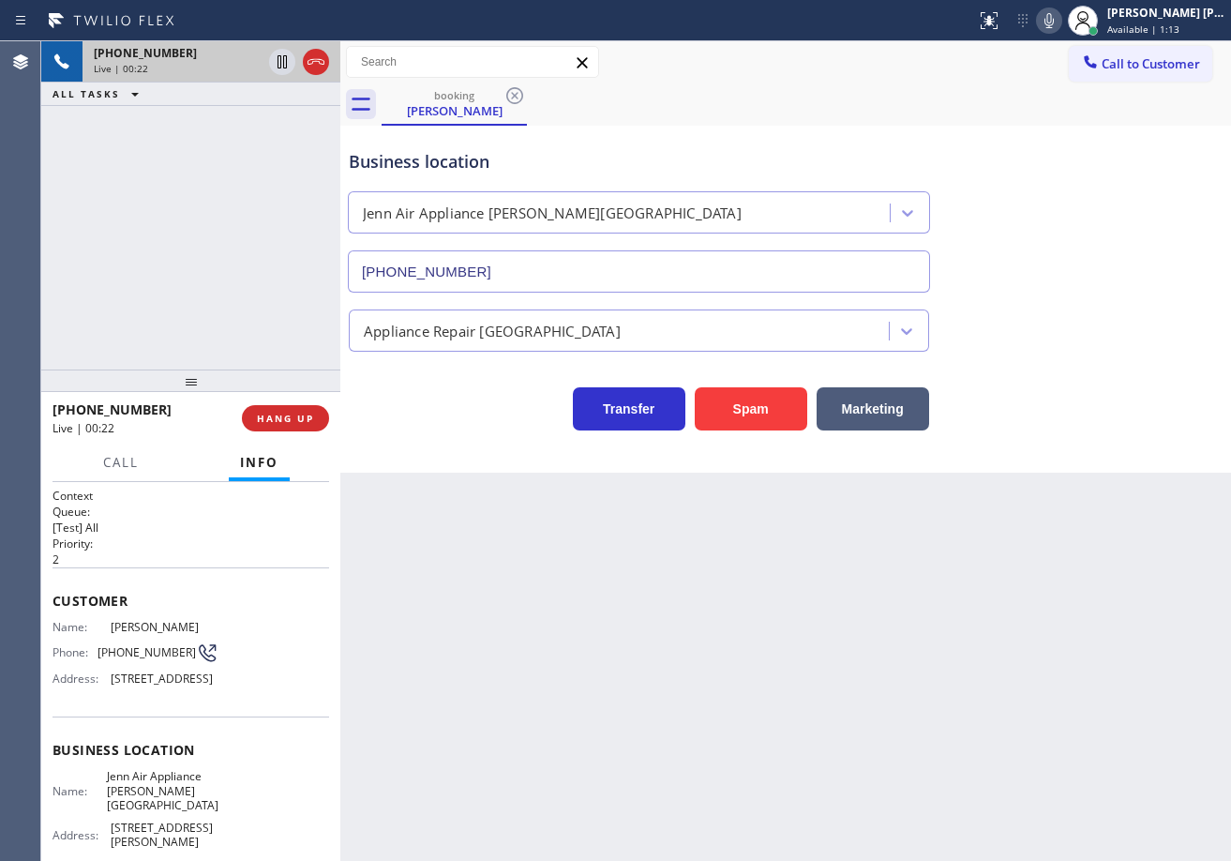
copy div "[PERSON_NAME]"
click at [429, 756] on div "Back to Dashboard Change Sender ID Customers Technicians Select a contact Outbo…" at bounding box center [785, 450] width 891 height 819
drag, startPoint x: 97, startPoint y: 650, endPoint x: 178, endPoint y: 659, distance: 81.2
click at [178, 659] on div "Phone: [PHONE_NUMBER]" at bounding box center [135, 652] width 166 height 22
copy div "[PHONE_NUMBER]"
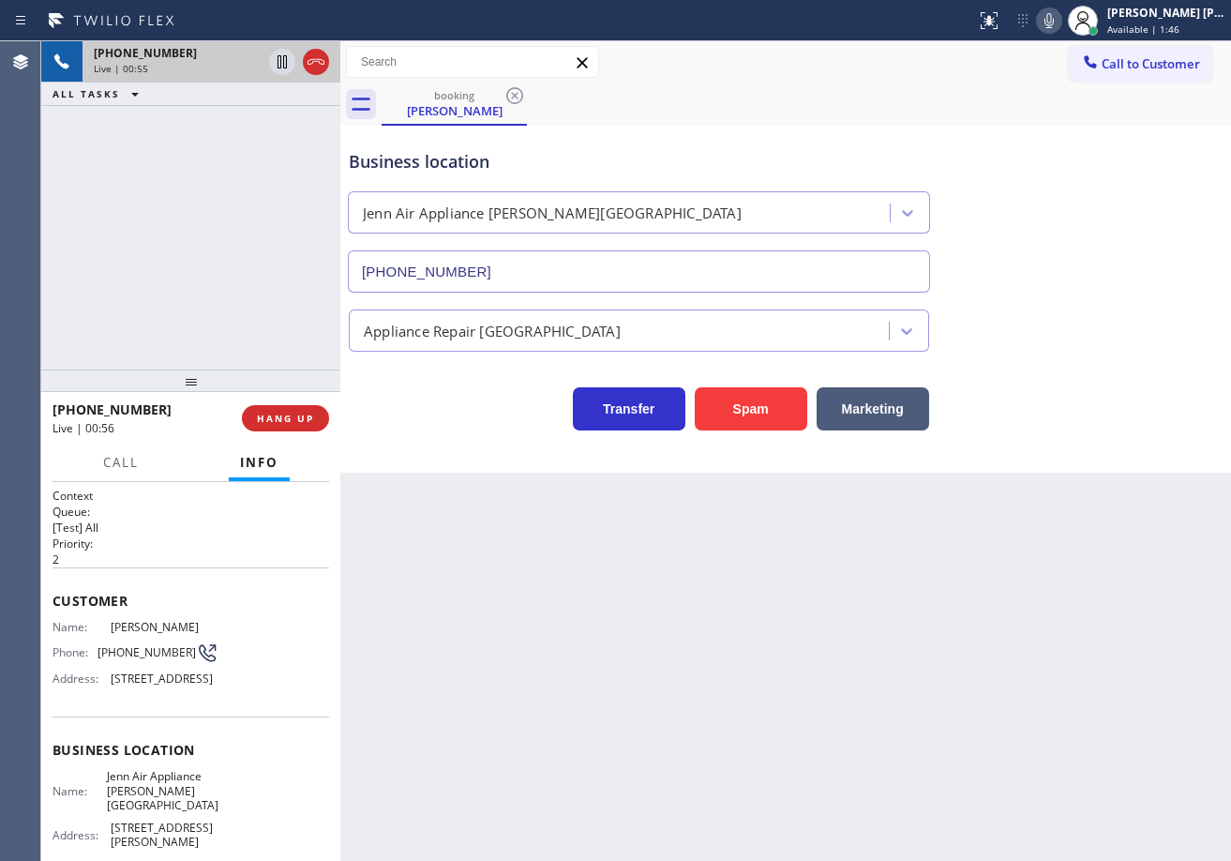
click at [742, 551] on div "Back to Dashboard Change Sender ID Customers Technicians Select a contact Outbo…" at bounding box center [785, 450] width 891 height 819
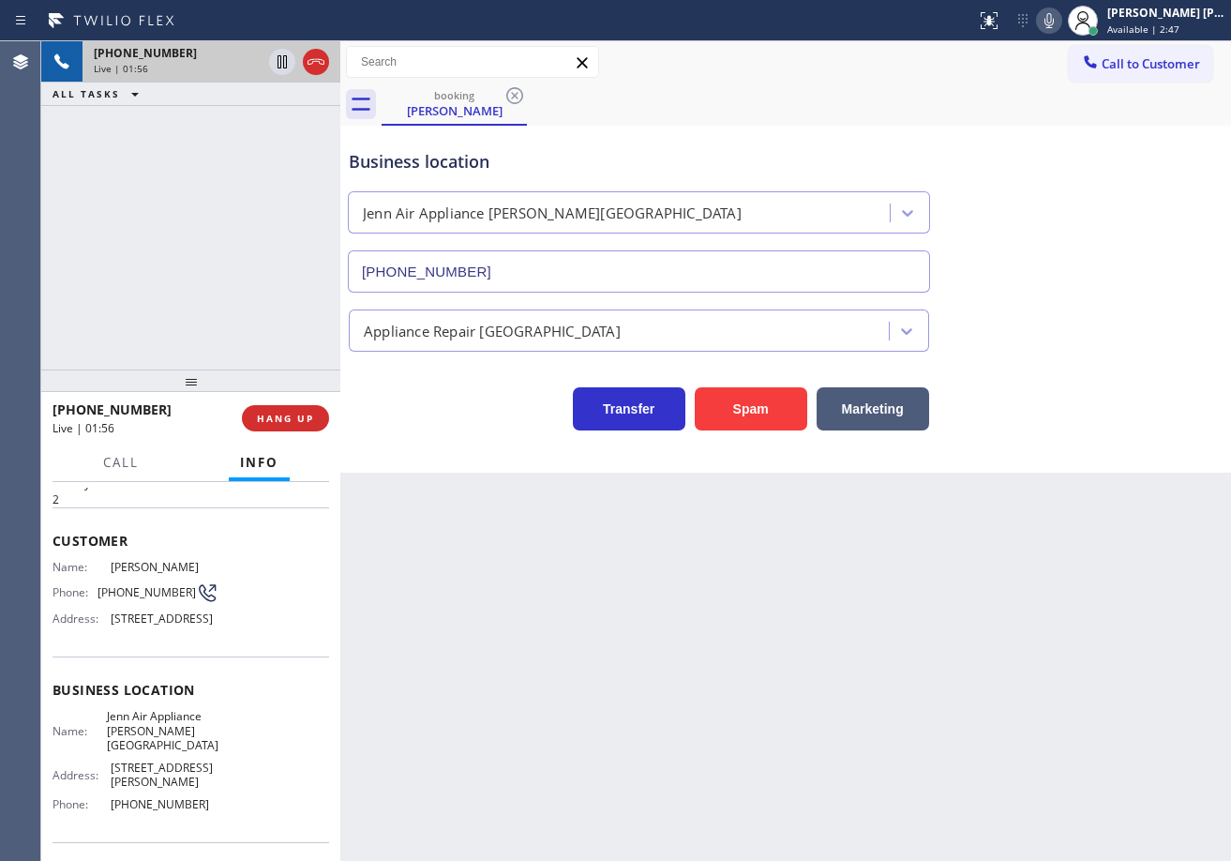
scroll to position [187, 0]
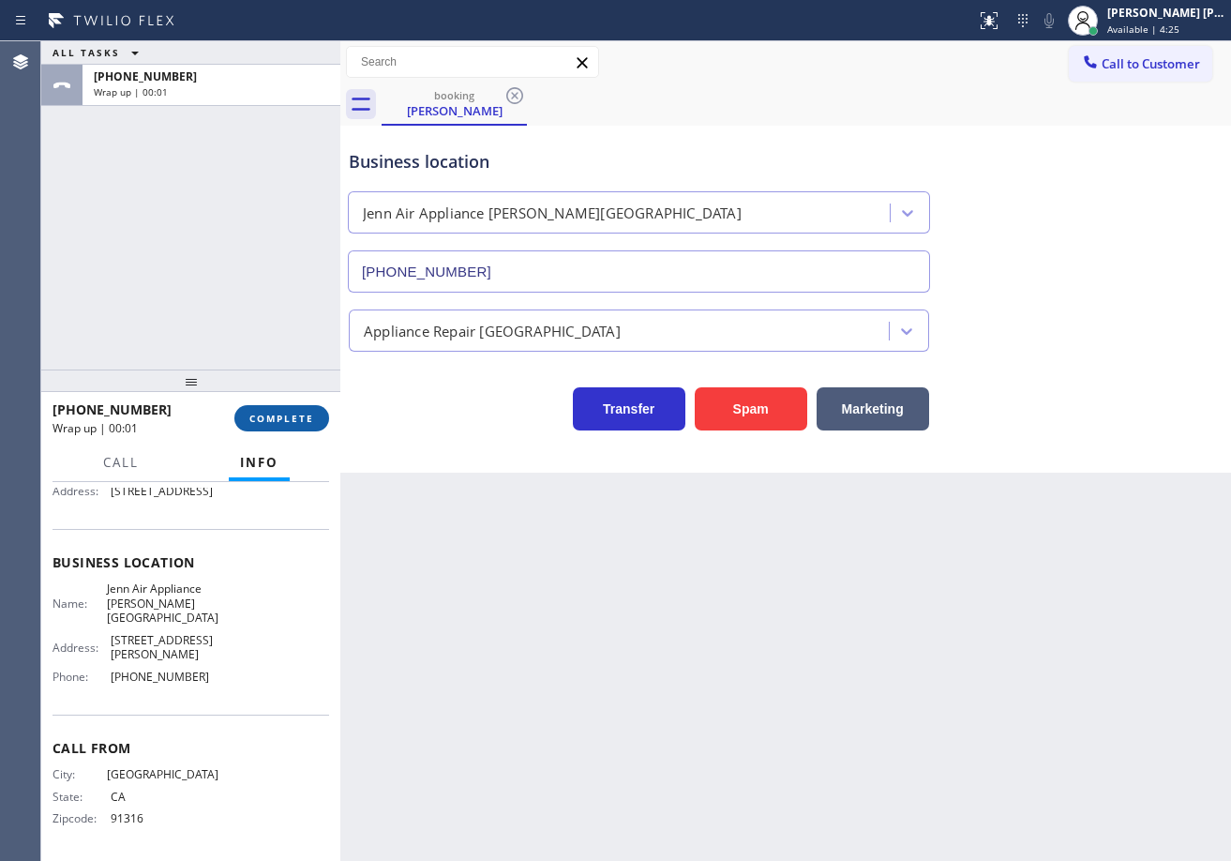
click at [277, 410] on button "COMPLETE" at bounding box center [281, 418] width 95 height 26
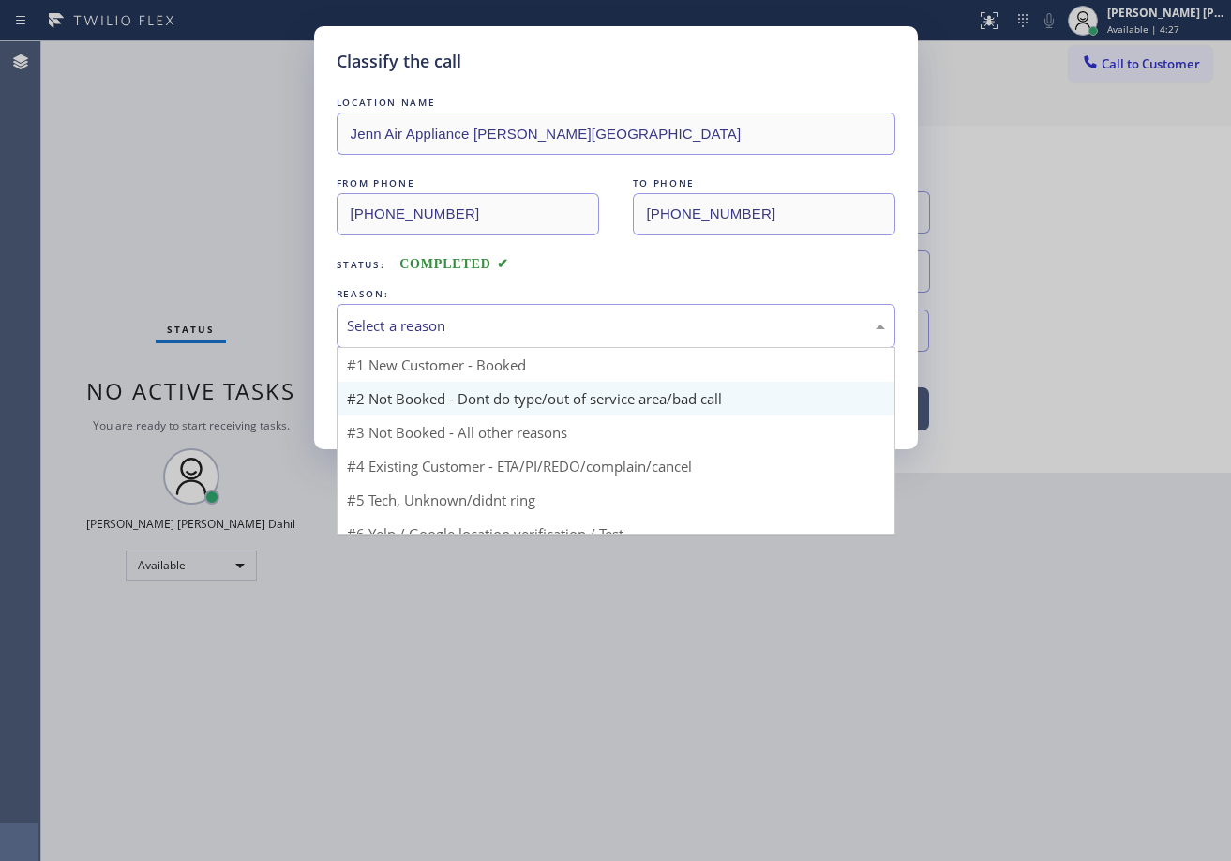
drag, startPoint x: 468, startPoint y: 318, endPoint x: 460, endPoint y: 393, distance: 75.4
click at [466, 318] on div "Select a reason" at bounding box center [616, 326] width 538 height 22
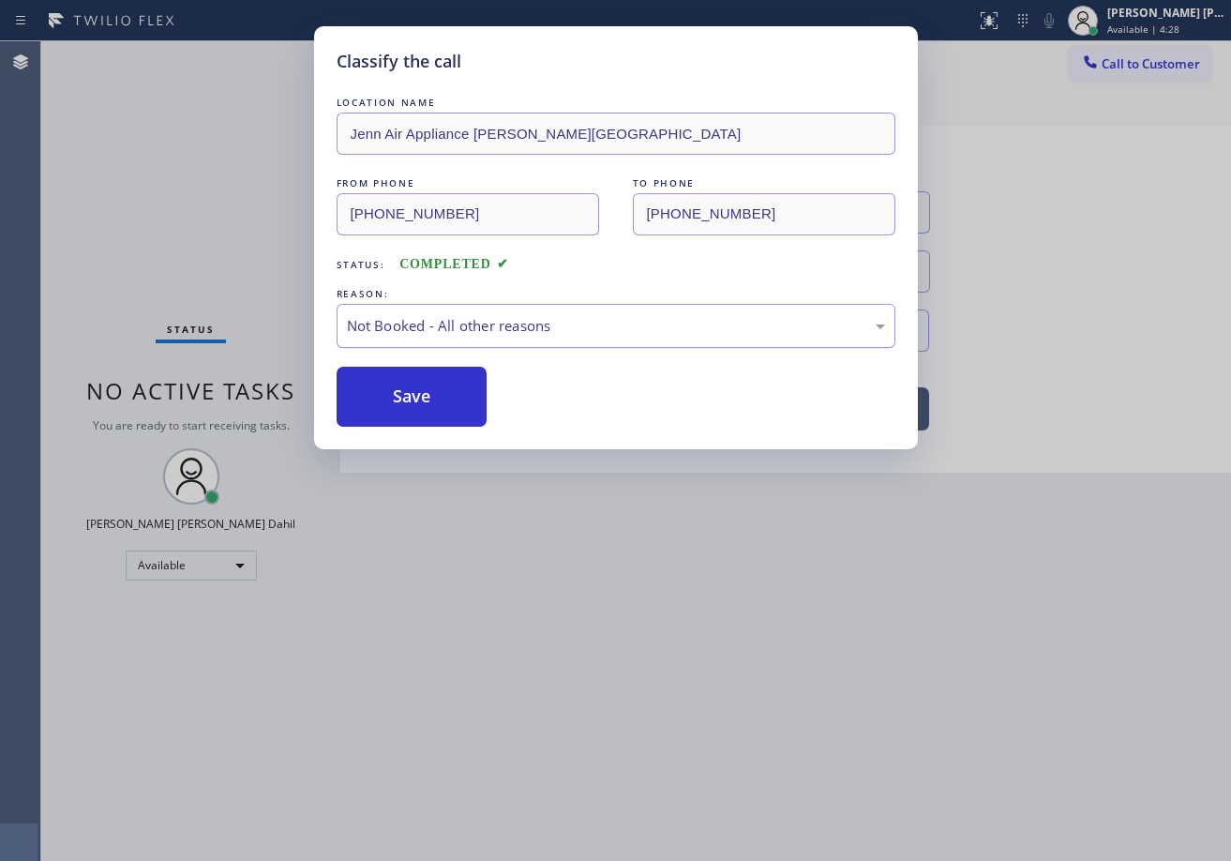
click at [412, 322] on div "Not Booked - All other reasons" at bounding box center [616, 326] width 538 height 22
click at [419, 400] on button "Save" at bounding box center [412, 397] width 151 height 60
click at [419, 399] on button "Save" at bounding box center [412, 397] width 151 height 60
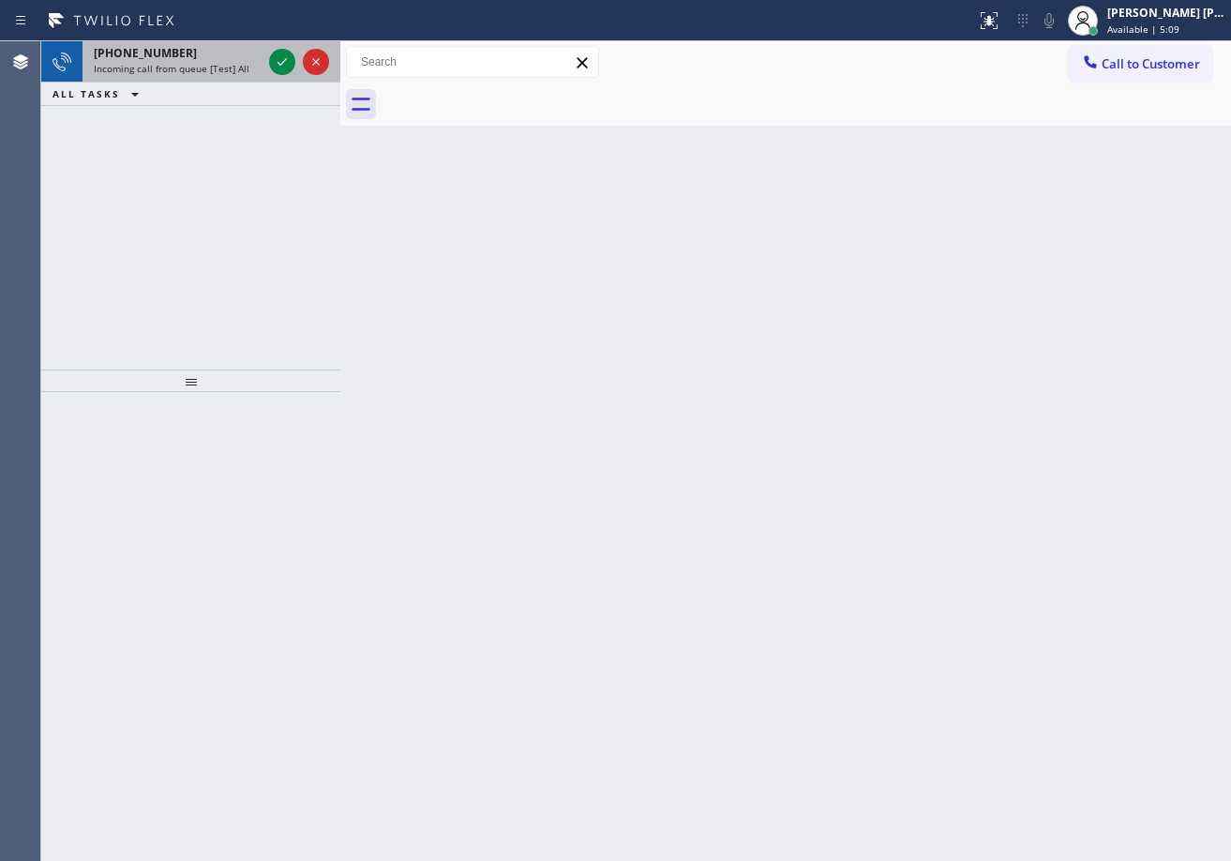
click at [223, 70] on span "Incoming call from queue [Test] All" at bounding box center [172, 68] width 156 height 13
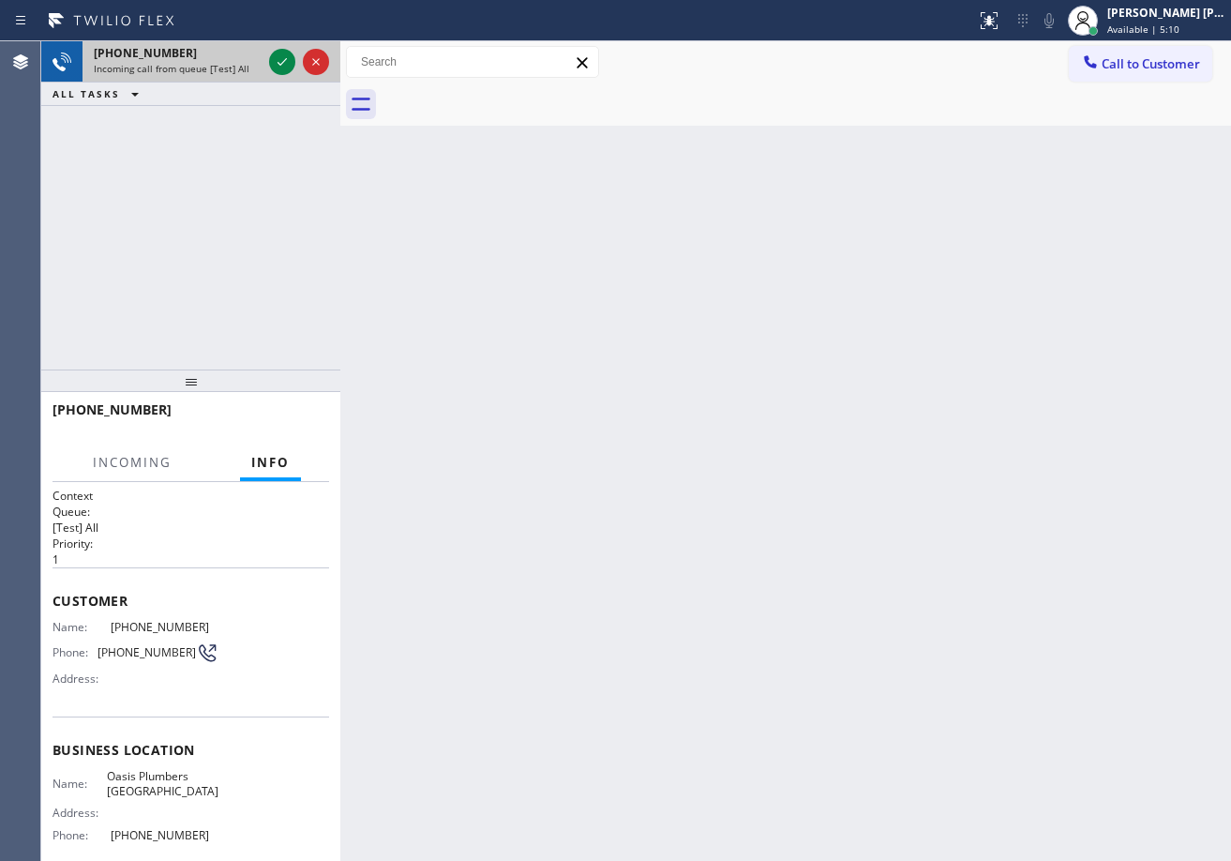
click at [223, 70] on span "Incoming call from queue [Test] All" at bounding box center [172, 68] width 156 height 13
click at [279, 61] on icon at bounding box center [282, 62] width 22 height 22
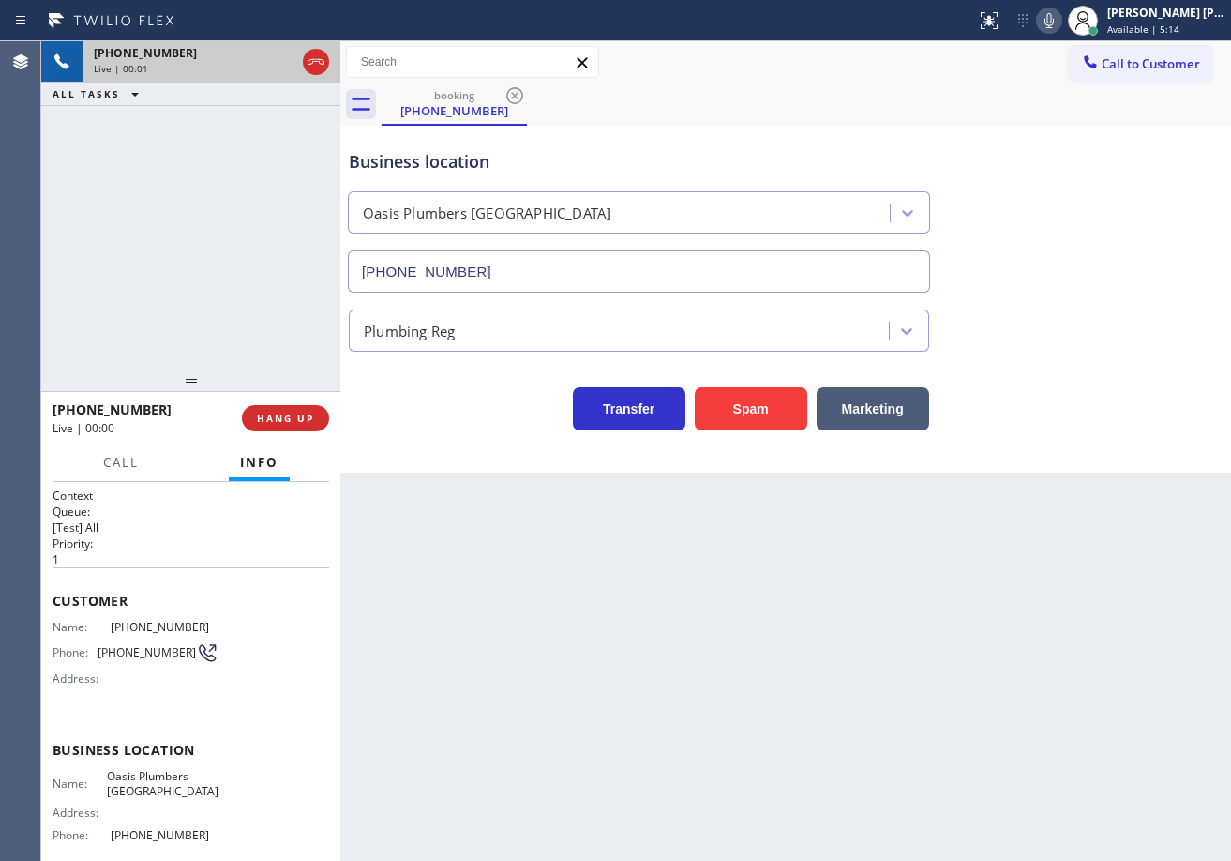
type input "[PHONE_NUMBER]"
click at [544, 676] on div "Back to Dashboard Change Sender ID Customers Technicians Select a contact Outbo…" at bounding box center [785, 450] width 891 height 819
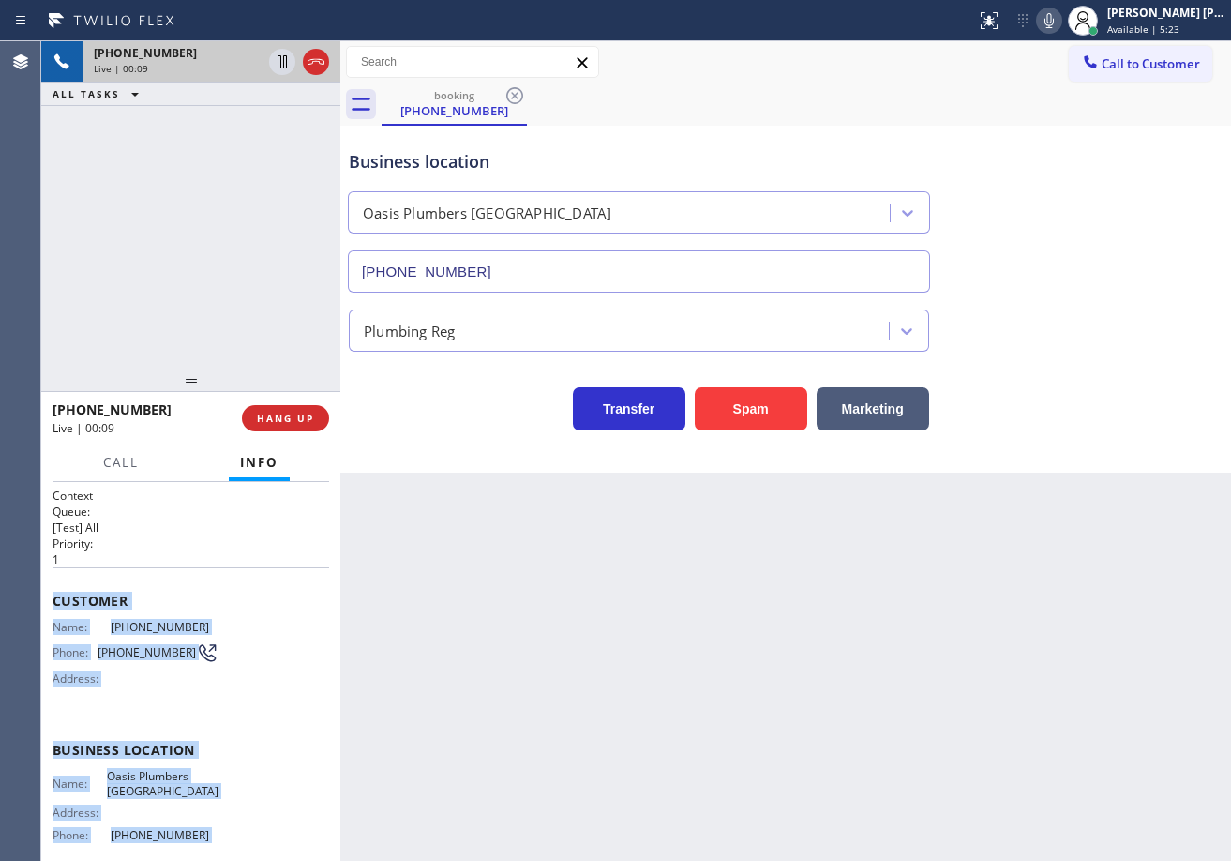
scroll to position [160, 0]
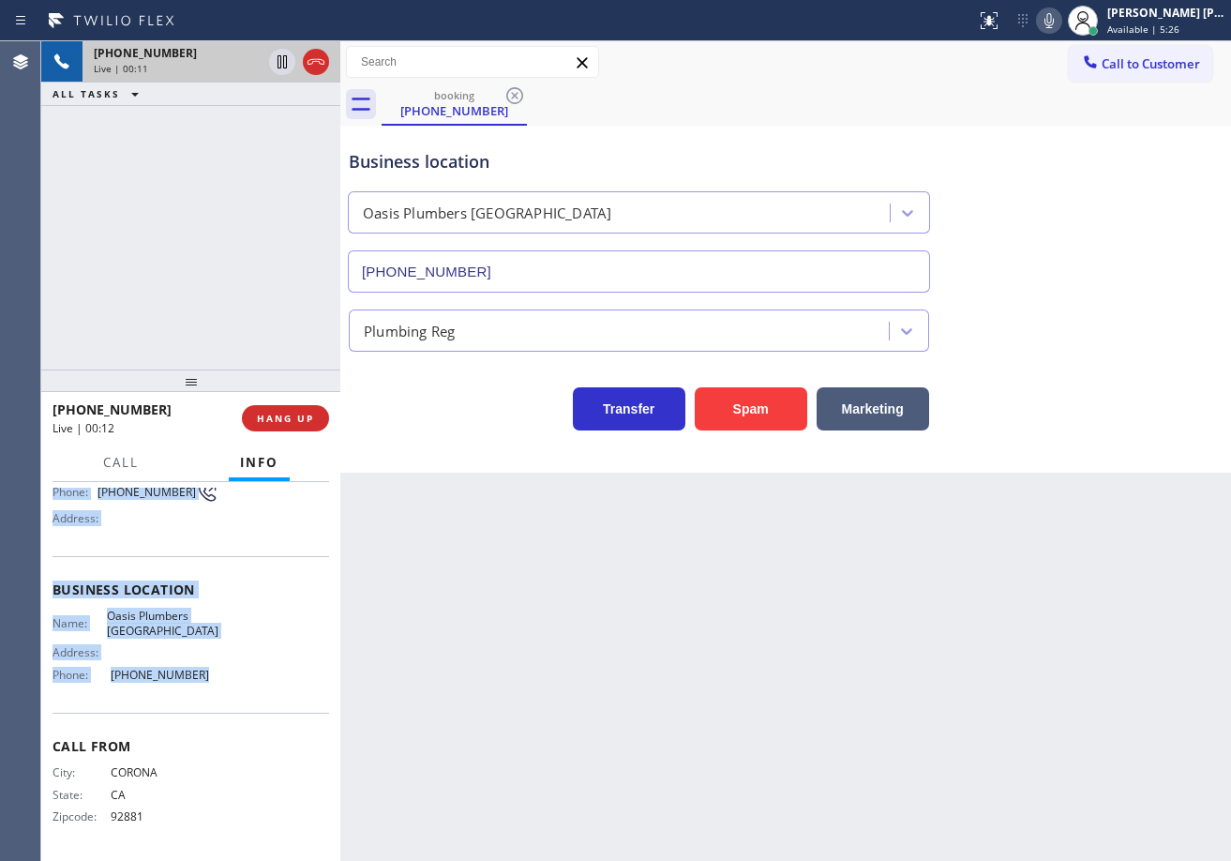
drag, startPoint x: 48, startPoint y: 594, endPoint x: 276, endPoint y: 677, distance: 242.3
click at [277, 677] on div "Context Queue: [Test] All Priority: 1 Customer Name: [PHONE_NUMBER] Phone: [PHO…" at bounding box center [190, 671] width 299 height 379
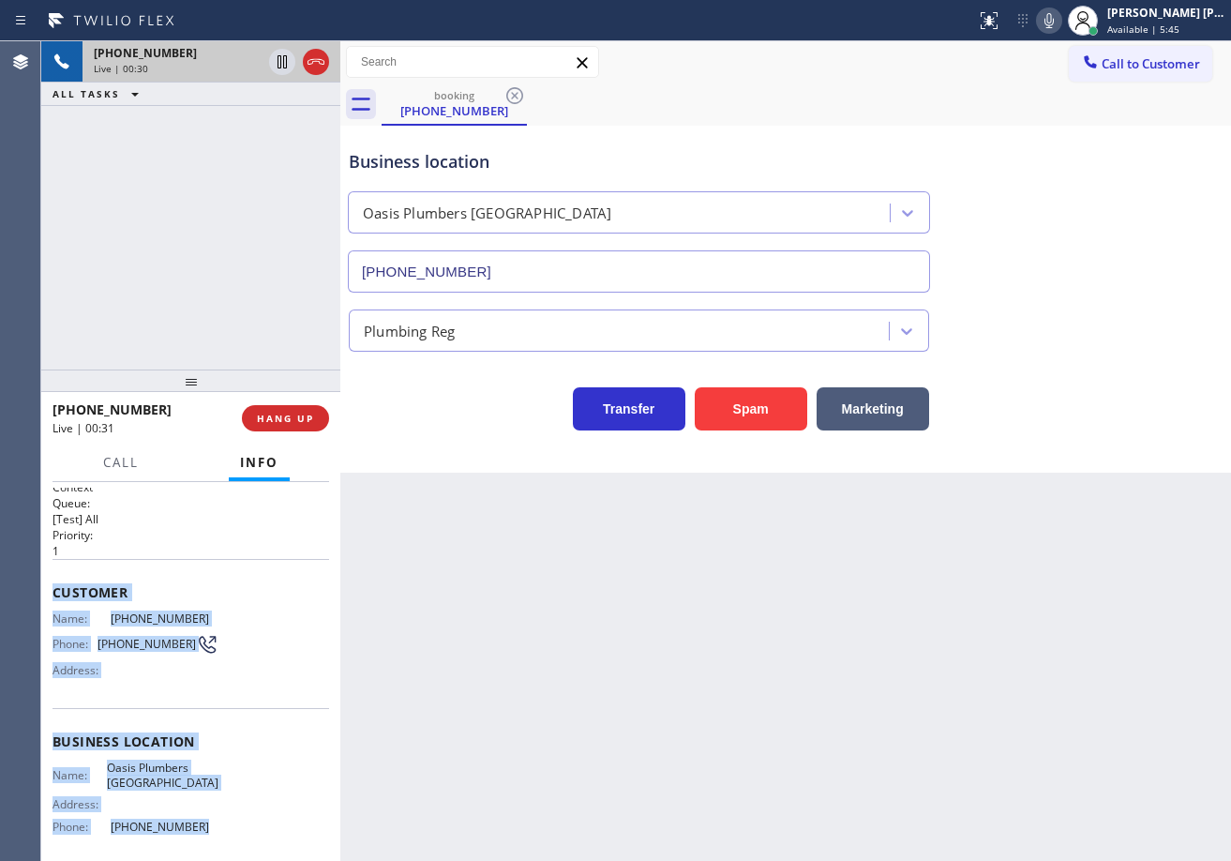
scroll to position [0, 0]
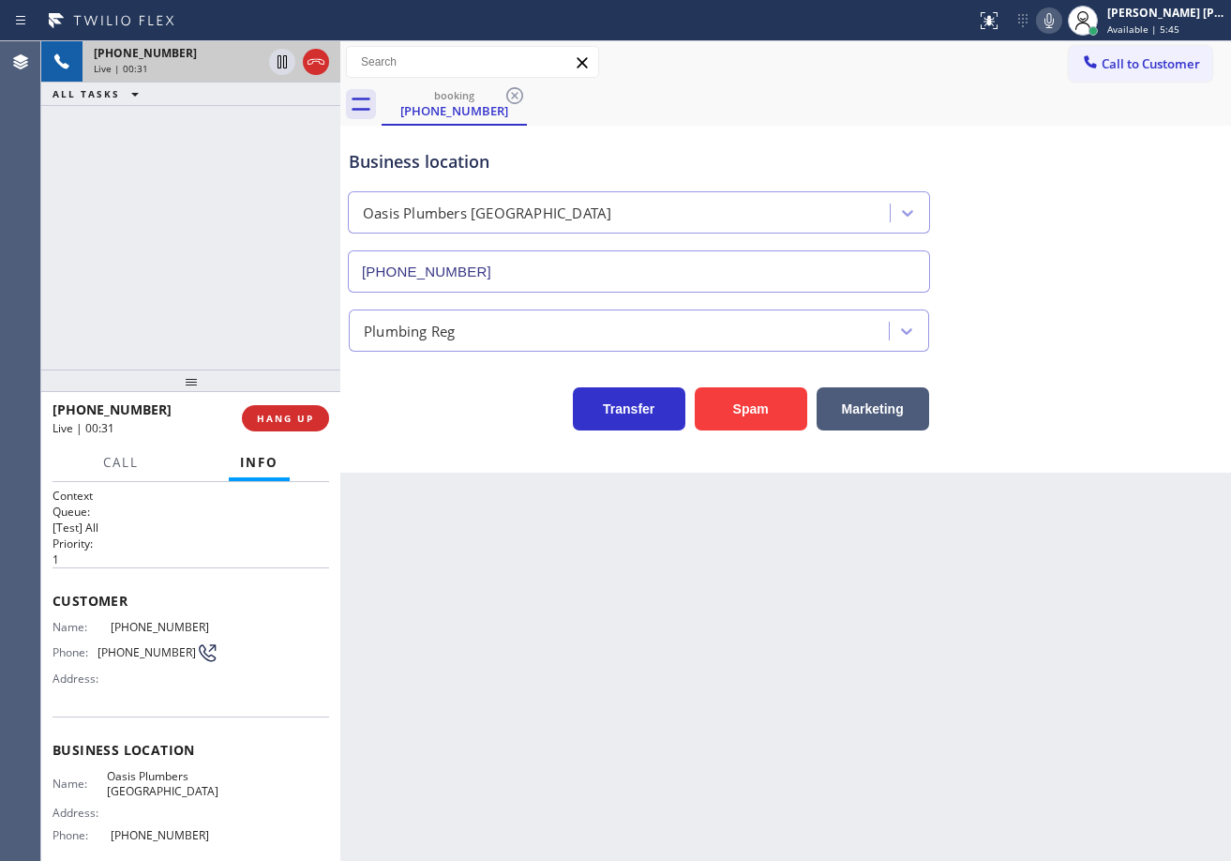
click at [225, 298] on div "[PHONE_NUMBER] Live | 00:31 ALL TASKS ALL TASKS ACTIVE TASKS TASKS IN WRAP UP" at bounding box center [190, 205] width 299 height 328
click at [862, 522] on div "Back to Dashboard Change Sender ID Customers Technicians Select a contact Outbo…" at bounding box center [785, 450] width 891 height 819
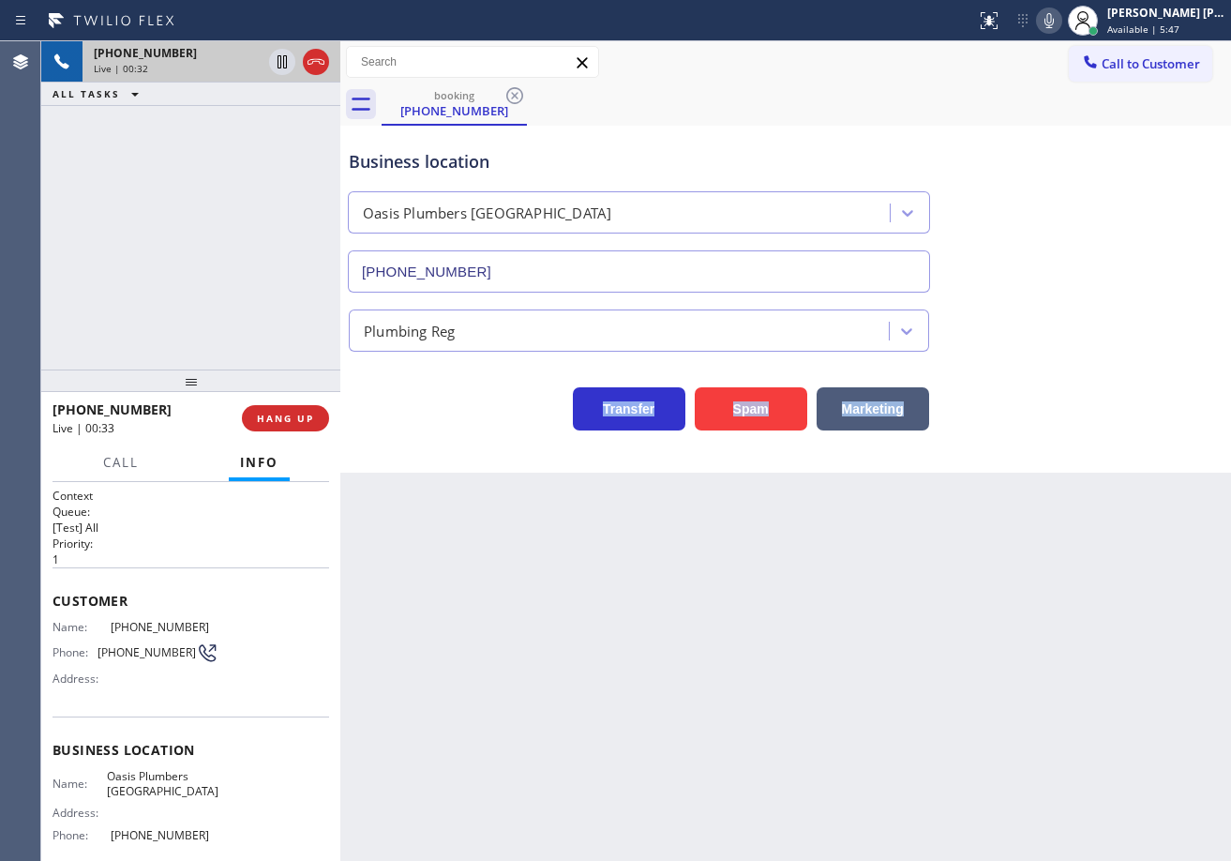
click at [862, 522] on div "Back to Dashboard Change Sender ID Customers Technicians Select a contact Outbo…" at bounding box center [785, 450] width 891 height 819
click at [880, 412] on button "Marketing" at bounding box center [873, 408] width 112 height 43
click at [877, 412] on button "Marketing" at bounding box center [873, 408] width 112 height 43
click at [876, 412] on button "Marketing" at bounding box center [873, 408] width 112 height 43
click at [875, 412] on button "Marketing" at bounding box center [873, 408] width 112 height 43
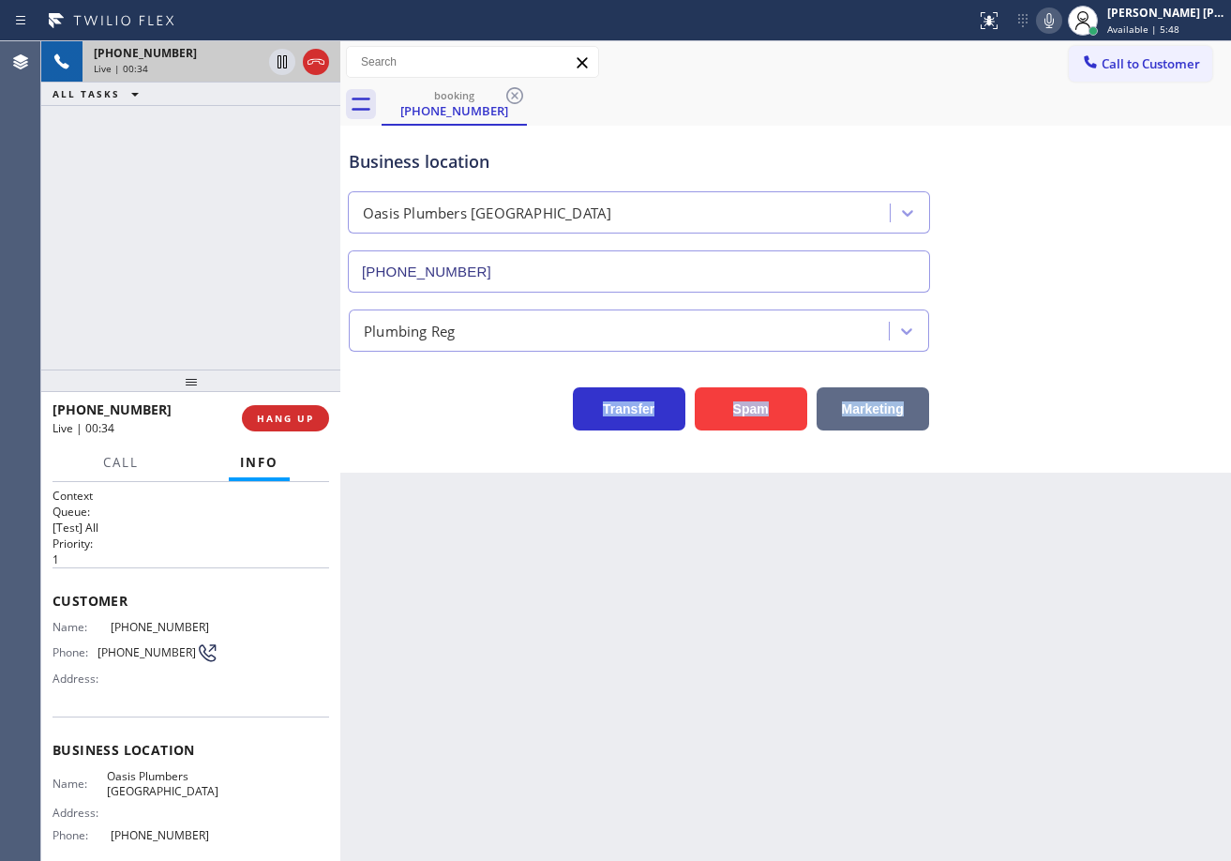
click at [875, 412] on button "Marketing" at bounding box center [873, 408] width 112 height 43
click at [874, 412] on button "Marketing" at bounding box center [873, 408] width 112 height 43
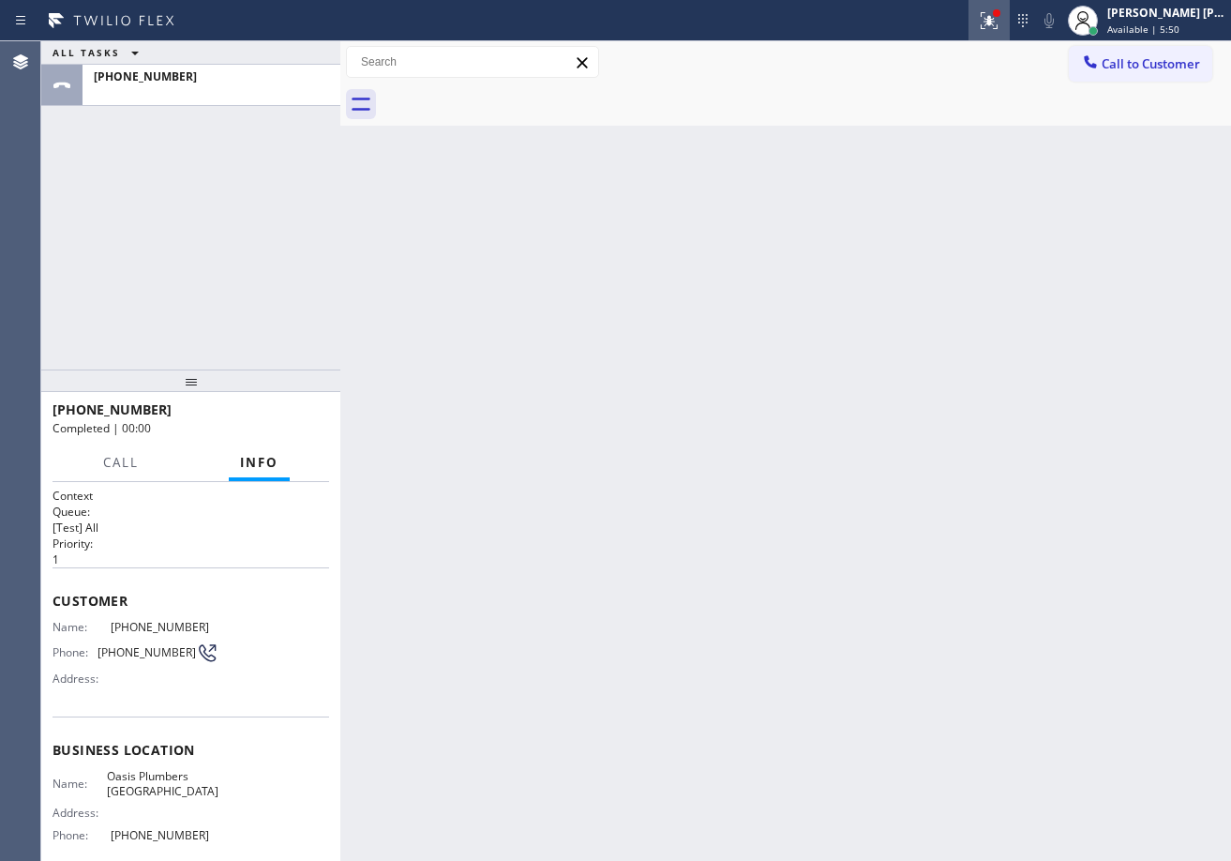
click at [1000, 25] on icon at bounding box center [989, 20] width 22 height 22
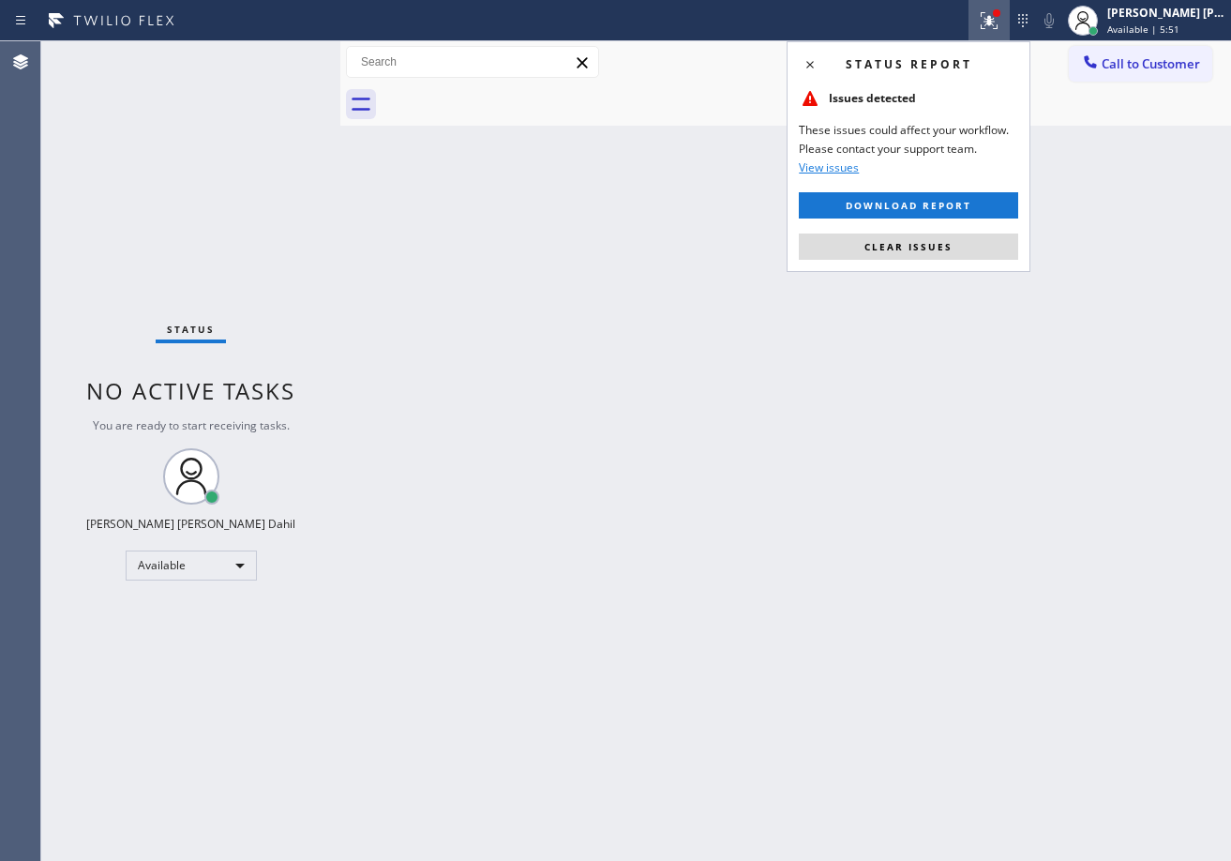
drag, startPoint x: 925, startPoint y: 240, endPoint x: 872, endPoint y: 225, distance: 55.5
click at [925, 241] on span "Clear issues" at bounding box center [908, 246] width 88 height 13
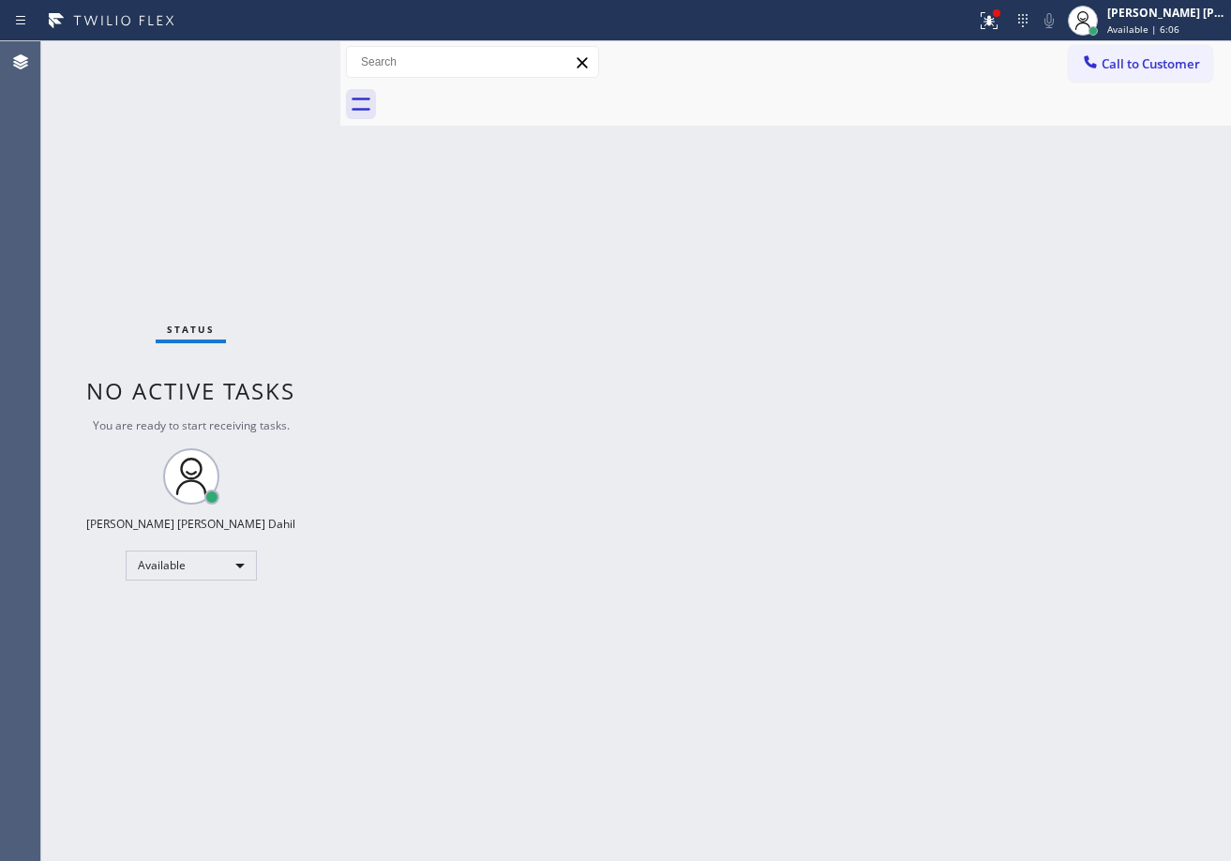
click at [862, 532] on div "Back to Dashboard Change Sender ID Customers Technicians Select a contact Outbo…" at bounding box center [785, 450] width 891 height 819
click at [995, 28] on div at bounding box center [988, 20] width 41 height 22
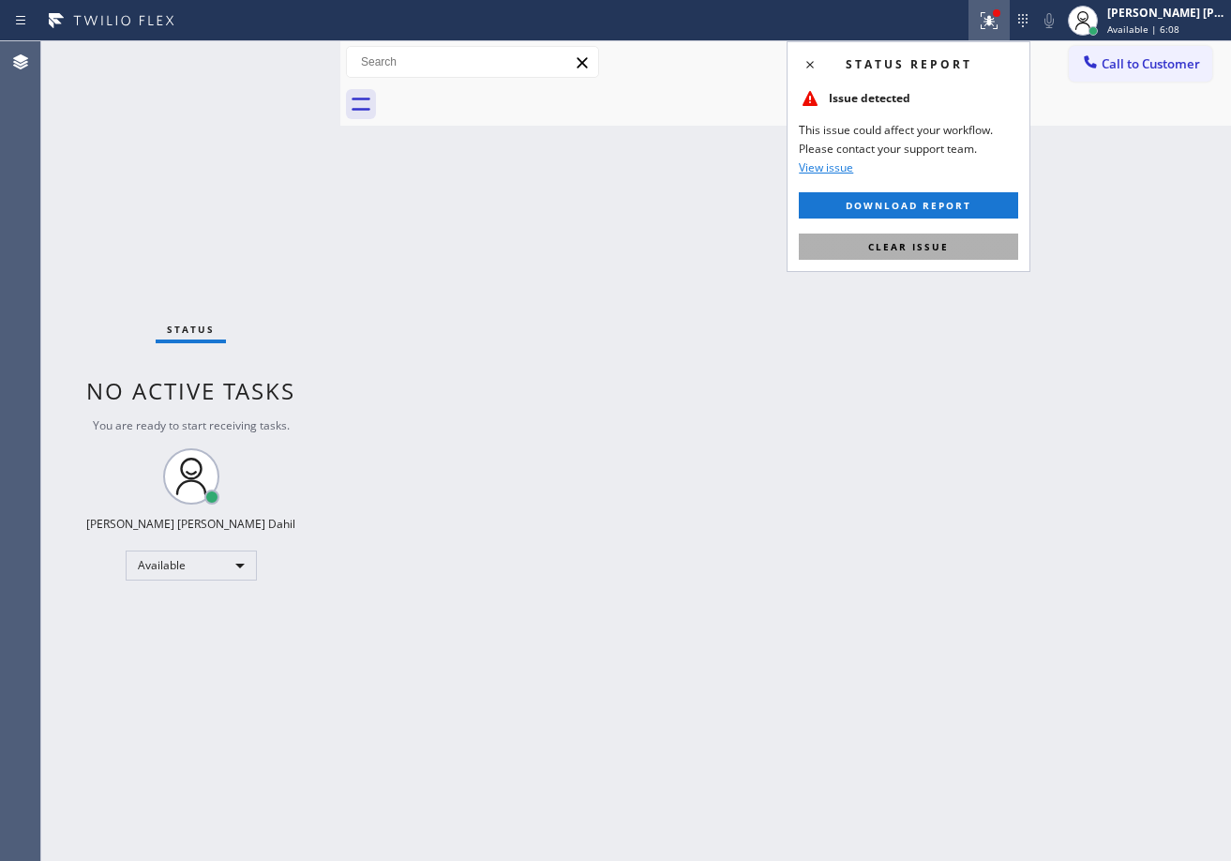
click at [964, 261] on div "Status report Issue detected This issue could affect your workflow. Please cont…" at bounding box center [909, 156] width 244 height 231
click at [967, 250] on button "Clear issue" at bounding box center [908, 246] width 219 height 26
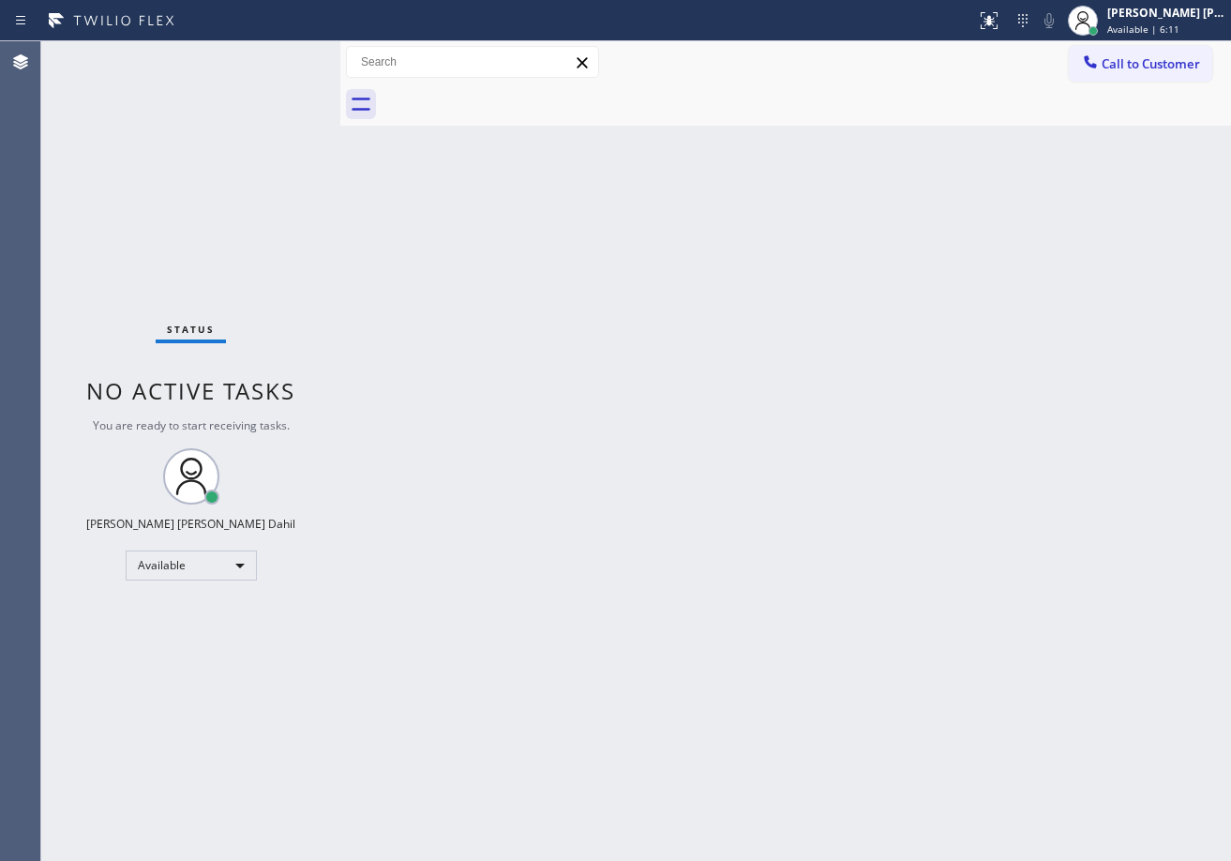
click at [1167, 539] on div "Back to Dashboard Change Sender ID Customers Technicians Select a contact Outbo…" at bounding box center [785, 450] width 891 height 819
click at [360, 153] on div "Back to Dashboard Change Sender ID Customers Technicians Select a contact Outbo…" at bounding box center [785, 450] width 891 height 819
click at [269, 70] on div "Status No active tasks You are ready to start receiving tasks. [PERSON_NAME] [P…" at bounding box center [190, 450] width 299 height 819
click at [741, 314] on div "Back to Dashboard Change Sender ID Customers Technicians Select a contact Outbo…" at bounding box center [785, 450] width 891 height 819
click at [277, 59] on div "Status No active tasks You are ready to start receiving tasks. [PERSON_NAME] [P…" at bounding box center [190, 450] width 299 height 819
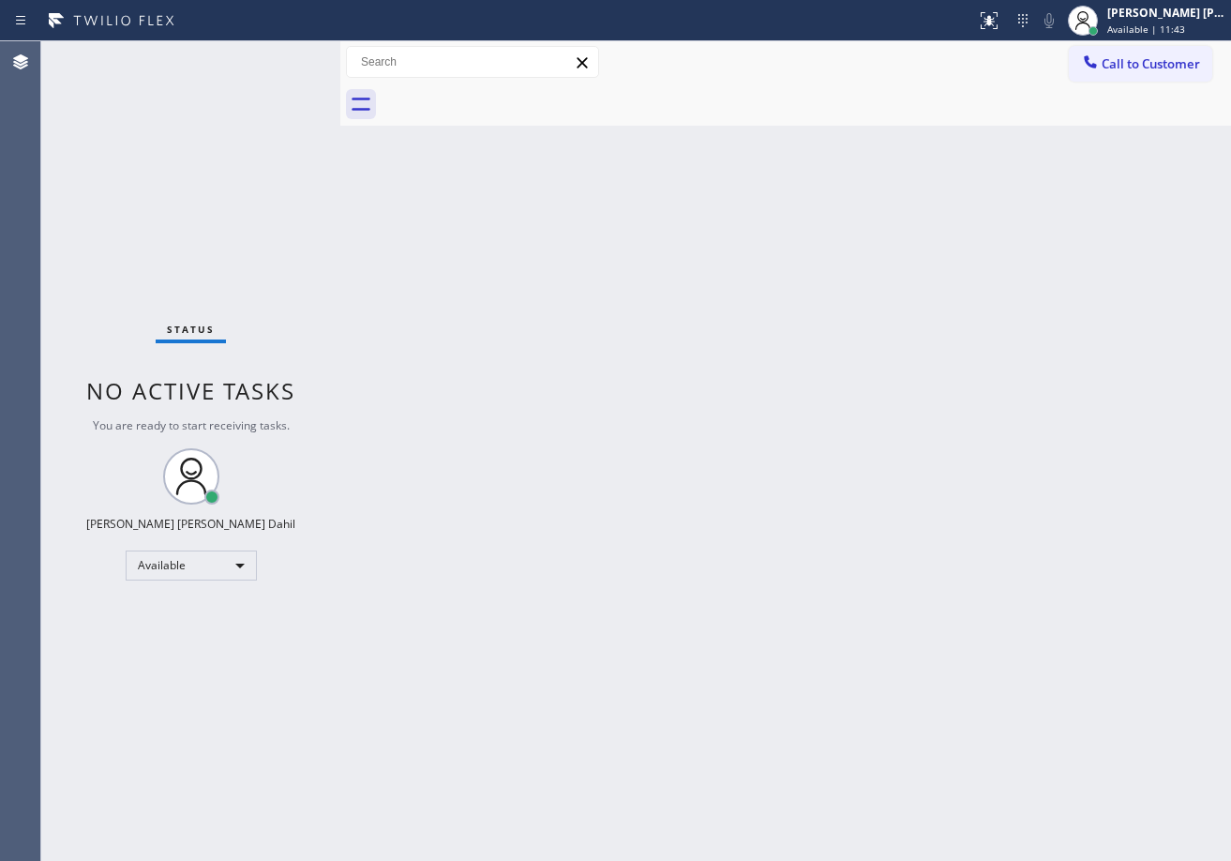
click at [906, 511] on div "Back to Dashboard Change Sender ID Customers Technicians Select a contact Outbo…" at bounding box center [785, 450] width 891 height 819
click at [676, 397] on div "Back to Dashboard Change Sender ID Customers Technicians Select a contact Outbo…" at bounding box center [785, 450] width 891 height 819
click at [706, 439] on div "Back to Dashboard Change Sender ID Customers Technicians Select a contact Outbo…" at bounding box center [785, 450] width 891 height 819
click at [991, 618] on div "Back to Dashboard Change Sender ID Customers Technicians Select a contact Outbo…" at bounding box center [785, 450] width 891 height 819
click at [815, 351] on div "Back to Dashboard Change Sender ID Customers Technicians Select a contact Outbo…" at bounding box center [785, 450] width 891 height 819
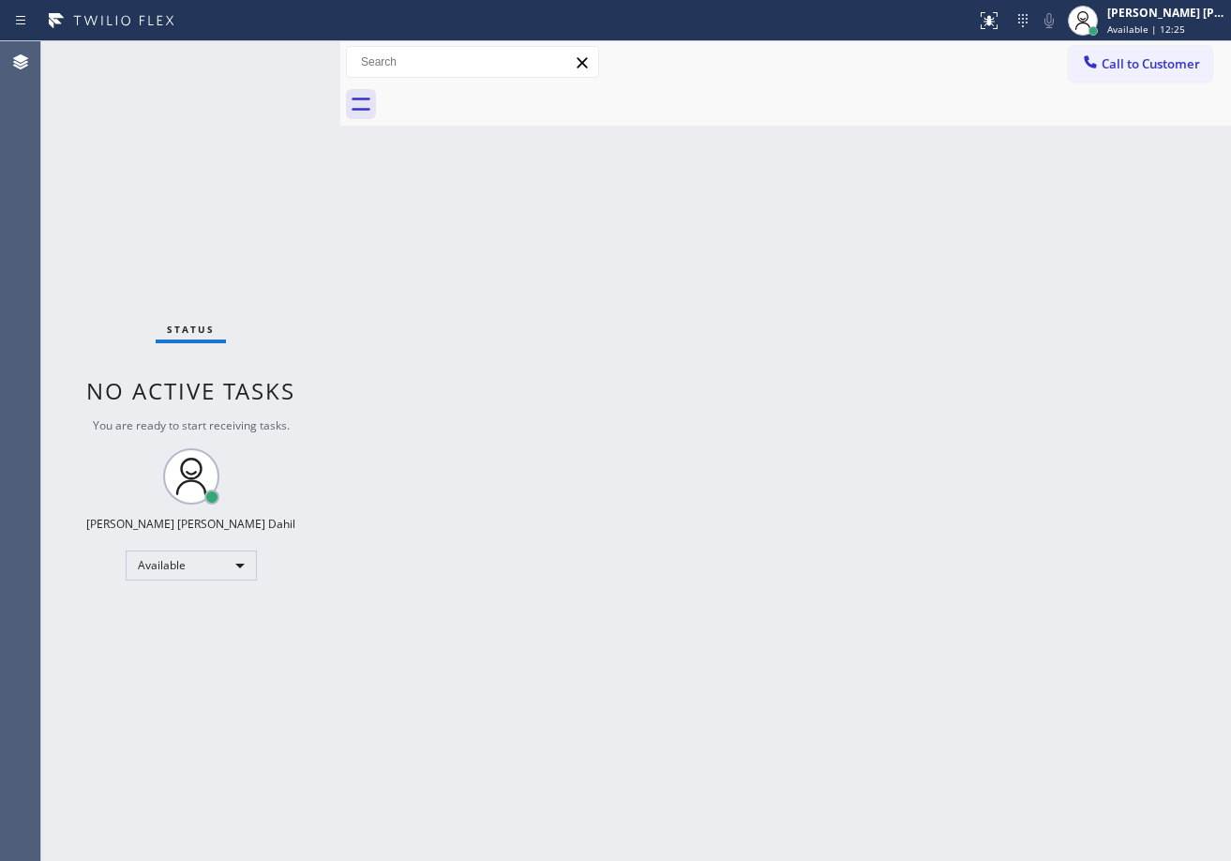
click at [815, 350] on div "Back to Dashboard Change Sender ID Customers Technicians Select a contact Outbo…" at bounding box center [785, 450] width 891 height 819
drag, startPoint x: 737, startPoint y: 616, endPoint x: 744, endPoint y: 637, distance: 21.9
click at [744, 624] on div "Back to Dashboard Change Sender ID Customers Technicians Select a contact Outbo…" at bounding box center [785, 450] width 891 height 819
click at [249, 67] on div "Status No active tasks You are ready to start receiving tasks. [PERSON_NAME] [P…" at bounding box center [190, 450] width 299 height 819
click at [969, 727] on div "Back to Dashboard Change Sender ID Customers Technicians Select a contact Outbo…" at bounding box center [785, 450] width 891 height 819
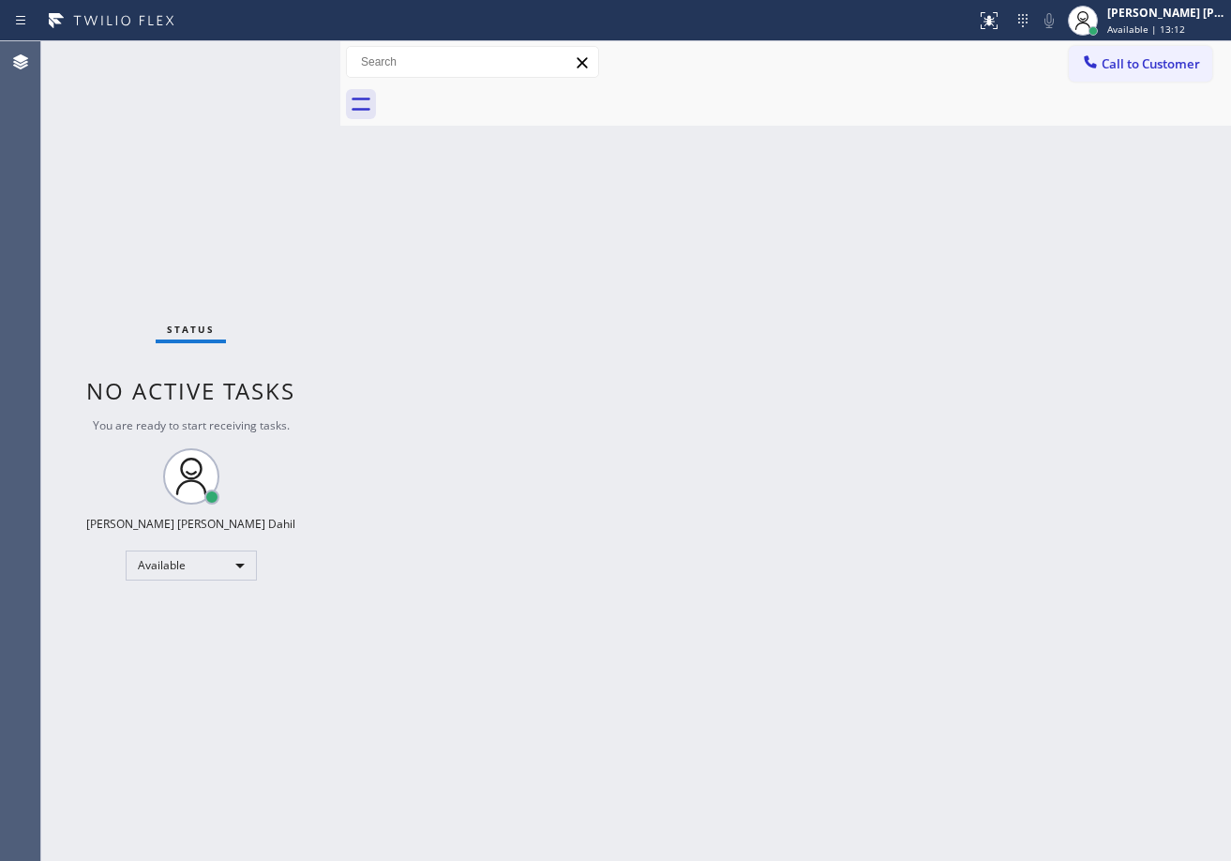
click at [1070, 724] on div "Back to Dashboard Change Sender ID Customers Technicians Select a contact Outbo…" at bounding box center [785, 450] width 891 height 819
click at [262, 68] on div "Status No active tasks You are ready to start receiving tasks. [PERSON_NAME] [P…" at bounding box center [190, 450] width 299 height 819
click at [286, 65] on div "Status No active tasks You are ready to start receiving tasks. [PERSON_NAME] [P…" at bounding box center [190, 450] width 299 height 819
click at [286, 60] on div "Status No active tasks You are ready to start receiving tasks. [PERSON_NAME] [P…" at bounding box center [190, 450] width 299 height 819
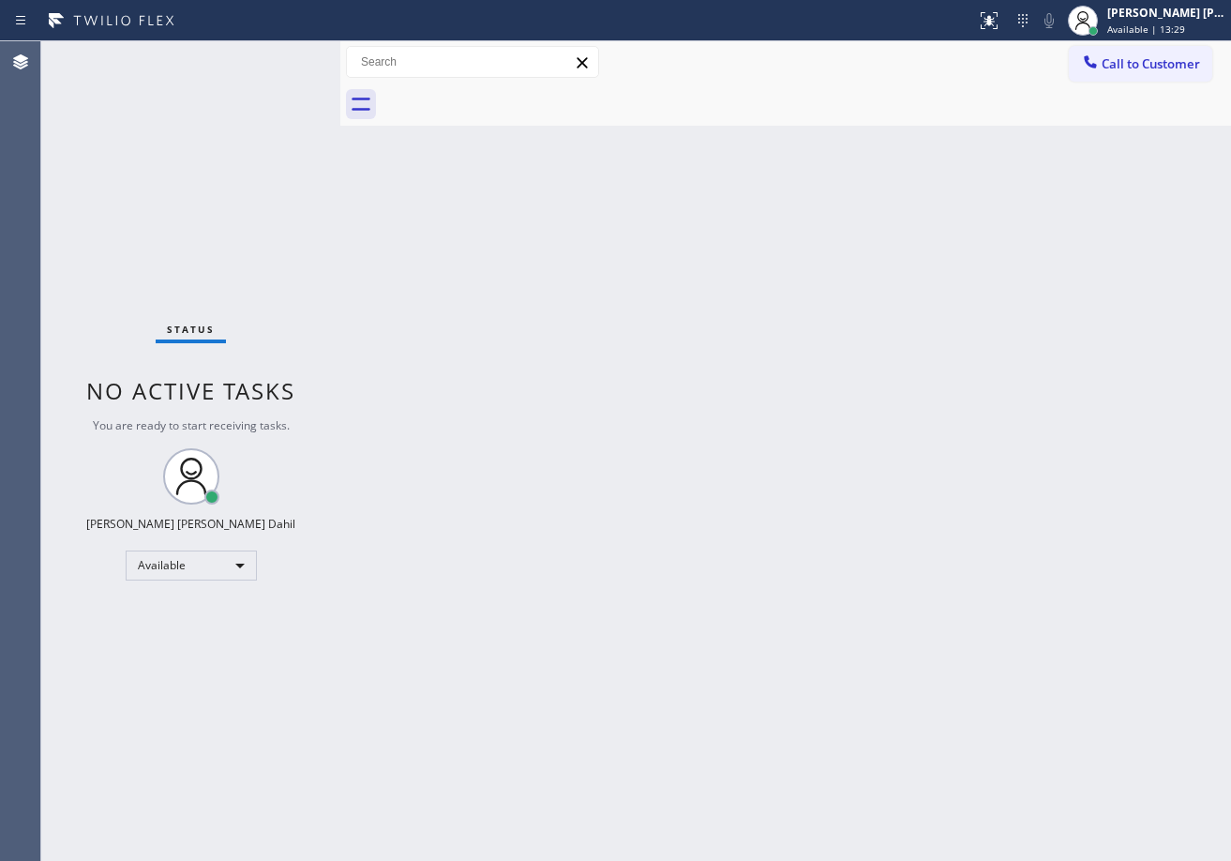
click at [867, 451] on div "Back to Dashboard Change Sender ID Customers Technicians Select a contact Outbo…" at bounding box center [785, 450] width 891 height 819
click at [882, 511] on div "Back to Dashboard Change Sender ID Customers Technicians Select a contact Outbo…" at bounding box center [785, 450] width 891 height 819
drag, startPoint x: 843, startPoint y: 487, endPoint x: 801, endPoint y: 667, distance: 184.9
click at [843, 502] on div "Back to Dashboard Change Sender ID Customers Technicians Select a contact Outbo…" at bounding box center [785, 450] width 891 height 819
click at [278, 73] on div "Status No active tasks You are ready to start receiving tasks. [PERSON_NAME] [P…" at bounding box center [190, 450] width 299 height 819
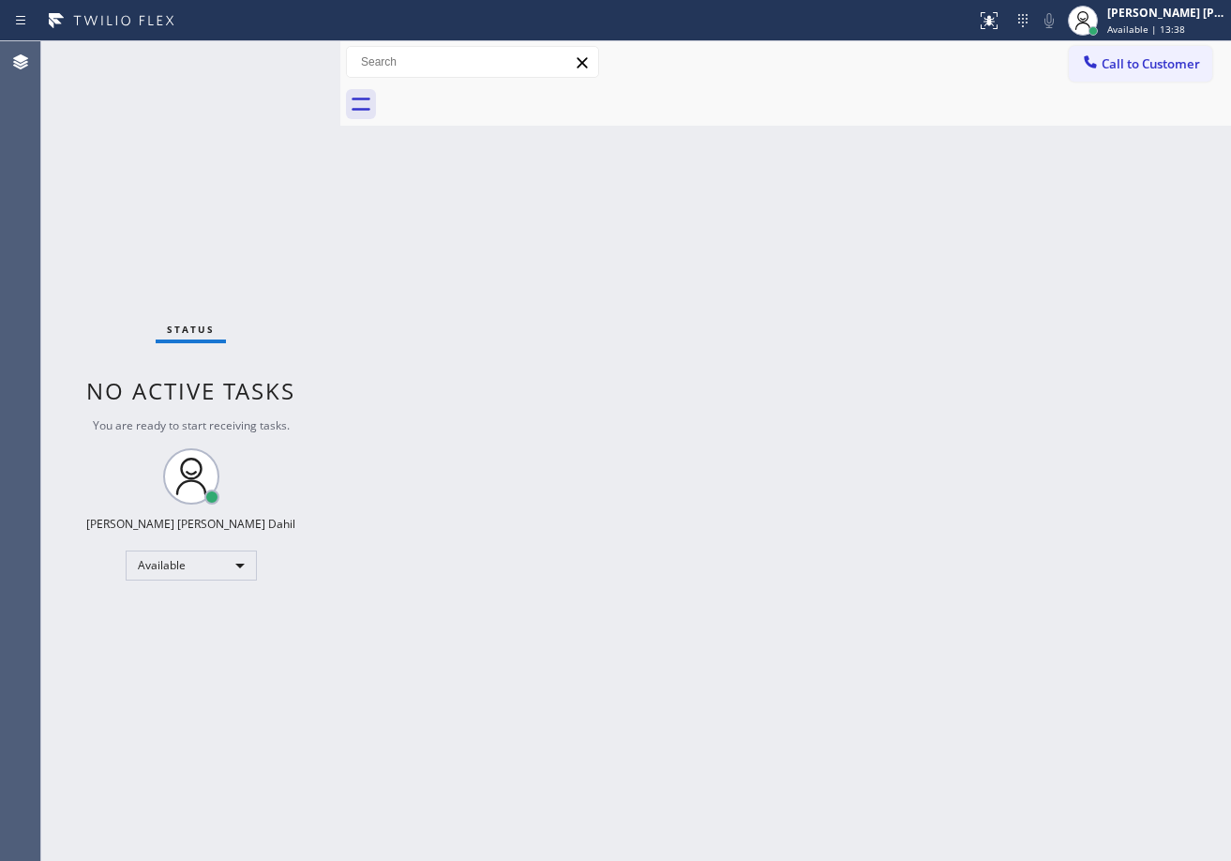
click at [278, 63] on div "Status No active tasks You are ready to start receiving tasks. [PERSON_NAME] [P…" at bounding box center [190, 450] width 299 height 819
click at [286, 55] on div "Status No active tasks You are ready to start receiving tasks. [PERSON_NAME] [P…" at bounding box center [190, 450] width 299 height 819
click at [418, 327] on div "Back to Dashboard Change Sender ID Customers Technicians Select a contact Outbo…" at bounding box center [785, 450] width 891 height 819
click at [287, 52] on div "Status No active tasks You are ready to start receiving tasks. [PERSON_NAME] [P…" at bounding box center [190, 450] width 299 height 819
click at [575, 286] on div "Back to Dashboard Change Sender ID Customers Technicians Select a contact Outbo…" at bounding box center [785, 450] width 891 height 819
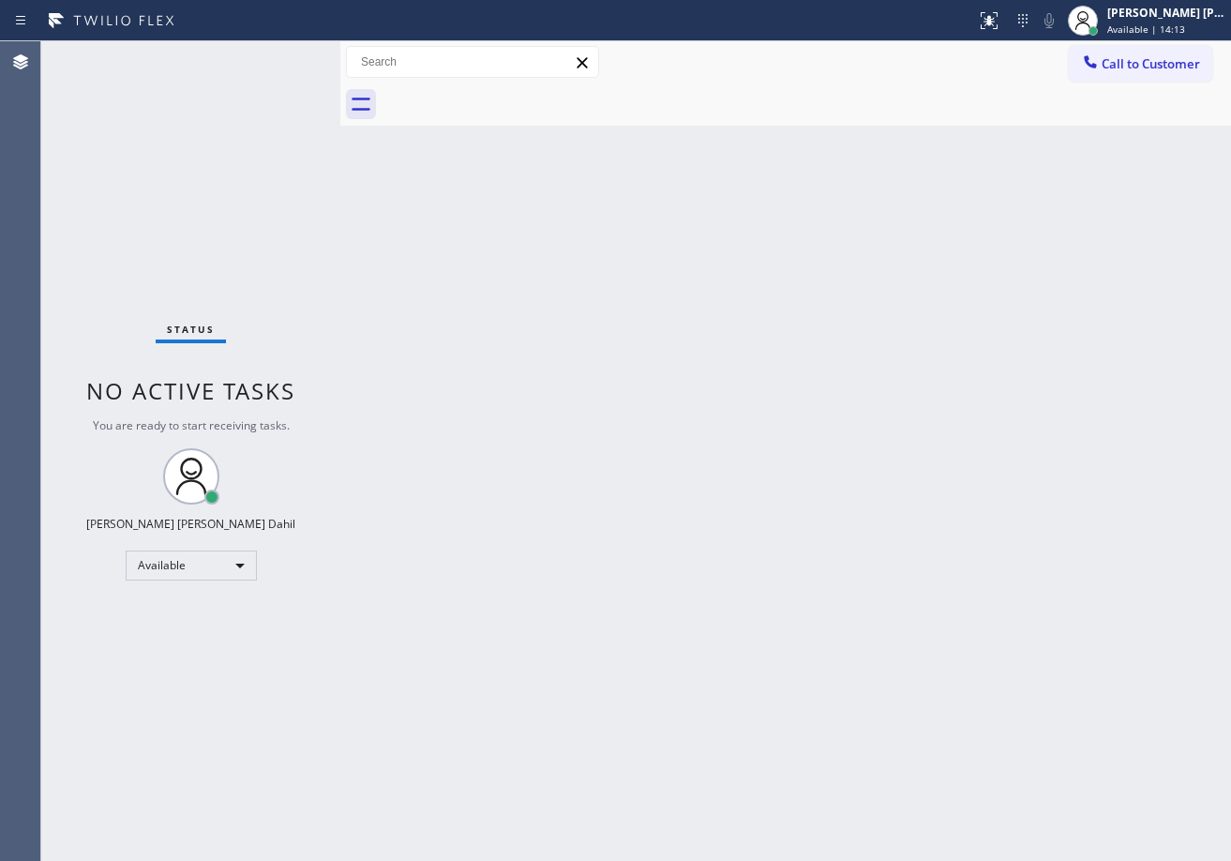
click at [814, 558] on div "Back to Dashboard Change Sender ID Customers Technicians Select a contact Outbo…" at bounding box center [785, 450] width 891 height 819
click at [658, 487] on div "Back to Dashboard Change Sender ID Customers Technicians Select a contact Outbo…" at bounding box center [785, 450] width 891 height 819
click at [289, 76] on div "Status No active tasks You are ready to start receiving tasks. [PERSON_NAME] [P…" at bounding box center [190, 450] width 299 height 819
click at [632, 395] on div "Back to Dashboard Change Sender ID Customers Technicians Select a contact Outbo…" at bounding box center [785, 450] width 891 height 819
drag, startPoint x: 1056, startPoint y: 534, endPoint x: 868, endPoint y: 832, distance: 351.4
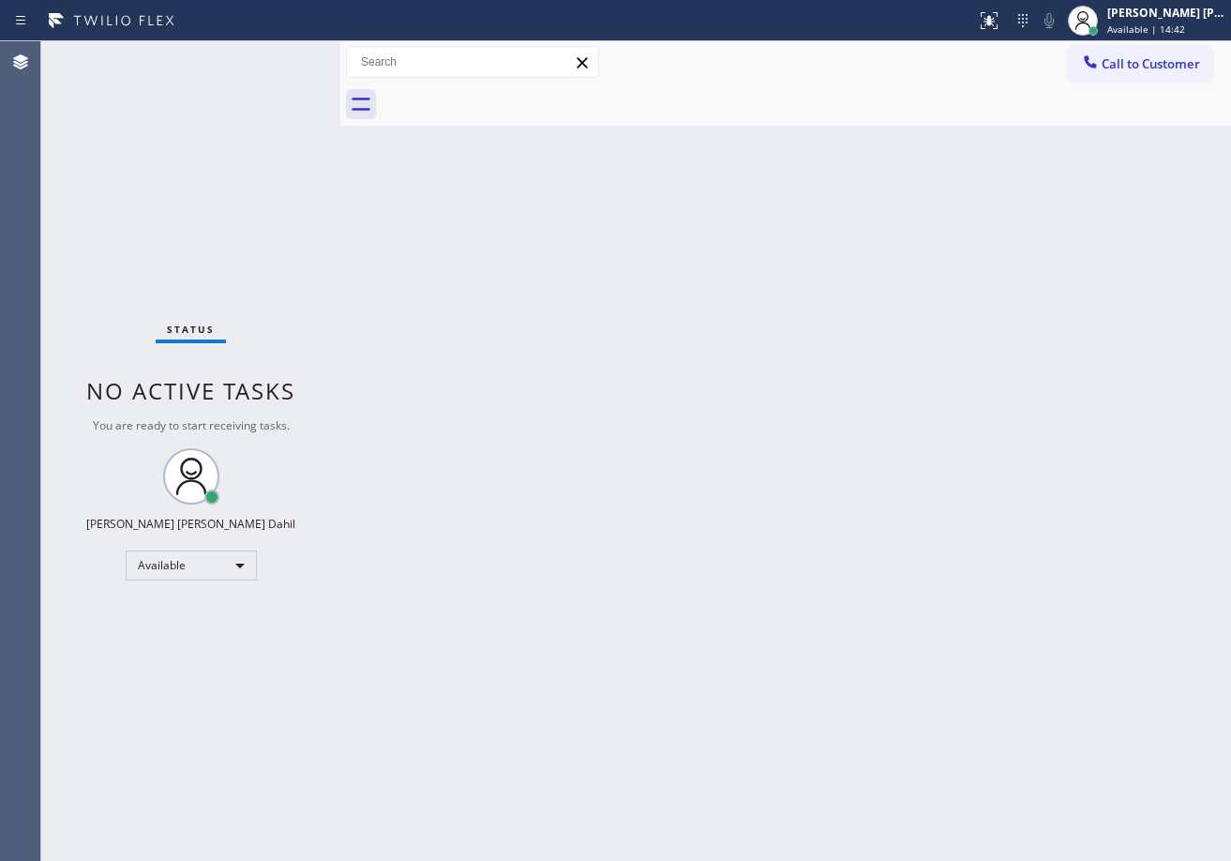
click at [1048, 551] on div "Back to Dashboard Change Sender ID Customers Technicians Select a contact Outbo…" at bounding box center [785, 450] width 891 height 819
click at [284, 89] on div "Status No active tasks You are ready to start receiving tasks. [PERSON_NAME] [P…" at bounding box center [190, 450] width 299 height 819
click at [290, 43] on div "Status No active tasks You are ready to start receiving tasks. [PERSON_NAME] [P…" at bounding box center [190, 450] width 299 height 819
click at [281, 55] on div "Status No active tasks You are ready to start receiving tasks. [PERSON_NAME] [P…" at bounding box center [190, 450] width 299 height 819
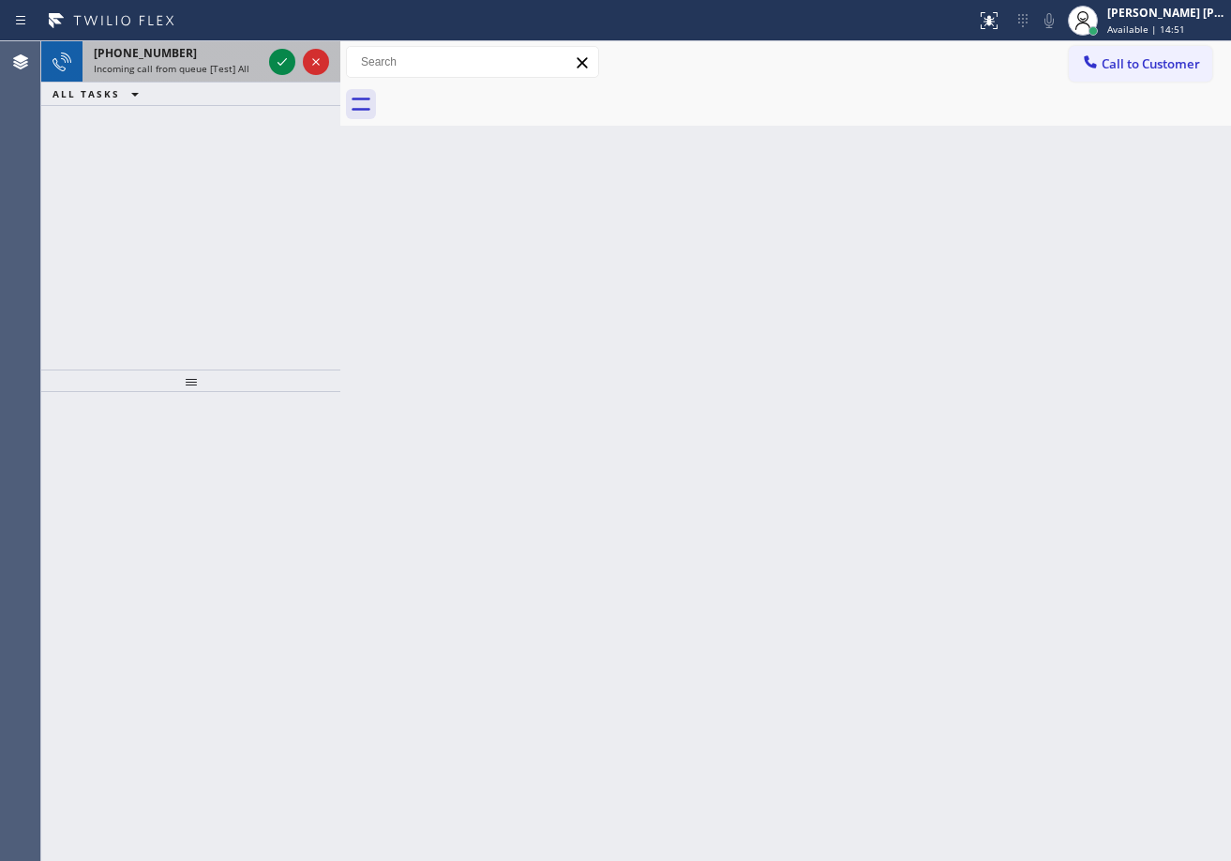
click at [223, 52] on div "[PHONE_NUMBER]" at bounding box center [178, 53] width 168 height 16
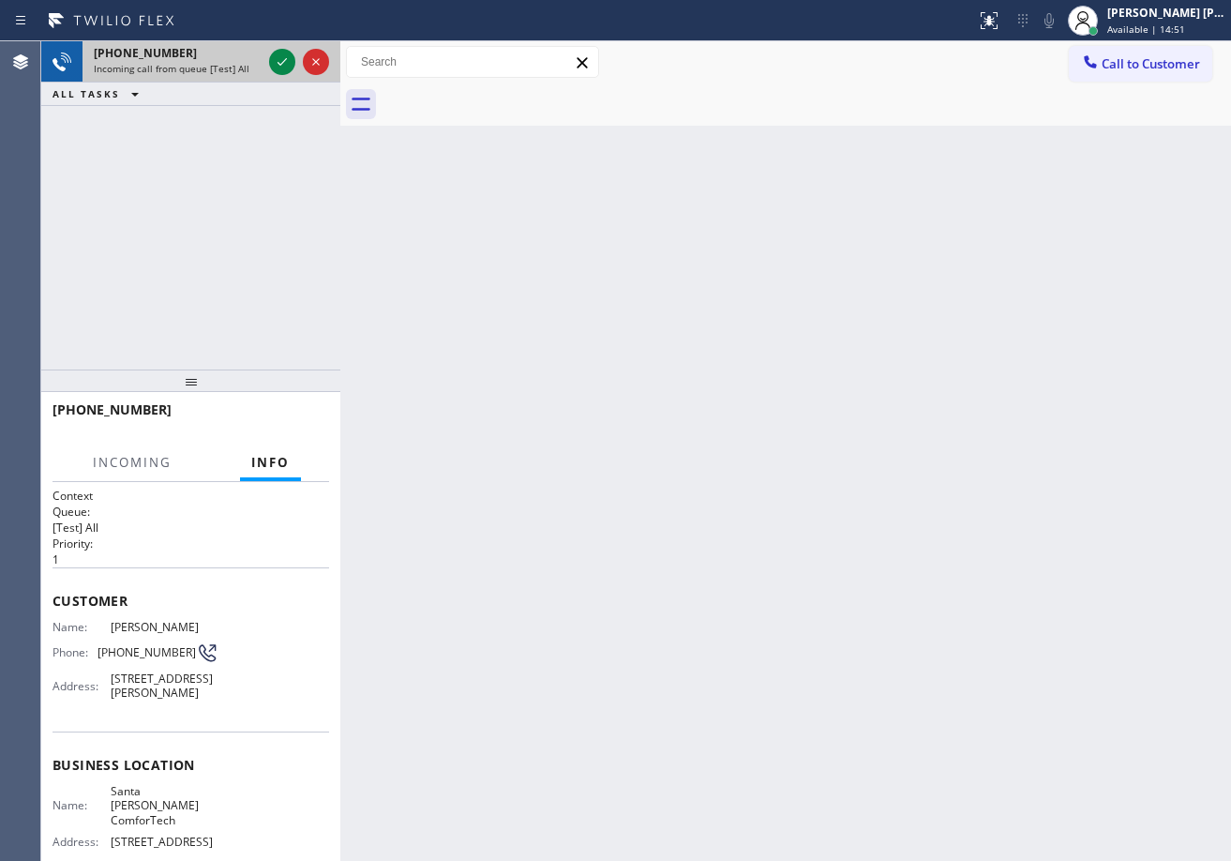
click at [223, 52] on div "[PHONE_NUMBER]" at bounding box center [178, 53] width 168 height 16
click at [283, 55] on icon at bounding box center [282, 62] width 22 height 22
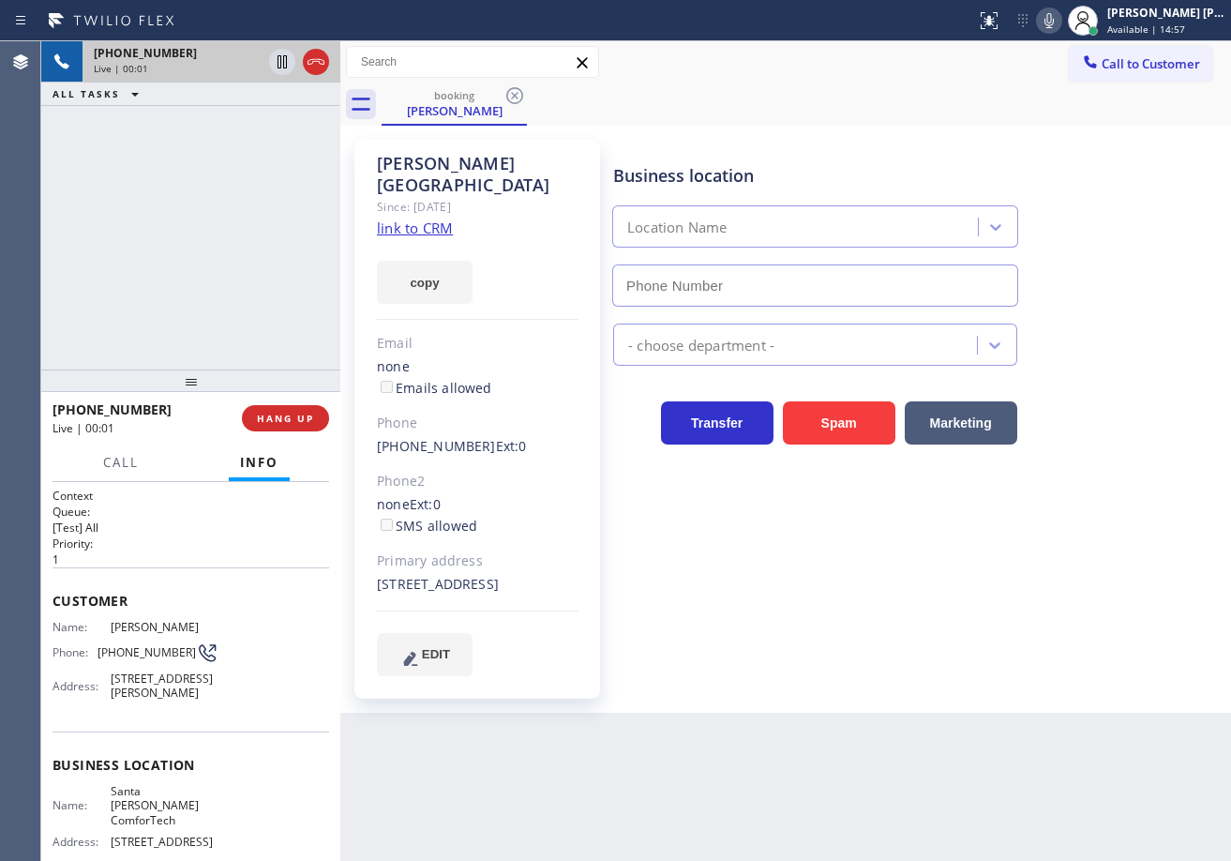
type input "[PHONE_NUMBER]"
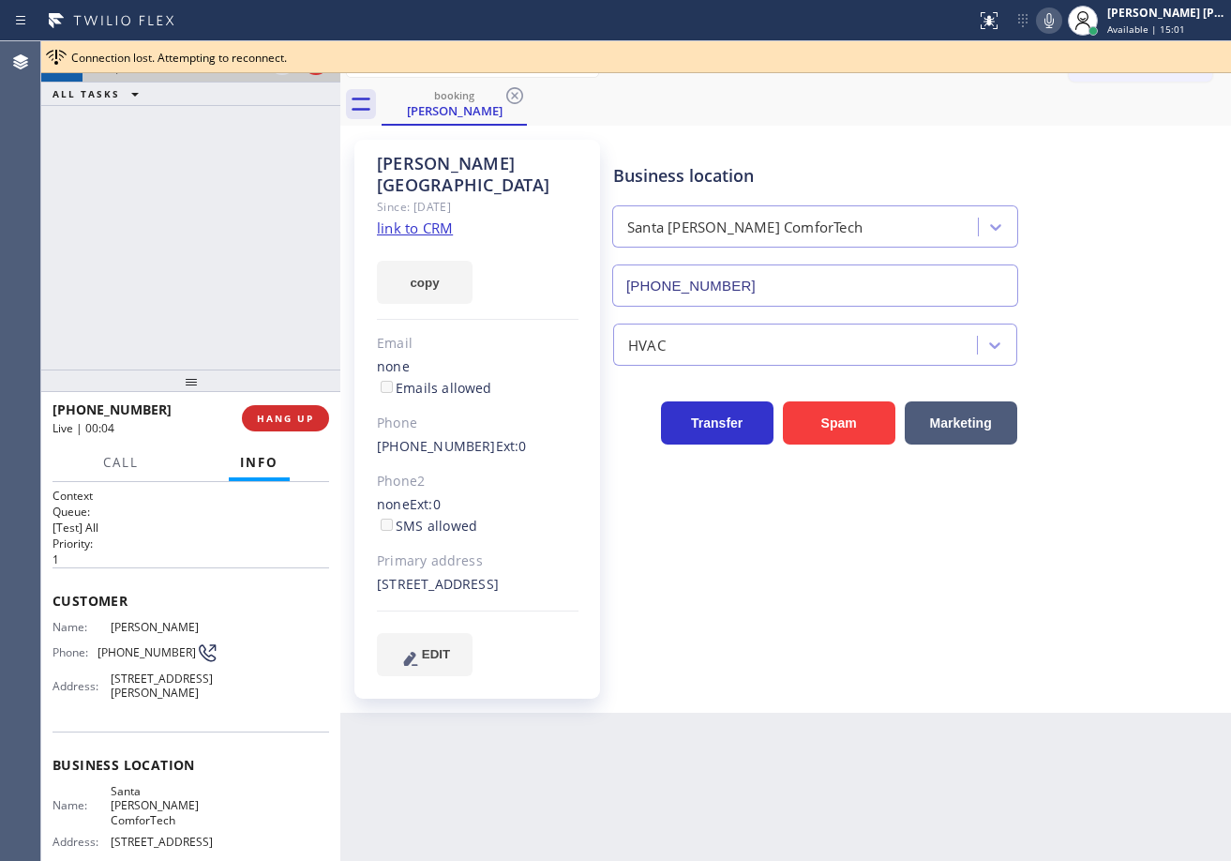
click at [442, 218] on link "link to CRM" at bounding box center [415, 227] width 76 height 19
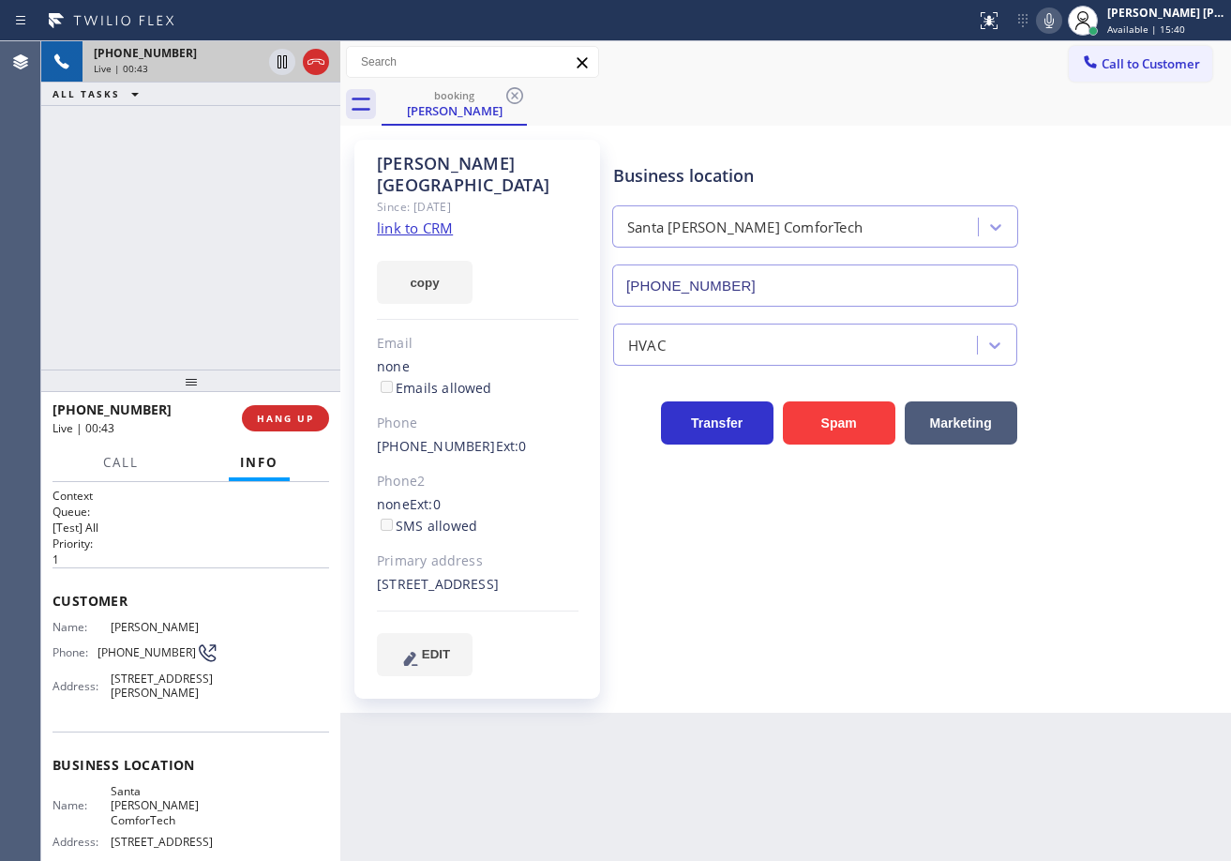
click at [891, 99] on div "booking [PERSON_NAME]" at bounding box center [806, 104] width 849 height 42
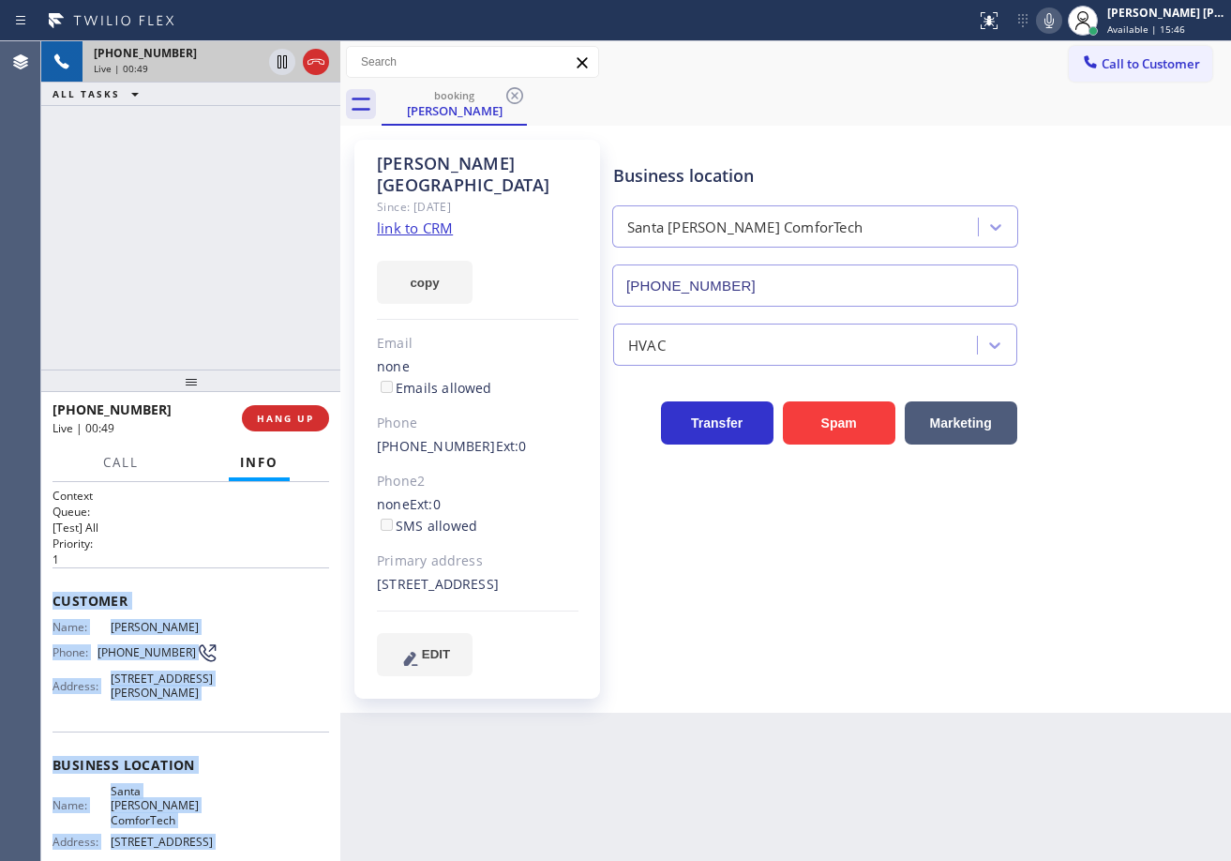
scroll to position [189, 0]
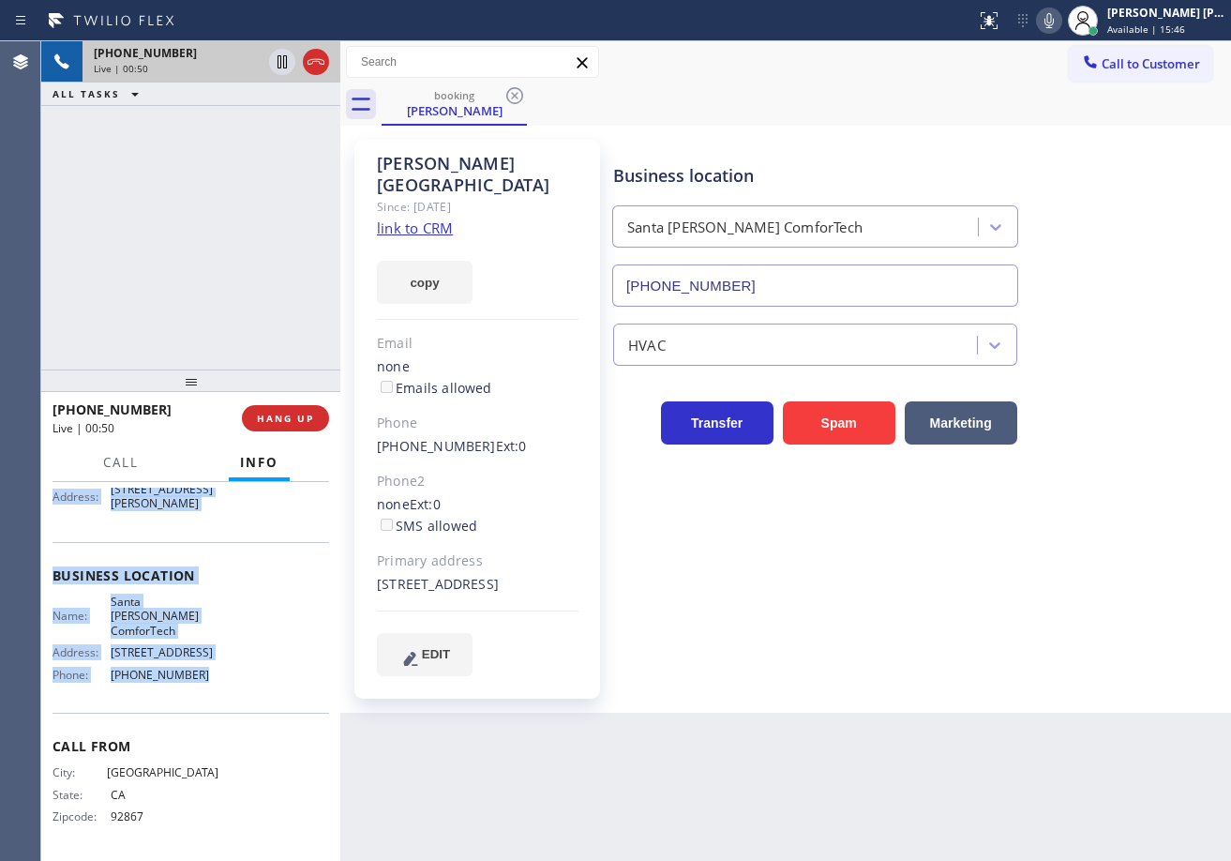
drag, startPoint x: 52, startPoint y: 591, endPoint x: 216, endPoint y: 686, distance: 189.9
click at [216, 686] on div "Context Queue: [Test] All Priority: 1 Customer Name: [PERSON_NAME] Phone: [PHON…" at bounding box center [190, 671] width 299 height 379
copy div "Customer Name: [PERSON_NAME] Phone: [PHONE_NUMBER] Address: [STREET_ADDRESS][PE…"
click at [1060, 20] on icon at bounding box center [1049, 20] width 22 height 22
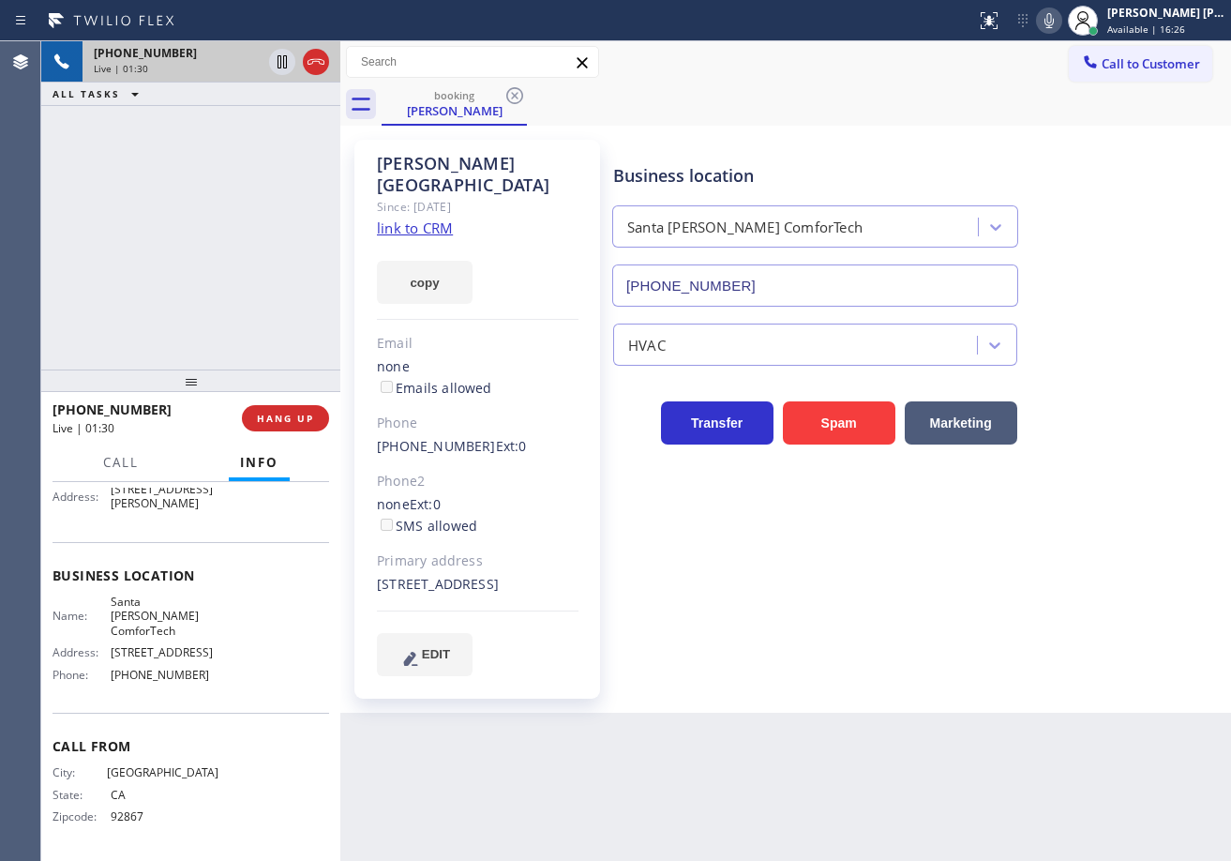
drag, startPoint x: 1077, startPoint y: 569, endPoint x: 1055, endPoint y: 539, distance: 37.5
click at [1079, 567] on div "Business location [GEOGRAPHIC_DATA][PERSON_NAME] ComforTech [PHONE_NUMBER] HVAC…" at bounding box center [917, 407] width 617 height 526
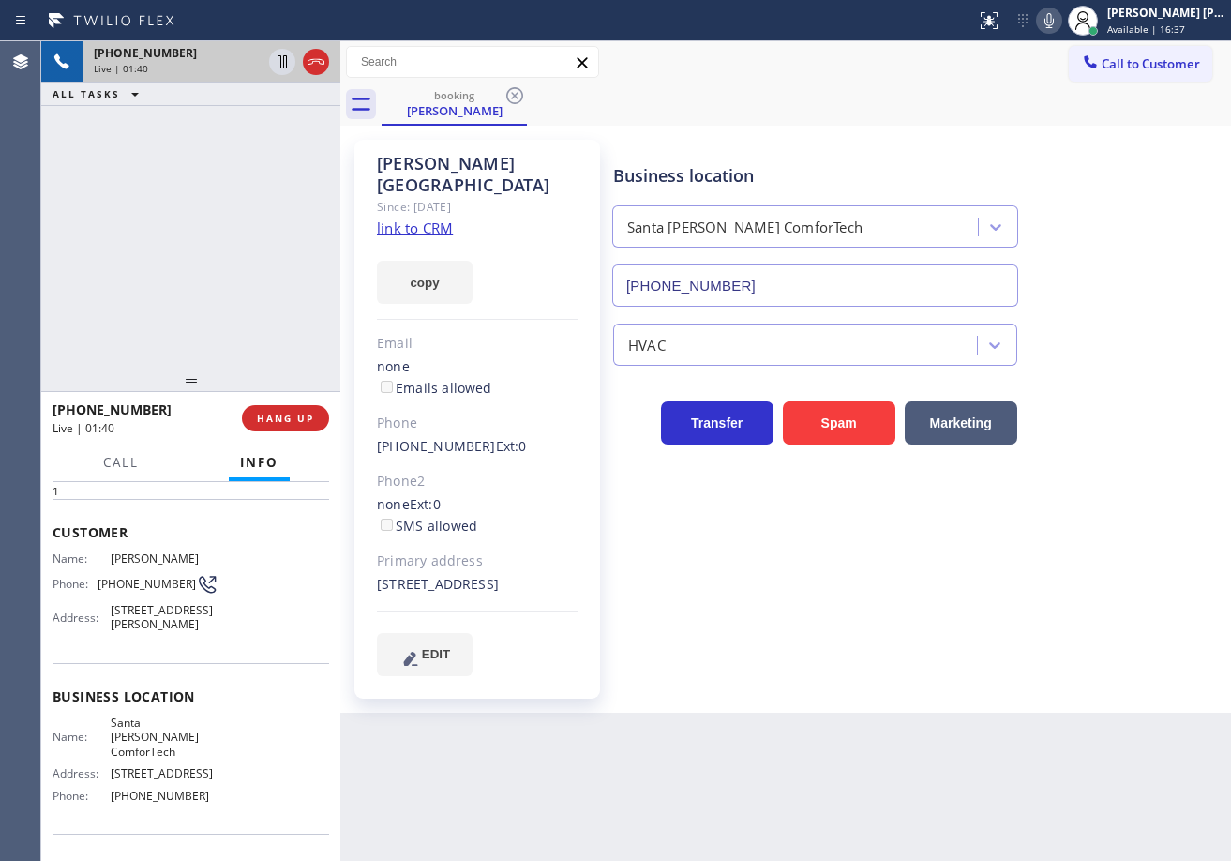
scroll to position [0, 0]
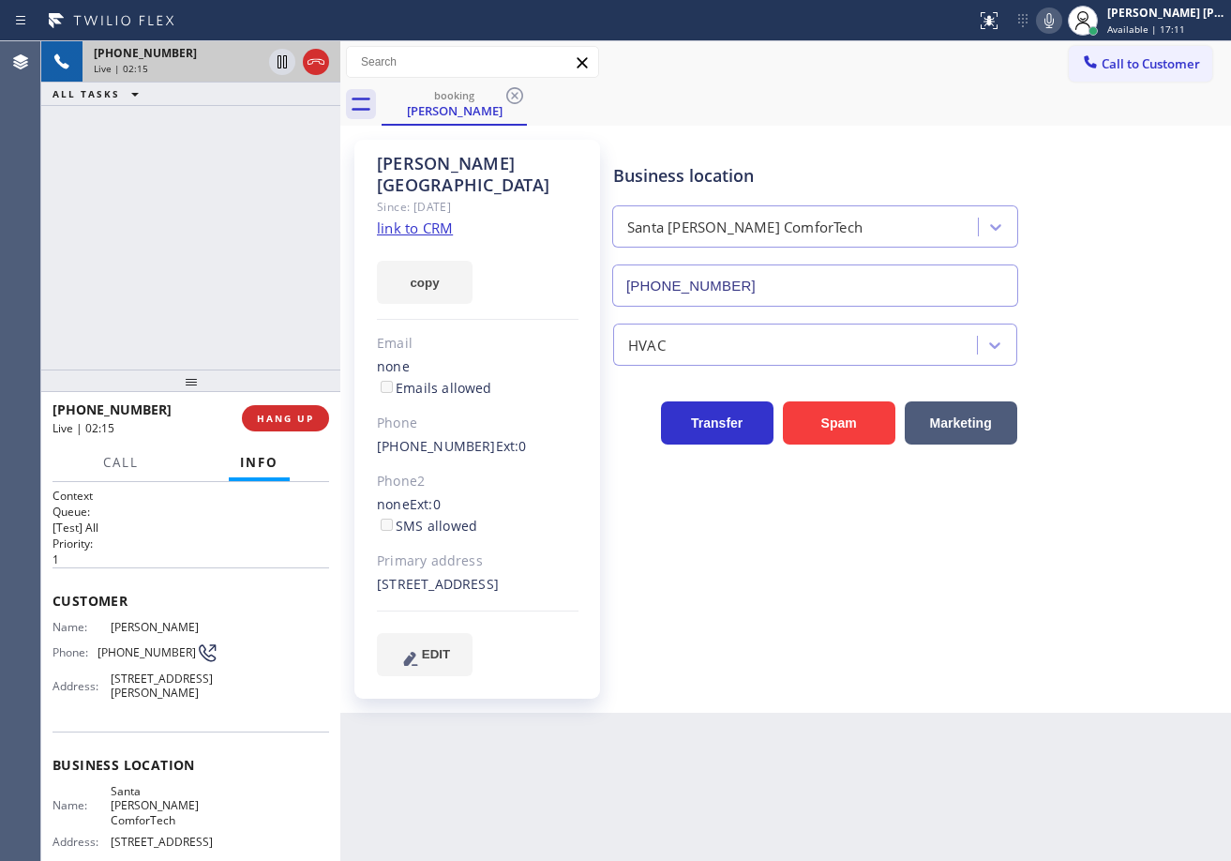
click at [789, 630] on div "Business location [GEOGRAPHIC_DATA][PERSON_NAME] ComforTech [PHONE_NUMBER] HVAC…" at bounding box center [917, 407] width 617 height 526
click at [790, 630] on div "Business location [GEOGRAPHIC_DATA][PERSON_NAME] ComforTech [PHONE_NUMBER] HVAC…" at bounding box center [917, 407] width 617 height 526
click at [1125, 203] on div "Business location [GEOGRAPHIC_DATA][PERSON_NAME] [PHONE_NUMBER]" at bounding box center [917, 222] width 617 height 170
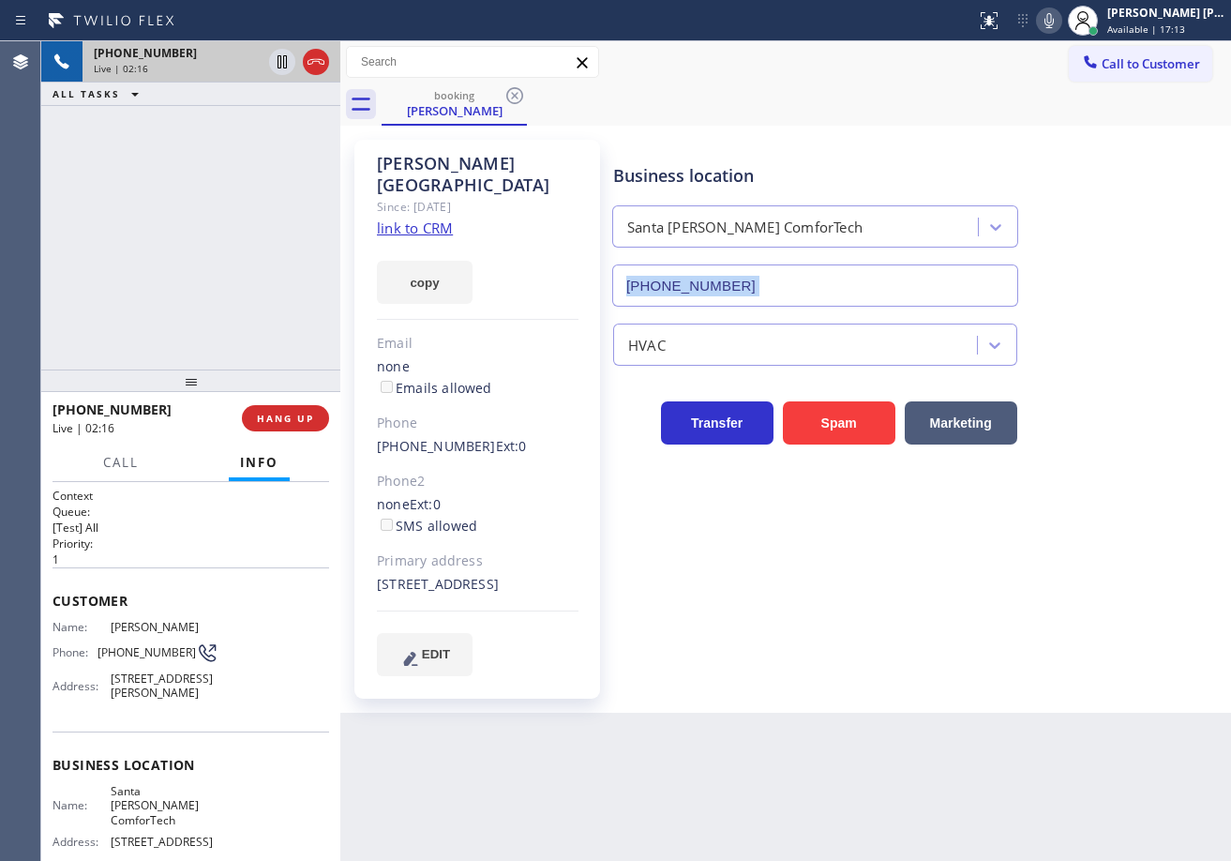
click at [1125, 203] on div "Business location [GEOGRAPHIC_DATA][PERSON_NAME] [PHONE_NUMBER]" at bounding box center [917, 222] width 617 height 170
click at [1092, 302] on div "Business location [GEOGRAPHIC_DATA][PERSON_NAME] [PHONE_NUMBER]" at bounding box center [917, 222] width 617 height 170
click at [1045, 338] on div "HVAC" at bounding box center [917, 341] width 617 height 50
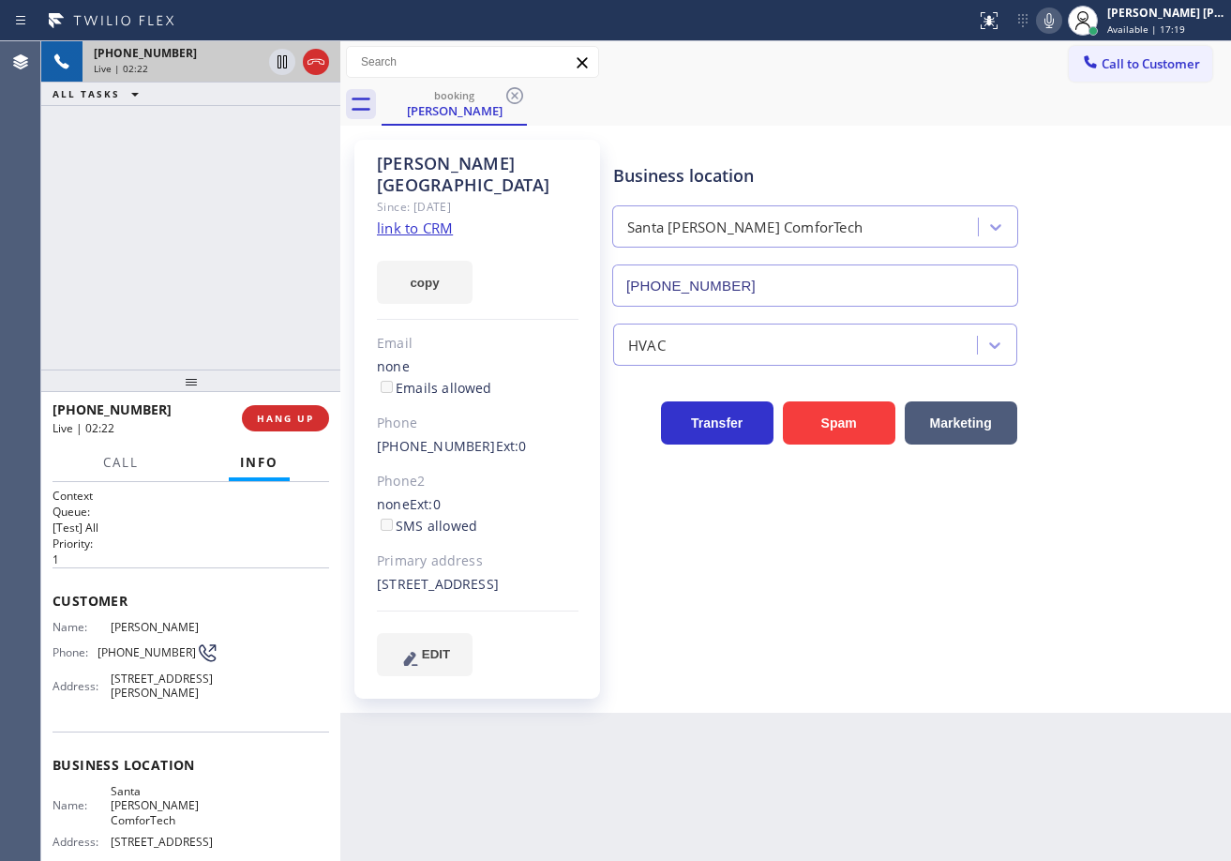
click at [1106, 346] on div "HVAC" at bounding box center [917, 341] width 617 height 50
drag, startPoint x: 1063, startPoint y: 19, endPoint x: 1076, endPoint y: 182, distance: 163.6
click at [1060, 19] on icon at bounding box center [1049, 20] width 22 height 22
click at [1079, 184] on div "Business location [GEOGRAPHIC_DATA][PERSON_NAME] [PHONE_NUMBER]" at bounding box center [917, 222] width 617 height 170
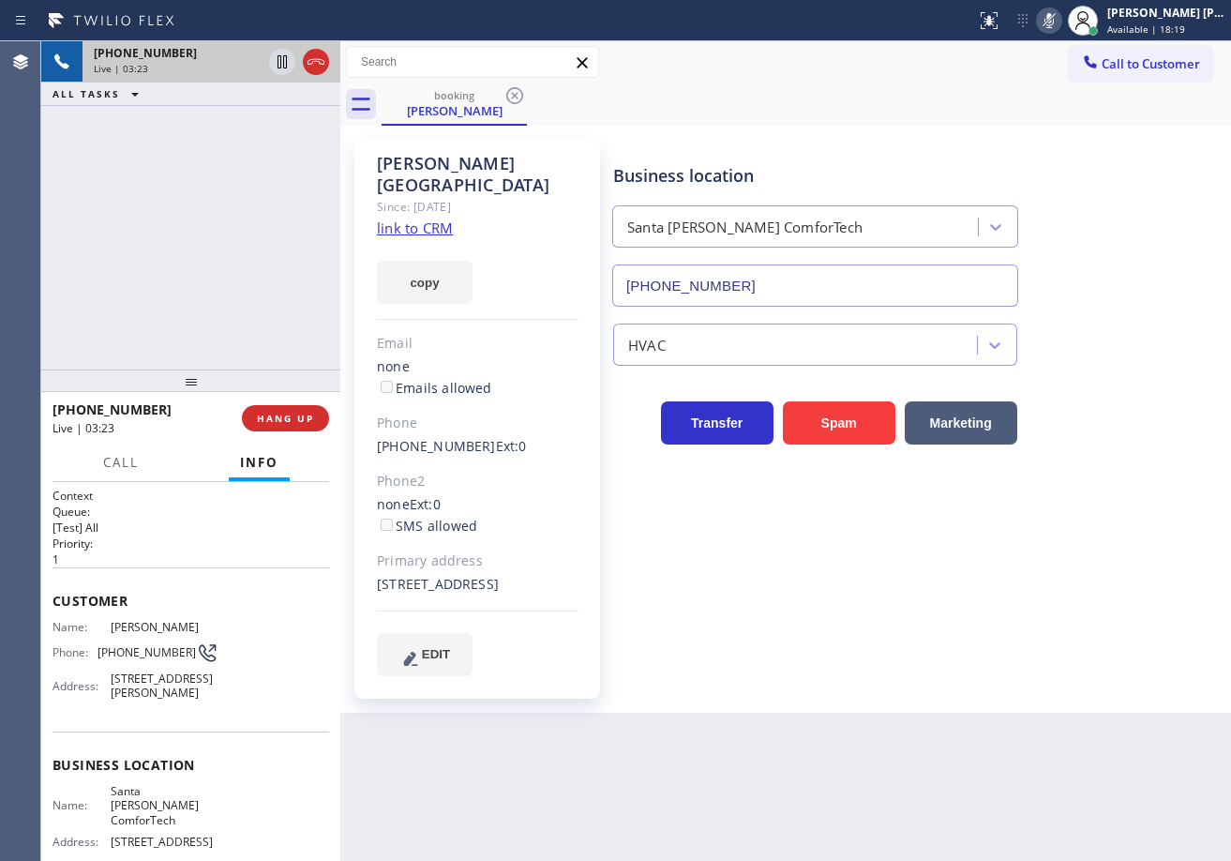
click at [1060, 22] on icon at bounding box center [1049, 20] width 22 height 22
drag, startPoint x: 1114, startPoint y: 283, endPoint x: 1071, endPoint y: 265, distance: 46.7
click at [1111, 281] on div "Business location [GEOGRAPHIC_DATA][PERSON_NAME] [PHONE_NUMBER]" at bounding box center [917, 222] width 617 height 170
drag, startPoint x: 1071, startPoint y: 265, endPoint x: 1131, endPoint y: 245, distance: 63.4
click at [1074, 265] on div "Business location [GEOGRAPHIC_DATA][PERSON_NAME] [PHONE_NUMBER]" at bounding box center [917, 222] width 617 height 170
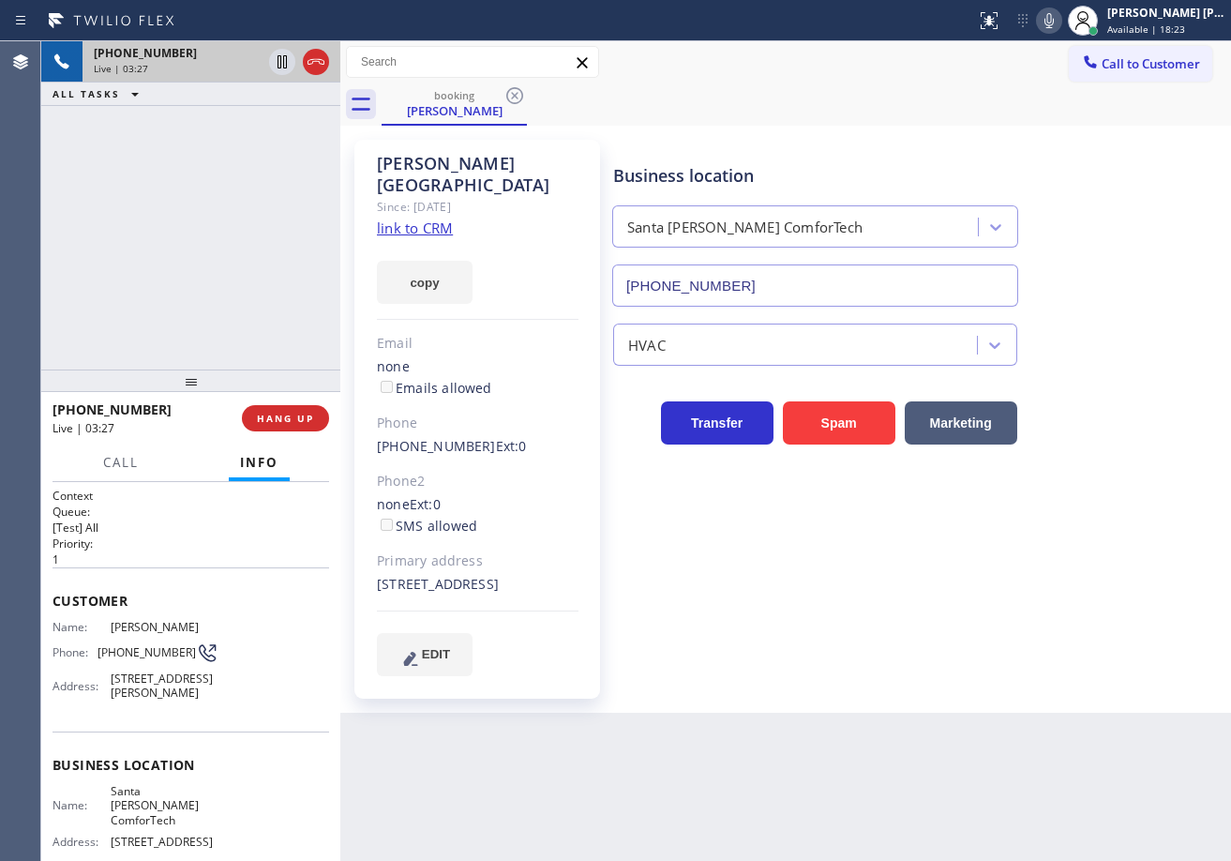
click at [1131, 245] on div "Business location [GEOGRAPHIC_DATA][PERSON_NAME] [PHONE_NUMBER]" at bounding box center [917, 222] width 617 height 170
click at [1060, 24] on icon at bounding box center [1049, 20] width 22 height 22
click at [1019, 57] on div "Call to Customer Outbound call Location Search location Your caller id phone nu…" at bounding box center [785, 62] width 891 height 33
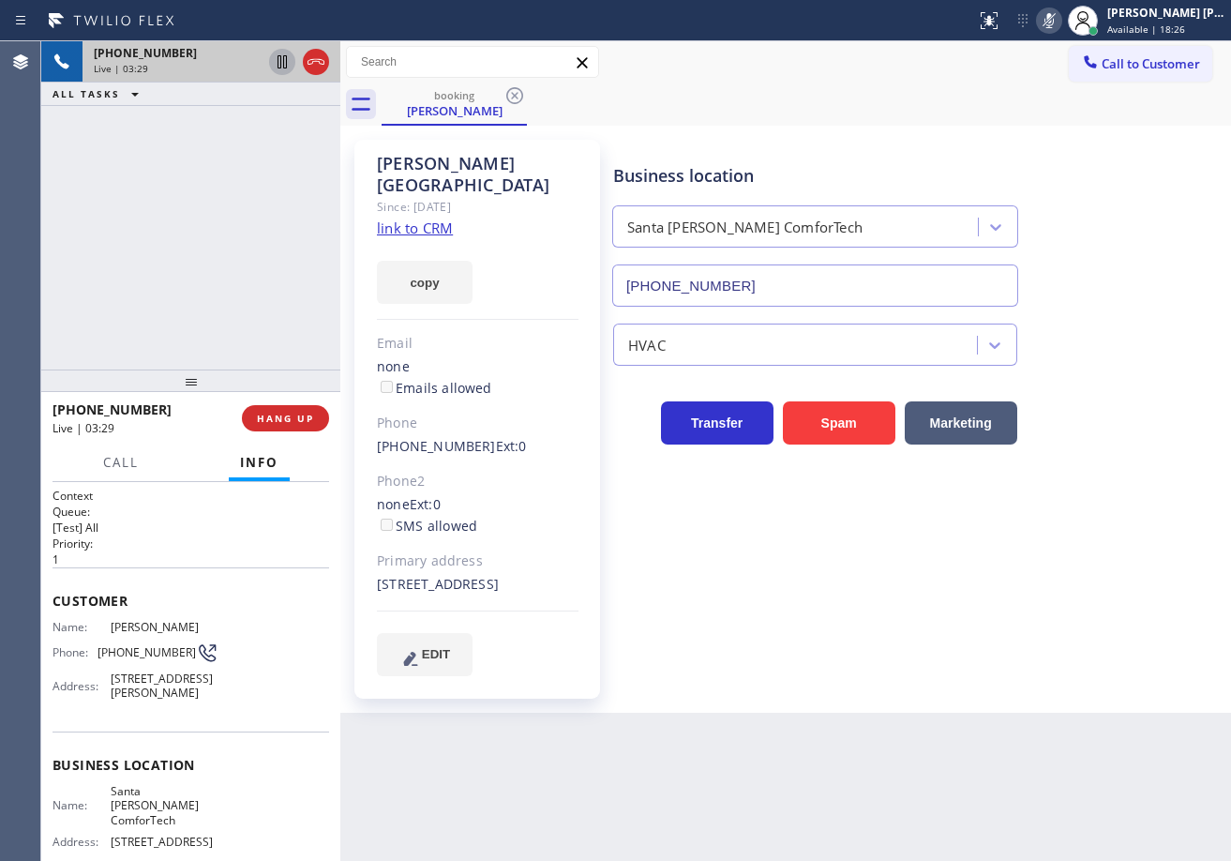
click at [281, 61] on icon at bounding box center [281, 61] width 9 height 13
drag, startPoint x: 256, startPoint y: 164, endPoint x: 452, endPoint y: 247, distance: 213.0
click at [256, 168] on div "[PHONE_NUMBER] Live | 03:30 ALL TASKS ALL TASKS ACTIVE TASKS TASKS IN WRAP UP" at bounding box center [190, 205] width 299 height 328
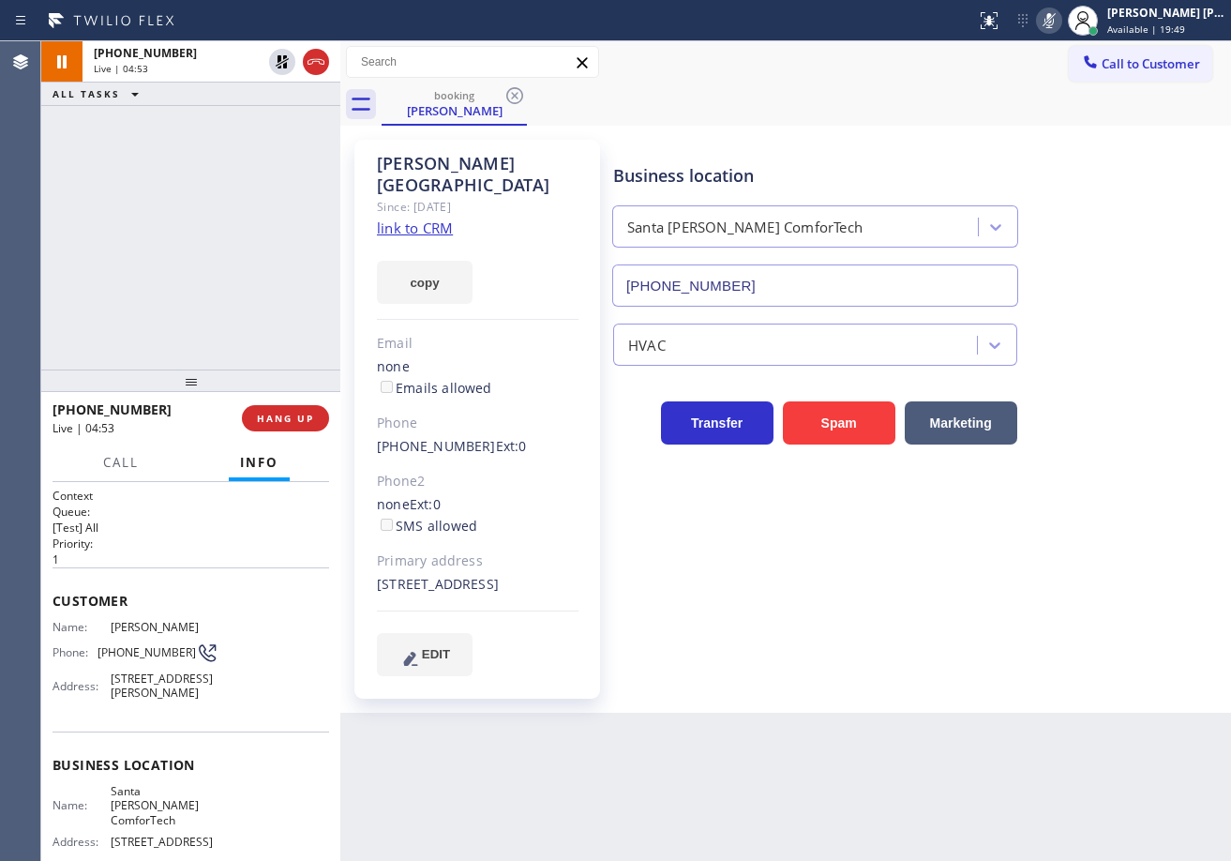
drag, startPoint x: 1065, startPoint y: 17, endPoint x: 1051, endPoint y: 52, distance: 38.3
click at [1060, 20] on icon at bounding box center [1049, 20] width 22 height 22
click at [1057, 52] on div "Call to Customer Outbound call Location Search location Your caller id phone nu…" at bounding box center [785, 62] width 891 height 33
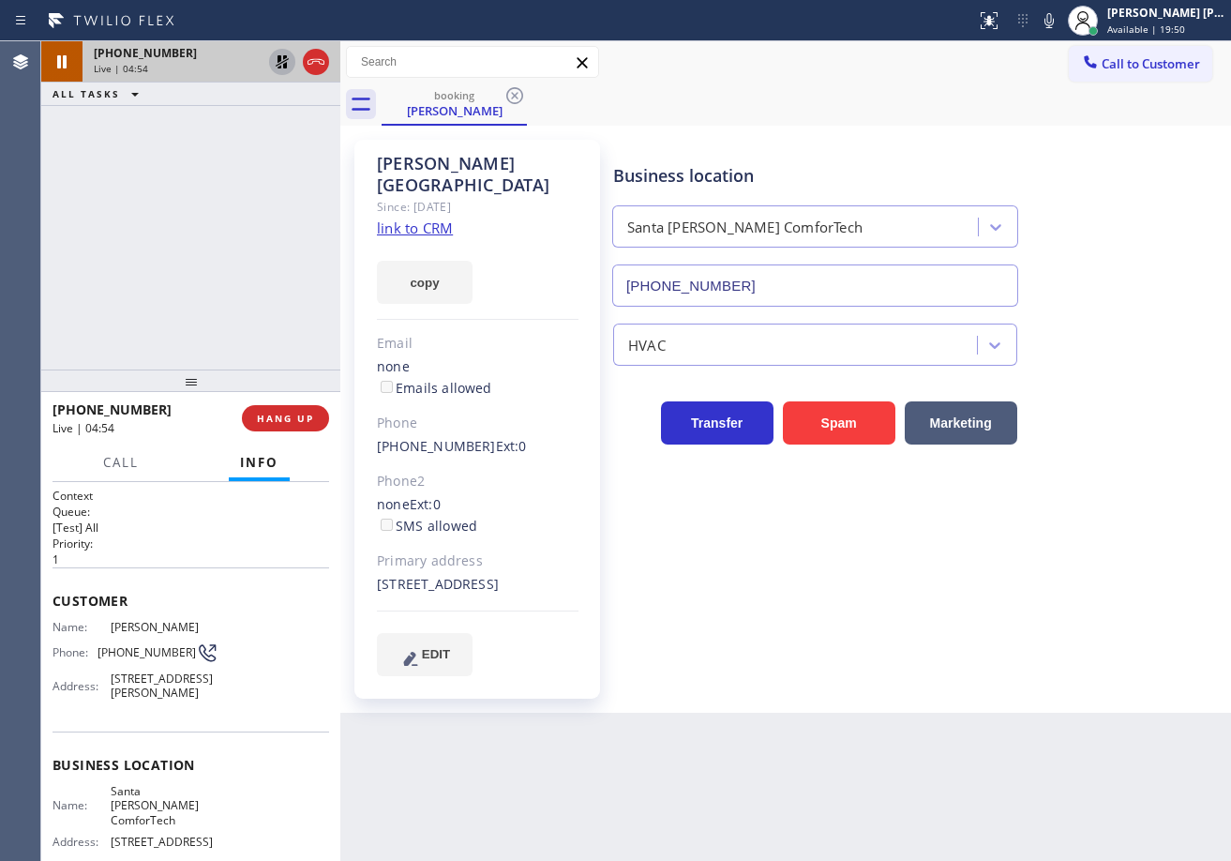
click at [283, 70] on icon at bounding box center [282, 62] width 22 height 22
click at [267, 122] on div "[PHONE_NUMBER] Live | 04:55 ALL TASKS ALL TASKS ACTIVE TASKS TASKS IN WRAP UP" at bounding box center [190, 205] width 299 height 328
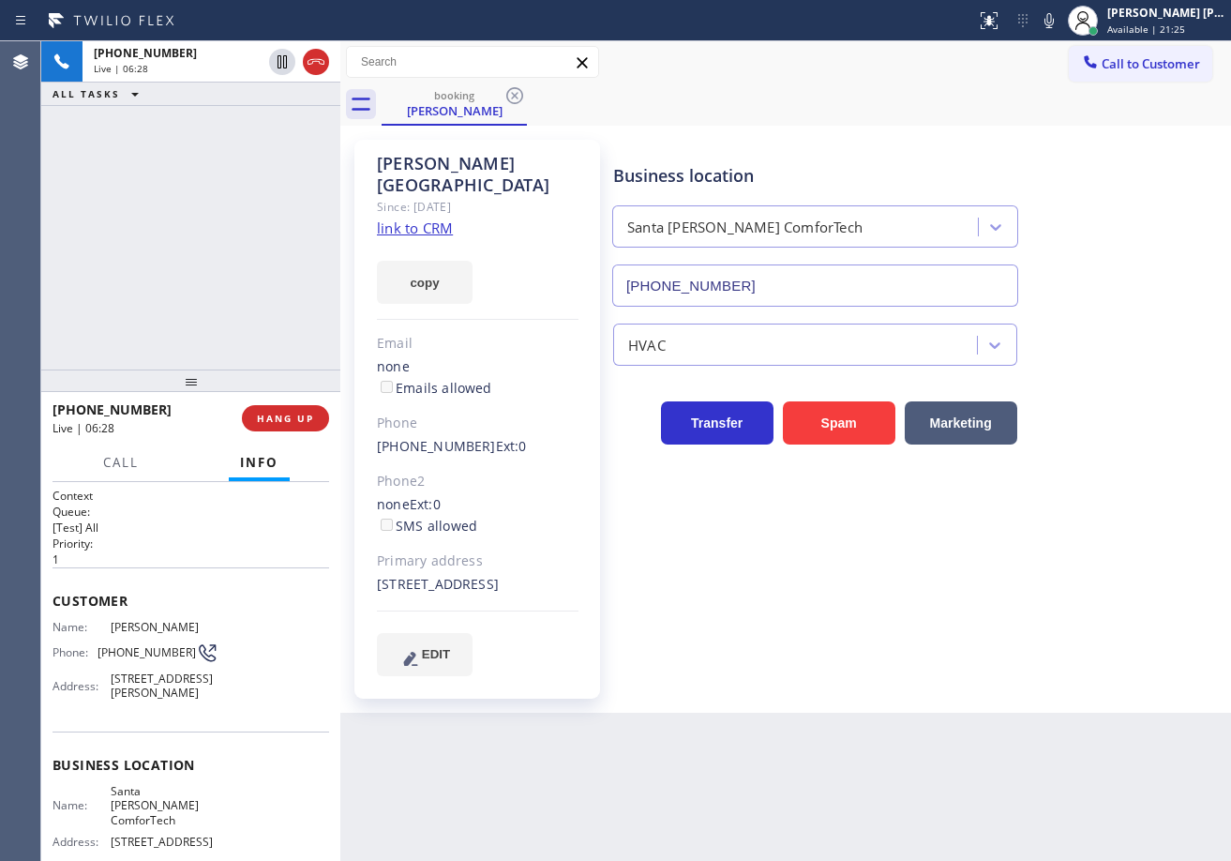
drag, startPoint x: 757, startPoint y: 74, endPoint x: 957, endPoint y: 139, distance: 209.9
click at [757, 74] on div "Call to Customer Outbound call Location Search location Your caller id phone nu…" at bounding box center [785, 62] width 891 height 33
click at [959, 139] on div "Business location [GEOGRAPHIC_DATA][PERSON_NAME] [PHONE_NUMBER]" at bounding box center [917, 222] width 617 height 170
click at [1060, 120] on div "booking [PERSON_NAME]" at bounding box center [806, 104] width 849 height 42
click at [1060, 22] on icon at bounding box center [1049, 20] width 22 height 22
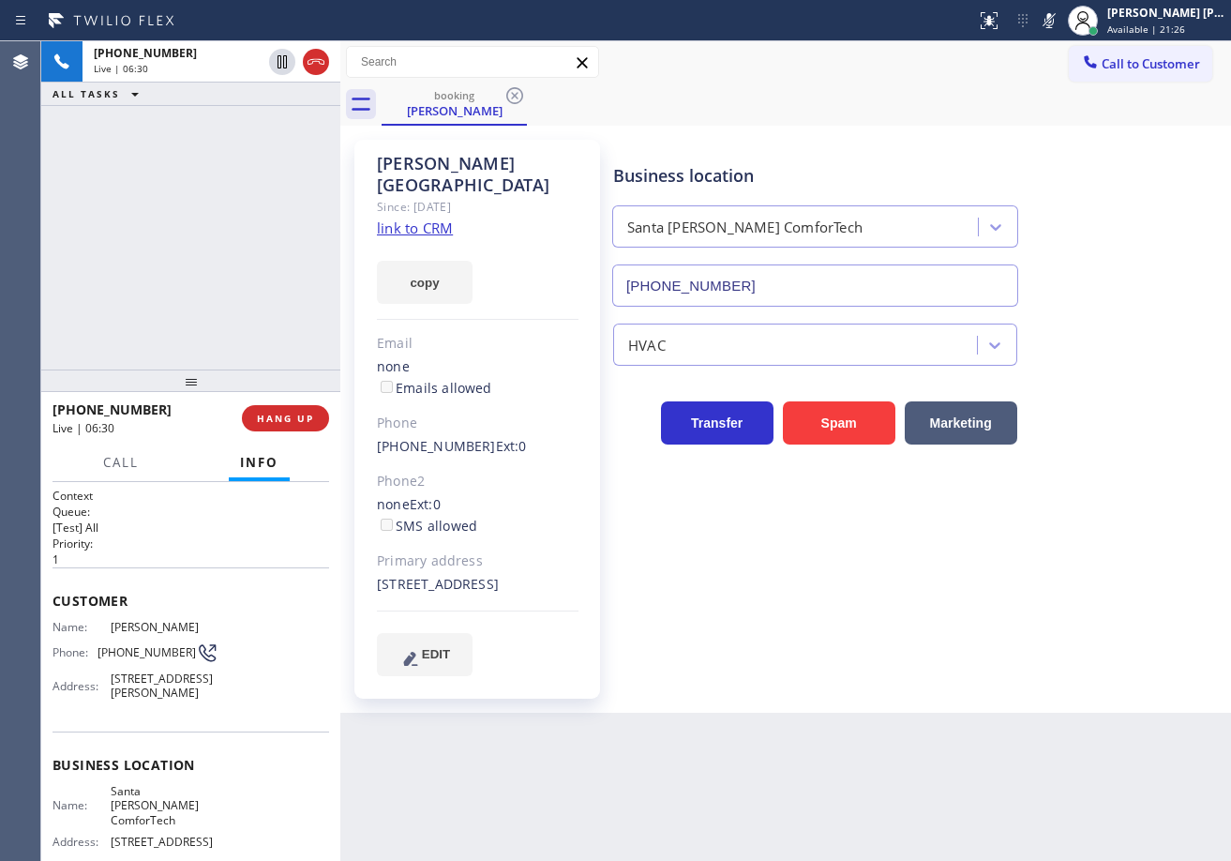
click at [1073, 108] on div "booking [PERSON_NAME]" at bounding box center [806, 104] width 849 height 42
click at [277, 61] on icon at bounding box center [281, 61] width 9 height 13
click at [264, 143] on div "[PHONE_NUMBER] Live | 06:31 ALL TASKS ALL TASKS ACTIVE TASKS TASKS IN WRAP UP" at bounding box center [190, 205] width 299 height 328
drag, startPoint x: 1070, startPoint y: 18, endPoint x: 1063, endPoint y: 64, distance: 46.4
click at [1054, 18] on icon at bounding box center [1048, 20] width 9 height 15
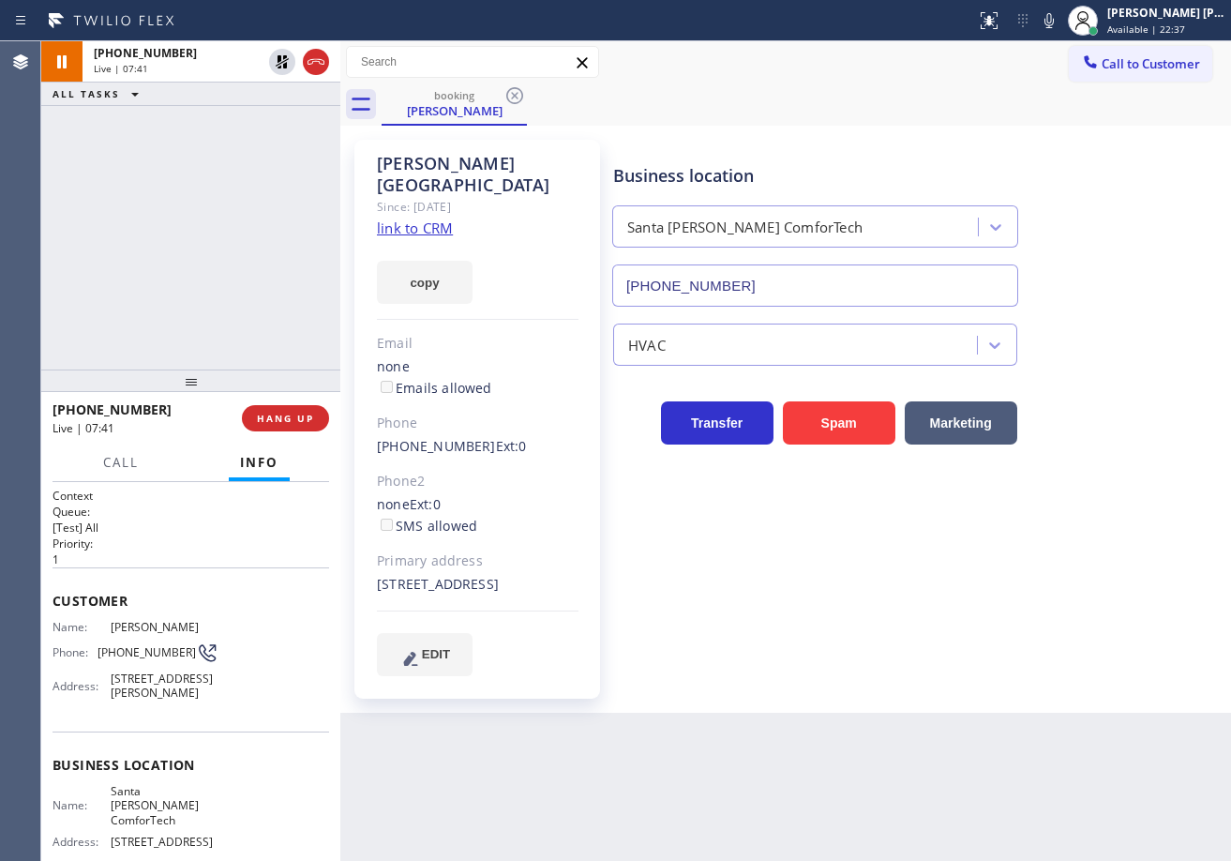
drag, startPoint x: 1059, startPoint y: 81, endPoint x: 1052, endPoint y: 88, distance: 10.6
click at [1057, 81] on div "Call to Customer Outbound call Location Search location Your caller id phone nu…" at bounding box center [785, 62] width 891 height 42
click at [279, 62] on icon at bounding box center [282, 61] width 13 height 13
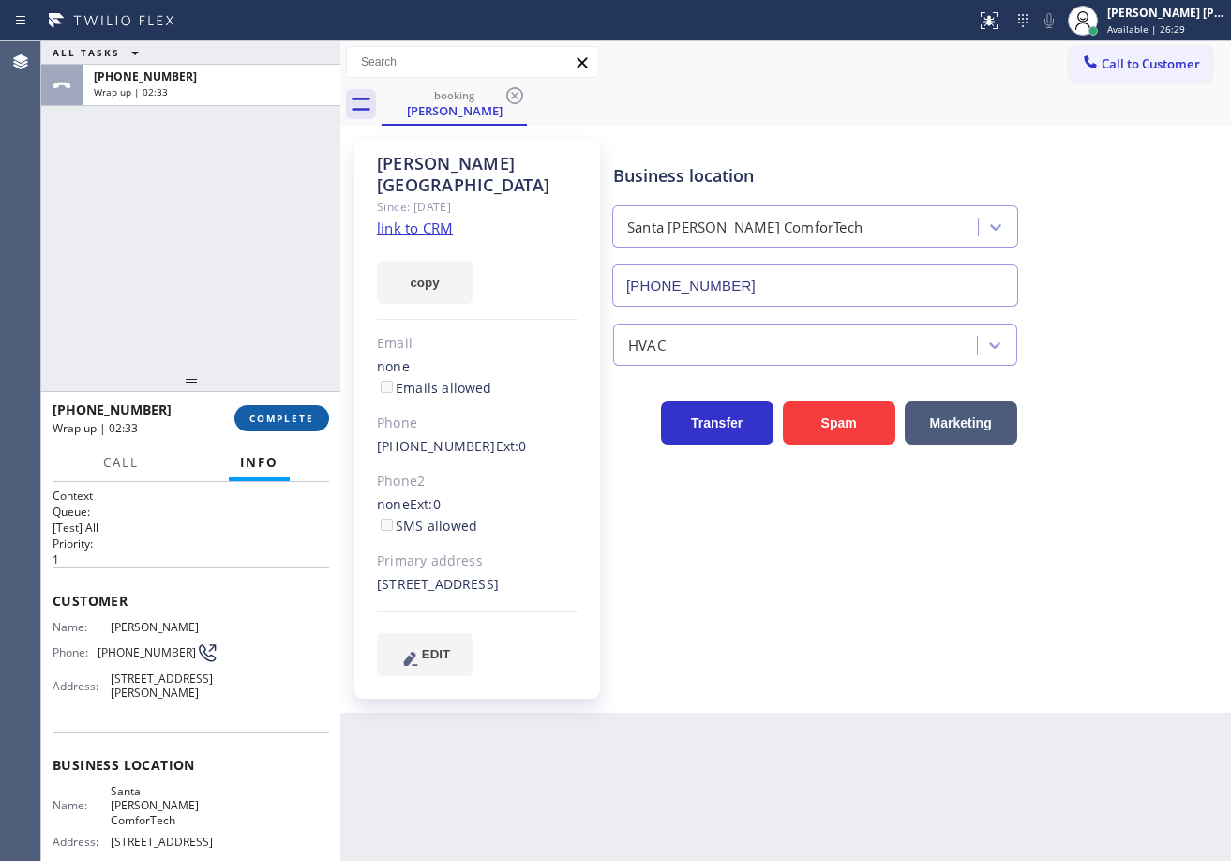
click at [296, 427] on button "COMPLETE" at bounding box center [281, 418] width 95 height 26
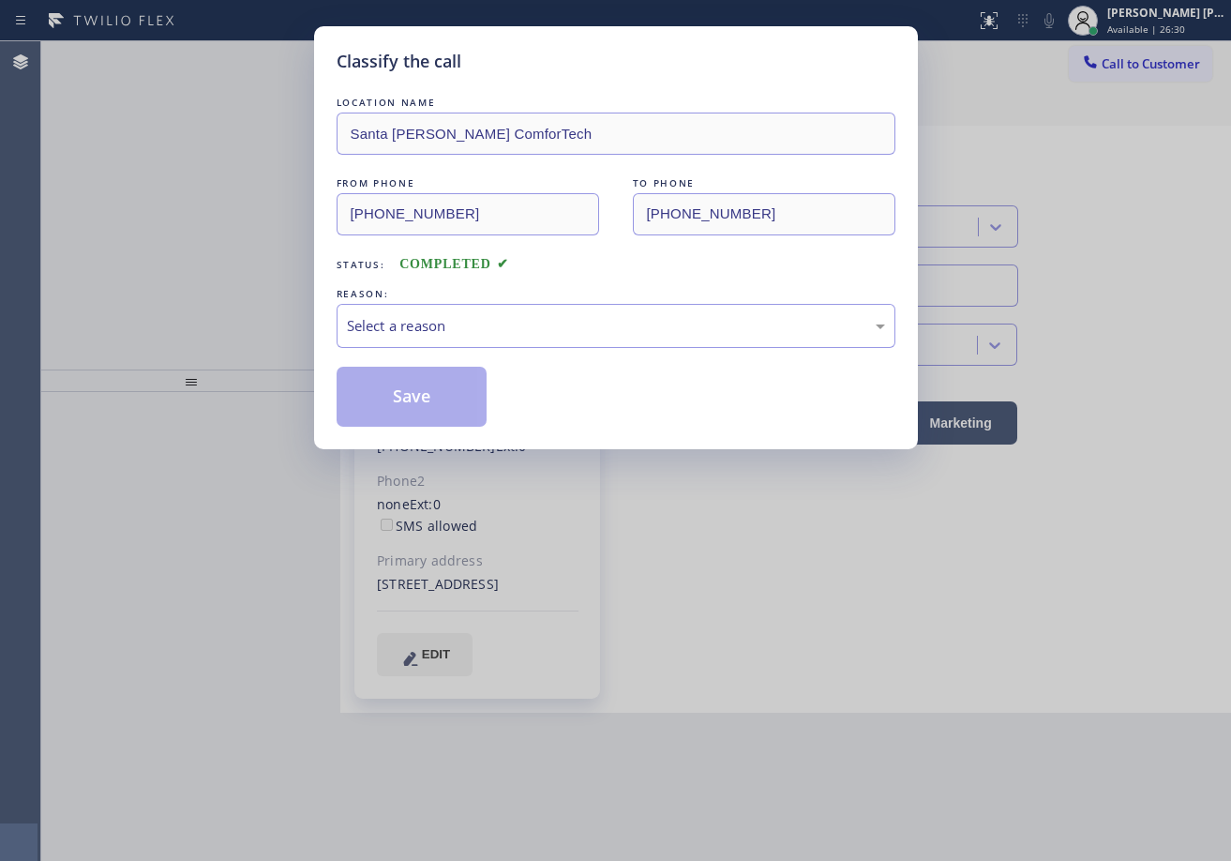
click at [439, 352] on div "LOCATION NAME [GEOGRAPHIC_DATA][PERSON_NAME] ComforTech FROM PHONE [PHONE_NUMBE…" at bounding box center [616, 260] width 559 height 334
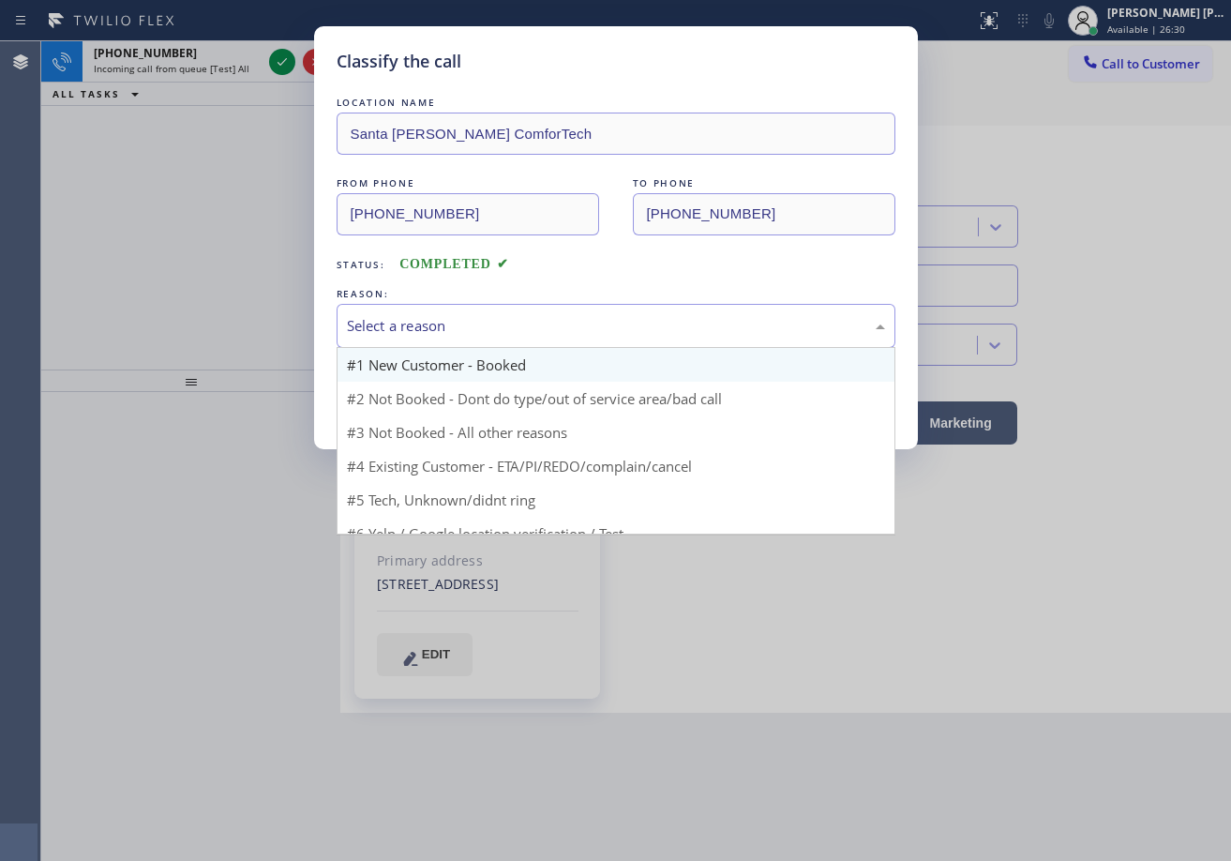
drag, startPoint x: 450, startPoint y: 322, endPoint x: 437, endPoint y: 375, distance: 54.1
click at [450, 323] on div "Select a reason" at bounding box center [616, 326] width 538 height 22
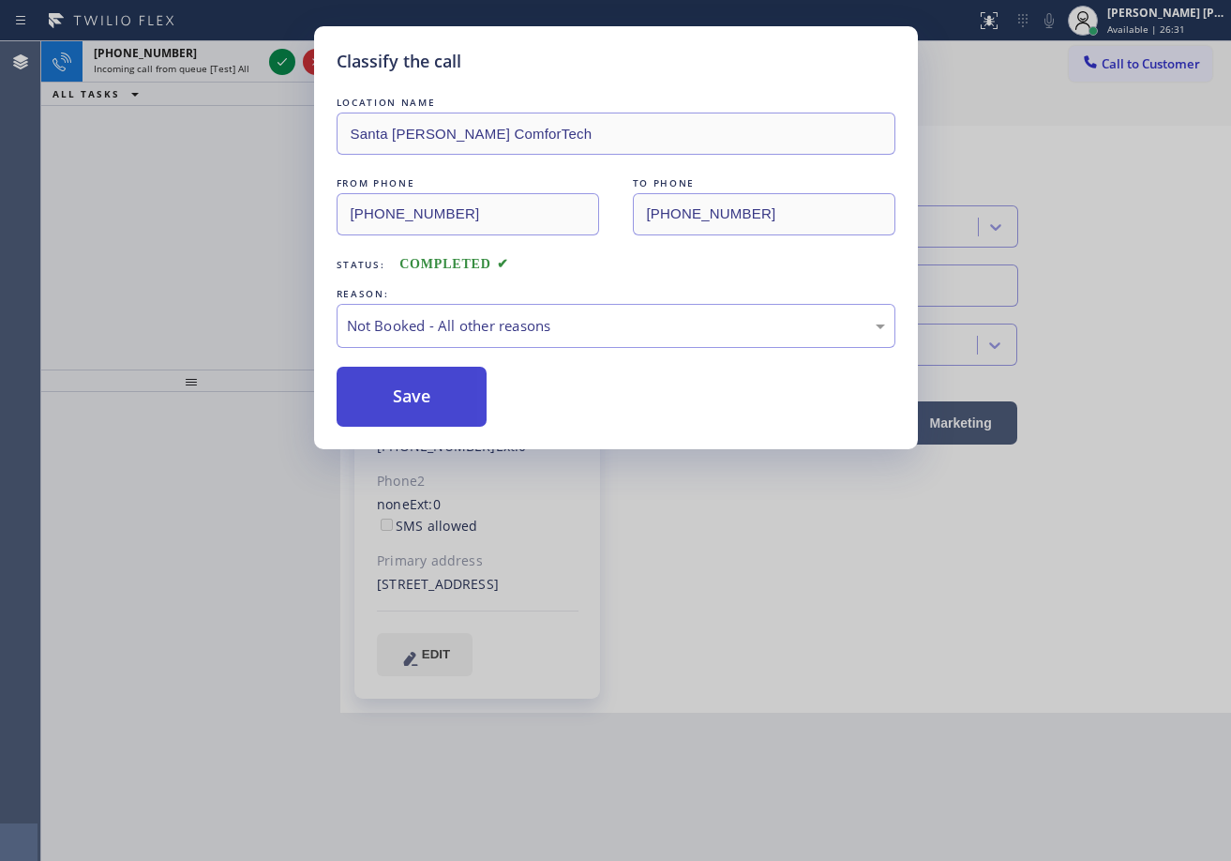
click at [431, 394] on button "Save" at bounding box center [412, 397] width 151 height 60
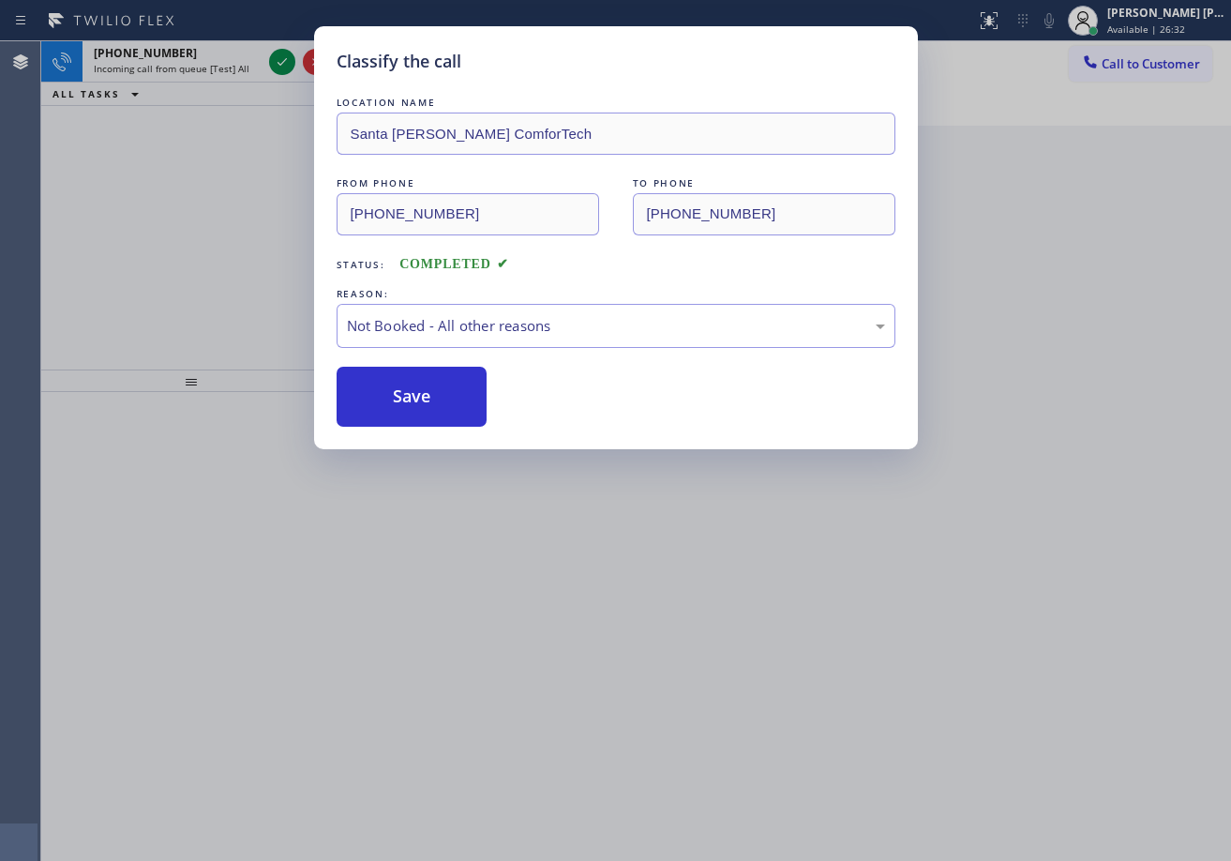
click at [226, 46] on div "Classify the call LOCATION NAME Santa [PERSON_NAME] ComforTech FROM PHONE [PHON…" at bounding box center [615, 430] width 1231 height 861
click at [233, 61] on div "[PHONE_NUMBER] Incoming call from queue [Test] All" at bounding box center [173, 61] width 183 height 41
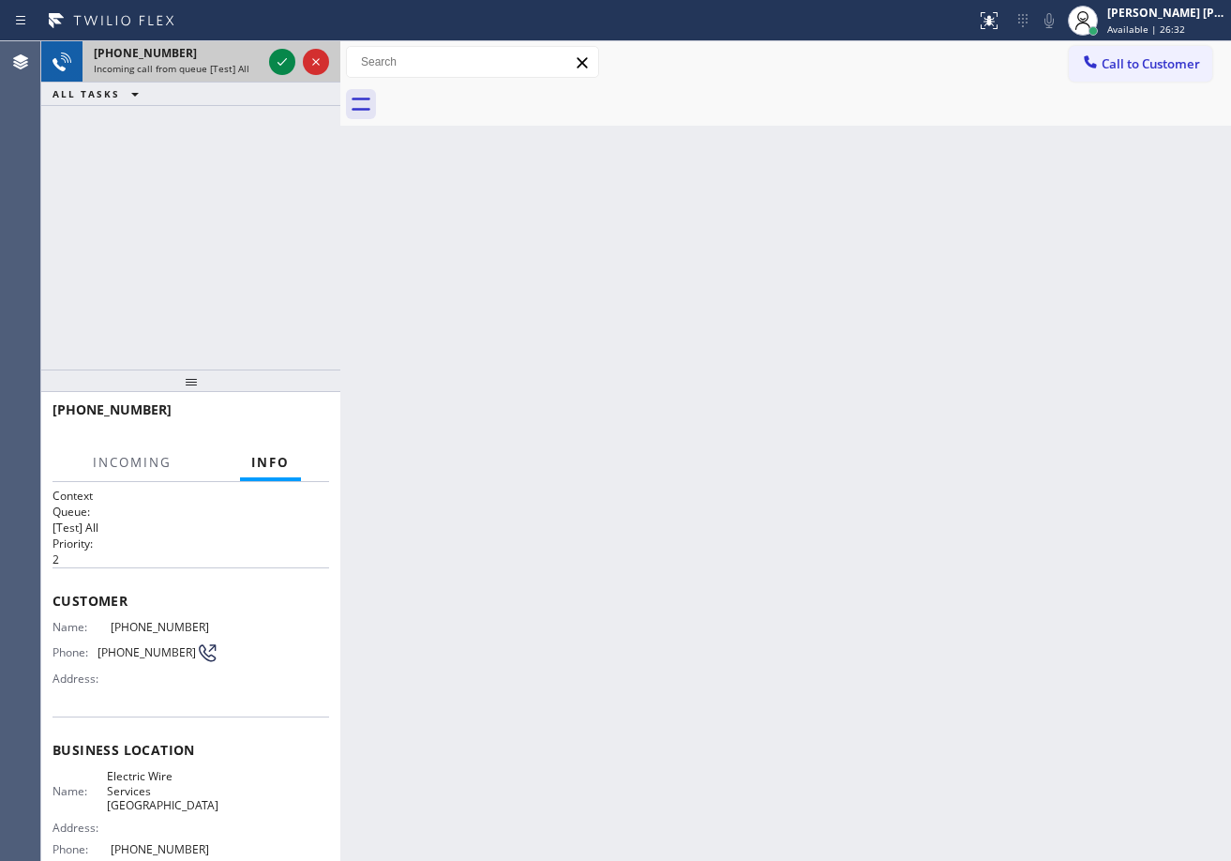
click at [234, 61] on div "[PHONE_NUMBER] Incoming call from queue [Test] All" at bounding box center [173, 61] width 183 height 41
click at [235, 61] on div "[PHONE_NUMBER] Incoming call from queue [Test] All" at bounding box center [173, 61] width 183 height 41
click at [282, 58] on icon at bounding box center [282, 62] width 22 height 22
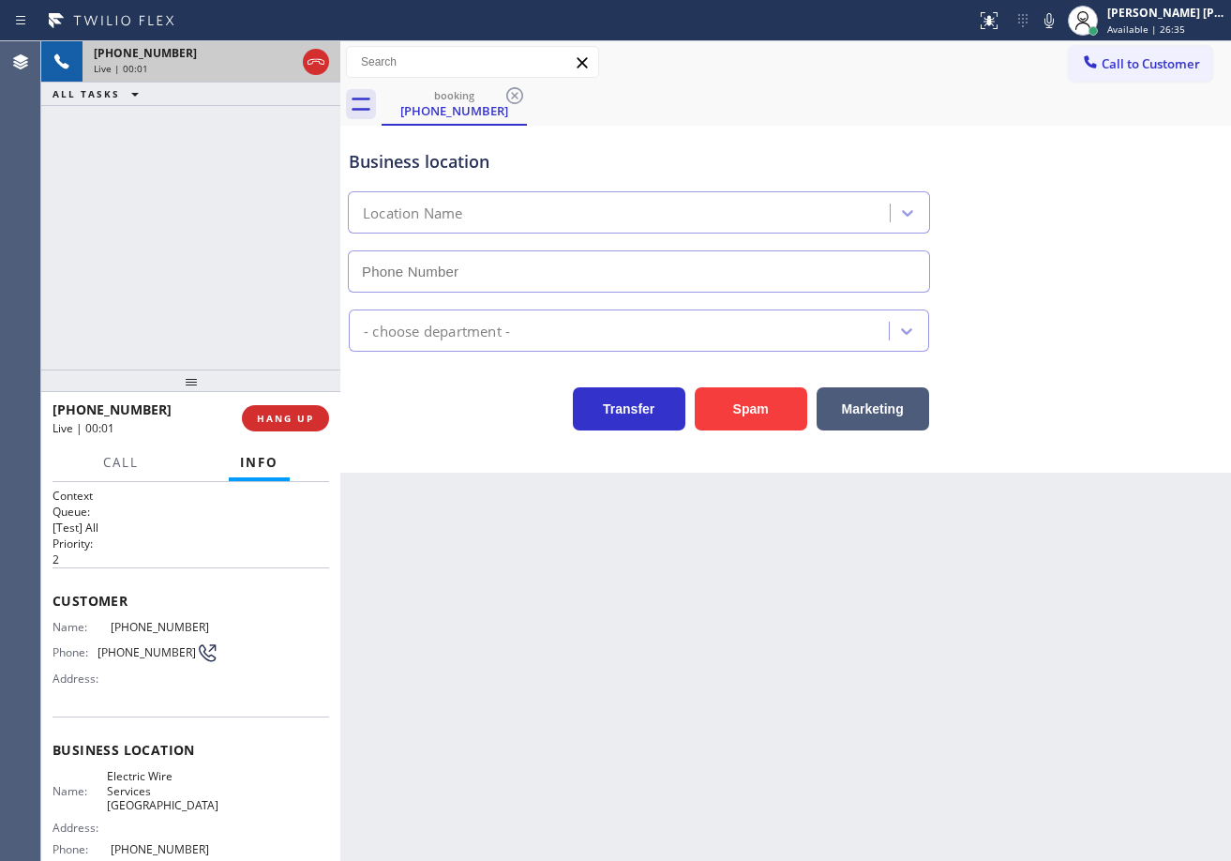
type input "[PHONE_NUMBER]"
click at [696, 631] on div "Back to Dashboard Change Sender ID Customers Technicians Select a contact Outbo…" at bounding box center [785, 450] width 891 height 819
click at [179, 248] on div "[PHONE_NUMBER] Live | 00:07 ALL TASKS ALL TASKS ACTIVE TASKS TASKS IN WRAP UP" at bounding box center [190, 205] width 299 height 328
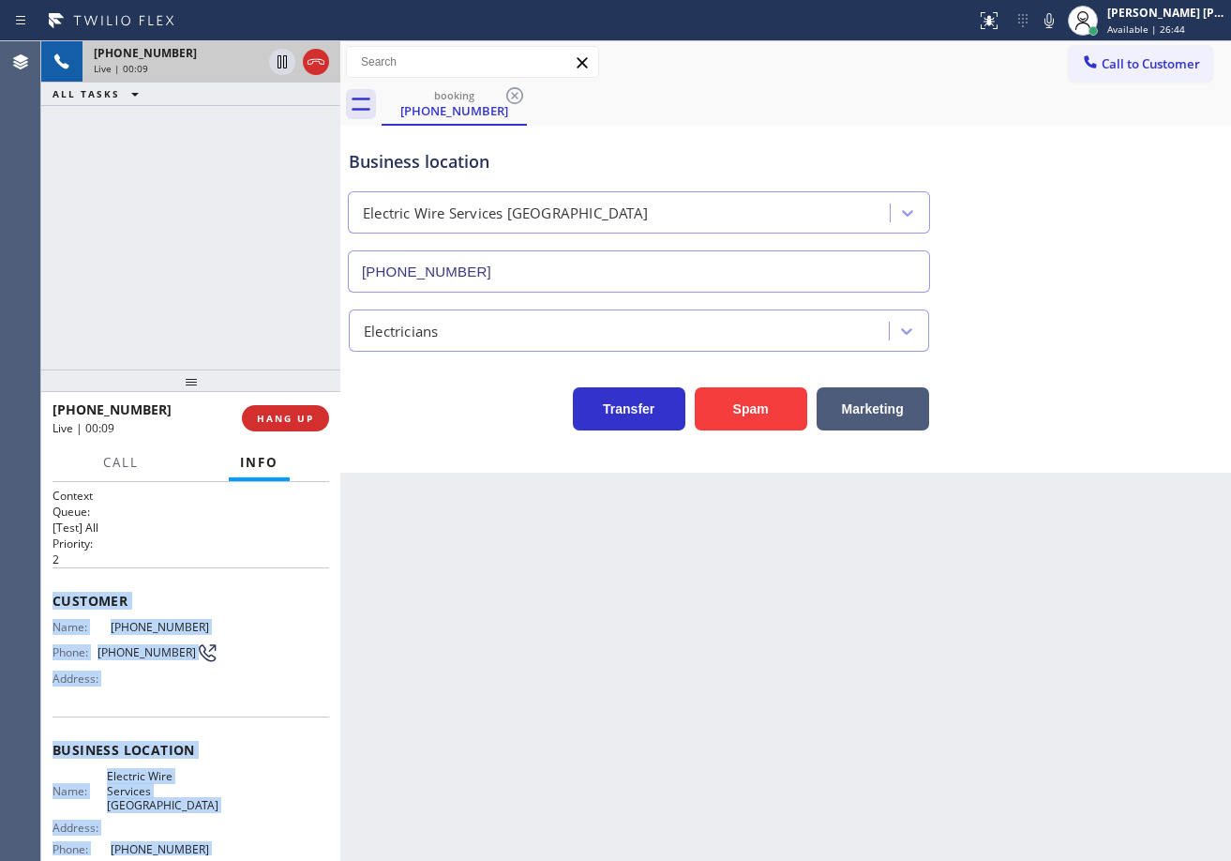
scroll to position [160, 0]
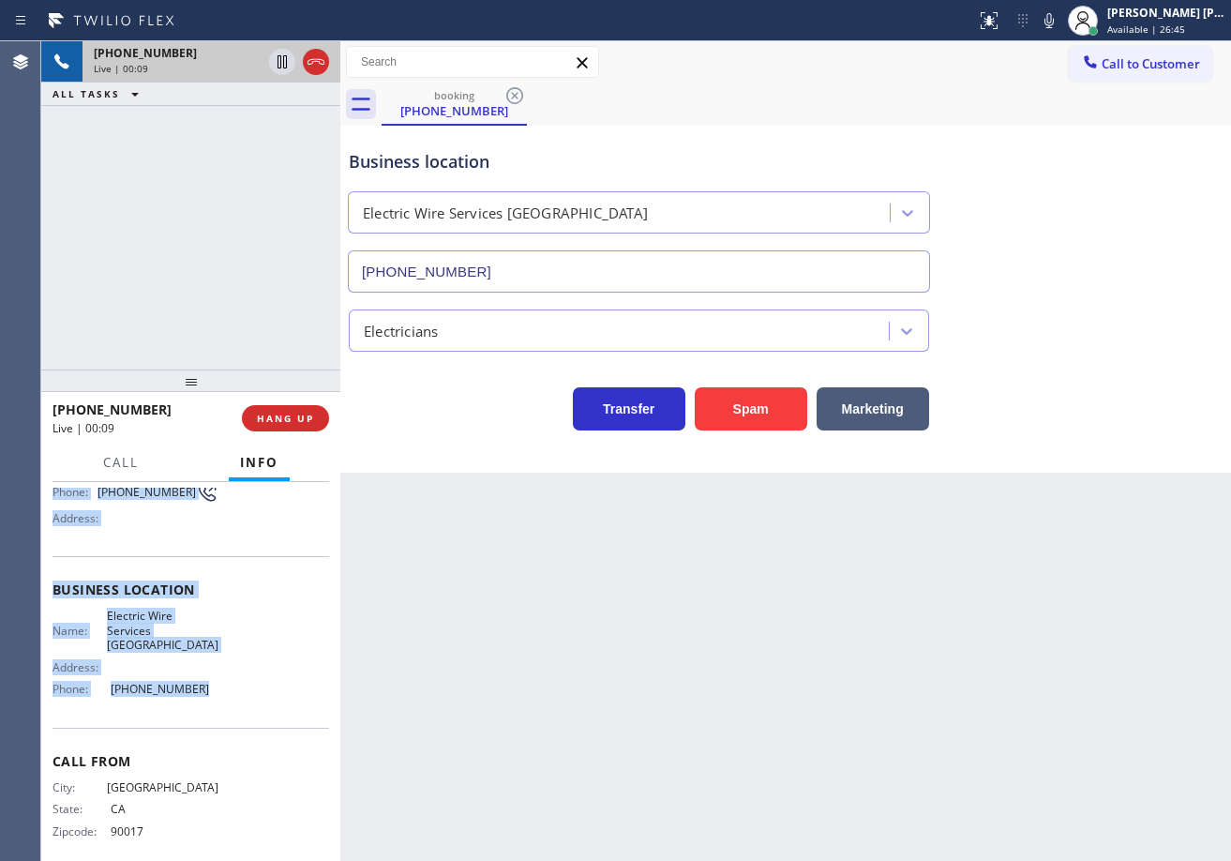
drag, startPoint x: 51, startPoint y: 593, endPoint x: 208, endPoint y: 686, distance: 182.8
click at [208, 686] on div "Context Queue: [Test] All Priority: 2 Customer Name: [PHONE_NUMBER] Phone: [PHO…" at bounding box center [190, 671] width 299 height 379
copy div "Customer Name: [PHONE_NUMBER] Phone: [PHONE_NUMBER] Address: Business location …"
click at [868, 665] on div "Back to Dashboard Change Sender ID Customers Technicians Select a contact Outbo…" at bounding box center [785, 450] width 891 height 819
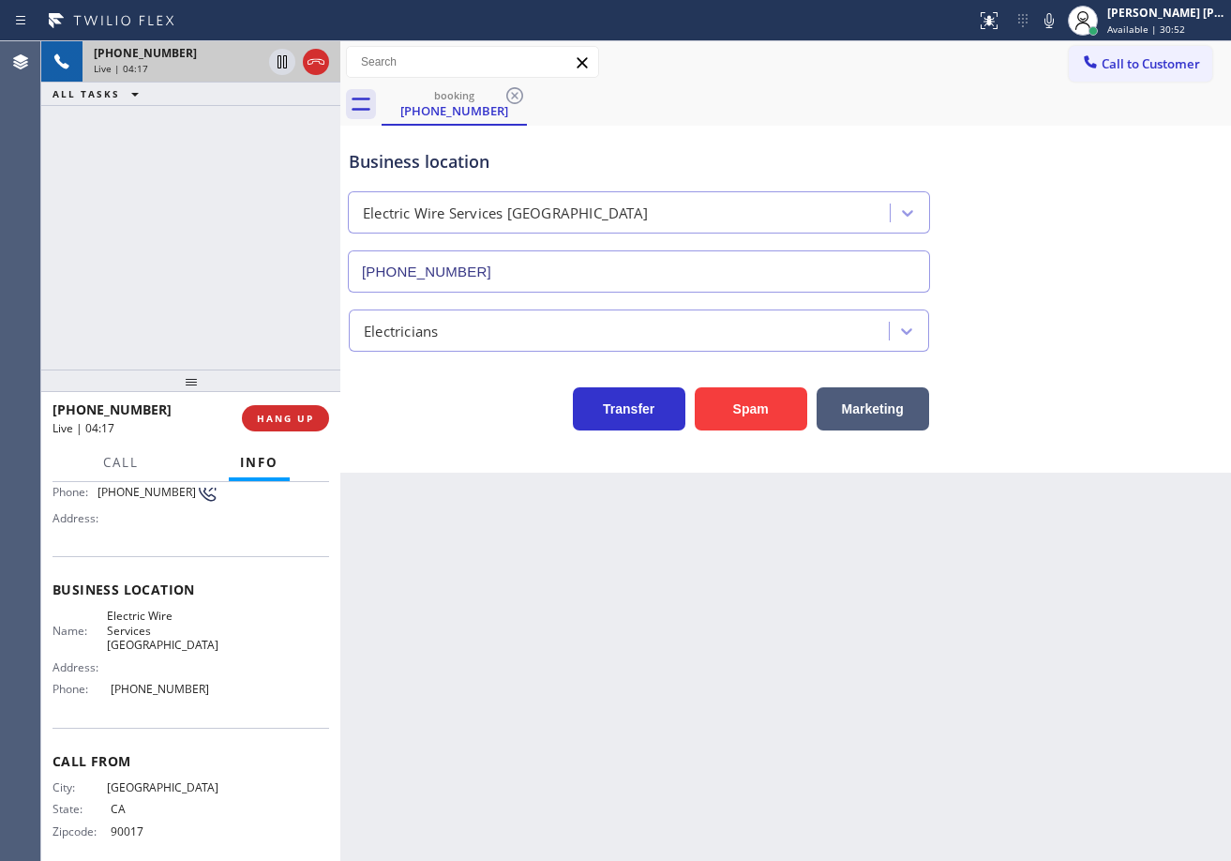
drag, startPoint x: 1033, startPoint y: 415, endPoint x: 1042, endPoint y: 421, distance: 10.1
click at [1034, 415] on div "Transfer Spam Marketing" at bounding box center [785, 400] width 881 height 60
drag, startPoint x: 1047, startPoint y: 442, endPoint x: 1027, endPoint y: 497, distance: 58.2
click at [1047, 449] on div "Business location Electric Wire Services [GEOGRAPHIC_DATA] [PHONE_NUMBER] Elect…" at bounding box center [785, 299] width 891 height 347
drag, startPoint x: 1027, startPoint y: 497, endPoint x: 975, endPoint y: 598, distance: 113.6
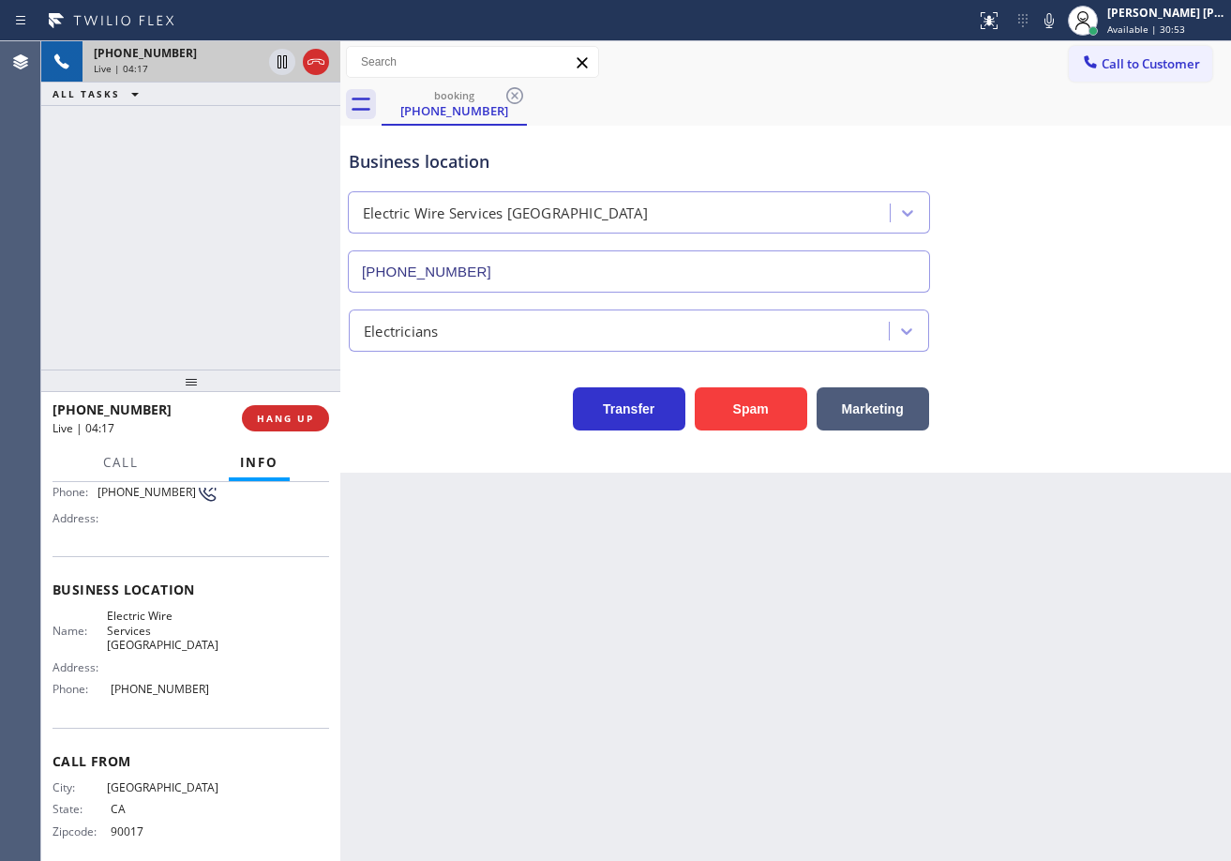
click at [1017, 525] on div "Back to Dashboard Change Sender ID Customers Technicians Select a contact Outbo…" at bounding box center [785, 450] width 891 height 819
drag, startPoint x: 975, startPoint y: 598, endPoint x: 865, endPoint y: 668, distance: 130.3
click at [923, 645] on div "Back to Dashboard Change Sender ID Customers Technicians Select a contact Outbo…" at bounding box center [785, 450] width 891 height 819
drag, startPoint x: 977, startPoint y: 721, endPoint x: 1203, endPoint y: 648, distance: 237.5
click at [982, 720] on div "Back to Dashboard Change Sender ID Customers Technicians Select a contact Outbo…" at bounding box center [785, 450] width 891 height 819
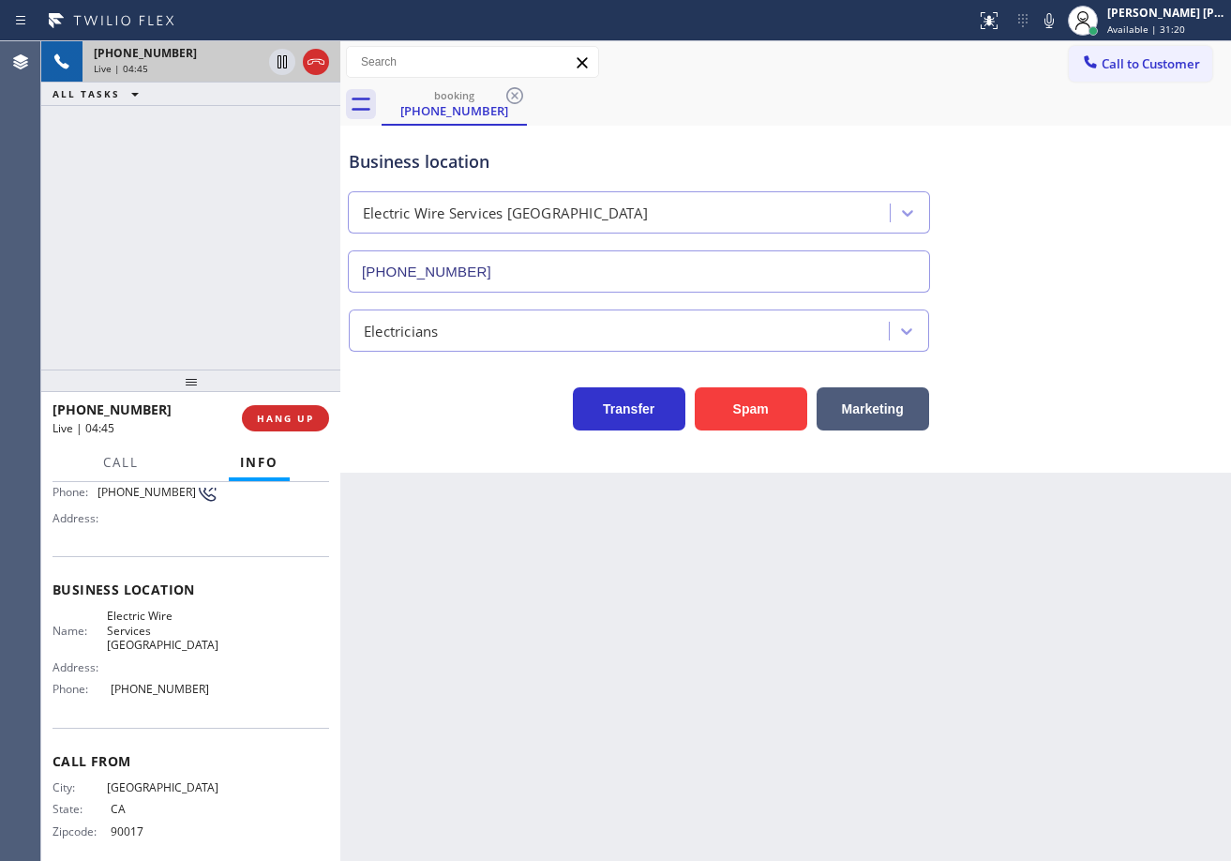
click at [1065, 292] on div "Electricians" at bounding box center [785, 321] width 881 height 59
drag, startPoint x: 1062, startPoint y: 27, endPoint x: 1060, endPoint y: 101, distance: 74.1
click at [1060, 29] on icon at bounding box center [1049, 20] width 22 height 22
drag, startPoint x: 1060, startPoint y: 101, endPoint x: 984, endPoint y: 146, distance: 88.3
click at [1060, 103] on div "booking [PHONE_NUMBER]" at bounding box center [806, 104] width 849 height 42
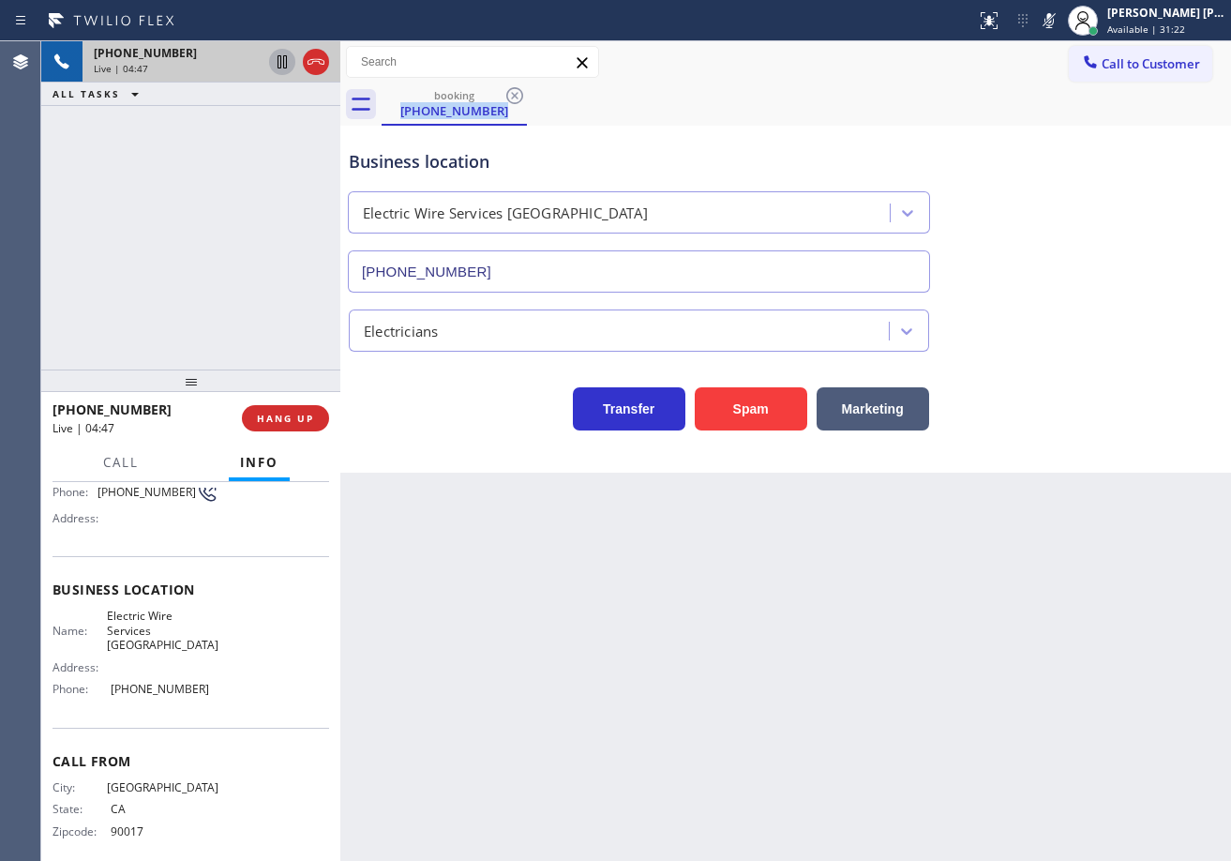
click at [282, 65] on icon at bounding box center [282, 62] width 22 height 22
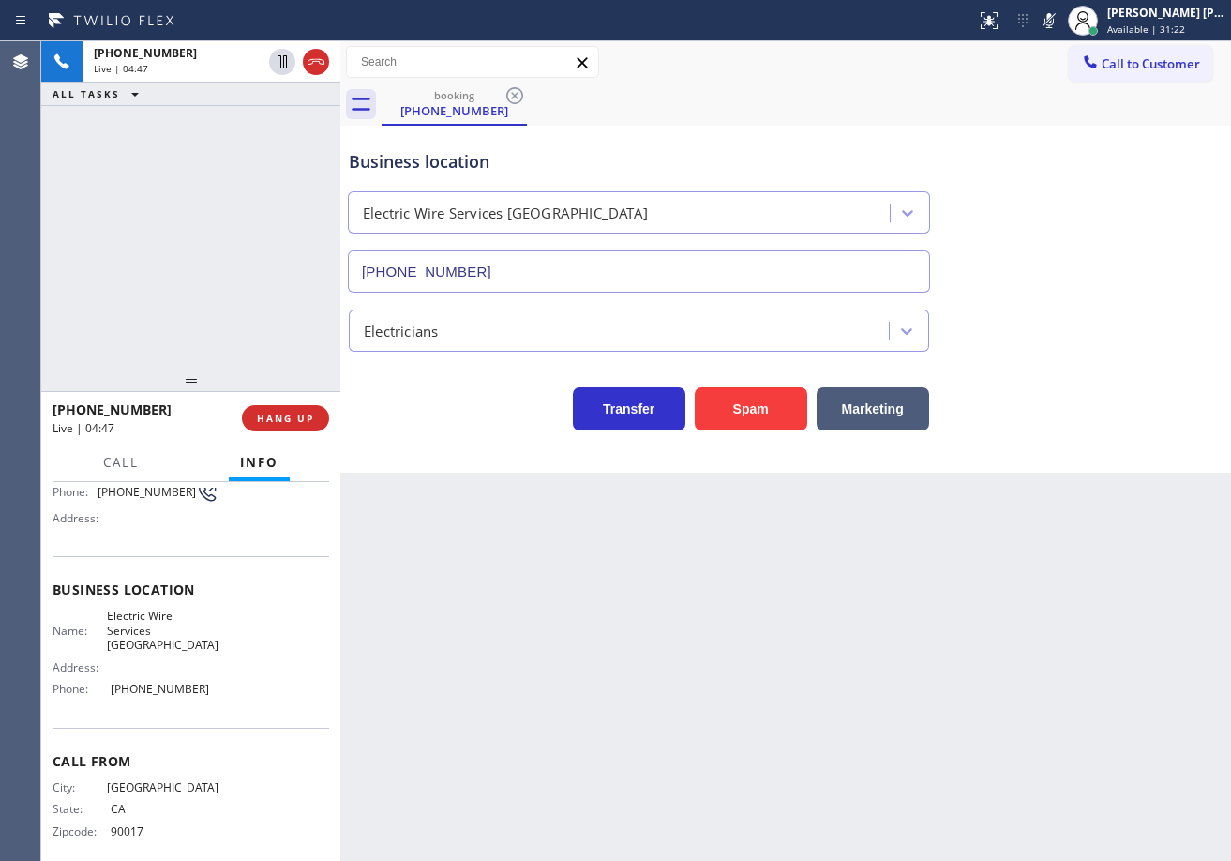
click at [277, 129] on div "[PHONE_NUMBER] Live | 04:47 ALL TASKS ALL TASKS ACTIVE TASKS TASKS IN WRAP UP" at bounding box center [190, 205] width 299 height 328
click at [686, 707] on div "Back to Dashboard Change Sender ID Customers Technicians Select a contact Outbo…" at bounding box center [785, 450] width 891 height 819
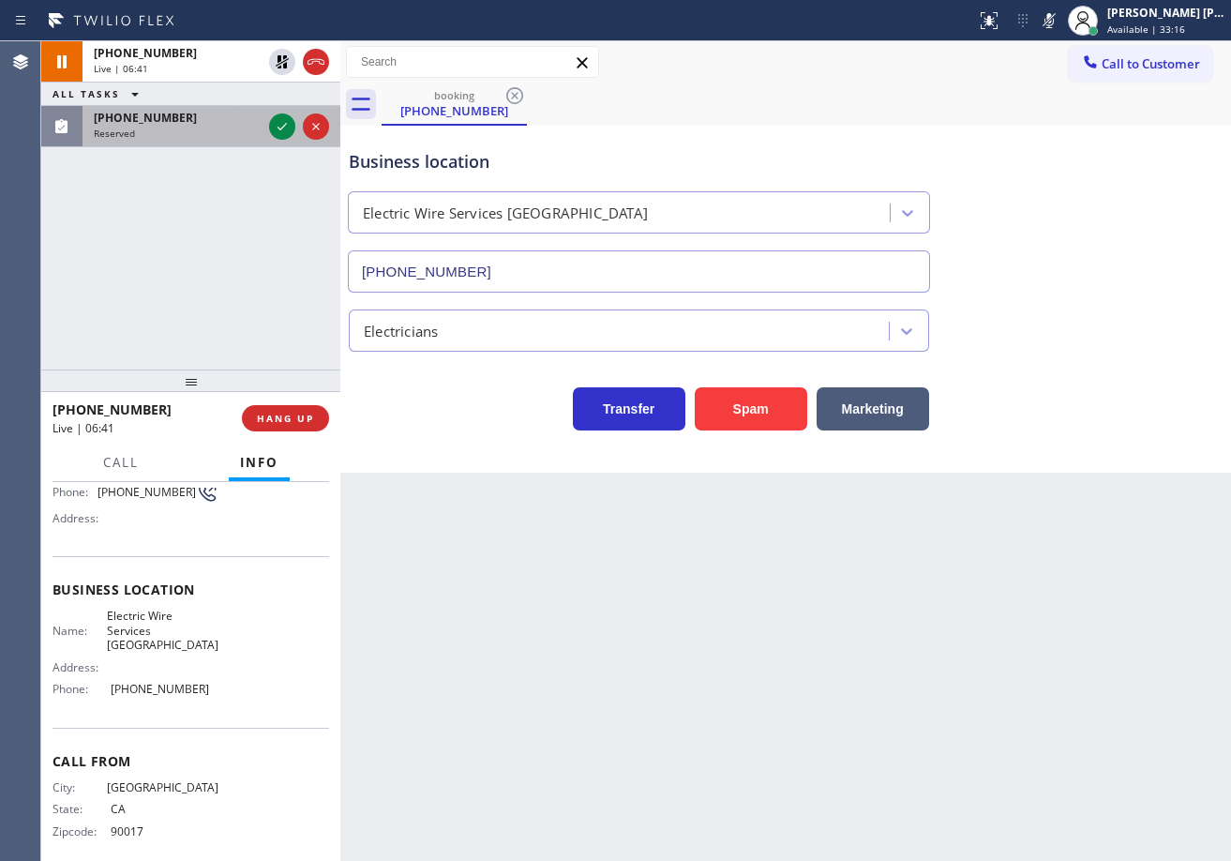
drag, startPoint x: 223, startPoint y: 134, endPoint x: 260, endPoint y: 130, distance: 36.8
click at [226, 134] on div "Reserved" at bounding box center [178, 133] width 168 height 13
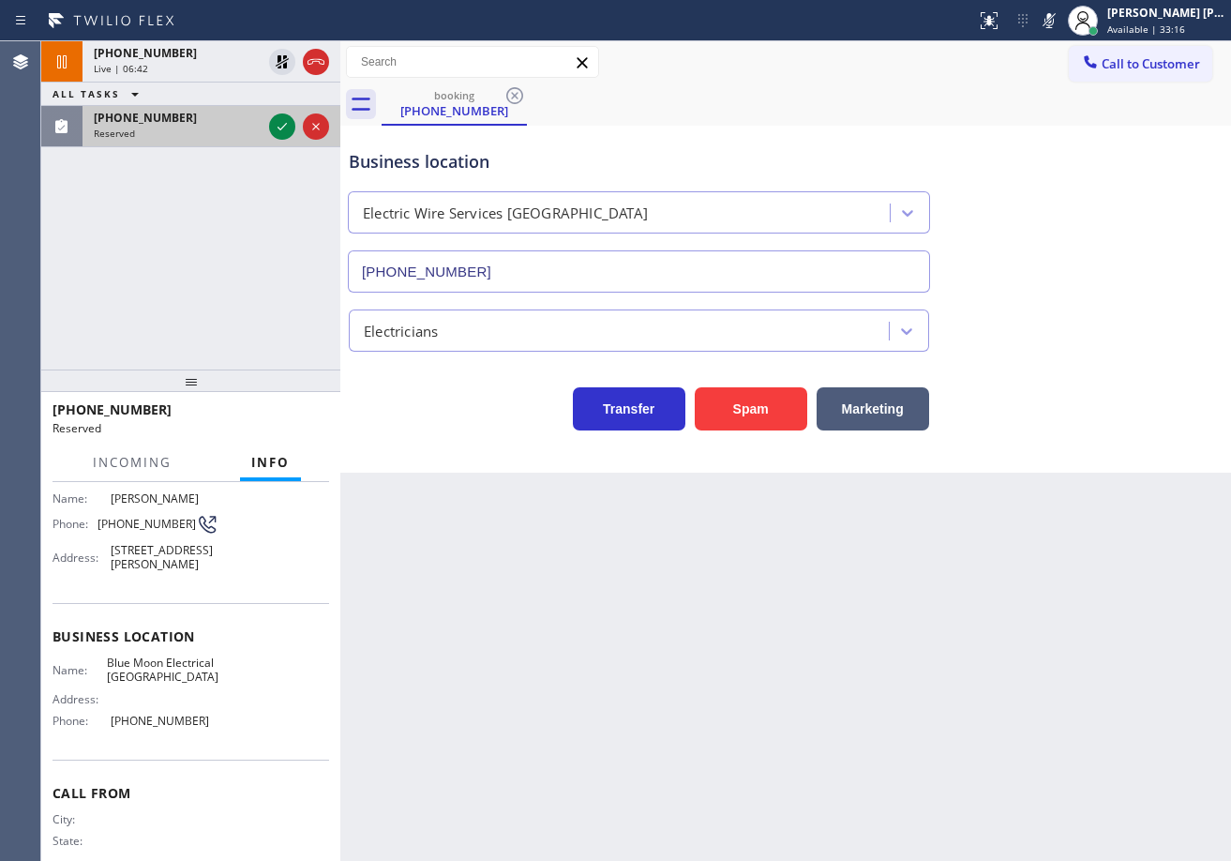
scroll to position [192, 0]
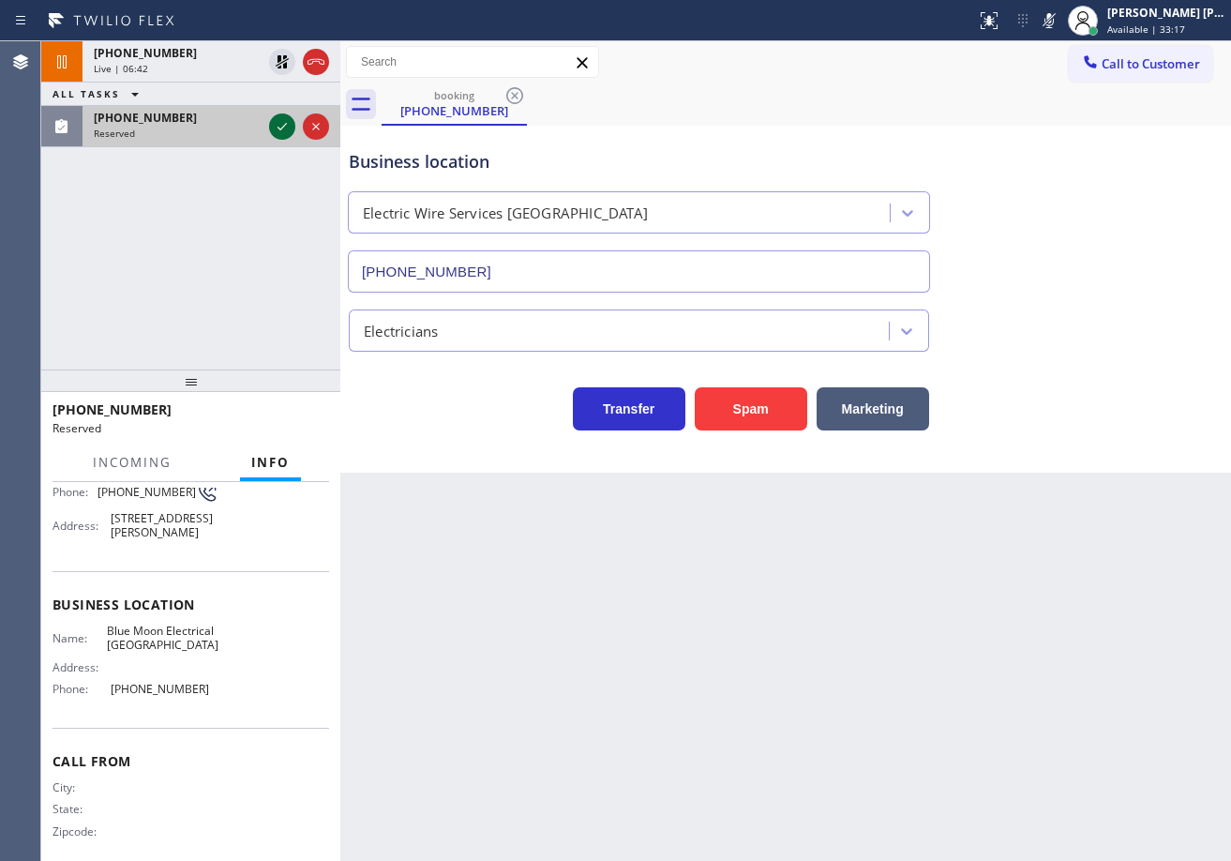
click at [272, 128] on icon at bounding box center [282, 126] width 22 height 22
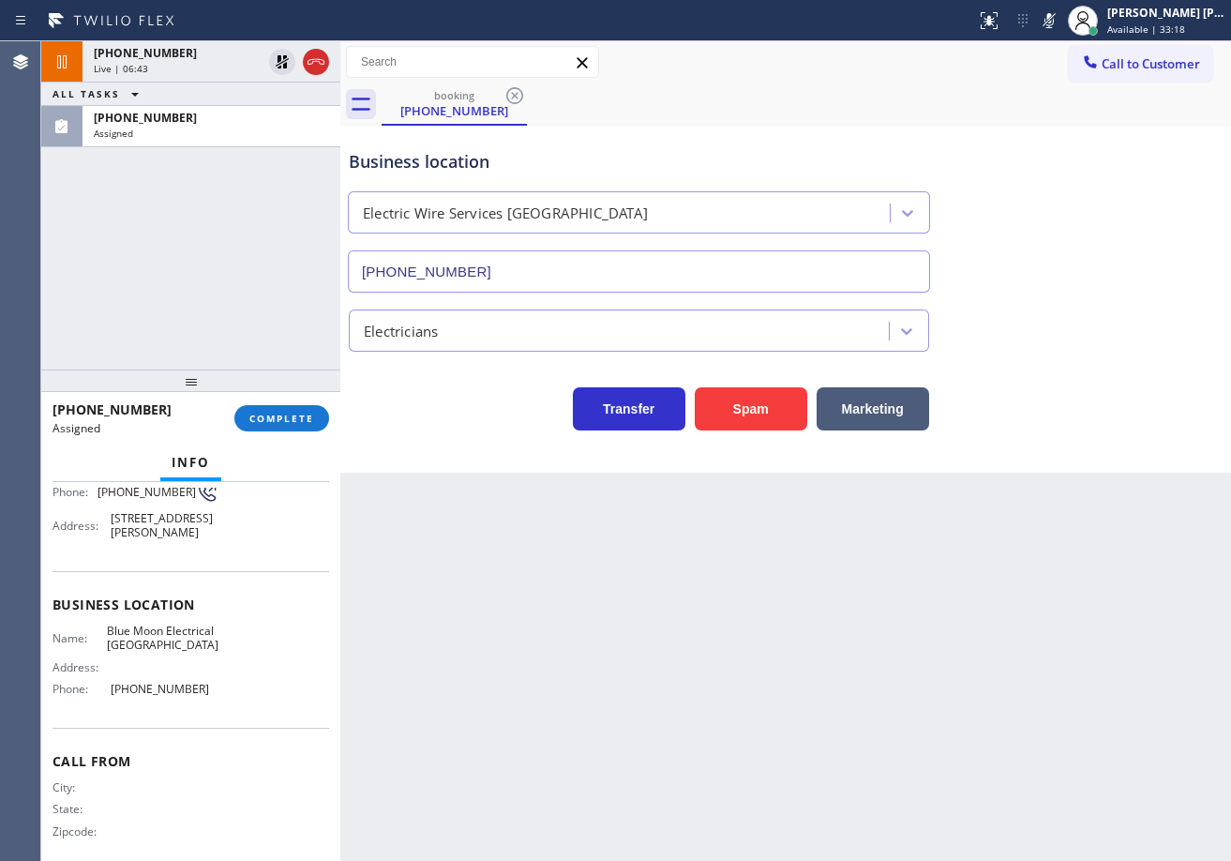
drag, startPoint x: 624, startPoint y: 746, endPoint x: 130, endPoint y: 637, distance: 505.9
click at [593, 735] on div "Back to Dashboard Change Sender ID Customers Technicians Select a contact Outbo…" at bounding box center [785, 450] width 891 height 819
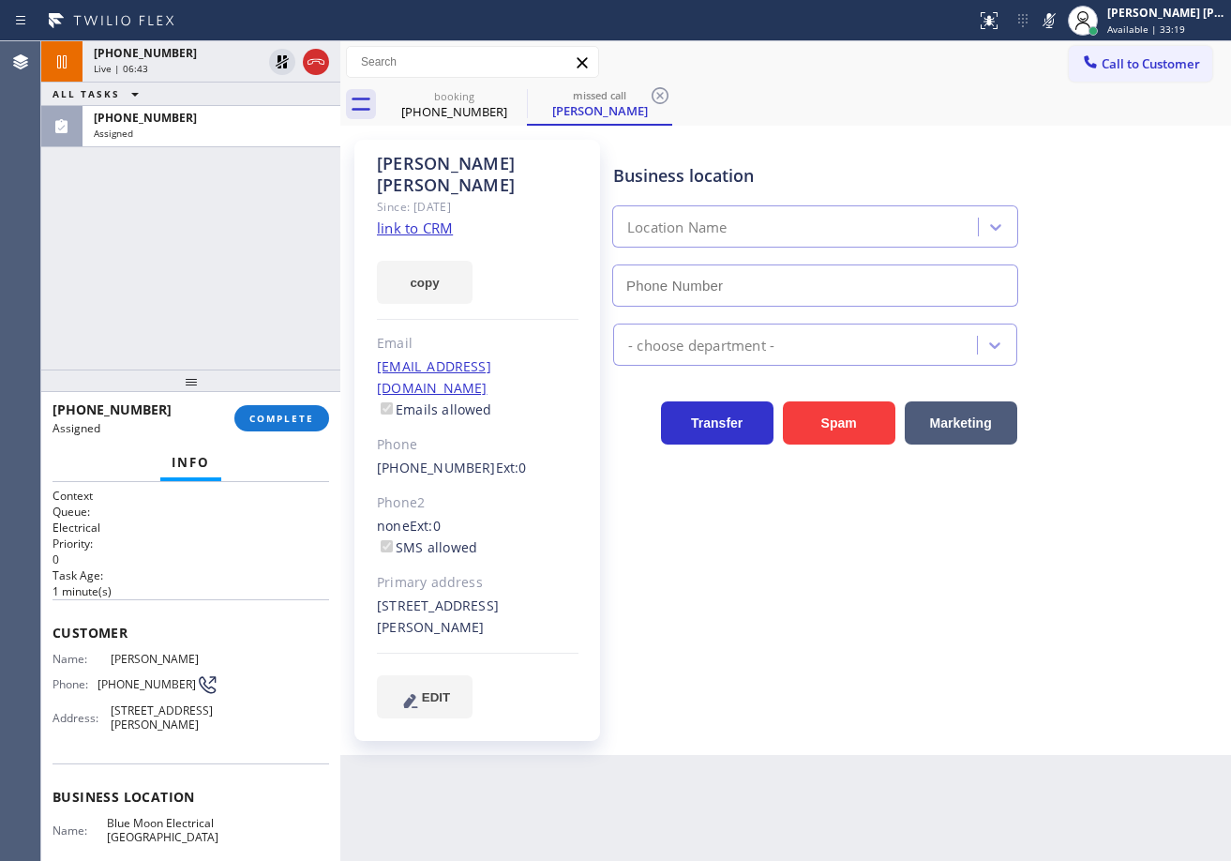
type input "[PHONE_NUMBER]"
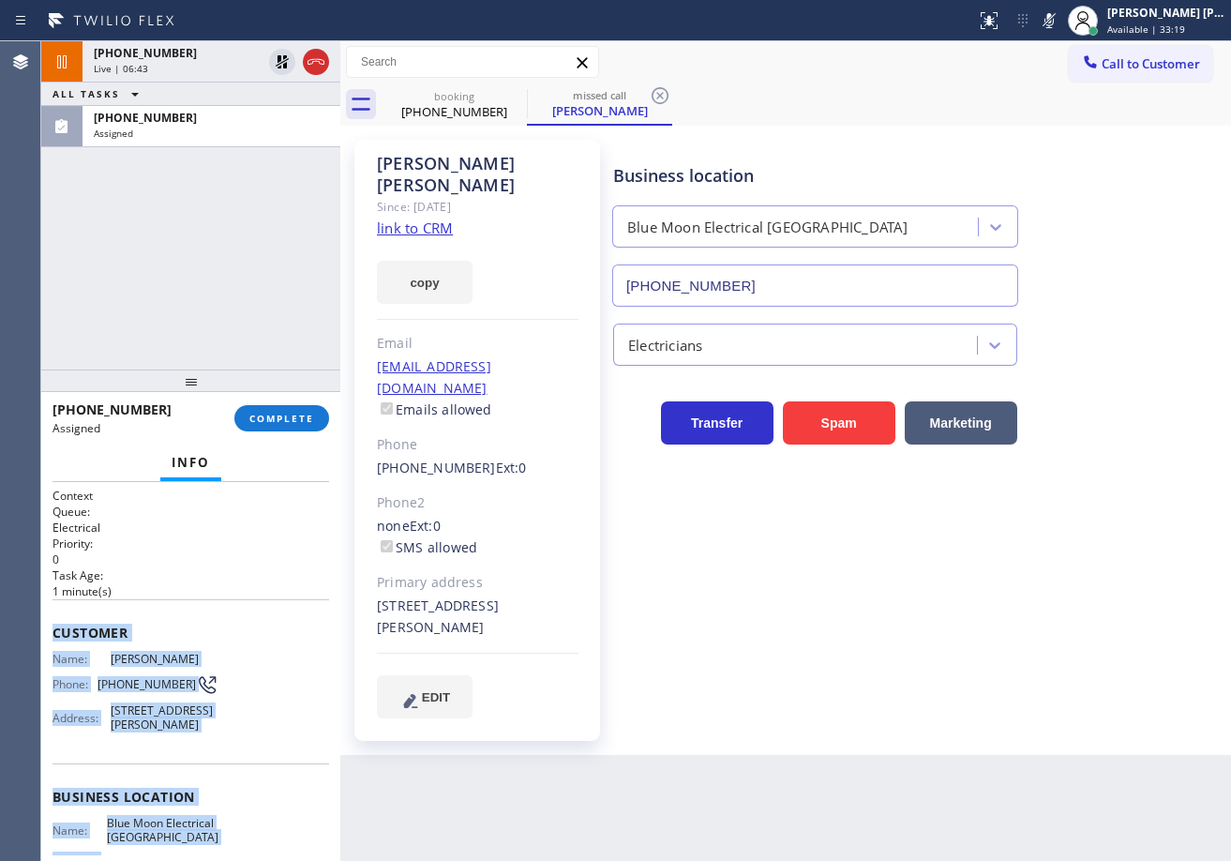
scroll to position [236, 0]
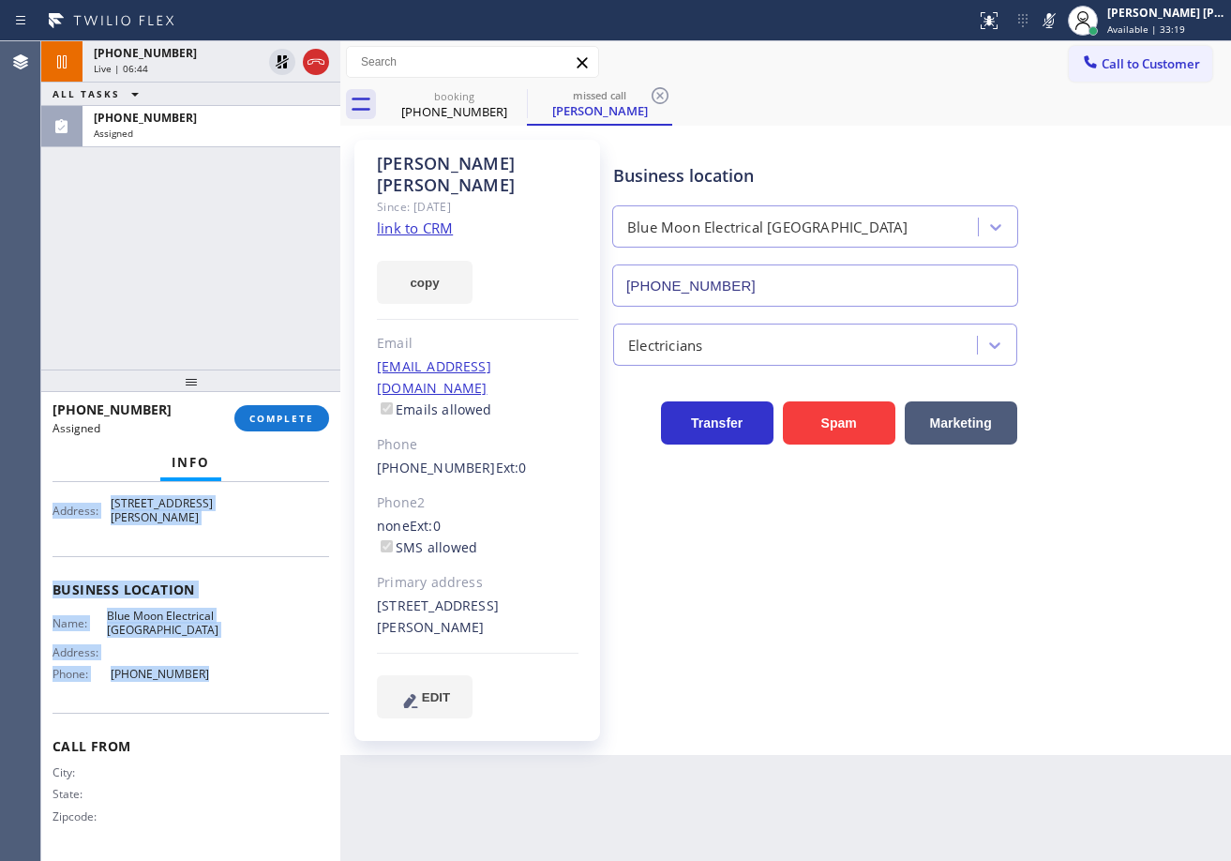
drag, startPoint x: 123, startPoint y: 715, endPoint x: 227, endPoint y: 652, distance: 122.0
click at [216, 687] on div "Context Queue: Electrical Priority: 0 Task Age: [DEMOGRAPHIC_DATA] minute(s) Cu…" at bounding box center [190, 671] width 299 height 379
copy div "Customer Name: [PERSON_NAME] Phone: [PHONE_NUMBER] Address: [STREET_ADDRESS][PE…"
click at [258, 425] on button "COMPLETE" at bounding box center [281, 418] width 95 height 26
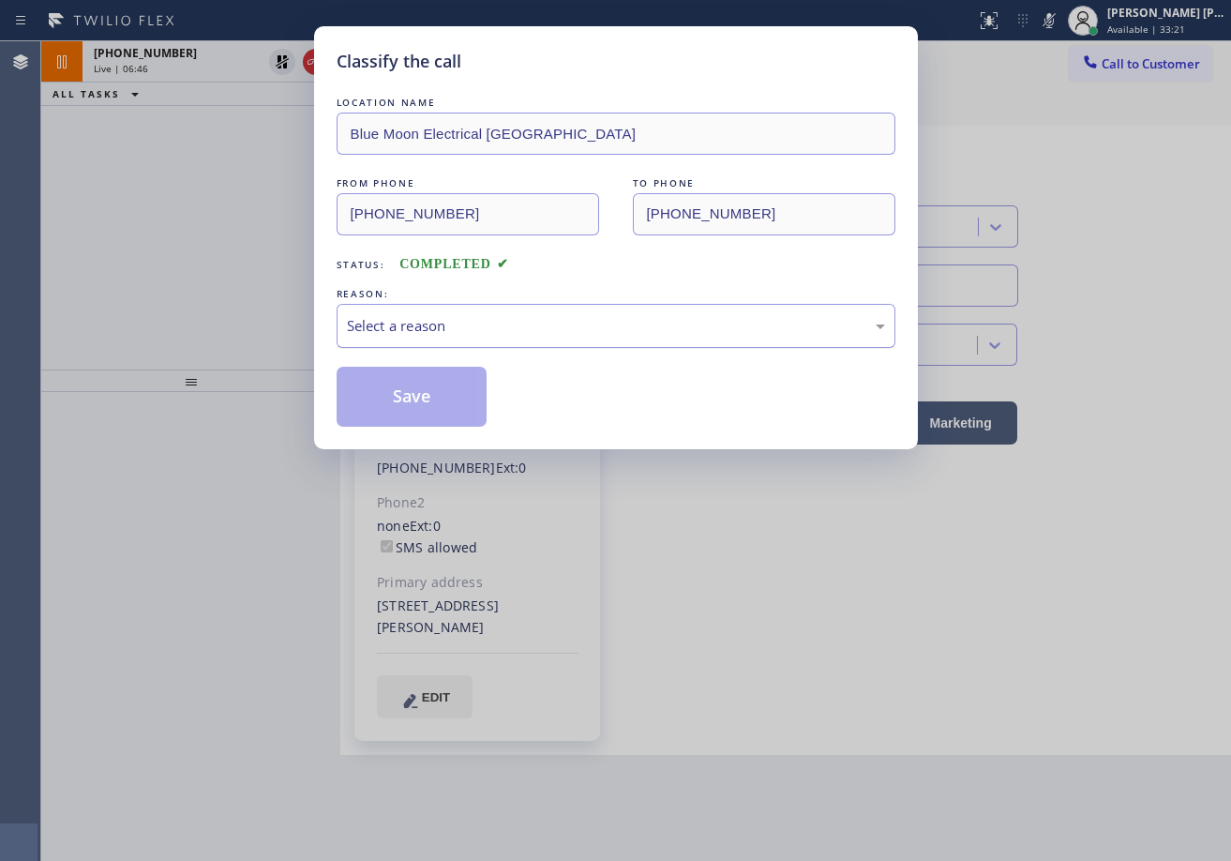
click at [371, 340] on div "Select a reason" at bounding box center [616, 326] width 559 height 44
click at [413, 320] on div "Tech, Unknown/didnt ring" at bounding box center [616, 326] width 538 height 22
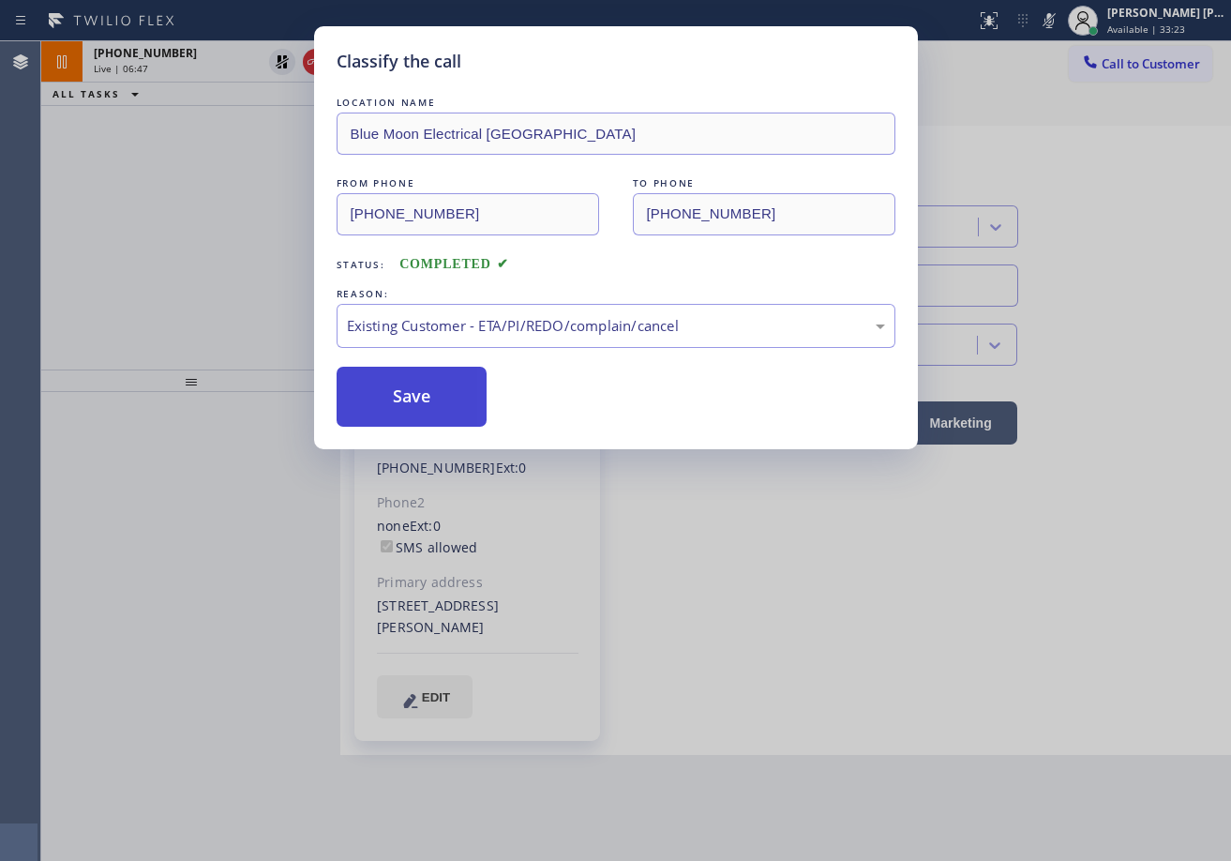
click at [425, 402] on button "Save" at bounding box center [412, 397] width 151 height 60
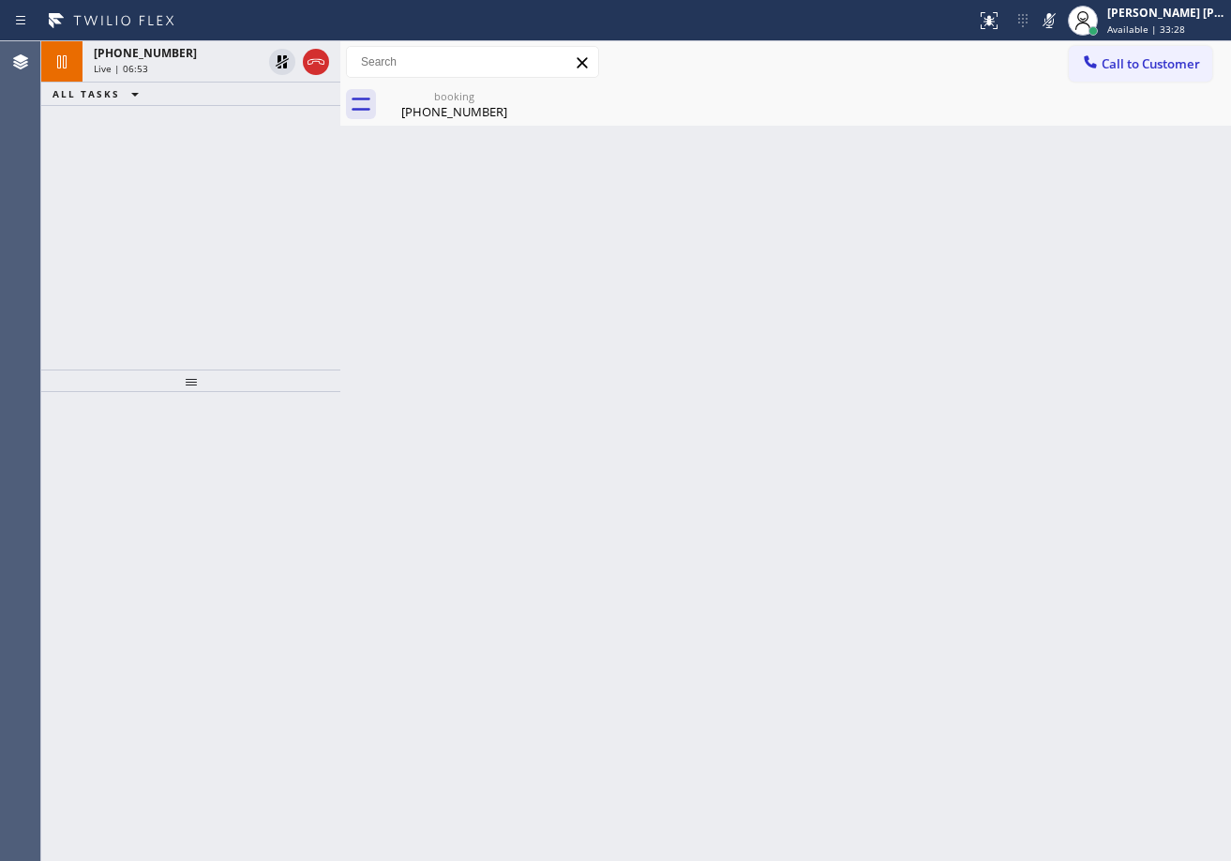
click at [207, 127] on div "[PHONE_NUMBER] Live | 06:53 ALL TASKS ALL TASKS ACTIVE TASKS TASKS IN WRAP UP" at bounding box center [190, 205] width 299 height 328
click at [232, 69] on div "Live | 06:53" at bounding box center [178, 68] width 168 height 13
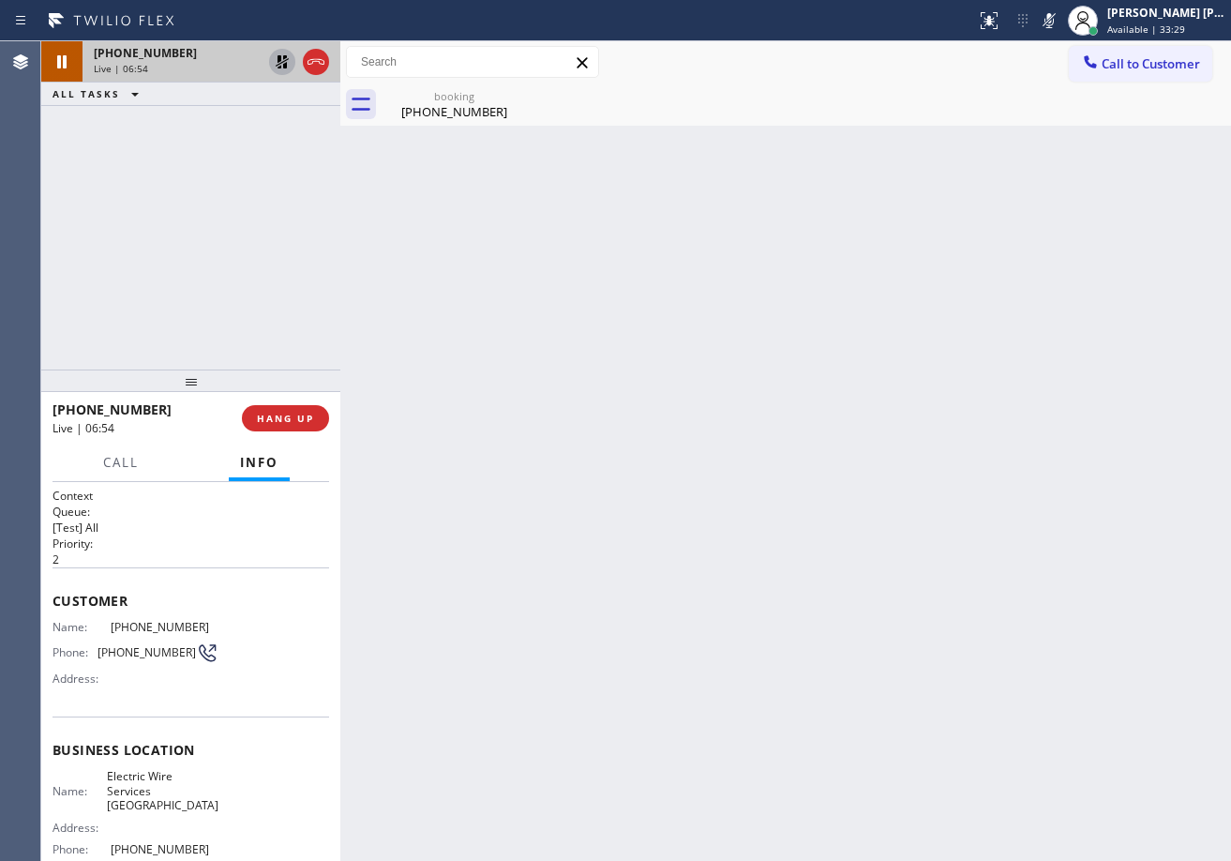
click at [275, 60] on icon at bounding box center [282, 62] width 22 height 22
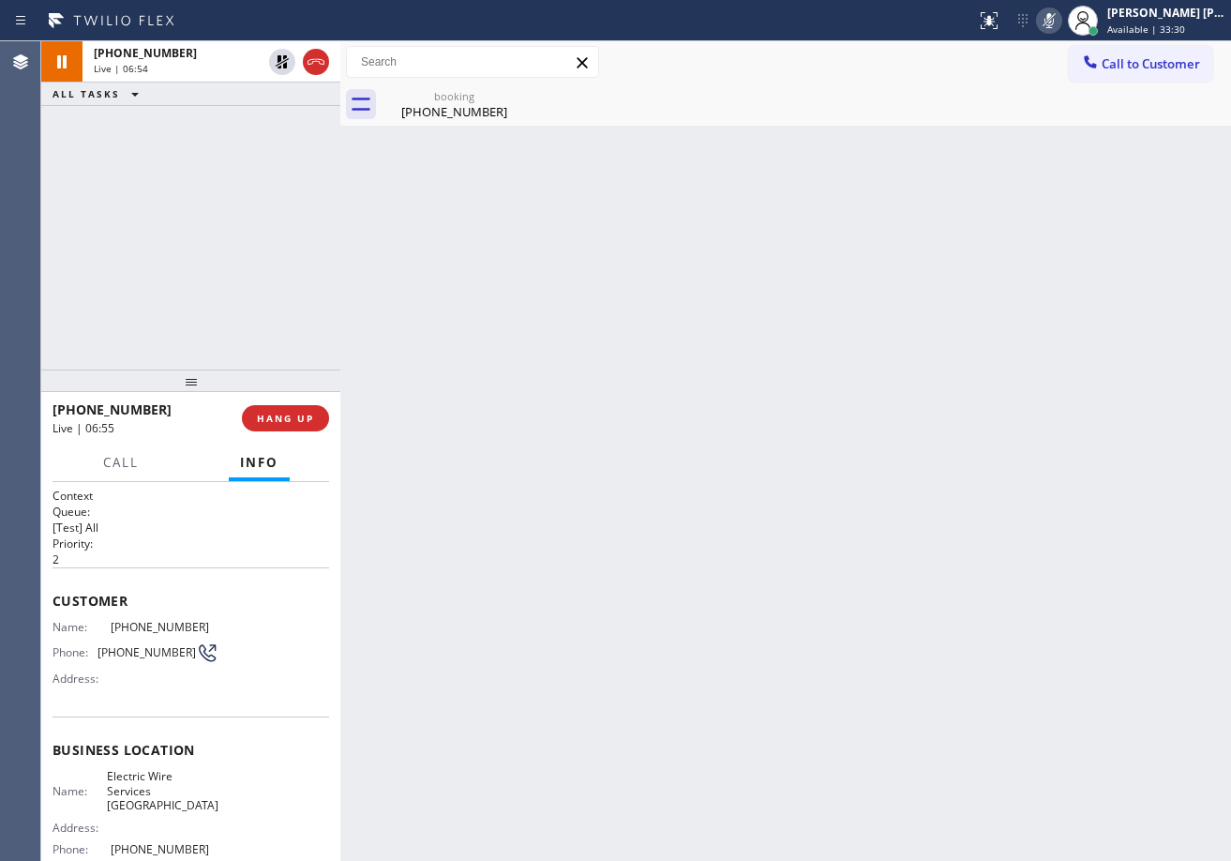
click at [1060, 23] on icon at bounding box center [1049, 20] width 22 height 22
click at [1003, 118] on div "booking [PHONE_NUMBER]" at bounding box center [806, 104] width 849 height 42
click at [1056, 273] on div "Back to Dashboard Change Sender ID Customers Technicians Select a contact Outbo…" at bounding box center [785, 450] width 891 height 819
click at [1072, 247] on div "Back to Dashboard Change Sender ID Customers Technicians Select a contact Outbo…" at bounding box center [785, 450] width 891 height 819
click at [1067, 265] on div "Back to Dashboard Change Sender ID Customers Technicians Select a contact Outbo…" at bounding box center [785, 450] width 891 height 819
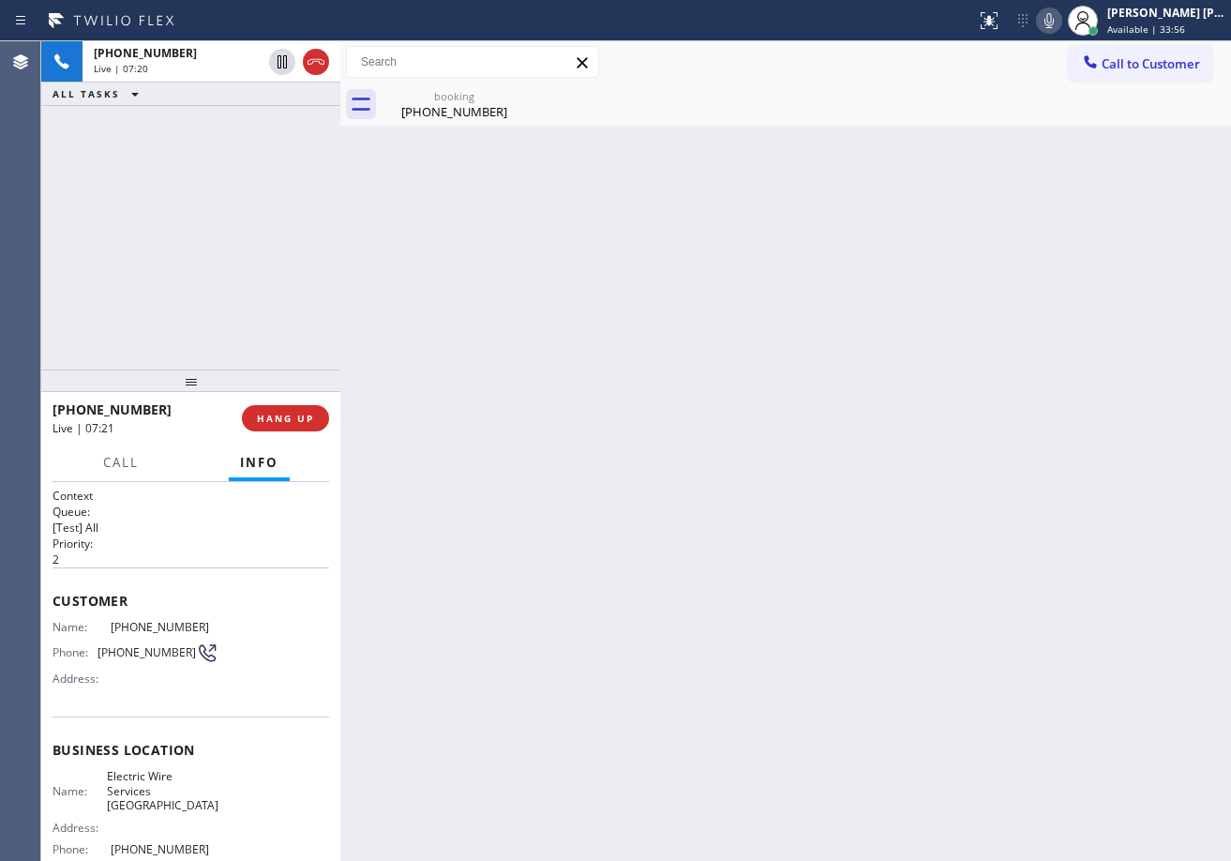
click at [1081, 367] on div "Back to Dashboard Change Sender ID Customers Technicians Select a contact Outbo…" at bounding box center [785, 450] width 891 height 819
drag, startPoint x: 974, startPoint y: 637, endPoint x: 966, endPoint y: 685, distance: 49.5
click at [969, 661] on div "Back to Dashboard Change Sender ID Customers Technicians Select a contact Outbo…" at bounding box center [785, 450] width 891 height 819
drag, startPoint x: 966, startPoint y: 710, endPoint x: 924, endPoint y: 799, distance: 98.1
click at [964, 733] on div "Back to Dashboard Change Sender ID Customers Technicians Select a contact Outbo…" at bounding box center [785, 450] width 891 height 819
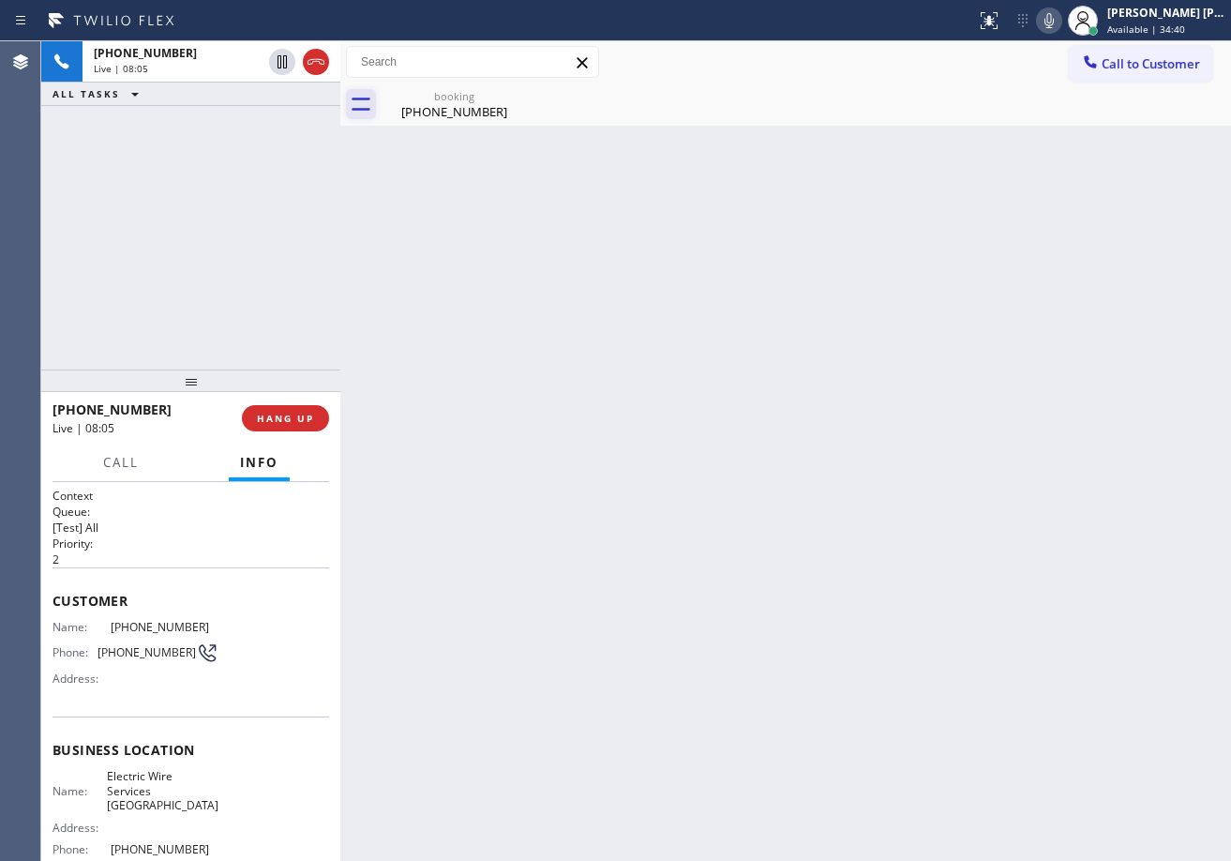
drag, startPoint x: 425, startPoint y: 118, endPoint x: 355, endPoint y: 110, distance: 69.9
click at [426, 118] on div "[PHONE_NUMBER]" at bounding box center [454, 111] width 142 height 17
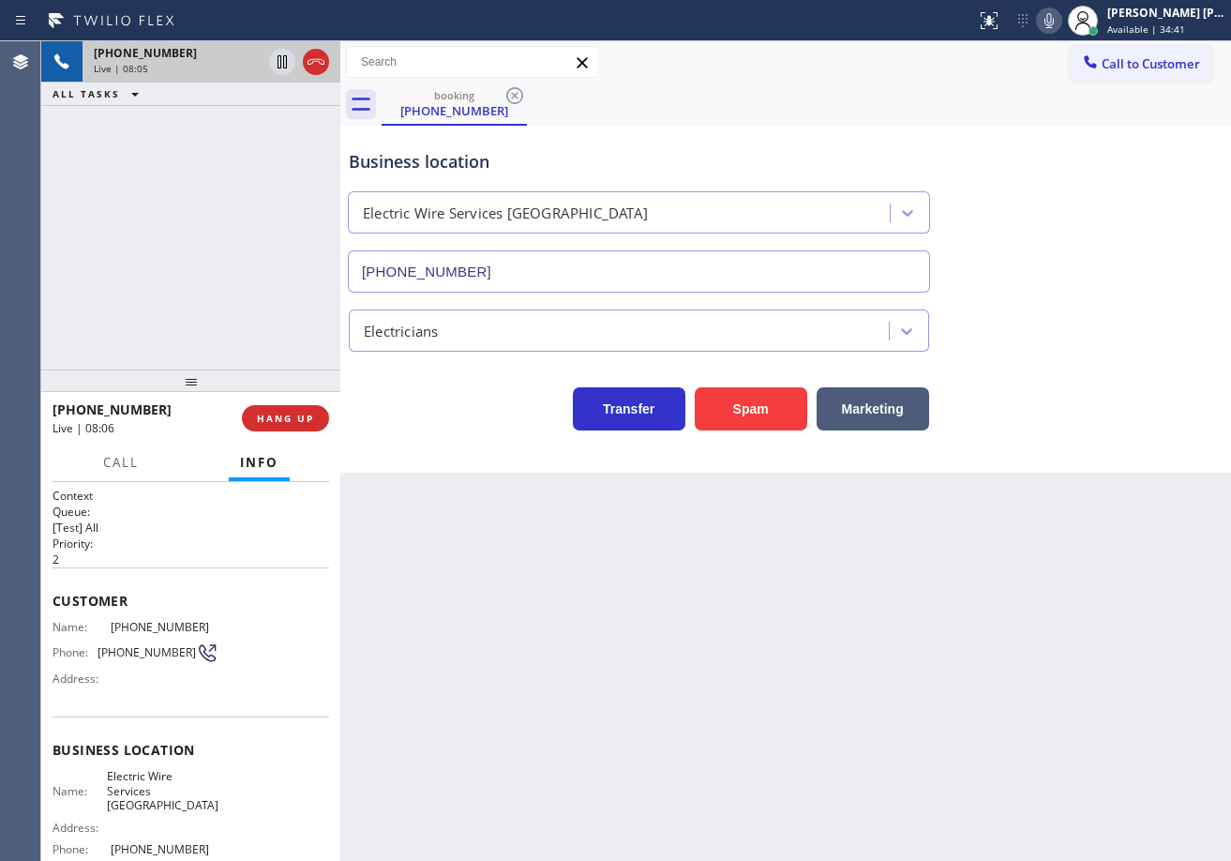
click at [215, 67] on div "Live | 08:05" at bounding box center [178, 68] width 168 height 13
click at [967, 111] on div "booking [PHONE_NUMBER]" at bounding box center [806, 104] width 849 height 42
click at [967, 110] on div "booking [PHONE_NUMBER]" at bounding box center [806, 104] width 849 height 42
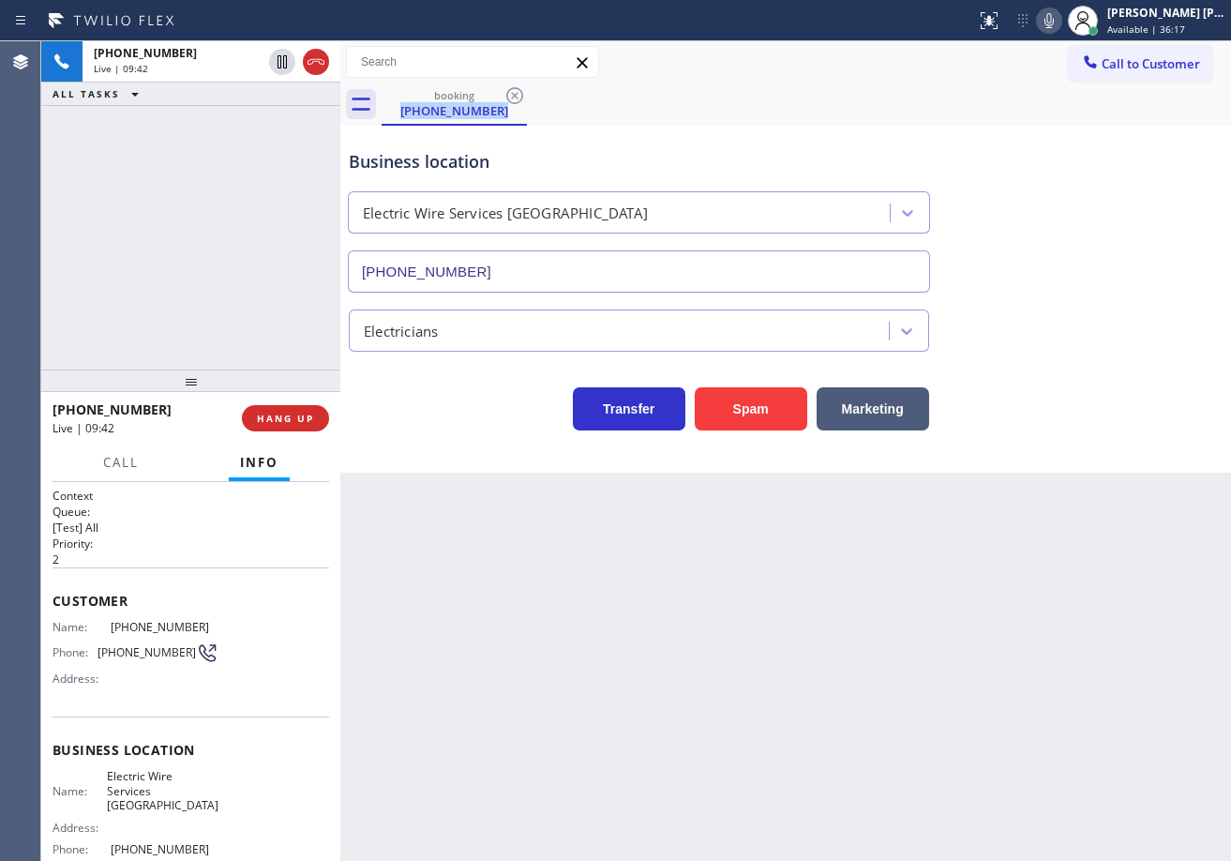
click at [967, 110] on div "booking [PHONE_NUMBER]" at bounding box center [806, 104] width 849 height 42
drag, startPoint x: 1068, startPoint y: 21, endPoint x: 1072, endPoint y: 54, distance: 34.0
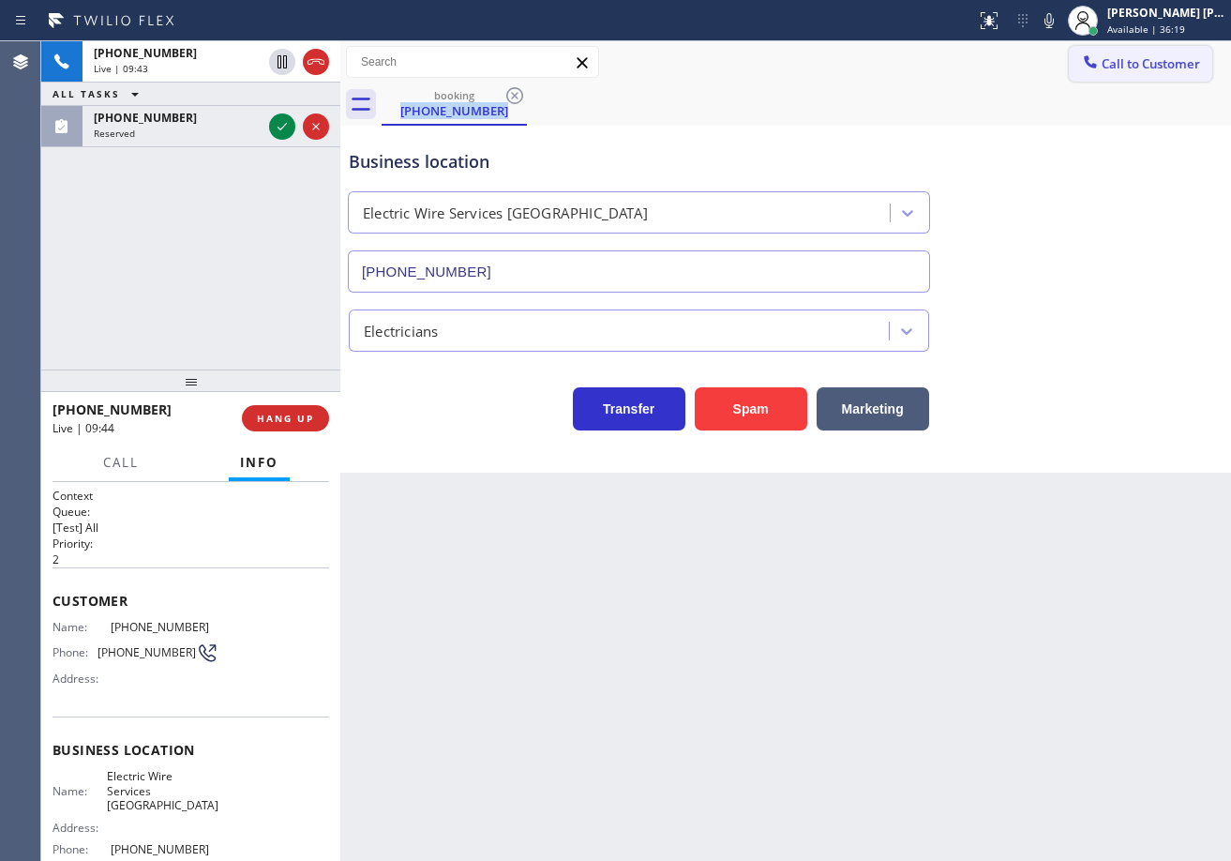
click at [1060, 23] on icon at bounding box center [1049, 20] width 22 height 22
click at [1072, 123] on div "booking [PHONE_NUMBER] Call to Customer Outbound call Location Search location …" at bounding box center [785, 256] width 891 height 431
click at [281, 62] on icon at bounding box center [281, 61] width 9 height 13
click at [258, 162] on div "[PHONE_NUMBER] Live | 09:45 ALL TASKS ALL TASKS ACTIVE TASKS TASKS IN WRAP UP […" at bounding box center [190, 205] width 299 height 328
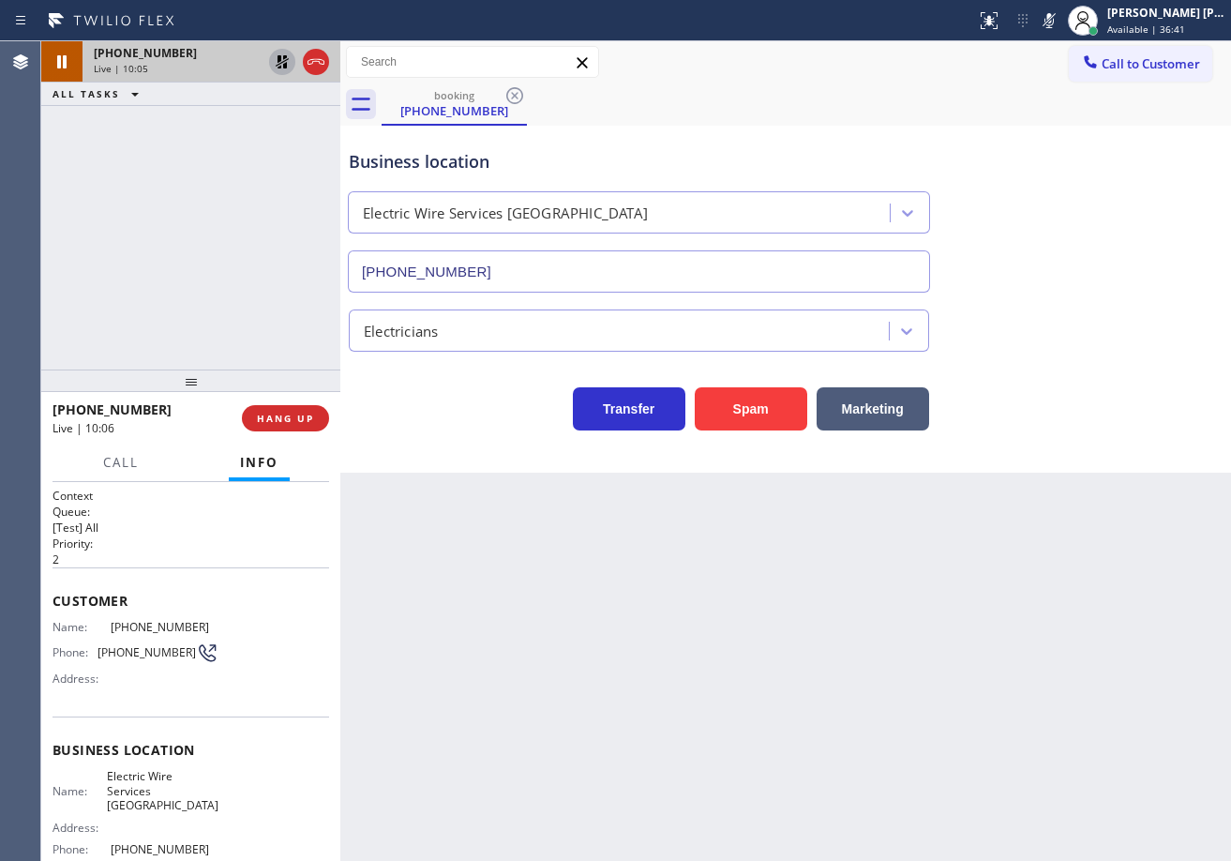
click at [273, 62] on icon at bounding box center [282, 62] width 22 height 22
drag, startPoint x: 1067, startPoint y: 16, endPoint x: 1099, endPoint y: 210, distance: 196.7
click at [1060, 23] on icon at bounding box center [1049, 20] width 22 height 22
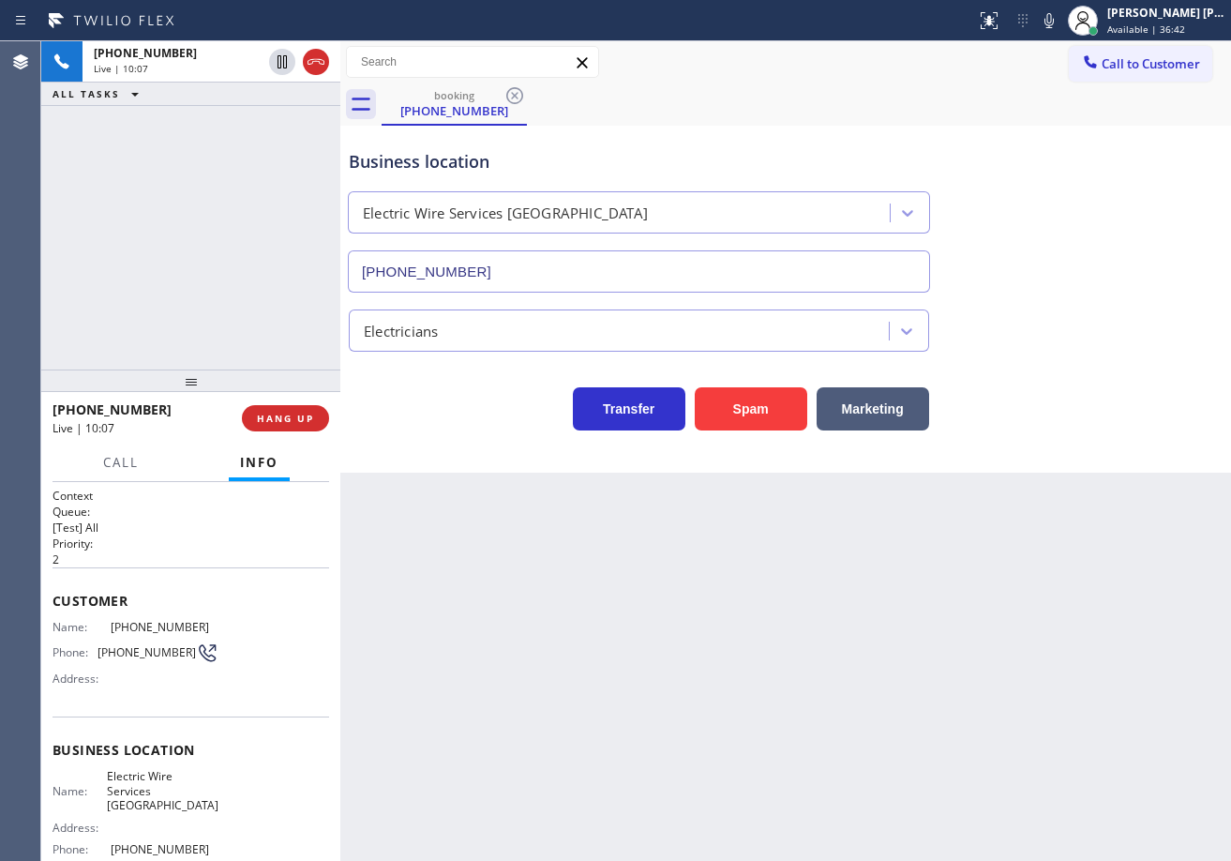
click at [1099, 210] on div "Business location Electric Wire Services [GEOGRAPHIC_DATA] [PHONE_NUMBER]" at bounding box center [785, 208] width 881 height 170
click at [1054, 353] on div "Transfer Spam Marketing" at bounding box center [785, 391] width 881 height 79
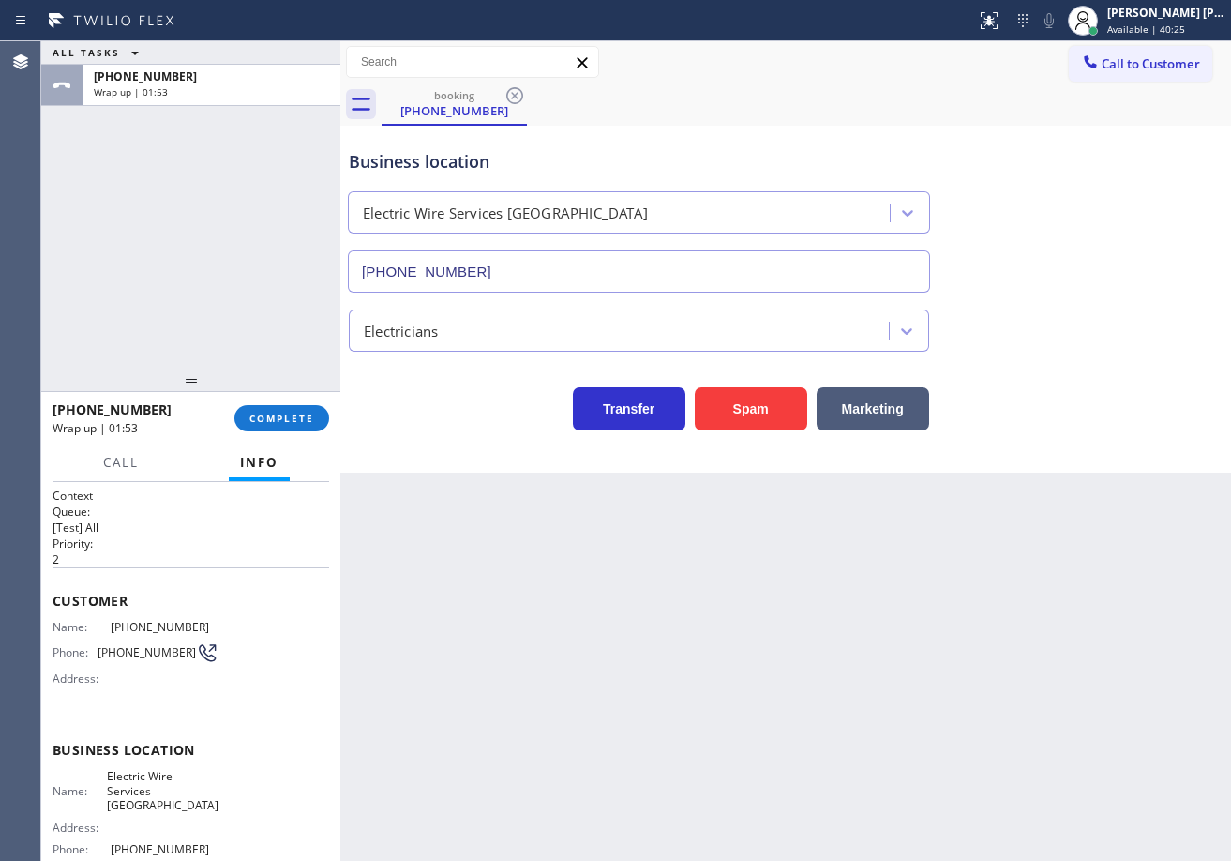
click at [294, 436] on div "[PHONE_NUMBER] Wrap up | 01:53 COMPLETE" at bounding box center [190, 418] width 277 height 49
click at [297, 428] on div "[PHONE_NUMBER] Wrap up | 01:53 COMPLETE" at bounding box center [190, 418] width 277 height 49
click at [297, 427] on button "COMPLETE" at bounding box center [281, 418] width 95 height 26
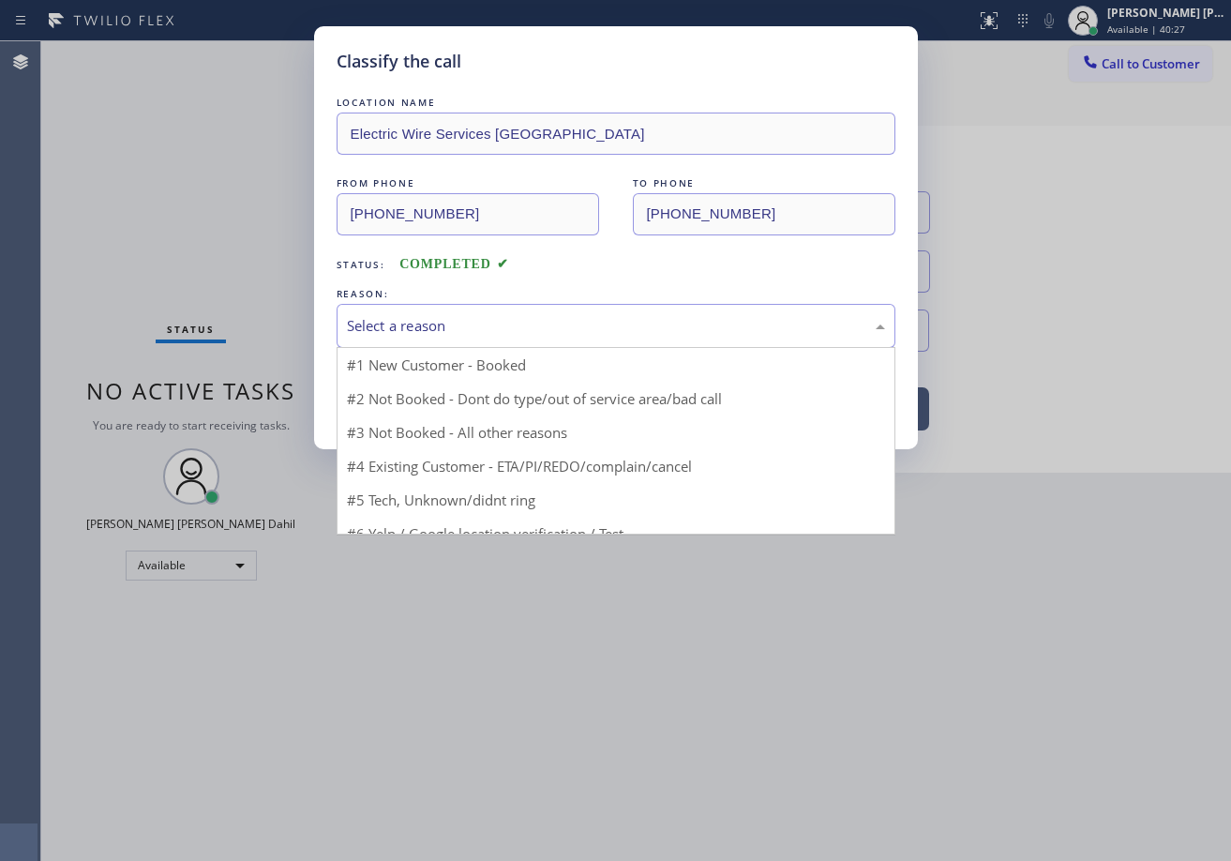
click at [396, 339] on div "Select a reason" at bounding box center [616, 326] width 559 height 44
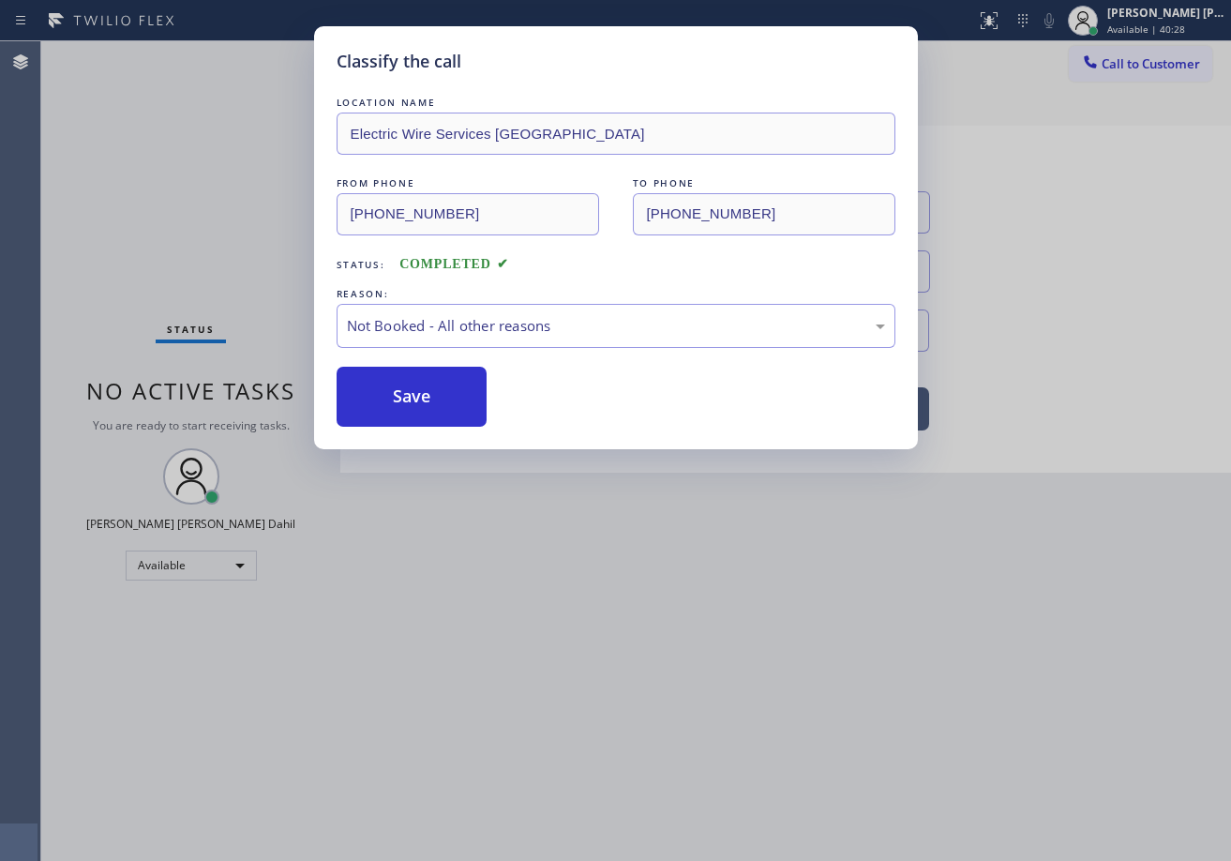
click at [408, 398] on button "Save" at bounding box center [412, 397] width 151 height 60
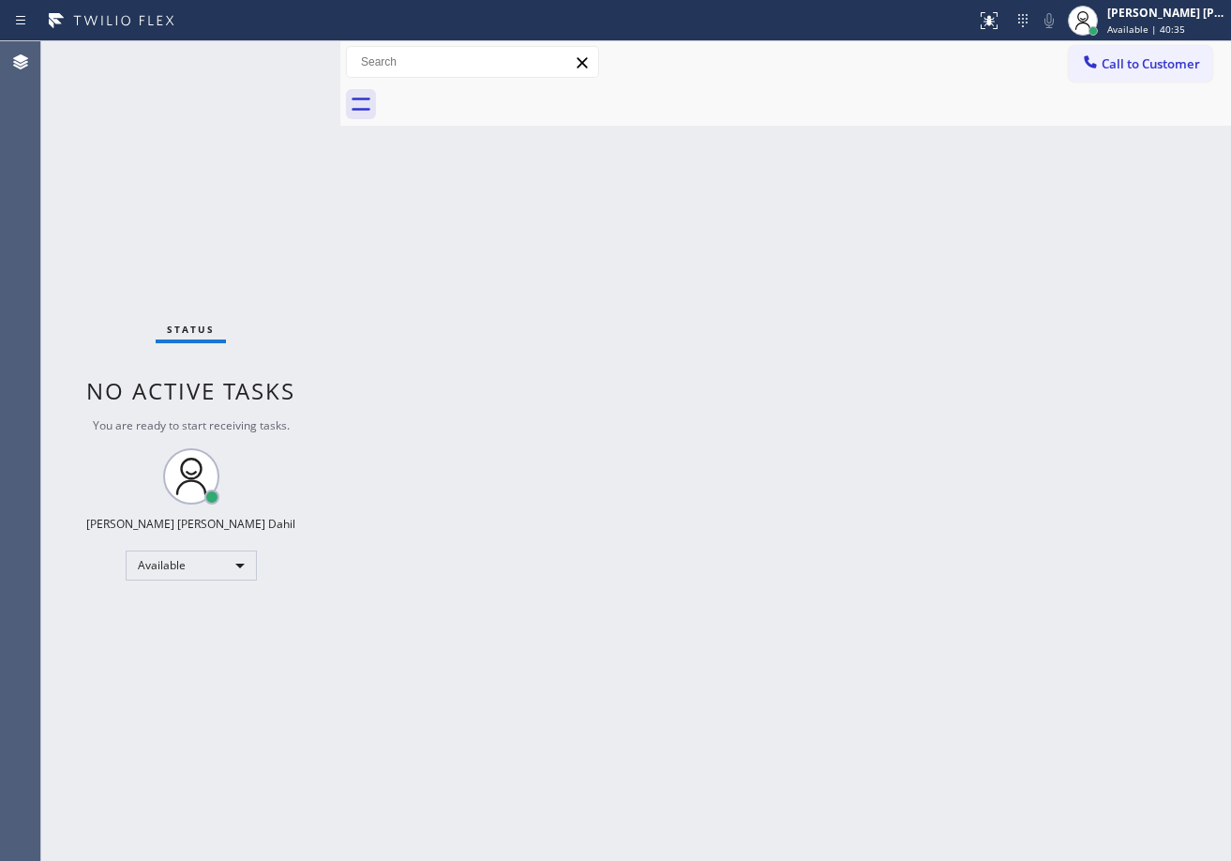
click at [805, 516] on div "Back to Dashboard Change Sender ID Customers Technicians Select a contact Outbo…" at bounding box center [785, 450] width 891 height 819
drag, startPoint x: 850, startPoint y: 493, endPoint x: 876, endPoint y: 512, distance: 31.5
click at [869, 508] on div "Back to Dashboard Change Sender ID Customers Technicians Select a contact Outbo…" at bounding box center [785, 450] width 891 height 819
click at [870, 516] on div "Back to Dashboard Change Sender ID Customers Technicians Select a contact Outbo…" at bounding box center [785, 450] width 891 height 819
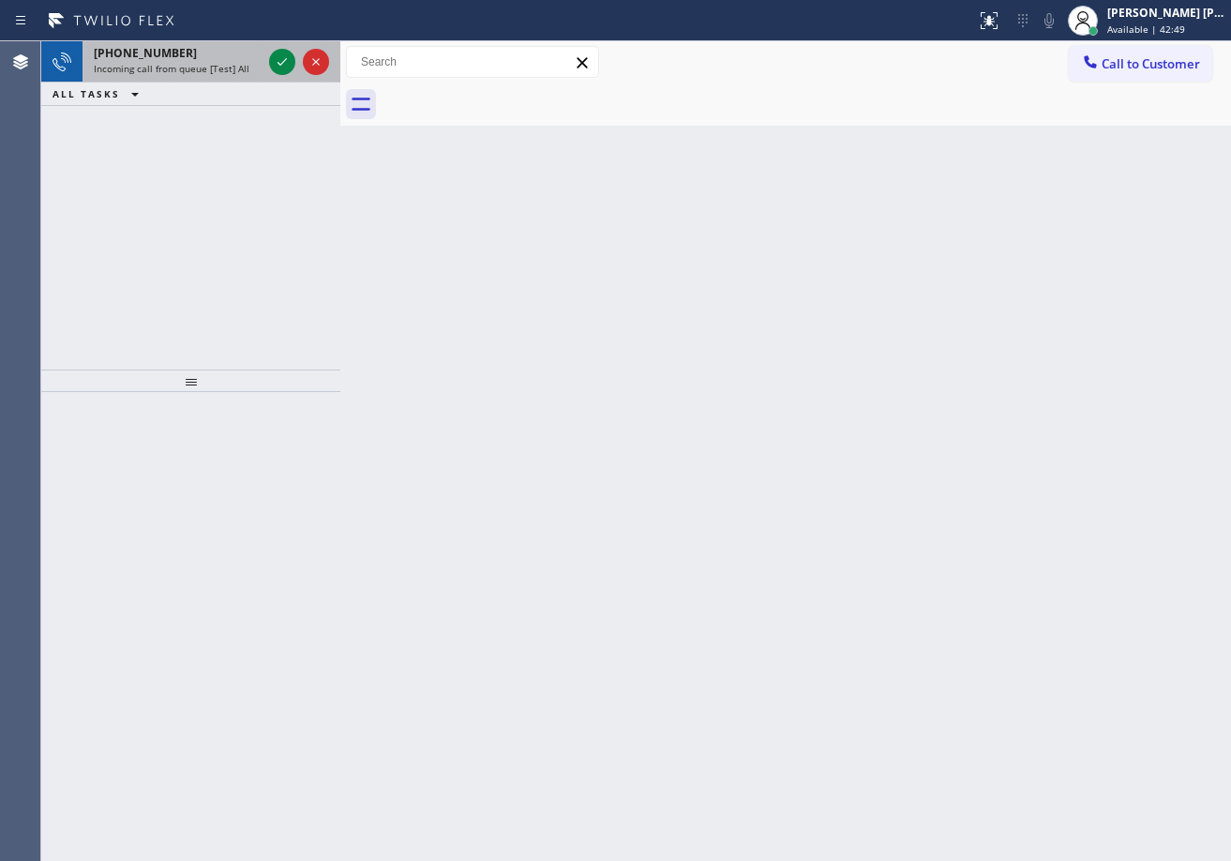
click at [232, 66] on span "Incoming call from queue [Test] All" at bounding box center [172, 68] width 156 height 13
click at [230, 64] on span "Incoming call from queue [Test] All" at bounding box center [172, 68] width 156 height 13
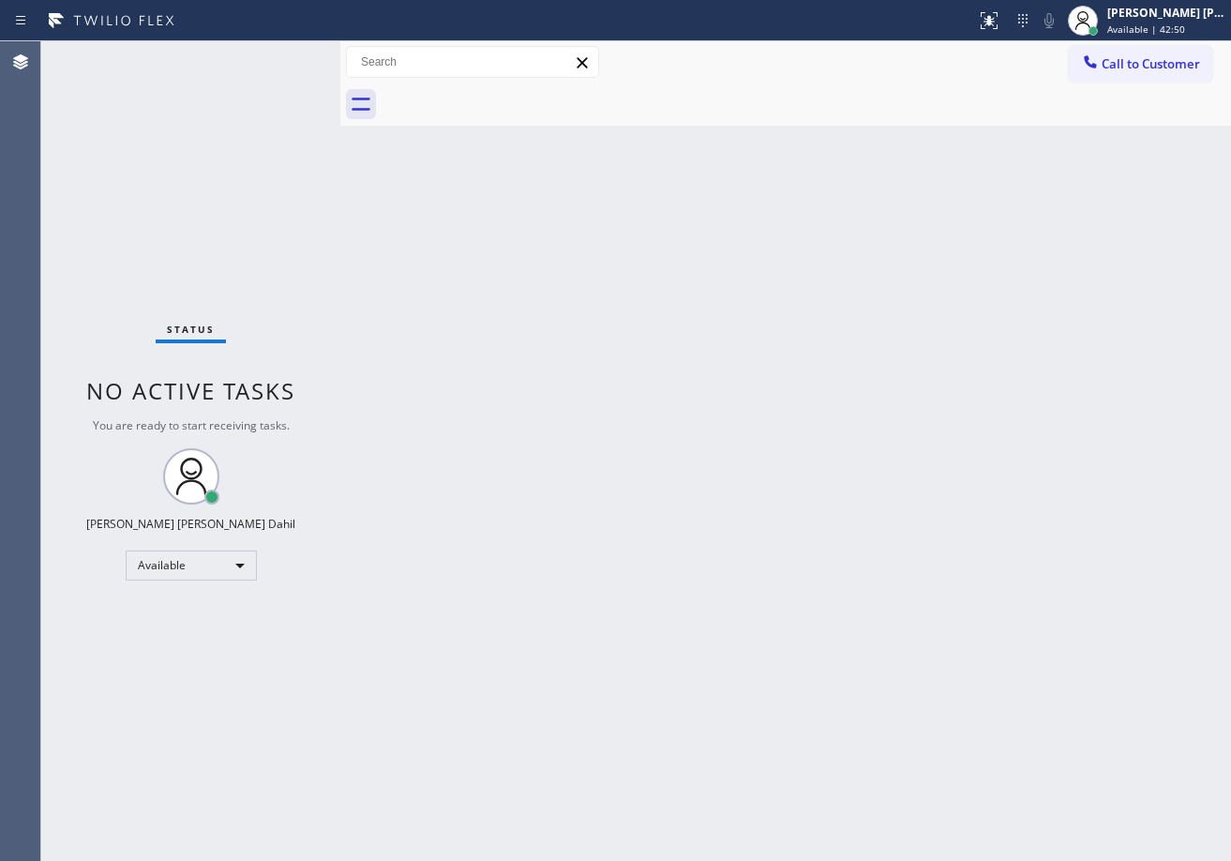
click at [230, 64] on div "Status No active tasks You are ready to start receiving tasks. [PERSON_NAME] [P…" at bounding box center [190, 450] width 299 height 819
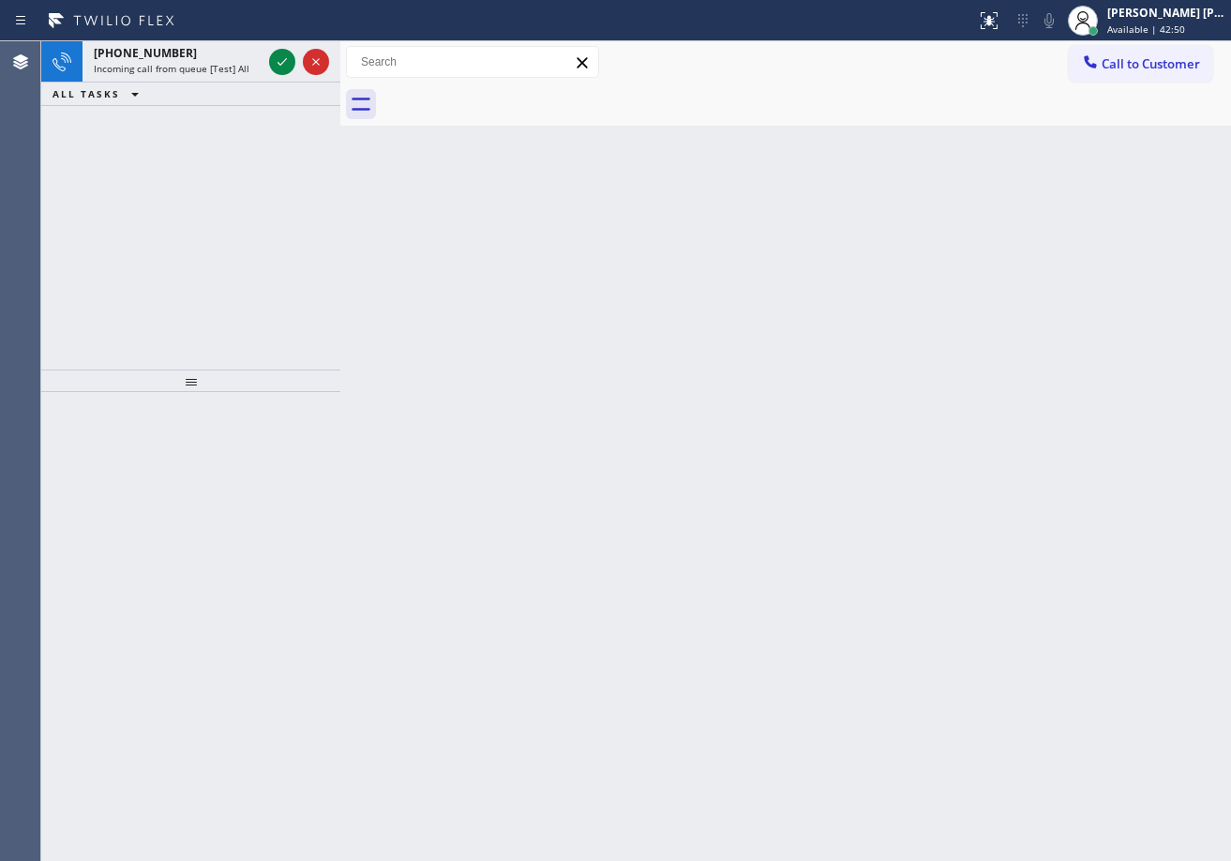
click at [230, 64] on span "Incoming call from queue [Test] All" at bounding box center [172, 68] width 156 height 13
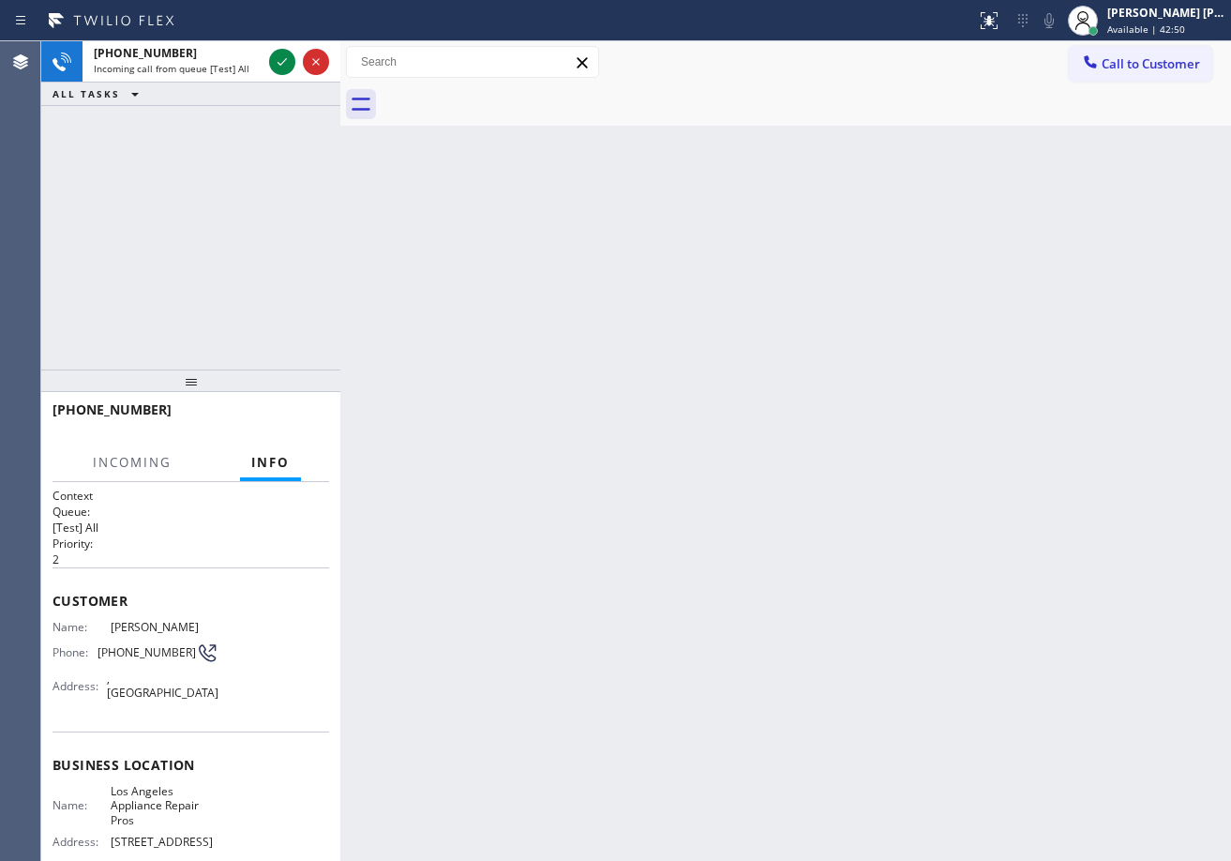
click at [230, 64] on span "Incoming call from queue [Test] All" at bounding box center [172, 68] width 156 height 13
click at [283, 55] on icon at bounding box center [282, 62] width 22 height 22
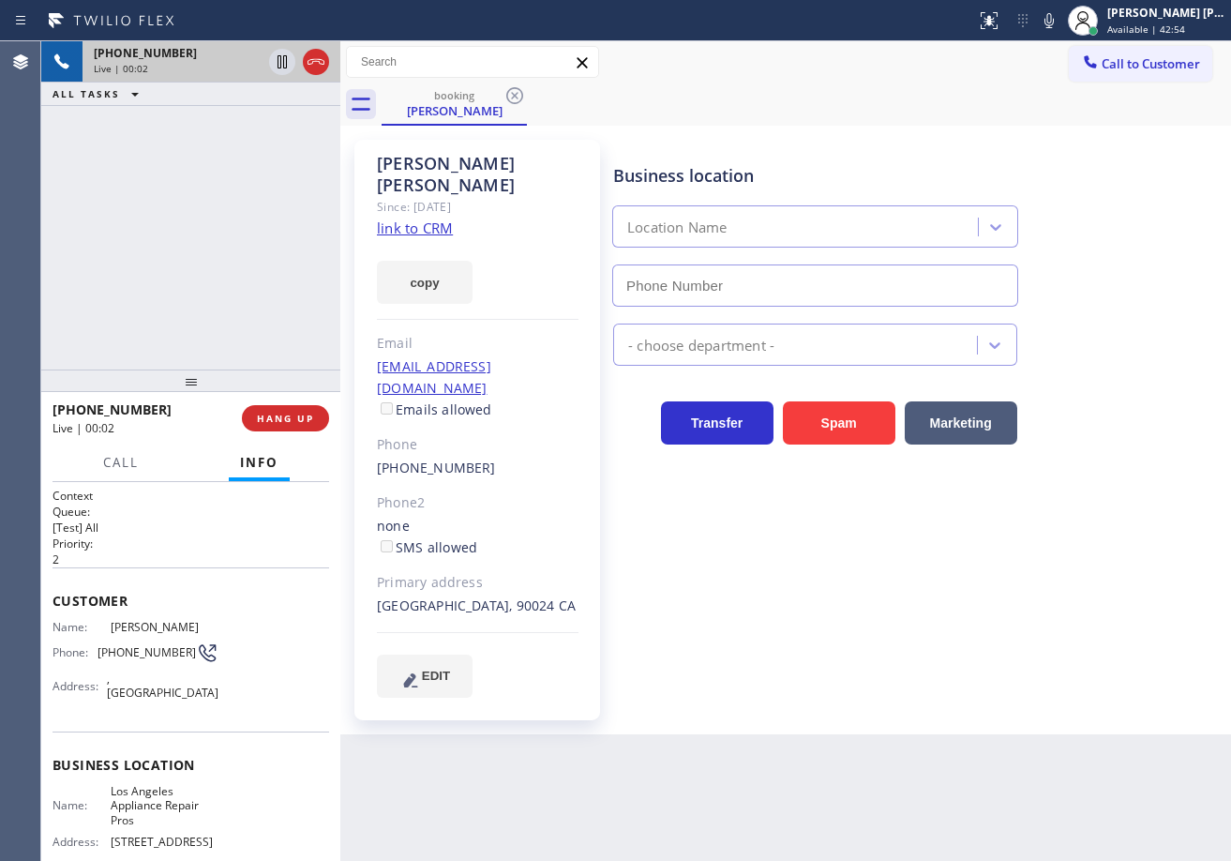
type input "[PHONE_NUMBER]"
click at [390, 218] on link "link to CRM" at bounding box center [415, 227] width 76 height 19
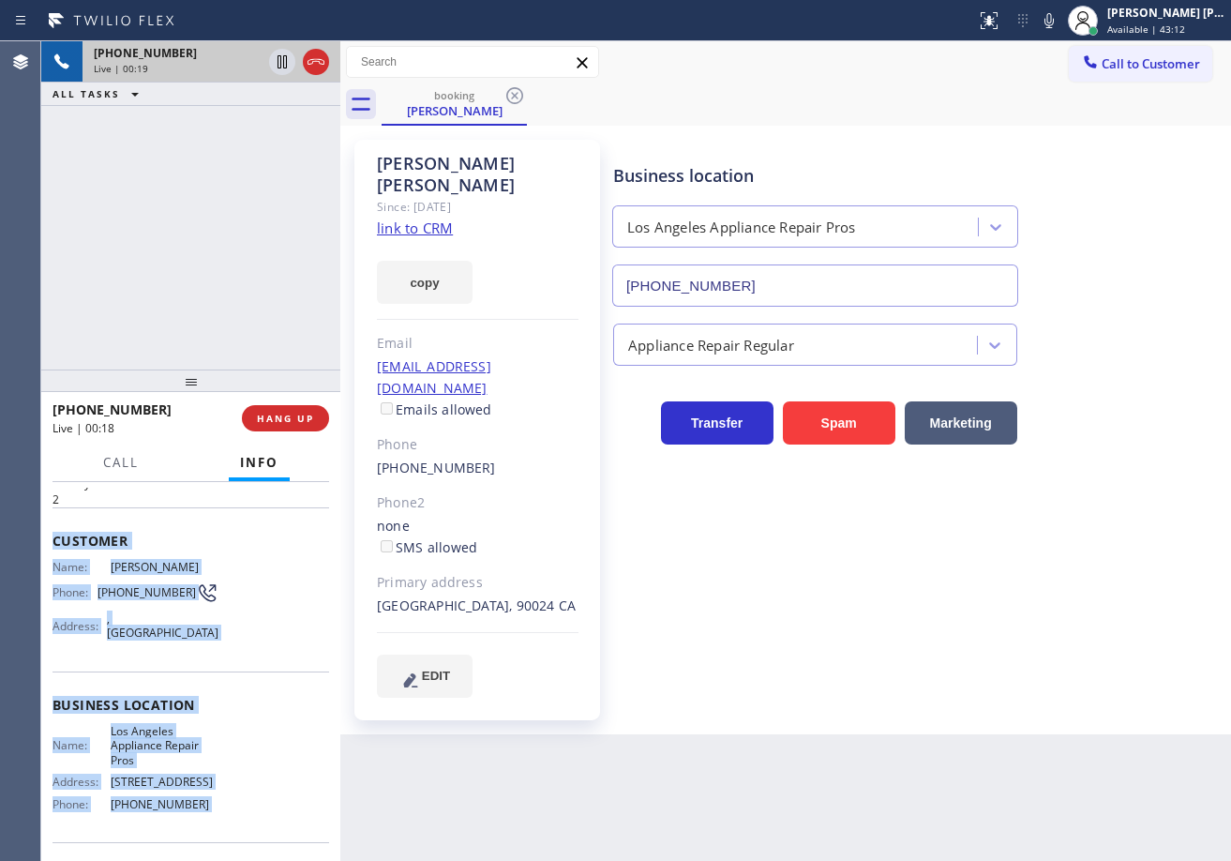
scroll to position [189, 0]
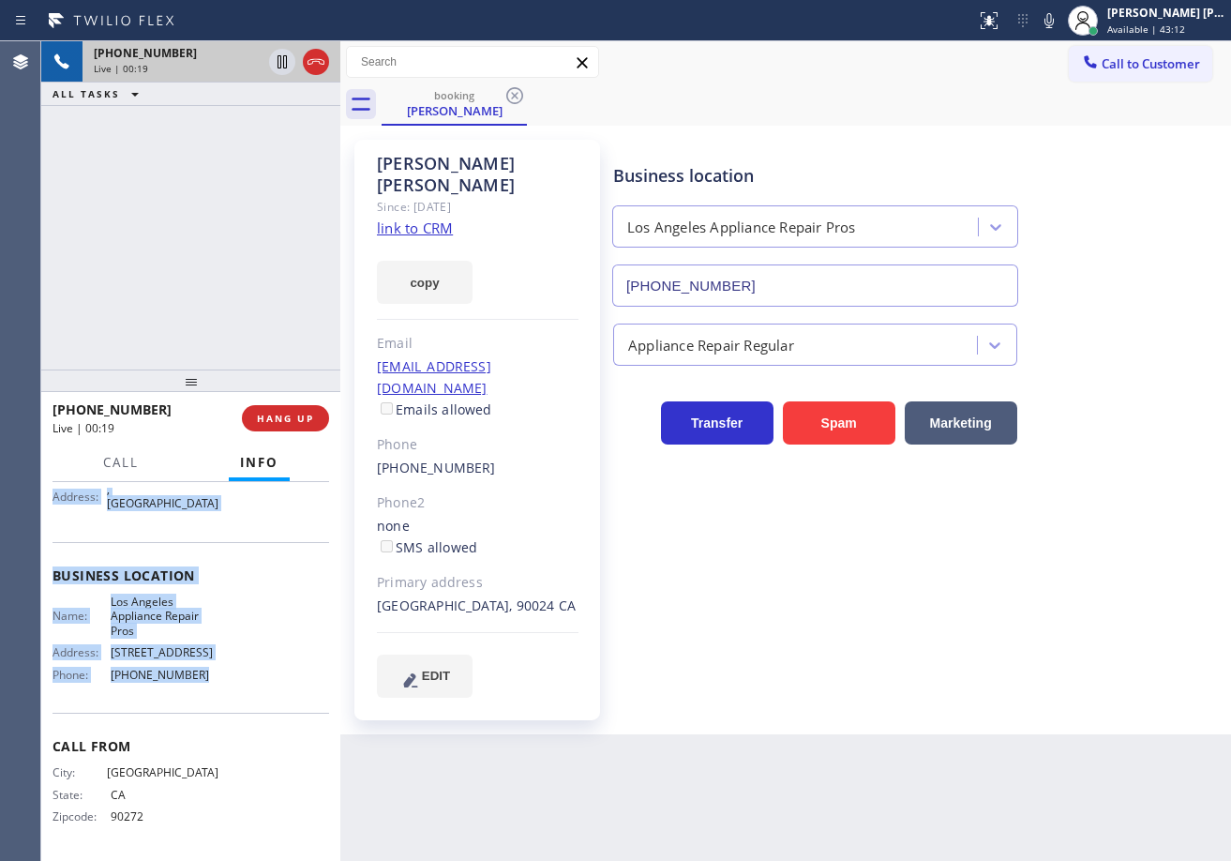
drag, startPoint x: 50, startPoint y: 598, endPoint x: 221, endPoint y: 670, distance: 186.1
click at [221, 670] on div "Context Queue: [Test] All Priority: 2 Customer Name: [PERSON_NAME] Phone: [PHON…" at bounding box center [190, 671] width 299 height 379
copy div "Customer Name: [PERSON_NAME] Phone: [PHONE_NUMBER] Address: [GEOGRAPHIC_DATA] B…"
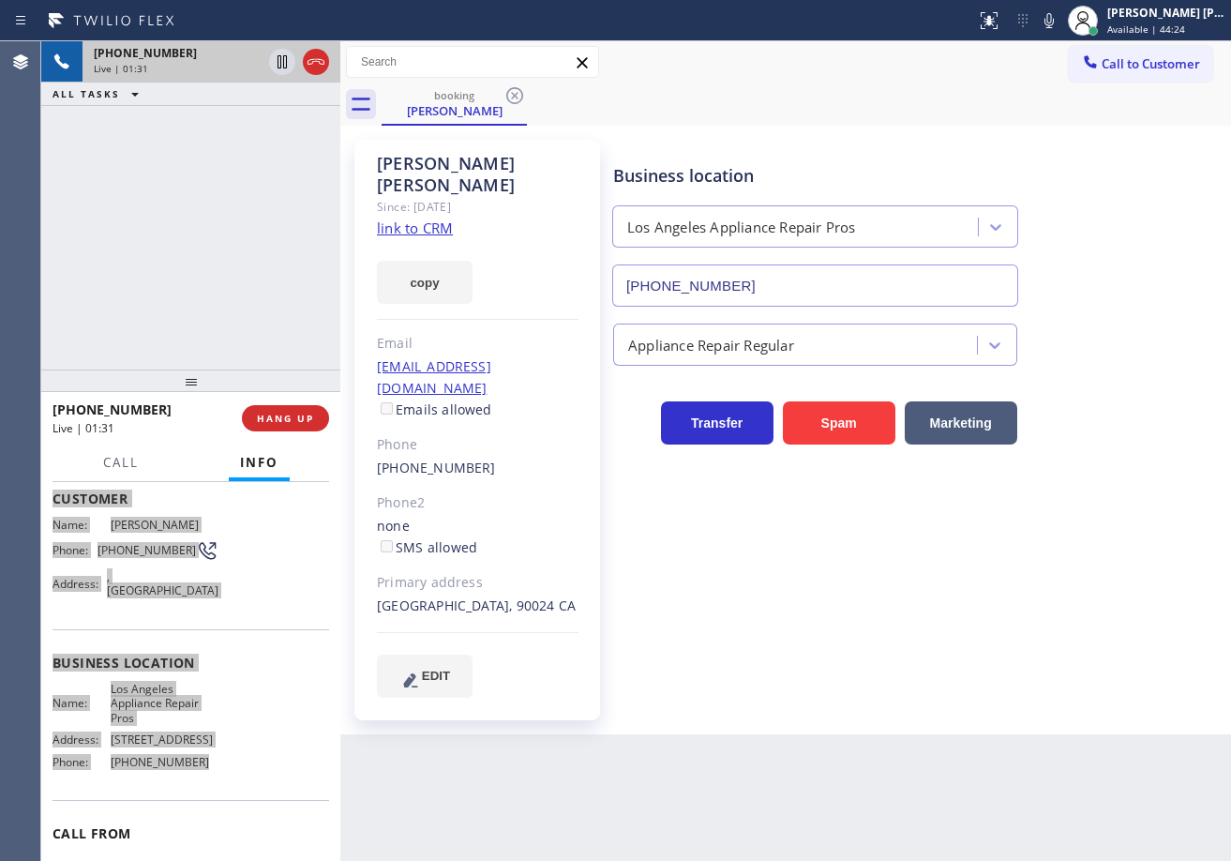
scroll to position [2, 0]
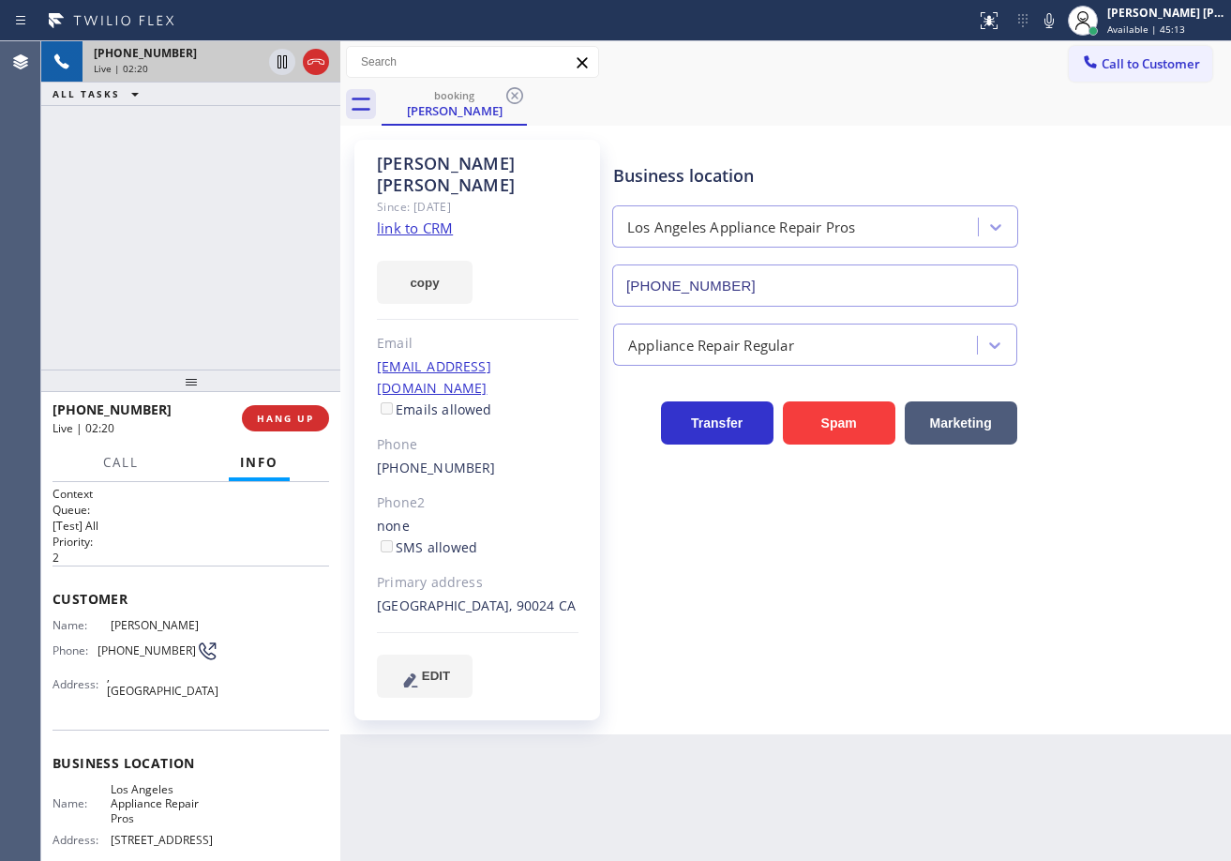
click at [258, 142] on div "[PHONE_NUMBER] Live | 02:20 ALL TASKS ALL TASKS ACTIVE TASKS TASKS IN WRAP UP" at bounding box center [190, 205] width 299 height 328
click at [882, 165] on div "Business location" at bounding box center [815, 175] width 404 height 25
drag, startPoint x: 1067, startPoint y: 22, endPoint x: 1061, endPoint y: 56, distance: 34.2
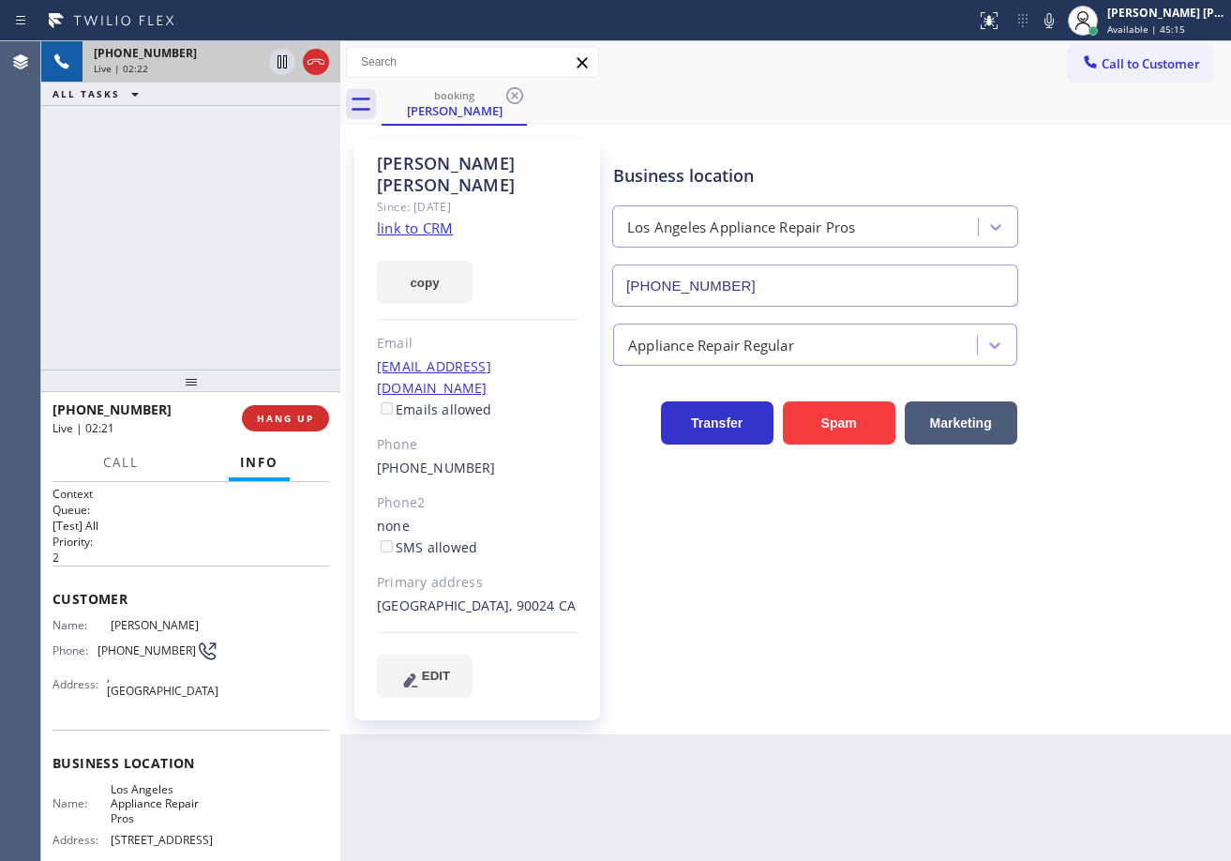
click at [1060, 24] on icon at bounding box center [1049, 20] width 22 height 22
drag, startPoint x: 1059, startPoint y: 60, endPoint x: 921, endPoint y: 99, distance: 144.2
click at [1059, 61] on div "Call to Customer Outbound call Location Search location Your caller id phone nu…" at bounding box center [785, 62] width 891 height 33
click at [278, 62] on icon at bounding box center [281, 61] width 9 height 13
click at [274, 112] on div "[PHONE_NUMBER] Live | 02:23 ALL TASKS ALL TASKS ACTIVE TASKS TASKS IN WRAP UP" at bounding box center [190, 205] width 299 height 328
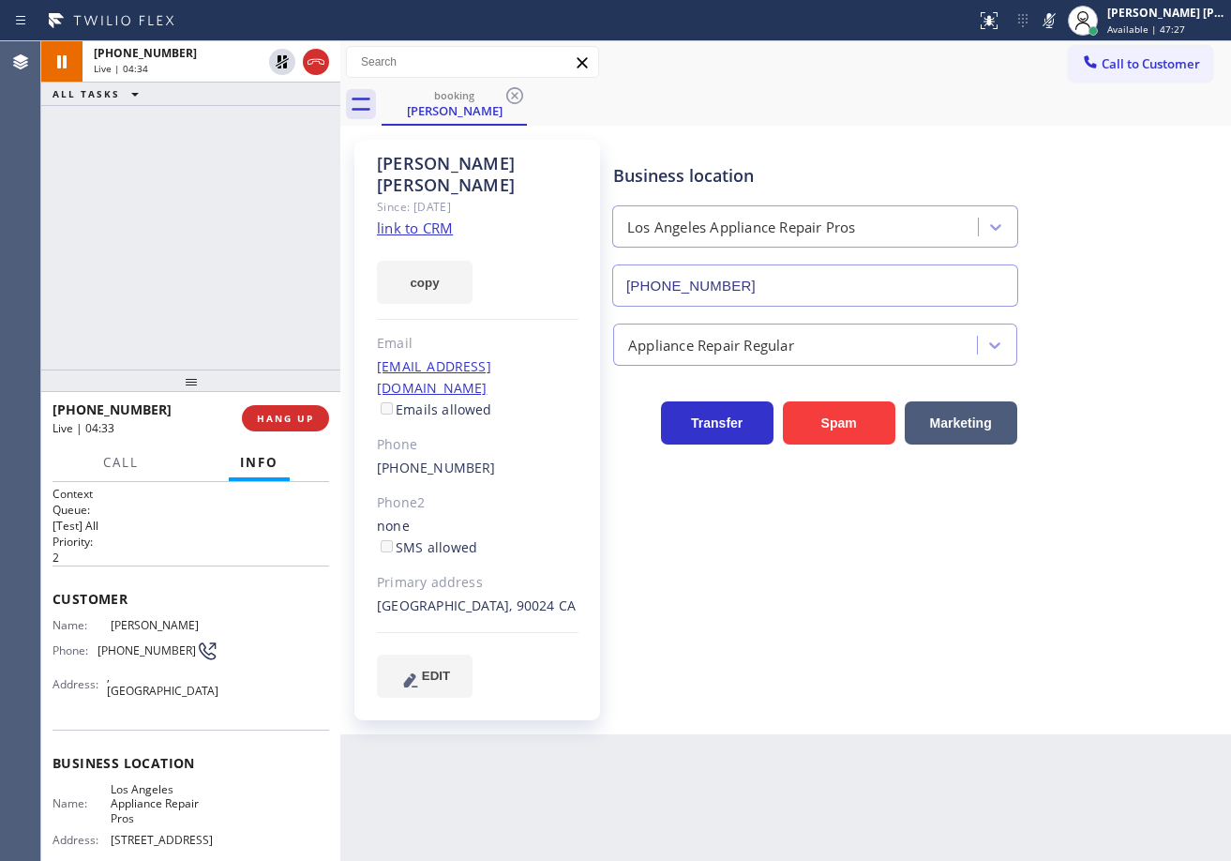
click at [251, 103] on div "ALL TASKS ALL TASKS ACTIVE TASKS TASKS IN WRAP UP" at bounding box center [190, 93] width 299 height 23
drag, startPoint x: 279, startPoint y: 60, endPoint x: 456, endPoint y: 73, distance: 176.7
click at [280, 60] on icon at bounding box center [282, 61] width 13 height 13
click at [1060, 22] on icon at bounding box center [1049, 20] width 22 height 22
click at [1092, 164] on div "Business location [GEOGRAPHIC_DATA] Appliance Repair Pros [PHONE_NUMBER]" at bounding box center [917, 222] width 617 height 170
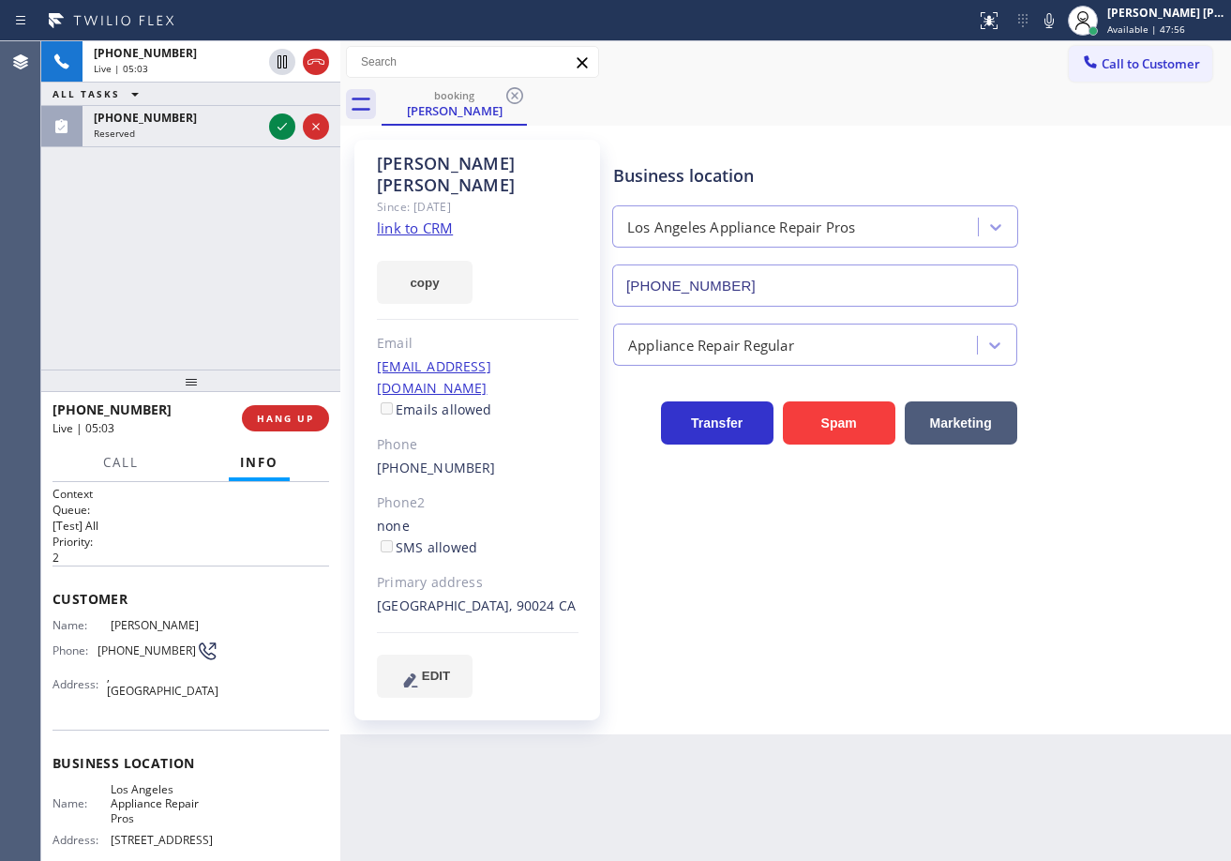
click at [207, 236] on div "[PHONE_NUMBER] Live | 05:03 ALL TASKS ALL TASKS ACTIVE TASKS TASKS IN WRAP UP […" at bounding box center [190, 205] width 299 height 328
click at [256, 135] on div "Reserved" at bounding box center [178, 133] width 168 height 13
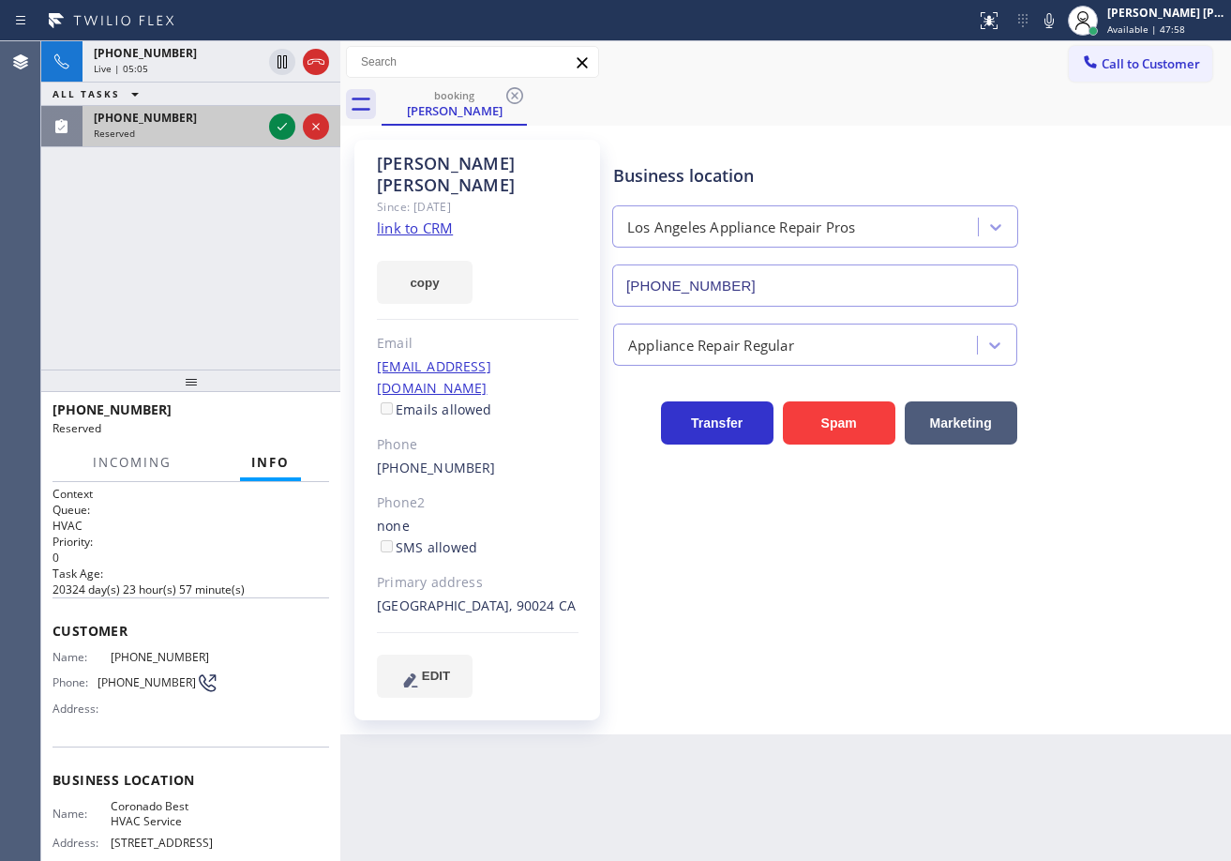
click at [256, 135] on div "Reserved" at bounding box center [178, 133] width 168 height 13
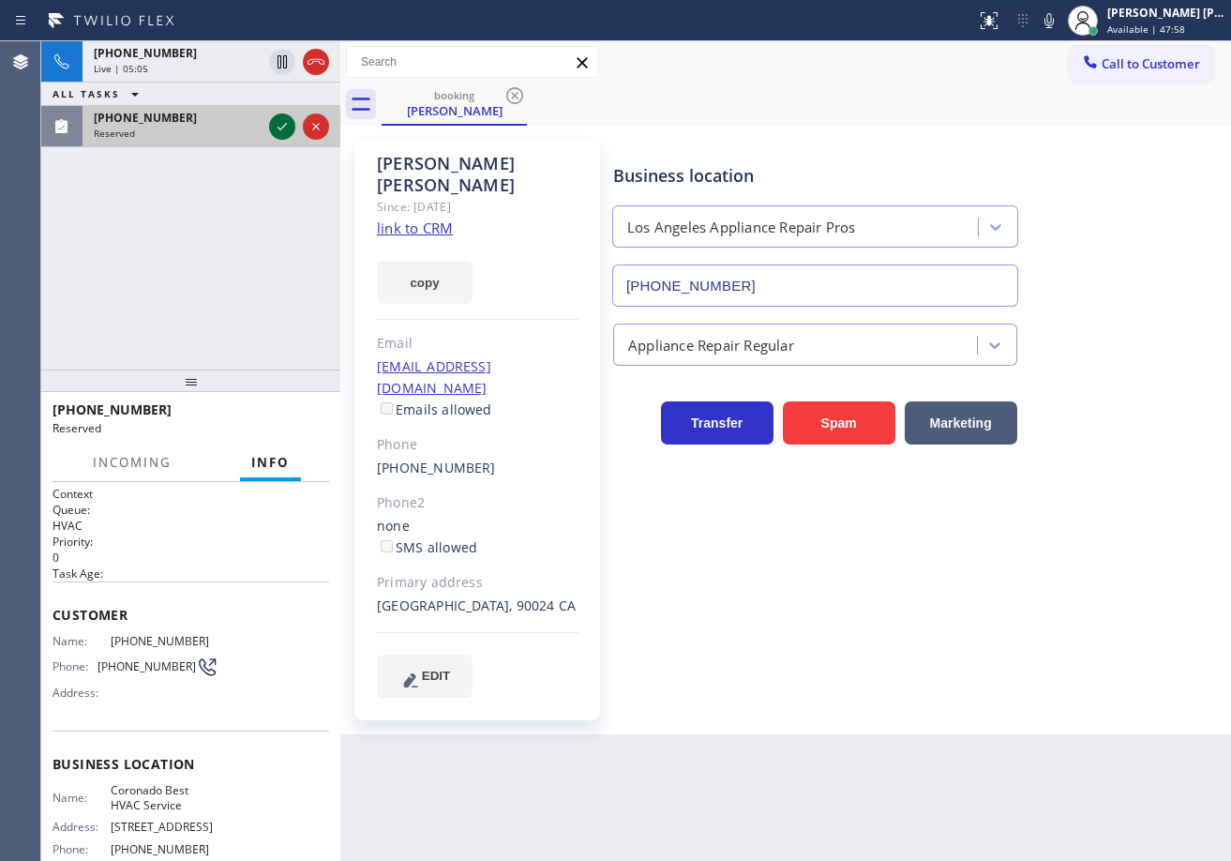
click at [276, 129] on icon at bounding box center [282, 126] width 22 height 22
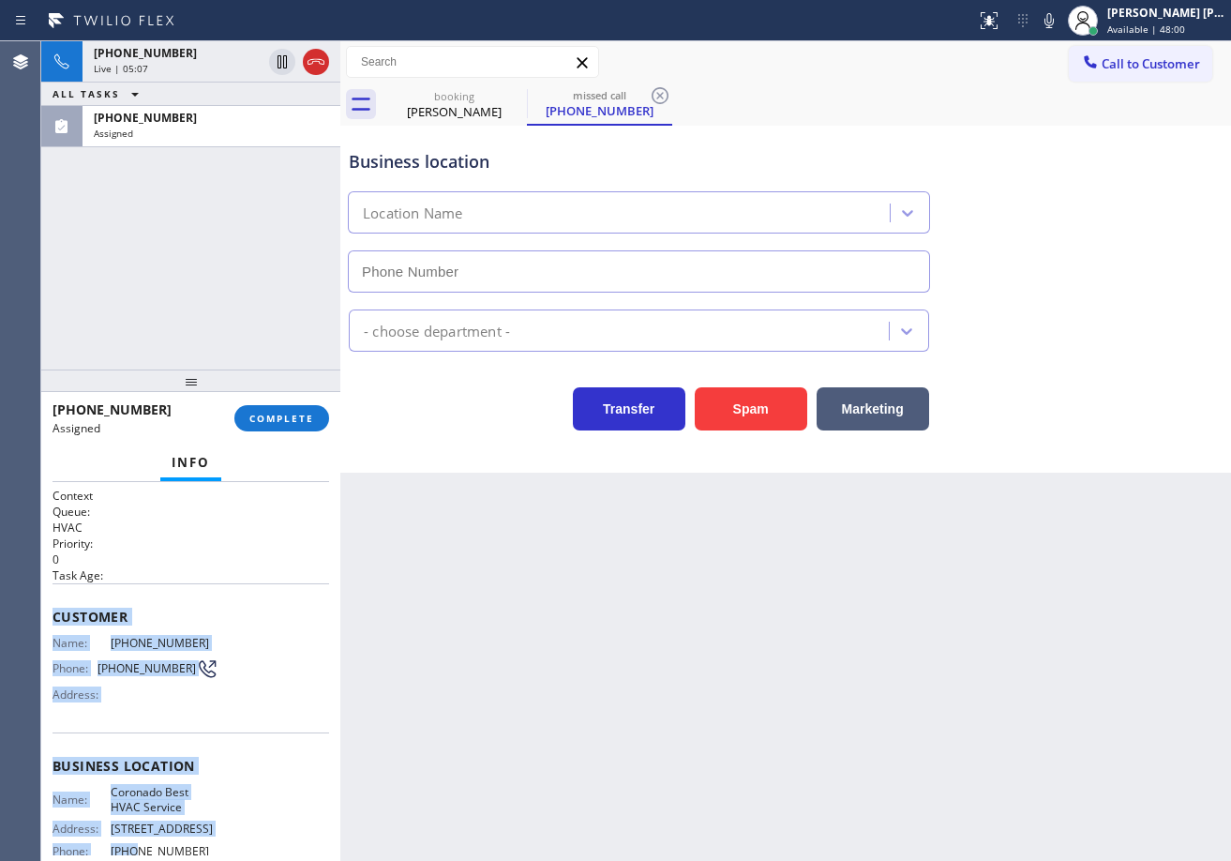
type input "[PHONE_NUMBER]"
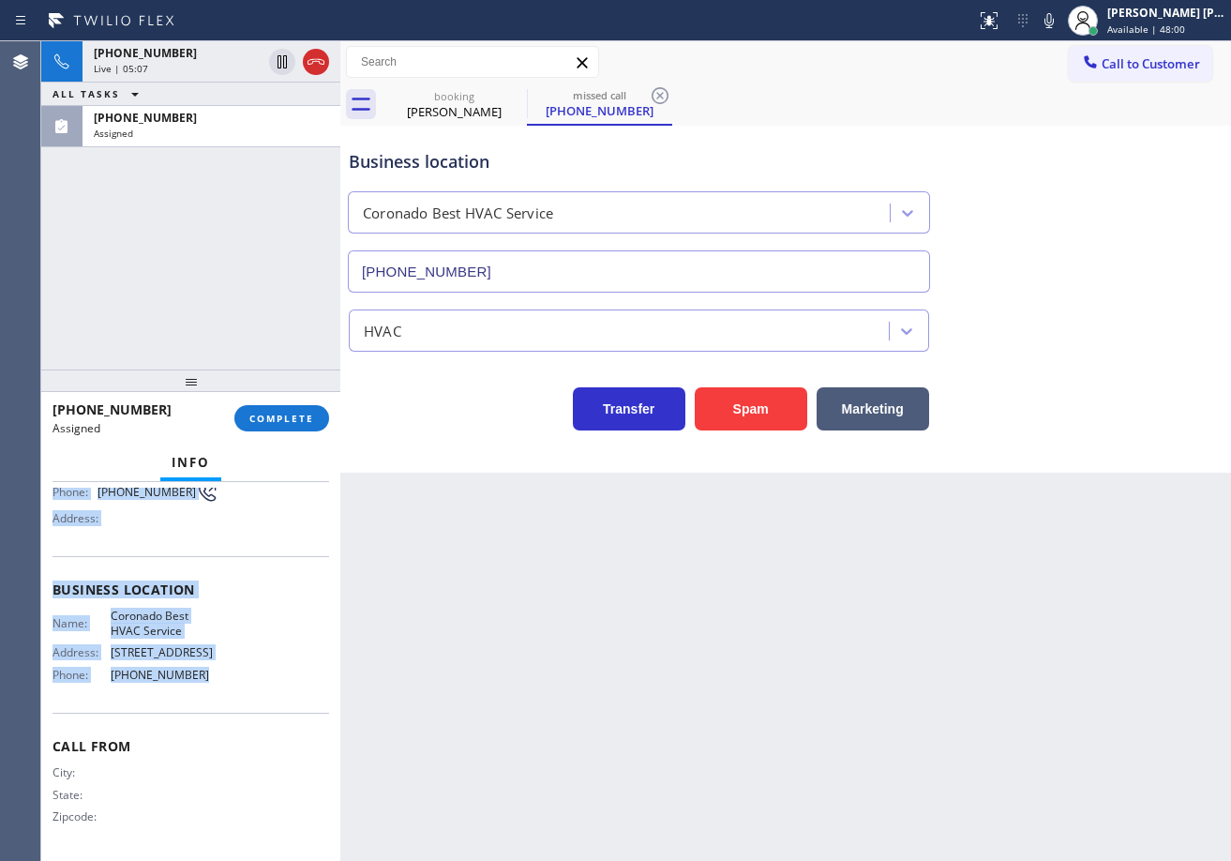
drag, startPoint x: 49, startPoint y: 608, endPoint x: 216, endPoint y: 687, distance: 184.5
click at [216, 687] on div "Context Queue: HVAC Priority: 0 Task Age: Customer Name: [PHONE_NUMBER] Phone: …" at bounding box center [190, 671] width 299 height 379
click at [298, 425] on button "COMPLETE" at bounding box center [281, 418] width 95 height 26
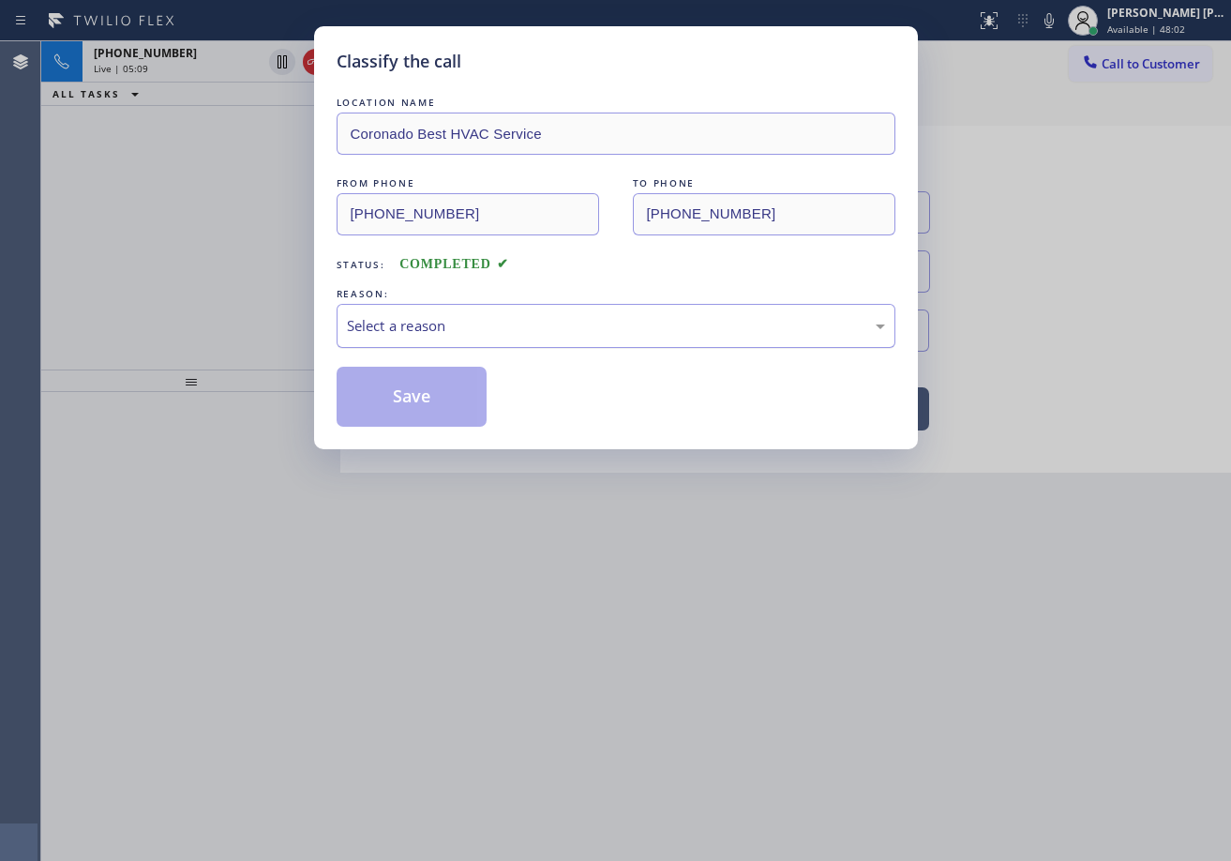
click at [502, 320] on div "Select a reason" at bounding box center [616, 326] width 538 height 22
click at [457, 410] on button "Save" at bounding box center [412, 397] width 151 height 60
type input "[PHONE_NUMBER]"
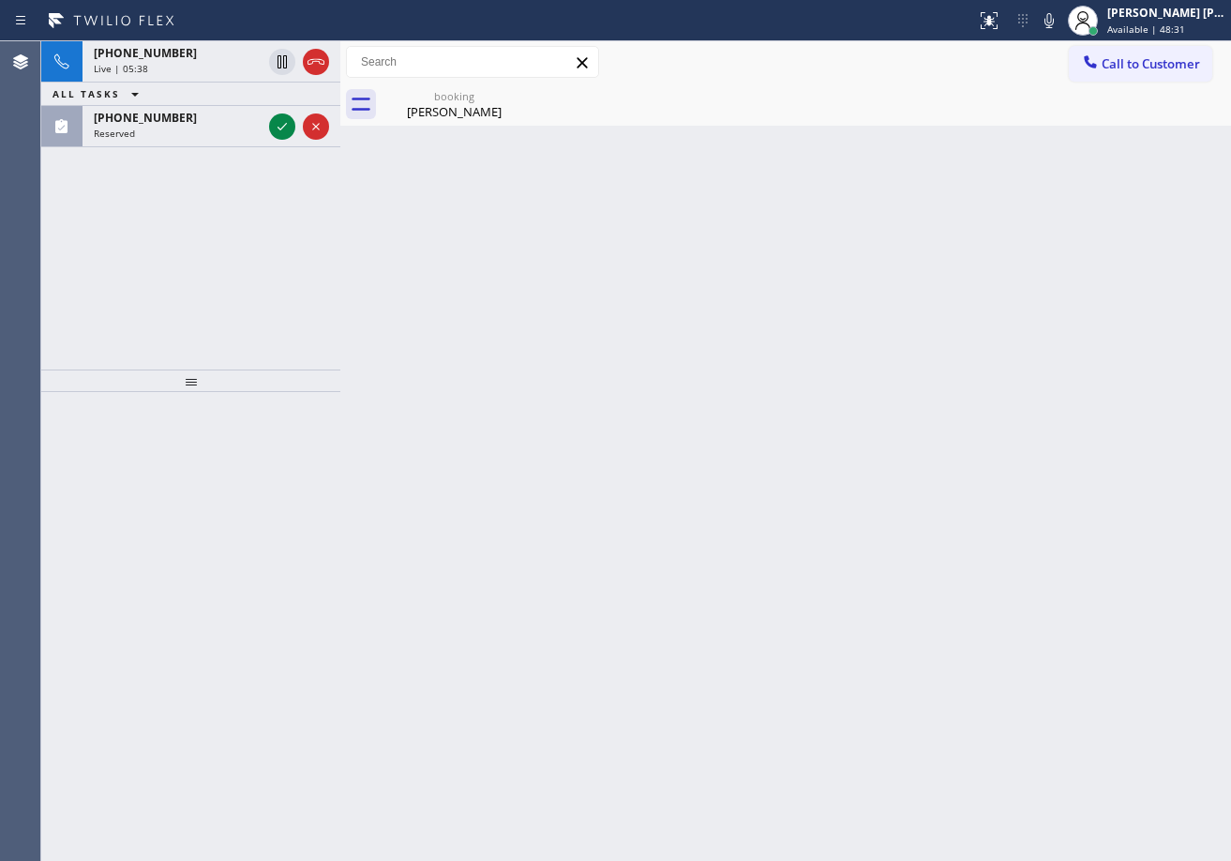
click at [1065, 94] on div "booking [PERSON_NAME]" at bounding box center [806, 104] width 849 height 42
click at [1072, 253] on div "Back to Dashboard Change Sender ID Customers Technicians Select a contact Outbo…" at bounding box center [785, 450] width 891 height 819
click at [1073, 253] on div "Back to Dashboard Change Sender ID Customers Technicians Select a contact Outbo…" at bounding box center [785, 450] width 891 height 819
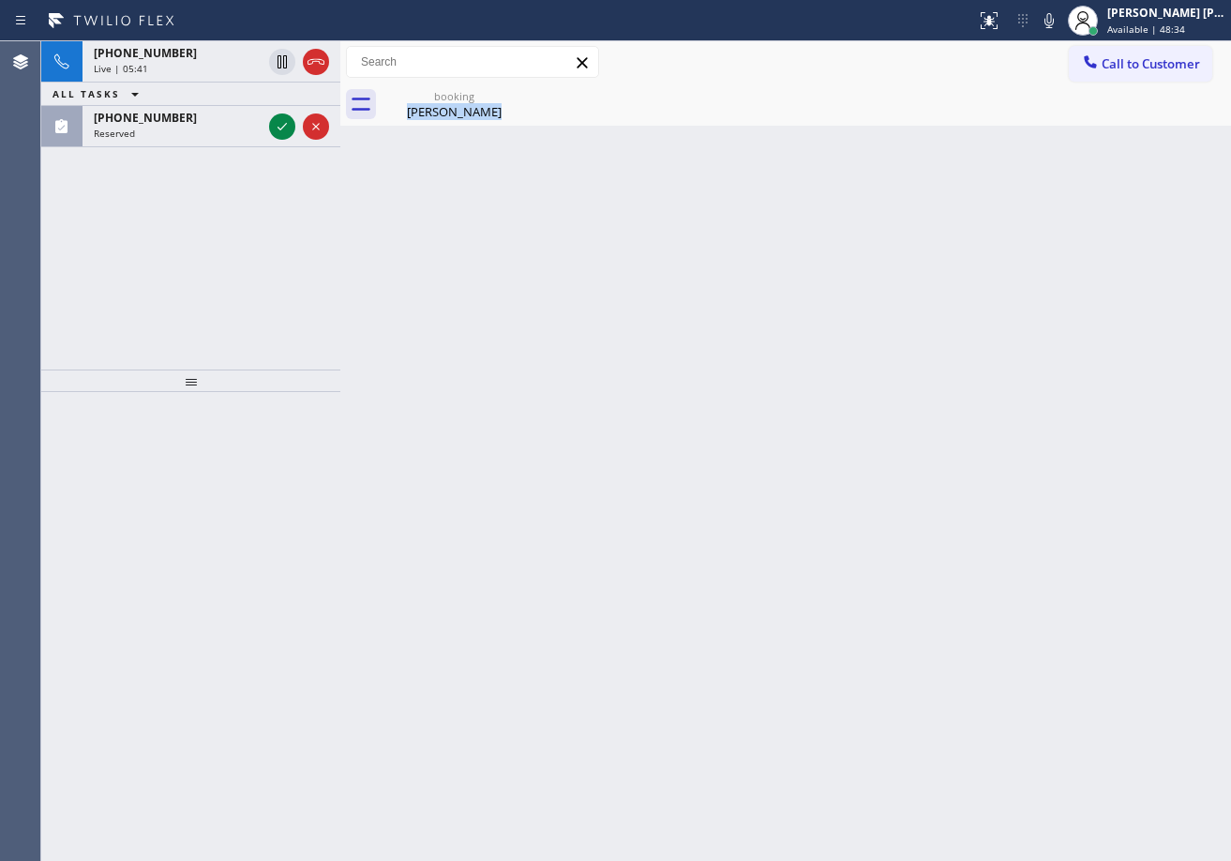
click at [1073, 253] on div "Back to Dashboard Change Sender ID Customers Technicians Select a contact Outbo…" at bounding box center [785, 450] width 891 height 819
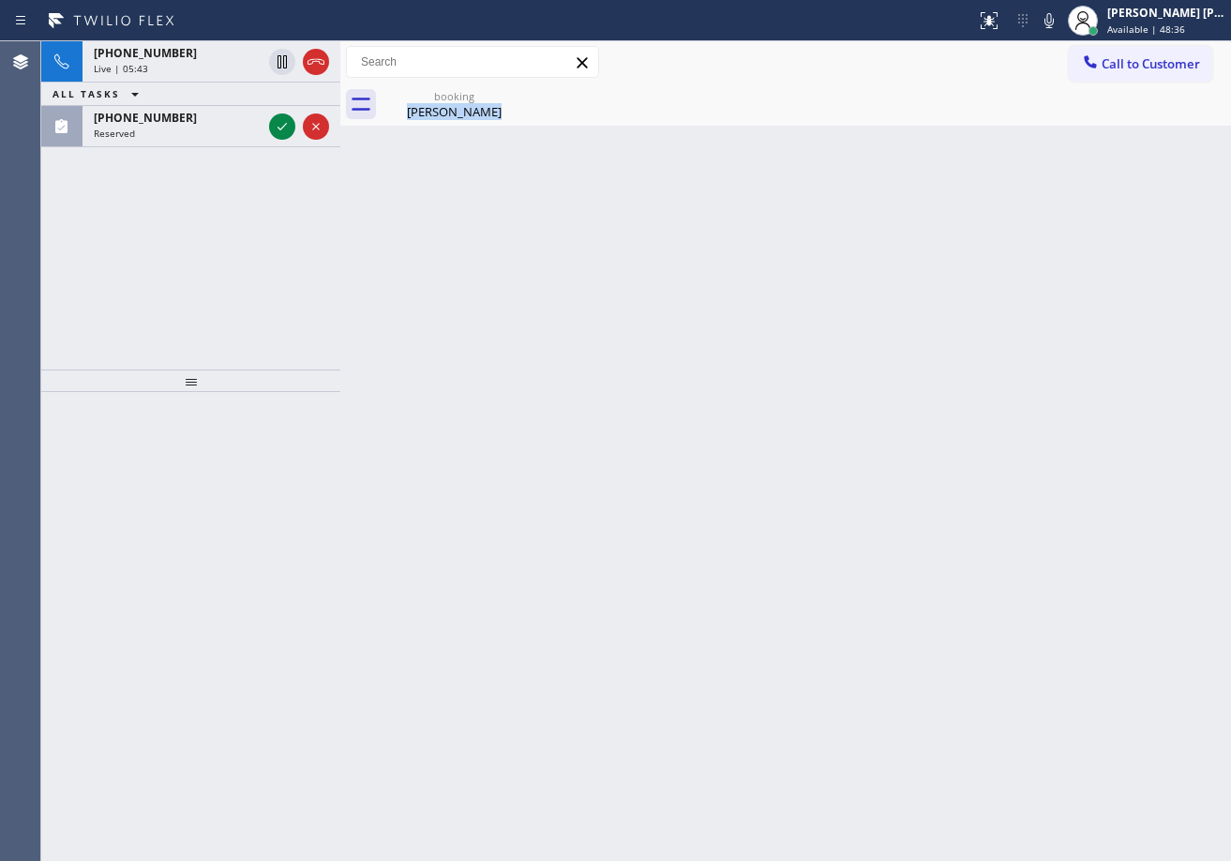
click at [1073, 253] on div "Back to Dashboard Change Sender ID Customers Technicians Select a contact Outbo…" at bounding box center [785, 450] width 891 height 819
click at [1072, 253] on div "Back to Dashboard Change Sender ID Customers Technicians Select a contact Outbo…" at bounding box center [785, 450] width 891 height 819
click at [212, 137] on div "Reserved" at bounding box center [178, 133] width 168 height 13
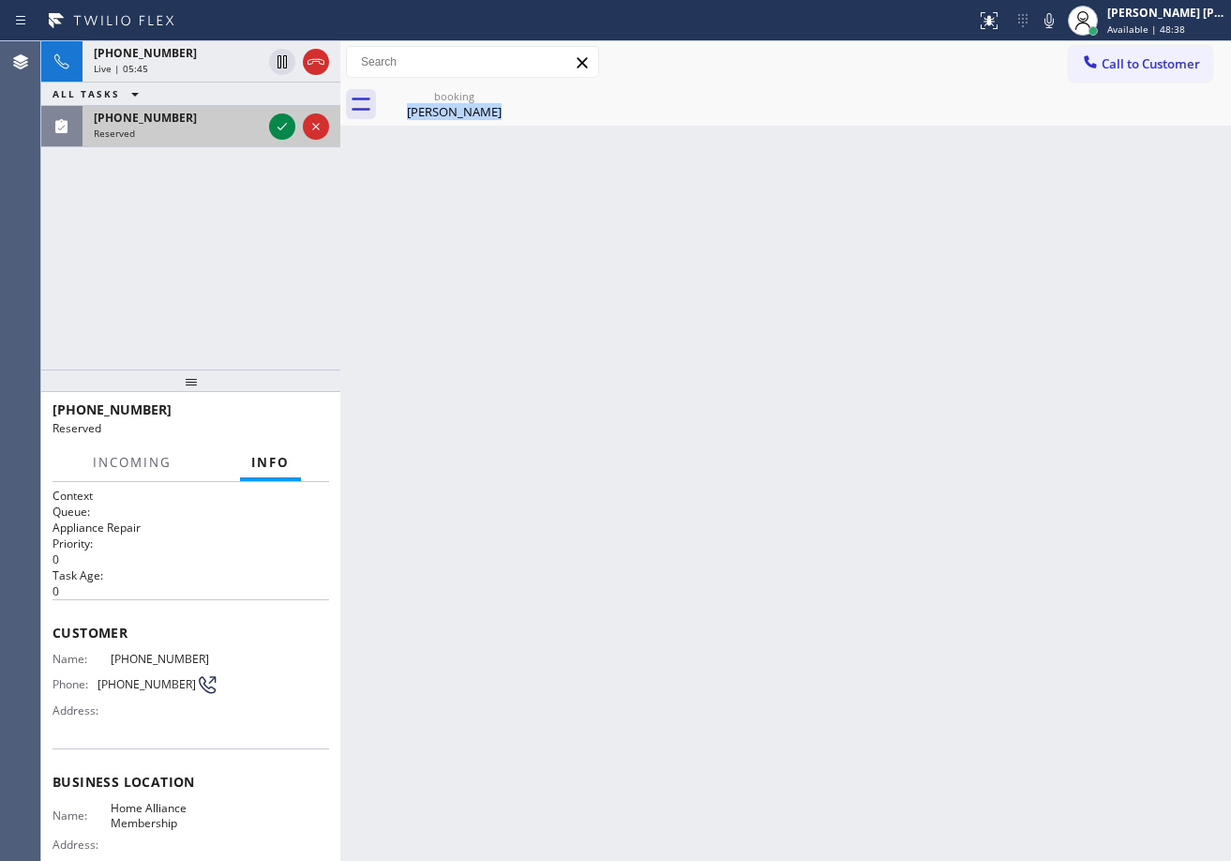
click at [212, 137] on div "Reserved" at bounding box center [178, 133] width 168 height 13
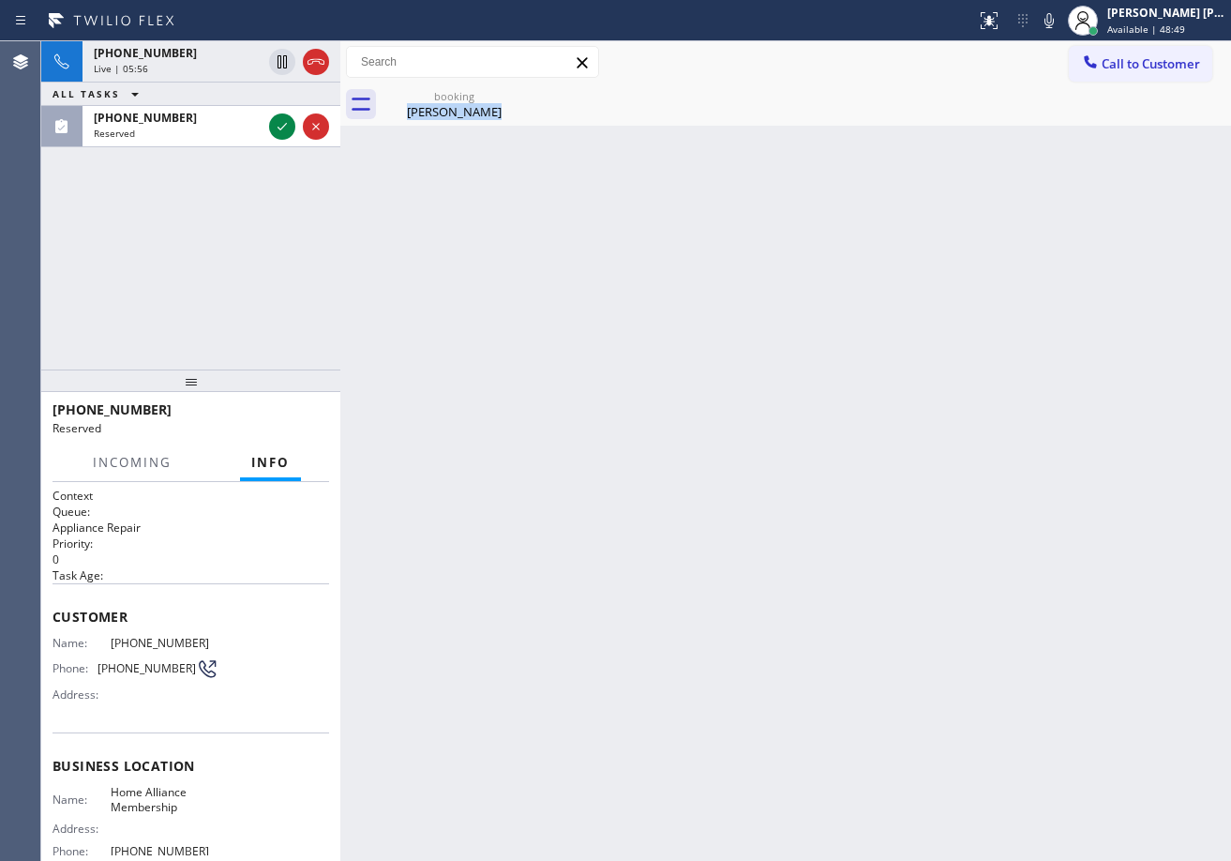
click at [1017, 136] on div "Back to Dashboard Change Sender ID Customers Technicians Select a contact Outbo…" at bounding box center [785, 450] width 891 height 819
drag, startPoint x: 1069, startPoint y: 29, endPoint x: 1063, endPoint y: 111, distance: 81.8
click at [1060, 29] on icon at bounding box center [1049, 20] width 22 height 22
drag, startPoint x: 1063, startPoint y: 111, endPoint x: 1053, endPoint y: 112, distance: 10.4
click at [1062, 112] on div "booking [PERSON_NAME]" at bounding box center [806, 104] width 849 height 42
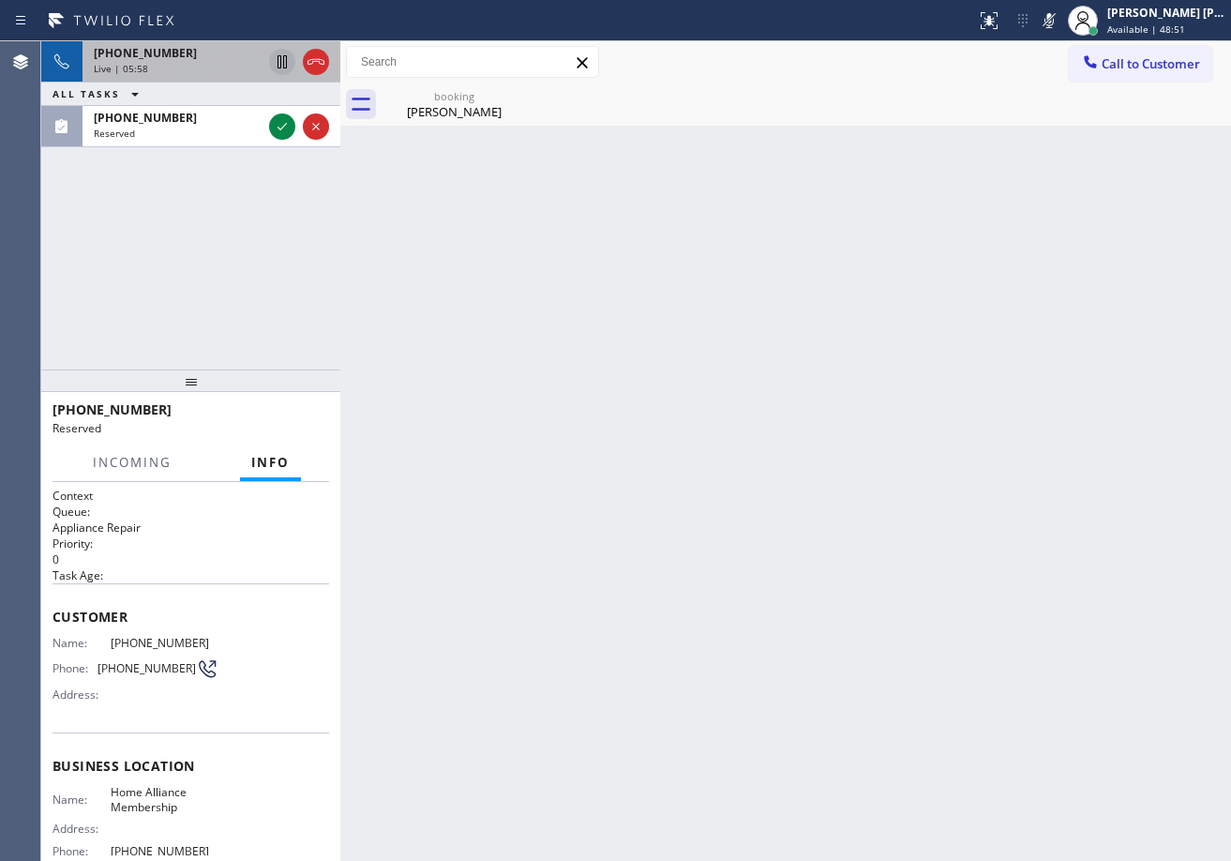
click at [276, 67] on icon at bounding box center [282, 62] width 22 height 22
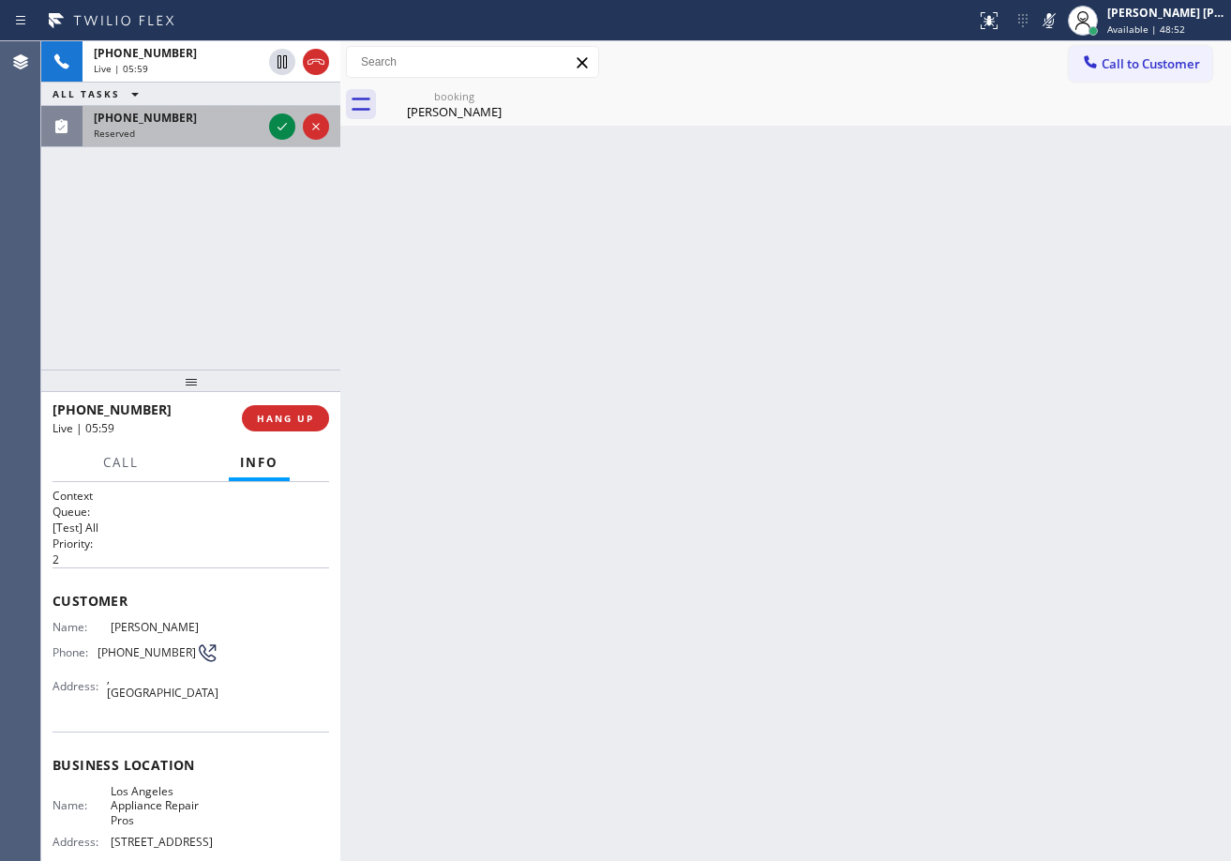
click at [235, 140] on div "[PHONE_NUMBER] Reserved" at bounding box center [173, 126] width 183 height 41
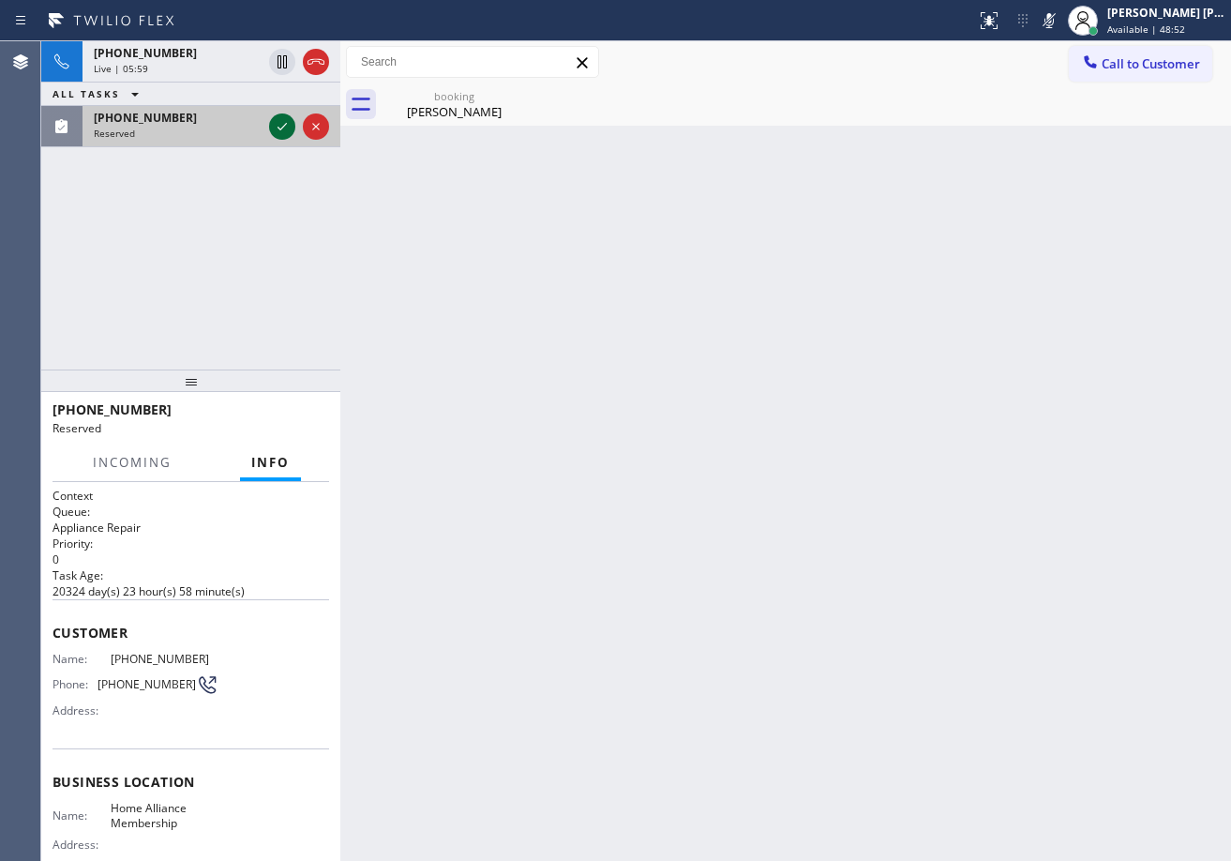
click at [273, 130] on icon at bounding box center [282, 126] width 22 height 22
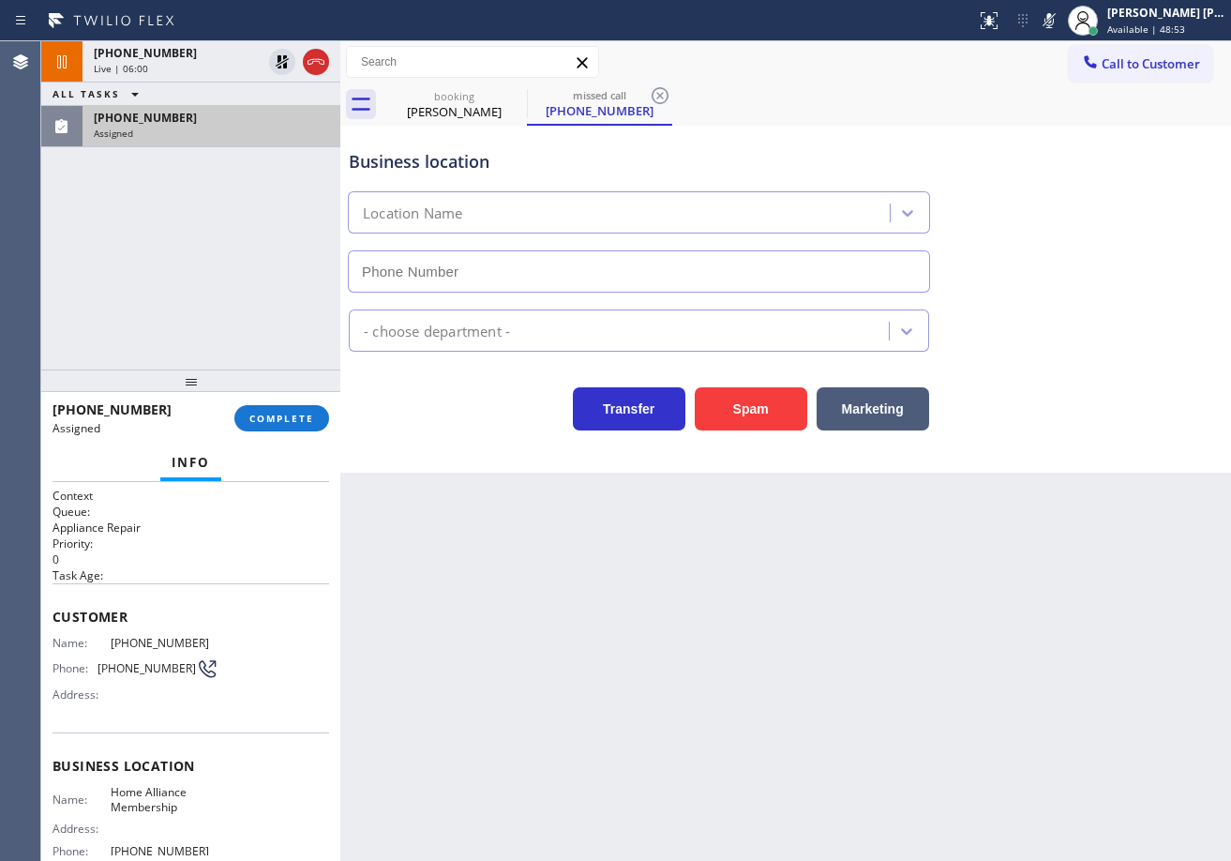
type input "[PHONE_NUMBER]"
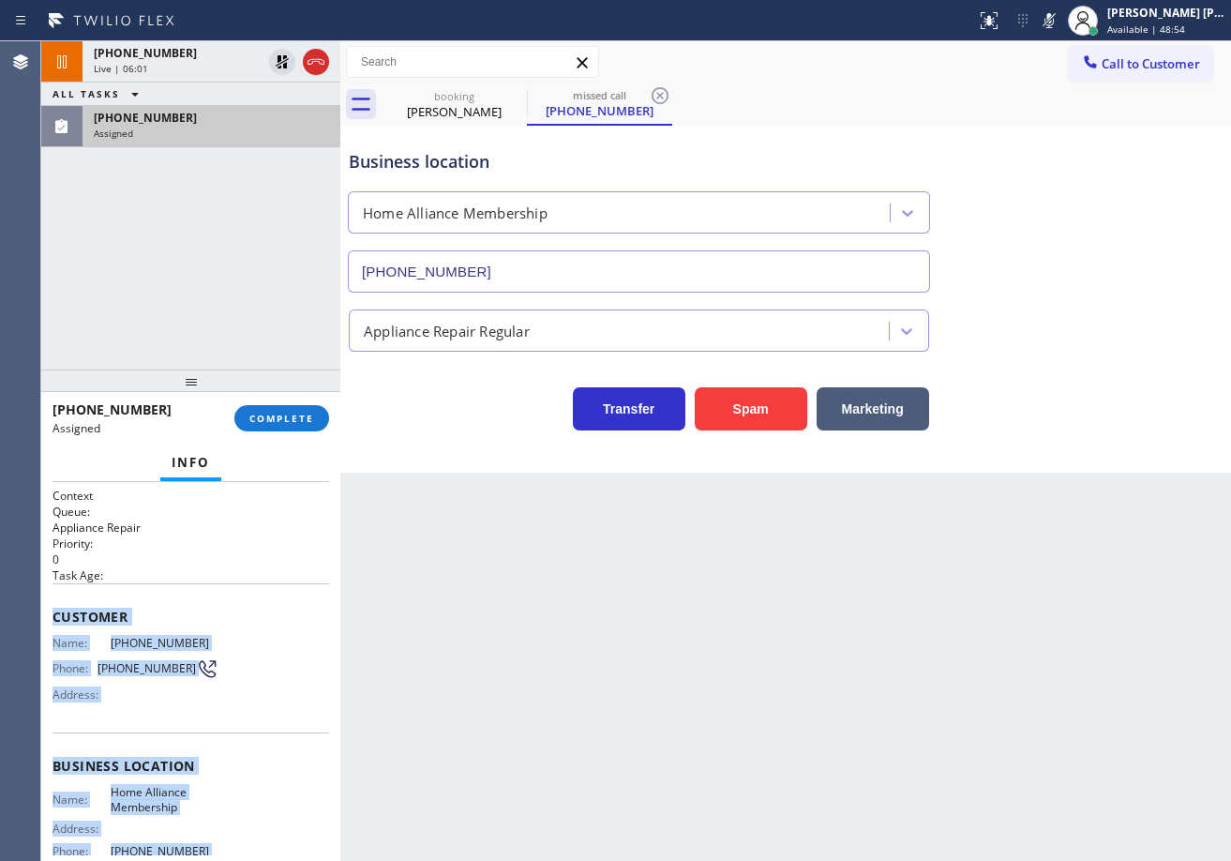
scroll to position [176, 0]
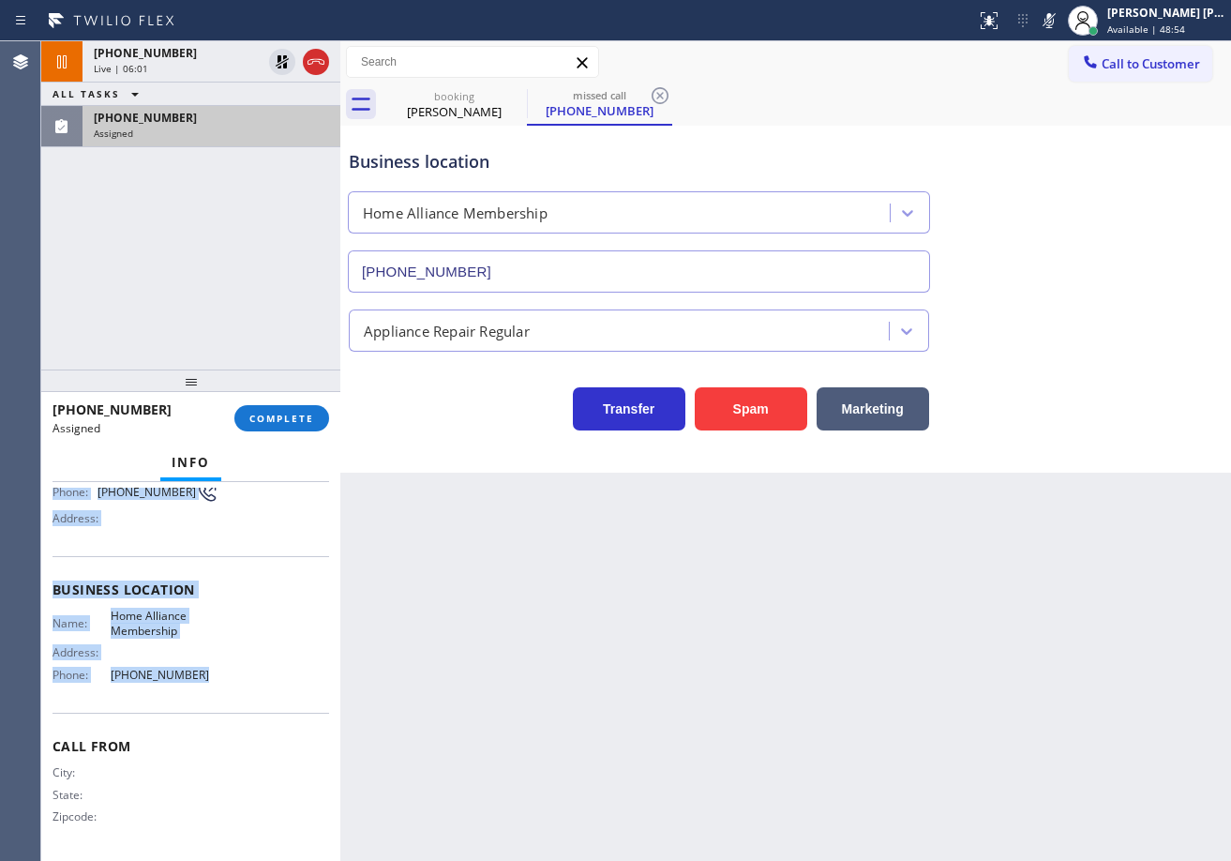
drag, startPoint x: 78, startPoint y: 652, endPoint x: 213, endPoint y: 674, distance: 136.7
click at [208, 691] on div "Context Queue: Appliance Repair Priority: 0 Task Age: Customer Name: [PHONE_NUM…" at bounding box center [190, 671] width 299 height 379
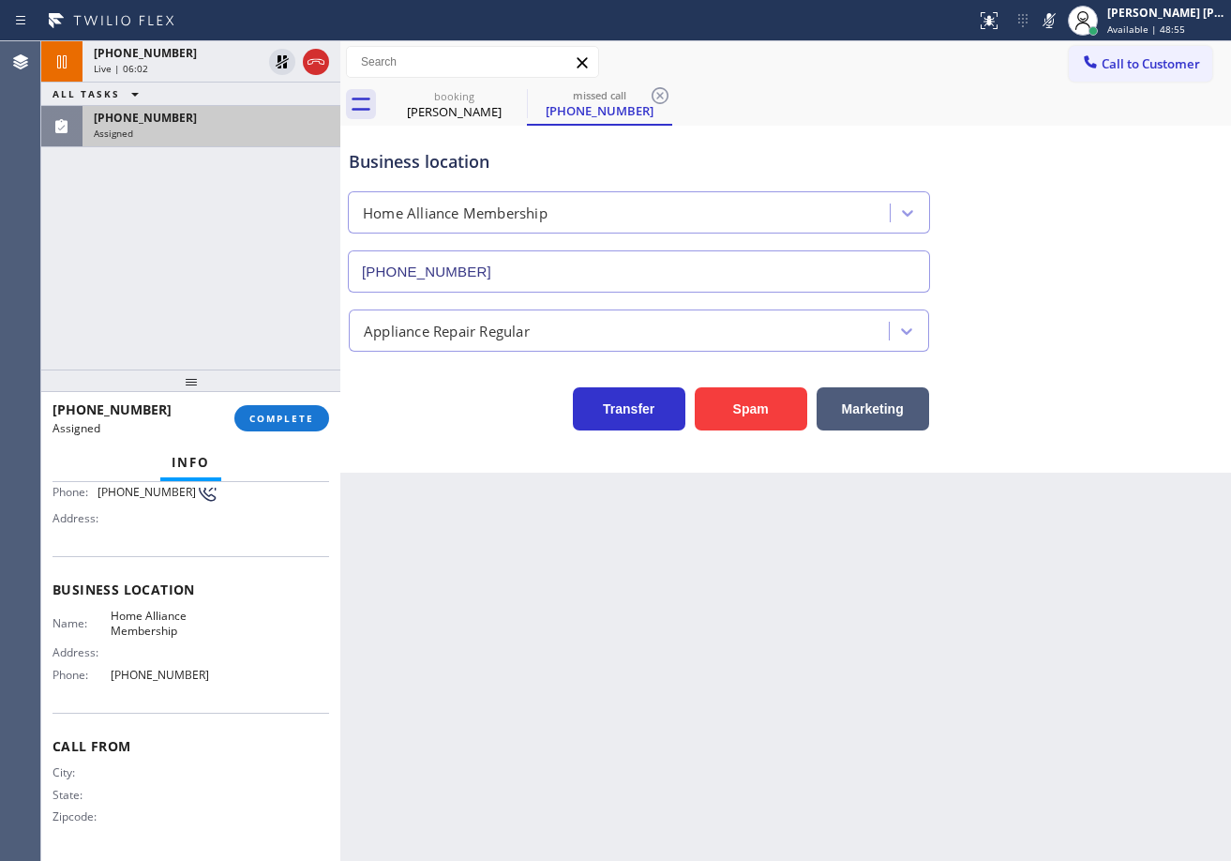
click at [299, 400] on div "[PHONE_NUMBER] Assigned COMPLETE" at bounding box center [190, 418] width 277 height 49
click at [294, 412] on span "COMPLETE" at bounding box center [281, 418] width 65 height 13
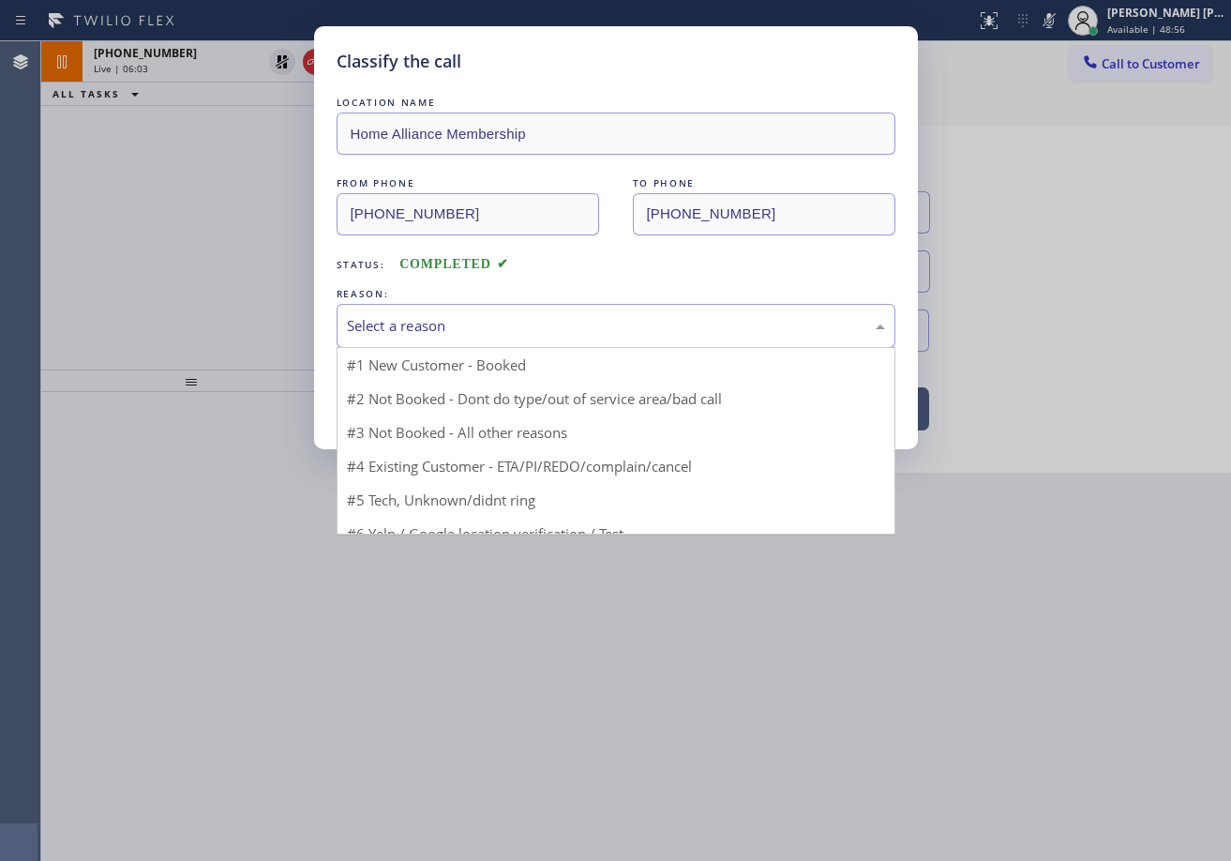
click at [490, 345] on div "Select a reason" at bounding box center [616, 326] width 559 height 44
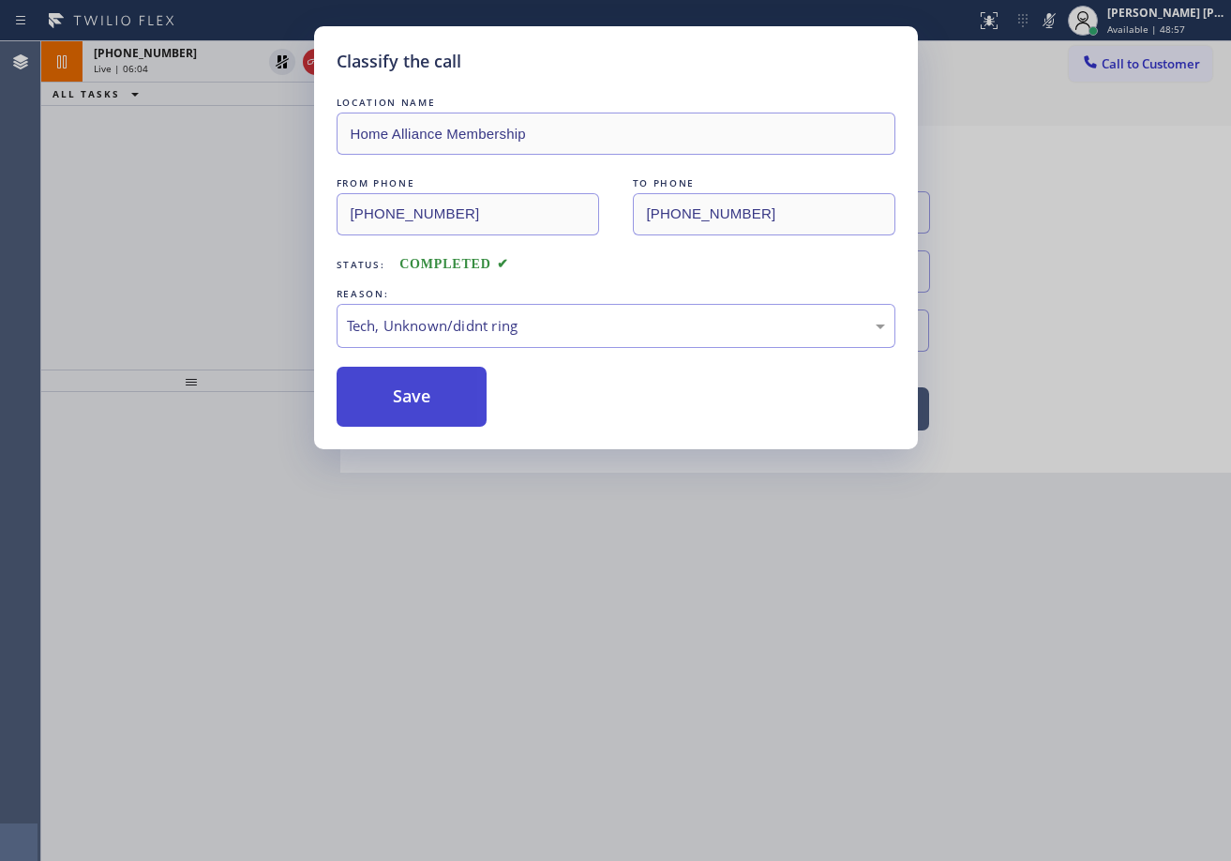
drag, startPoint x: 419, startPoint y: 423, endPoint x: 416, endPoint y: 409, distance: 14.3
click at [416, 419] on button "Save" at bounding box center [412, 397] width 151 height 60
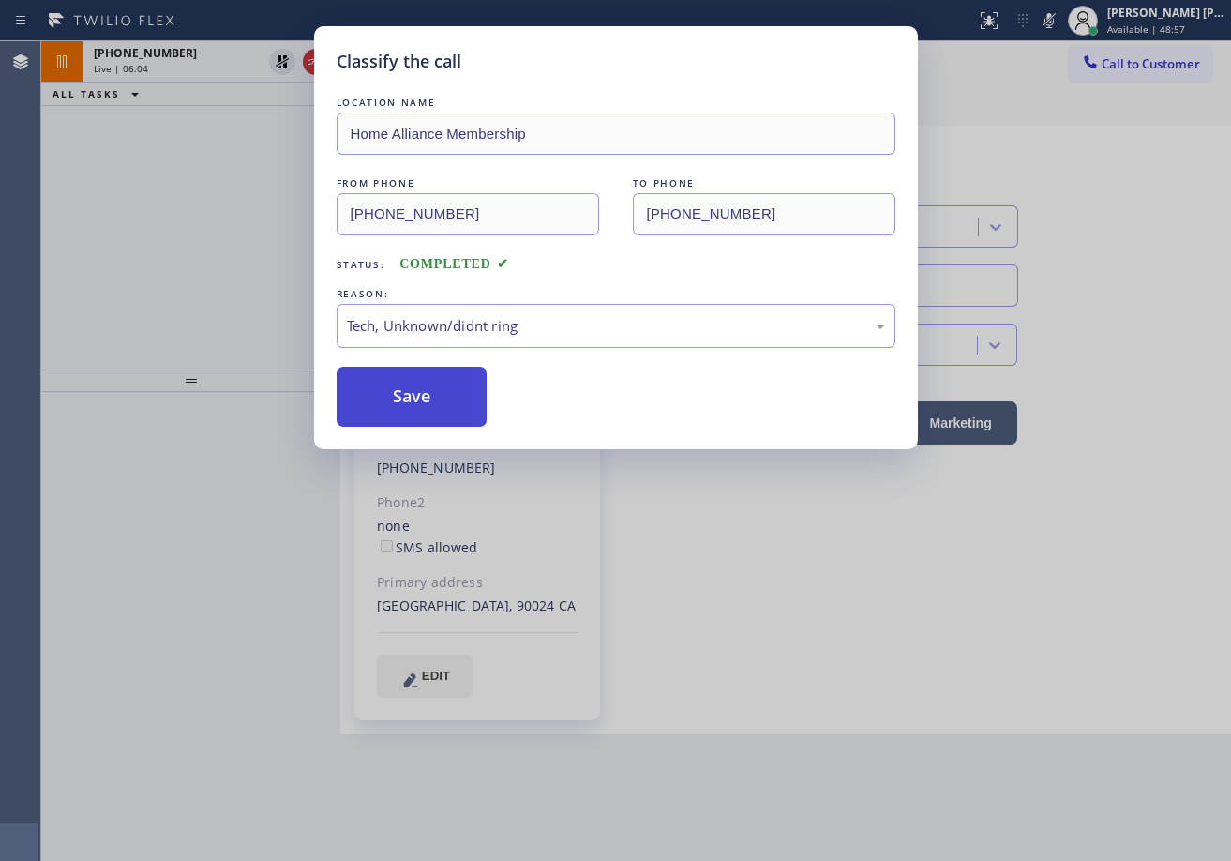
click at [416, 409] on button "Save" at bounding box center [412, 397] width 151 height 60
drag, startPoint x: 420, startPoint y: 409, endPoint x: 677, endPoint y: 661, distance: 360.0
click at [421, 410] on button "Save" at bounding box center [412, 397] width 151 height 60
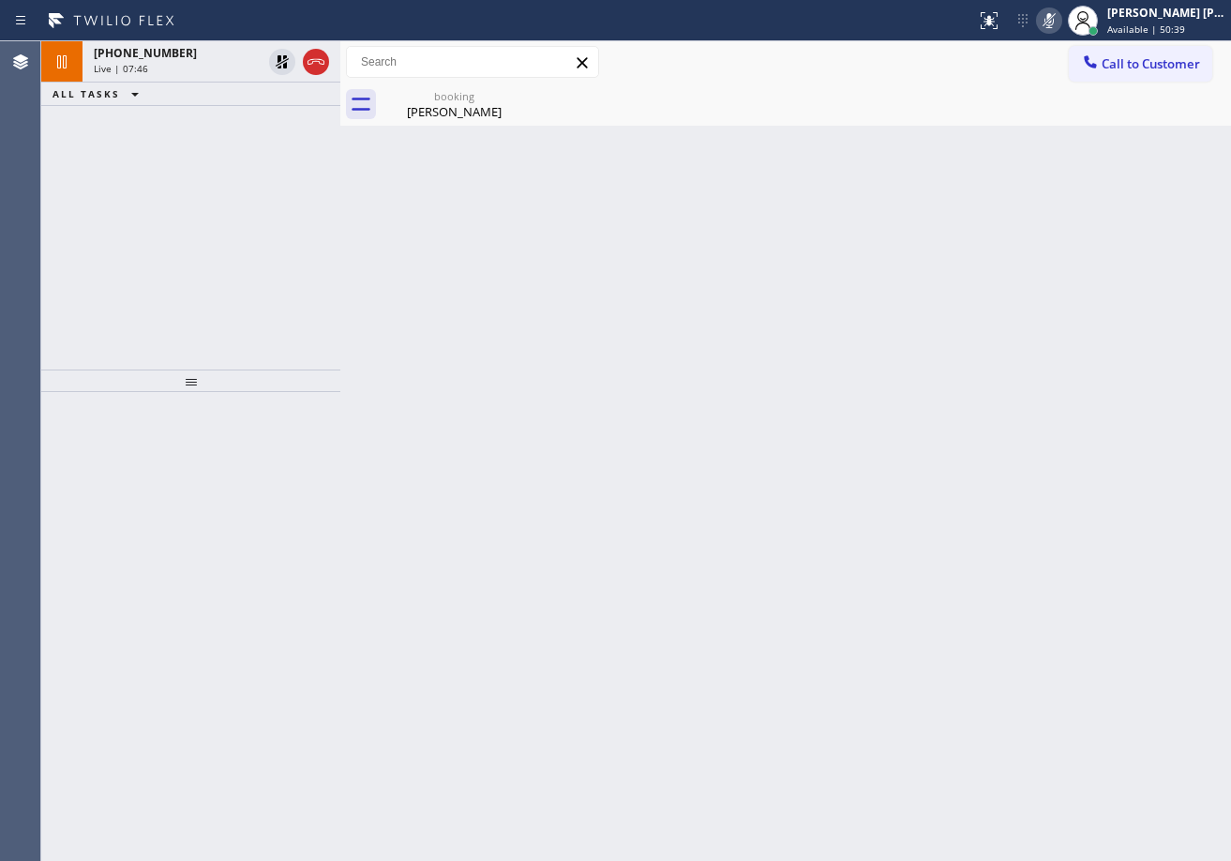
click at [1054, 19] on icon at bounding box center [1048, 20] width 9 height 15
click at [1061, 43] on div "Call to Customer Outbound call Location Search location Your caller id phone nu…" at bounding box center [785, 62] width 891 height 42
click at [273, 65] on icon at bounding box center [282, 62] width 22 height 22
click at [238, 62] on div "Live | 07:47" at bounding box center [178, 68] width 168 height 13
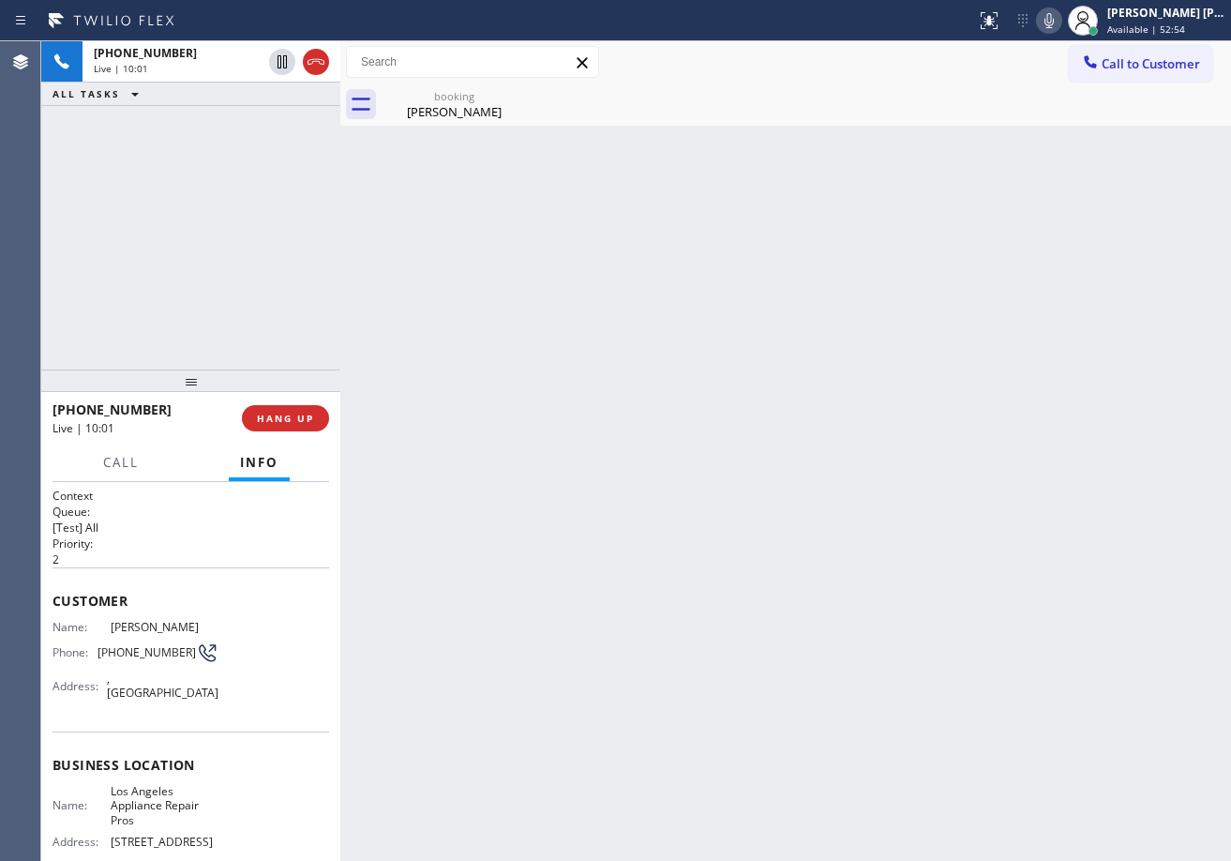
click at [1054, 24] on icon at bounding box center [1048, 20] width 9 height 15
click at [1126, 345] on div "Back to Dashboard Change Sender ID Customers Technicians Select a contact Outbo…" at bounding box center [785, 450] width 891 height 819
click at [1060, 19] on icon at bounding box center [1049, 20] width 22 height 22
drag, startPoint x: 1064, startPoint y: 164, endPoint x: 1142, endPoint y: 247, distance: 114.1
click at [1064, 172] on div "Back to Dashboard Change Sender ID Customers Technicians Select a contact Outbo…" at bounding box center [785, 450] width 891 height 819
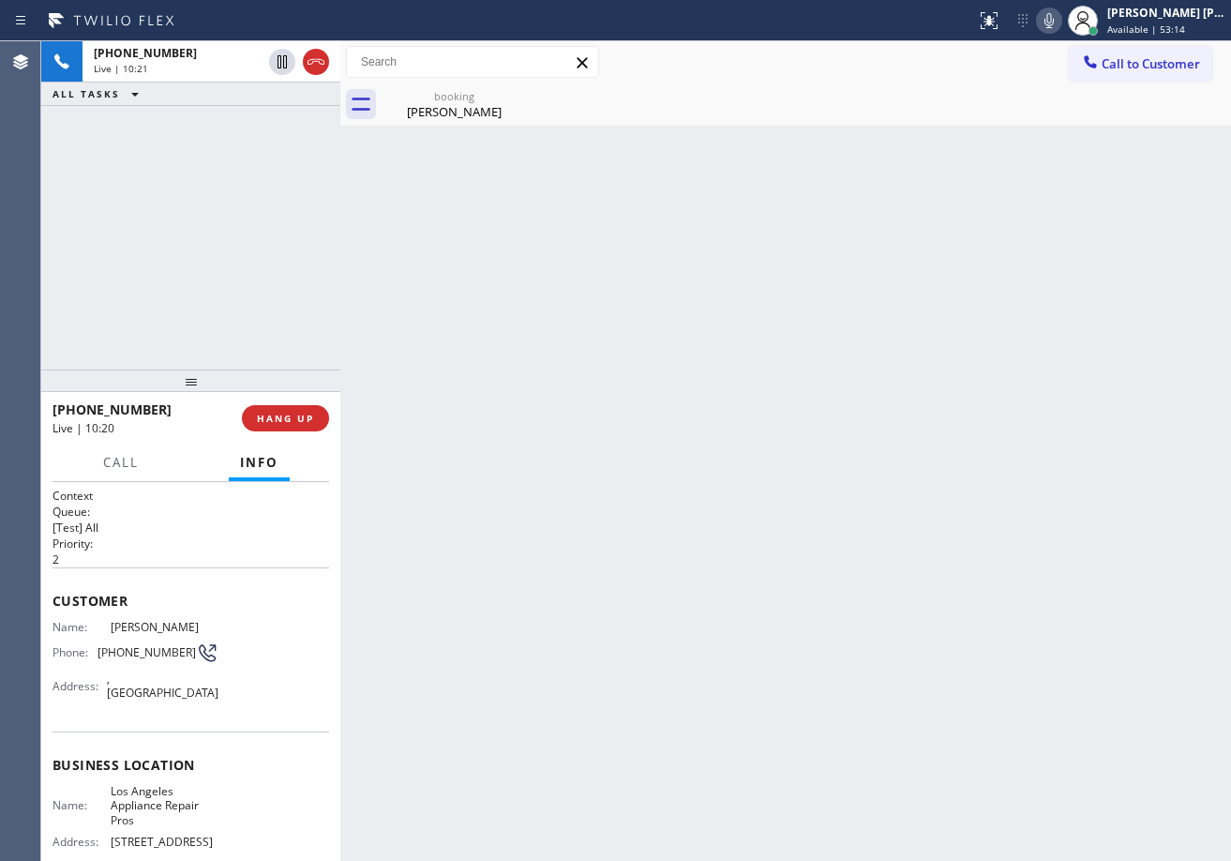
click at [1043, 538] on div "Back to Dashboard Change Sender ID Customers Technicians Select a contact Outbo…" at bounding box center [785, 450] width 891 height 819
click at [980, 367] on div "Back to Dashboard Change Sender ID Customers Technicians Select a contact Outbo…" at bounding box center [785, 450] width 891 height 819
click at [974, 318] on div "Back to Dashboard Change Sender ID Customers Technicians Select a contact Outbo…" at bounding box center [785, 450] width 891 height 819
click at [980, 144] on div "Back to Dashboard Change Sender ID Customers Technicians Select a contact Outbo…" at bounding box center [785, 450] width 891 height 819
click at [1060, 18] on icon at bounding box center [1049, 20] width 22 height 22
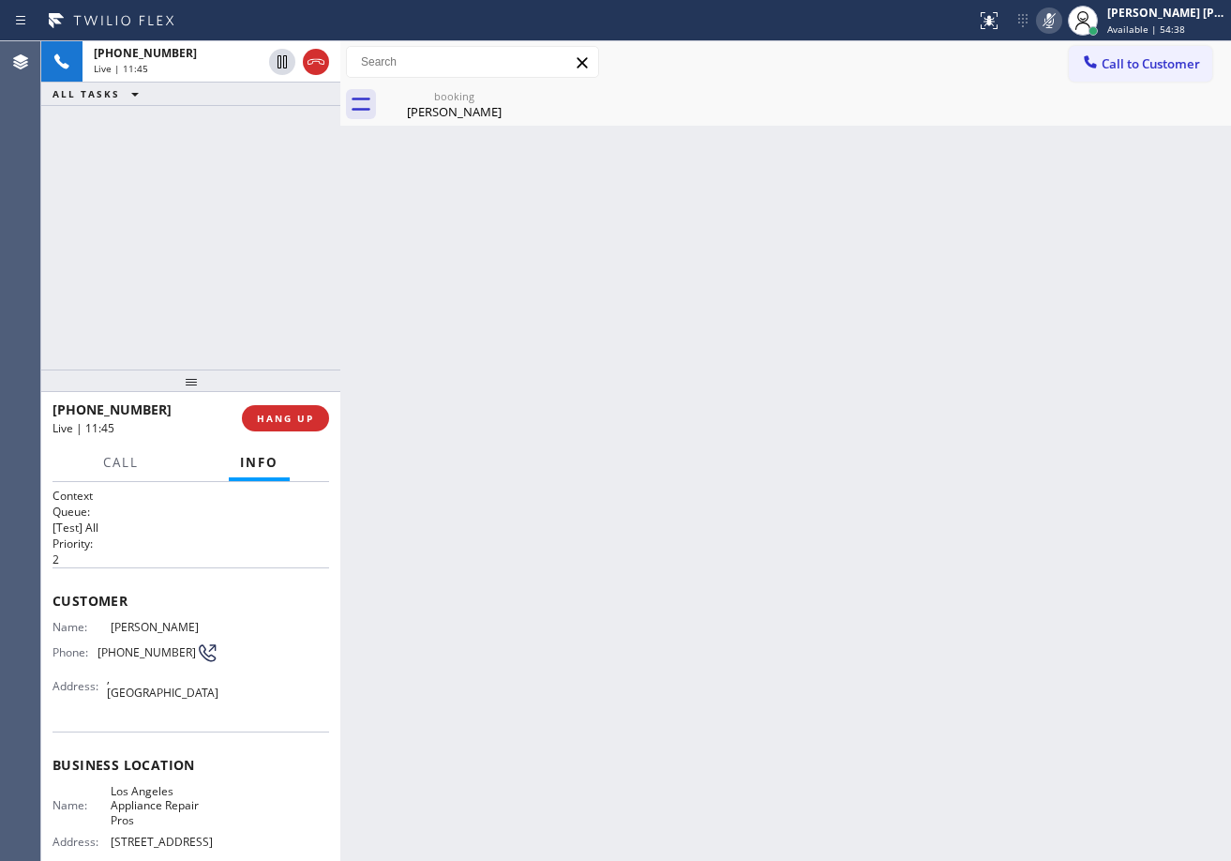
click at [1056, 126] on div "Back to Dashboard Change Sender ID Customers Technicians Select a contact Outbo…" at bounding box center [785, 450] width 891 height 819
drag, startPoint x: 1074, startPoint y: 22, endPoint x: 1079, endPoint y: 134, distance: 111.7
click at [1060, 22] on icon at bounding box center [1049, 20] width 22 height 22
click at [1060, 25] on icon at bounding box center [1049, 20] width 22 height 22
click at [1063, 171] on div "Back to Dashboard Change Sender ID Customers Technicians Select a contact Outbo…" at bounding box center [785, 450] width 891 height 819
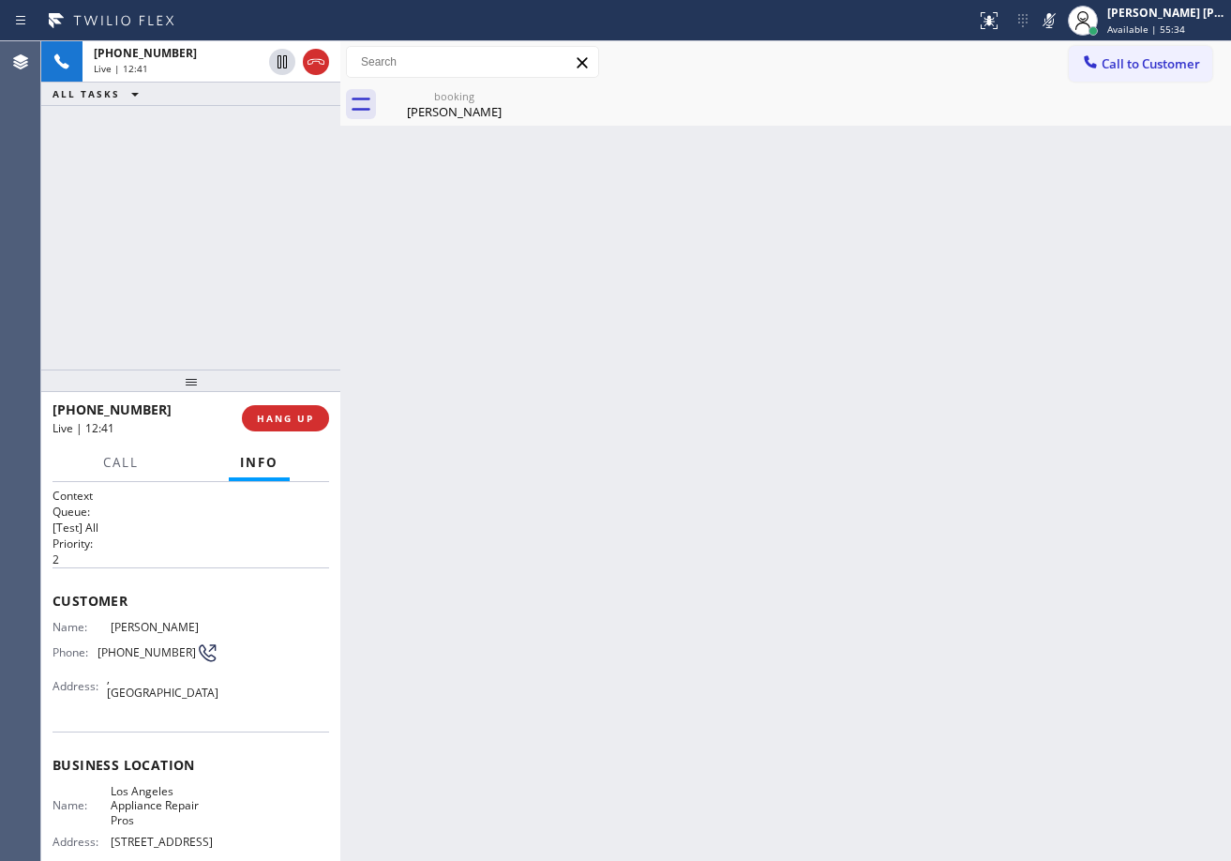
click at [1063, 172] on div "Back to Dashboard Change Sender ID Customers Technicians Select a contact Outbo…" at bounding box center [785, 450] width 891 height 819
click at [1054, 25] on icon at bounding box center [1048, 20] width 9 height 15
click at [687, 83] on div "booking [PERSON_NAME]" at bounding box center [806, 104] width 849 height 42
click at [1163, 445] on div "Back to Dashboard Change Sender ID Customers Technicians Select a contact Outbo…" at bounding box center [785, 450] width 891 height 819
click at [1060, 15] on icon at bounding box center [1049, 20] width 22 height 22
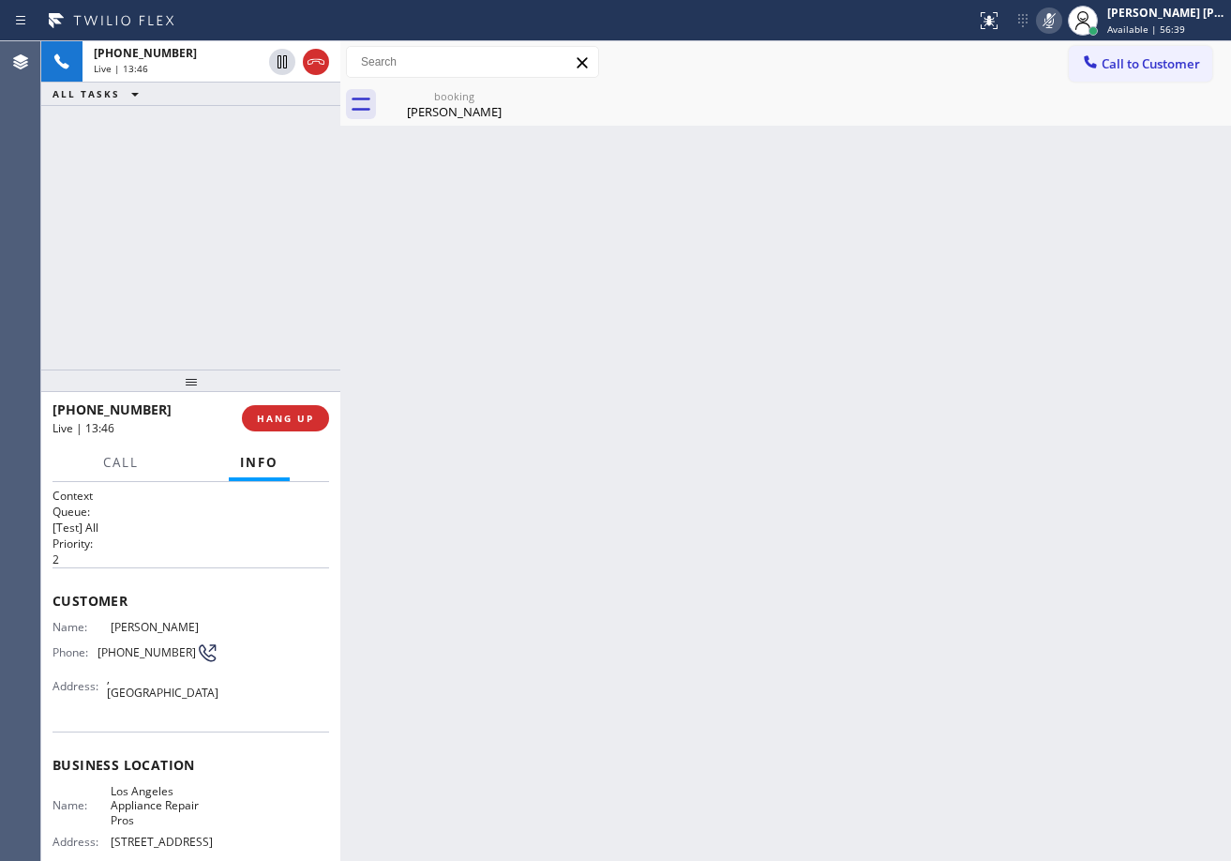
click at [1057, 193] on div "Back to Dashboard Change Sender ID Customers Technicians Select a contact Outbo…" at bounding box center [785, 450] width 891 height 819
click at [1060, 25] on icon at bounding box center [1049, 20] width 22 height 22
click at [1070, 282] on div "Back to Dashboard Change Sender ID Customers Technicians Select a contact Outbo…" at bounding box center [785, 450] width 891 height 819
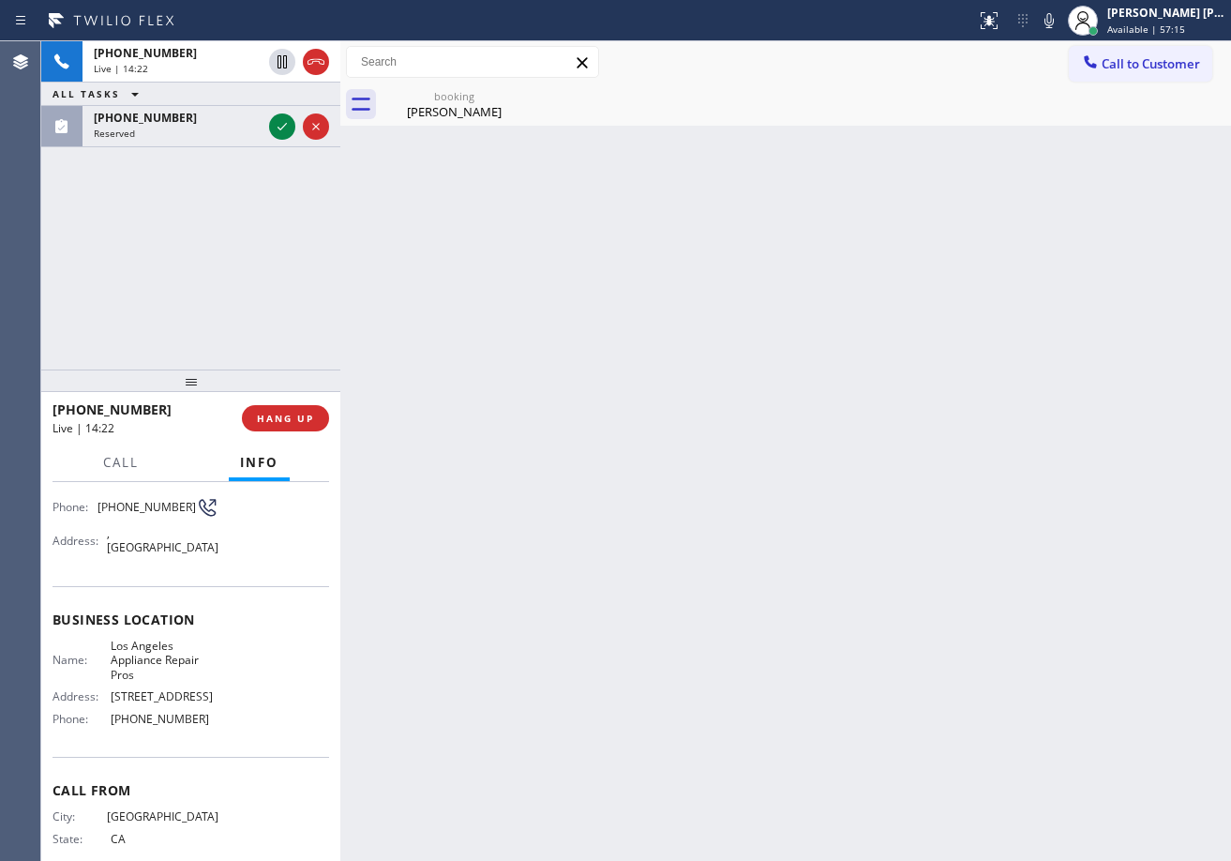
scroll to position [189, 0]
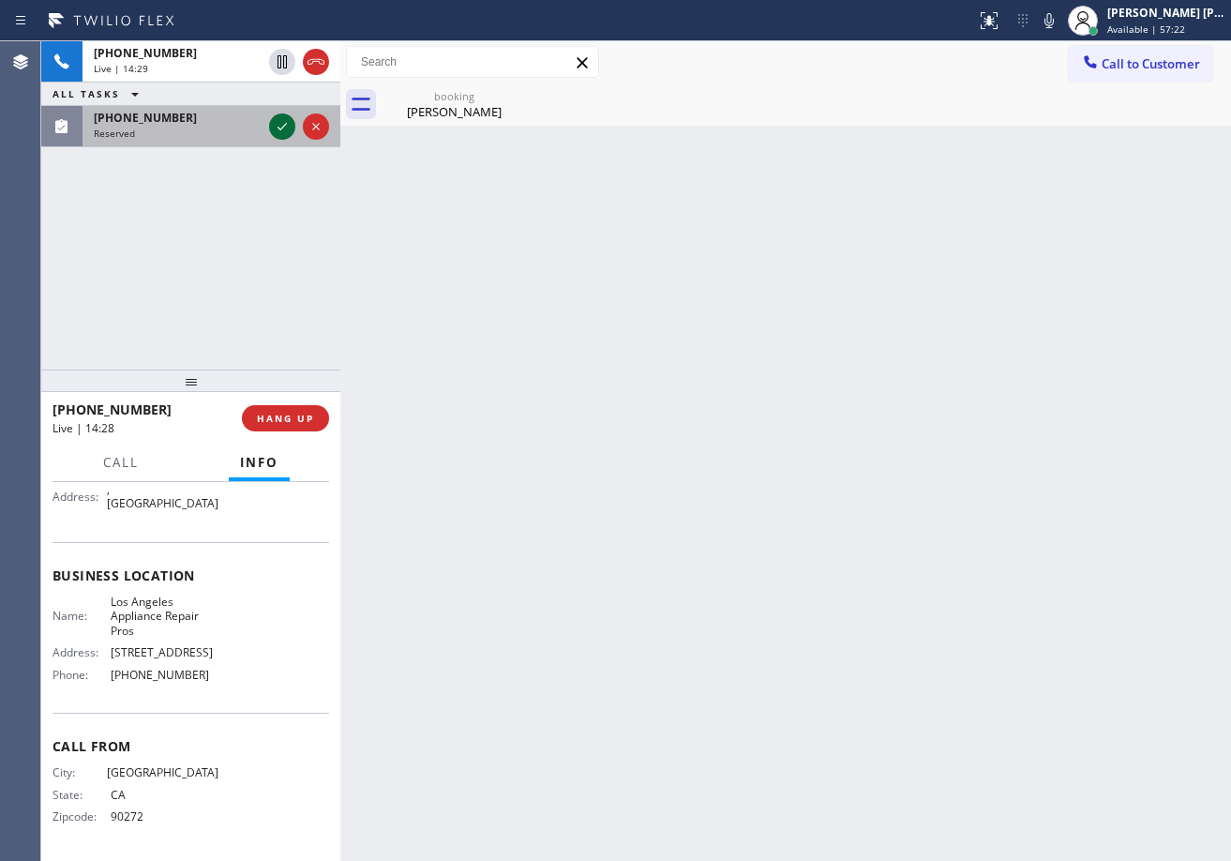
drag, startPoint x: 246, startPoint y: 128, endPoint x: 276, endPoint y: 128, distance: 30.0
click at [248, 128] on div "Reserved" at bounding box center [178, 133] width 168 height 13
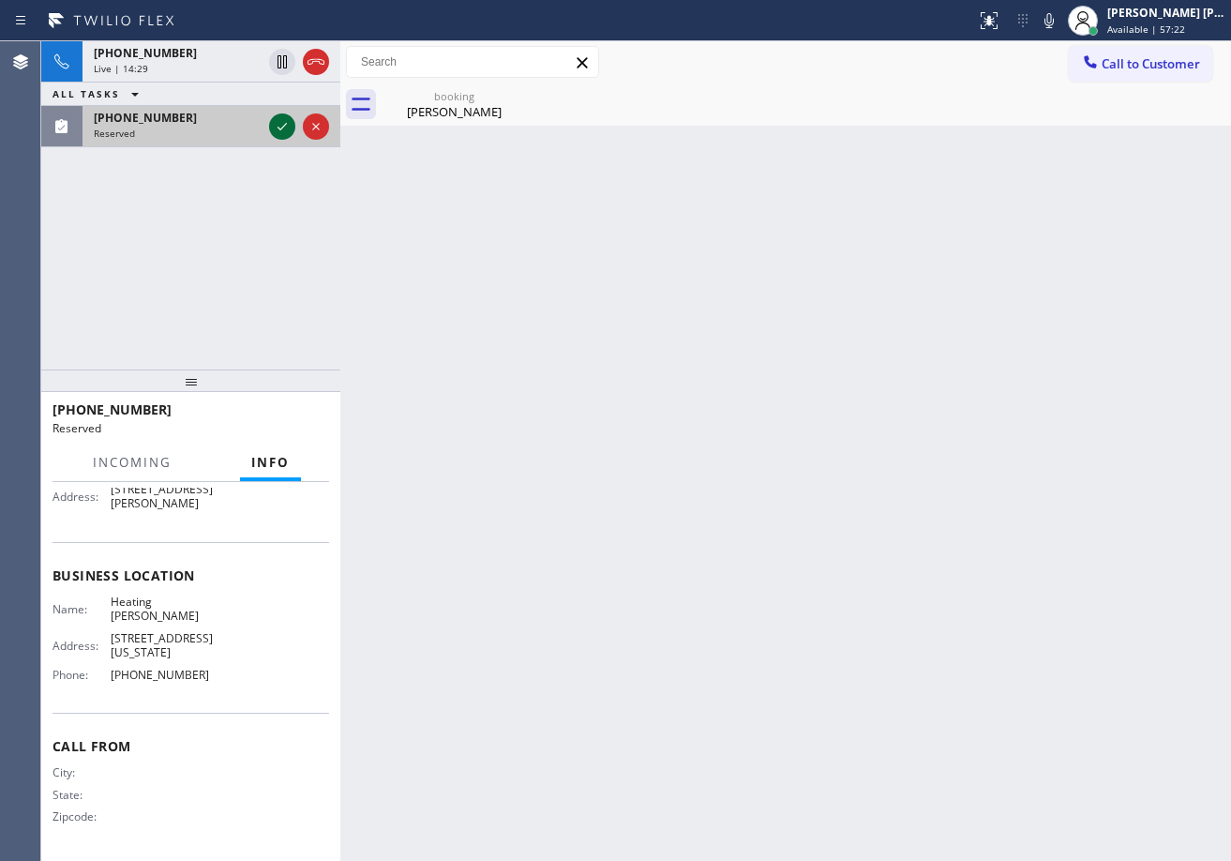
click at [278, 130] on icon at bounding box center [282, 126] width 22 height 22
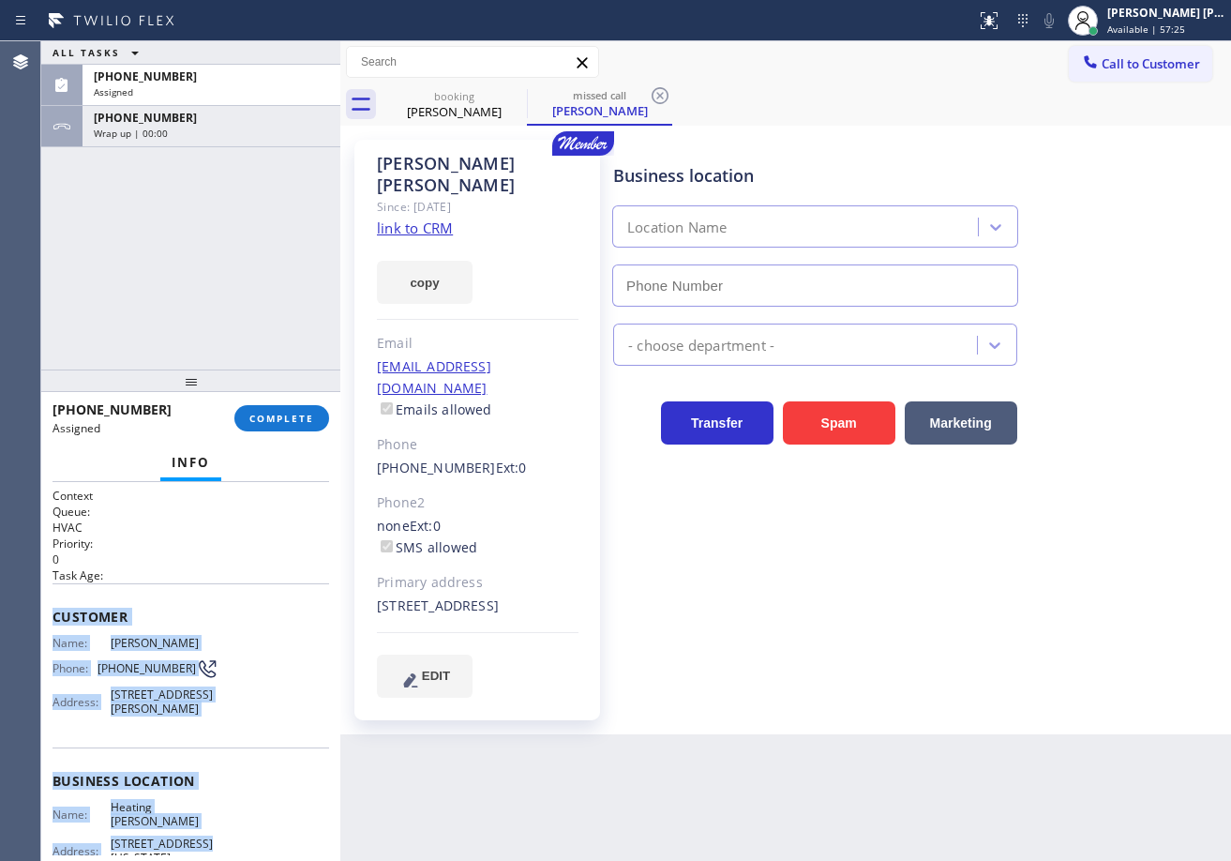
scroll to position [220, 0]
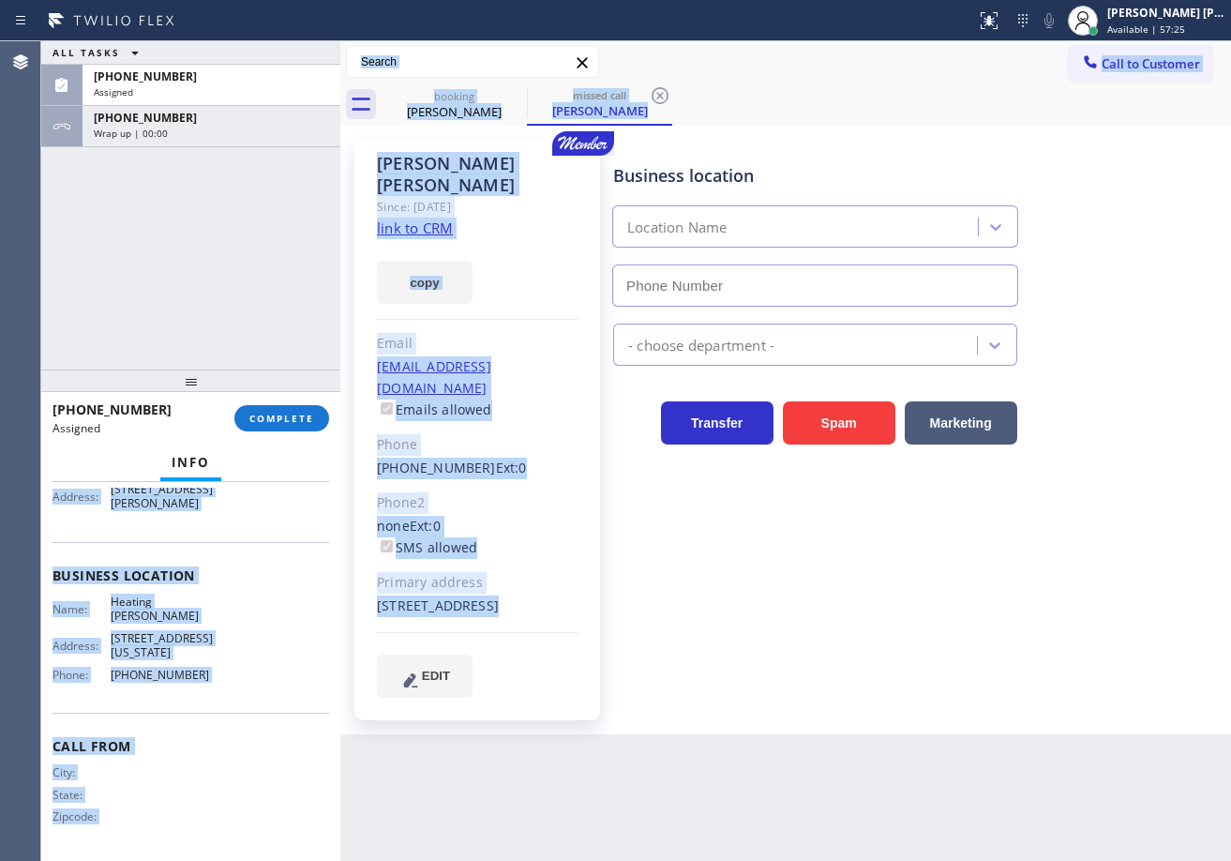
type input "[PHONE_NUMBER]"
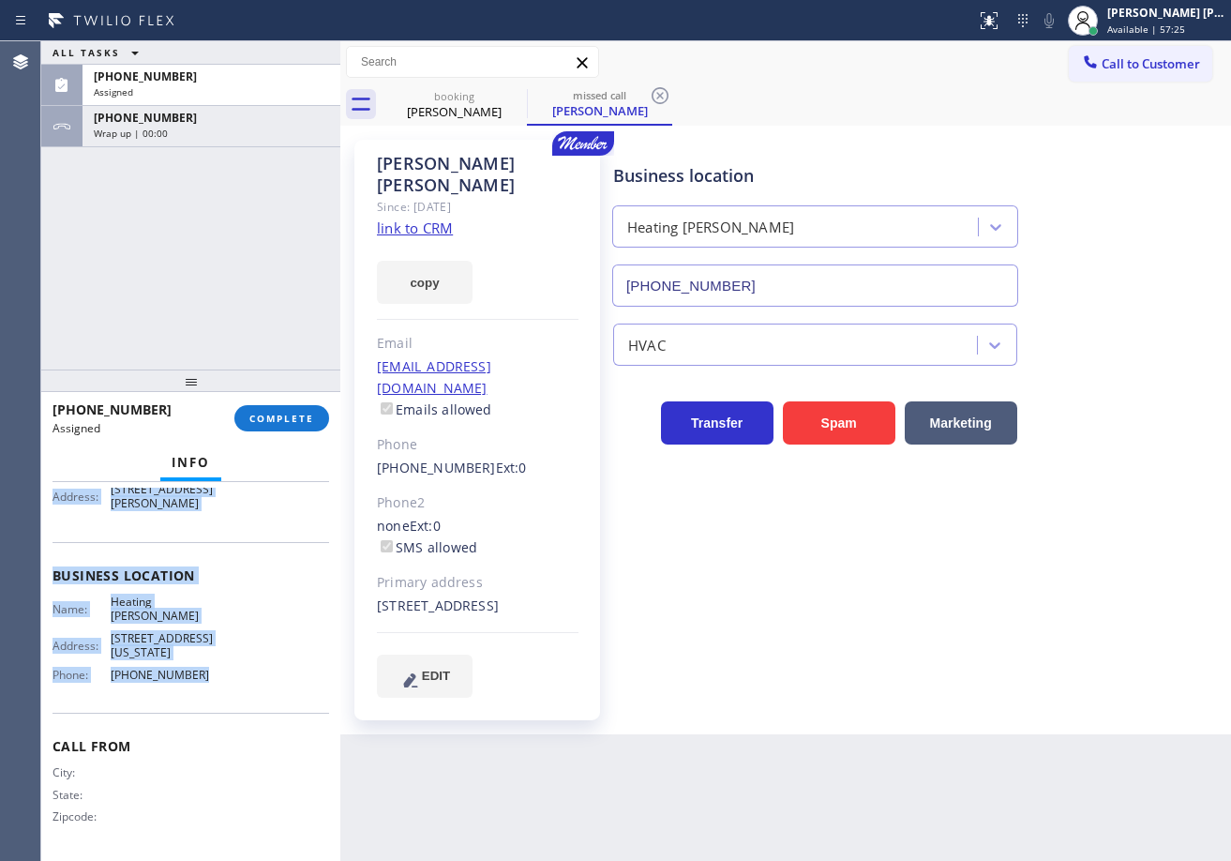
drag, startPoint x: 67, startPoint y: 622, endPoint x: 285, endPoint y: 503, distance: 248.8
click at [285, 697] on div "Context Queue: HVAC Priority: 0 Task Age: Customer Name: [PERSON_NAME] Phone: […" at bounding box center [190, 568] width 277 height 573
copy div "Customer Name: [PERSON_NAME] Phone: [PHONE_NUMBER] Address: [STREET_ADDRESS][PE…"
click at [284, 417] on span "COMPLETE" at bounding box center [281, 418] width 65 height 13
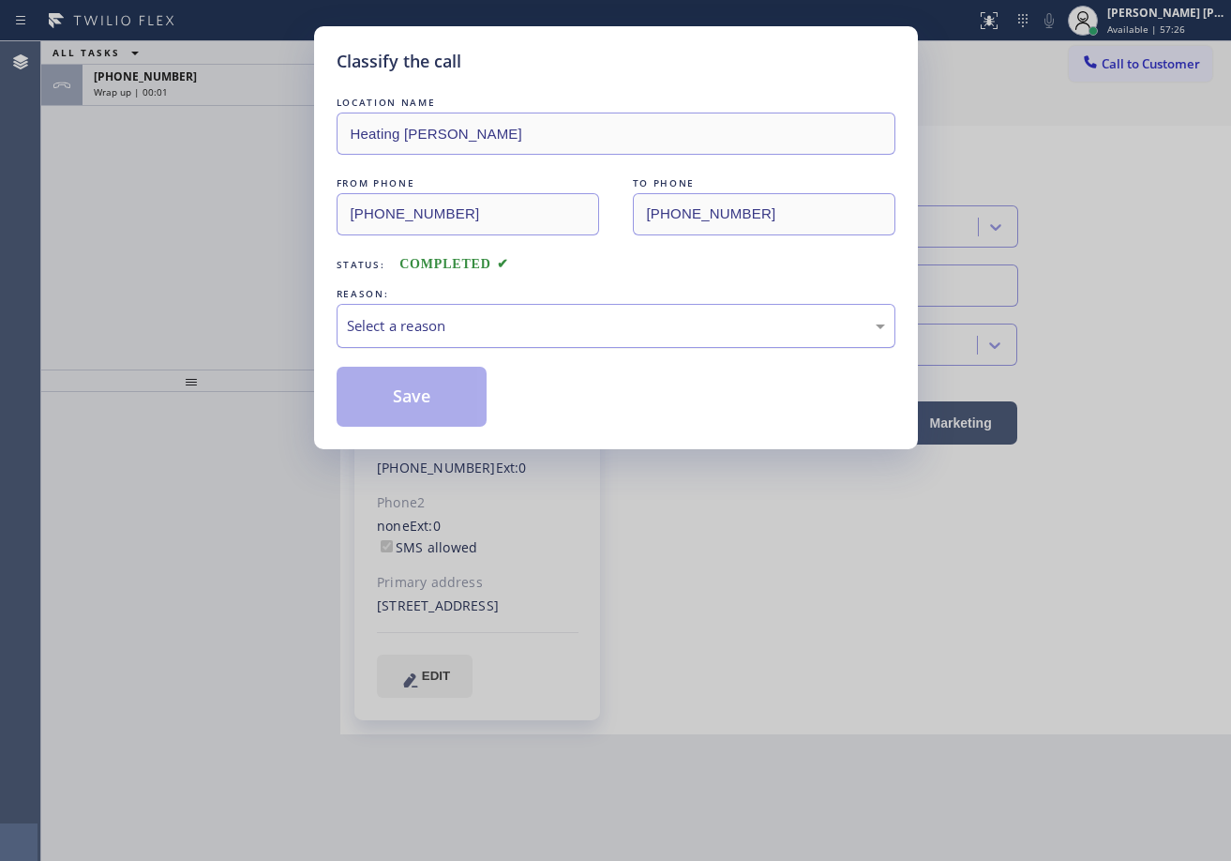
click at [438, 332] on div "Select a reason" at bounding box center [616, 326] width 538 height 22
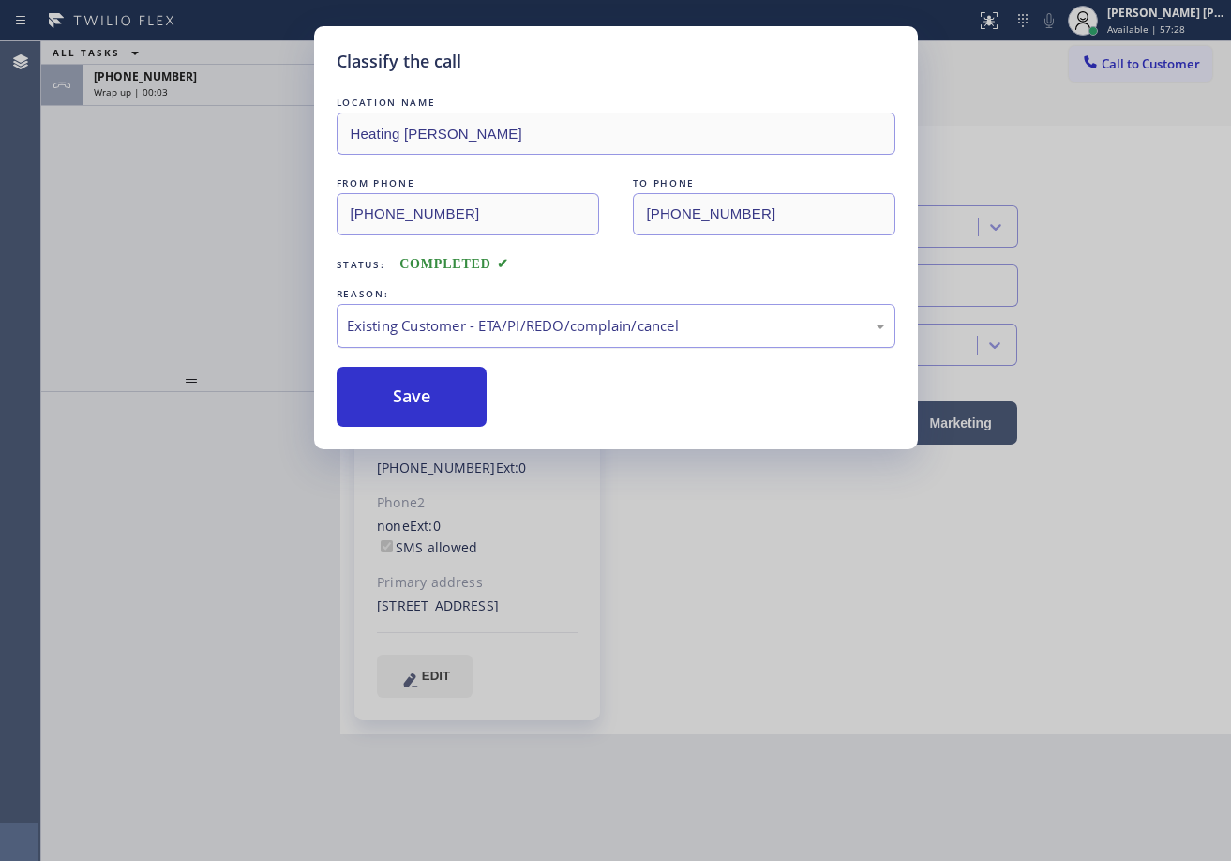
click at [436, 341] on div "Existing Customer - ETA/PI/REDO/complain/cancel" at bounding box center [616, 326] width 559 height 44
drag, startPoint x: 442, startPoint y: 425, endPoint x: 427, endPoint y: 412, distance: 19.2
click at [417, 383] on button "Save" at bounding box center [412, 397] width 151 height 60
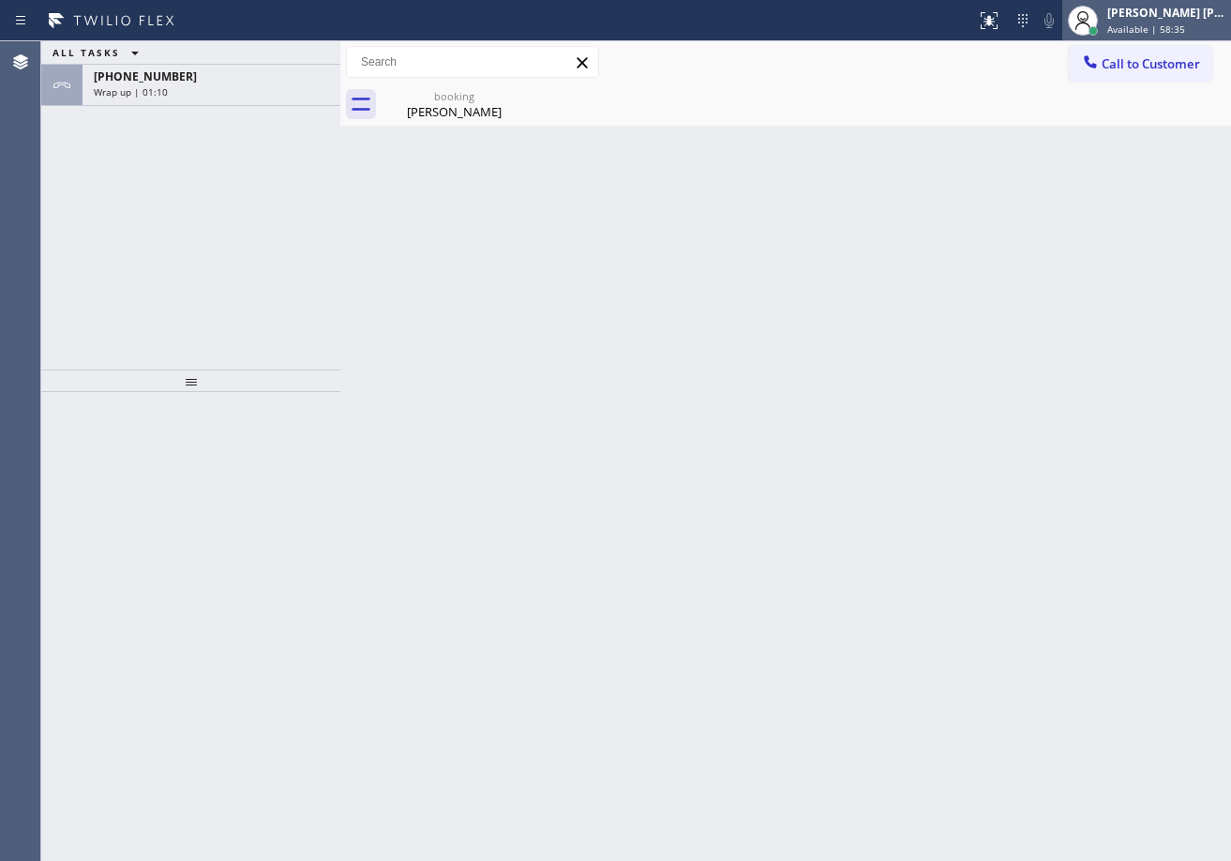
drag, startPoint x: 1153, startPoint y: 22, endPoint x: 1147, endPoint y: 36, distance: 15.1
click at [1152, 22] on div "[PERSON_NAME] [PERSON_NAME] Dahil Available | 58:35" at bounding box center [1166, 20] width 127 height 33
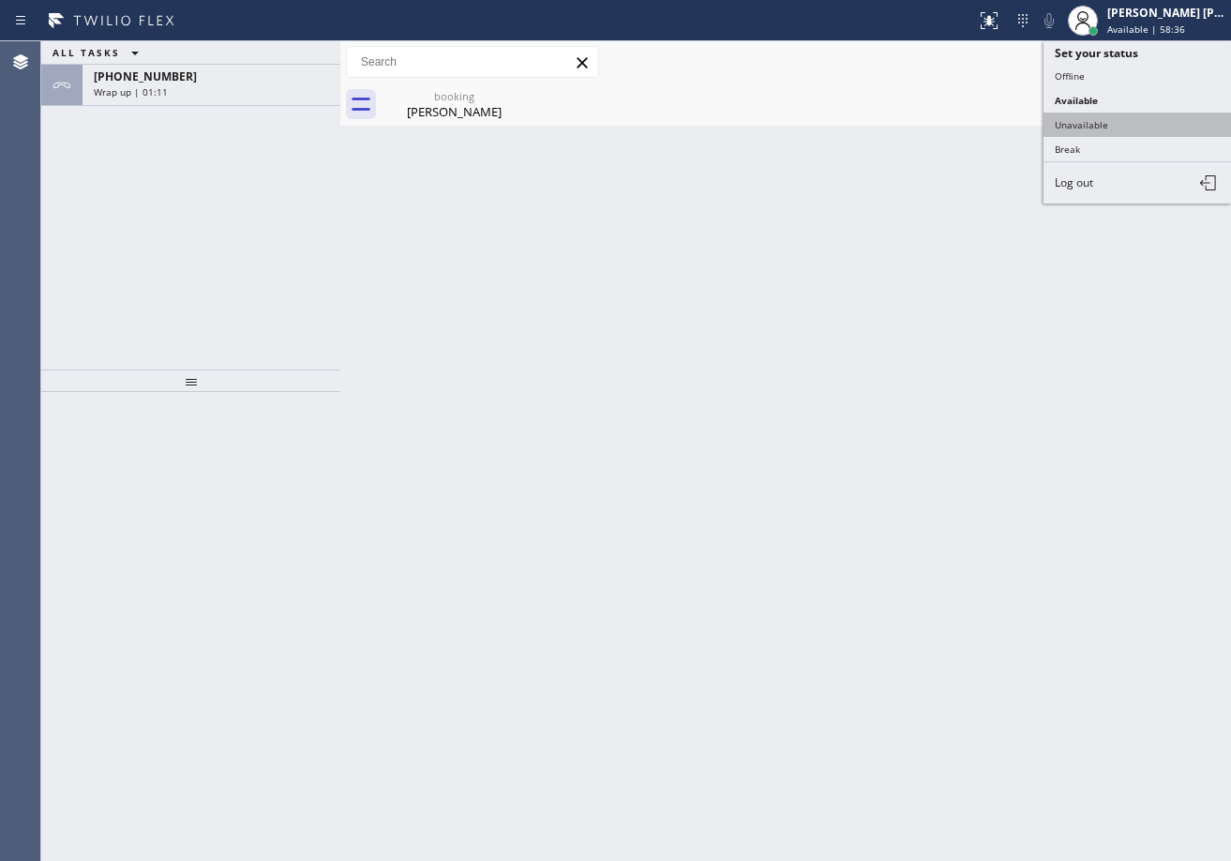
click at [1117, 118] on button "Unavailable" at bounding box center [1136, 124] width 187 height 24
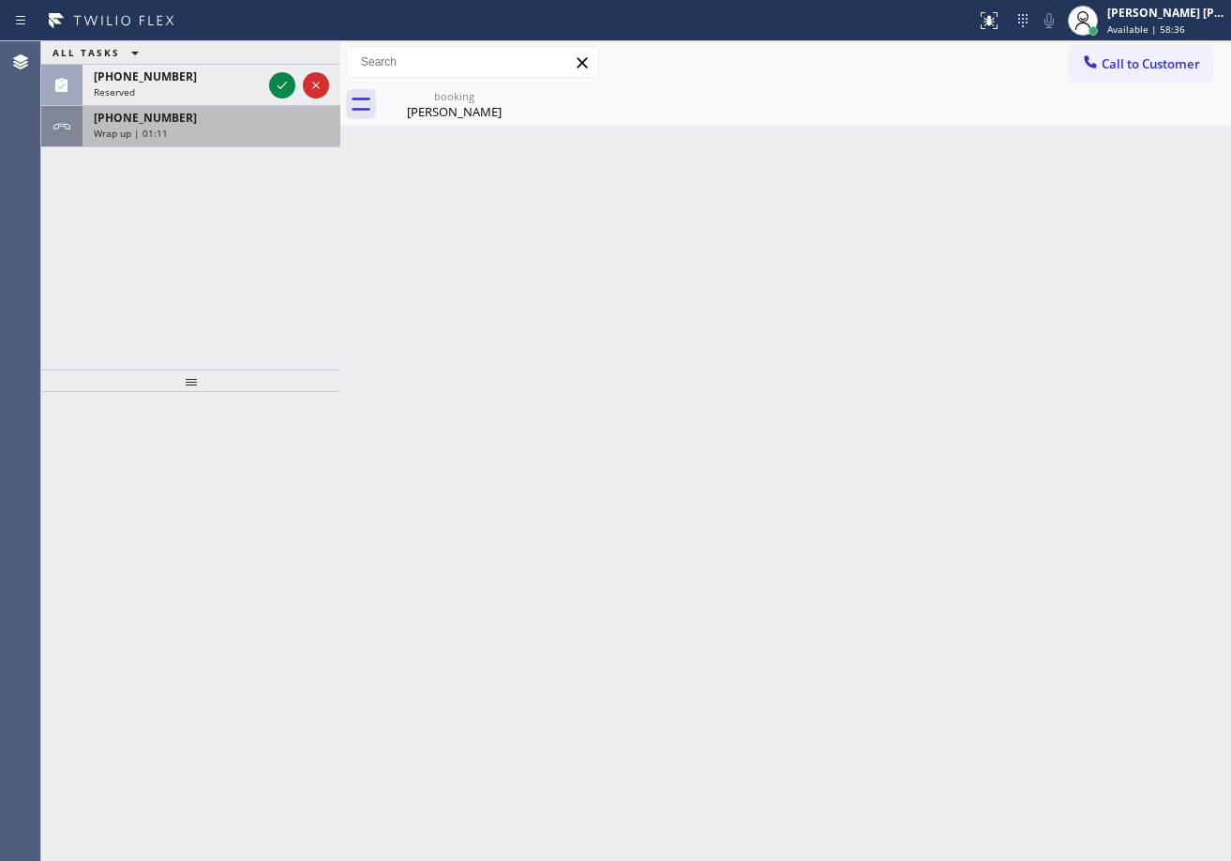
click at [297, 106] on div "[PHONE_NUMBER] Wrap up | 01:11" at bounding box center [207, 126] width 250 height 41
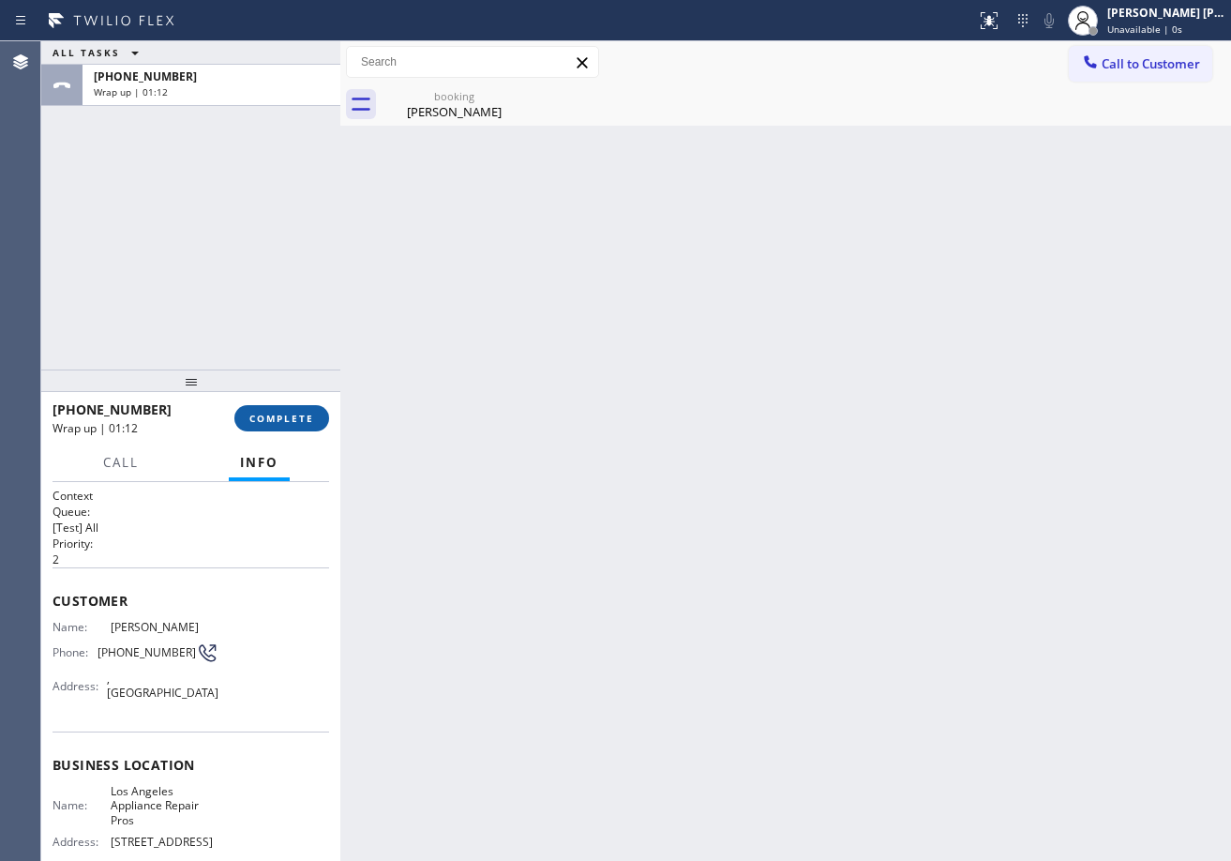
click at [287, 422] on span "COMPLETE" at bounding box center [281, 418] width 65 height 13
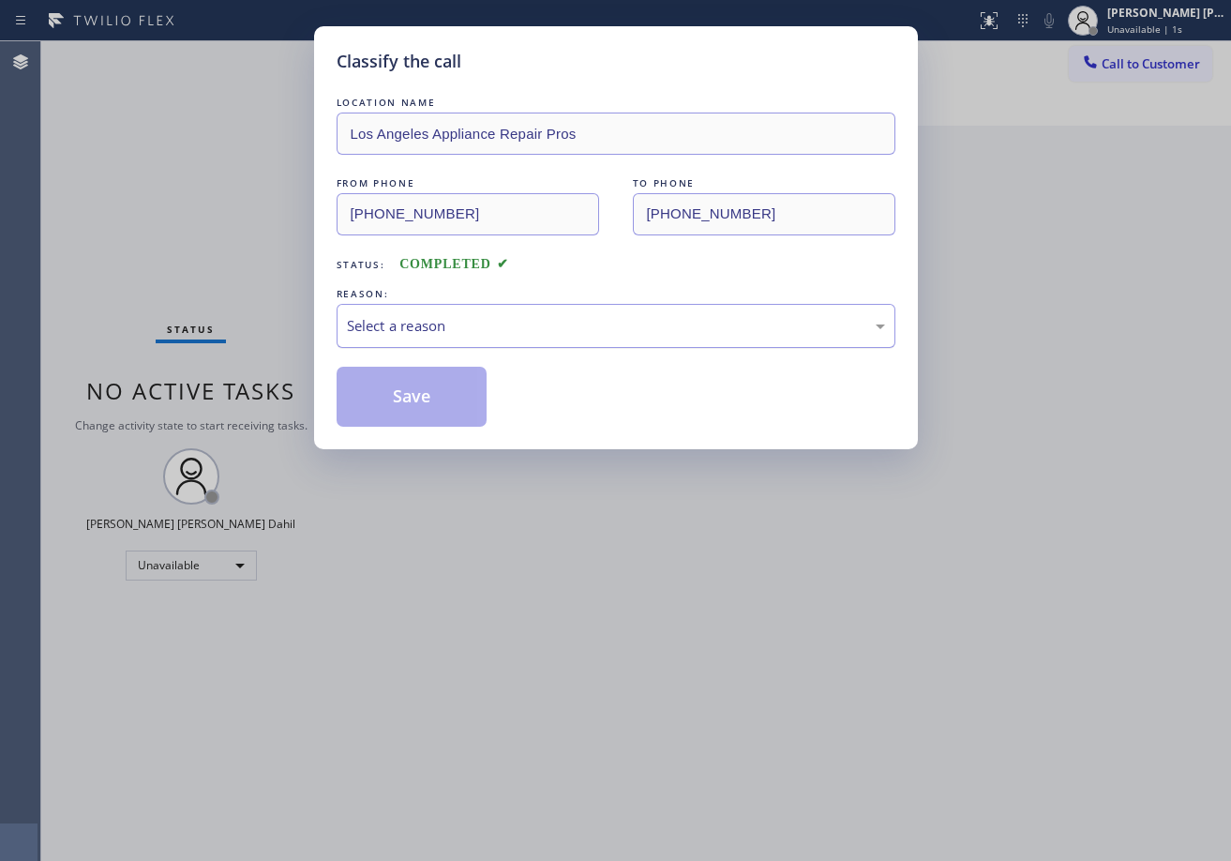
click at [426, 335] on div "Select a reason" at bounding box center [616, 326] width 538 height 22
click at [408, 395] on button "Save" at bounding box center [412, 397] width 151 height 60
click at [408, 396] on button "Save" at bounding box center [412, 397] width 151 height 60
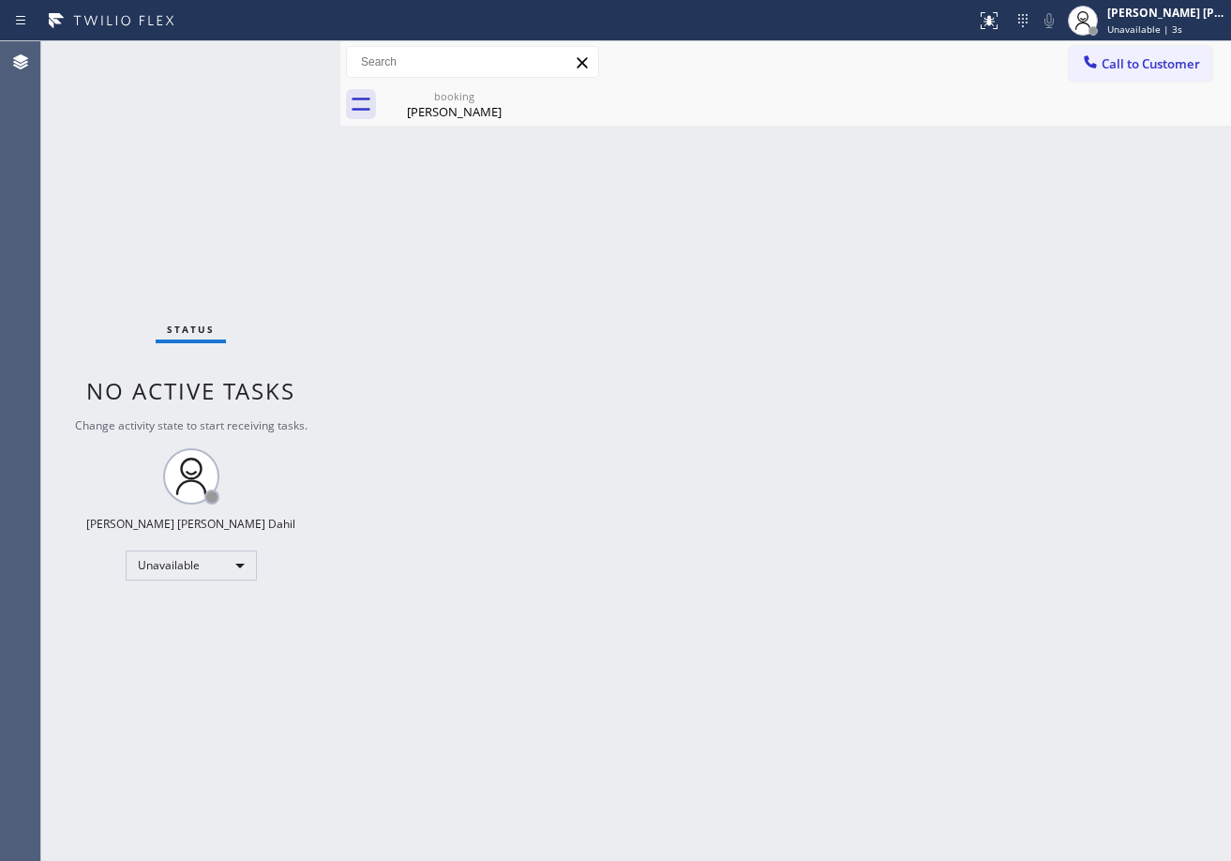
click at [1167, 22] on div "[PERSON_NAME] [PERSON_NAME] Dahil Unavailable | 3s" at bounding box center [1166, 20] width 127 height 33
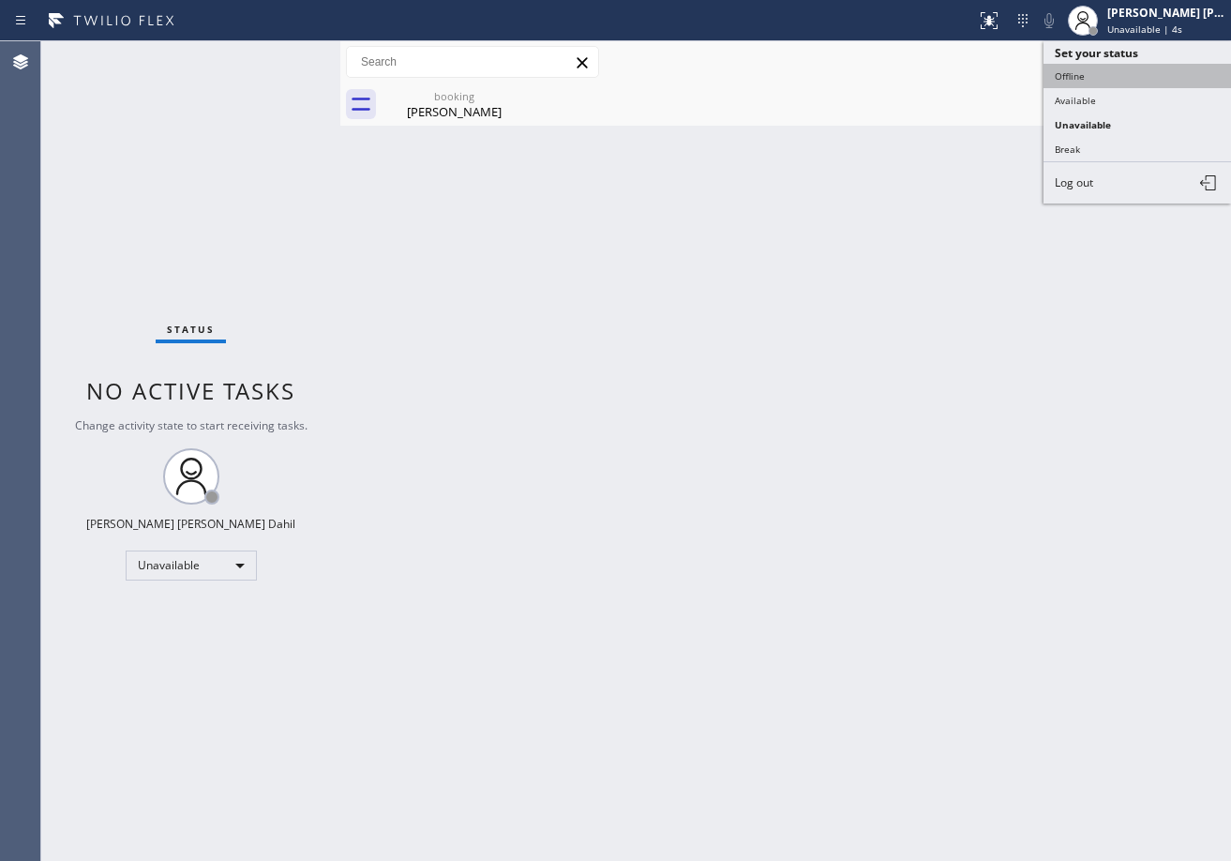
click at [1108, 81] on button "Offline" at bounding box center [1136, 76] width 187 height 24
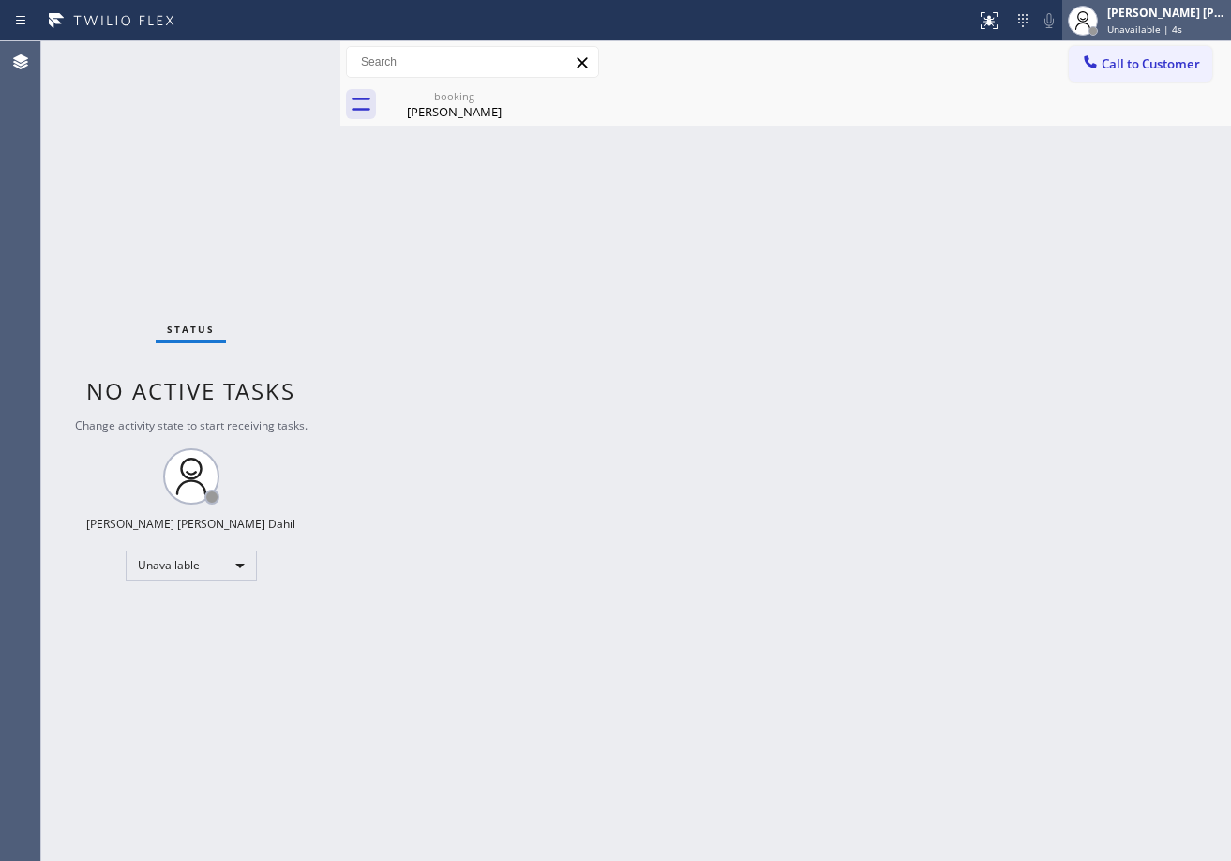
click at [1154, 15] on div "[PERSON_NAME] [PERSON_NAME] Dahil" at bounding box center [1166, 13] width 118 height 16
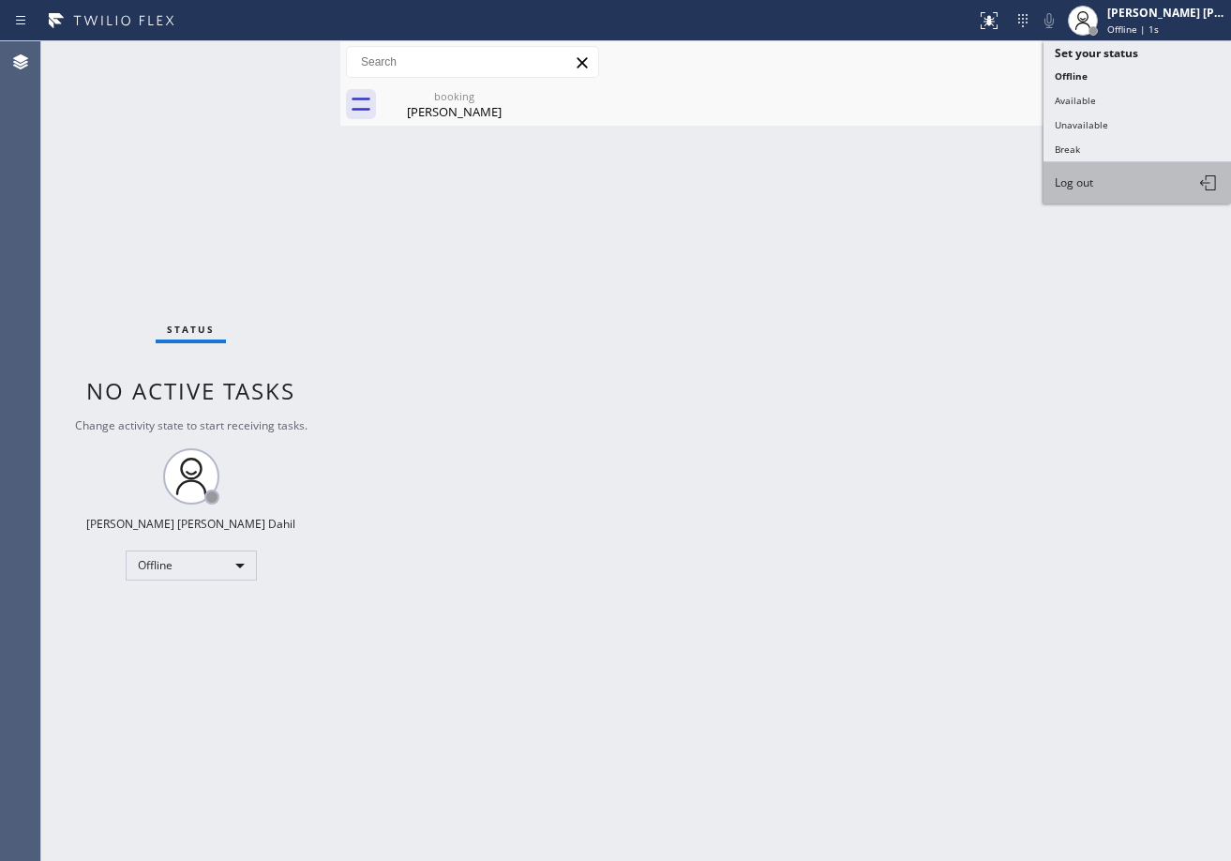
click at [1098, 175] on button "Log out" at bounding box center [1136, 182] width 187 height 41
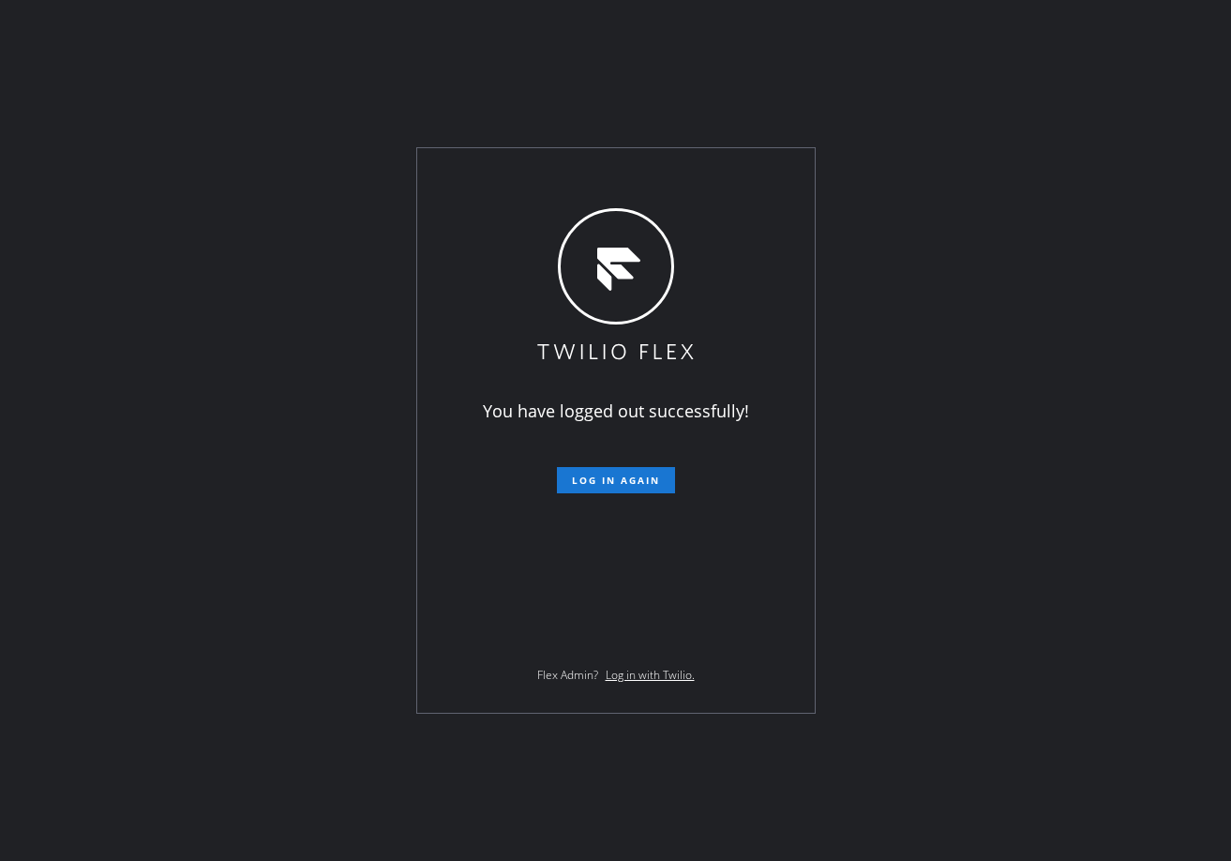
click at [143, 552] on div "You have logged out successfully! Log in again Flex Admin? Log in with Twilio." at bounding box center [615, 430] width 1231 height 861
